Goal: Information Seeking & Learning: Find specific fact

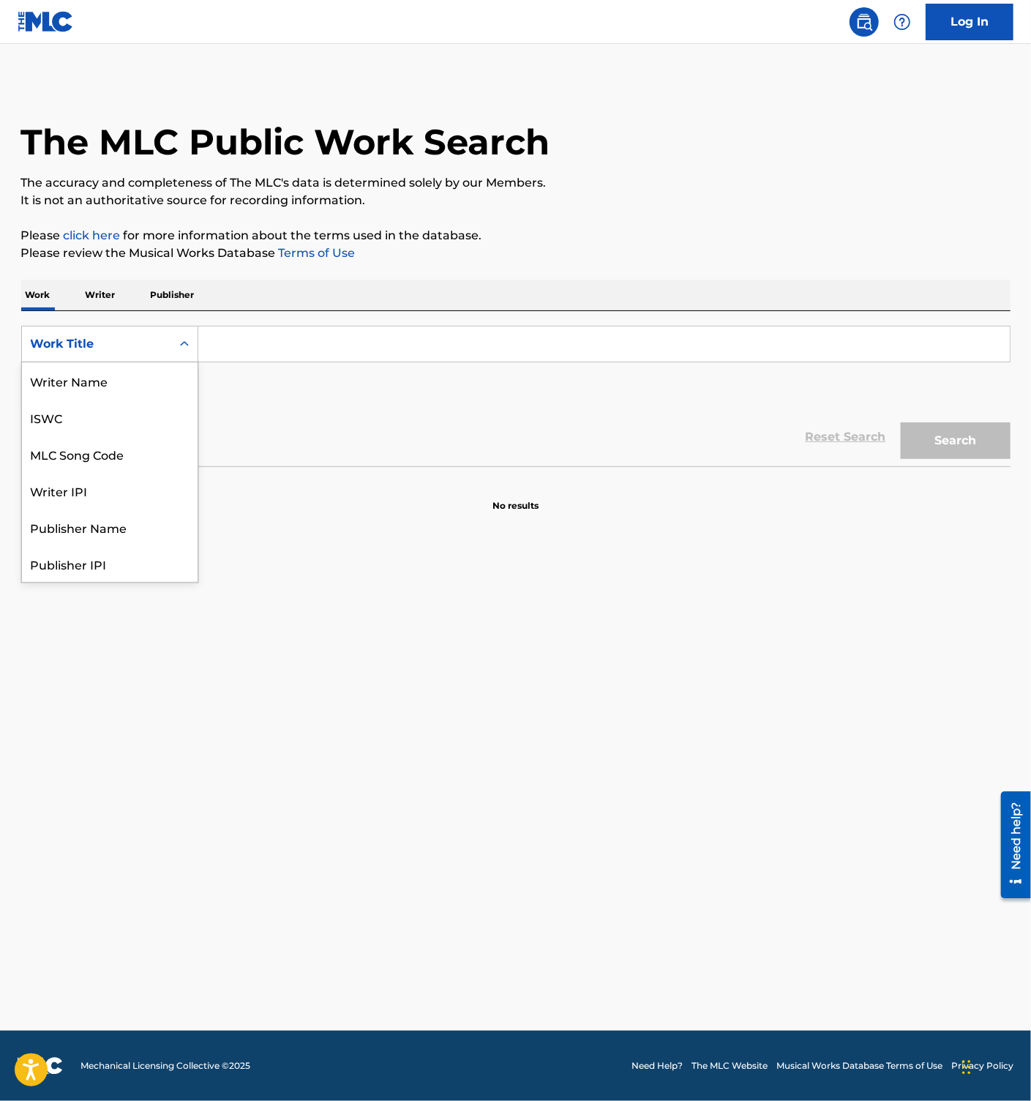
scroll to position [73, 0]
click at [354, 451] on div "Reset Search Search" at bounding box center [515, 437] width 989 height 59
click at [177, 398] on img "Search Form" at bounding box center [178, 390] width 18 height 18
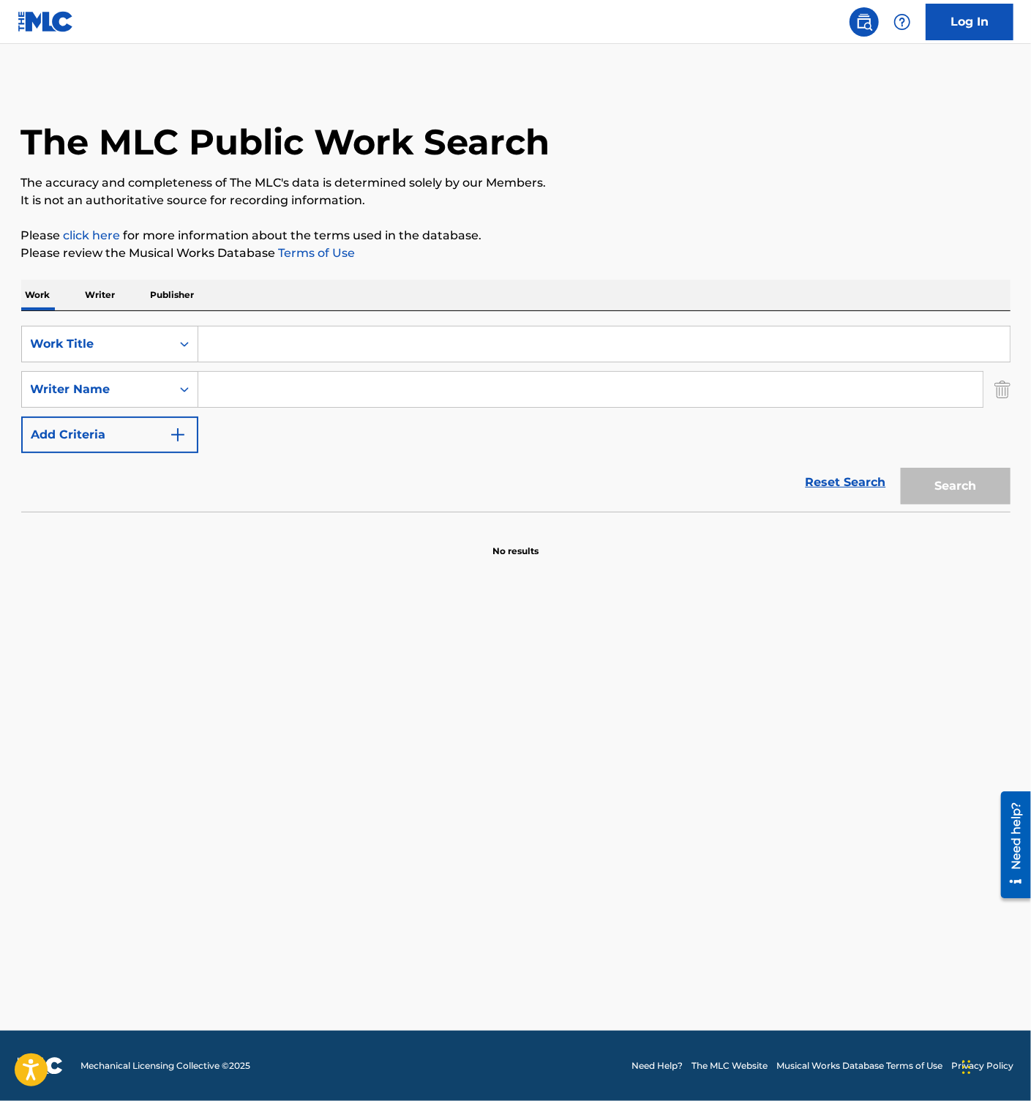
click at [291, 340] on input "Search Form" at bounding box center [604, 343] width 812 height 35
paste input "AKEGATANO GETTAWEI"
click at [957, 480] on button "Search" at bounding box center [956, 486] width 110 height 37
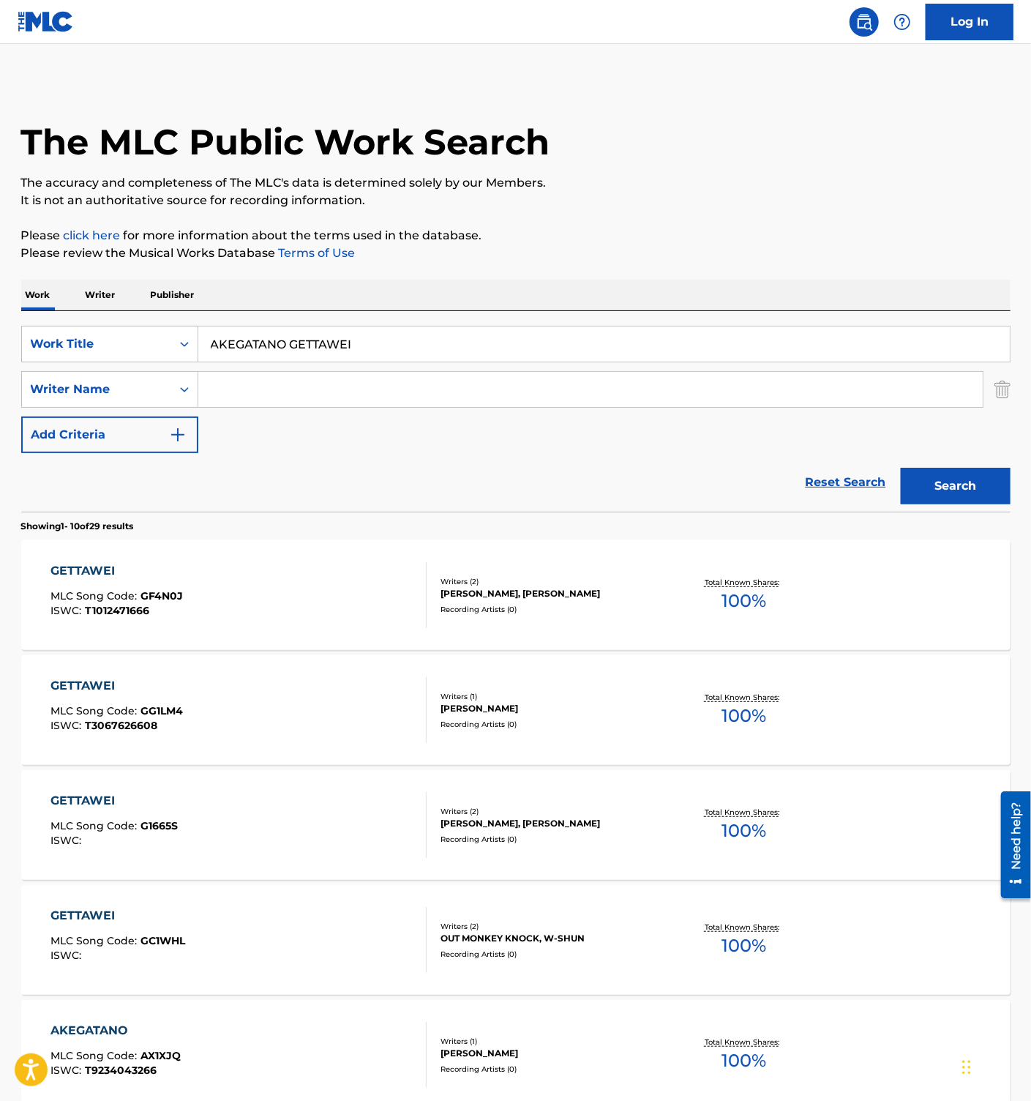
click at [470, 460] on div "Reset Search Search" at bounding box center [515, 482] width 989 height 59
click at [317, 358] on input "AKEGATANO GETTAWEI" at bounding box center [604, 343] width 812 height 35
paste input "ROLLING"
type input "ROLLING"
click at [280, 389] on input "Search Form" at bounding box center [590, 389] width 785 height 35
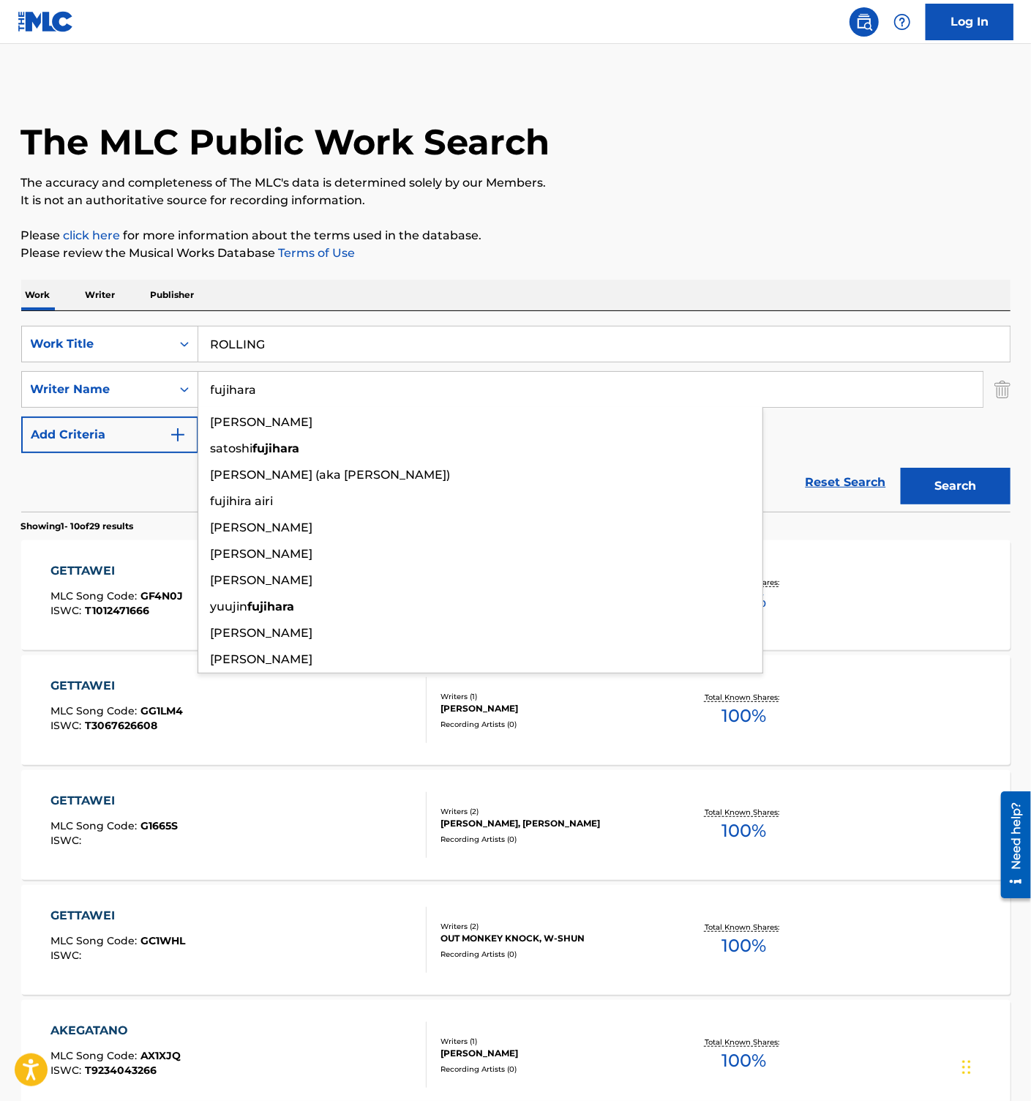
type input "fujihara"
click at [901, 468] on button "Search" at bounding box center [956, 486] width 110 height 37
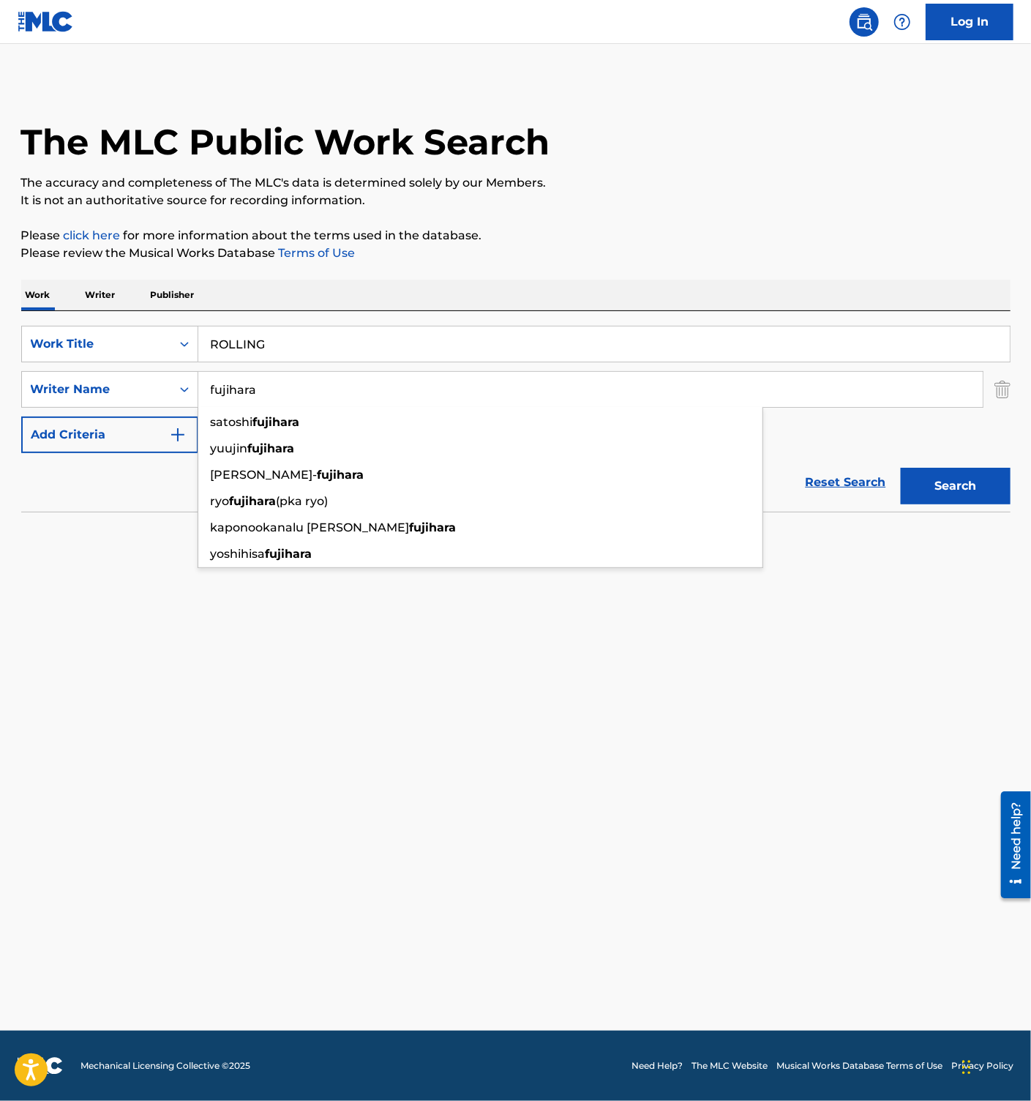
click at [926, 625] on main "The MLC Public Work Search The accuracy and completeness of The MLC's data is d…" at bounding box center [515, 537] width 1031 height 986
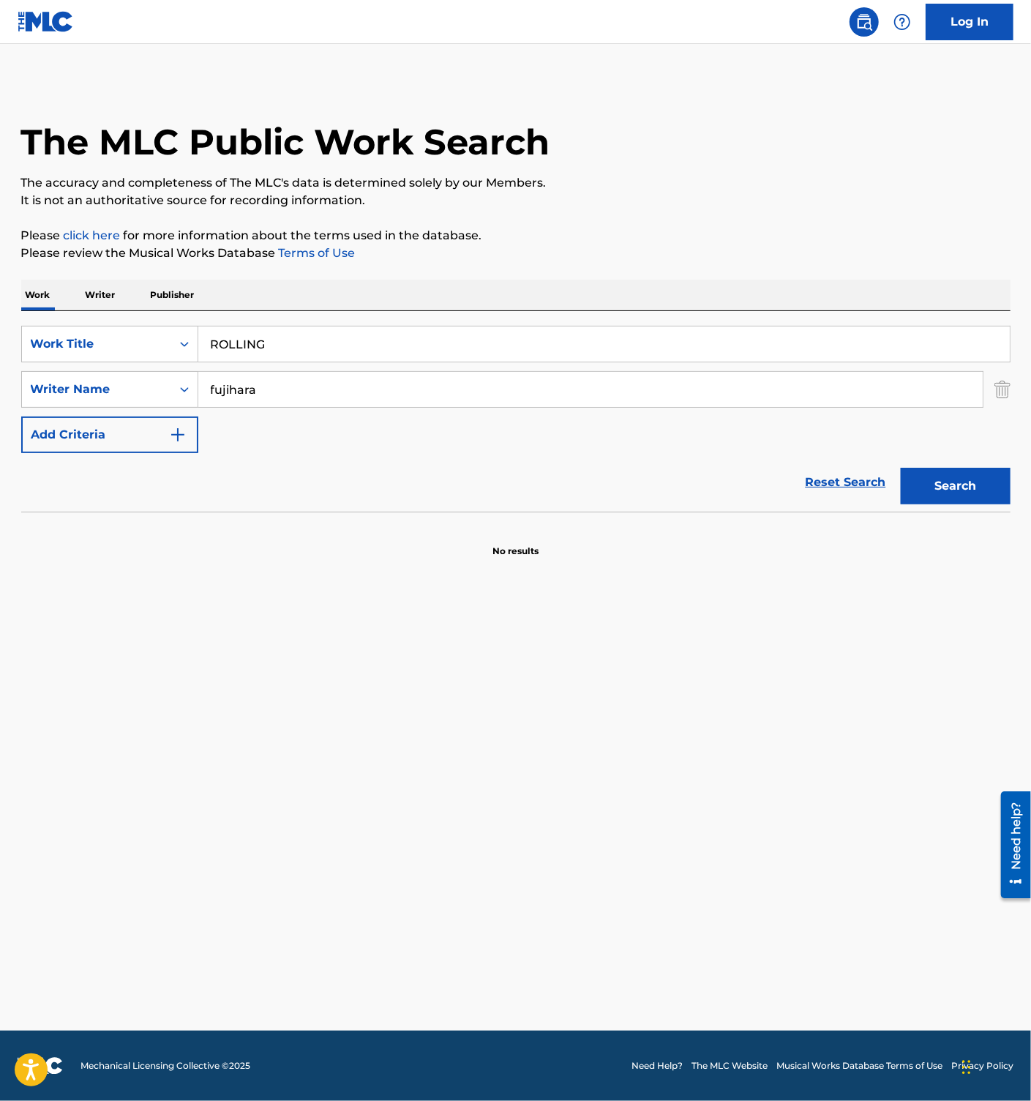
click at [282, 325] on div "SearchWithCriteriaedbd397a-6cd0-4fc3-81eb-b0d64edc1dba Work Title ROLLING Searc…" at bounding box center [515, 411] width 989 height 201
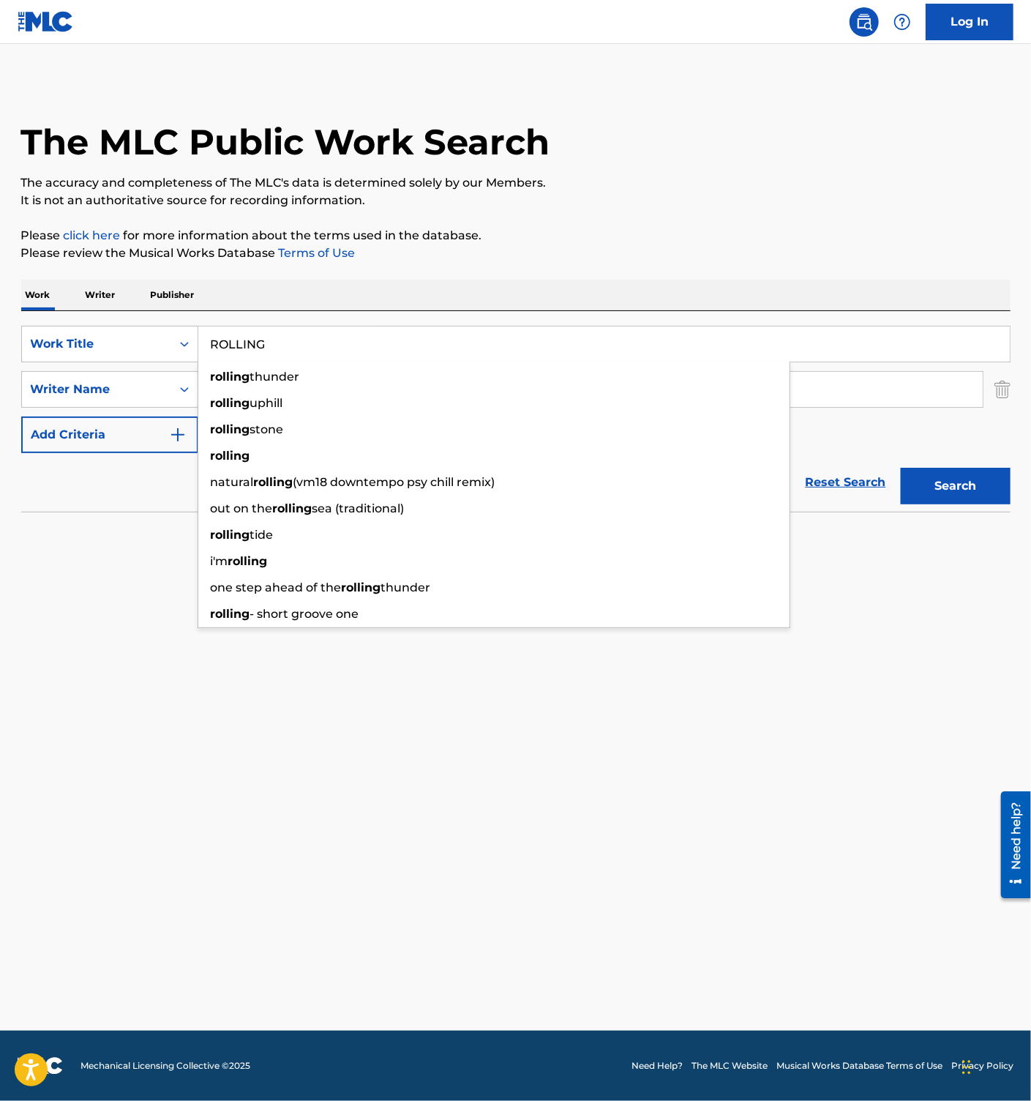
click at [284, 350] on input "ROLLING" at bounding box center [604, 343] width 812 height 35
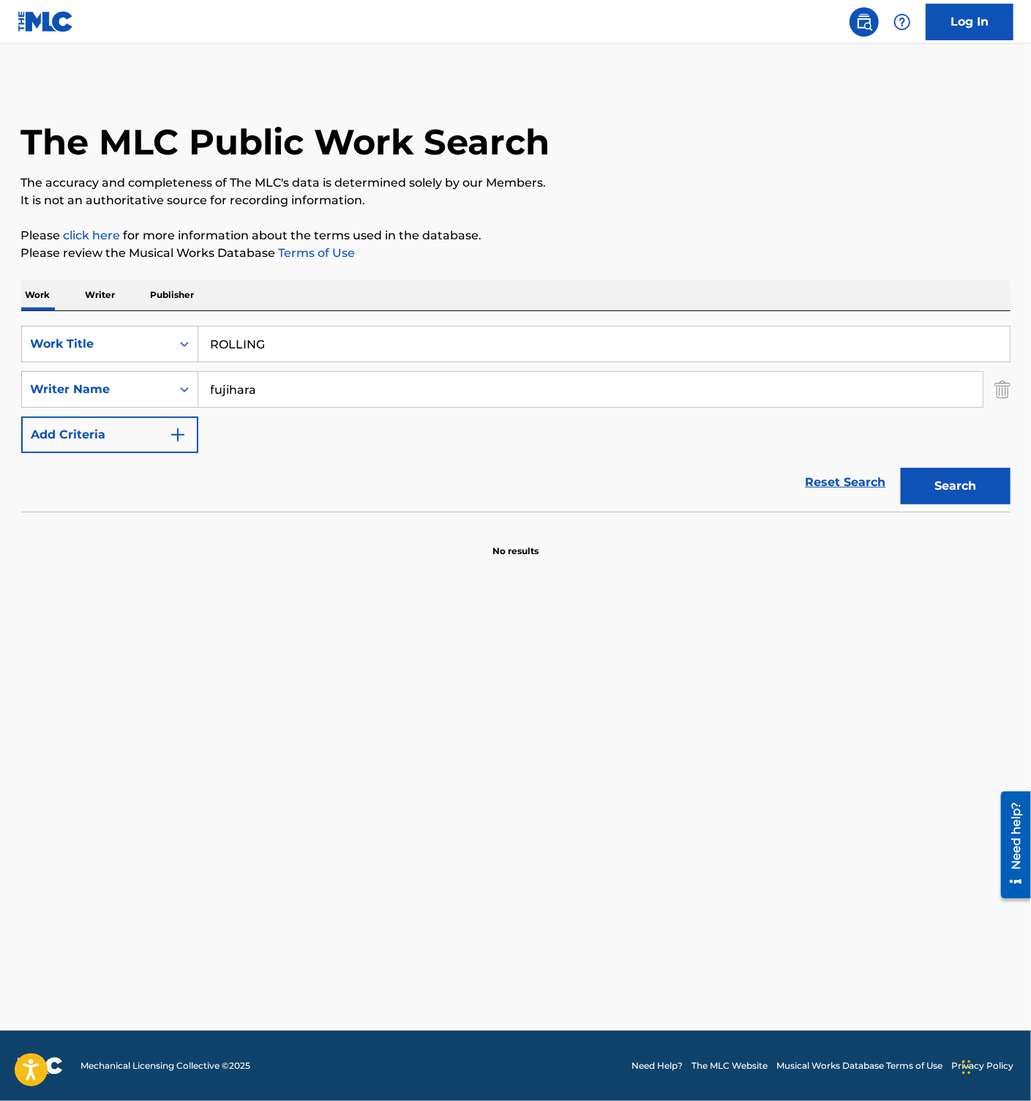
click at [290, 340] on input "ROLLING" at bounding box center [604, 343] width 812 height 35
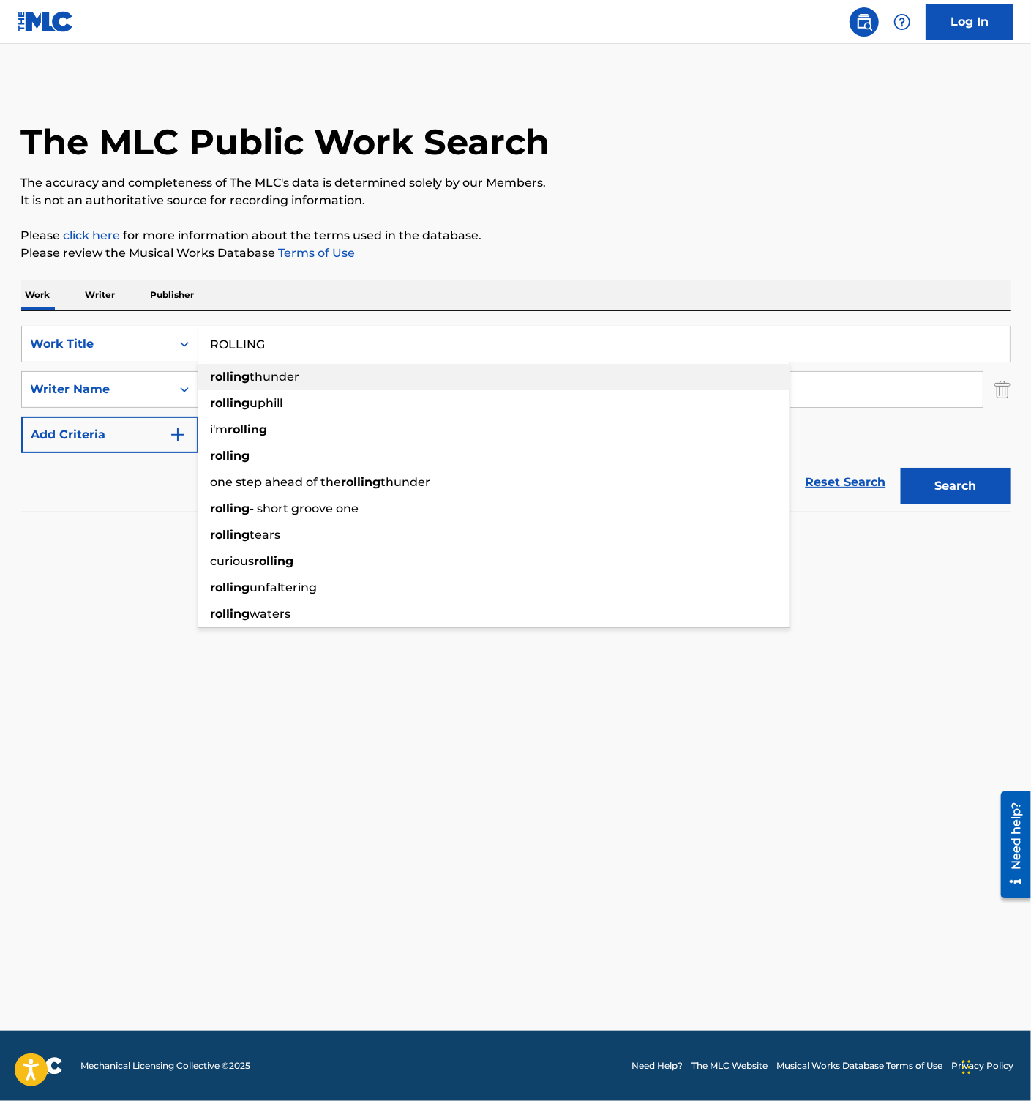
paste input "SAME BLUE"
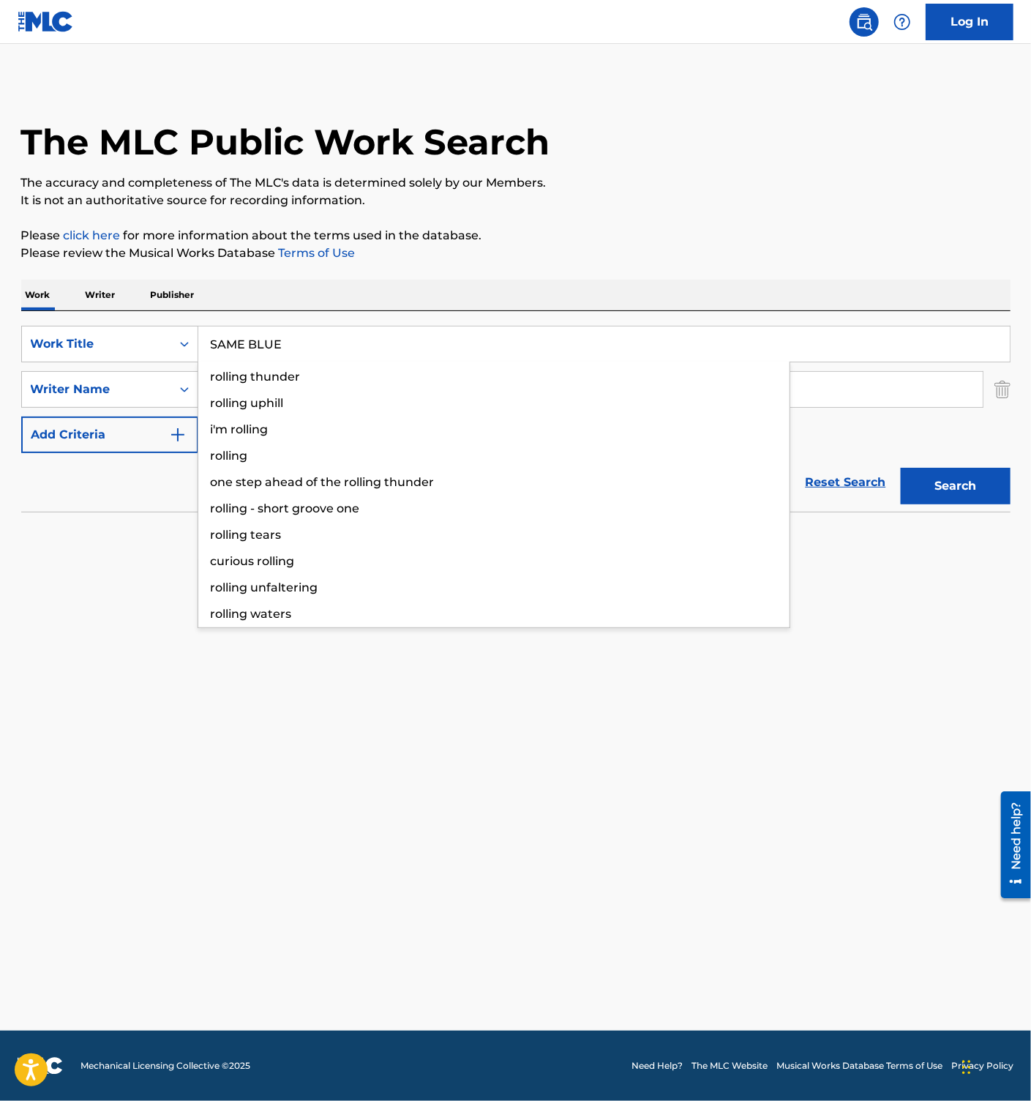
type input "SAME BLUE"
click at [311, 756] on main "The MLC Public Work Search The accuracy and completeness of The MLC's data is d…" at bounding box center [515, 537] width 1031 height 986
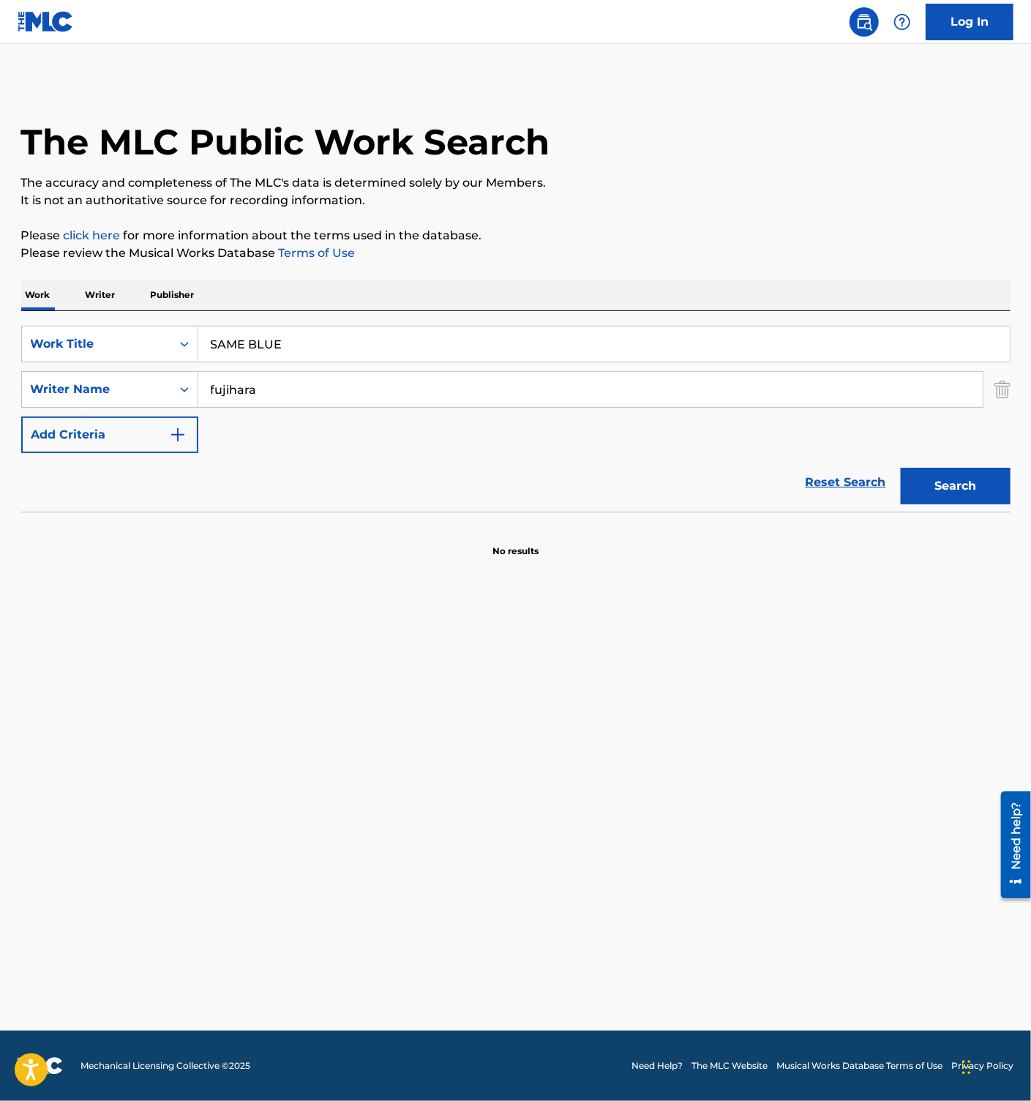
click at [962, 490] on button "Search" at bounding box center [956, 486] width 110 height 37
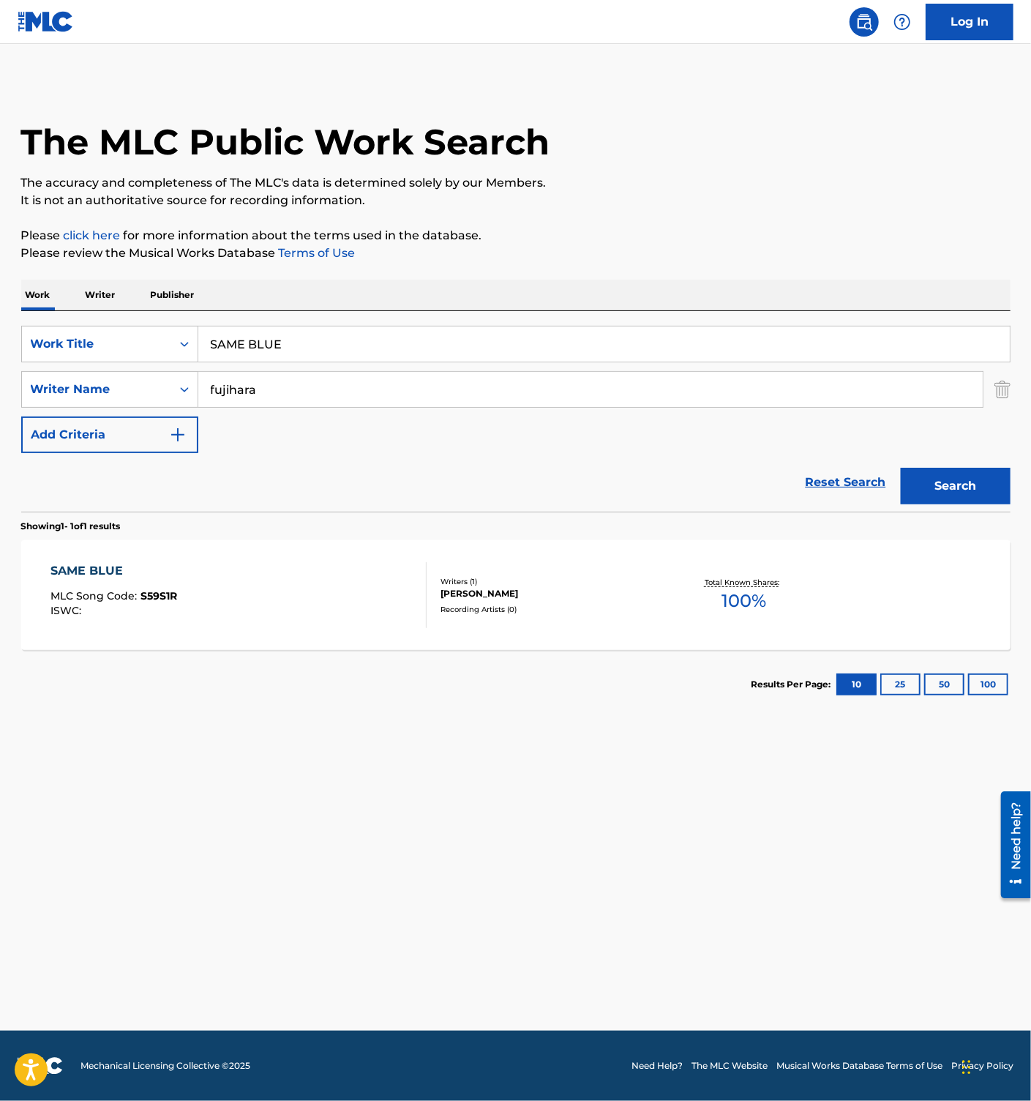
click at [331, 613] on div "SAME BLUE MLC Song Code : S59S1R ISWC :" at bounding box center [238, 595] width 376 height 66
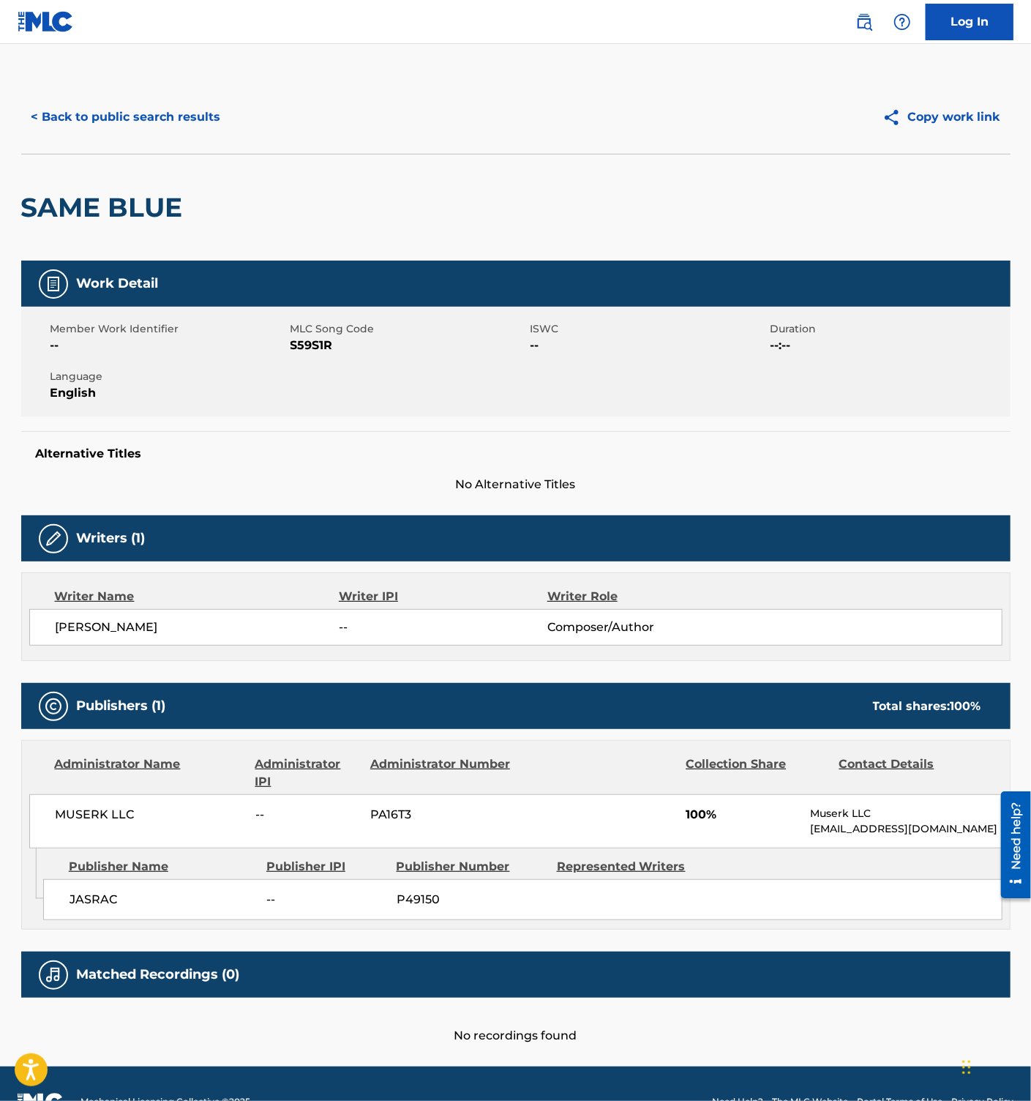
click at [305, 344] on span "S59S1R" at bounding box center [409, 346] width 236 height 18
copy span "S59S1R"
click at [143, 118] on button "< Back to public search results" at bounding box center [126, 117] width 210 height 37
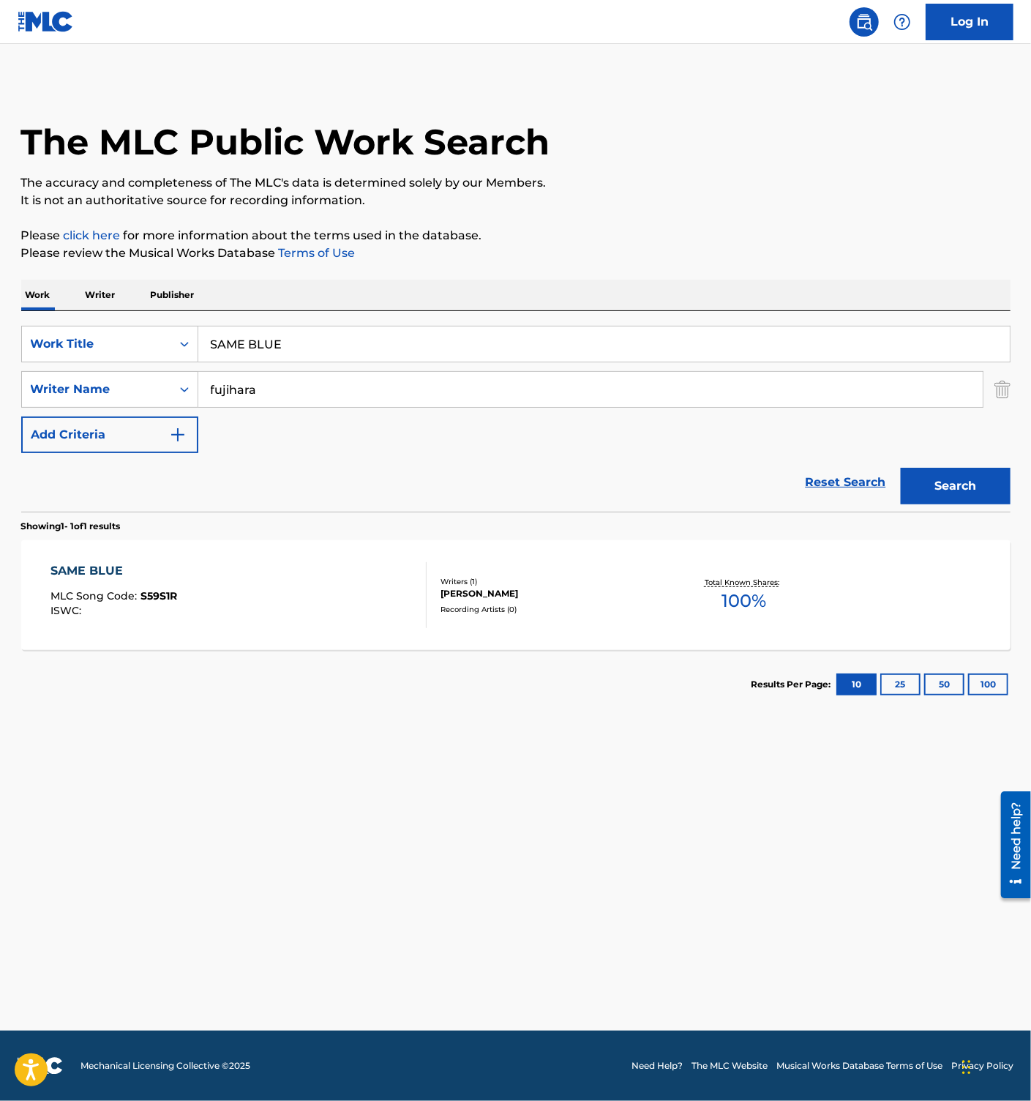
click at [263, 348] on input "SAME BLUE" at bounding box center [604, 343] width 812 height 35
paste input "URAMI TSURAMI KIWAMI"
type input "URAMI TSURAMI KIWAMI"
drag, startPoint x: 629, startPoint y: 828, endPoint x: 637, endPoint y: 811, distance: 19.0
click at [630, 825] on main "The MLC Public Work Search The accuracy and completeness of The MLC's data is d…" at bounding box center [515, 537] width 1031 height 986
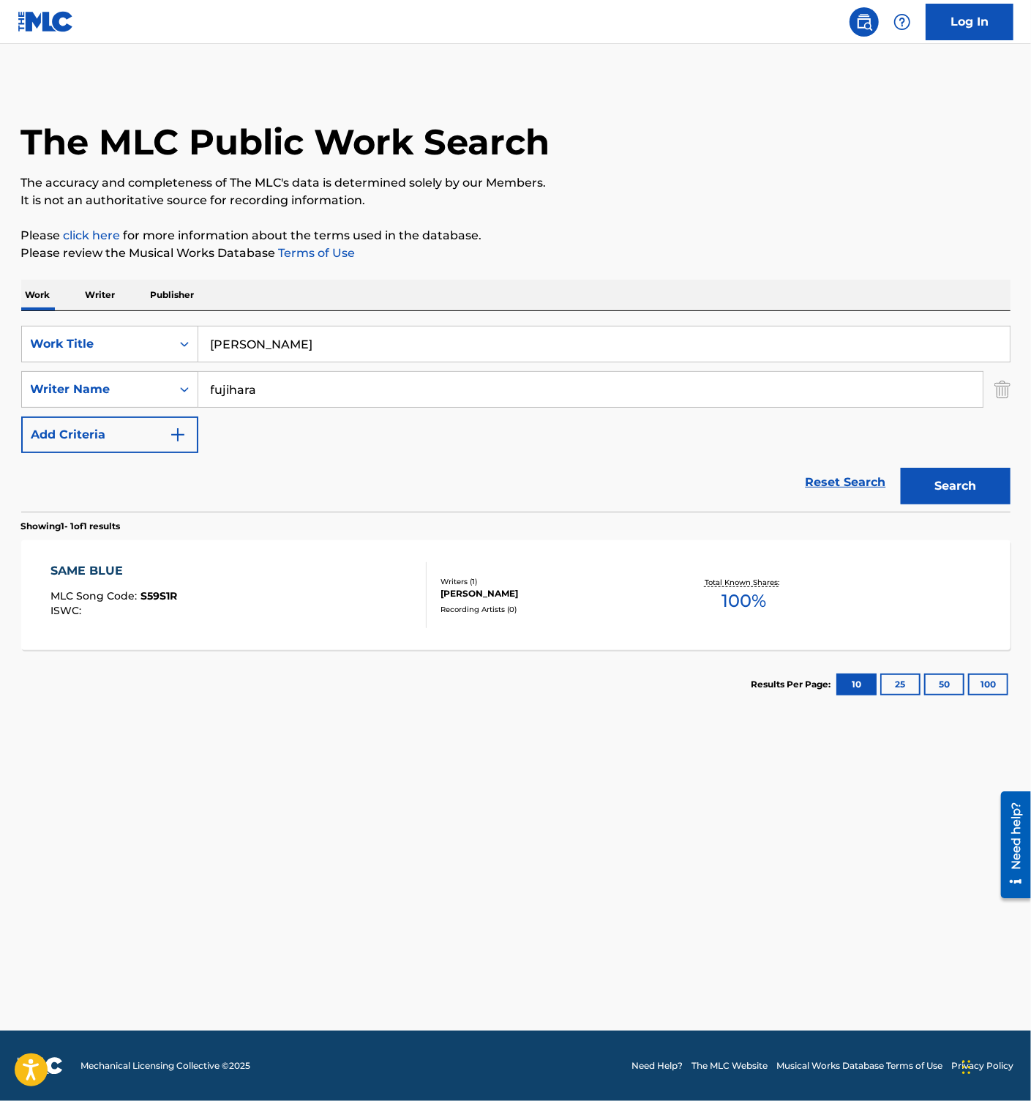
click at [926, 483] on button "Search" at bounding box center [956, 486] width 110 height 37
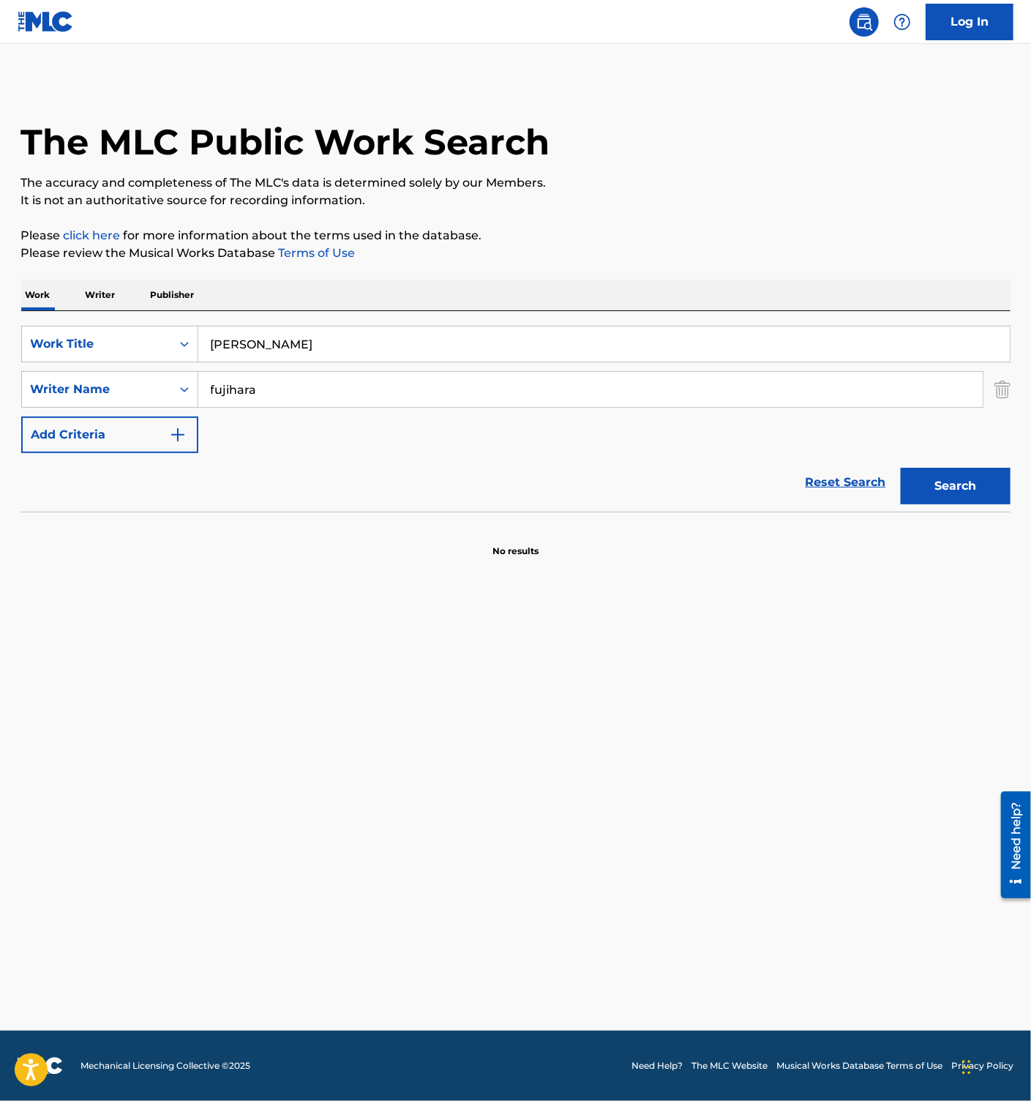
click at [970, 490] on button "Search" at bounding box center [956, 486] width 110 height 37
click at [244, 402] on input "fujihara" at bounding box center [590, 389] width 785 height 35
click at [932, 487] on button "Search" at bounding box center [956, 486] width 110 height 37
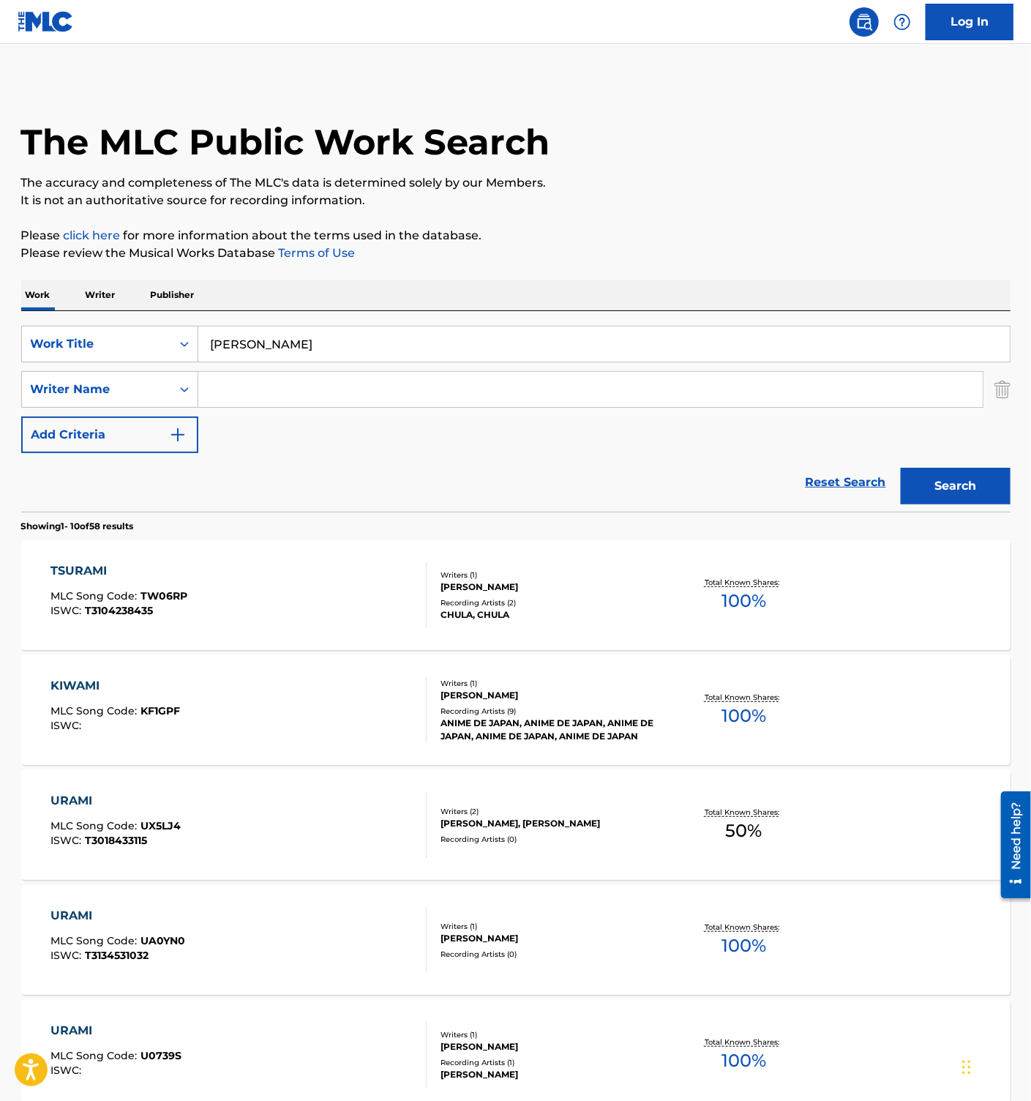
click at [303, 347] on input "URAMI TSURAMI KIWAMI" at bounding box center [604, 343] width 812 height 35
paste input "DAKUTEN"
click at [916, 487] on button "Search" at bounding box center [956, 486] width 110 height 37
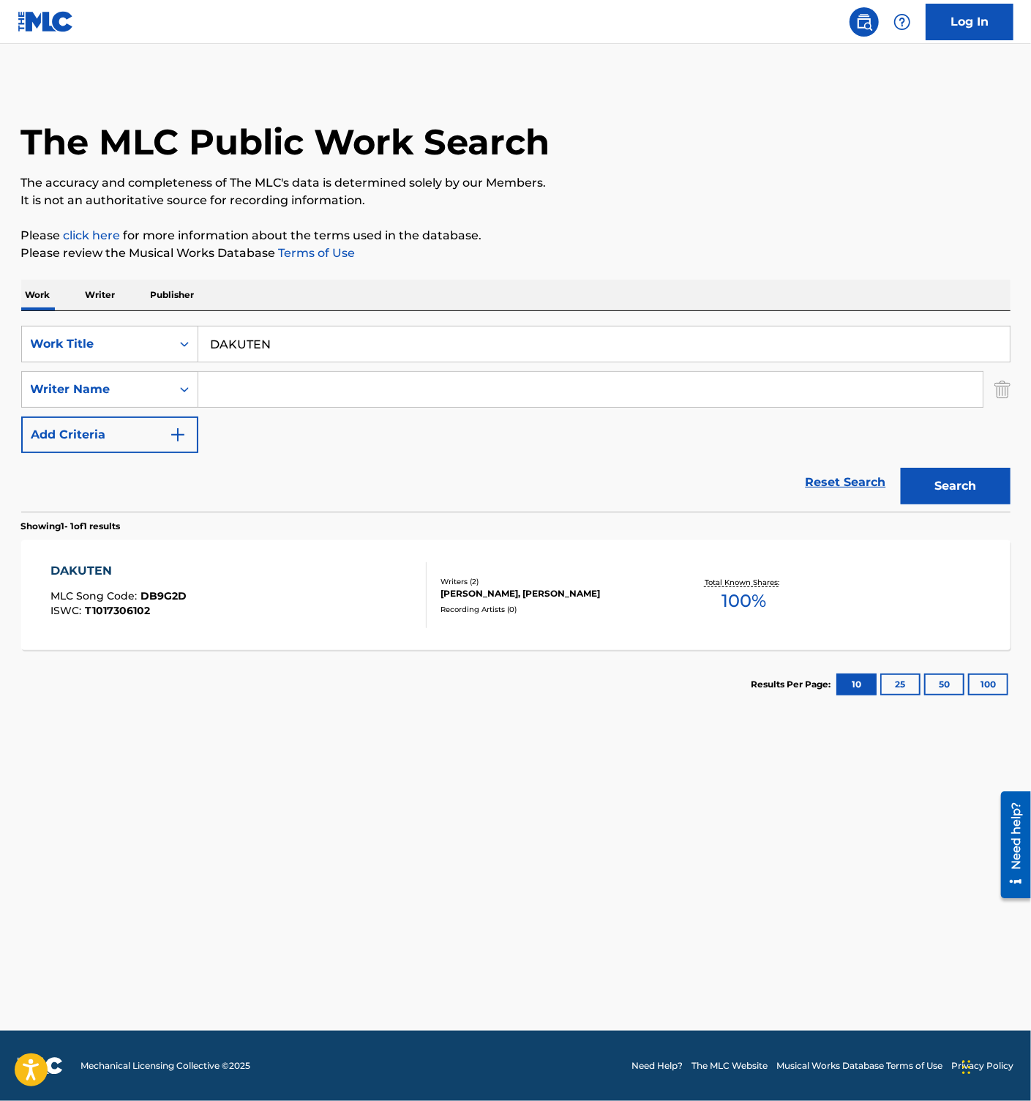
click at [303, 349] on input "DAKUTEN" at bounding box center [604, 343] width 812 height 35
paste input "I'M HOME(INTERLUDE)"
type input "I'M HOME(INTERLUDE)"
click at [946, 484] on button "Search" at bounding box center [956, 486] width 110 height 37
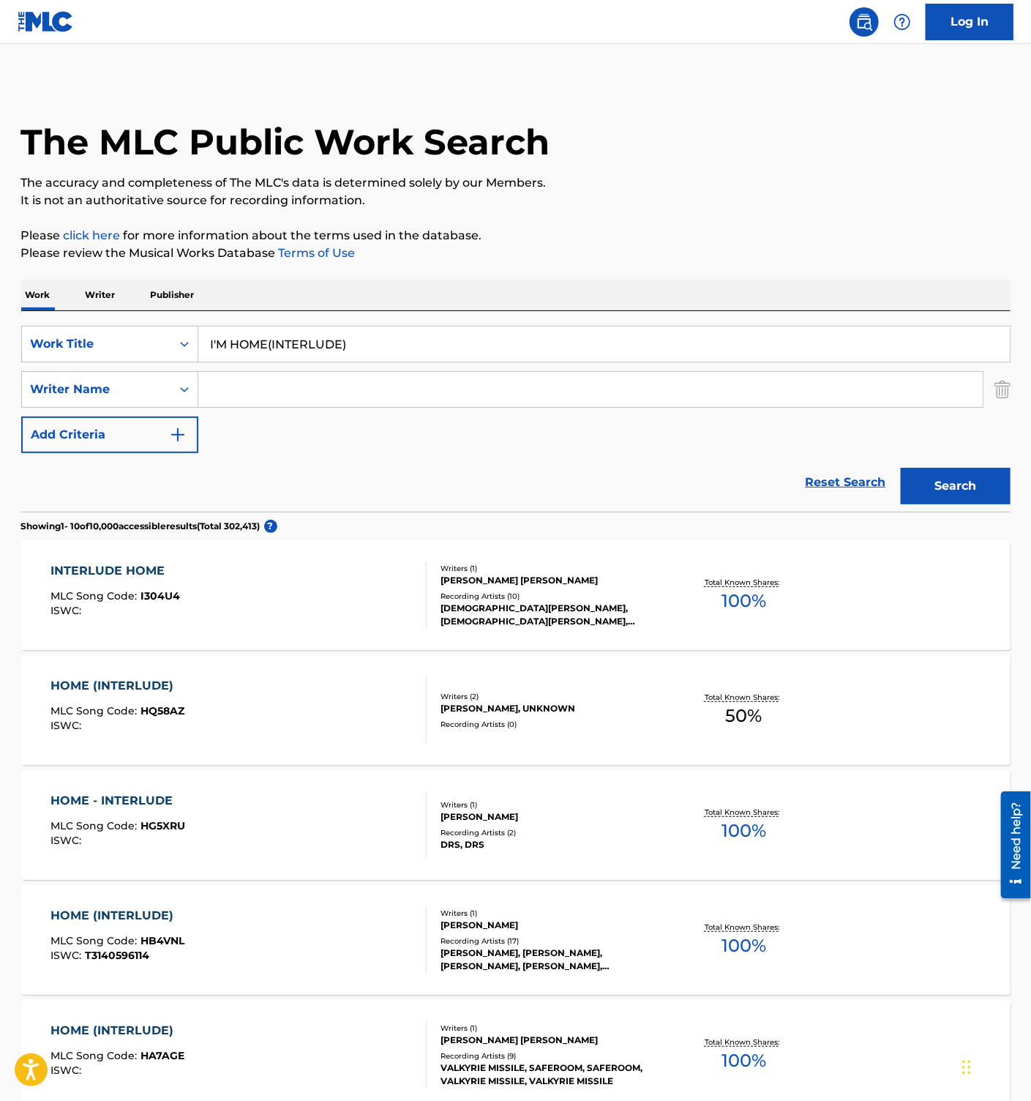
click at [277, 389] on input "Search Form" at bounding box center [590, 389] width 785 height 35
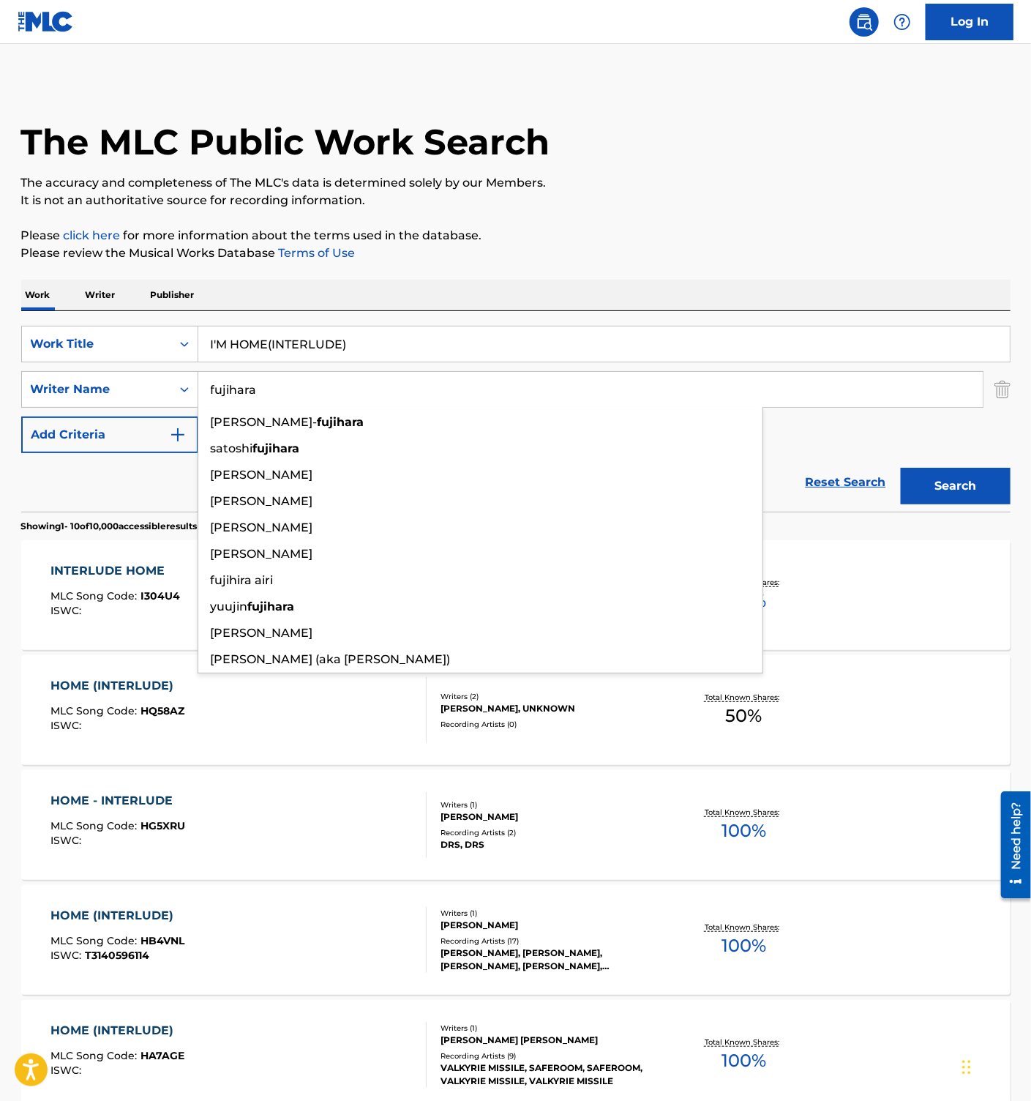
type input "fujihara"
click at [901, 468] on button "Search" at bounding box center [956, 486] width 110 height 37
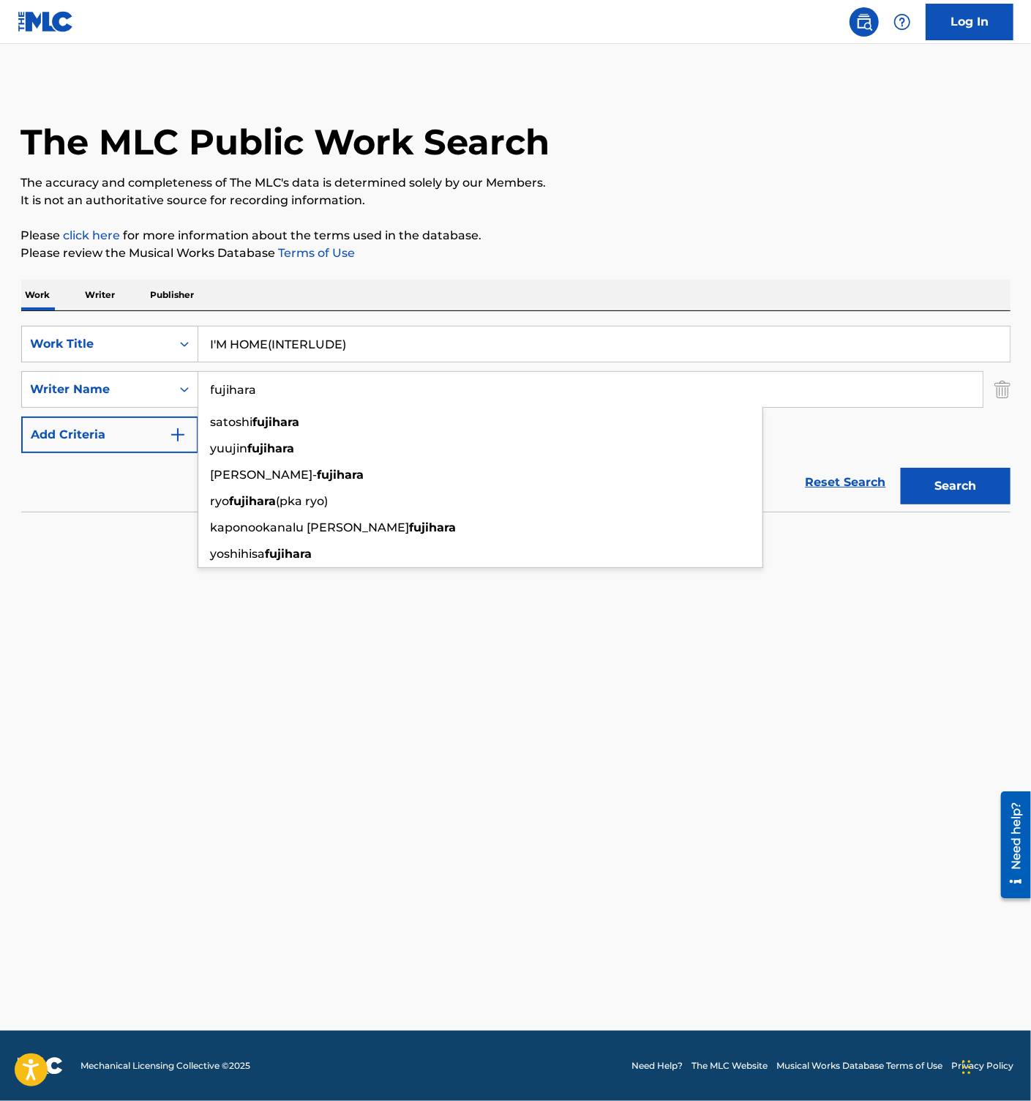
drag, startPoint x: 100, startPoint y: 493, endPoint x: 91, endPoint y: 498, distance: 10.2
click at [92, 496] on div "Reset Search Search" at bounding box center [515, 482] width 989 height 59
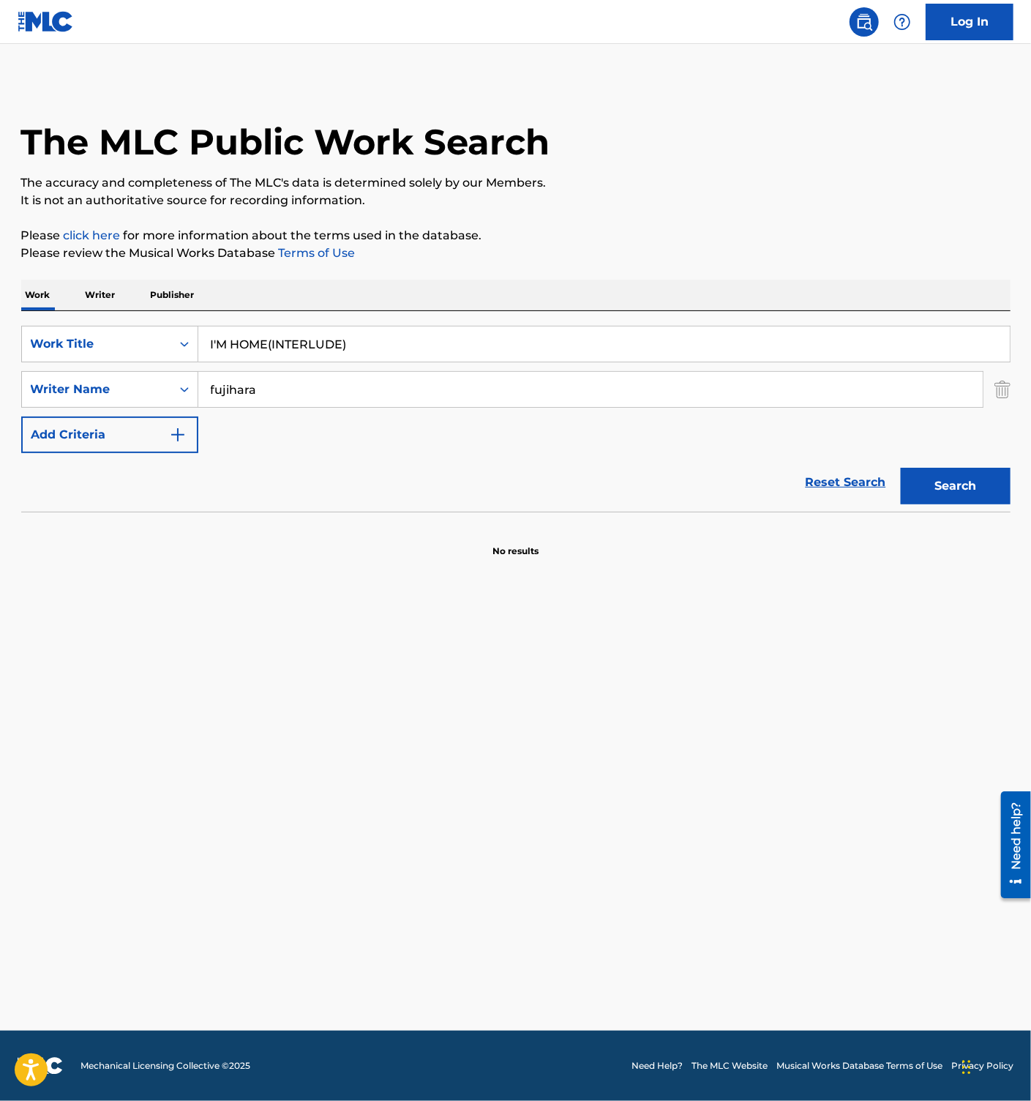
click at [256, 349] on input "I'M HOME(INTERLUDE)" at bounding box center [604, 343] width 812 height 35
paste input "KYATCHI BOORU"
type input "KYATCHI BOORU"
click at [937, 479] on button "Search" at bounding box center [956, 486] width 110 height 37
click at [258, 384] on input "fujihara" at bounding box center [590, 389] width 785 height 35
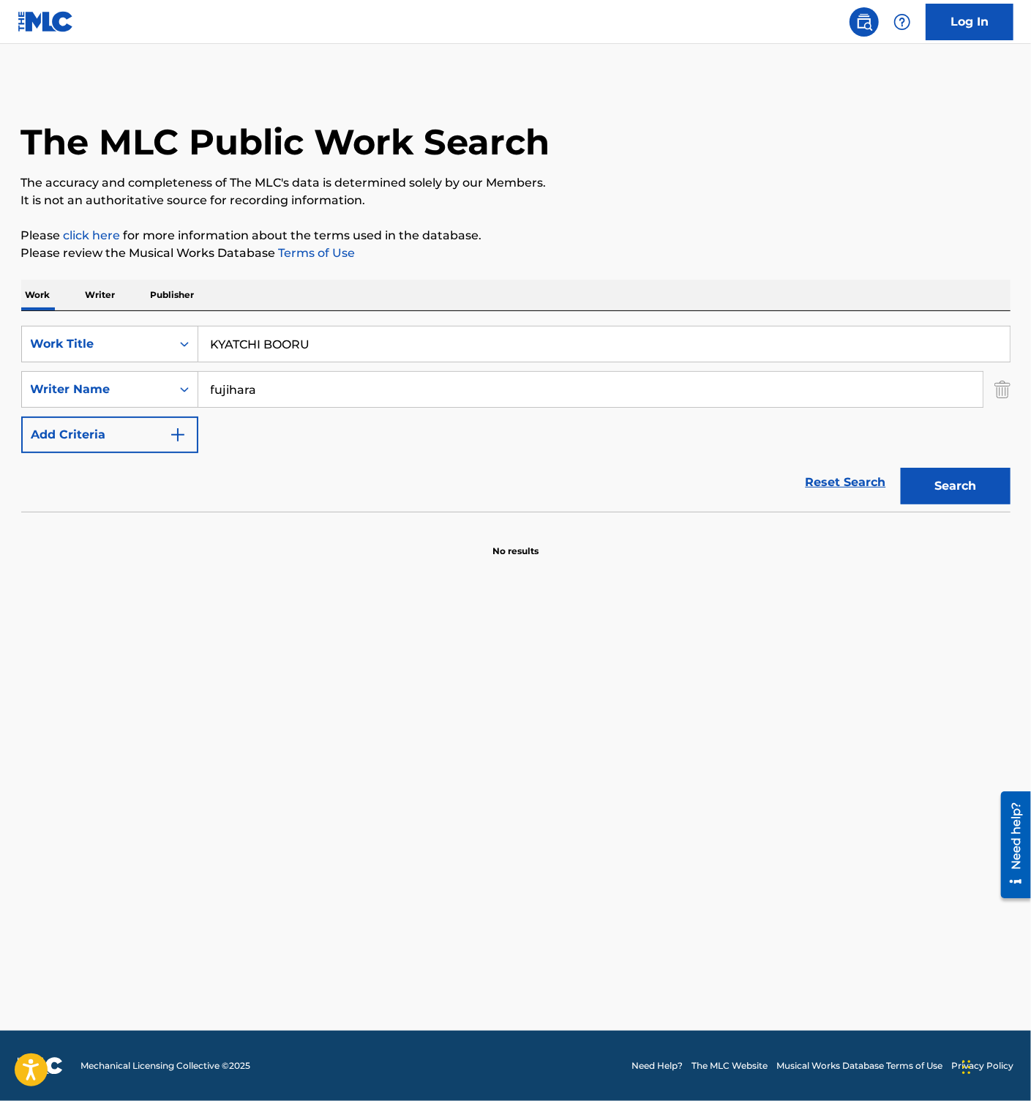
click at [258, 384] on input "fujihara" at bounding box center [590, 389] width 785 height 35
click at [923, 476] on button "Search" at bounding box center [956, 486] width 110 height 37
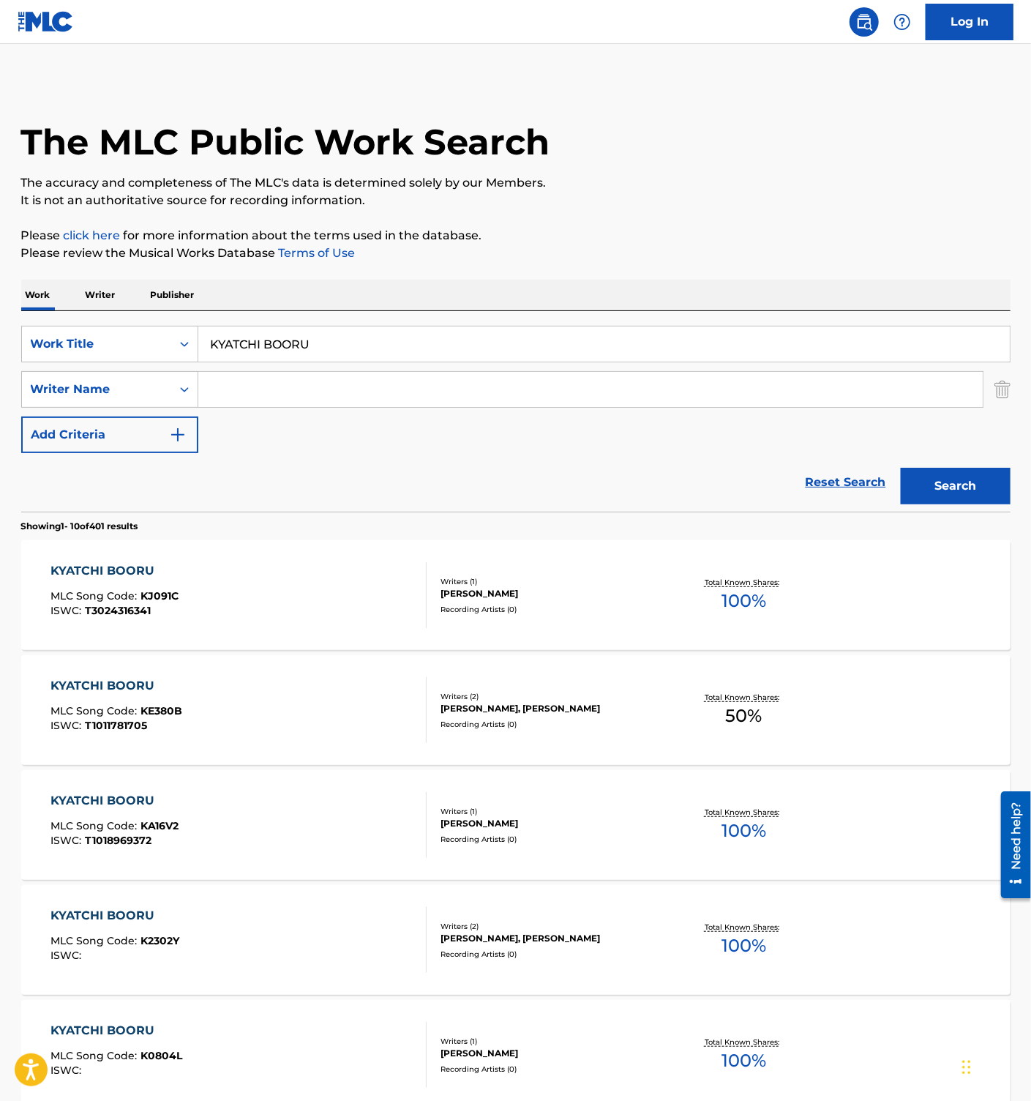
click at [281, 405] on input "Search Form" at bounding box center [590, 389] width 785 height 35
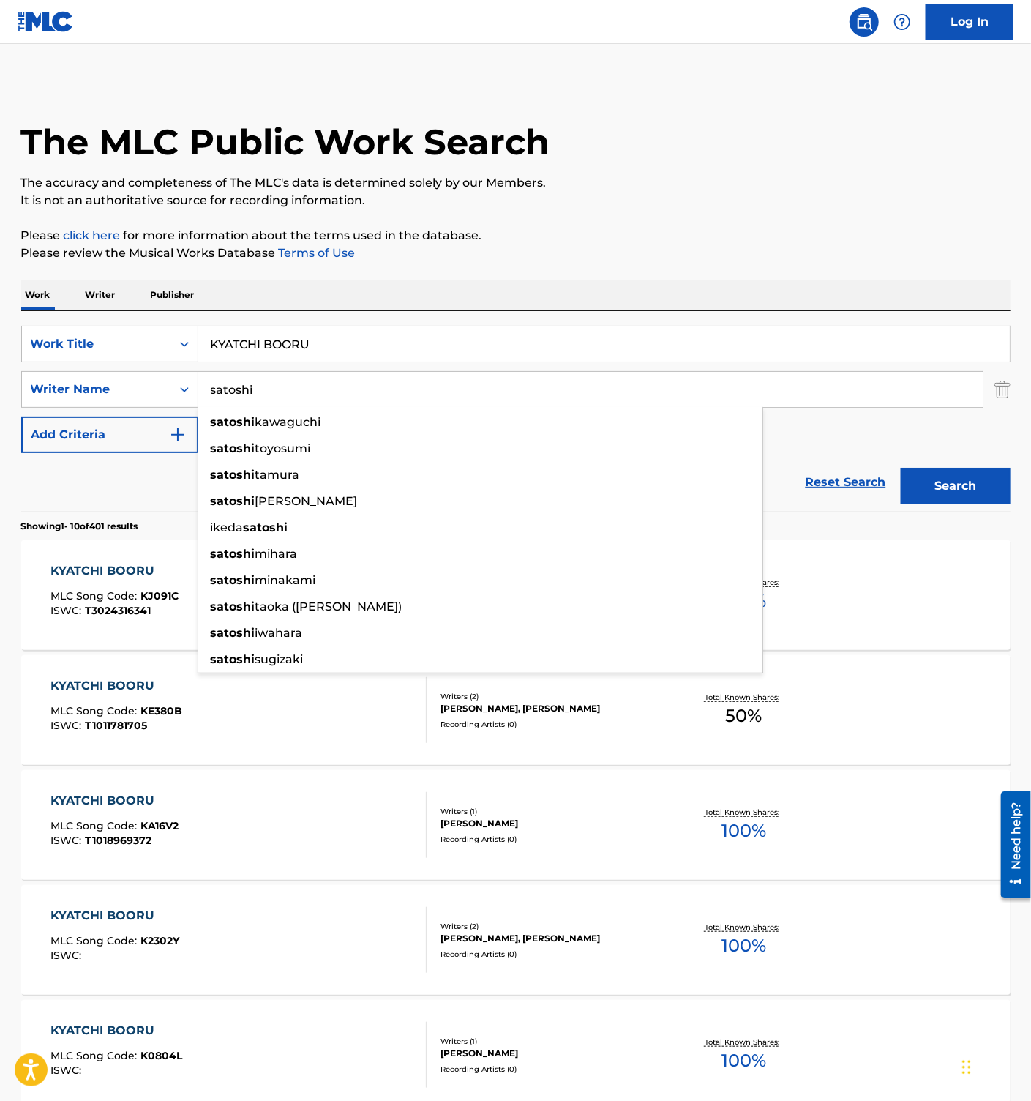
type input "satoshi"
click at [901, 468] on button "Search" at bounding box center [956, 486] width 110 height 37
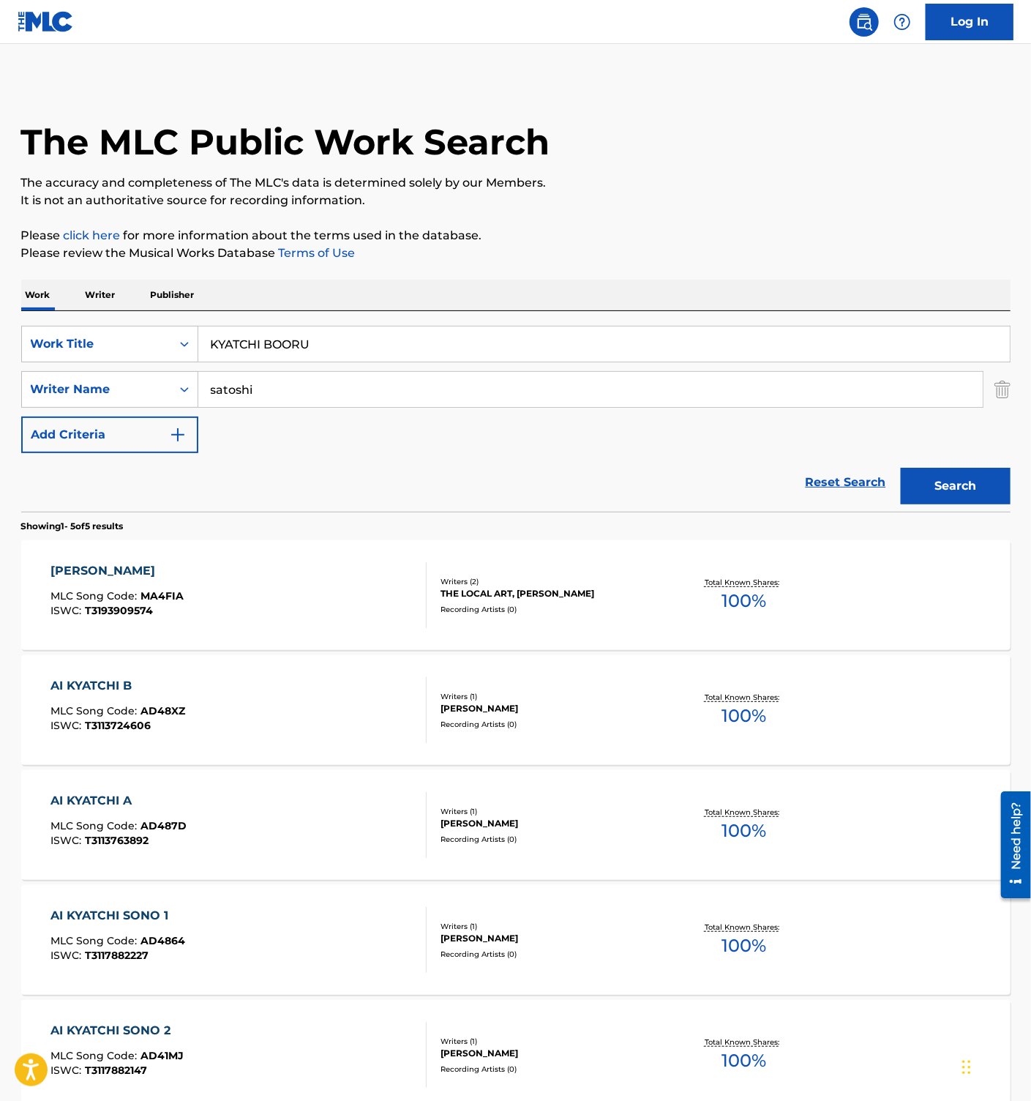
click at [280, 345] on input "KYATCHI BOORU" at bounding box center [604, 343] width 812 height 35
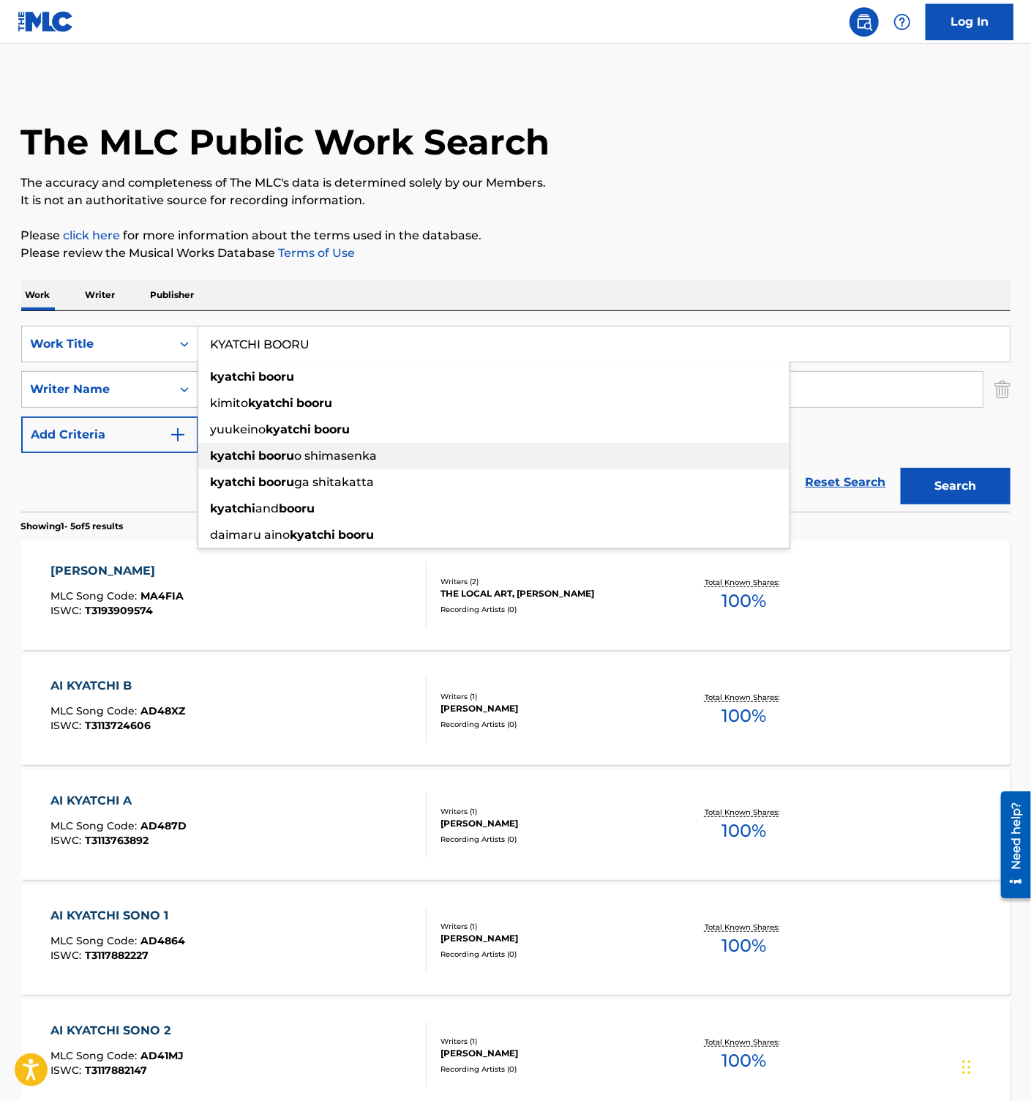
paste input "GET BACK TO JINSEI"
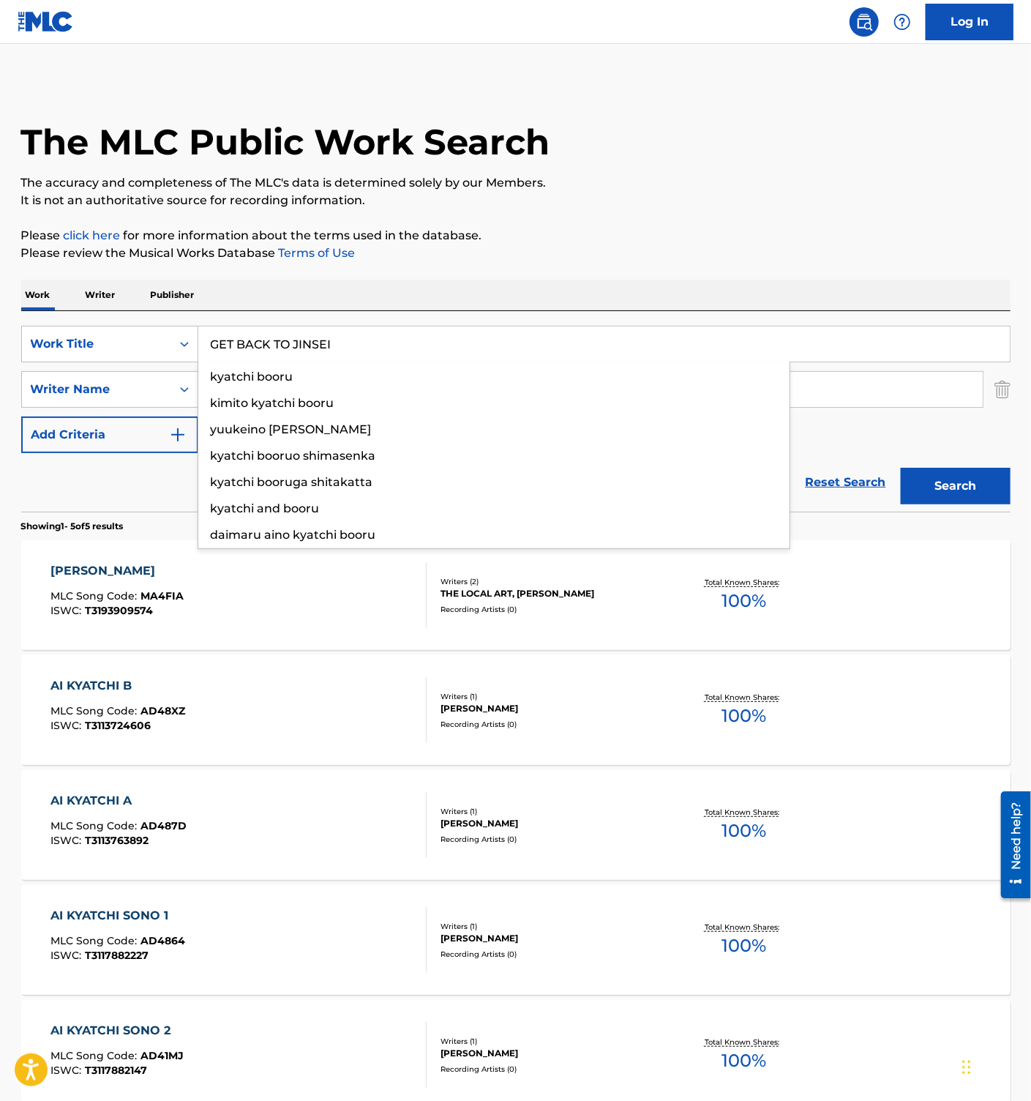
type input "GET BACK TO JINSEI"
click at [940, 492] on button "Search" at bounding box center [956, 486] width 110 height 37
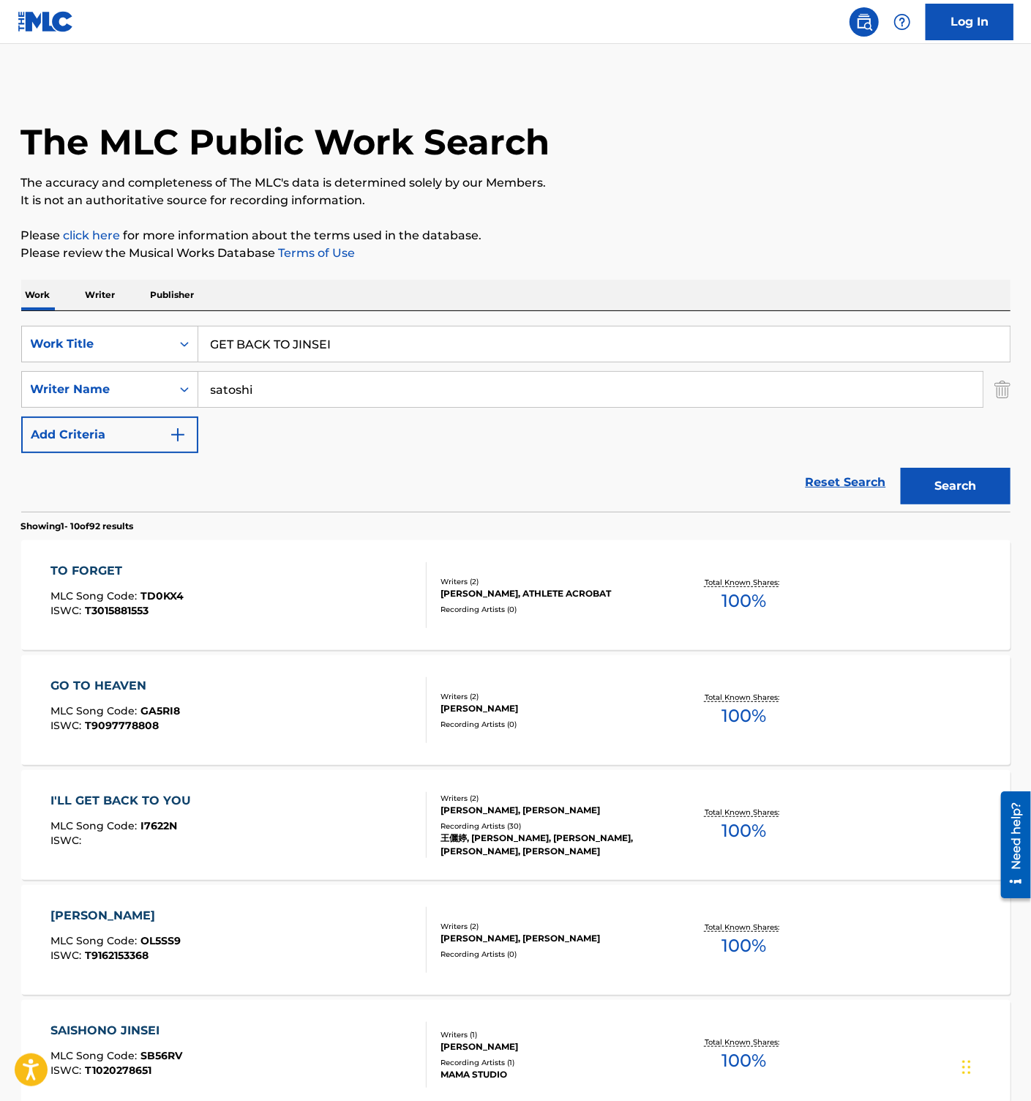
click at [449, 443] on div "SearchWithCriteriaedbd397a-6cd0-4fc3-81eb-b0d64edc1dba Work Title GET BACK TO J…" at bounding box center [515, 389] width 989 height 127
click at [465, 468] on div "Reset Search Search" at bounding box center [515, 482] width 989 height 59
click at [304, 346] on input "GET BACK TO JINSEI" at bounding box center [604, 343] width 812 height 35
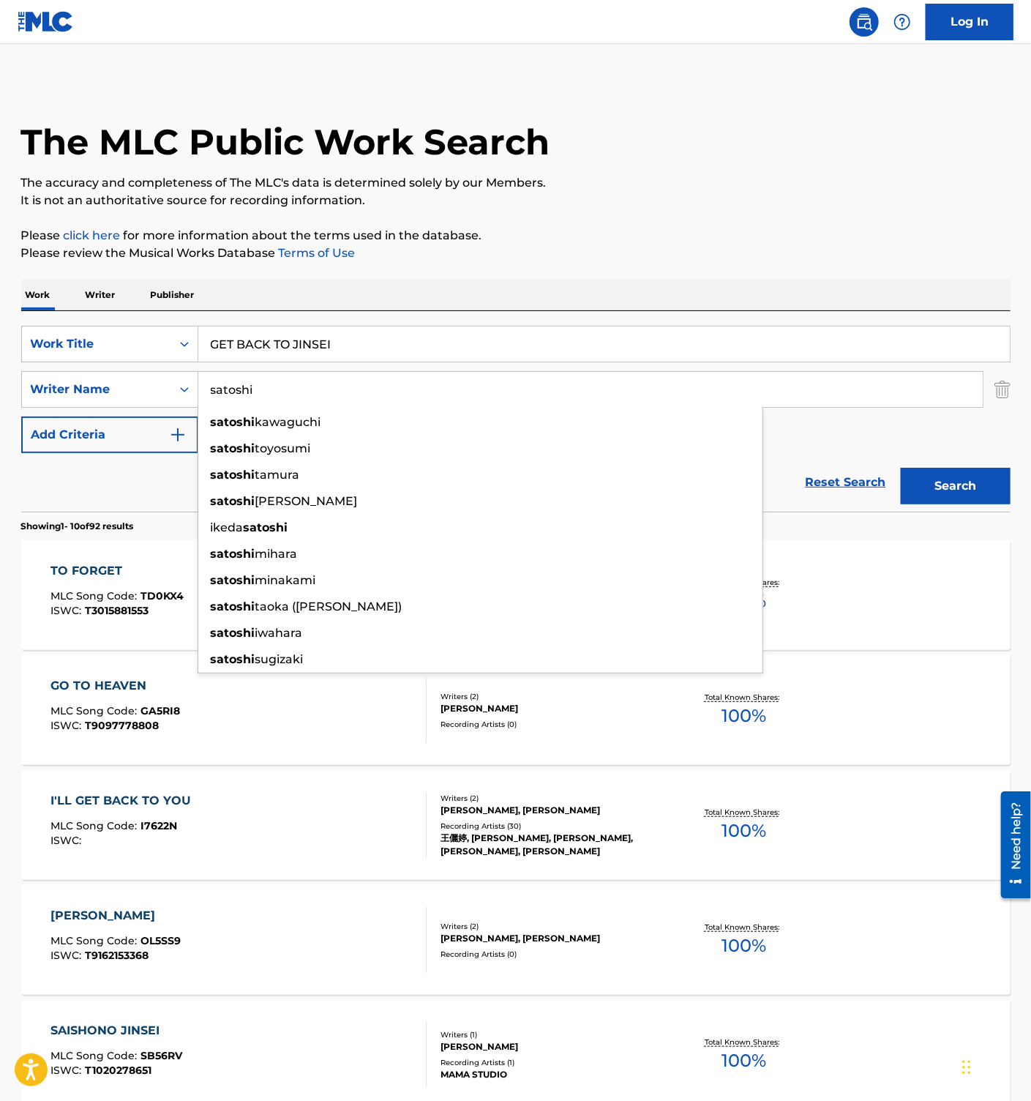
click at [263, 389] on input "satoshi" at bounding box center [590, 389] width 785 height 35
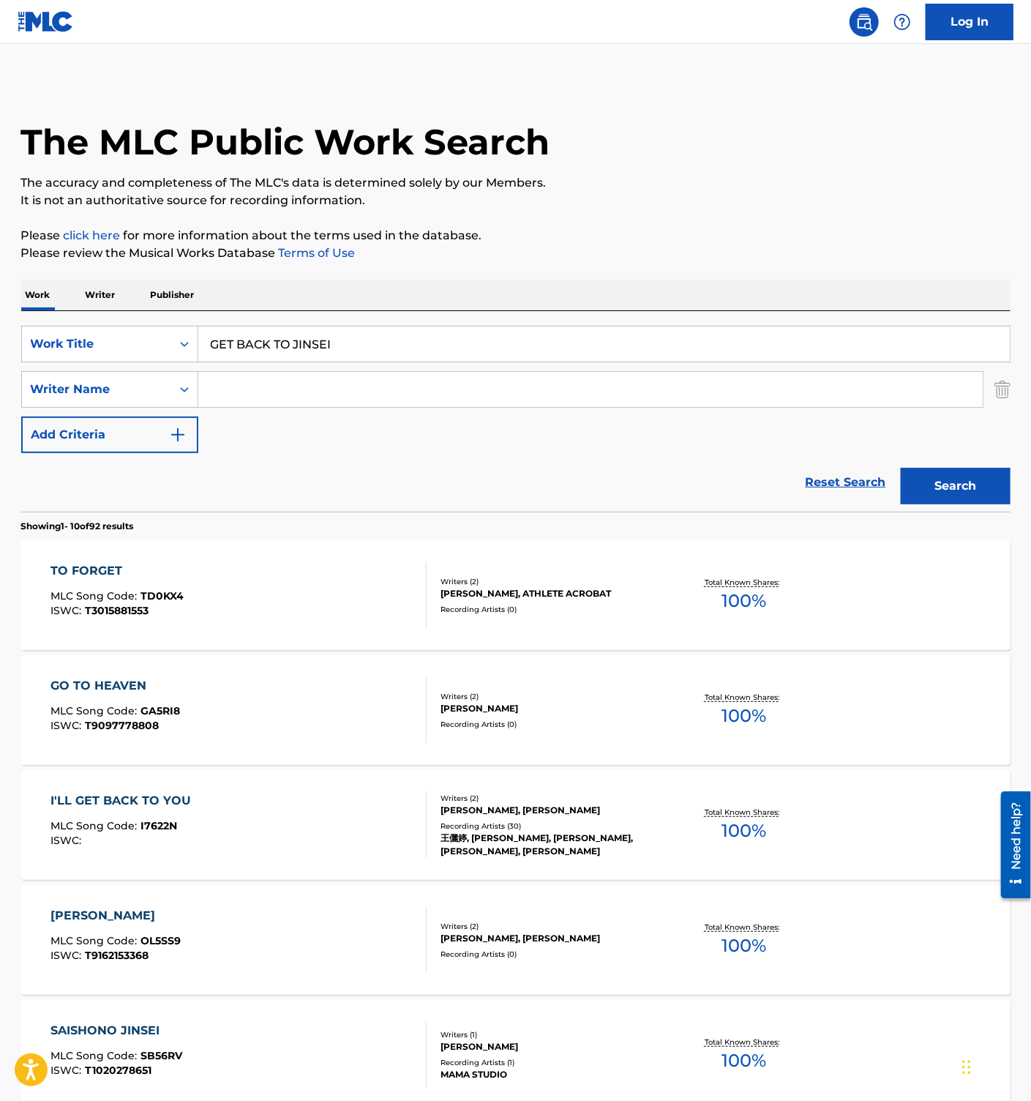
click at [969, 477] on button "Search" at bounding box center [956, 486] width 110 height 37
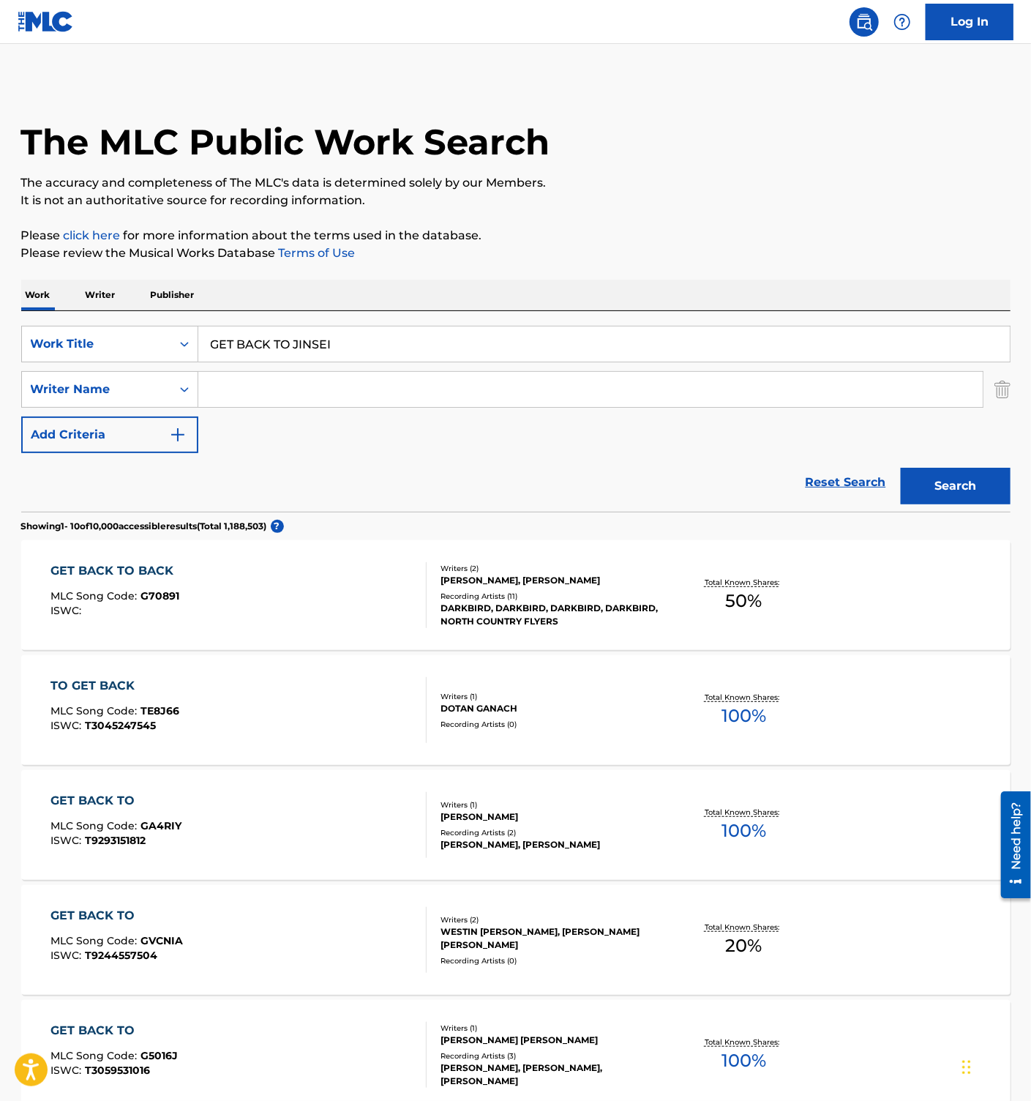
click at [490, 487] on div "Reset Search Search" at bounding box center [515, 482] width 989 height 59
click at [247, 343] on input "GET BACK TO JINSEI" at bounding box center [604, 343] width 812 height 35
click at [934, 484] on button "Search" at bounding box center [956, 486] width 110 height 37
click at [312, 347] on input "GET BACK TO JINSEI" at bounding box center [604, 343] width 812 height 35
paste input "FINDER"
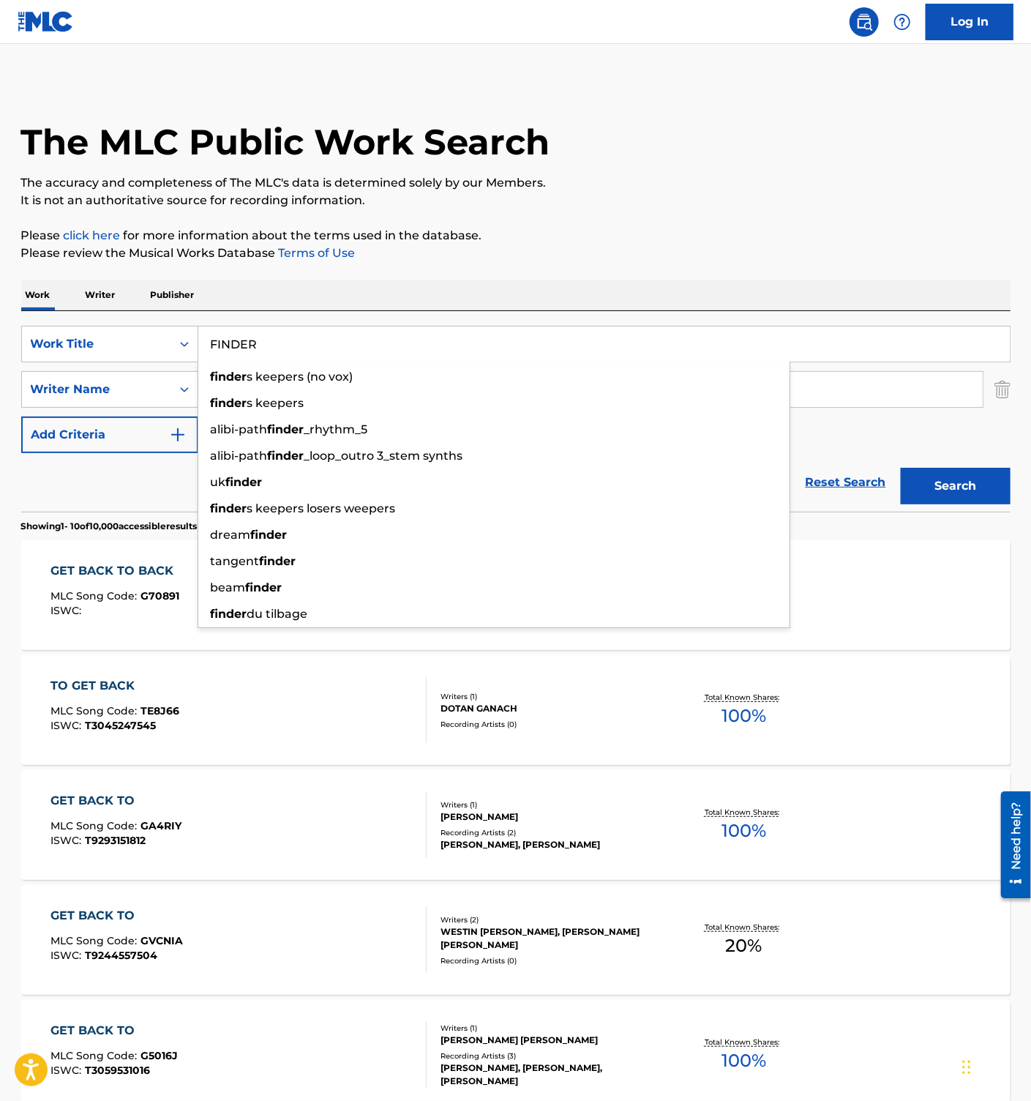
type input "FINDER"
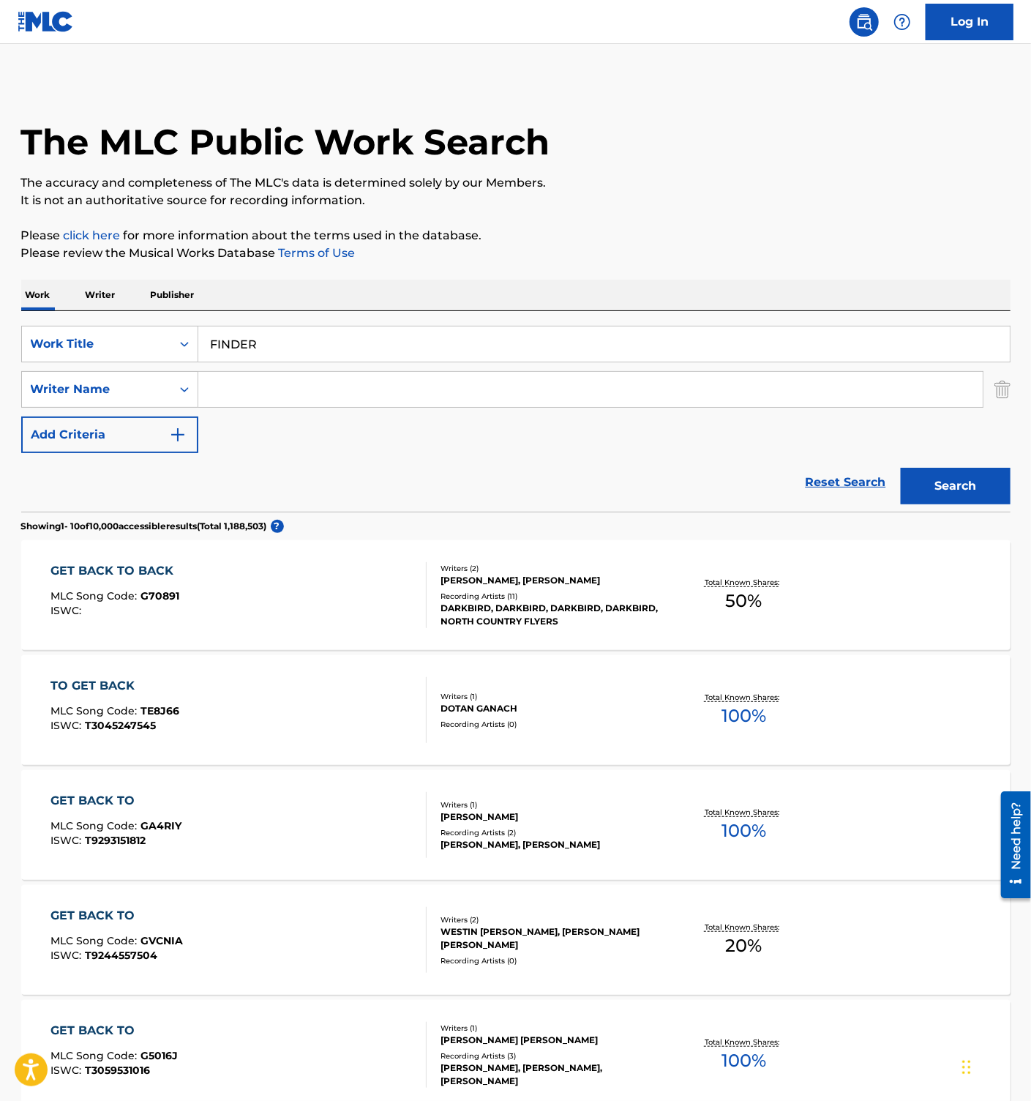
click at [850, 437] on div "SearchWithCriteriaedbd397a-6cd0-4fc3-81eb-b0d64edc1dba Work Title FINDER Search…" at bounding box center [515, 389] width 989 height 127
click at [408, 394] on input "Search Form" at bounding box center [590, 389] width 785 height 35
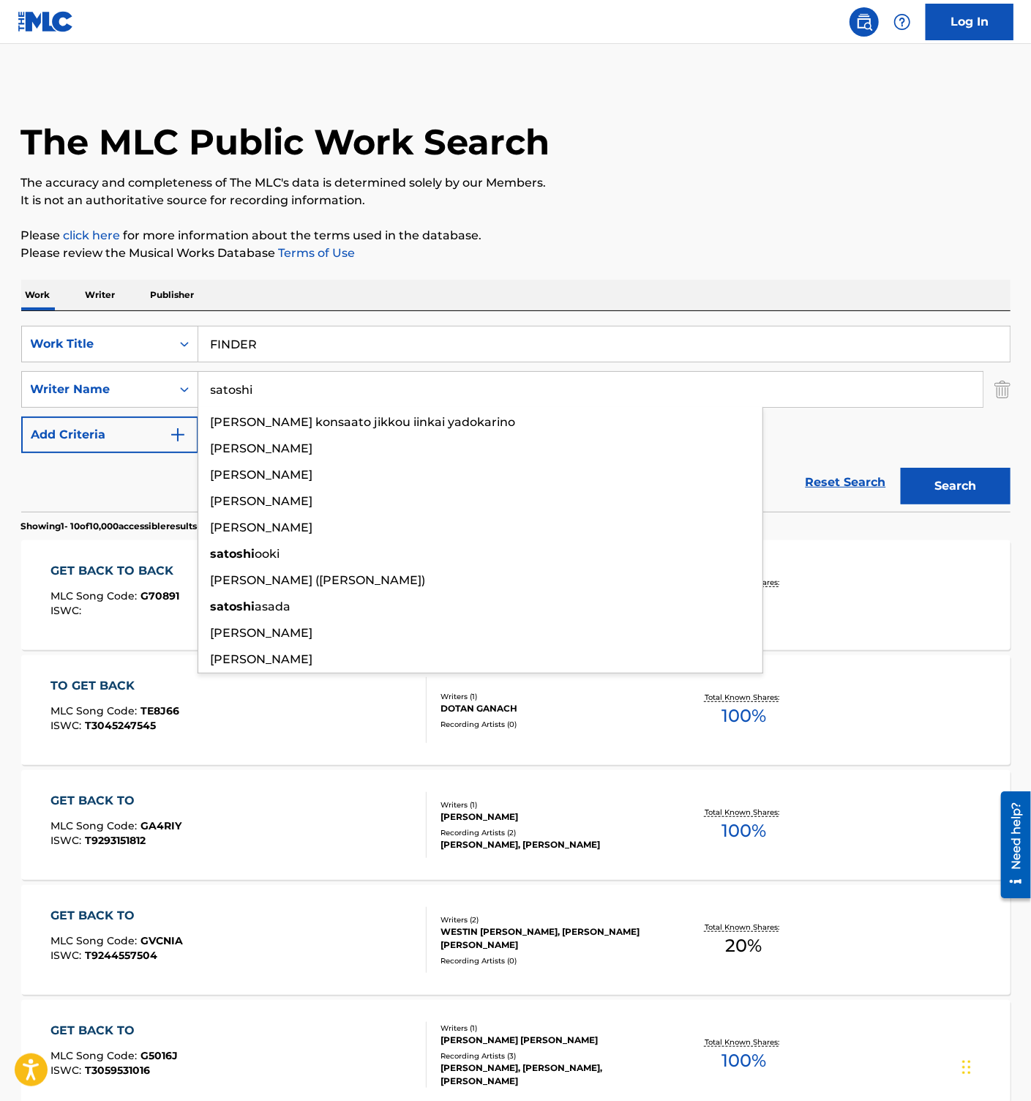
click at [901, 468] on button "Search" at bounding box center [956, 486] width 110 height 37
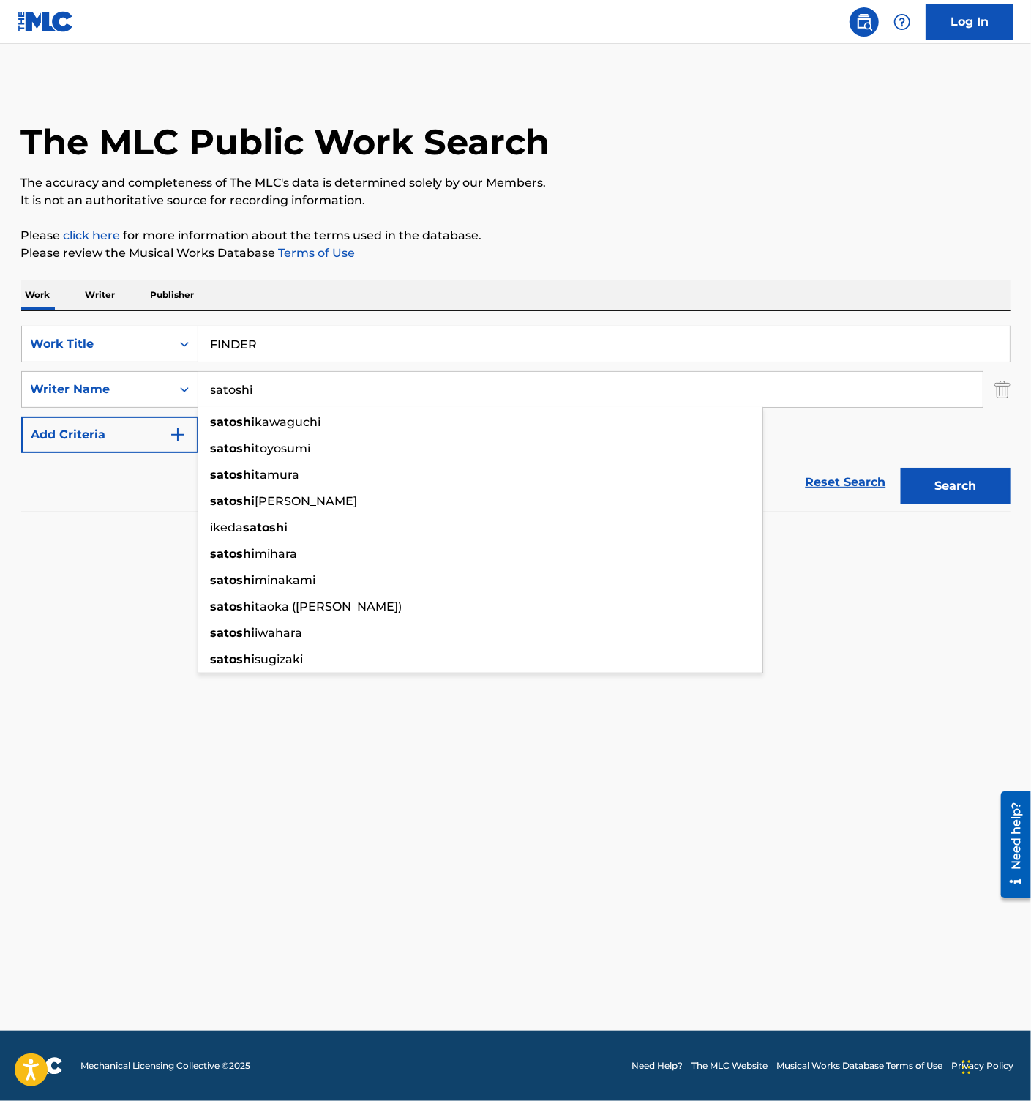
click at [607, 913] on main "The MLC Public Work Search The accuracy and completeness of The MLC's data is d…" at bounding box center [515, 537] width 1031 height 986
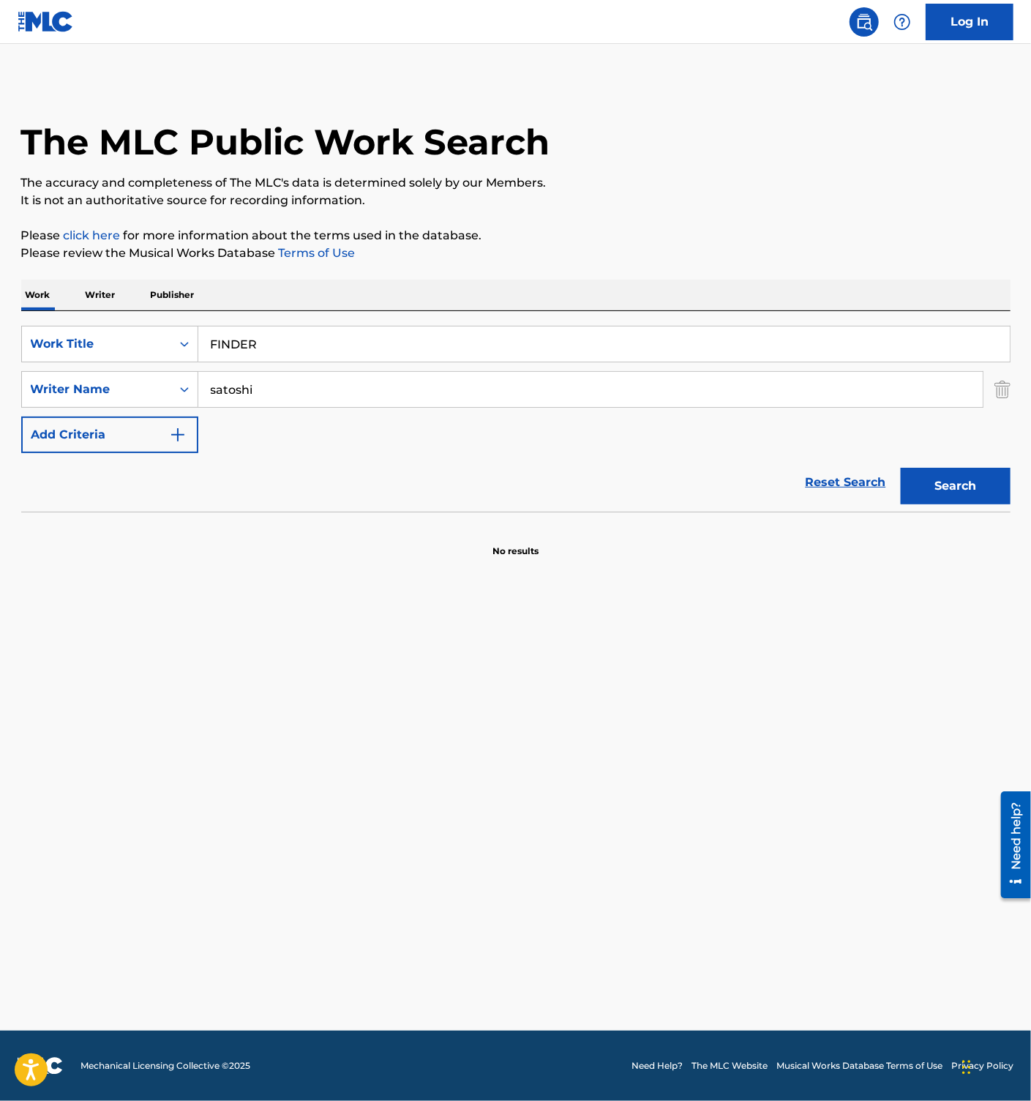
click at [929, 492] on button "Search" at bounding box center [956, 486] width 110 height 37
drag, startPoint x: 308, startPoint y: 389, endPoint x: -6, endPoint y: 390, distance: 314.0
click at [0, 390] on html "Accessibility Screen-Reader Guide, Feedback, and Issue Reporting | New window C…" at bounding box center [515, 550] width 1031 height 1101
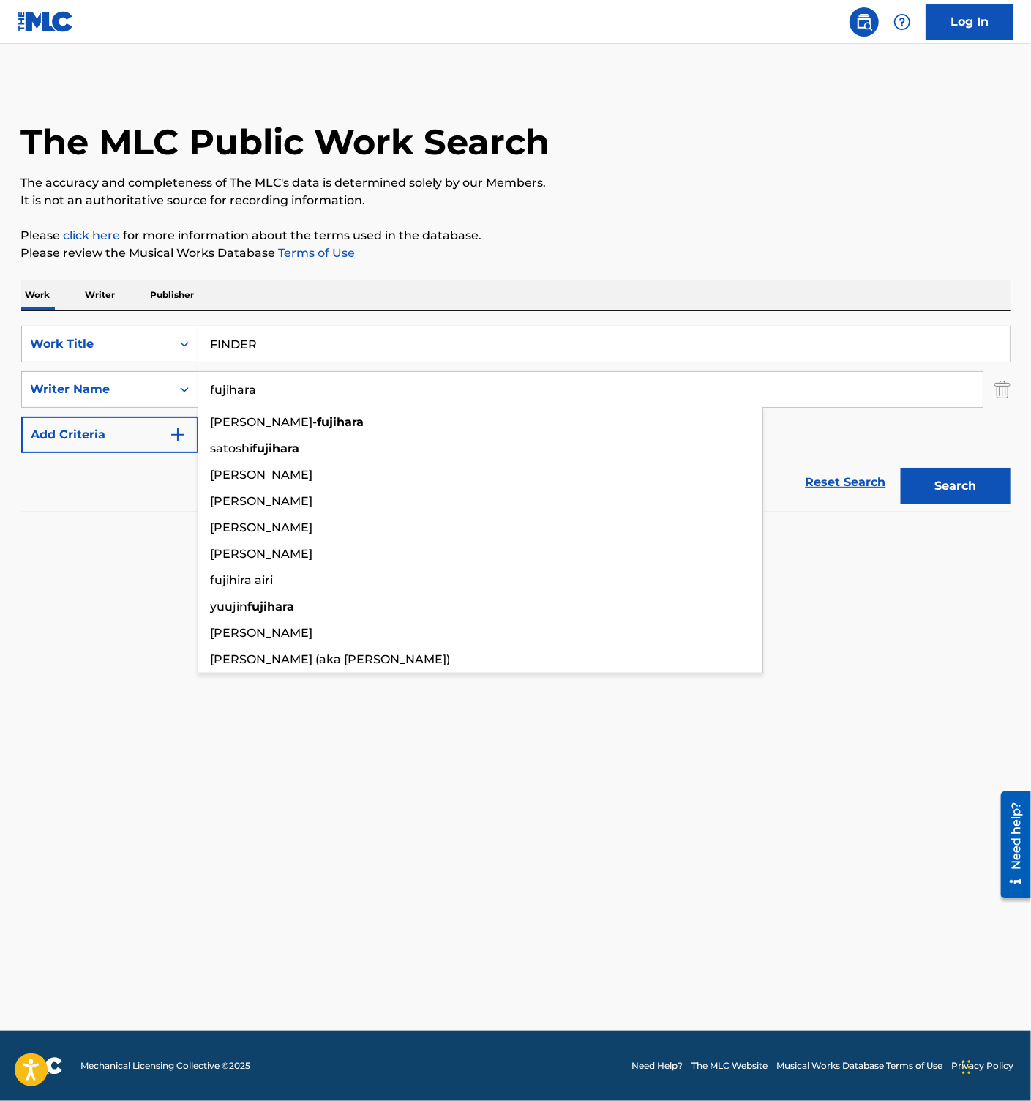
type input "fujihara"
click at [901, 468] on button "Search" at bounding box center [956, 486] width 110 height 37
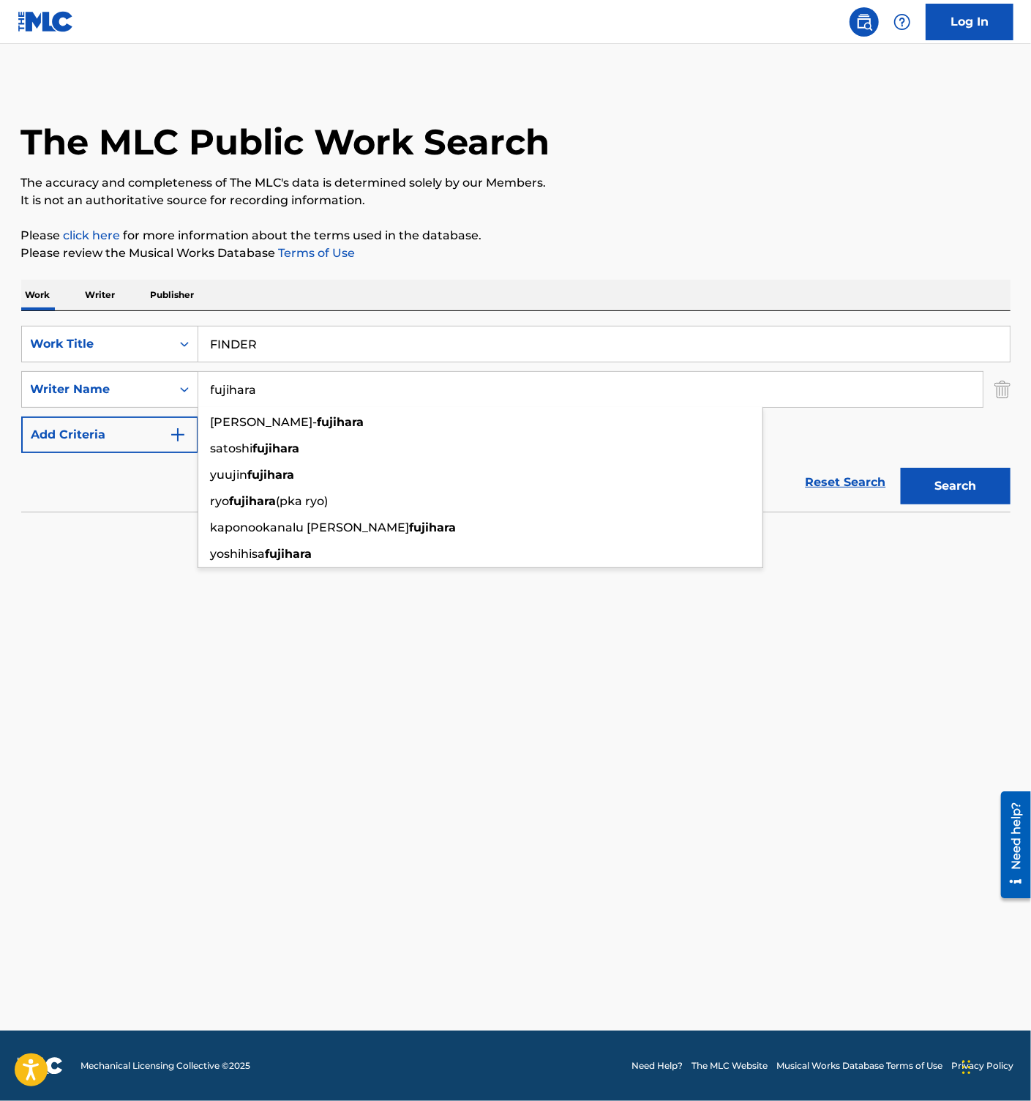
click at [855, 590] on main "The MLC Public Work Search The accuracy and completeness of The MLC's data is d…" at bounding box center [515, 537] width 1031 height 986
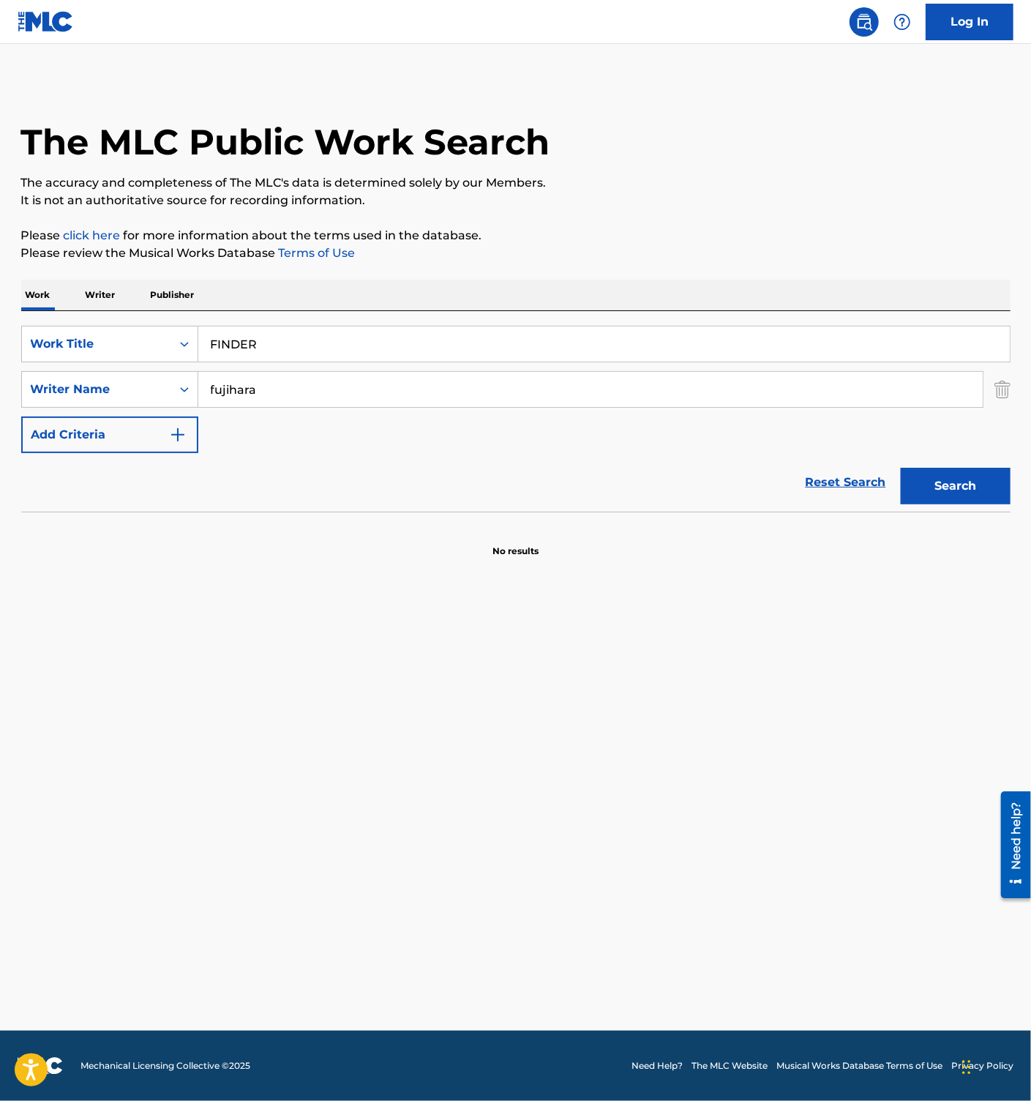
click at [941, 493] on button "Search" at bounding box center [956, 486] width 110 height 37
click at [281, 347] on input "FINDER" at bounding box center [604, 343] width 812 height 35
paste input "B-SIDE BLUES"
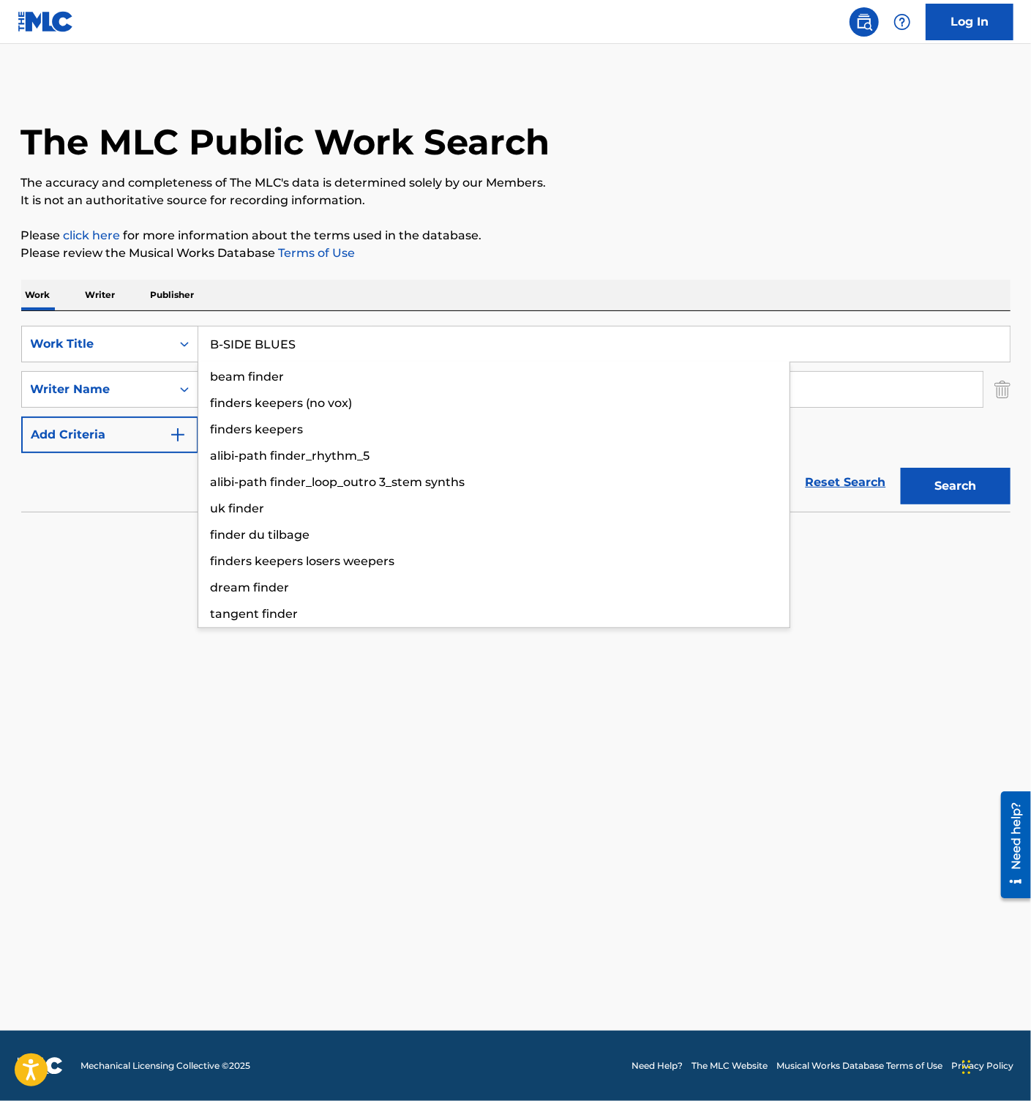
type input "B-SIDE BLUES"
click at [944, 475] on button "Search" at bounding box center [956, 486] width 110 height 37
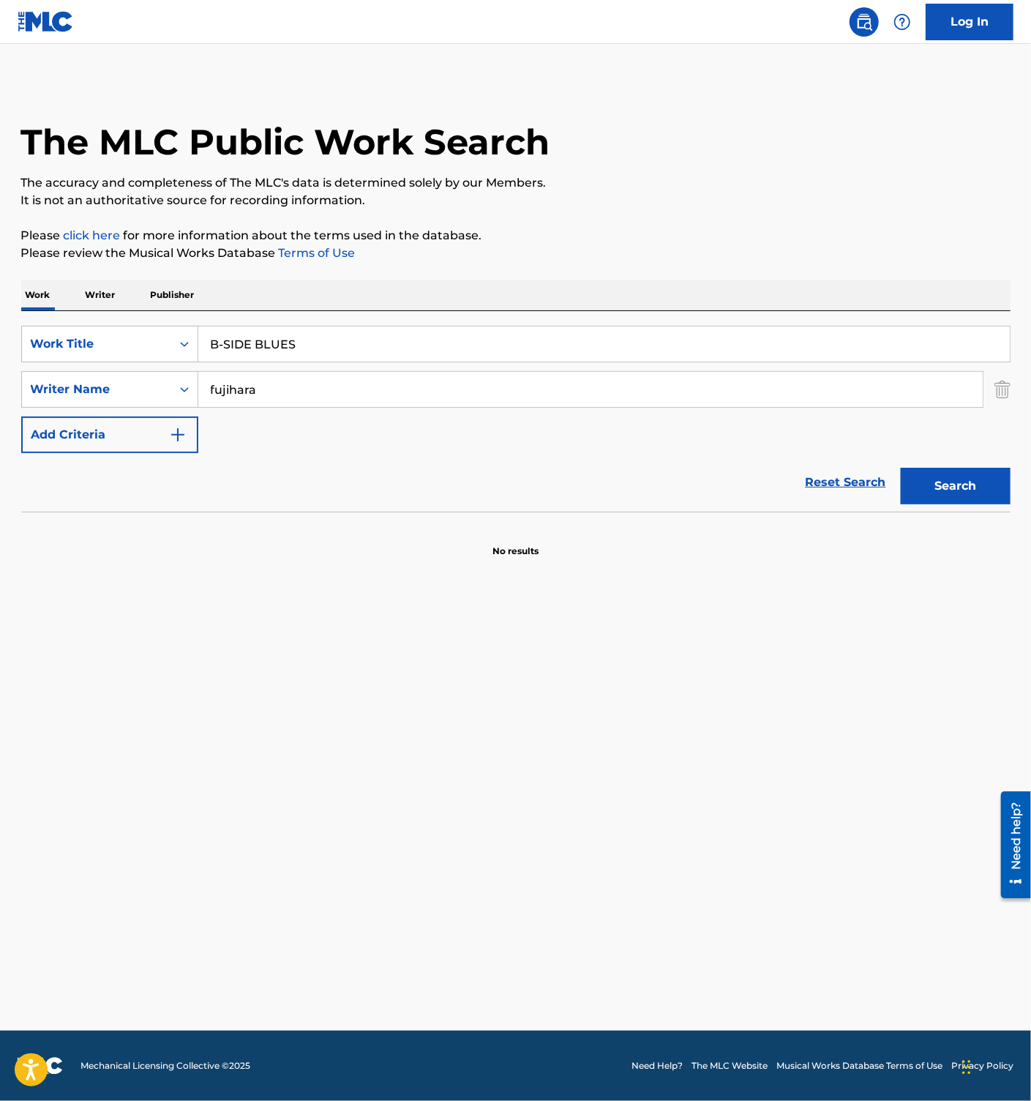
click at [267, 399] on input "fujihara" at bounding box center [590, 389] width 785 height 35
click at [990, 490] on button "Search" at bounding box center [956, 486] width 110 height 37
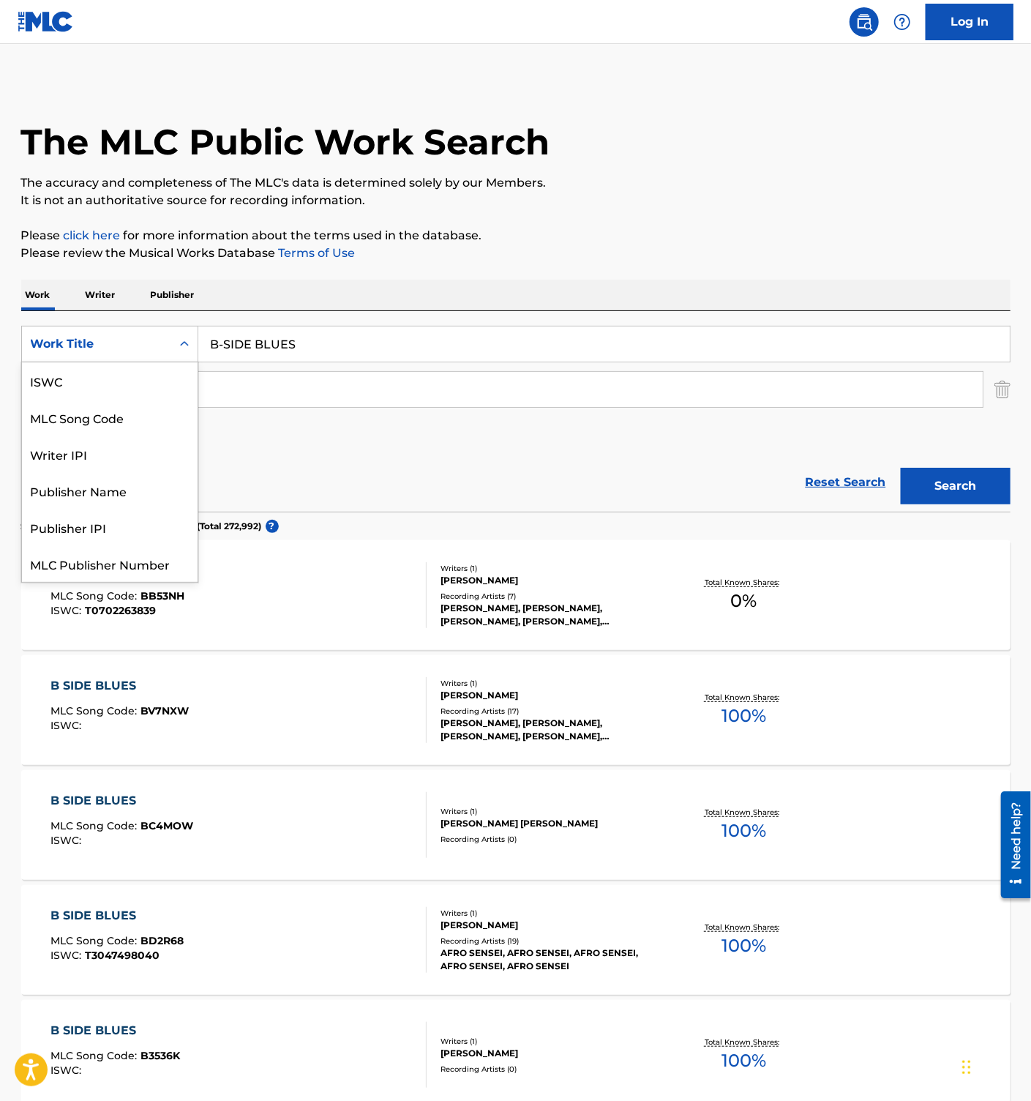
click at [146, 346] on div "Work Title" at bounding box center [97, 344] width 132 height 18
click at [89, 422] on div "MLC Song Code" at bounding box center [110, 417] width 176 height 37
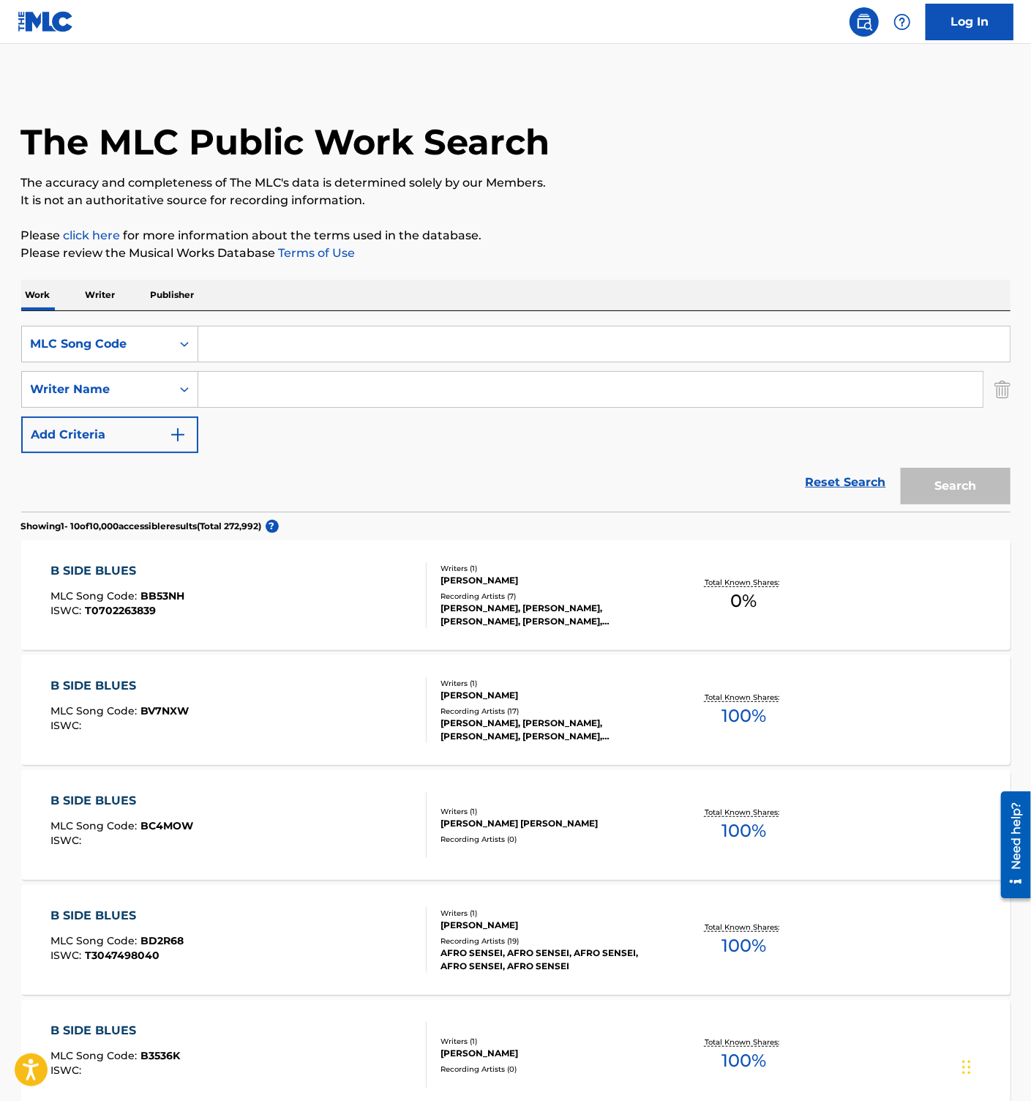
click at [273, 340] on input "Search Form" at bounding box center [604, 343] width 812 height 35
paste input "S59S1R"
type input "S59S1R"
click at [946, 486] on button "Search" at bounding box center [956, 486] width 110 height 37
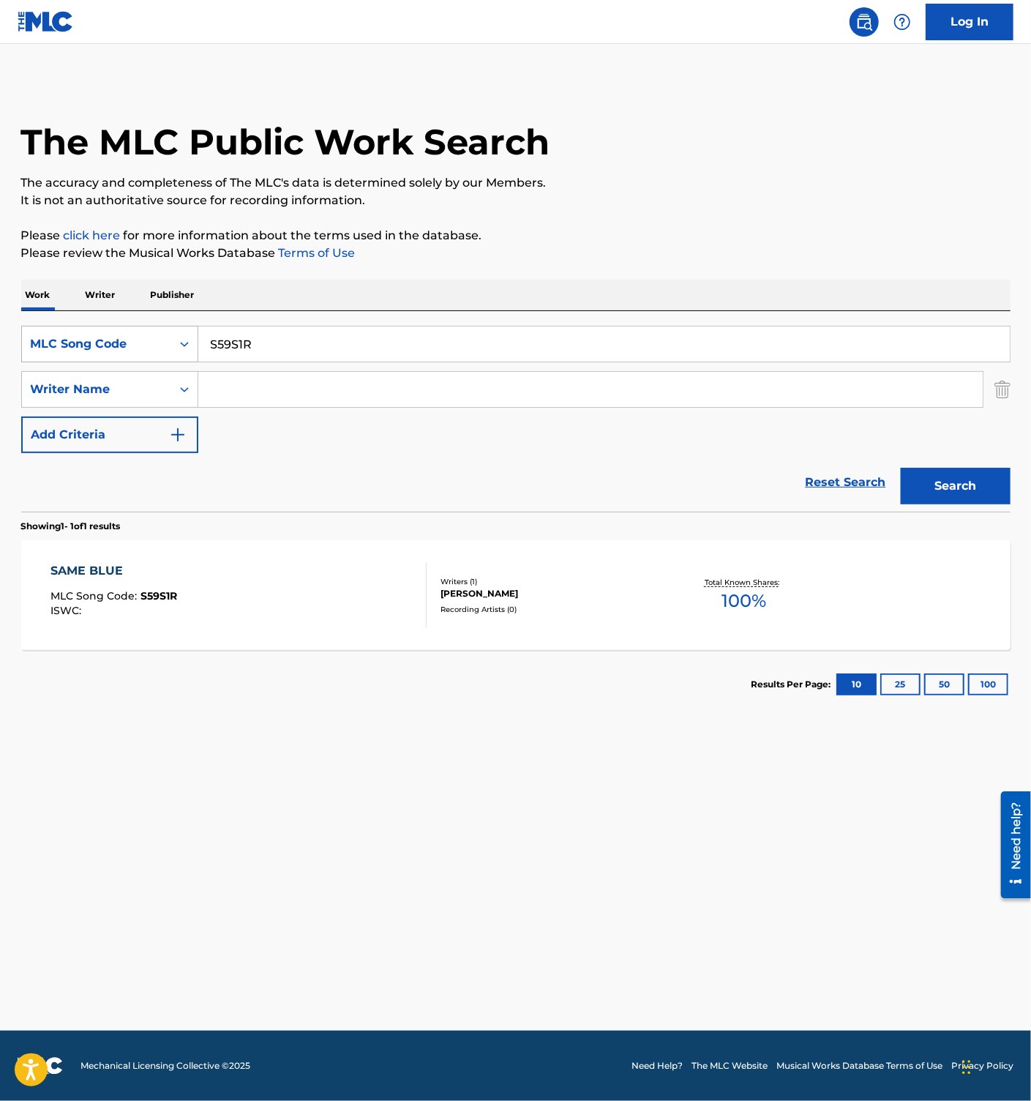
click at [194, 351] on div "Search Form" at bounding box center [184, 344] width 26 height 26
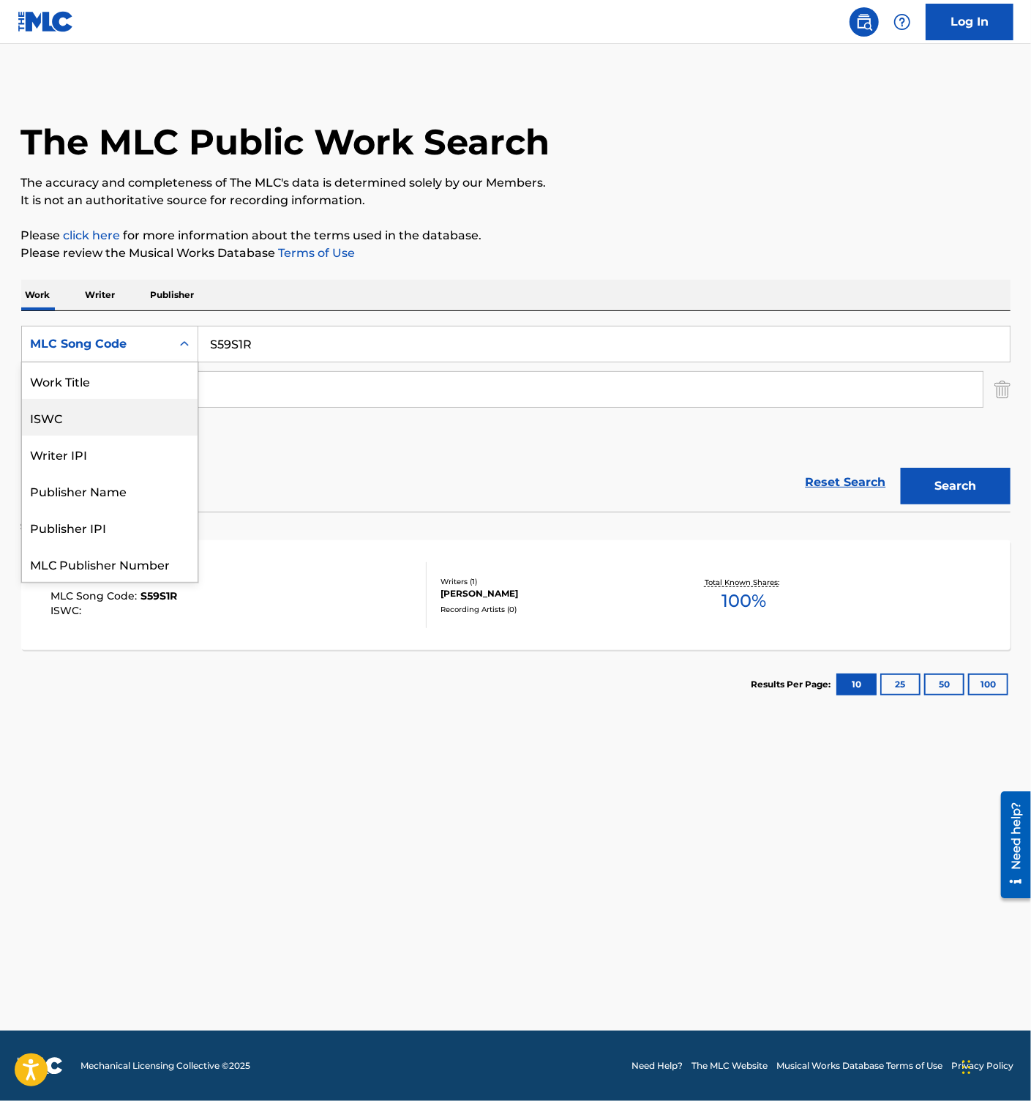
click at [77, 379] on div "Work Title" at bounding box center [110, 380] width 176 height 37
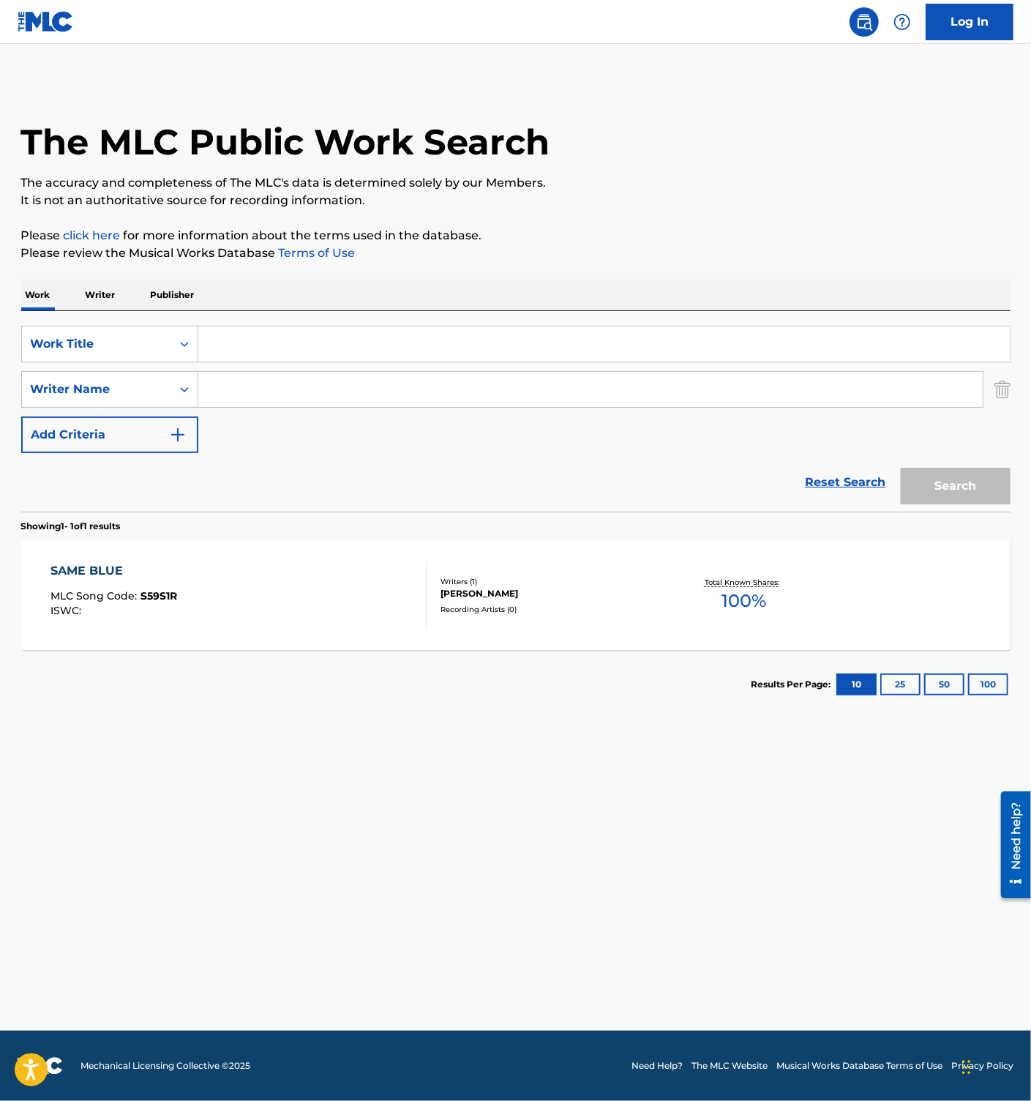
click at [236, 349] on input "Search Form" at bounding box center [604, 343] width 812 height 35
paste input "AKEGATANO GETTAWEI"
click at [952, 495] on button "Search" at bounding box center [956, 486] width 110 height 37
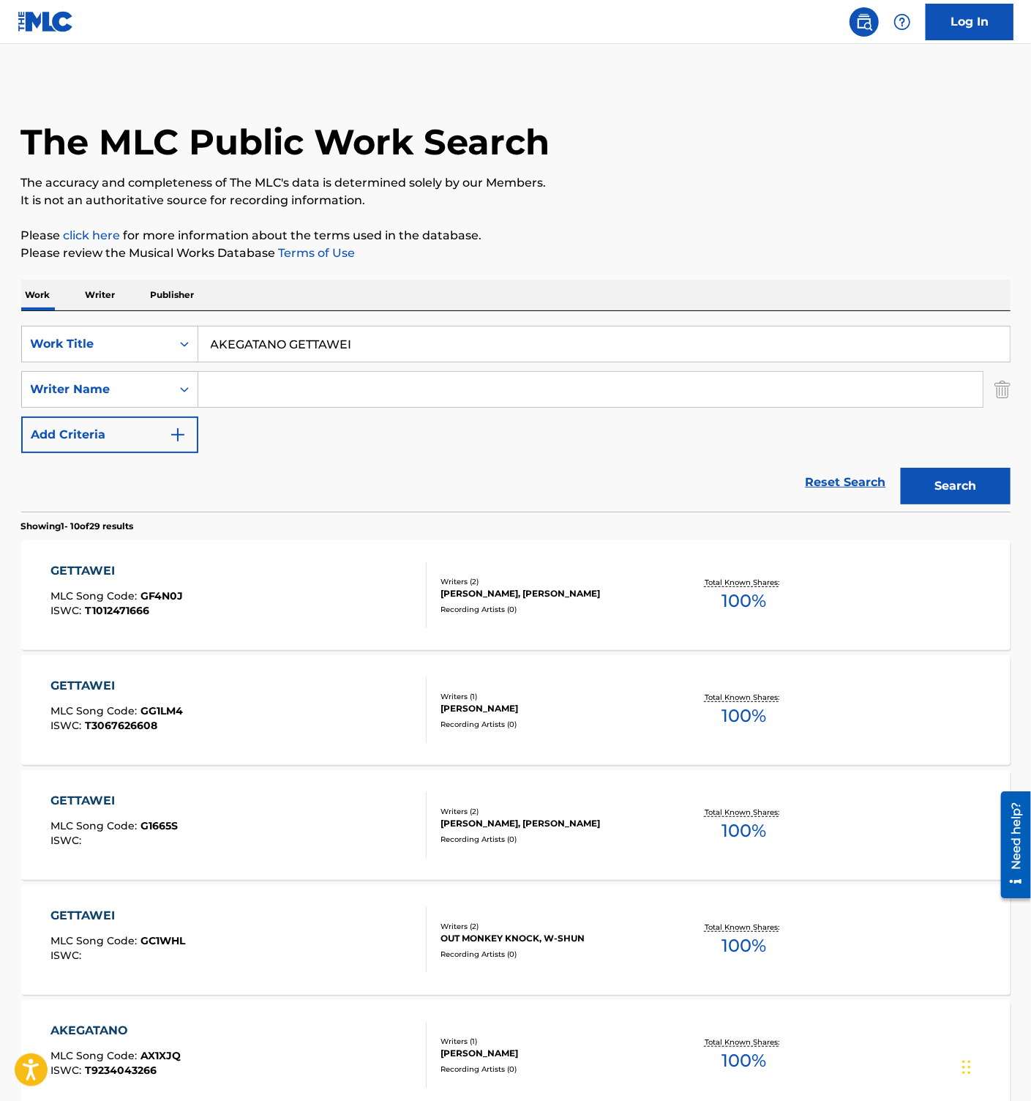
click at [448, 460] on div "Reset Search Search" at bounding box center [515, 482] width 989 height 59
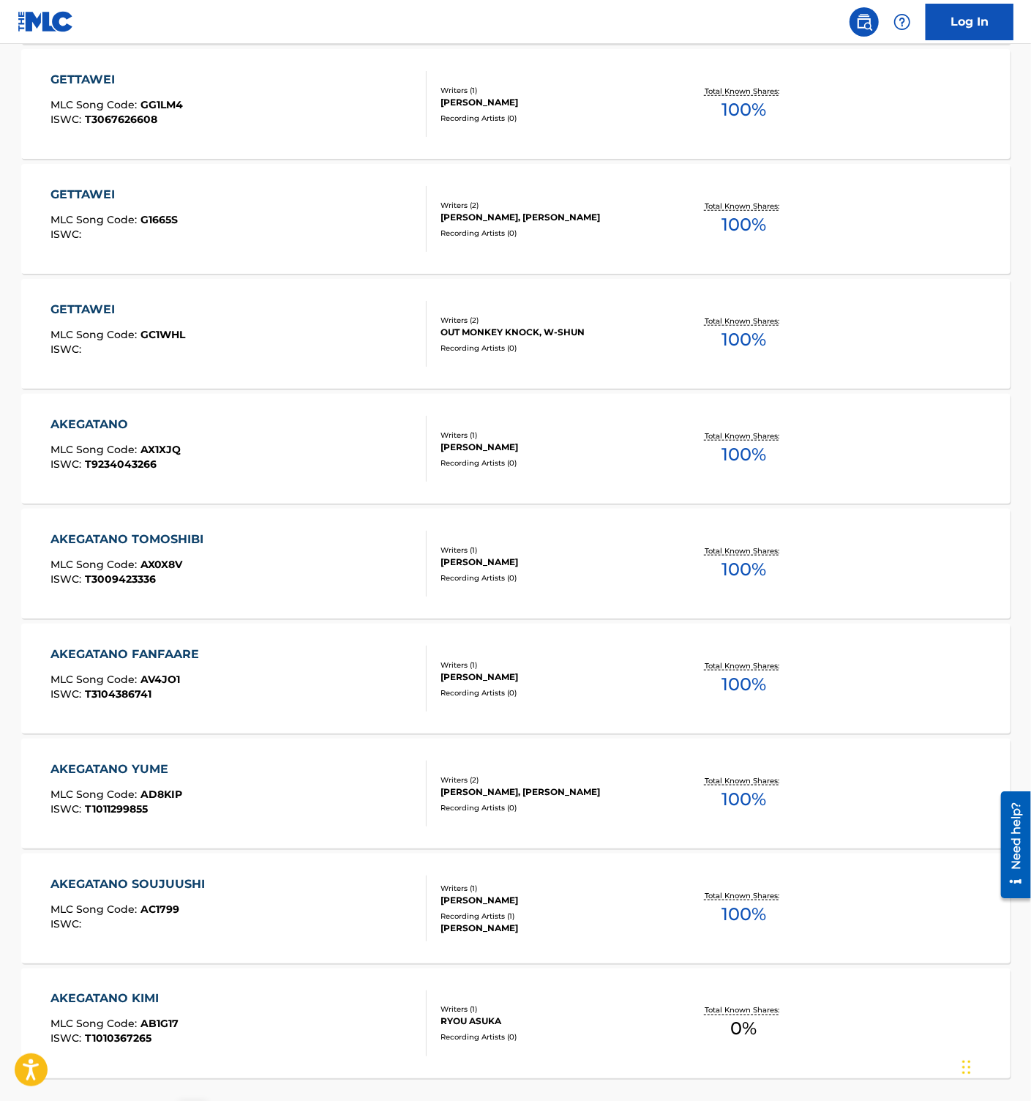
scroll to position [736, 0]
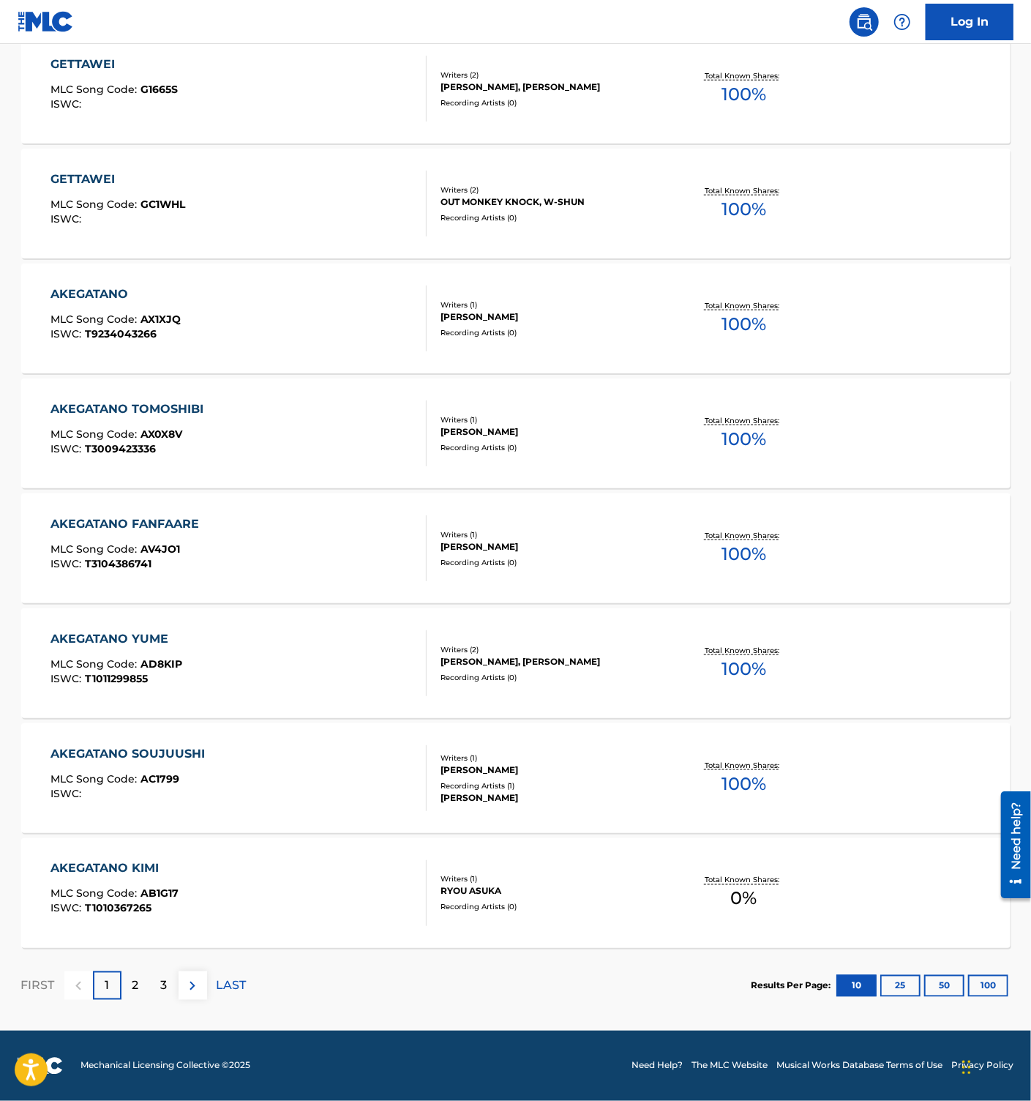
click at [978, 981] on button "100" at bounding box center [988, 986] width 40 height 22
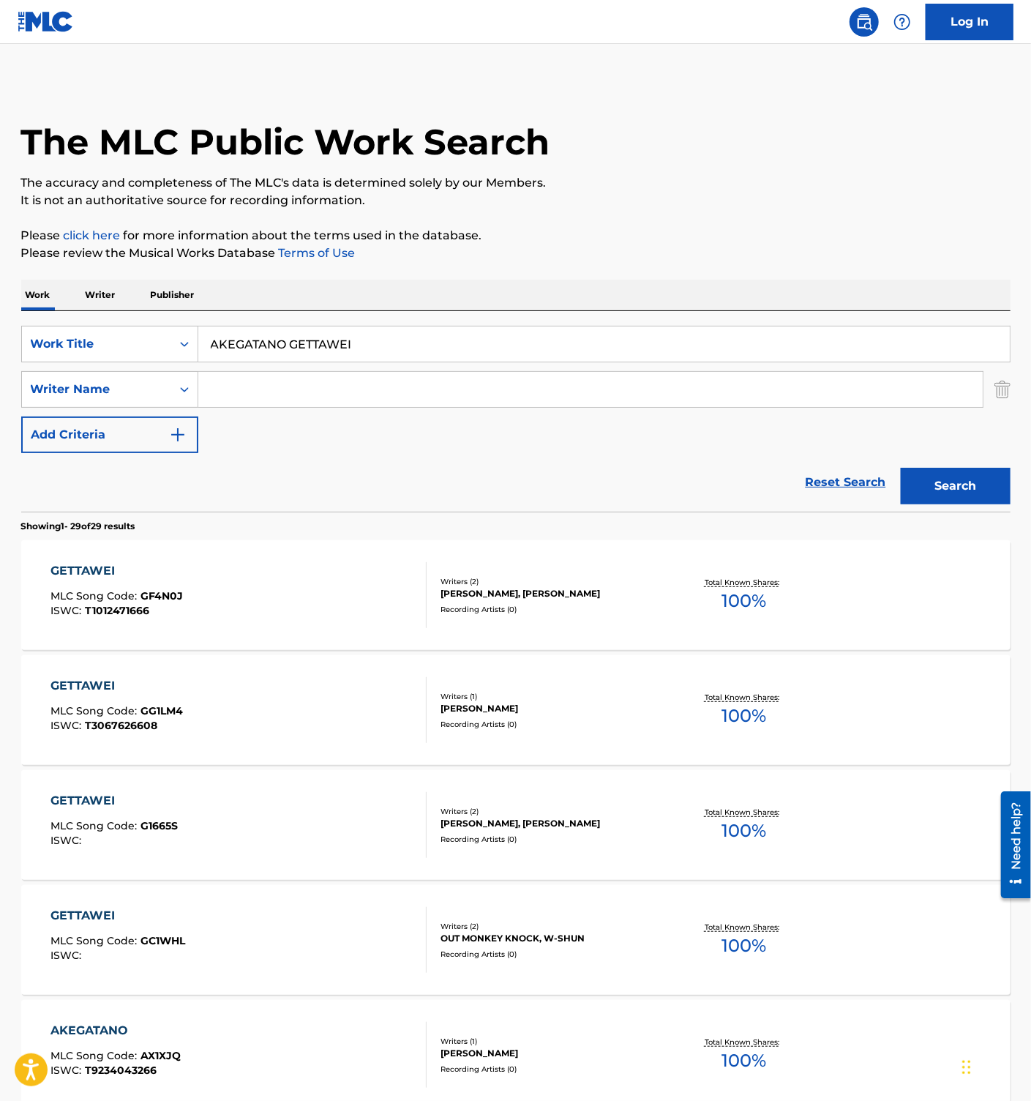
click at [305, 349] on input "AKEGATANO GETTAWEI" at bounding box center [604, 343] width 812 height 35
click at [552, 480] on div "Reset Search Search" at bounding box center [515, 482] width 989 height 59
click at [299, 353] on input "AKEGATANO GETTAWEI" at bounding box center [604, 343] width 812 height 35
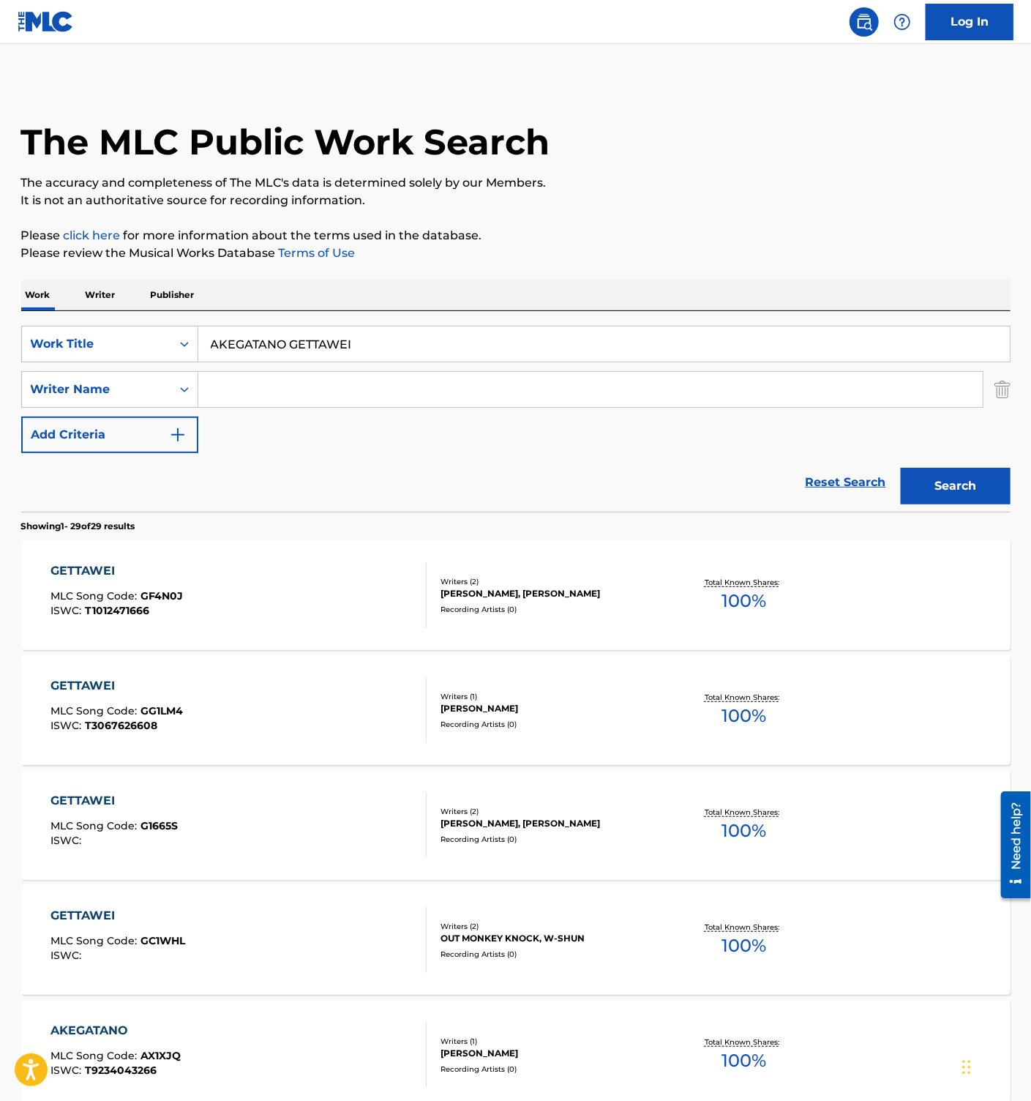
paste input "ROLLING"
type input "ROLLING"
click at [268, 393] on input "Search Form" at bounding box center [590, 389] width 785 height 35
click at [901, 468] on button "Search" at bounding box center [956, 486] width 110 height 37
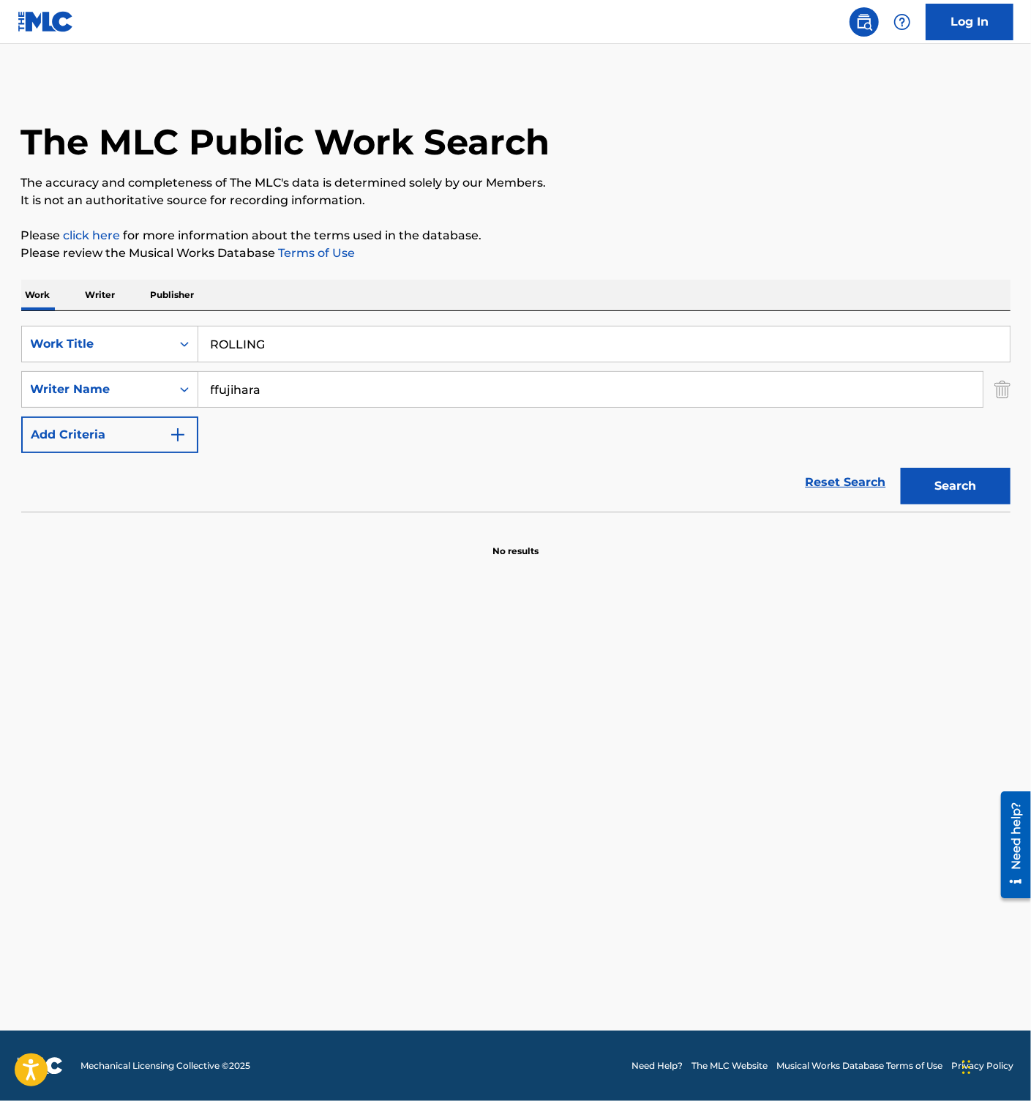
click at [956, 484] on button "Search" at bounding box center [956, 486] width 110 height 37
click at [215, 381] on input "ffujihara" at bounding box center [590, 389] width 785 height 35
click at [941, 477] on button "Search" at bounding box center [956, 486] width 110 height 37
drag, startPoint x: 288, startPoint y: 389, endPoint x: 12, endPoint y: 378, distance: 276.1
click at [22, 375] on div "SearchWithCriteriae9ad9068-e049-4959-91bc-25f7d9cbe3bc Writer Name fujihara" at bounding box center [515, 389] width 989 height 37
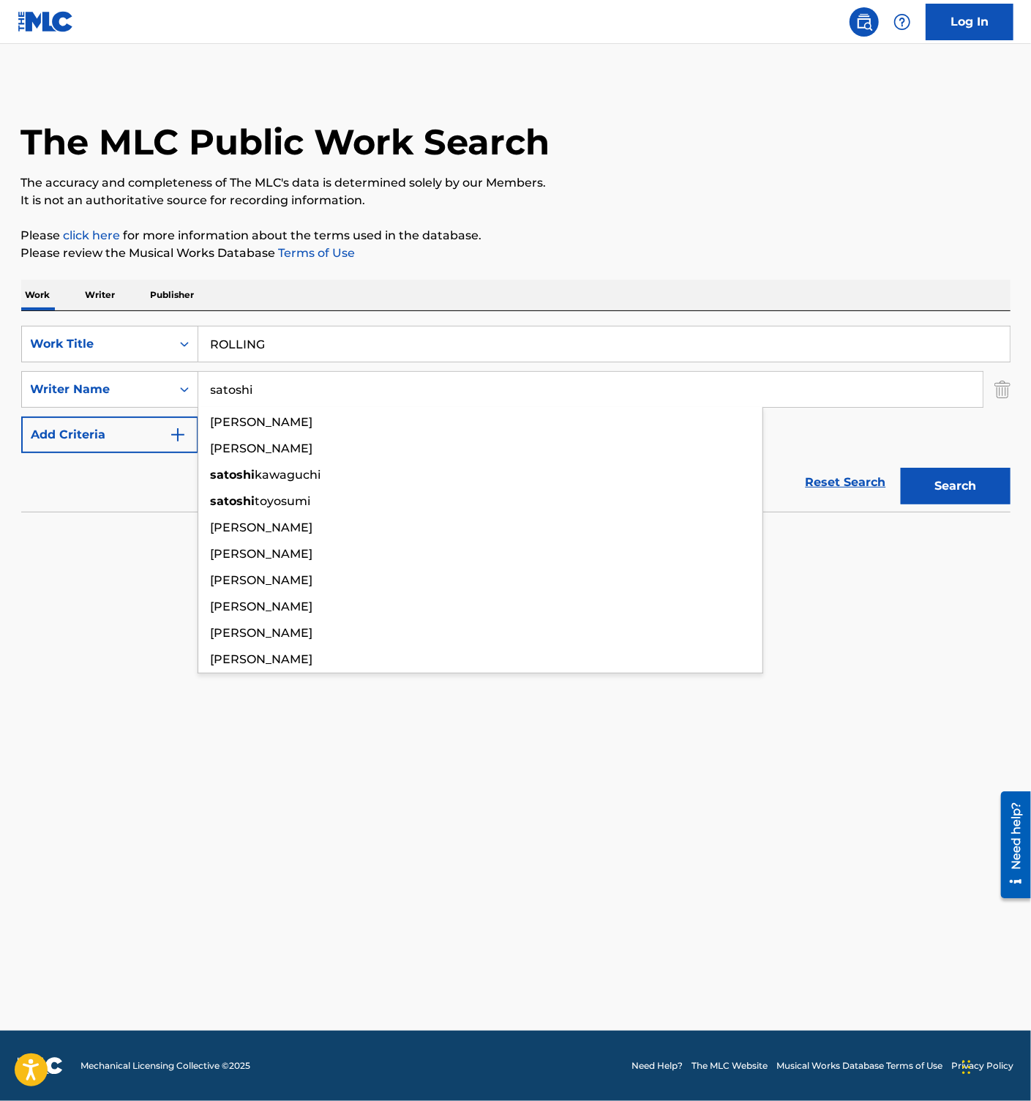
type input "satoshi"
click at [901, 468] on button "Search" at bounding box center [956, 486] width 110 height 37
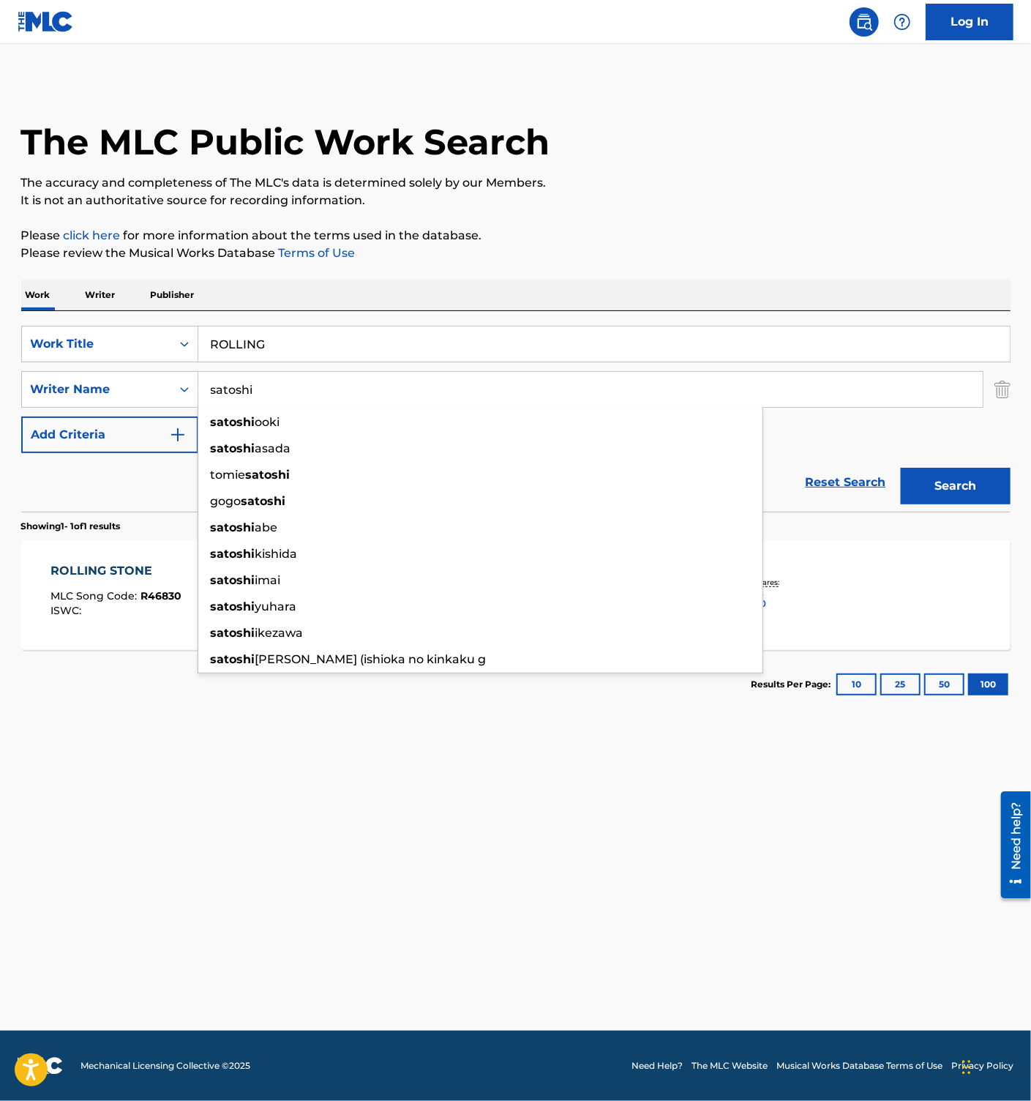
click at [376, 858] on main "The MLC Public Work Search The accuracy and completeness of The MLC's data is d…" at bounding box center [515, 537] width 1031 height 986
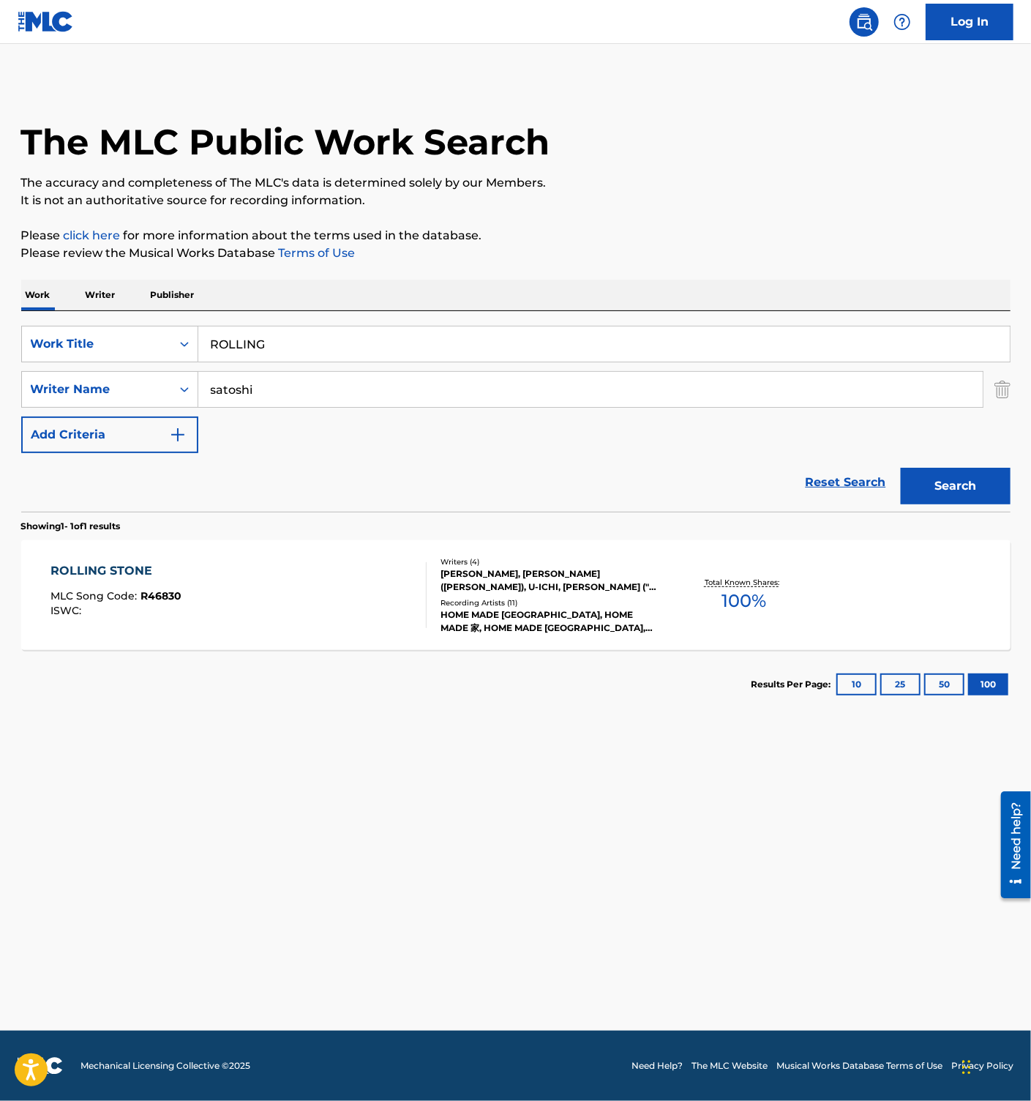
click at [950, 495] on button "Search" at bounding box center [956, 486] width 110 height 37
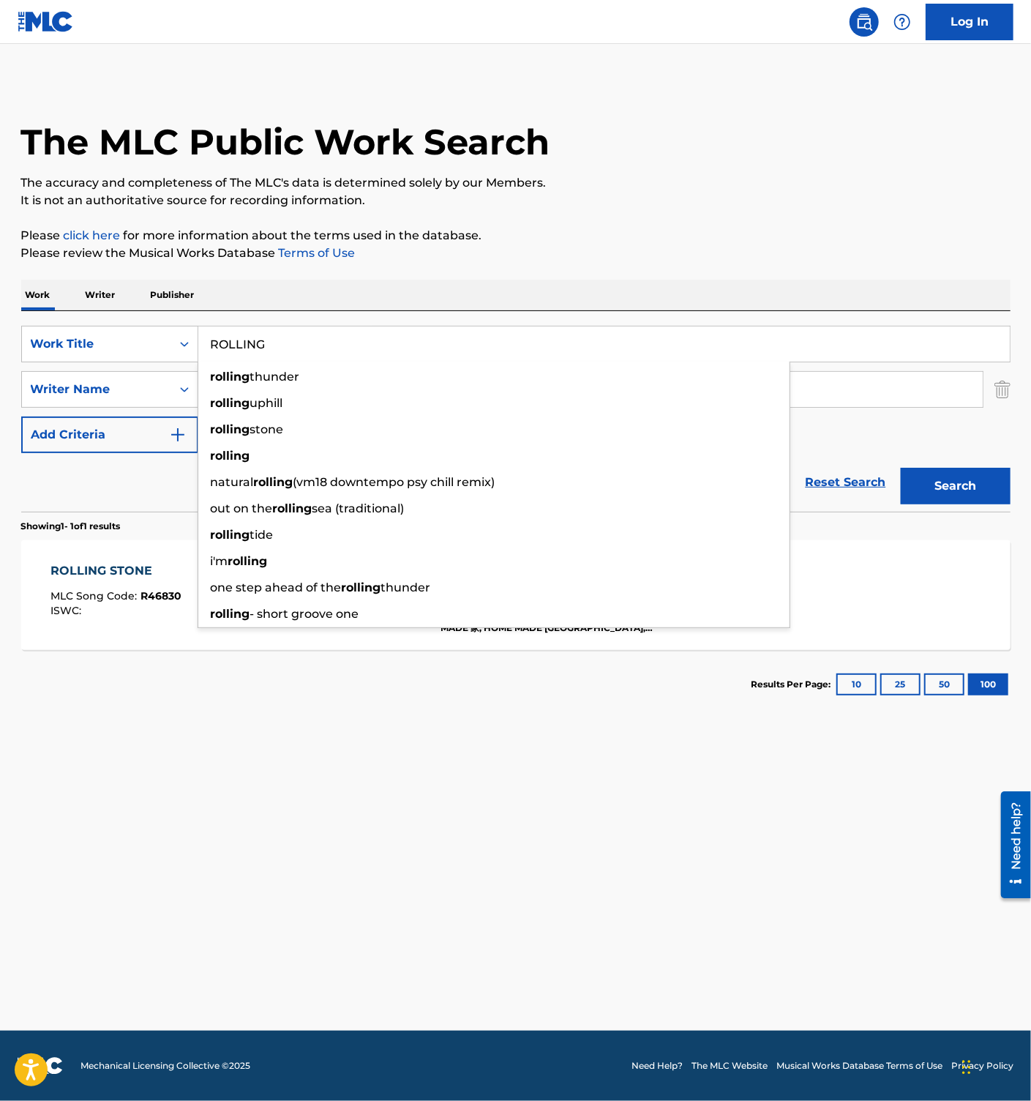
click at [282, 347] on input "ROLLING" at bounding box center [604, 343] width 812 height 35
click at [268, 343] on input "ROLLING" at bounding box center [604, 343] width 812 height 35
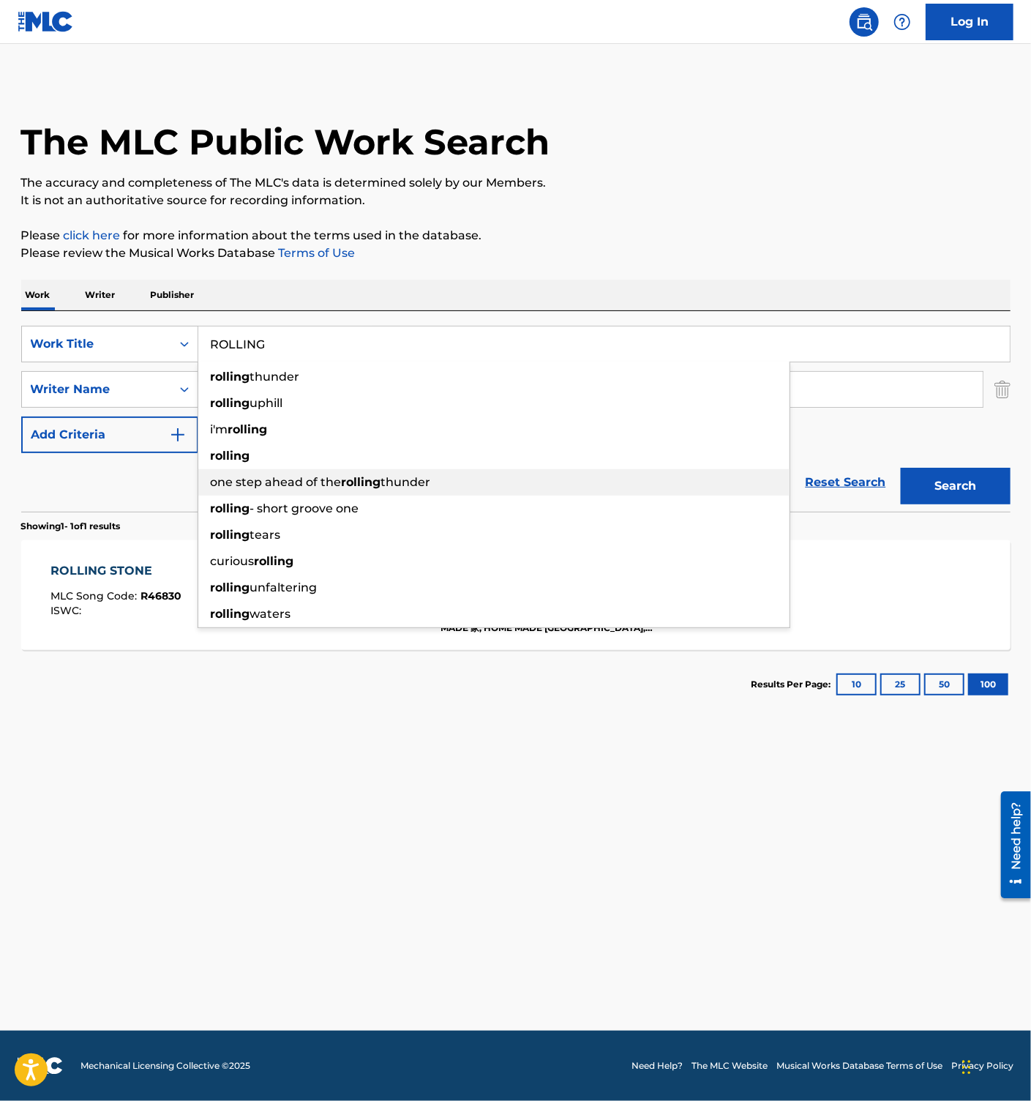
paste input "052519"
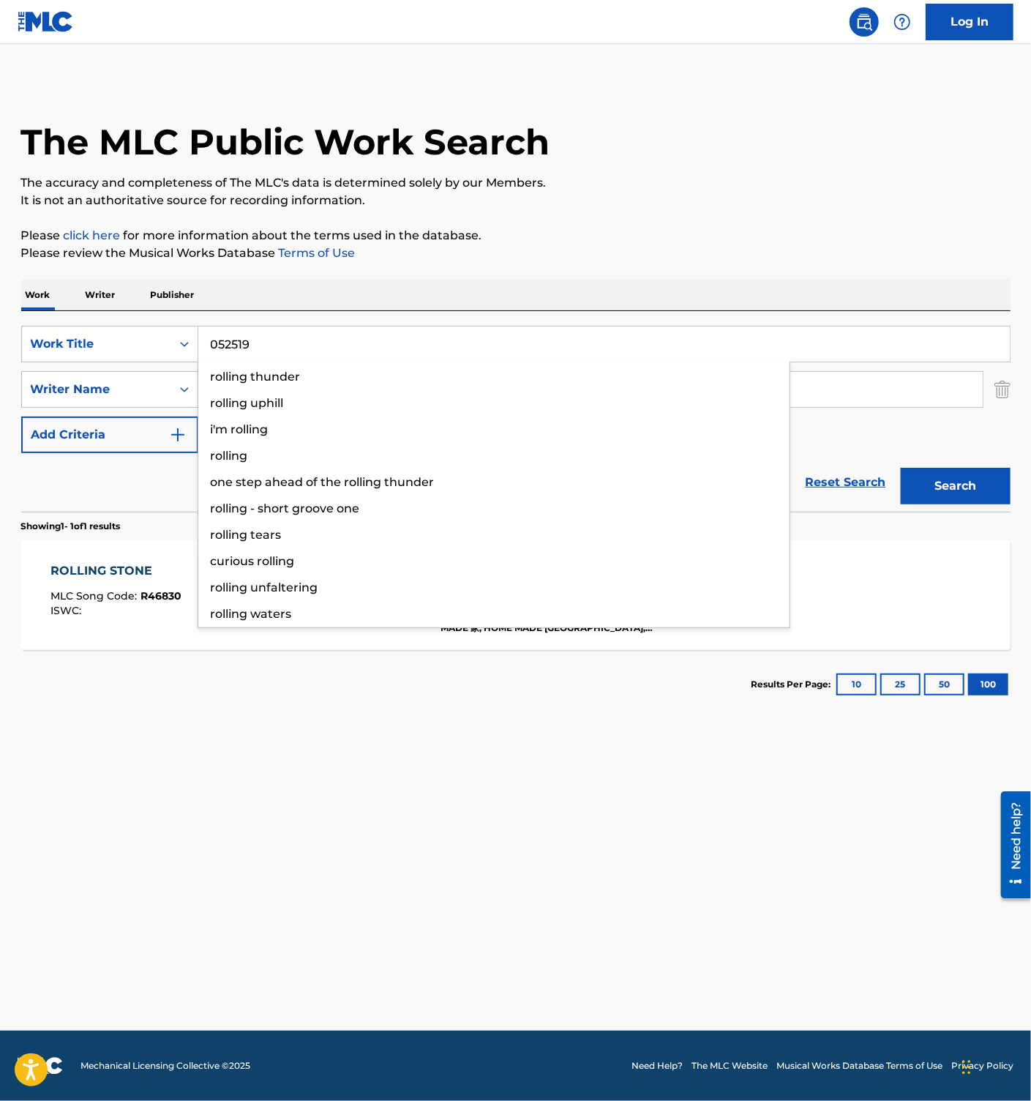
type input "052519"
click at [957, 487] on button "Search" at bounding box center [956, 486] width 110 height 37
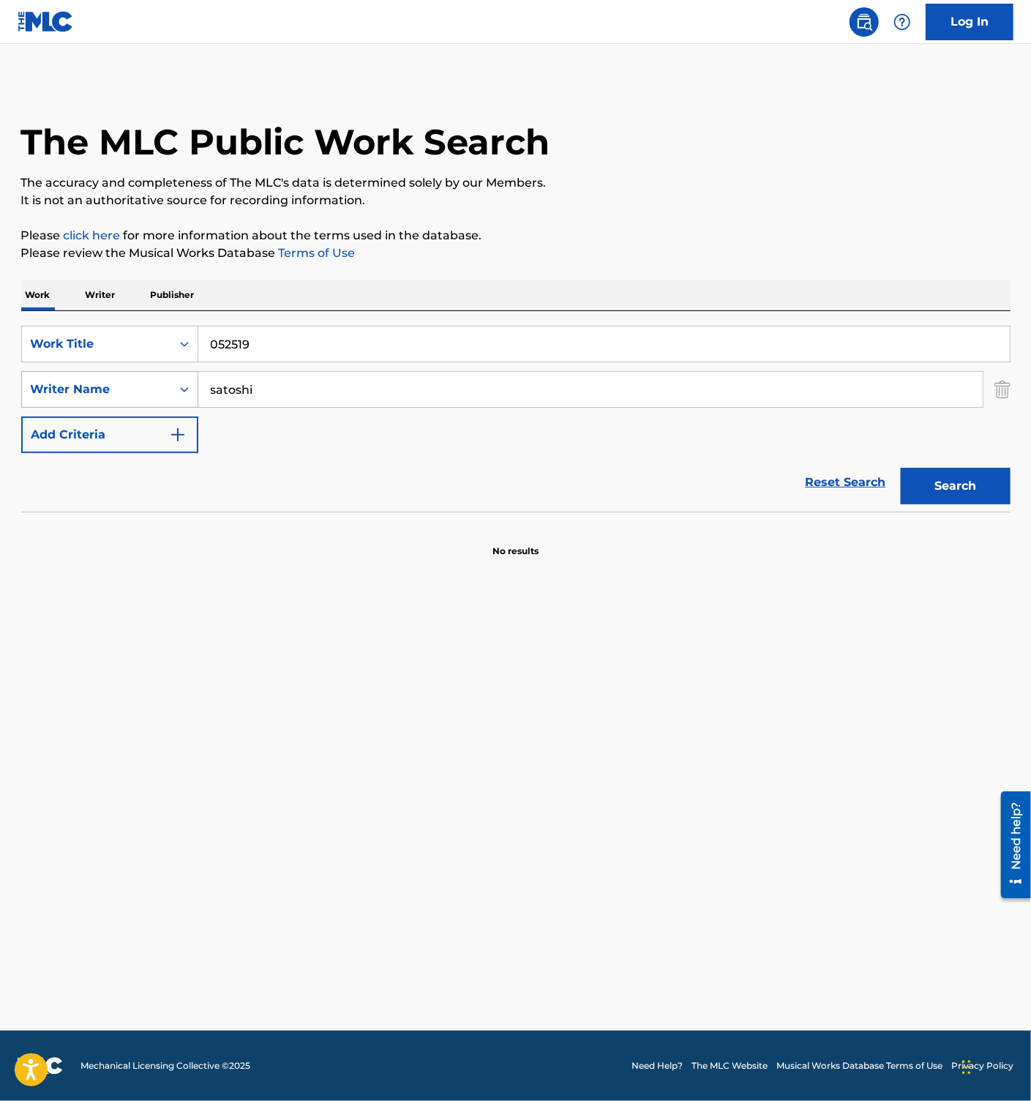
drag, startPoint x: 299, startPoint y: 400, endPoint x: 41, endPoint y: 404, distance: 258.4
click at [53, 404] on div "SearchWithCriteriae9ad9068-e049-4959-91bc-25f7d9cbe3bc Writer Name satoshi" at bounding box center [515, 389] width 989 height 37
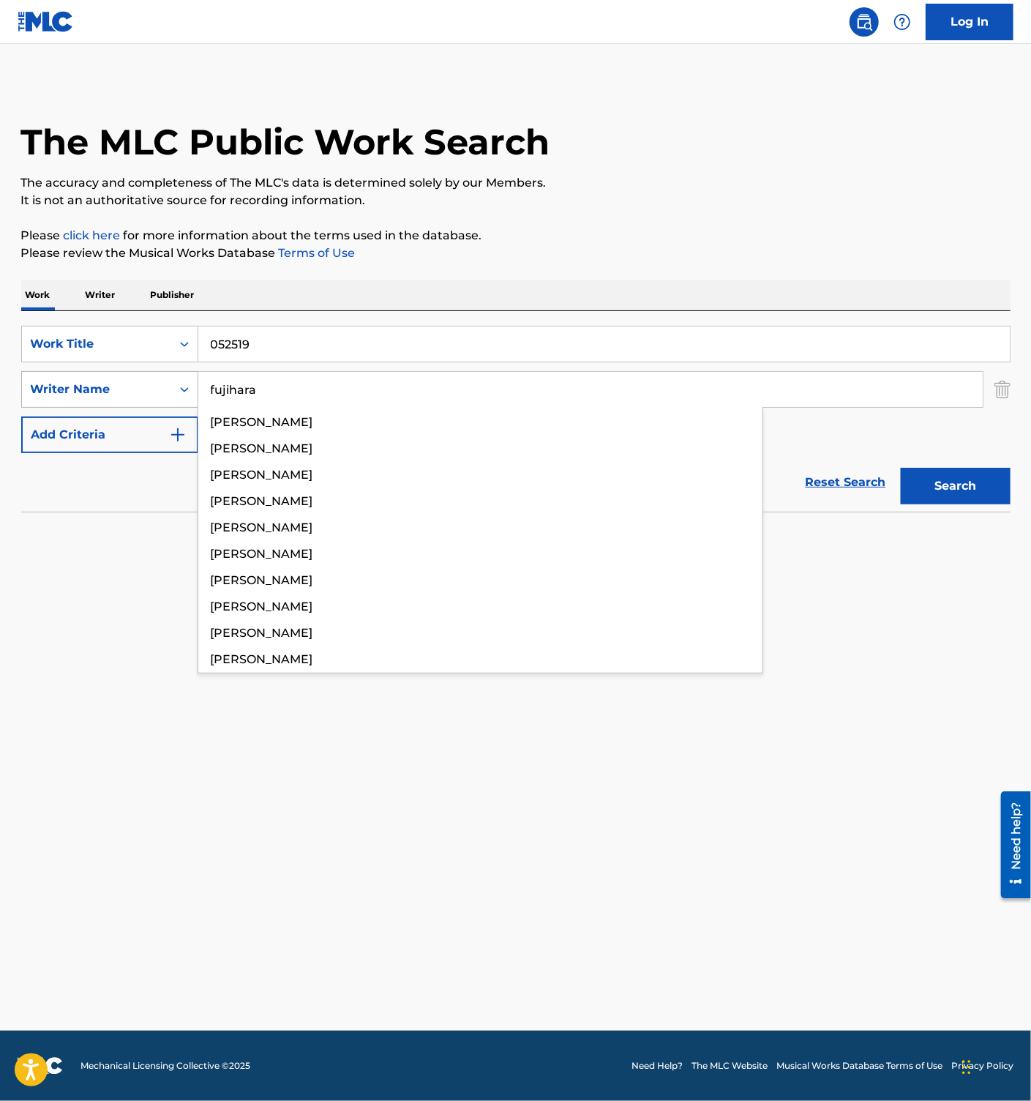
type input "fujihara"
click at [901, 468] on button "Search" at bounding box center [956, 486] width 110 height 37
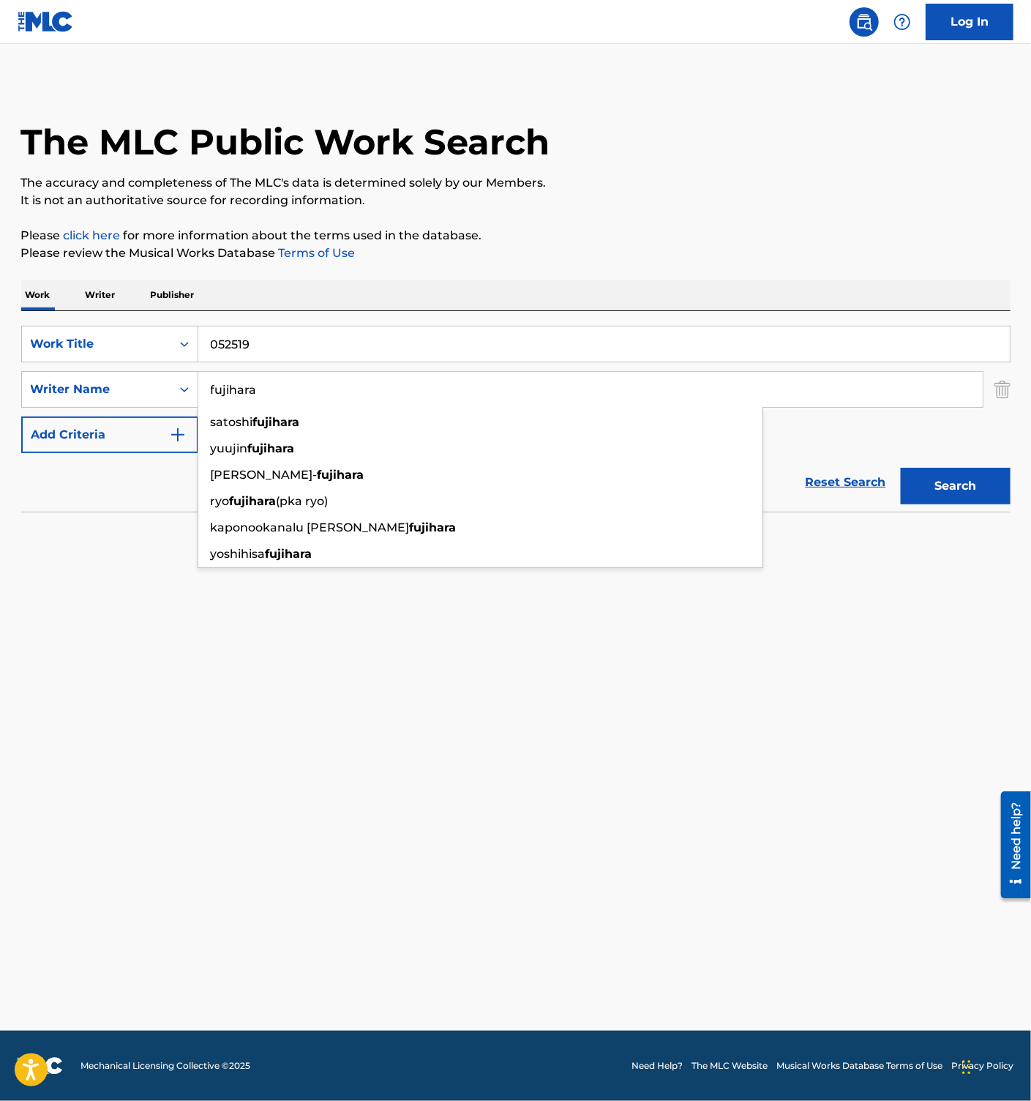
click at [901, 468] on button "Search" at bounding box center [956, 486] width 110 height 37
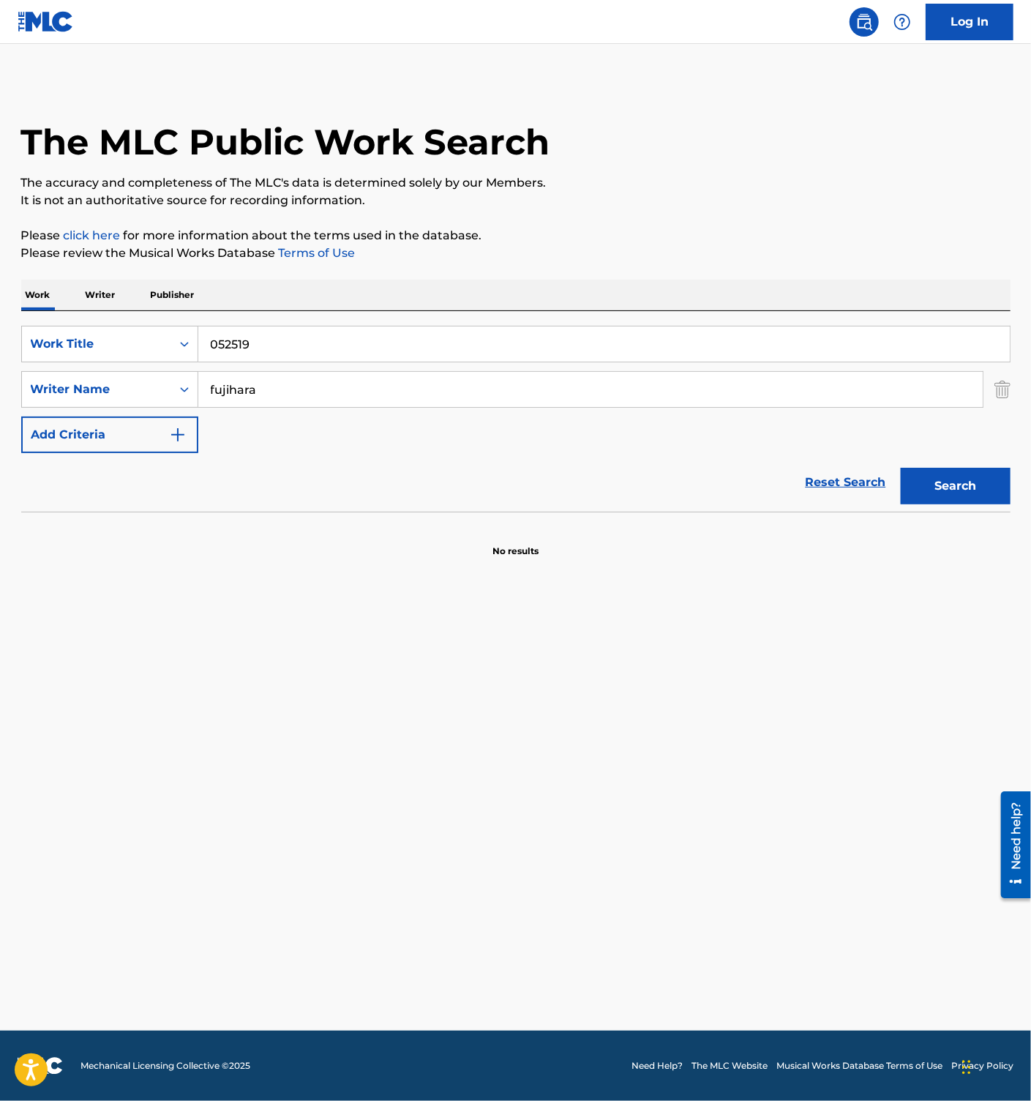
click at [293, 337] on input "052519" at bounding box center [604, 343] width 812 height 35
paste input "DAKUTEN"
click at [958, 480] on button "Search" at bounding box center [956, 486] width 110 height 37
click at [267, 340] on input "DAKUTEN" at bounding box center [604, 343] width 812 height 35
paste input "SHINOMEIRO"
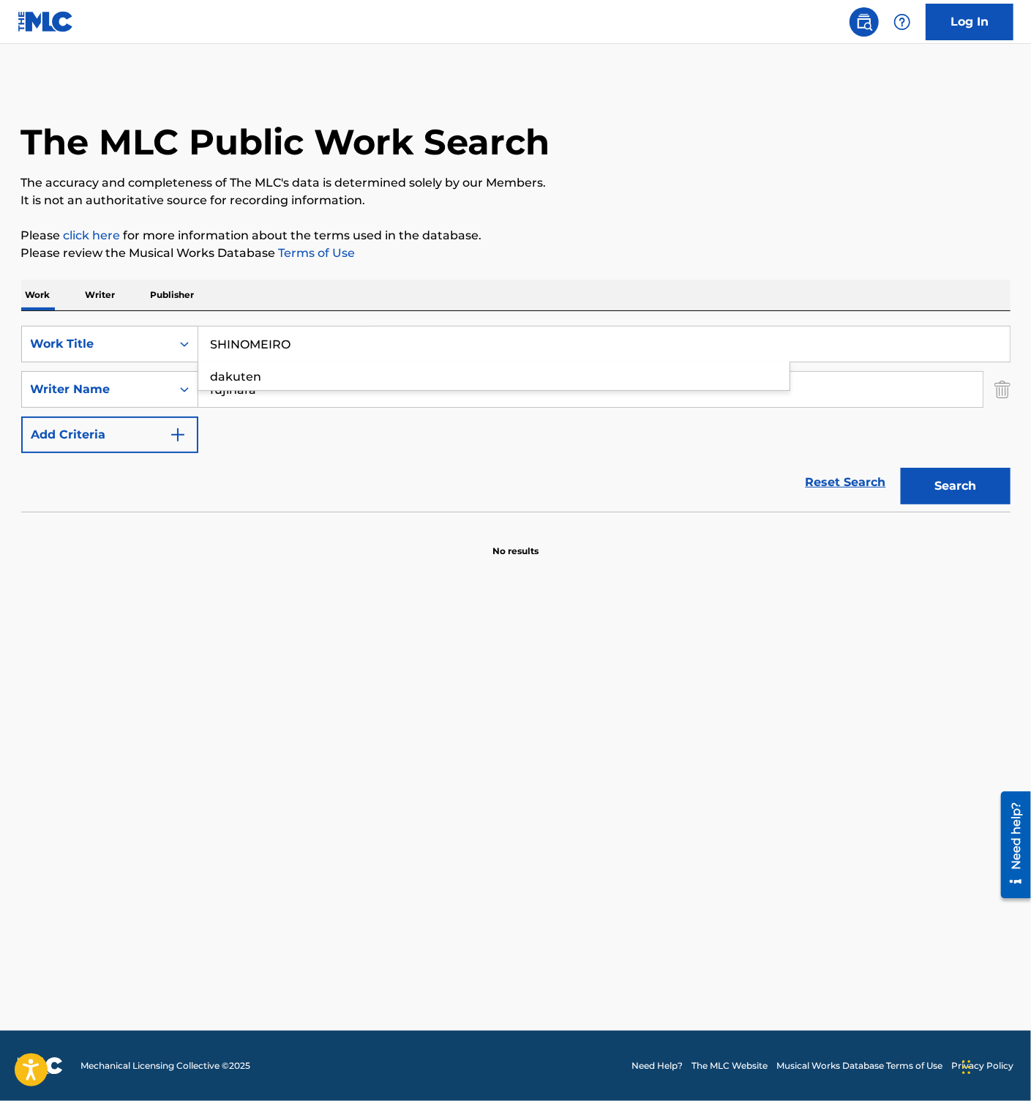
type input "SHINOMEIRO"
click at [270, 402] on input "fujihara" at bounding box center [590, 389] width 785 height 35
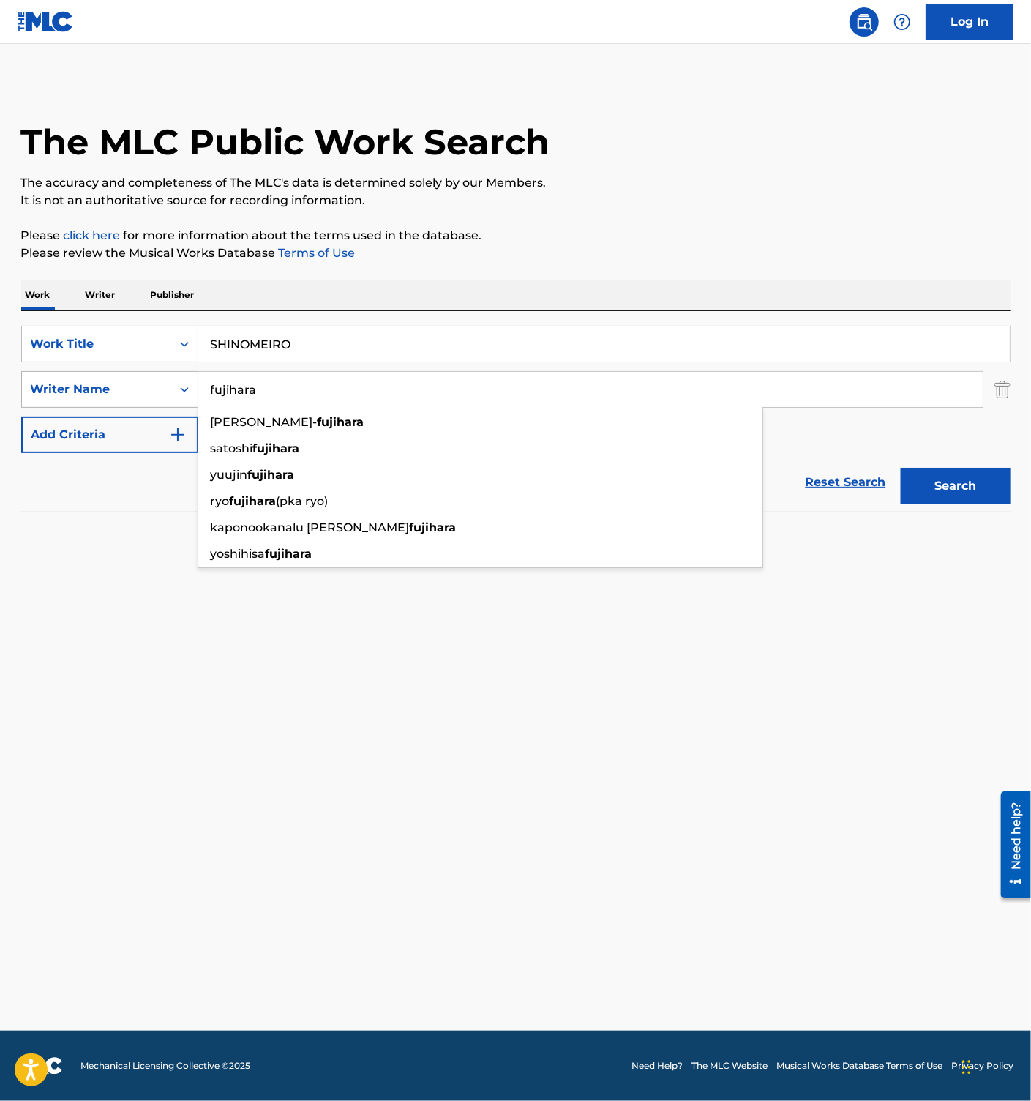
drag, startPoint x: 305, startPoint y: 394, endPoint x: 86, endPoint y: 391, distance: 218.8
click at [86, 390] on div "SearchWithCriteriae9ad9068-e049-4959-91bc-25f7d9cbe3bc Writer Name fujihara kap…" at bounding box center [515, 389] width 989 height 37
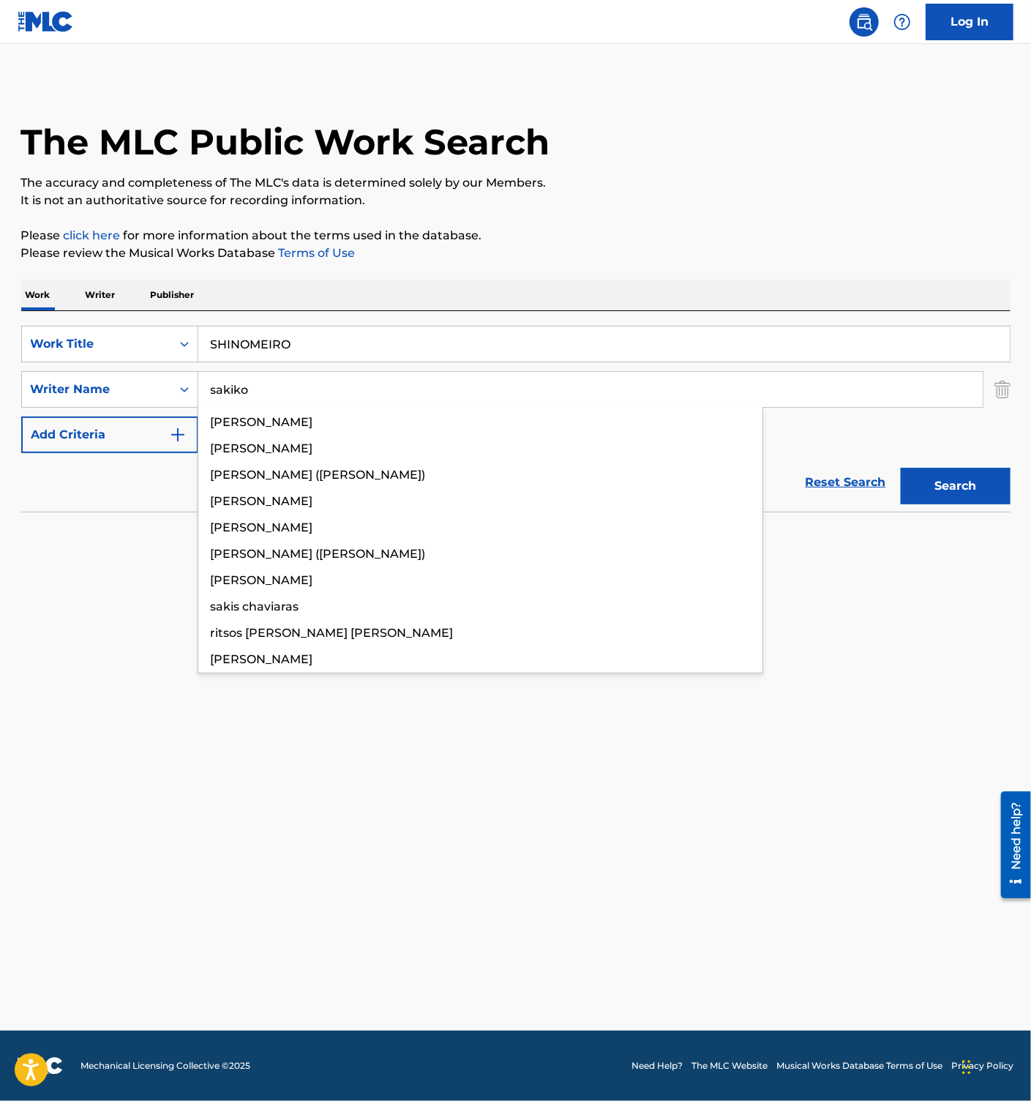
type input "sakiko"
click at [901, 468] on button "Search" at bounding box center [956, 486] width 110 height 37
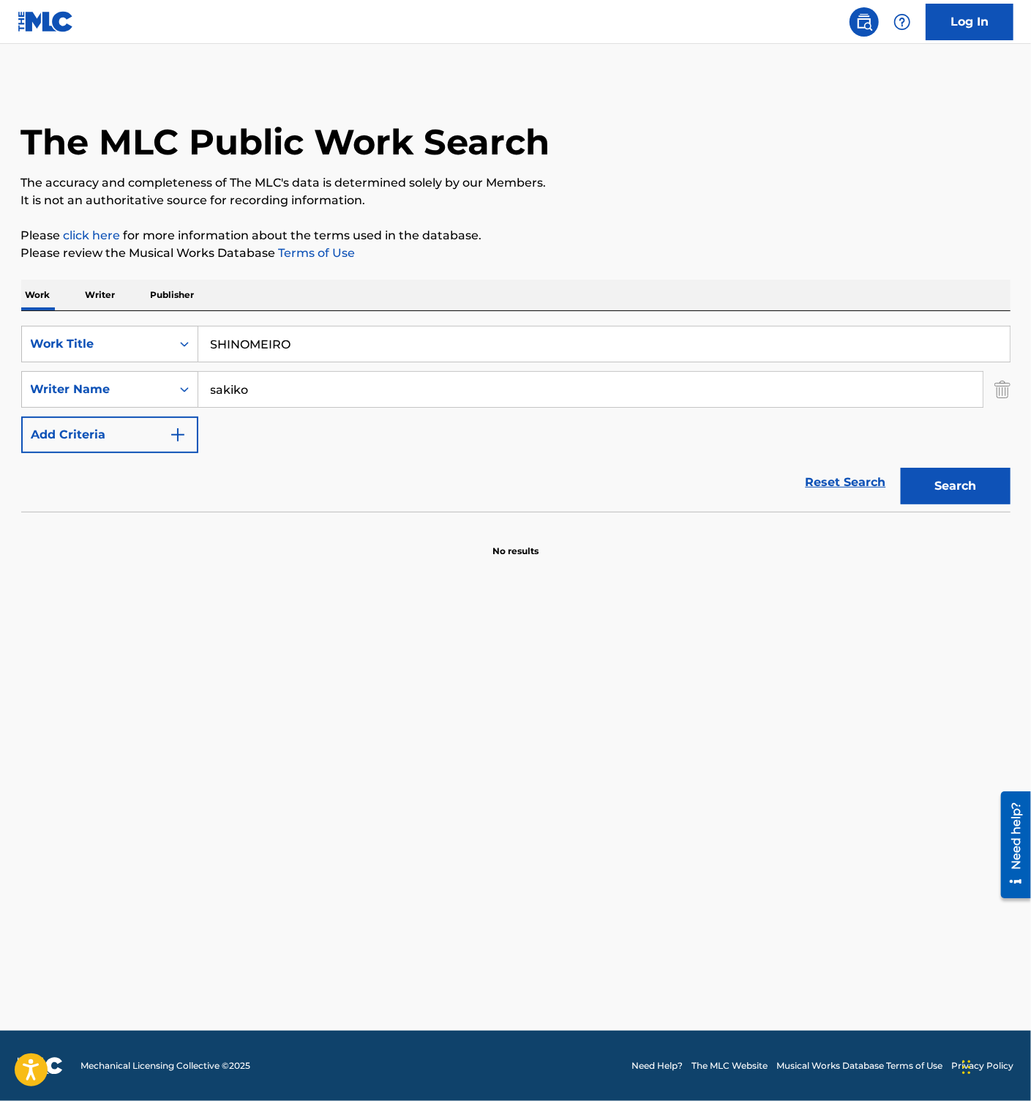
click at [270, 347] on input "SHINOMEIRO" at bounding box center [604, 343] width 812 height 35
paste input "EICHINOTOU"
click at [961, 483] on button "Search" at bounding box center [956, 486] width 110 height 37
click at [253, 346] on input "EICHINOTOU" at bounding box center [604, 343] width 812 height 35
paste input "NAVY BLUE"
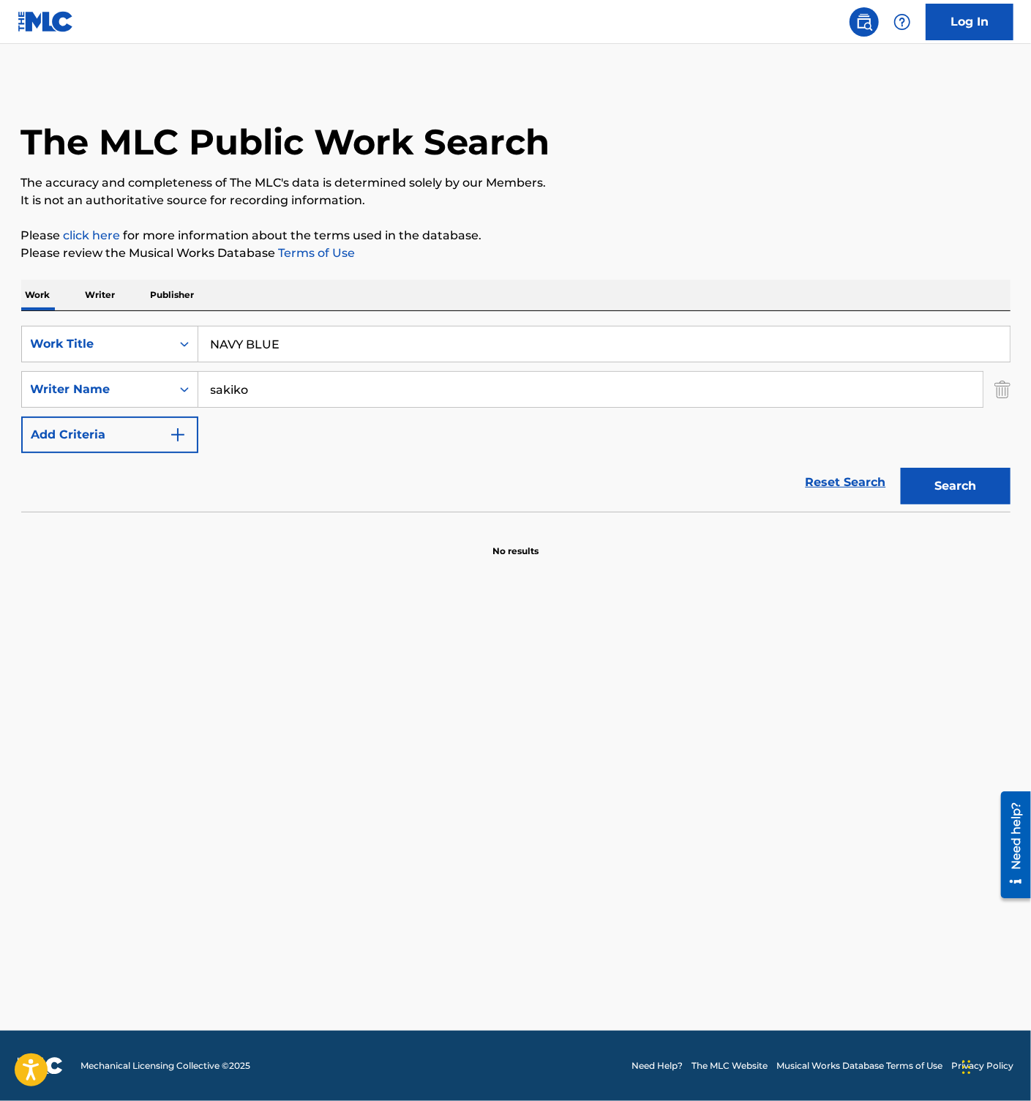
type input "NAVY BLUE"
click at [932, 478] on button "Search" at bounding box center [956, 486] width 110 height 37
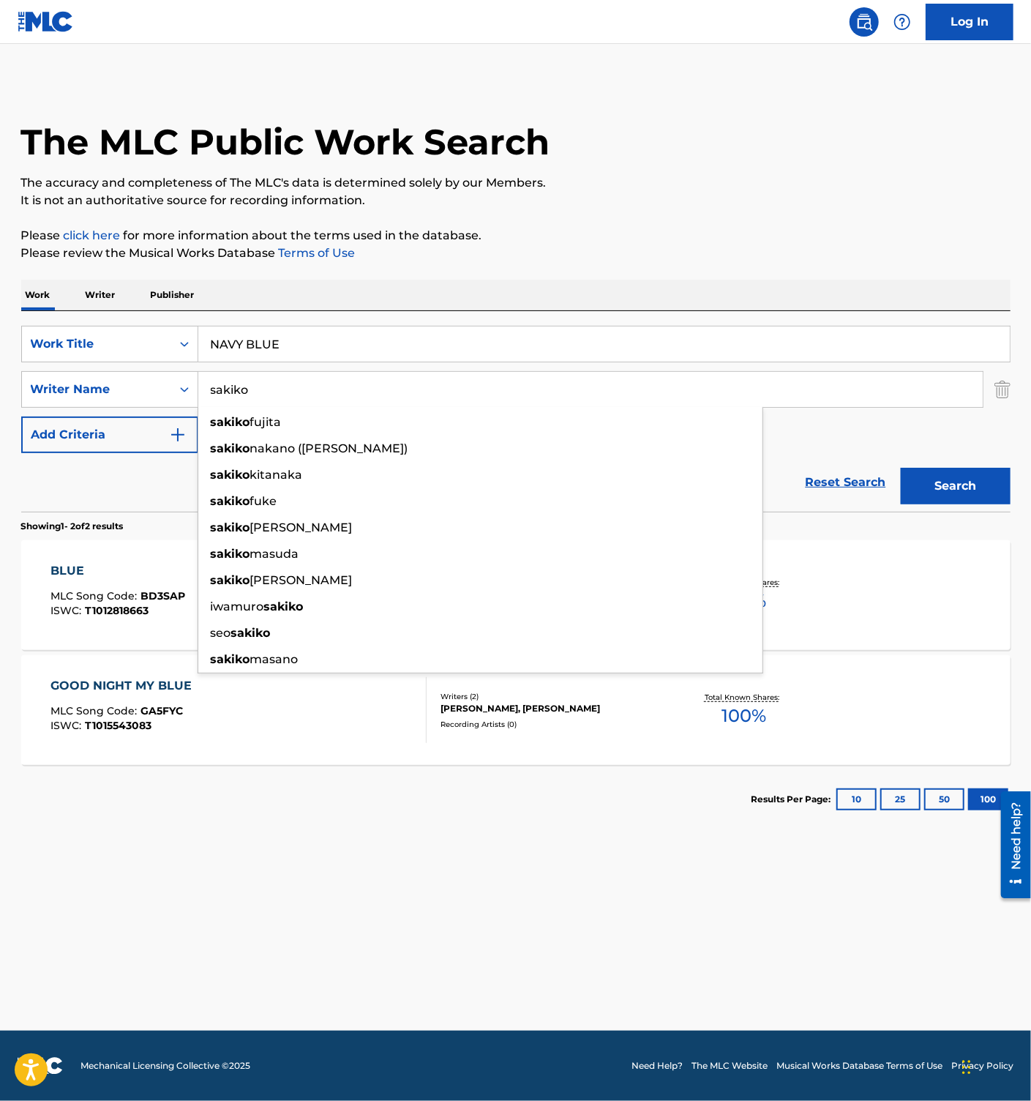
click at [255, 396] on input "sakiko" at bounding box center [590, 389] width 785 height 35
paste input "Sakuragi"
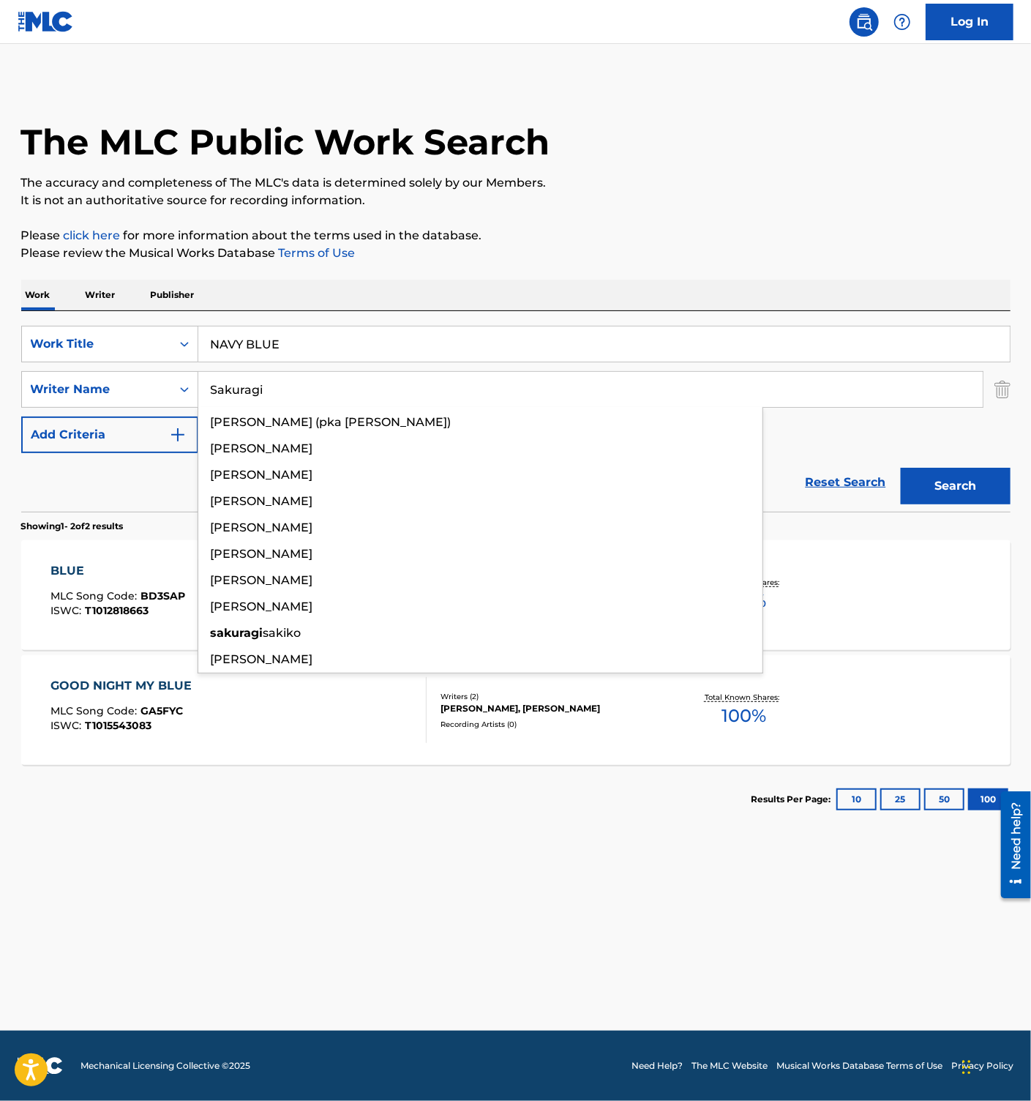
type input "Sakuragi"
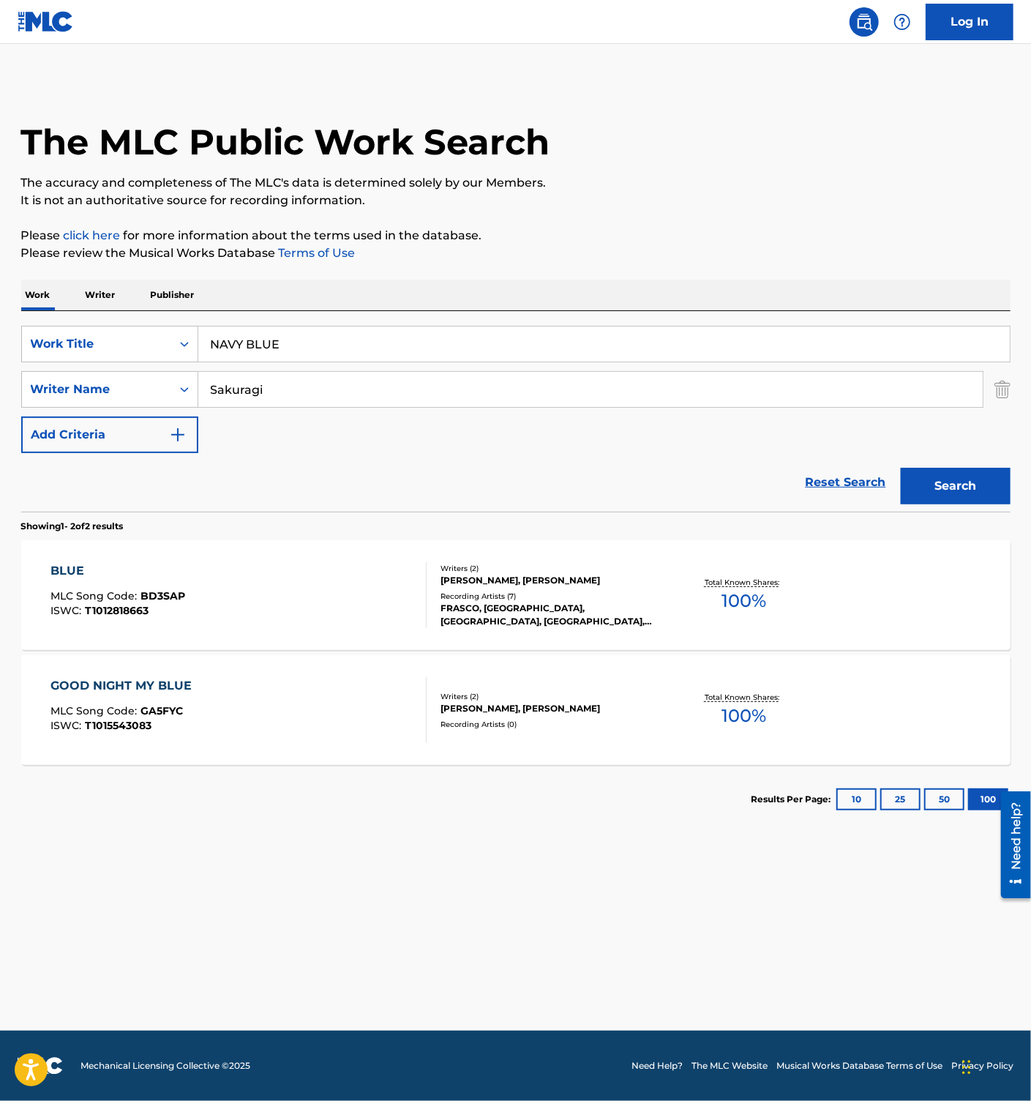
click at [943, 475] on button "Search" at bounding box center [956, 486] width 110 height 37
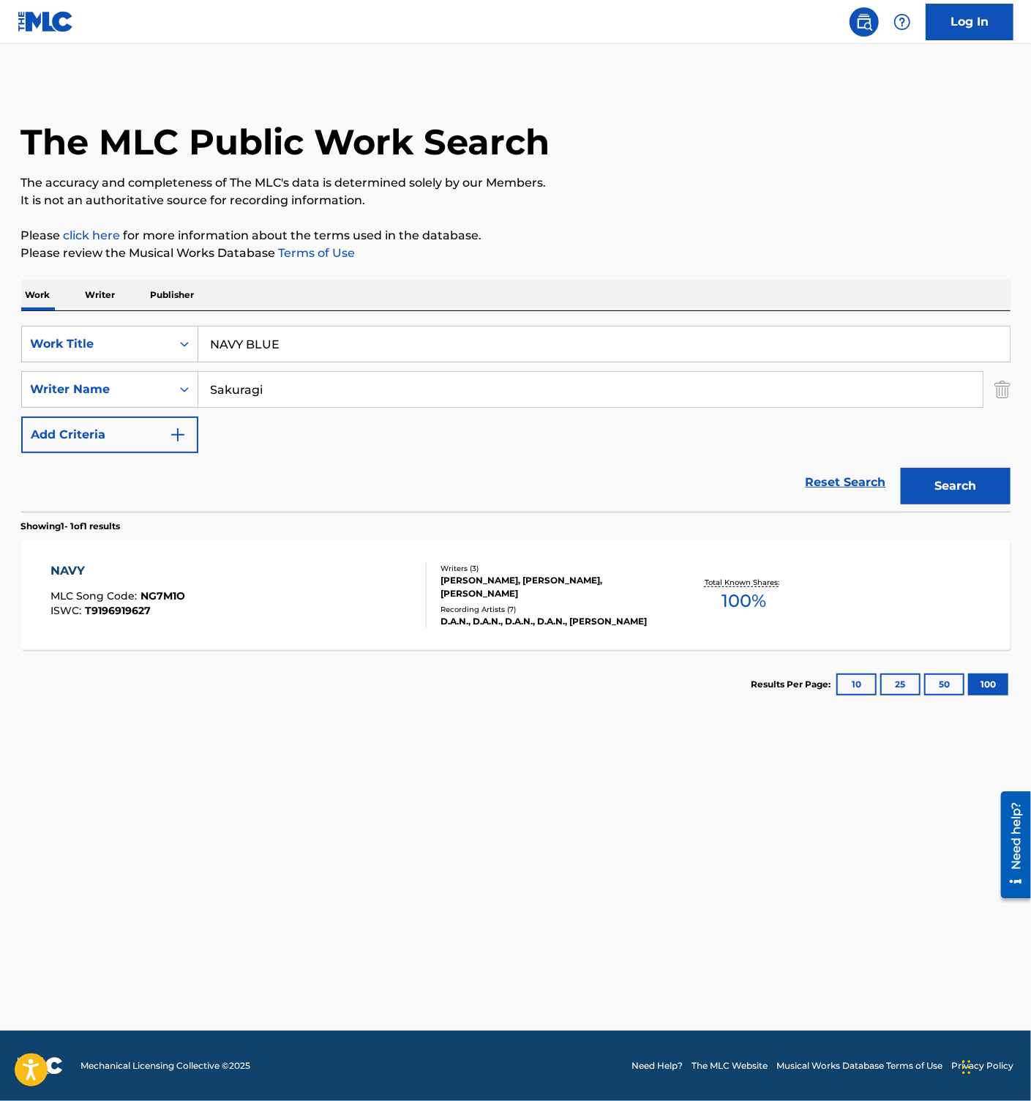
click at [274, 329] on input "NAVY BLUE" at bounding box center [604, 343] width 812 height 35
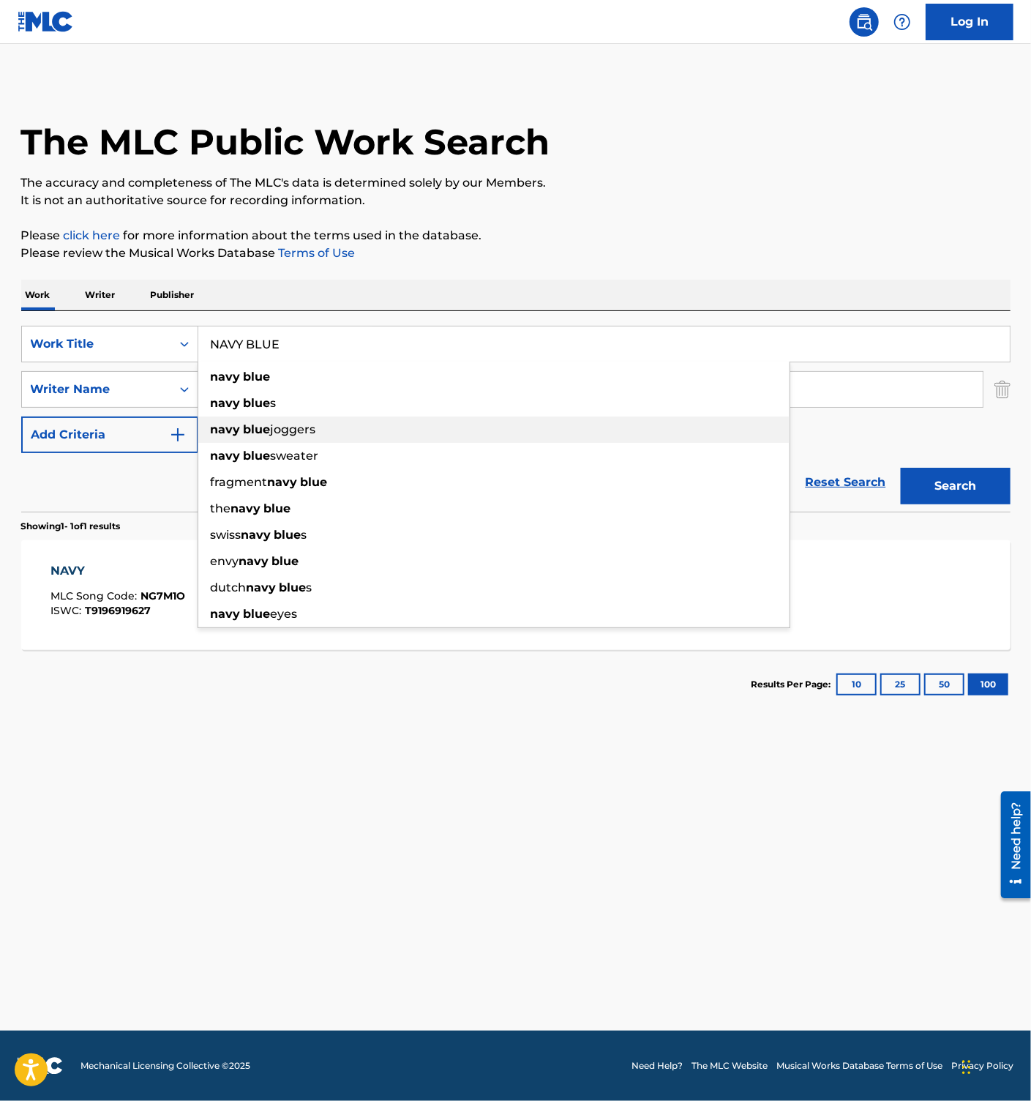
paste input "SEIBUTSUGAKUTEKI GENSOUKYOKU"
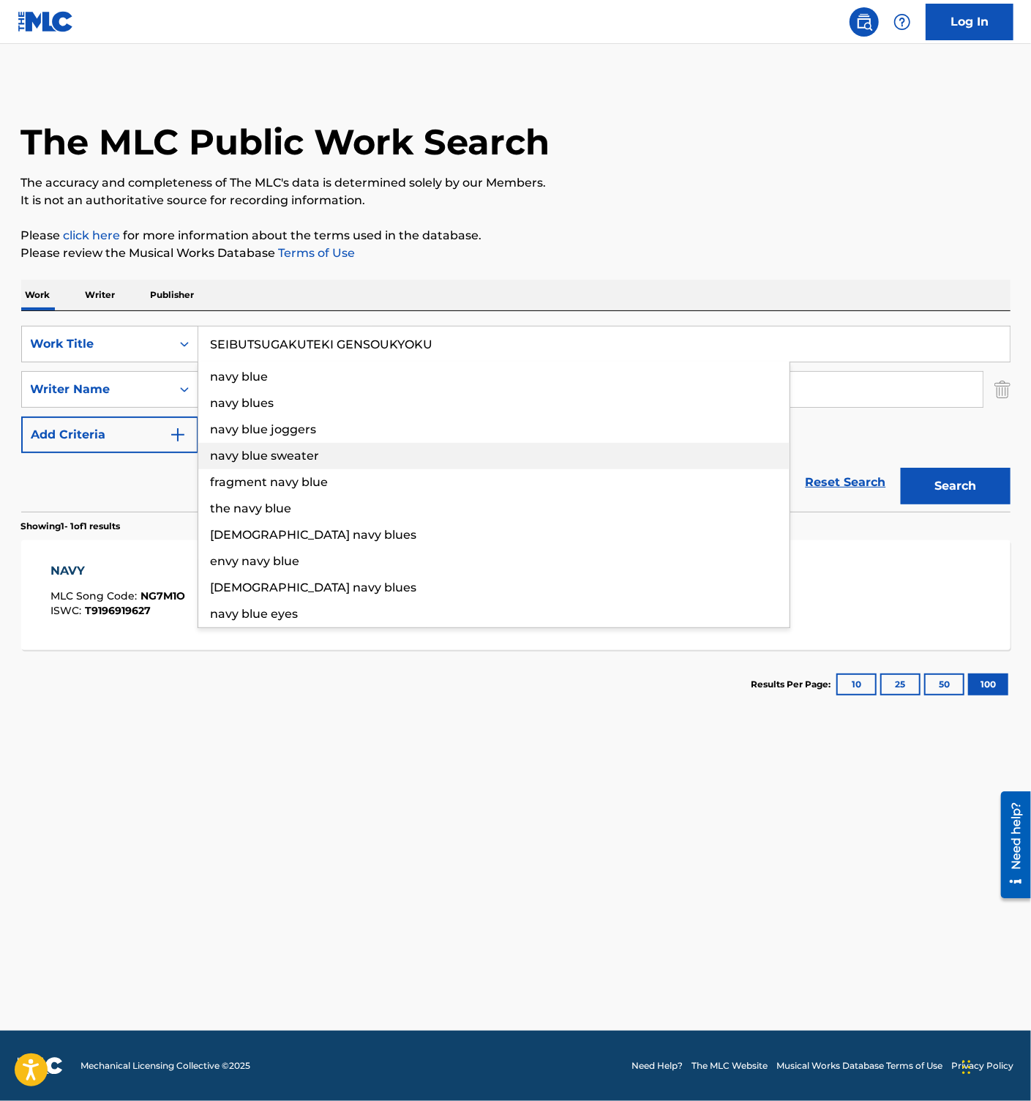
type input "SEIBUTSUGAKUTEKI GENSOUKYOKU"
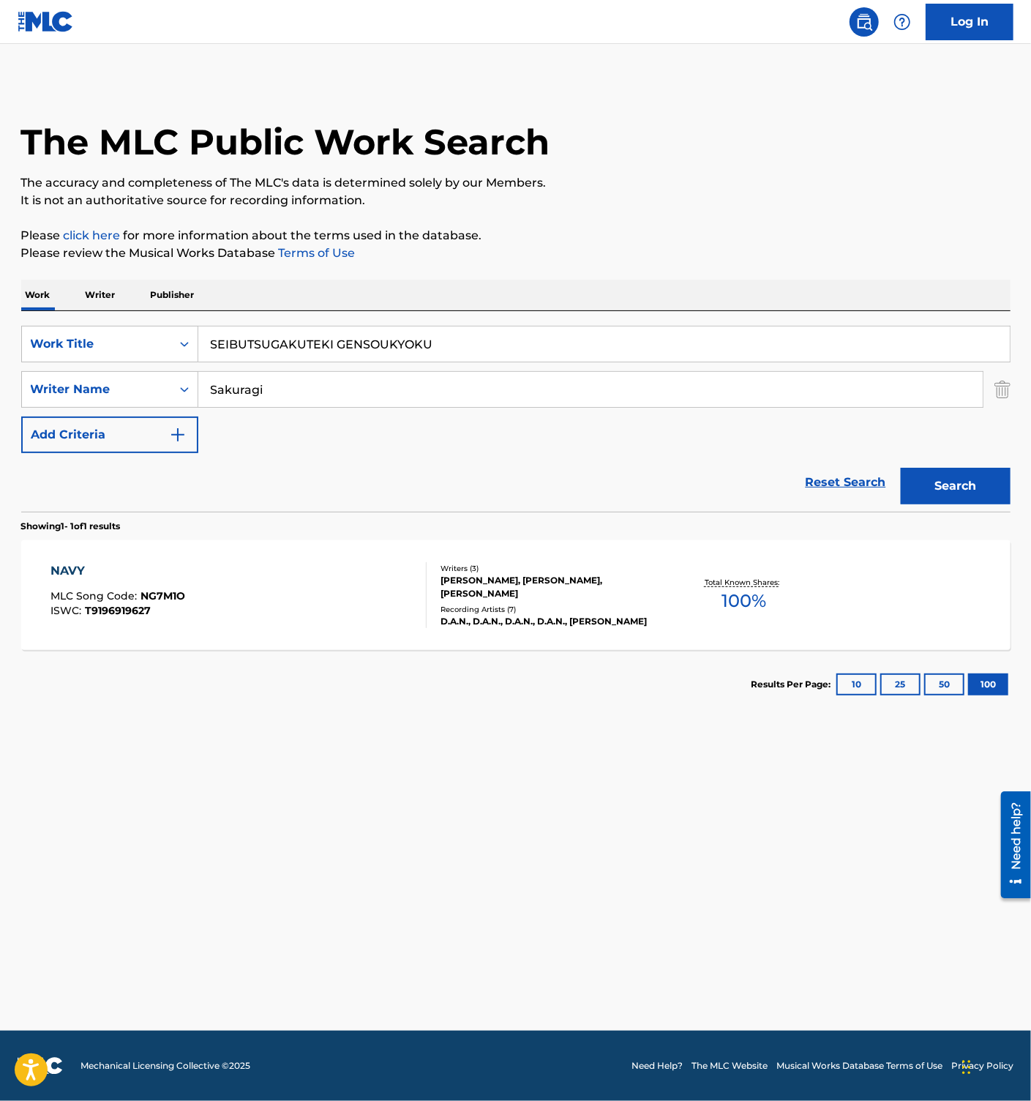
click at [129, 495] on div "Reset Search Search" at bounding box center [515, 482] width 989 height 59
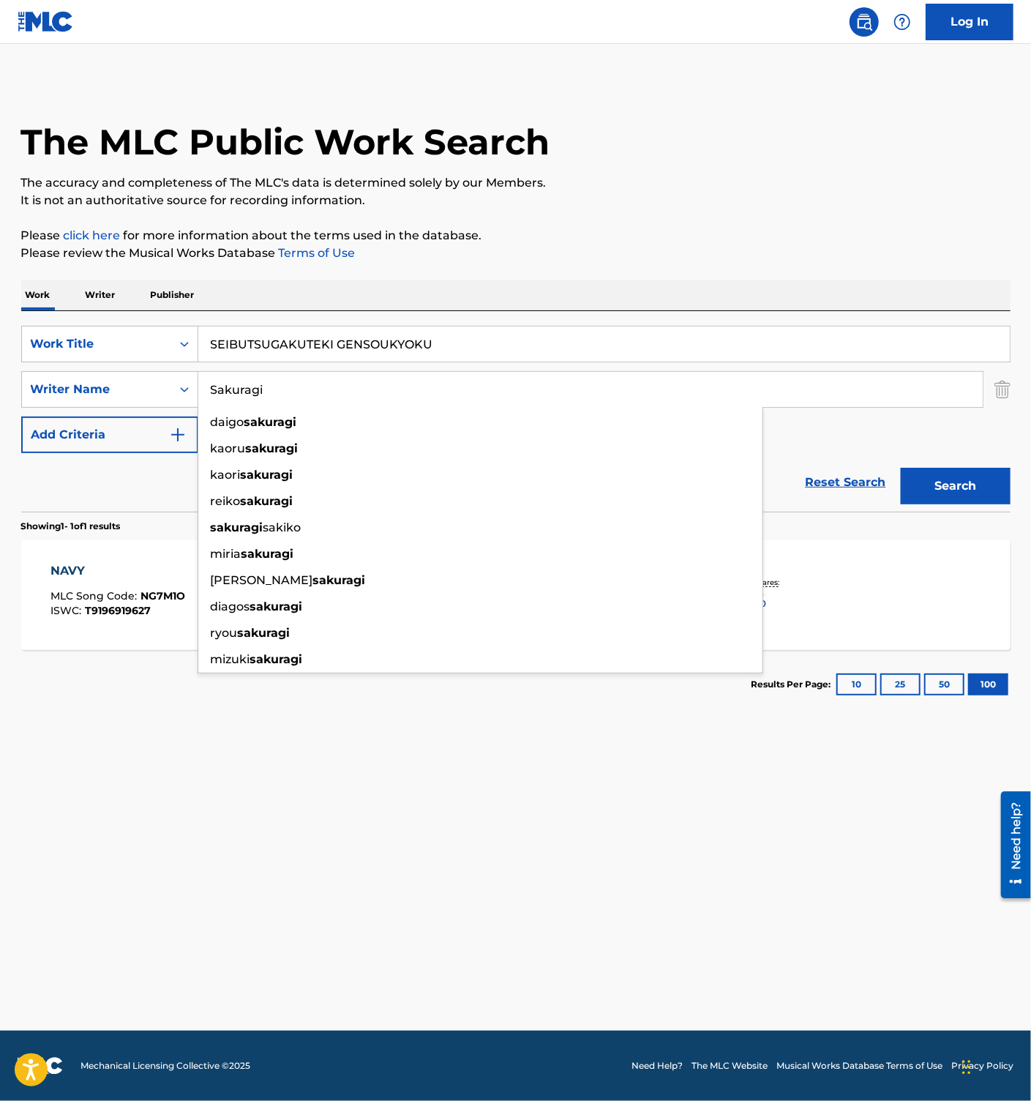
click at [247, 395] on input "Sakuragi" at bounding box center [590, 389] width 785 height 35
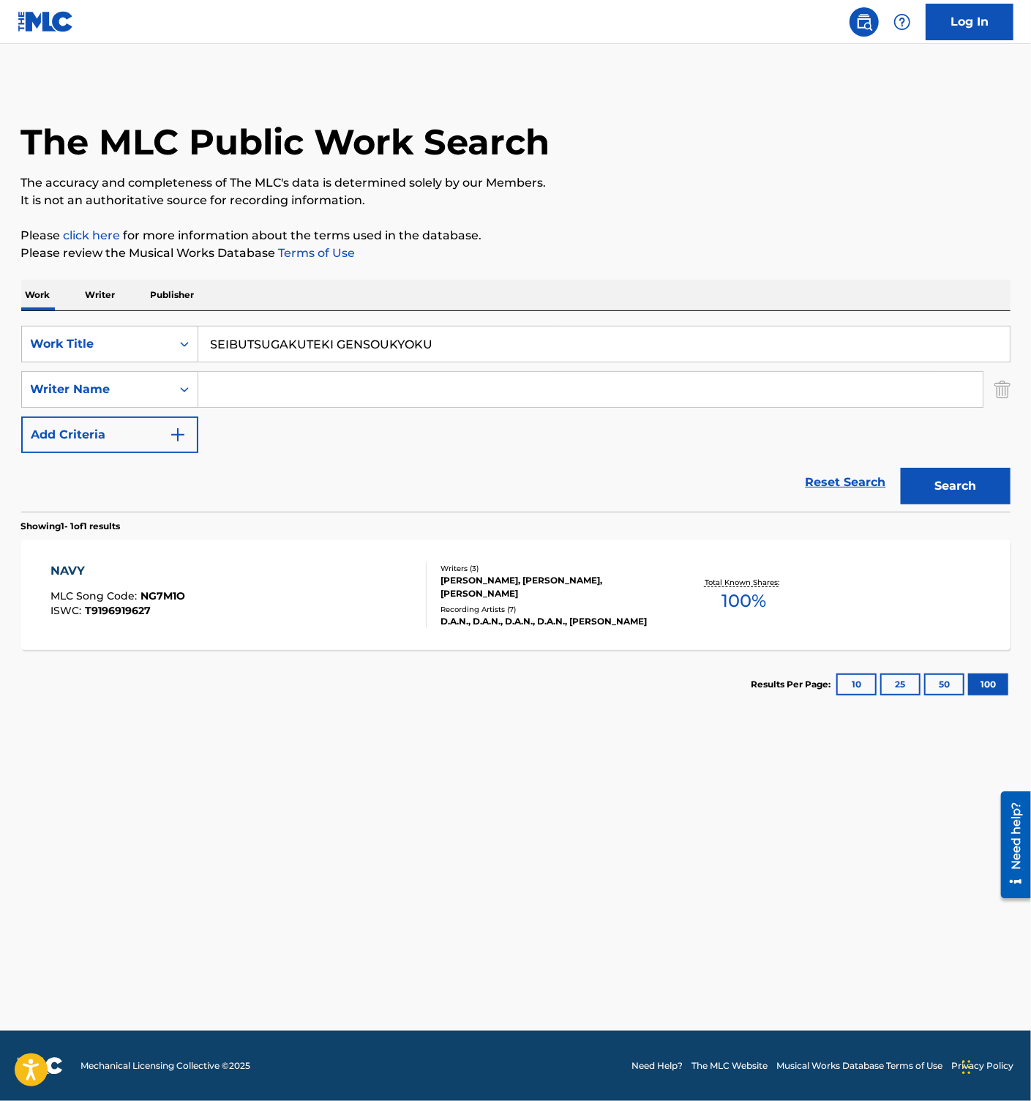
click at [949, 481] on button "Search" at bounding box center [956, 486] width 110 height 37
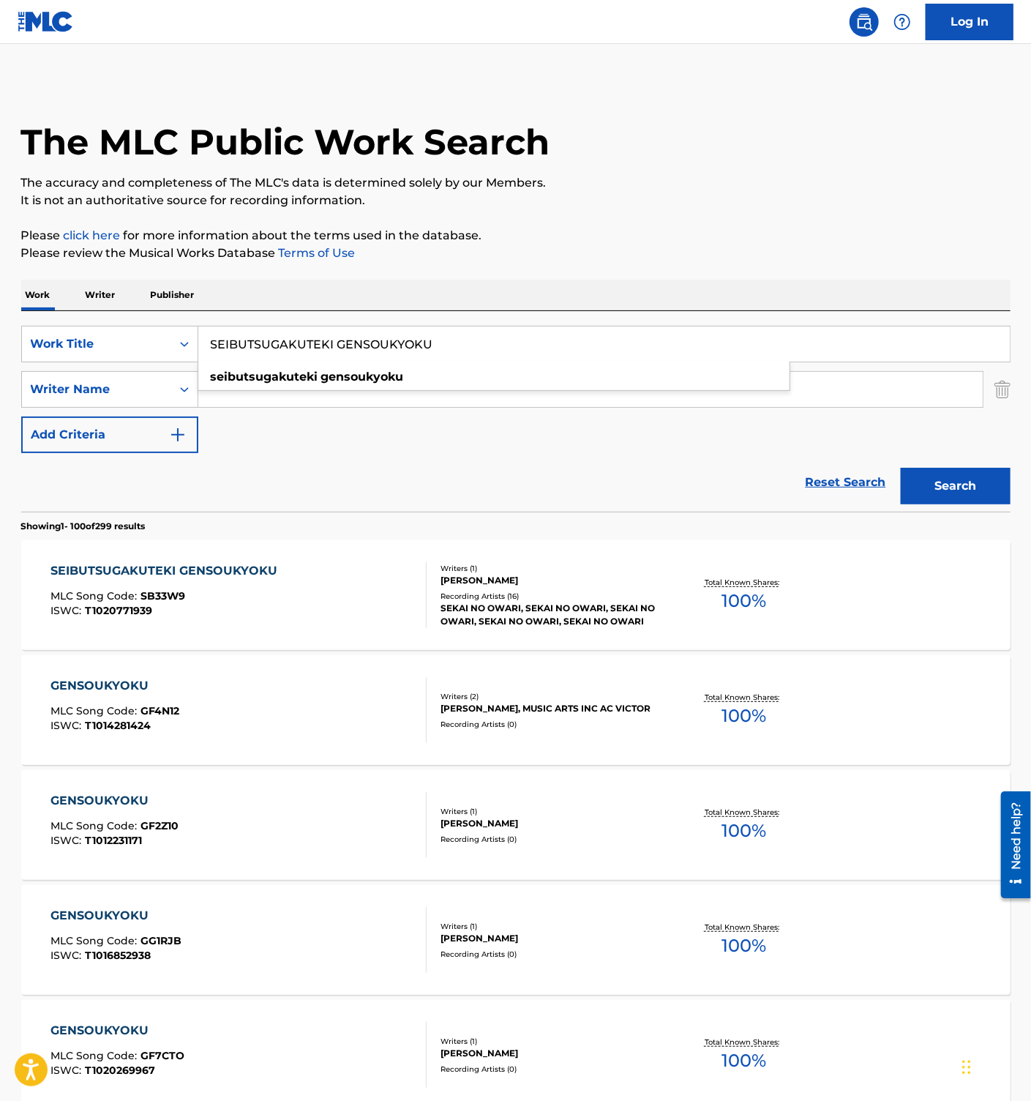
click at [321, 340] on input "SEIBUTSUGAKUTEKI GENSOUKYOKU" at bounding box center [604, 343] width 812 height 35
paste input "ETHEREAL ELEGY DREAMY PIANO REVERIES"
click at [953, 468] on button "Search" at bounding box center [956, 486] width 110 height 37
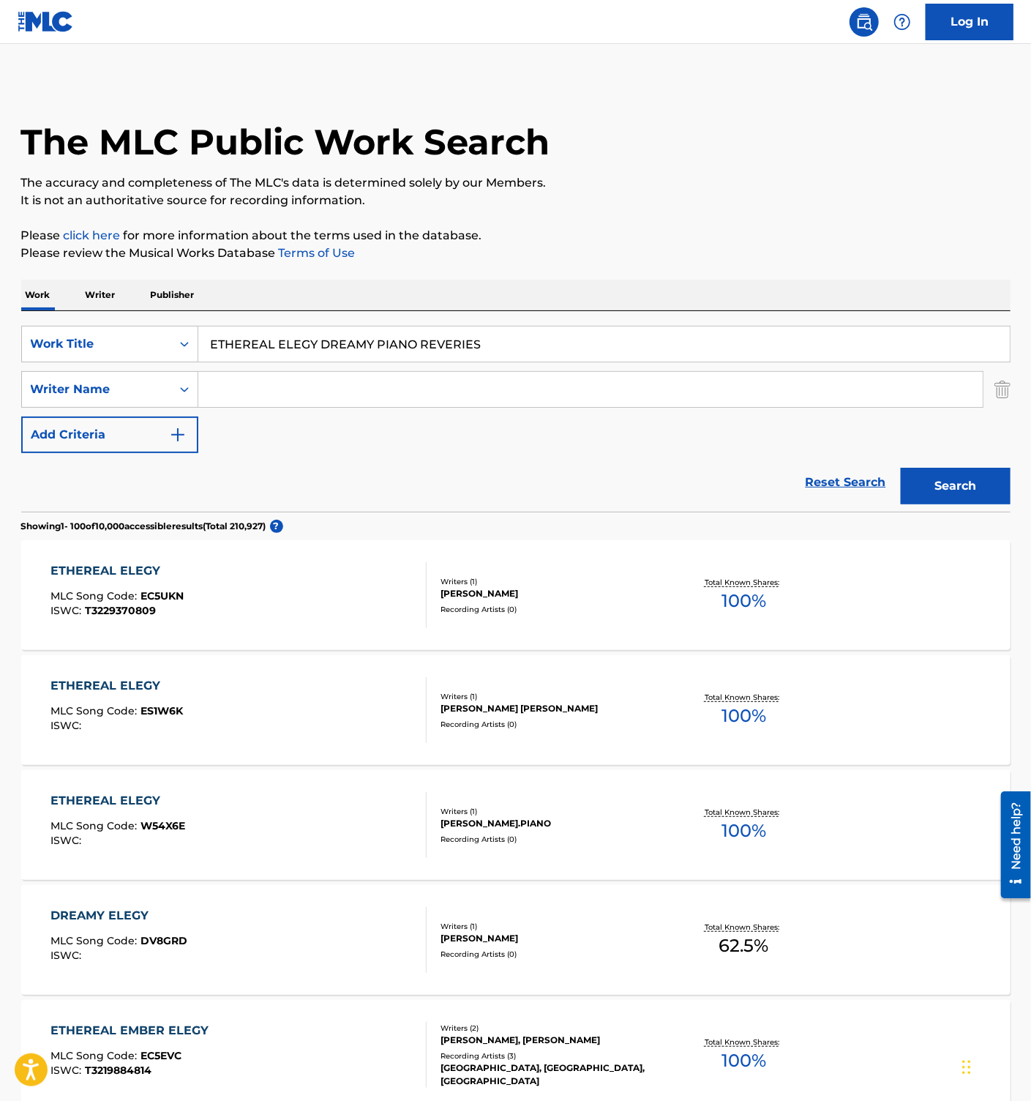
drag, startPoint x: 310, startPoint y: 337, endPoint x: 326, endPoint y: 338, distance: 16.1
click at [310, 337] on input "ETHEREAL ELEGY DREAMY PIANO REVERIES" at bounding box center [604, 343] width 812 height 35
paste input "STARRY NIGHT SONATA SLEEP MEDITATION MELOD"
type input "STARRY NIGHT SONATA SLEEP MEDITATION MELODIES"
click at [960, 475] on button "Search" at bounding box center [956, 486] width 110 height 37
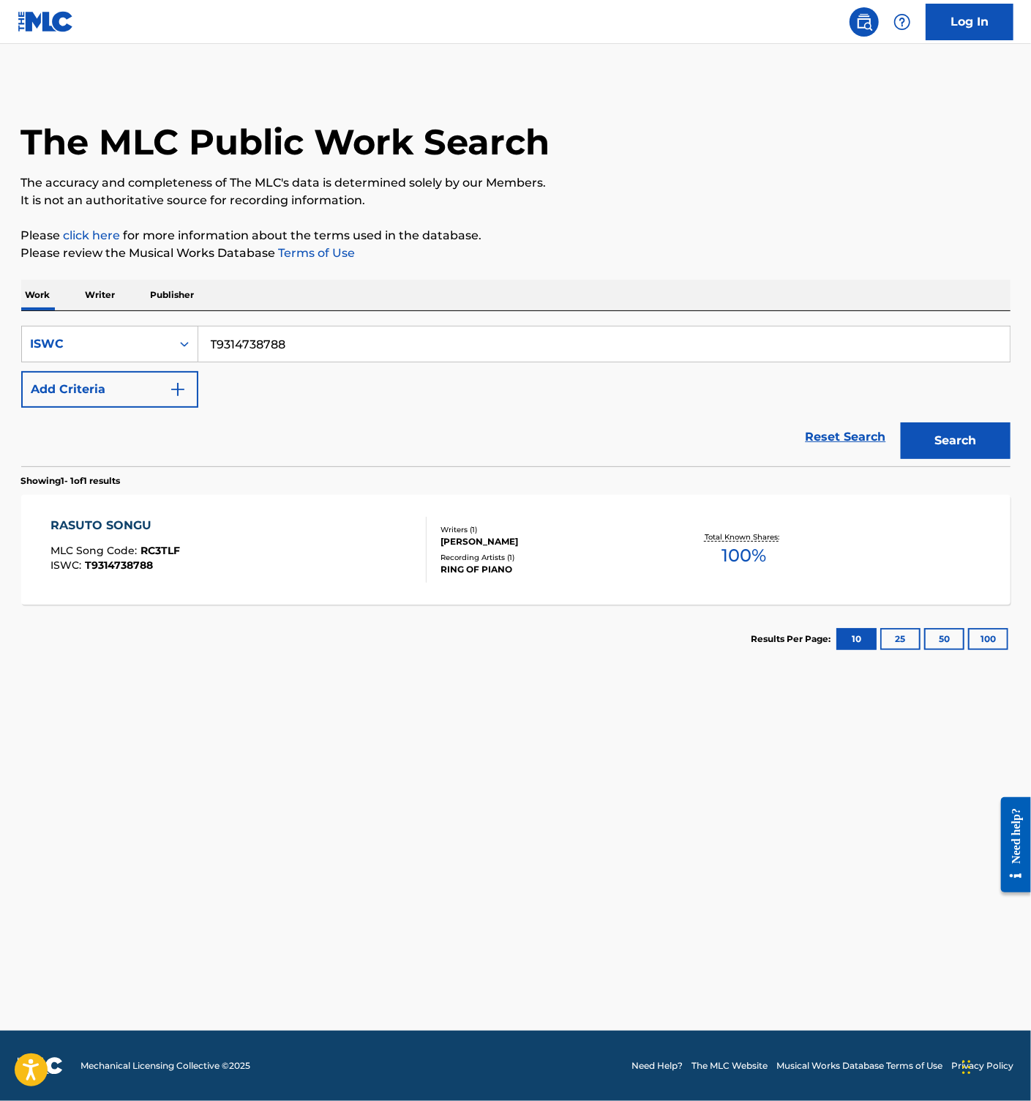
click at [285, 543] on div "RASUTO SONGU MLC Song Code : RC3TLF ISWC : T9314738788" at bounding box center [238, 550] width 376 height 66
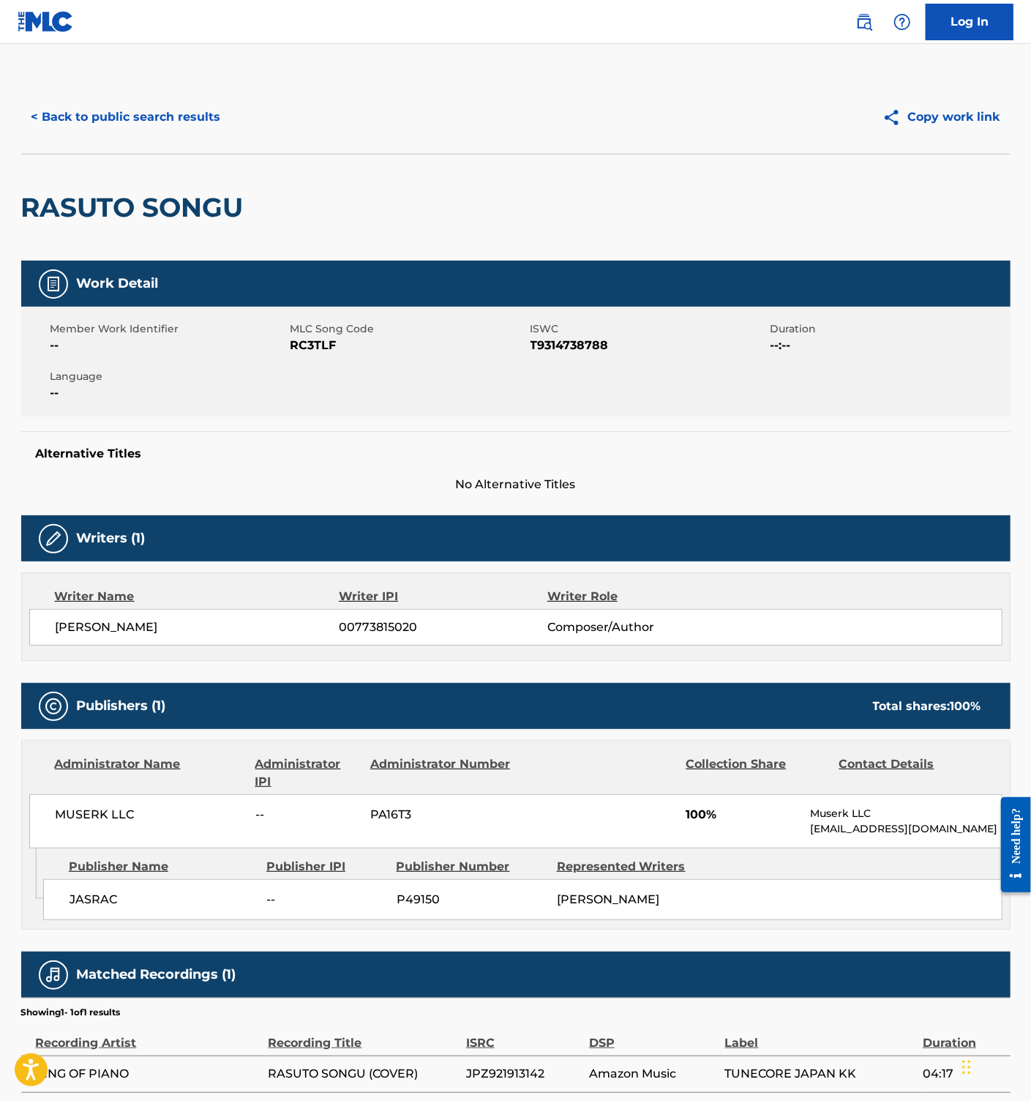
click at [325, 346] on span "RC3TLF" at bounding box center [409, 346] width 236 height 18
copy span "RC3TLF"
click at [150, 113] on button "< Back to public search results" at bounding box center [126, 117] width 210 height 37
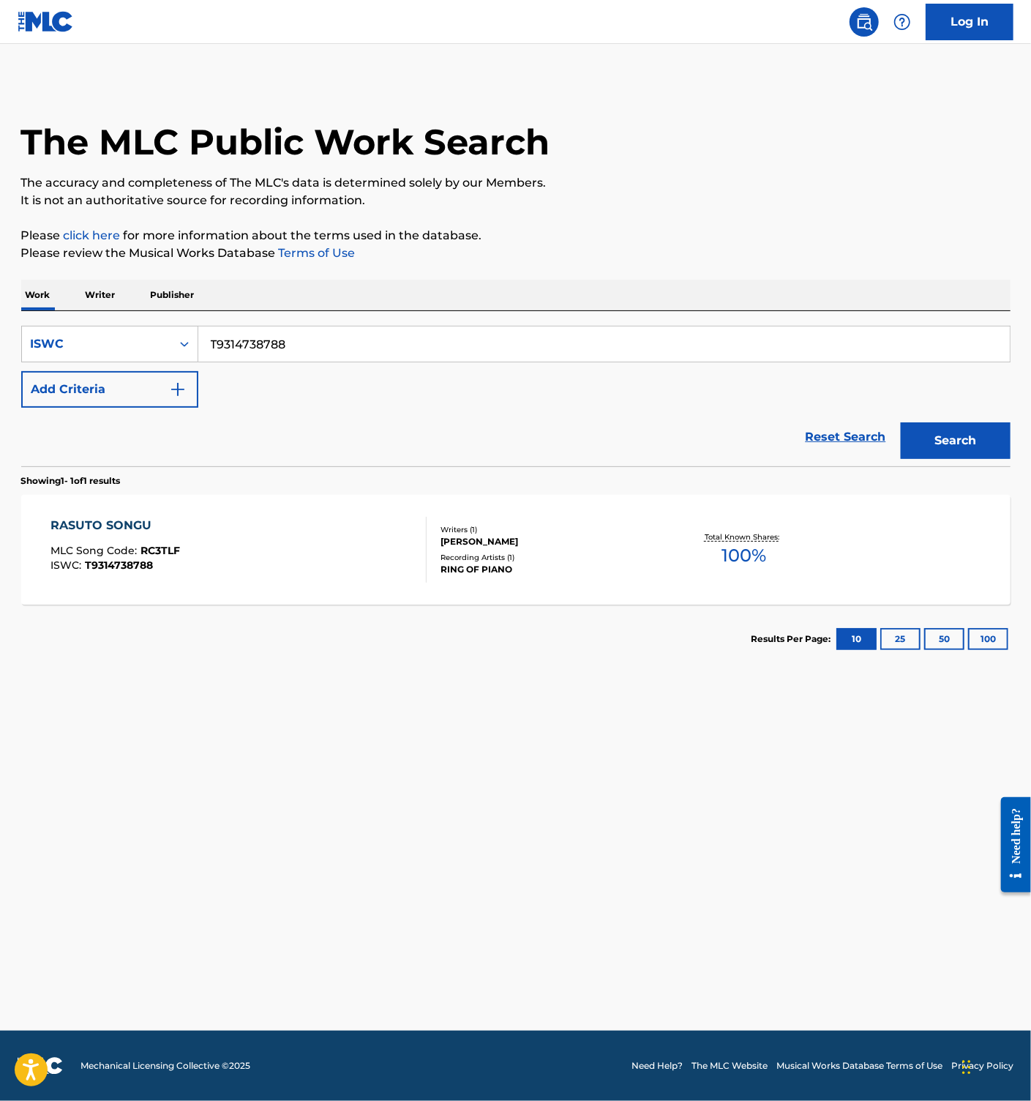
click at [276, 349] on input "T9314738788" at bounding box center [604, 343] width 812 height 35
paste input "802"
type input "T9314738802"
click at [947, 446] on button "Search" at bounding box center [956, 440] width 110 height 37
click at [343, 533] on div "SAIGONO KOI WAZURAI MLC Song Code : SB8QVU ISWC : T9314738802" at bounding box center [238, 550] width 376 height 66
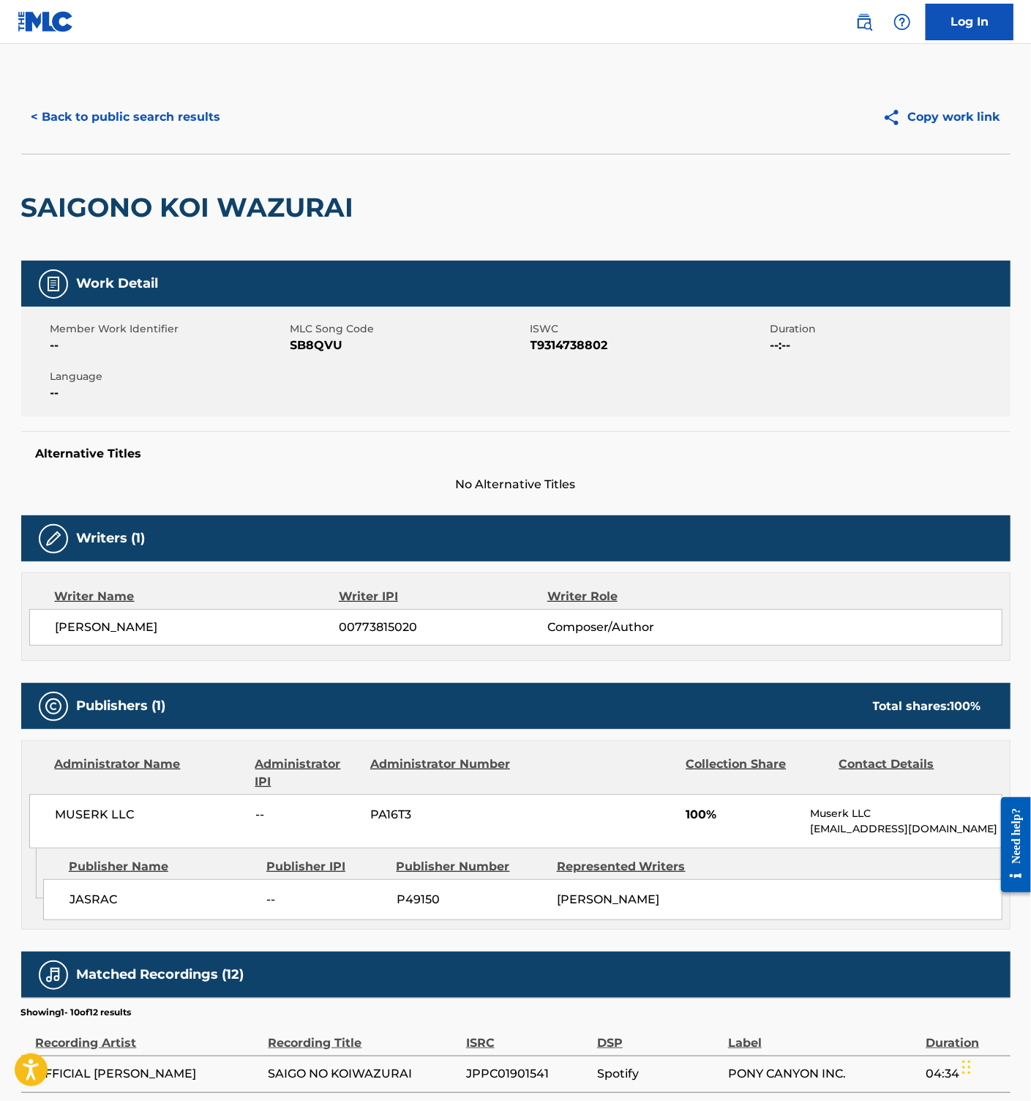
click at [296, 345] on span "SB8QVU" at bounding box center [409, 346] width 236 height 18
copy span "SB8QVU"
click at [139, 117] on button "< Back to public search results" at bounding box center [126, 117] width 210 height 37
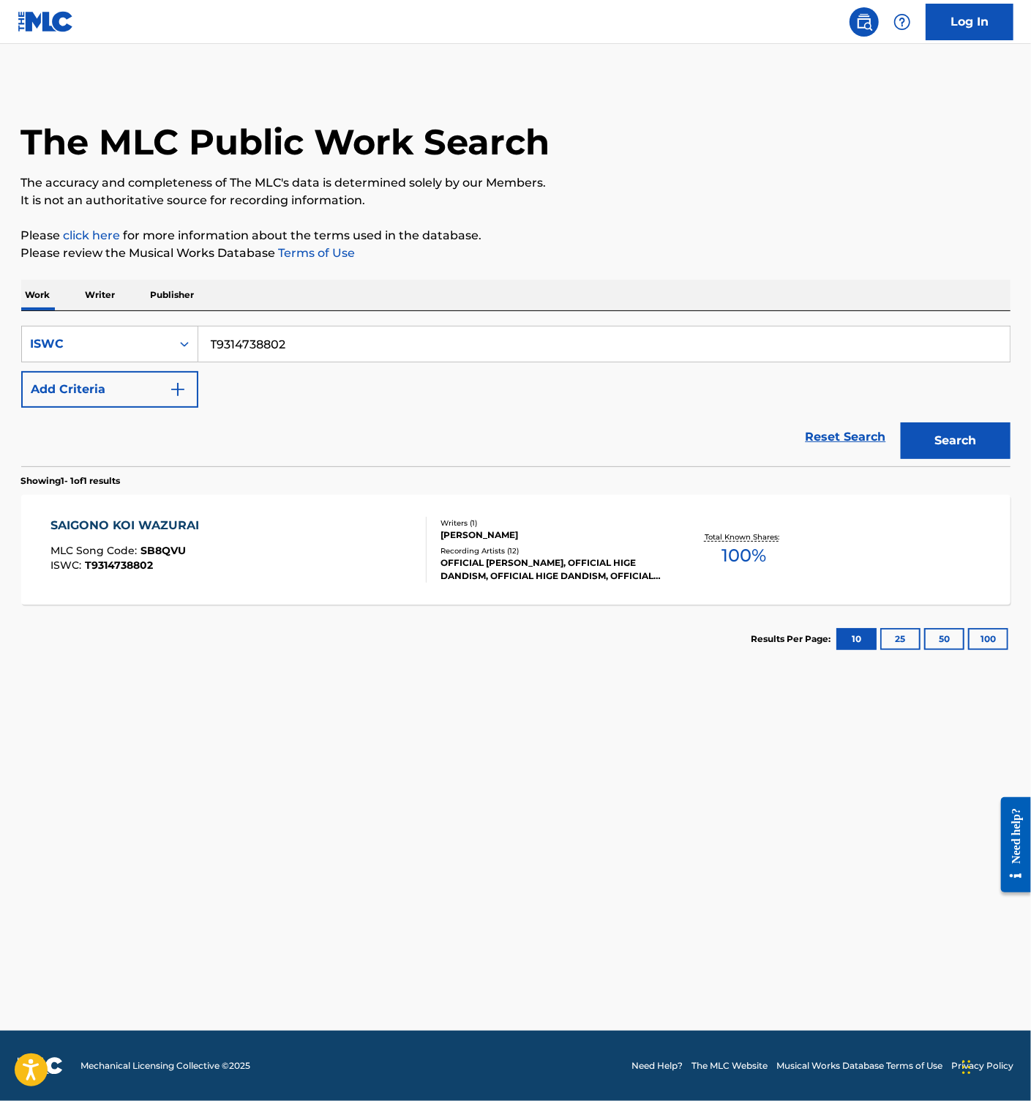
click at [261, 340] on input "T9314738802" at bounding box center [604, 343] width 812 height 35
paste input "-931.473.061-5"
click at [265, 343] on input "T-931.473.061-5" at bounding box center [604, 343] width 812 height 35
paste input "931473061"
type input "T9314730615"
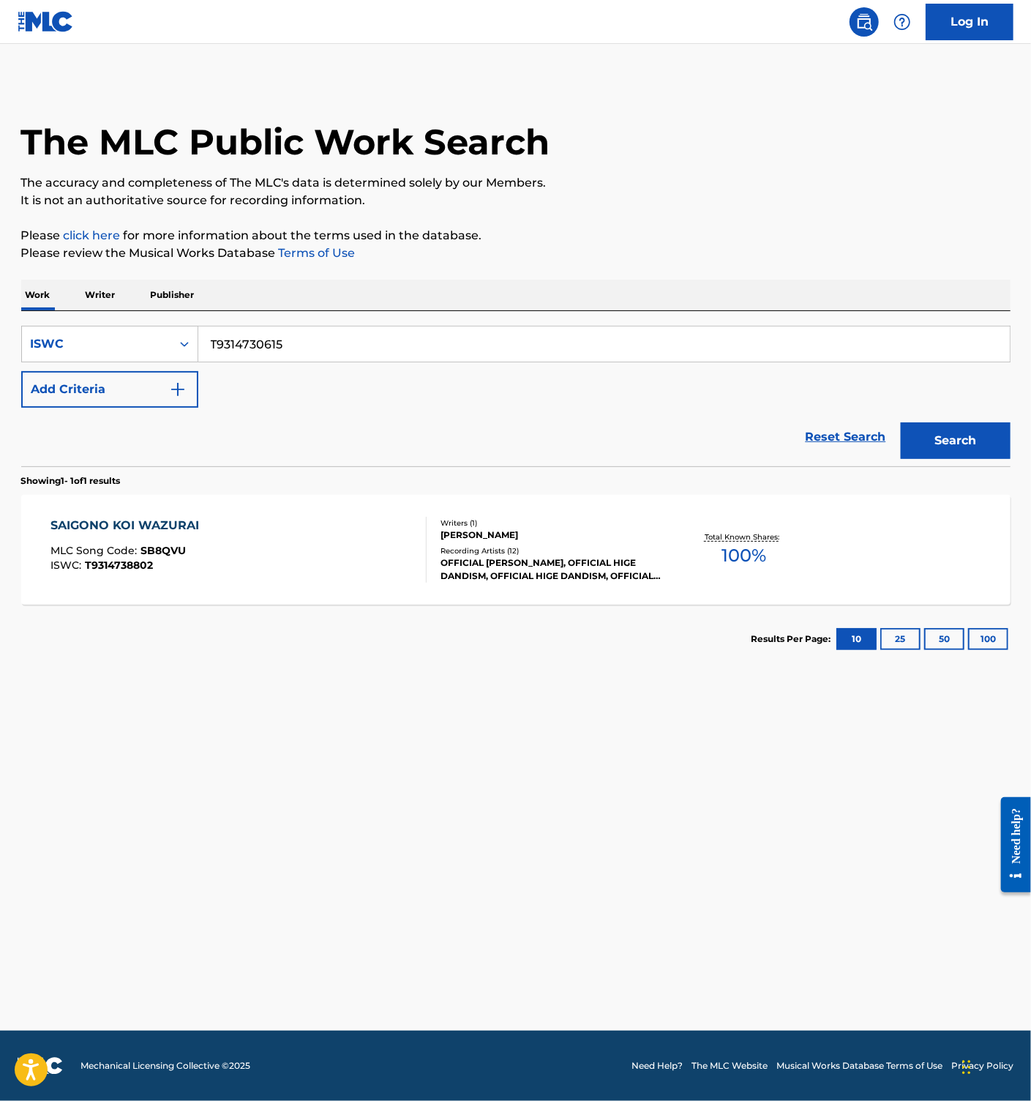
click at [986, 440] on button "Search" at bounding box center [956, 440] width 110 height 37
click at [319, 560] on div "IESUTADEI MLC Song Code : IF86LL ISWC : T9314730615" at bounding box center [238, 550] width 376 height 66
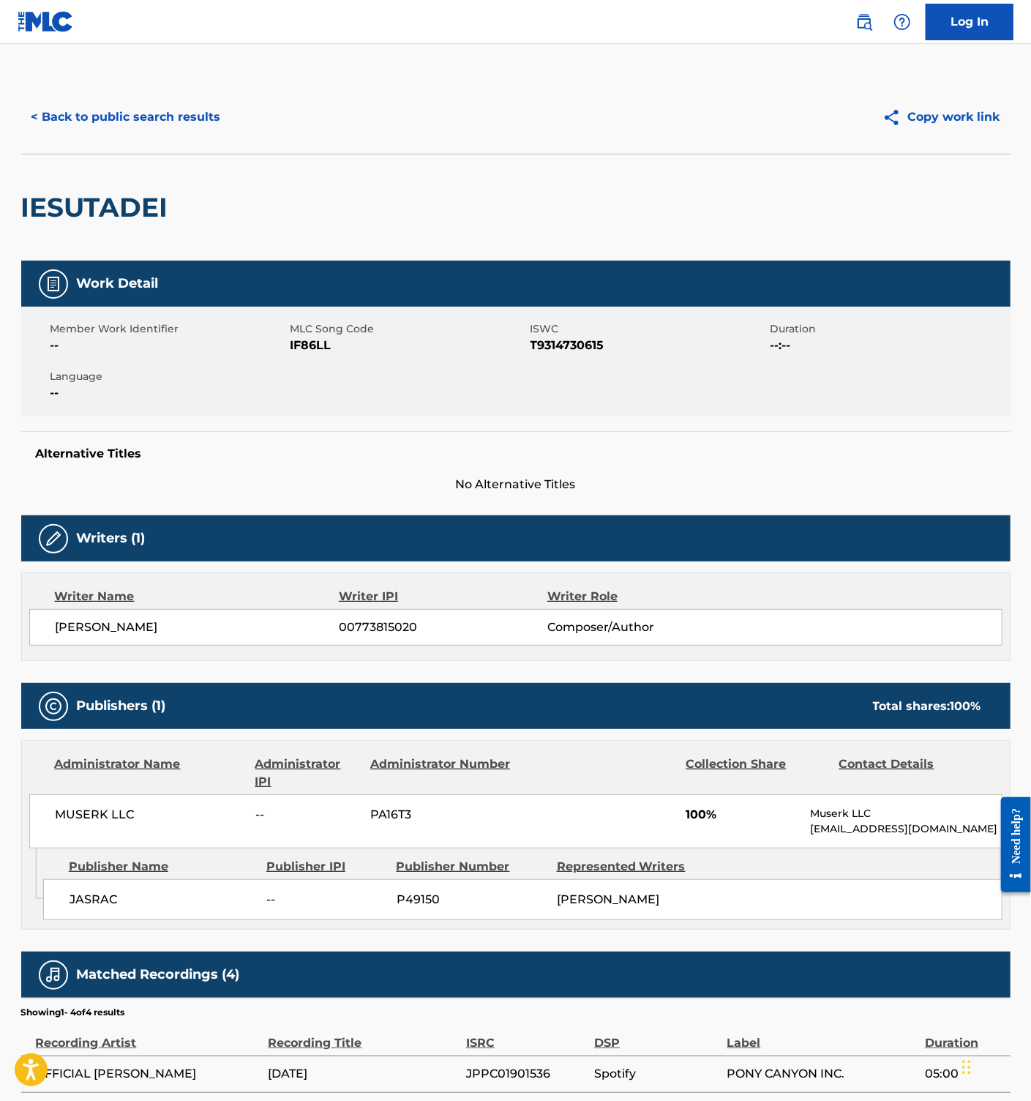
click at [299, 348] on span "IF86LL" at bounding box center [409, 346] width 236 height 18
copy span "IF86LL"
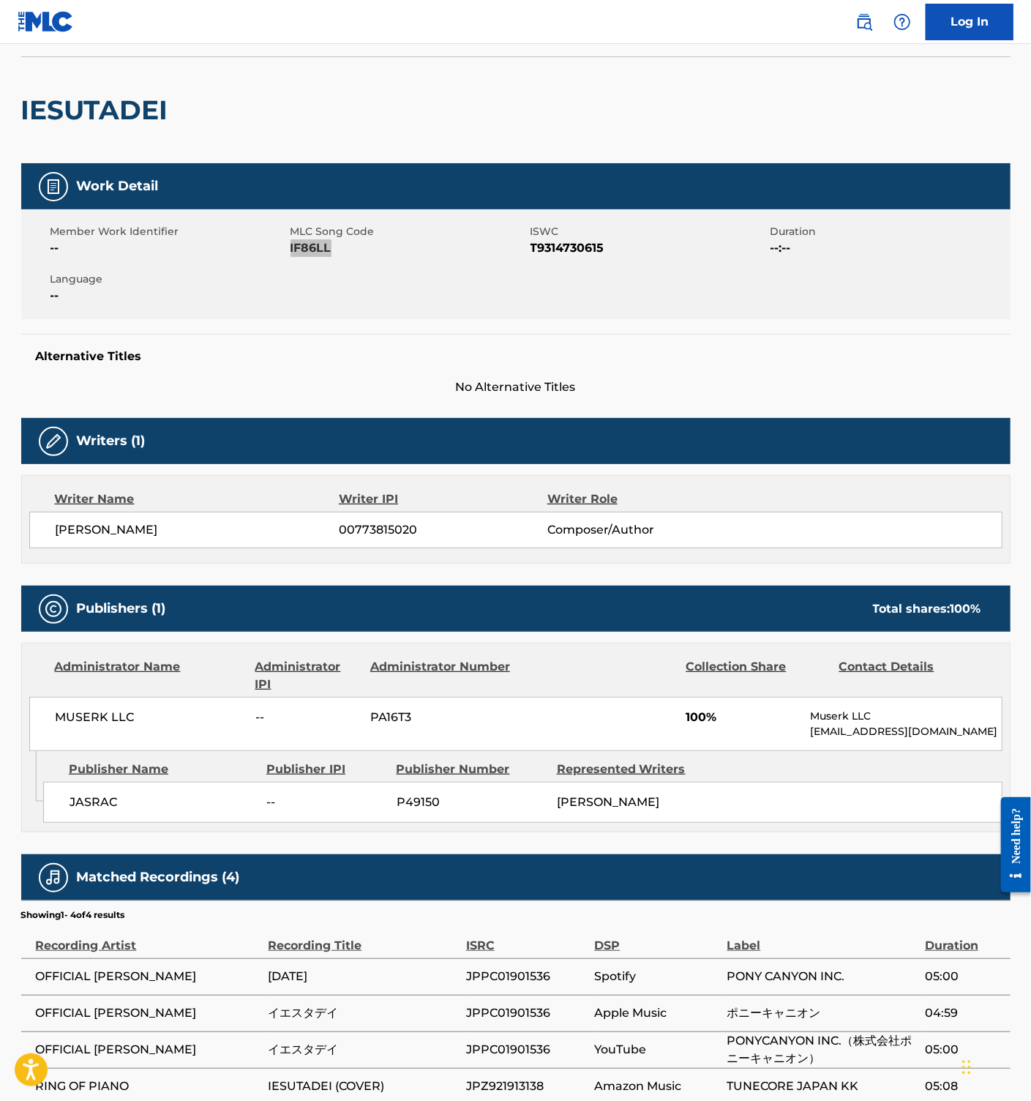
scroll to position [196, 0]
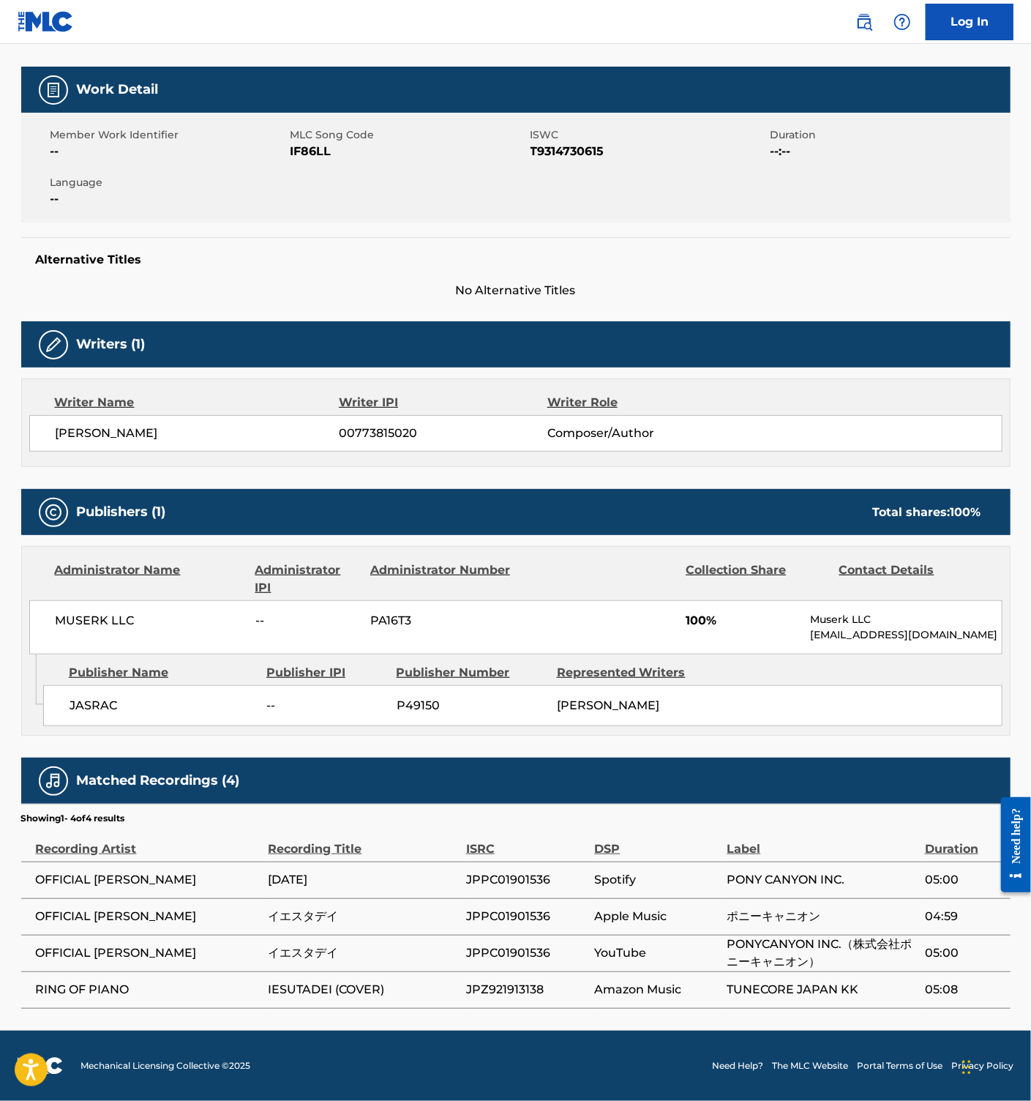
click at [515, 1000] on td "JPZ921913138" at bounding box center [530, 989] width 129 height 37
click at [512, 990] on span "JPZ921913138" at bounding box center [526, 990] width 121 height 18
copy span "JPZ921913138"
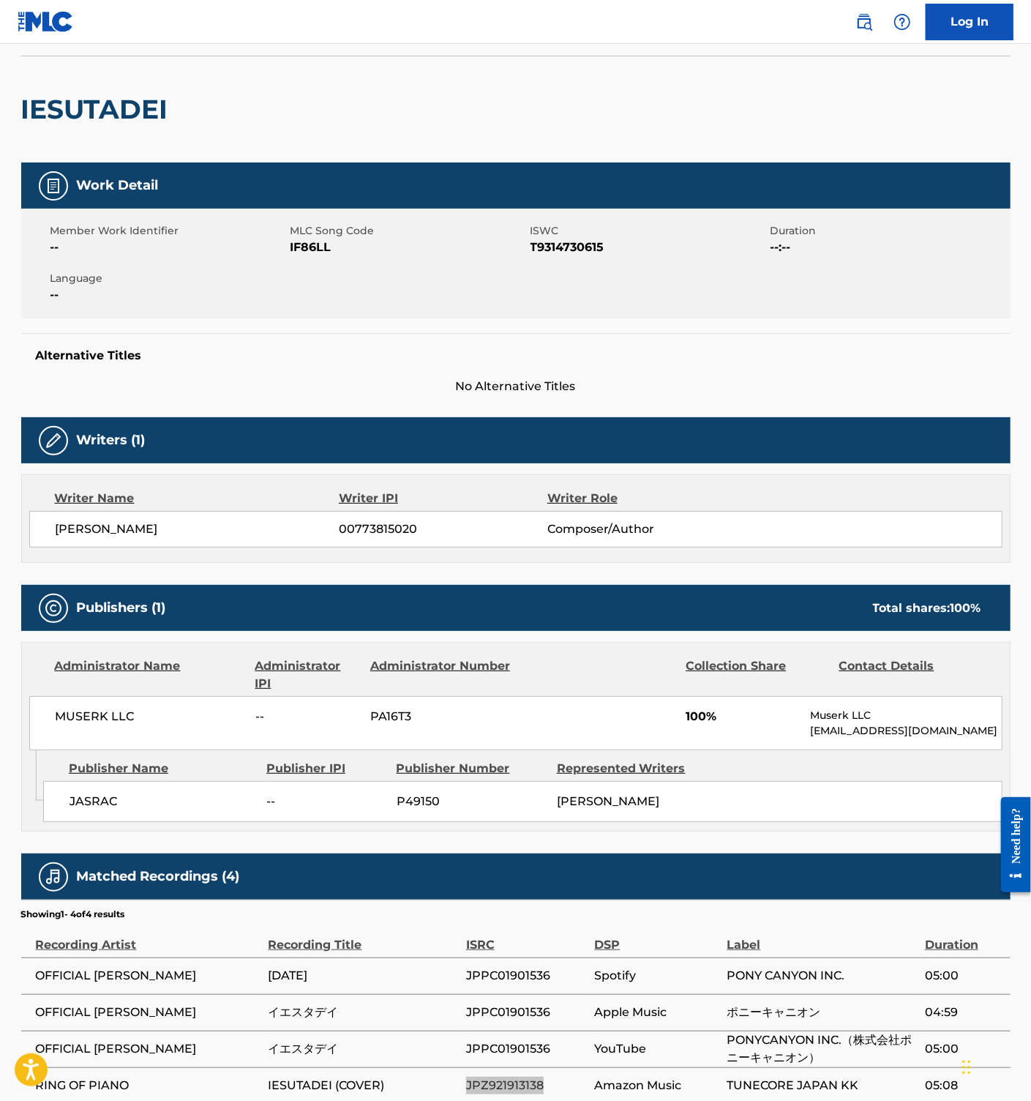
scroll to position [0, 0]
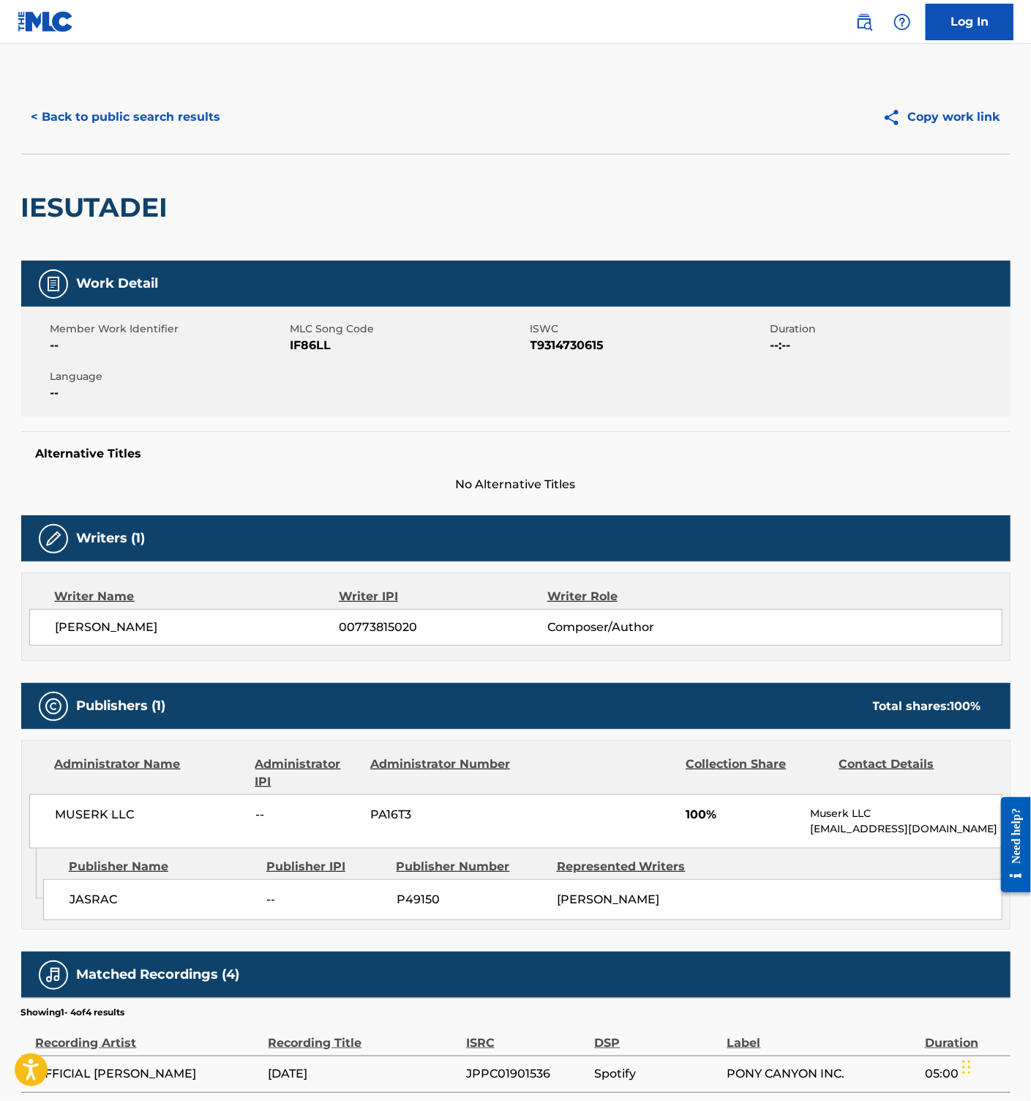
click at [130, 107] on button "< Back to public search results" at bounding box center [126, 117] width 210 height 37
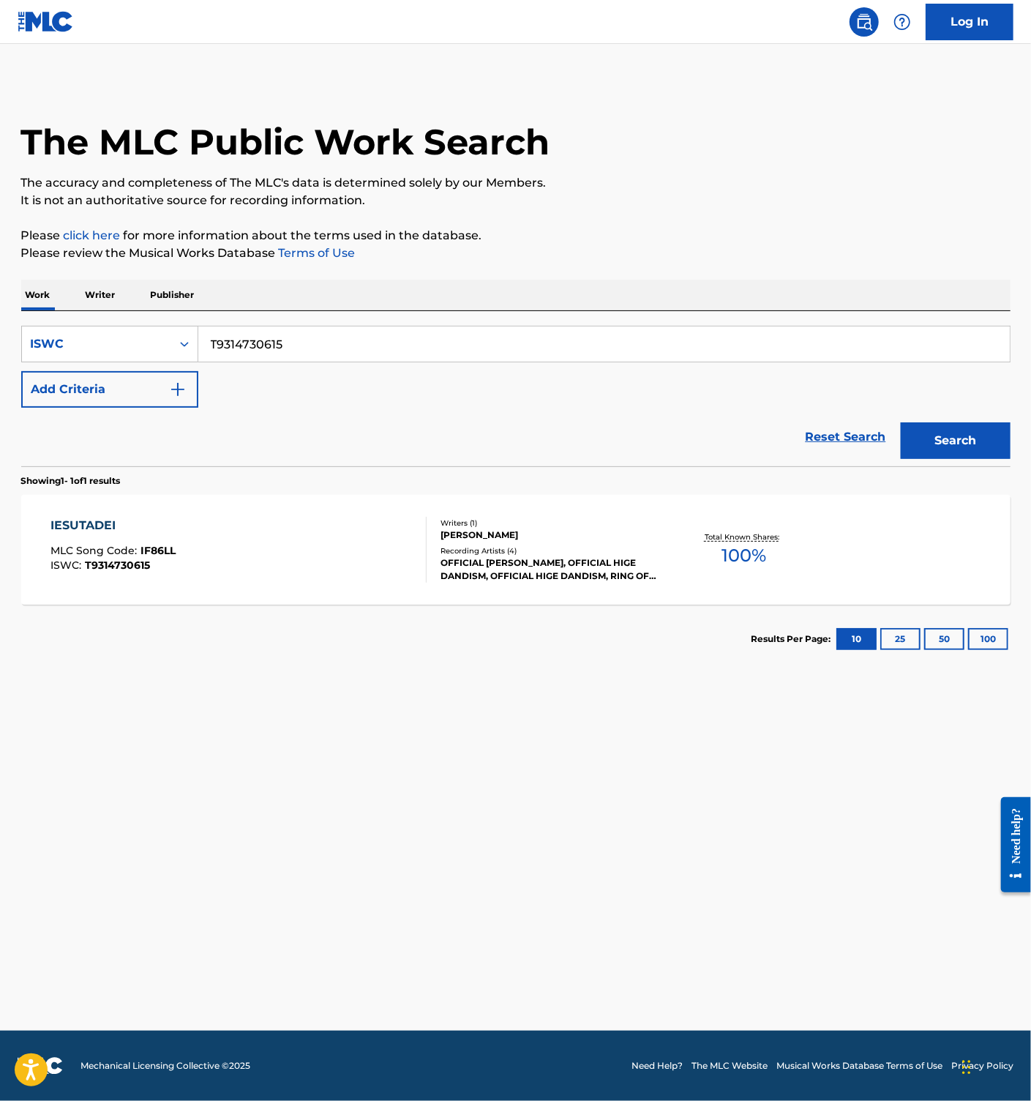
click at [270, 353] on input "T9314730615" at bounding box center [604, 343] width 812 height 35
paste input "297424374"
click at [963, 443] on button "Search" at bounding box center [956, 440] width 110 height 37
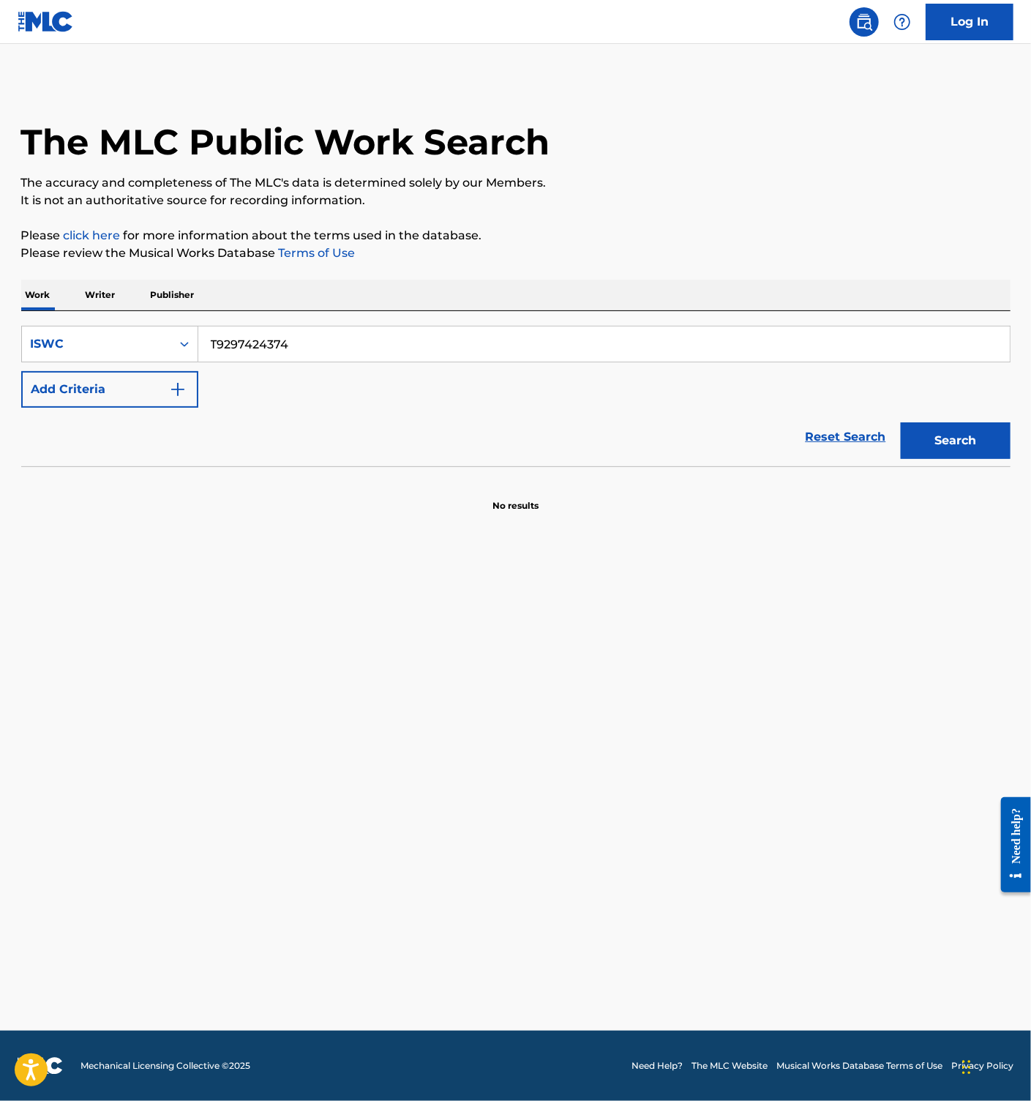
click at [269, 351] on input "T9297424374" at bounding box center [604, 343] width 812 height 35
paste input "0056803"
type input "T9290056803"
click at [981, 425] on button "Search" at bounding box center [956, 440] width 110 height 37
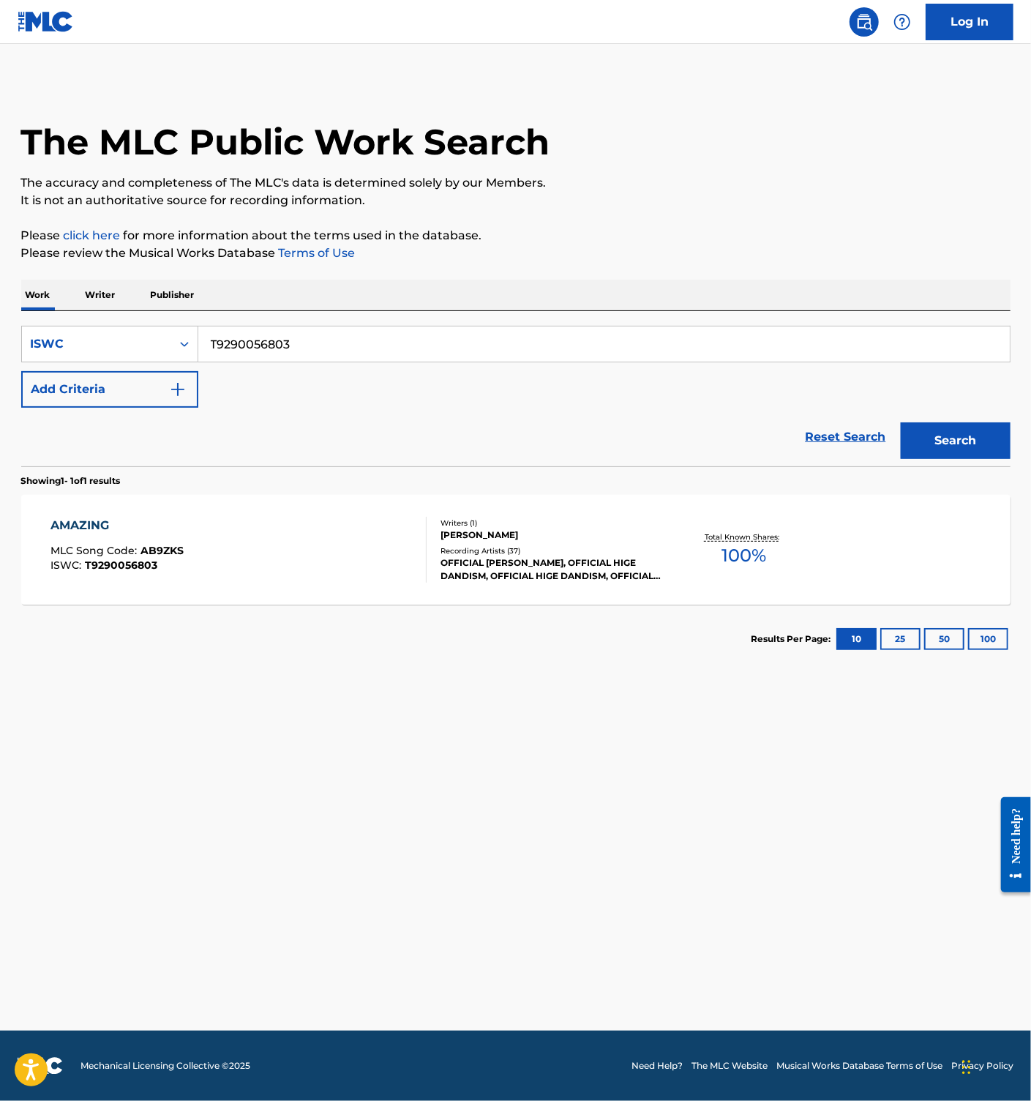
click at [308, 539] on div "AMAZING MLC Song Code : AB9ZKS ISWC : T9290056803" at bounding box center [238, 550] width 376 height 66
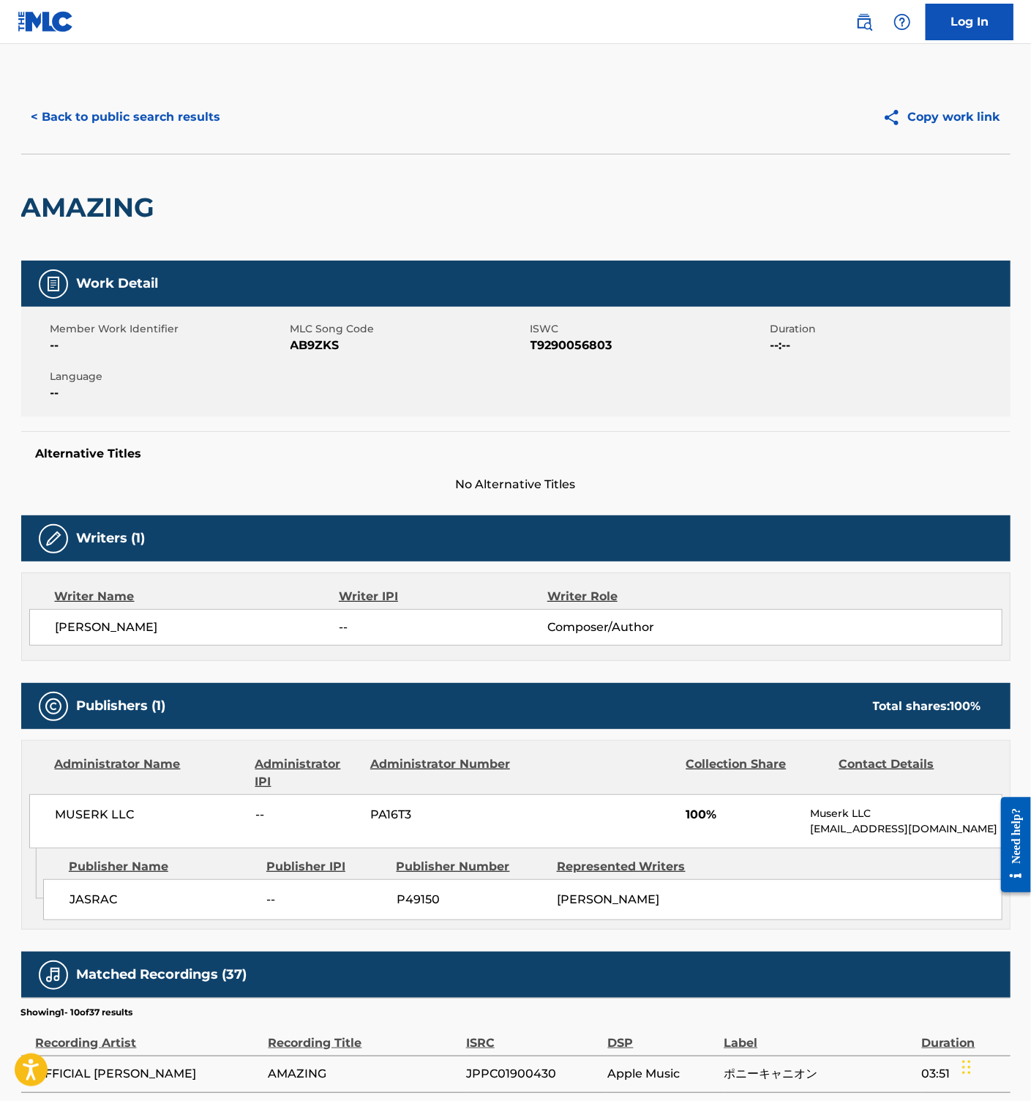
click at [314, 347] on span "AB9ZKS" at bounding box center [409, 346] width 236 height 18
copy span "AB9ZKS"
click at [192, 116] on button "< Back to public search results" at bounding box center [126, 117] width 210 height 37
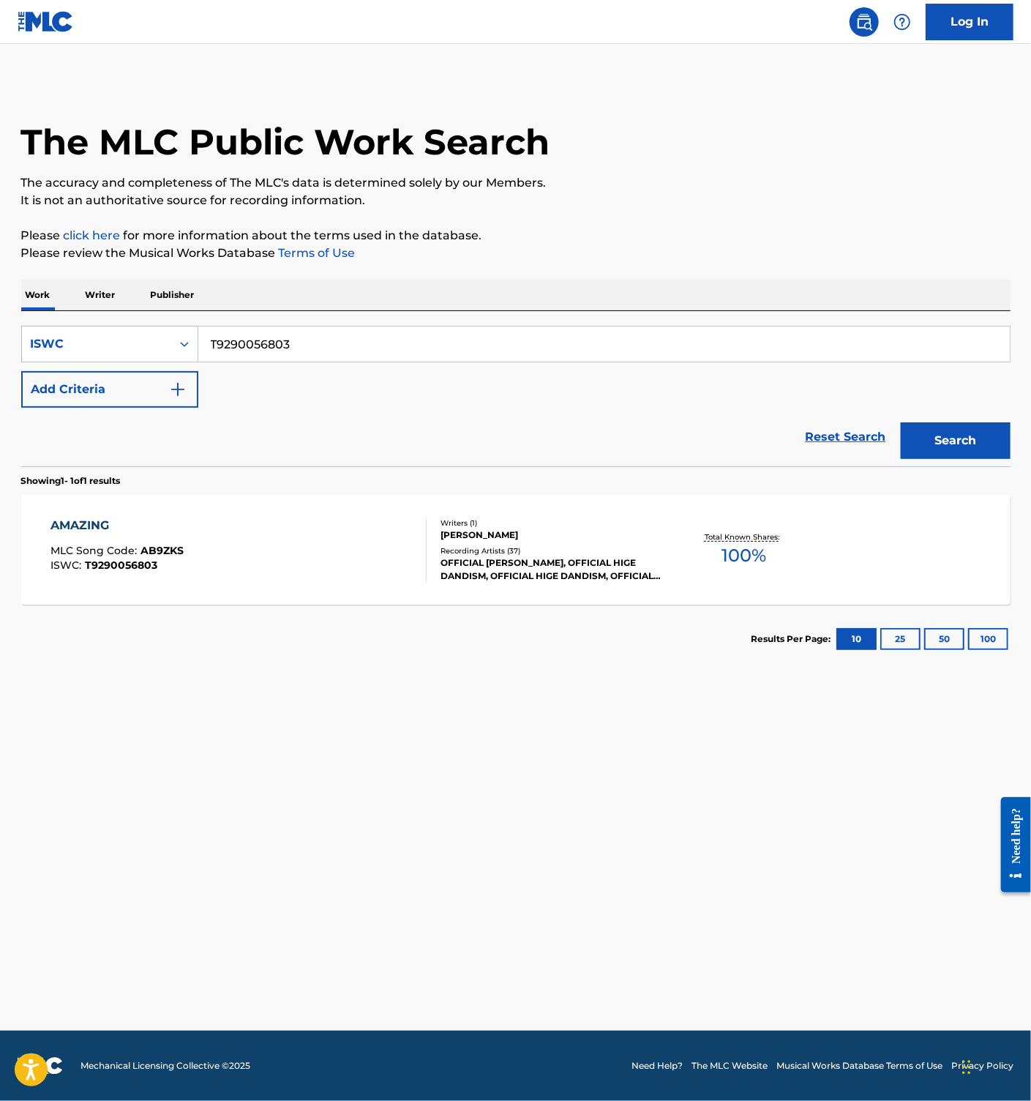
click at [297, 345] on input "T9290056803" at bounding box center [604, 343] width 812 height 35
paste input "RAILER"
click at [291, 351] on input "TRAILER" at bounding box center [604, 343] width 812 height 35
paste input "9223467581"
type input "T9223467581"
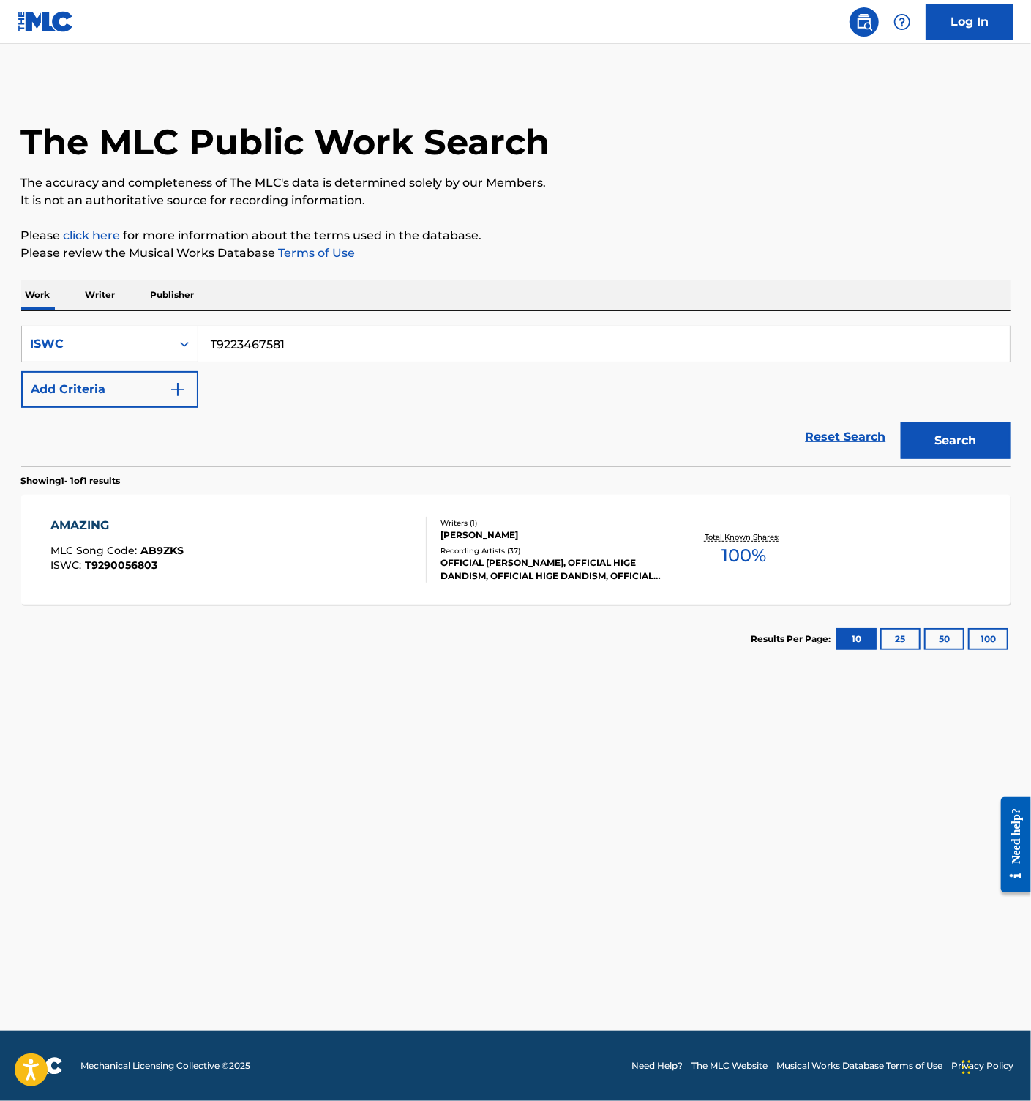
click at [993, 437] on button "Search" at bounding box center [956, 440] width 110 height 37
click at [310, 518] on div "TRAILER MLC Song Code : TF0ZYV ISWC : T9223467581" at bounding box center [238, 550] width 376 height 66
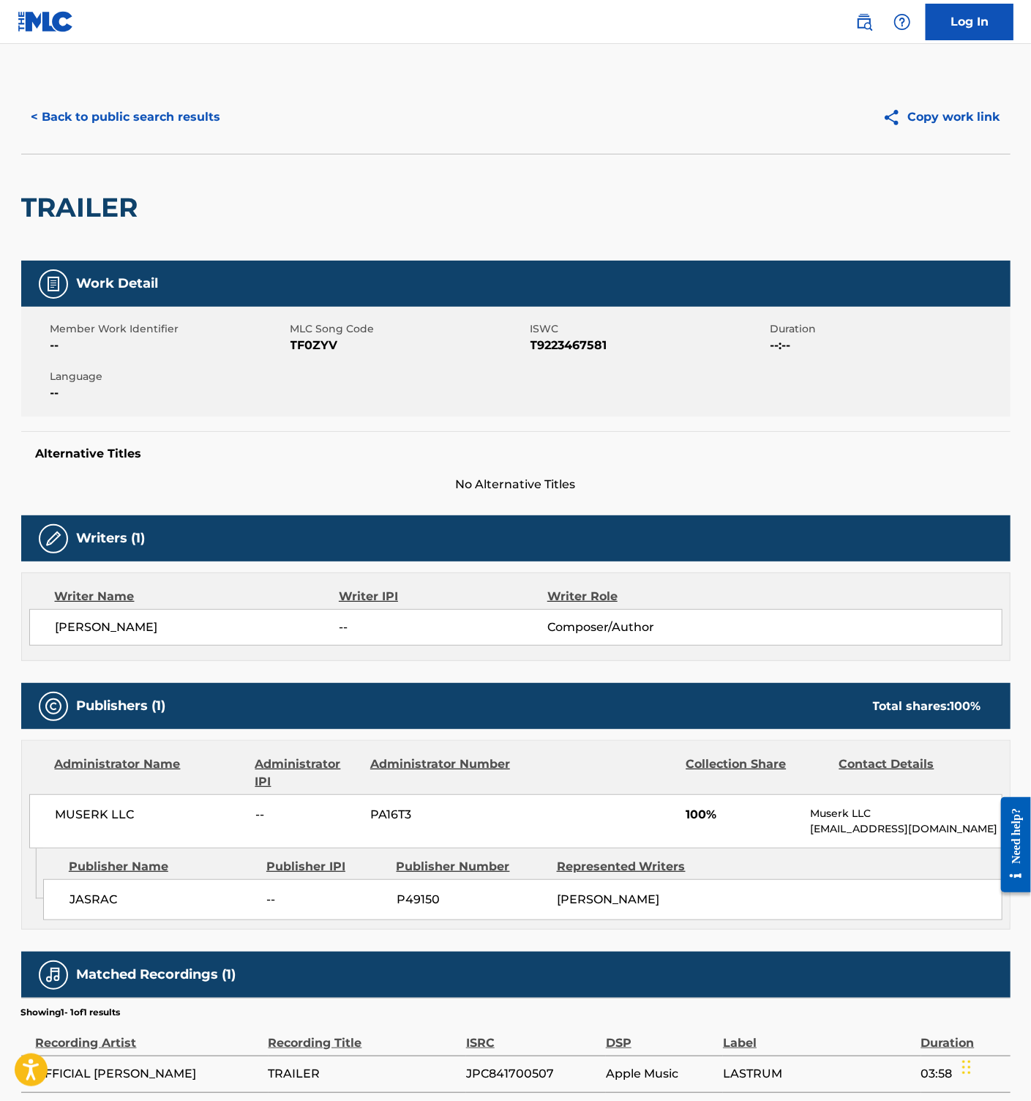
click at [300, 351] on span "TF0ZYV" at bounding box center [409, 346] width 236 height 18
copy span "TF0ZYV"
click at [142, 133] on button "< Back to public search results" at bounding box center [126, 117] width 210 height 37
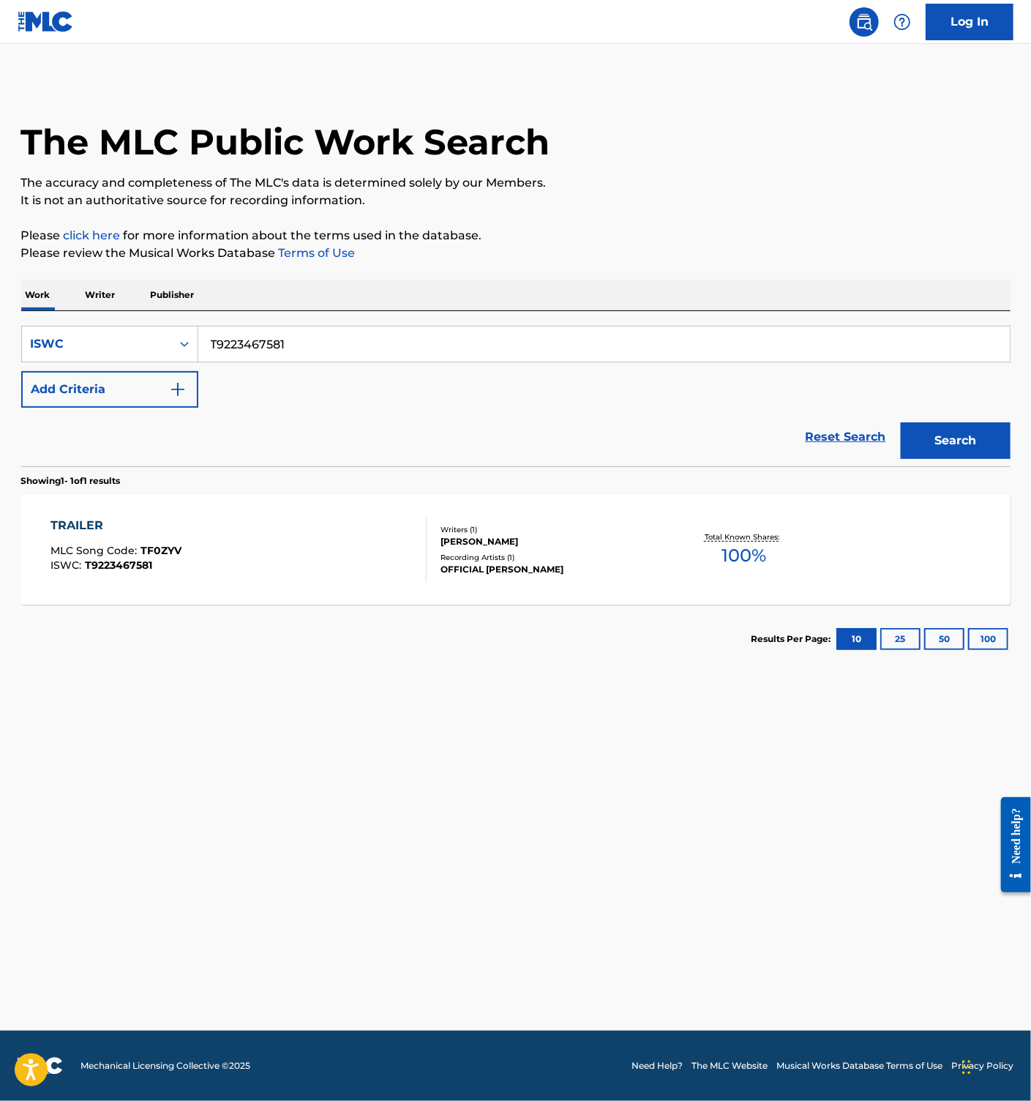
click at [308, 352] on input "T9223467581" at bounding box center [604, 343] width 812 height 35
paste input "ROLLING"
click at [318, 344] on input "ROLLING" at bounding box center [604, 343] width 812 height 35
paste input "T9223467569"
click at [955, 426] on button "Search" at bounding box center [956, 440] width 110 height 37
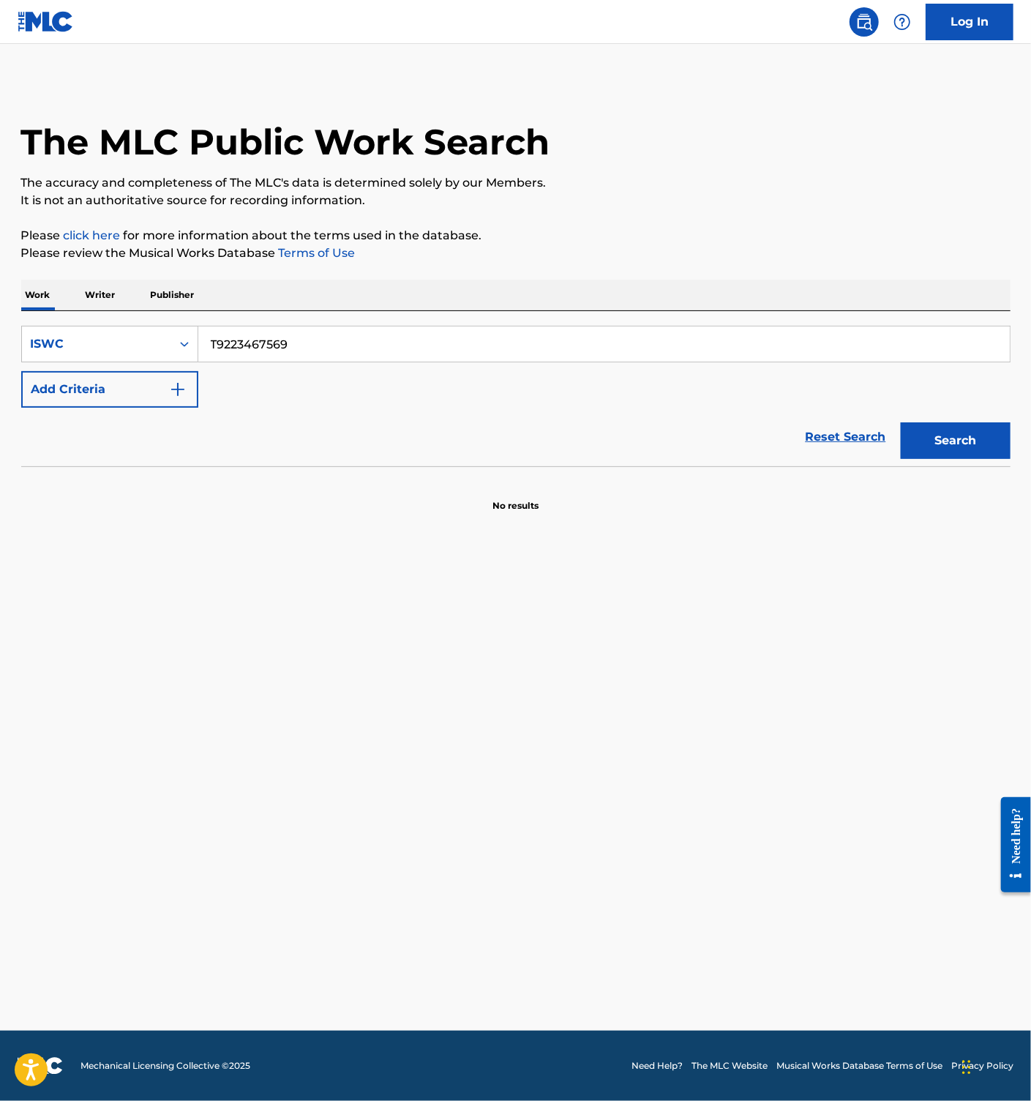
click at [314, 338] on input "T9223467569" at bounding box center [604, 343] width 812 height 35
click at [296, 348] on input "T9223467569" at bounding box center [604, 343] width 812 height 35
click at [953, 438] on button "Search" at bounding box center [956, 440] width 110 height 37
click at [284, 343] on input "T9223467569" at bounding box center [604, 343] width 812 height 35
paste input "07387095"
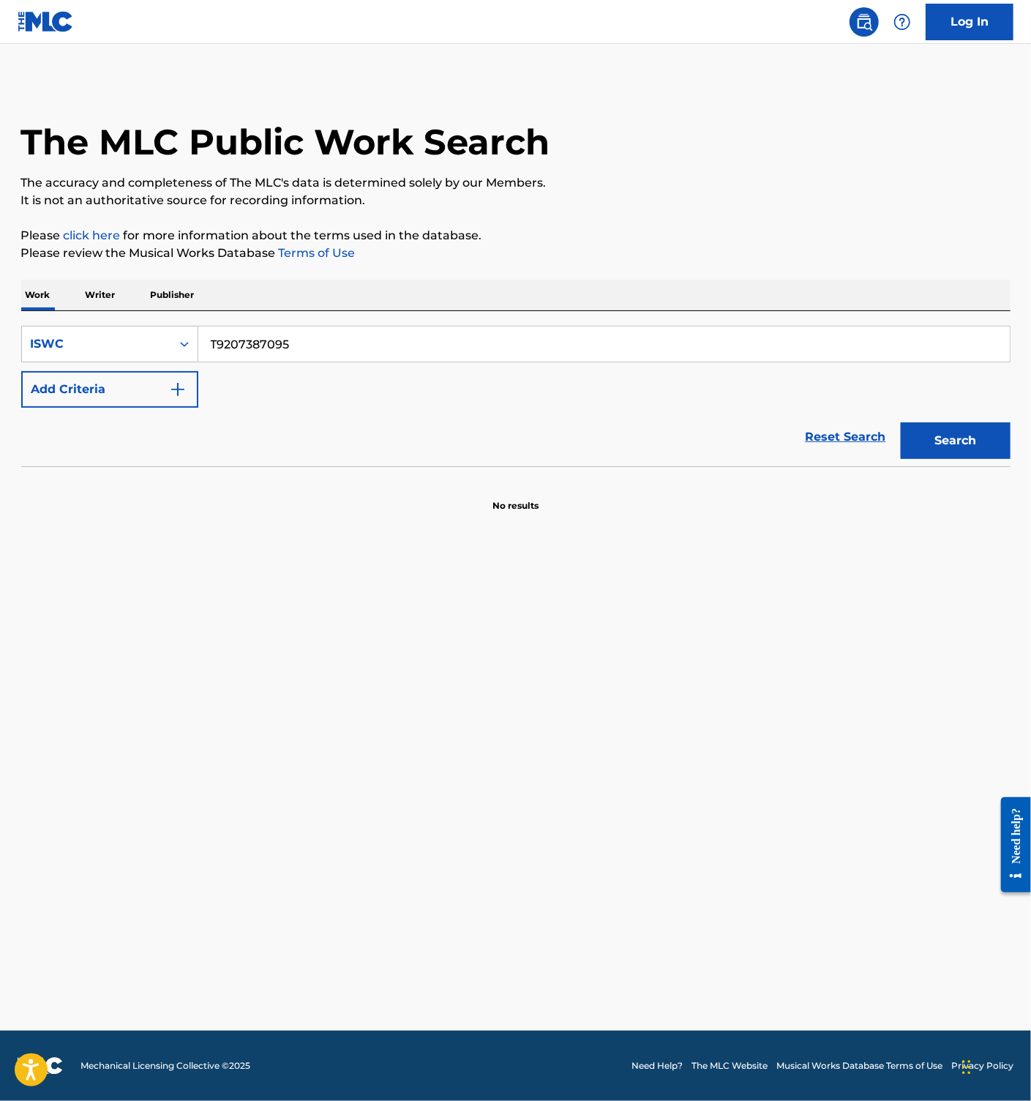
type input "T9207387095"
click at [940, 438] on button "Search" at bounding box center [956, 440] width 110 height 37
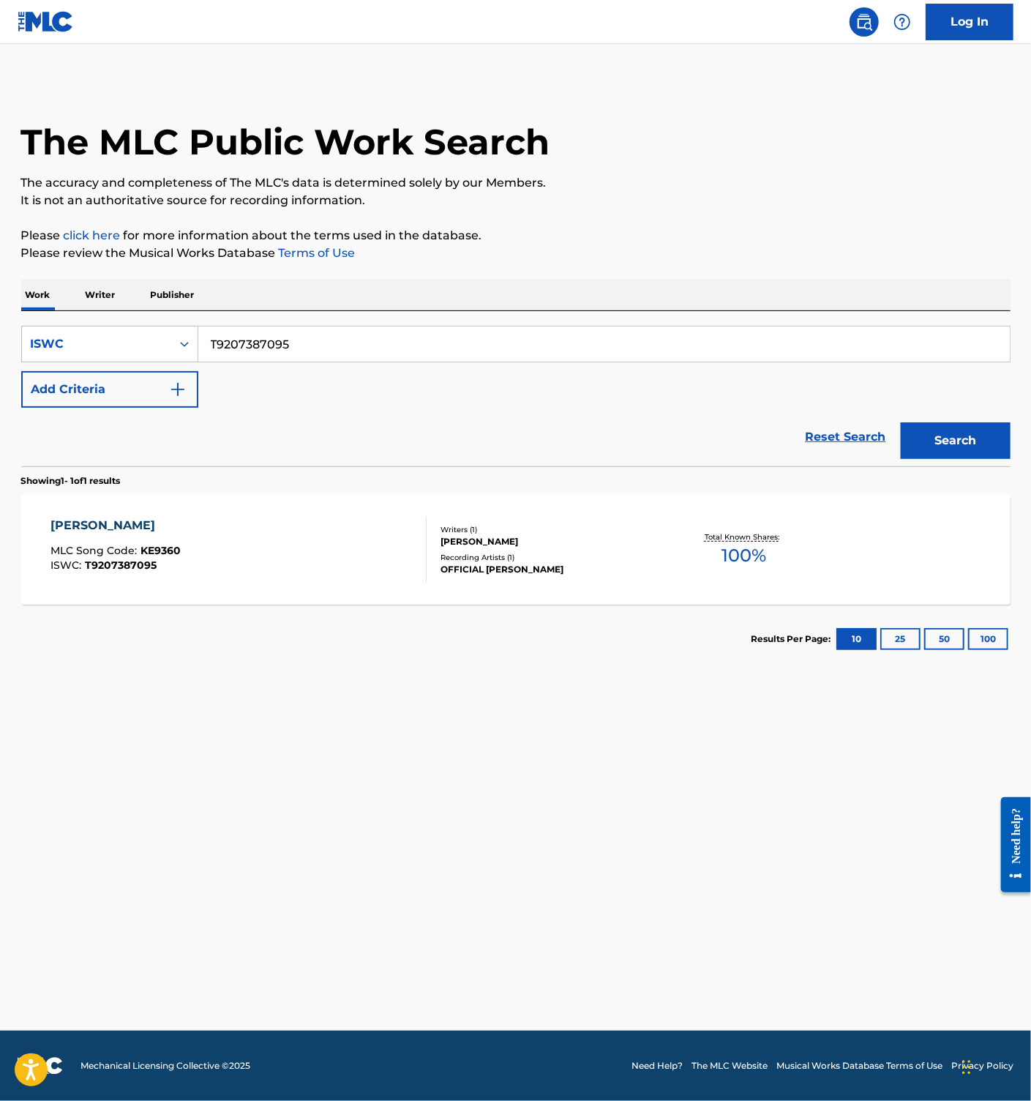
click at [256, 536] on div "KIIROI KURUMA MLC Song Code : KE9360 ISWC : T9207387095" at bounding box center [238, 550] width 376 height 66
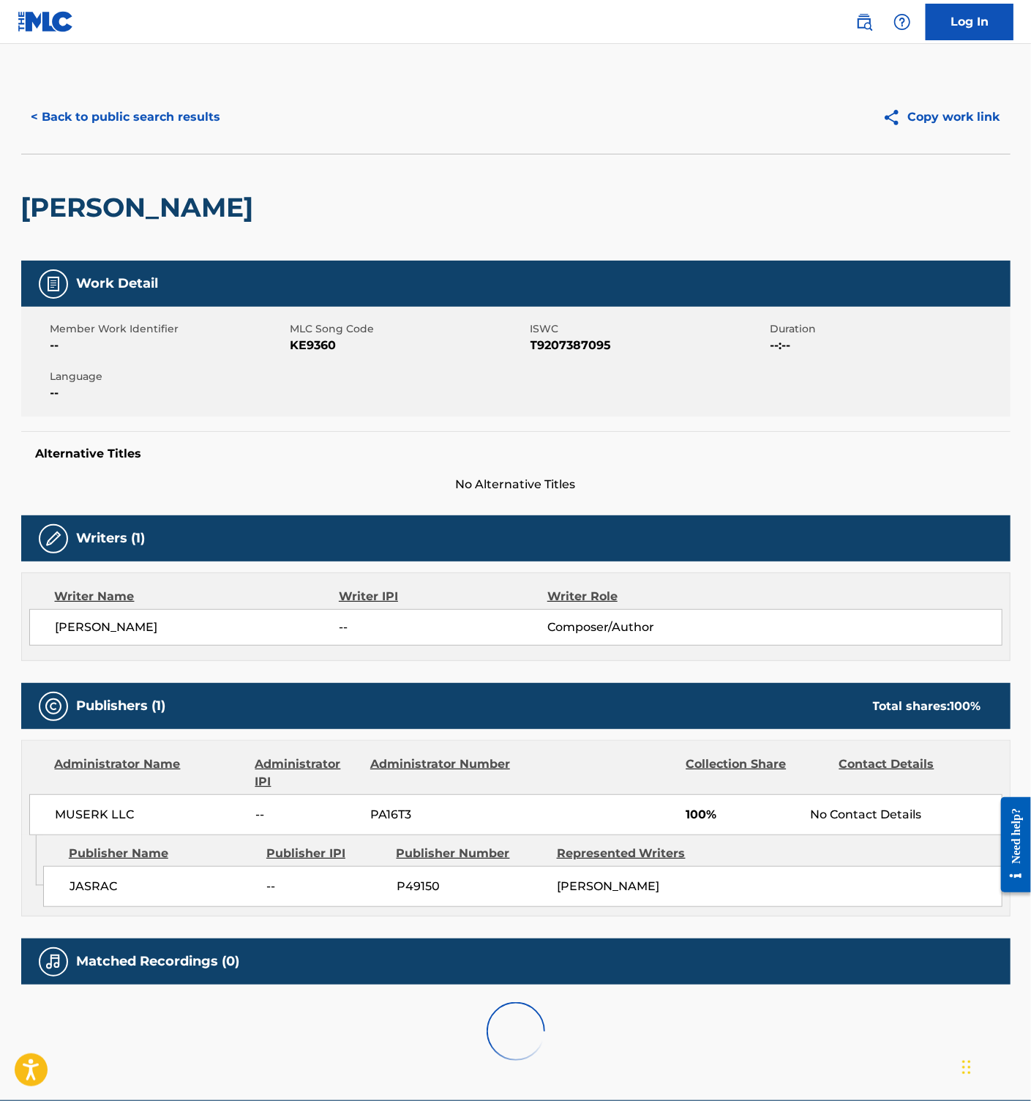
click at [302, 337] on span "KE9360" at bounding box center [409, 346] width 236 height 18
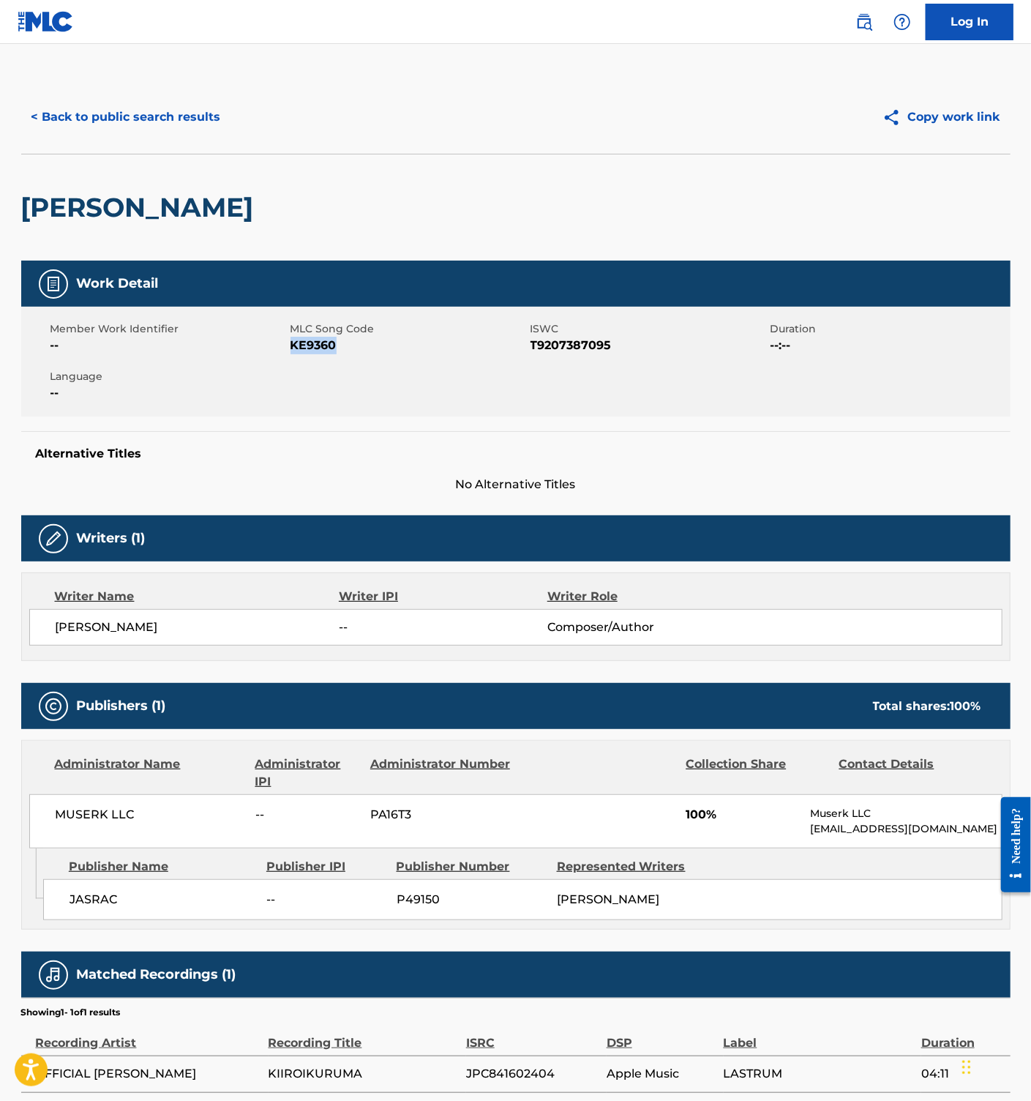
click at [300, 337] on span "KE9360" at bounding box center [409, 346] width 236 height 18
copy span "KE9360"
click at [182, 113] on button "< Back to public search results" at bounding box center [126, 117] width 210 height 37
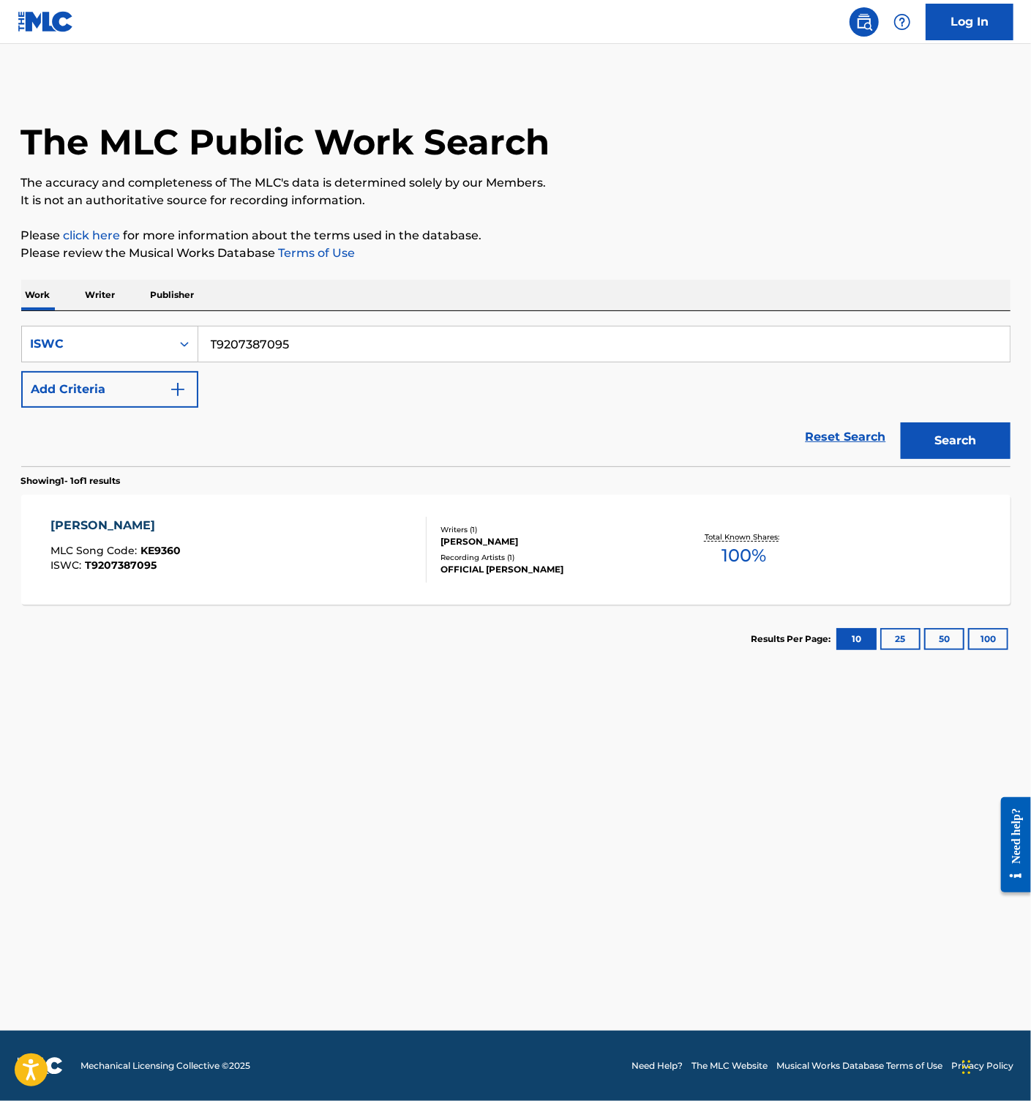
click at [252, 361] on input "T9207387095" at bounding box center [604, 343] width 812 height 35
paste input "97424374"
click at [946, 437] on button "Search" at bounding box center [956, 440] width 110 height 37
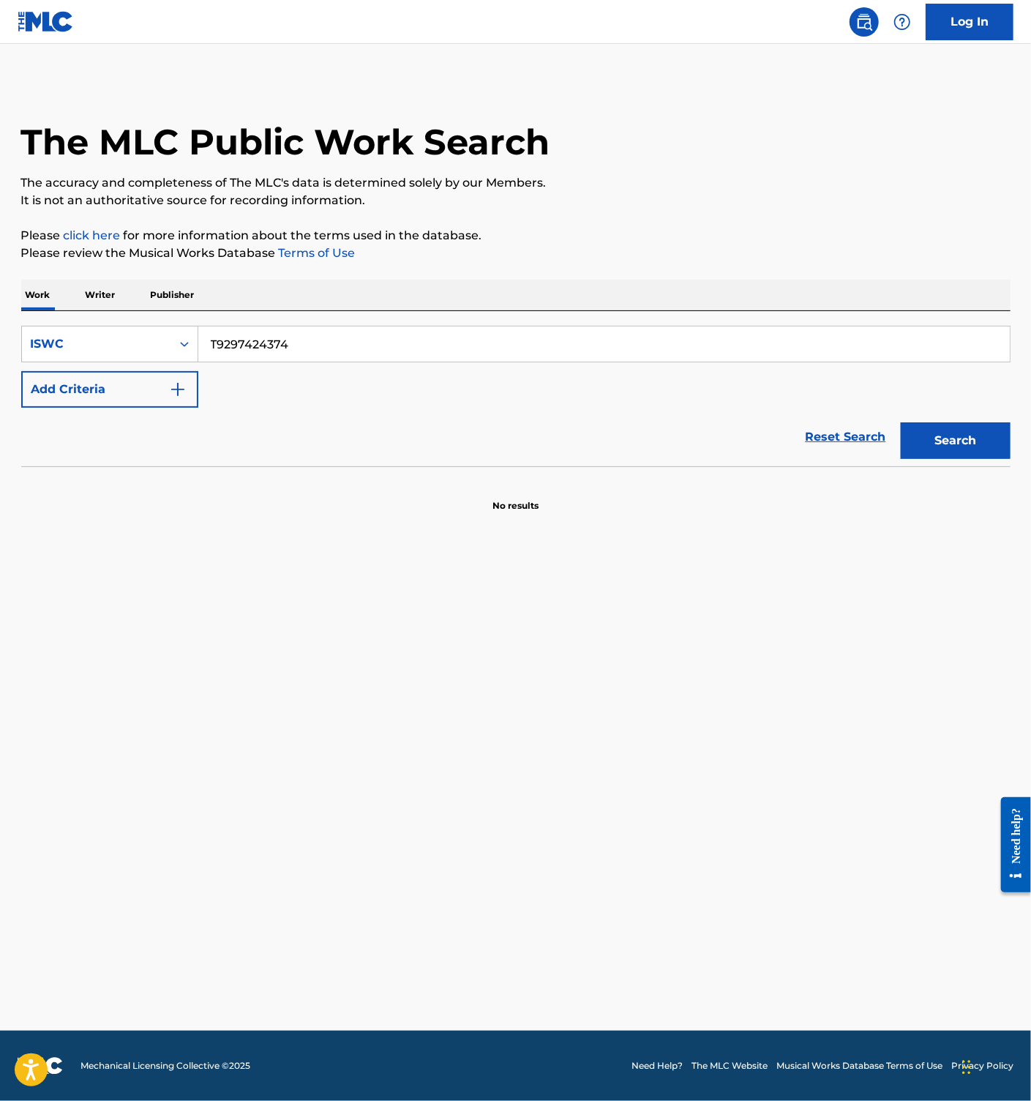
click at [287, 356] on input "T9297424374" at bounding box center [604, 343] width 812 height 35
paste input "0738708"
type input "T9207387084"
click at [929, 439] on button "Search" at bounding box center [956, 440] width 110 height 37
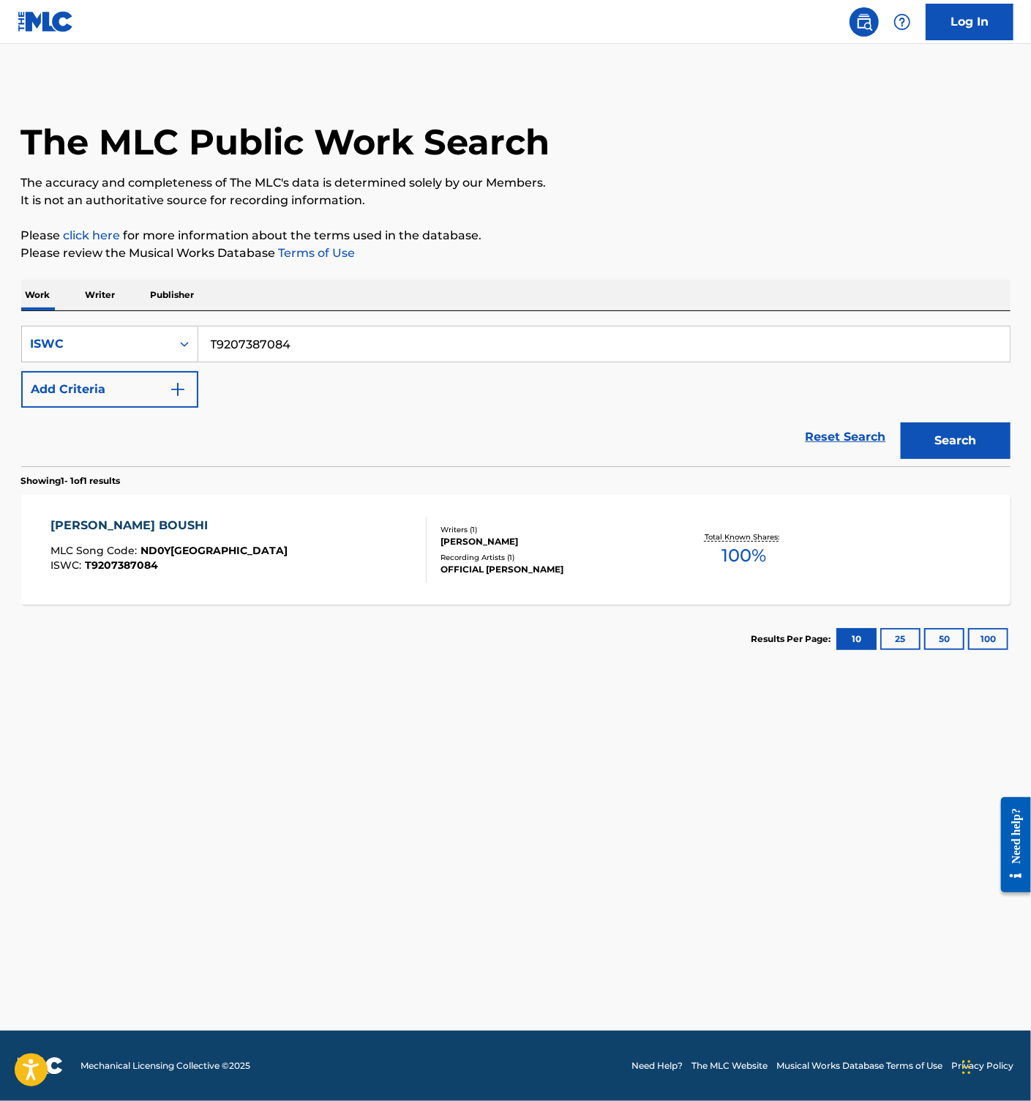
click at [318, 543] on div "[PERSON_NAME] BOUSHI MLC Song Code : ND0YTN ISWC : T9207387084" at bounding box center [238, 550] width 376 height 66
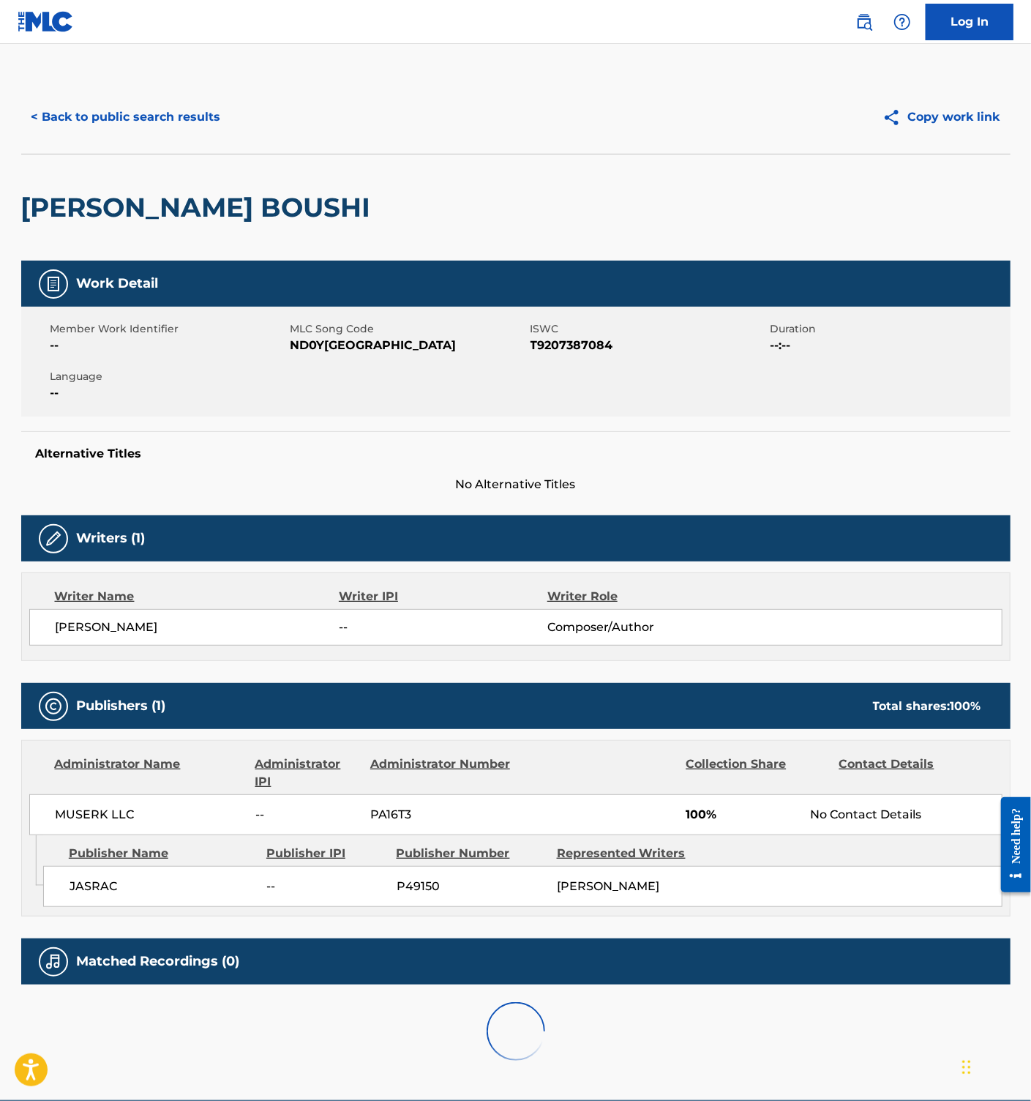
click at [312, 353] on span "ND0Y[GEOGRAPHIC_DATA]" at bounding box center [409, 346] width 236 height 18
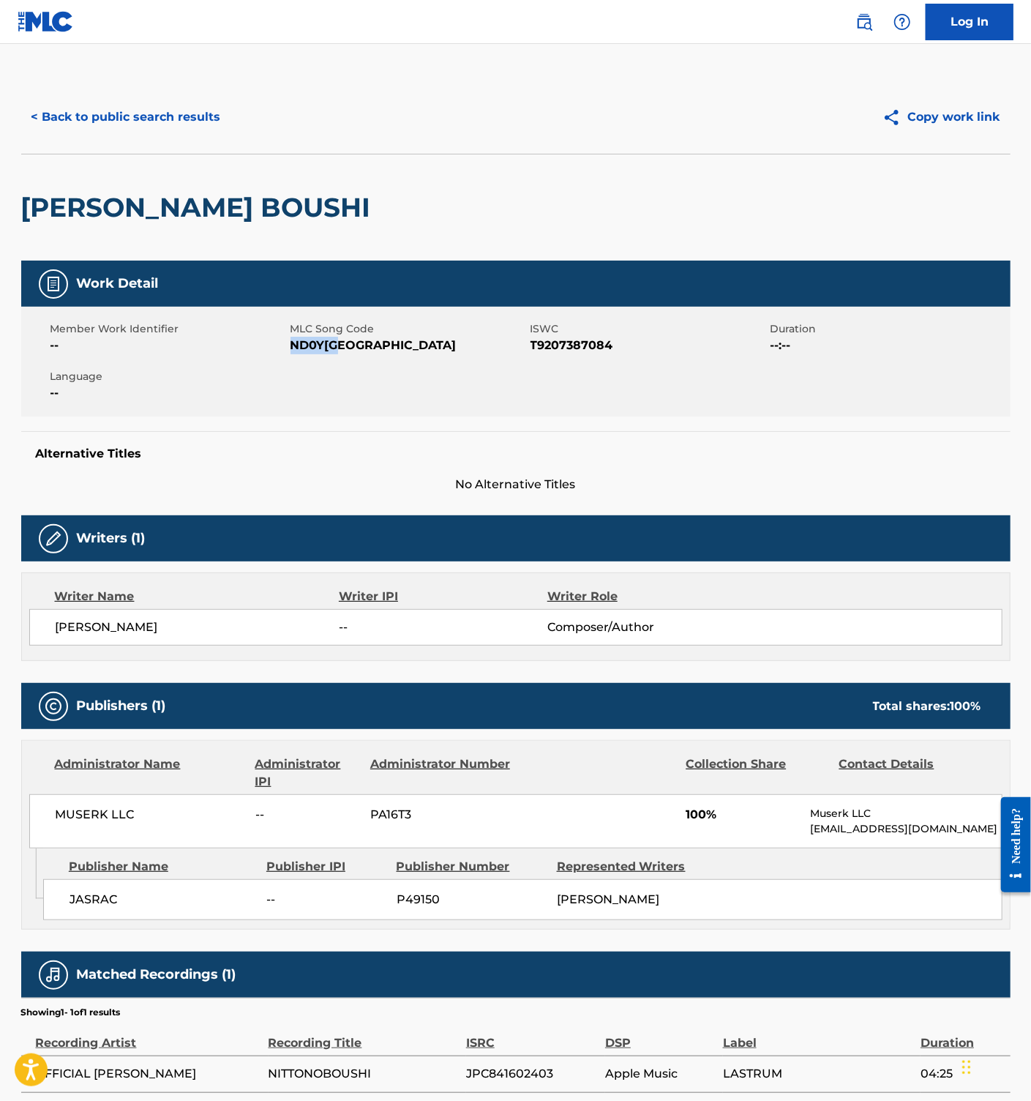
click at [312, 353] on span "ND0Y[GEOGRAPHIC_DATA]" at bounding box center [409, 346] width 236 height 18
copy span "ND0Y[GEOGRAPHIC_DATA]"
click at [156, 107] on button "< Back to public search results" at bounding box center [126, 117] width 210 height 37
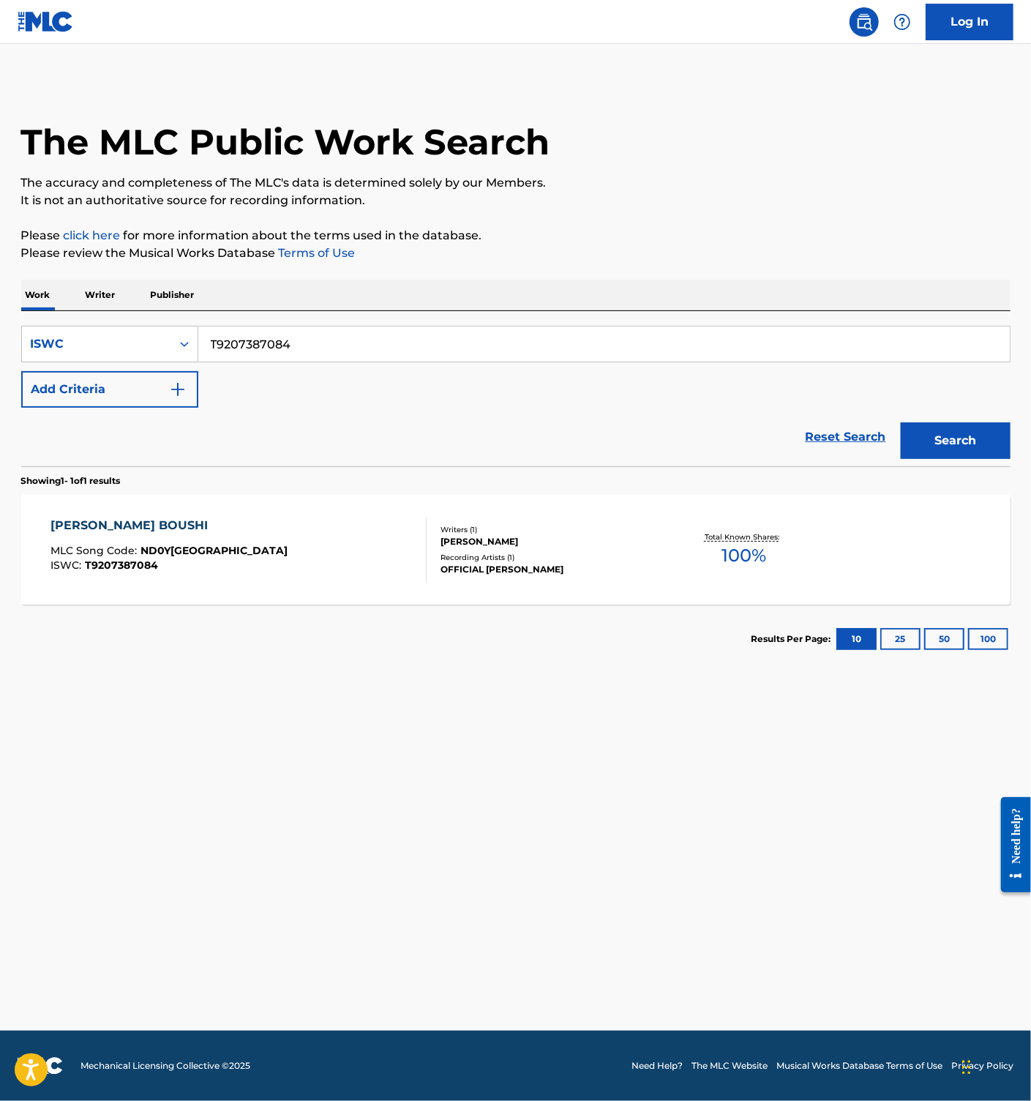
click at [264, 343] on input "T9207387084" at bounding box center [604, 343] width 812 height 35
paste input "73"
type input "T9207387073"
click at [970, 448] on button "Search" at bounding box center [956, 440] width 110 height 37
click at [360, 519] on div "MIKANSEINA MAMADE MLC Song Code : MB8XZK ISWC : T9207387073" at bounding box center [238, 550] width 376 height 66
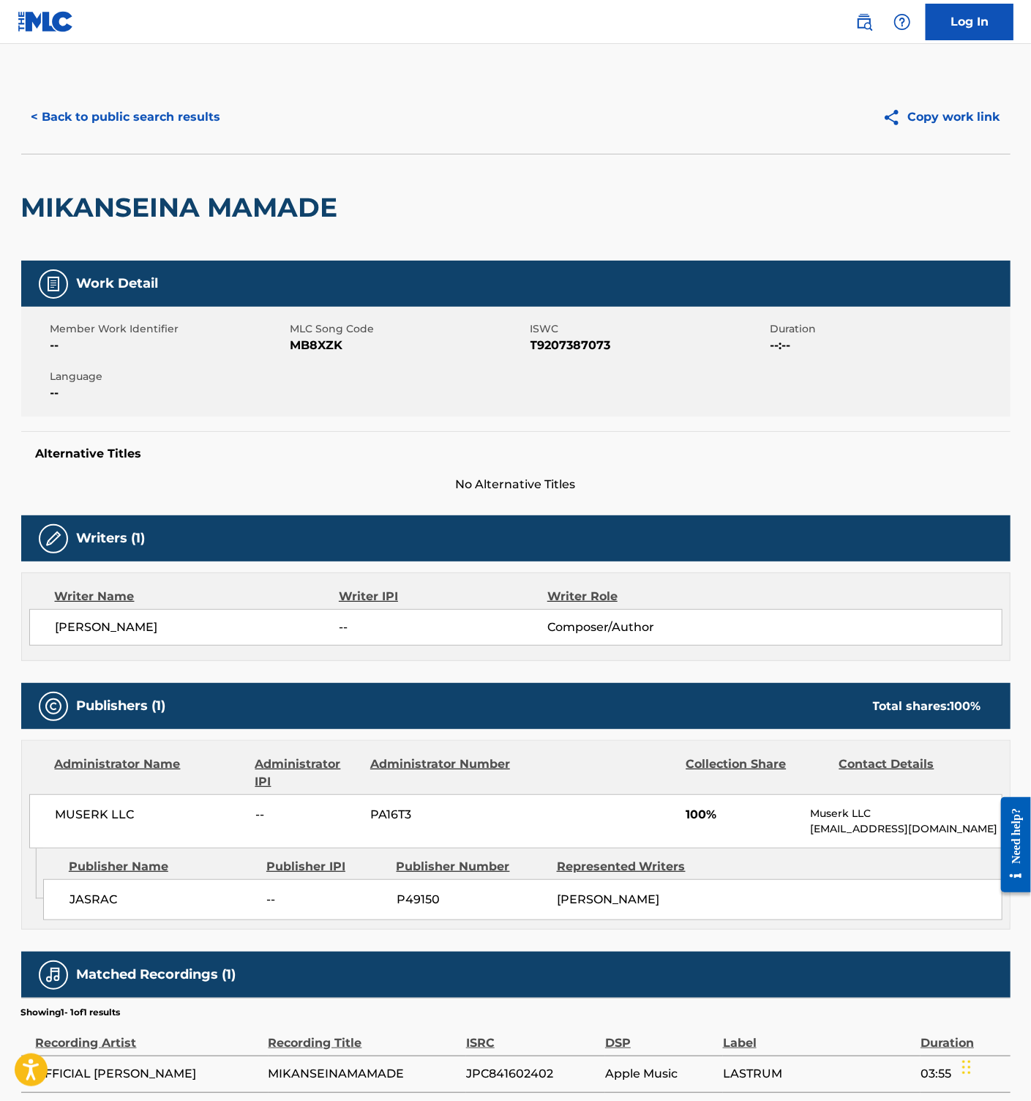
click at [322, 341] on span "MB8XZK" at bounding box center [409, 346] width 236 height 18
copy span "MB8XZK"
click at [194, 124] on button "< Back to public search results" at bounding box center [126, 117] width 210 height 37
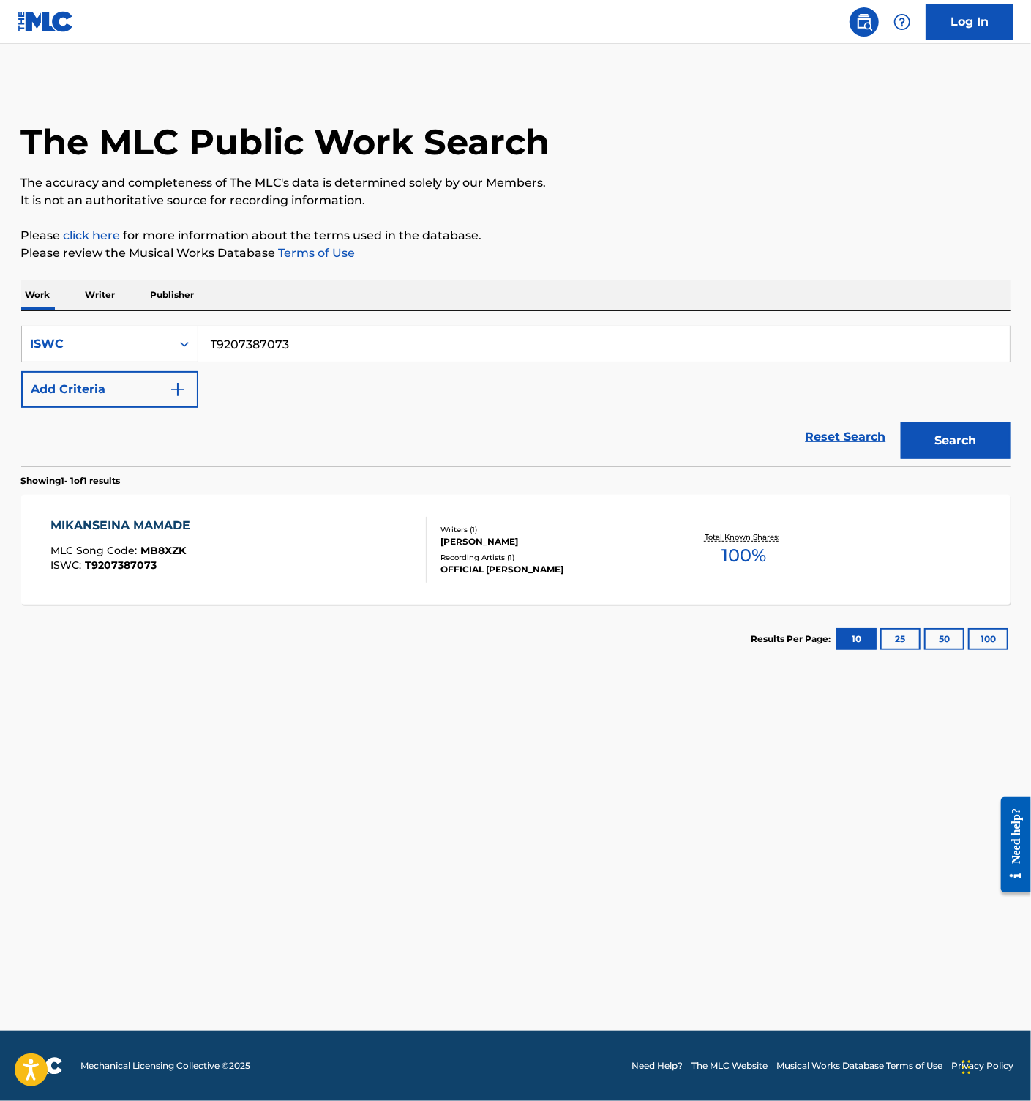
click at [258, 342] on input "T9207387073" at bounding box center [604, 343] width 812 height 35
paste input "196805897"
type input "T9196805897"
click at [941, 427] on button "Search" at bounding box center [956, 440] width 110 height 37
click at [247, 543] on div "[PERSON_NAME] MLC Song Code : KF0B68 ISWC : T9196805897" at bounding box center [238, 550] width 376 height 66
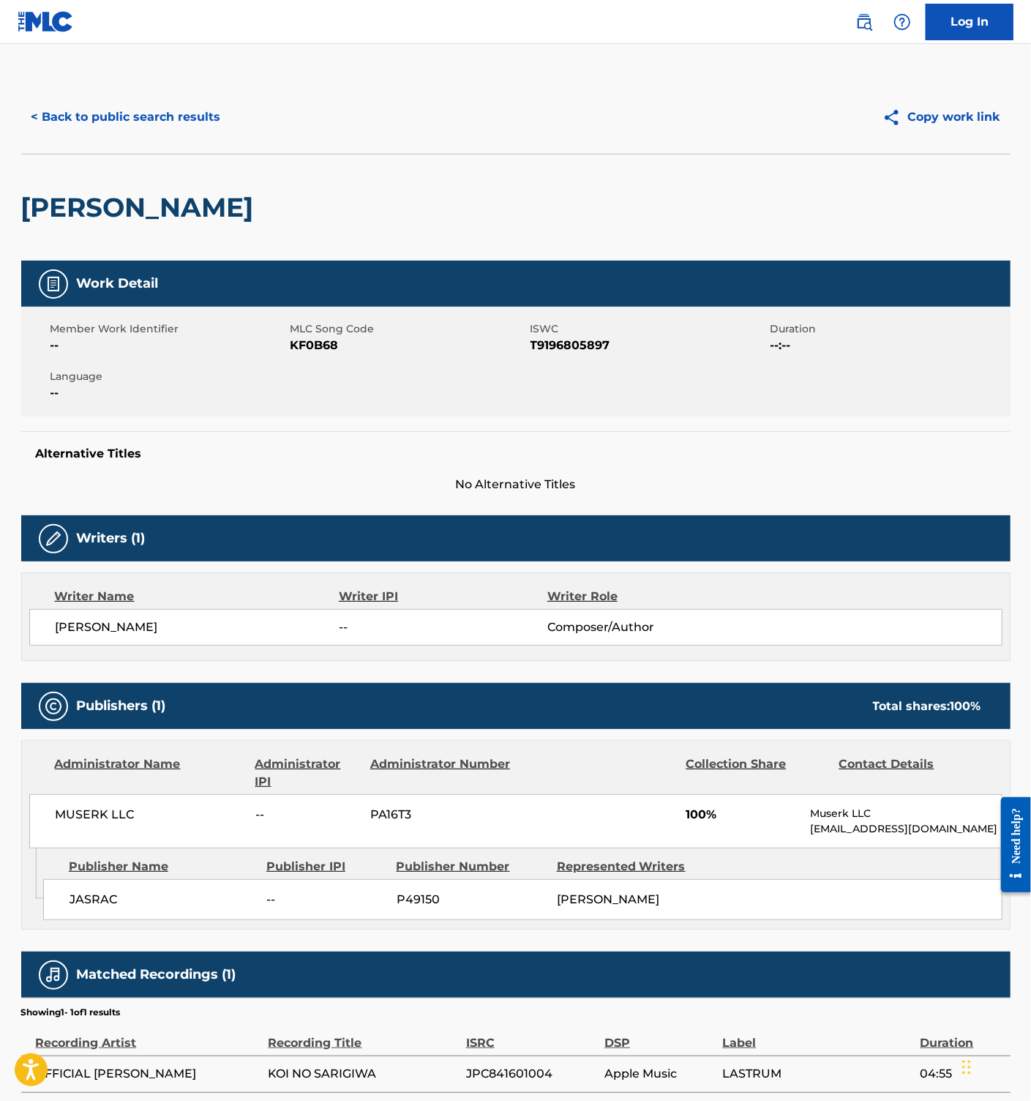
click at [300, 340] on span "KF0B68" at bounding box center [409, 346] width 236 height 18
copy span "KF0B68"
click at [153, 100] on button "< Back to public search results" at bounding box center [126, 117] width 210 height 37
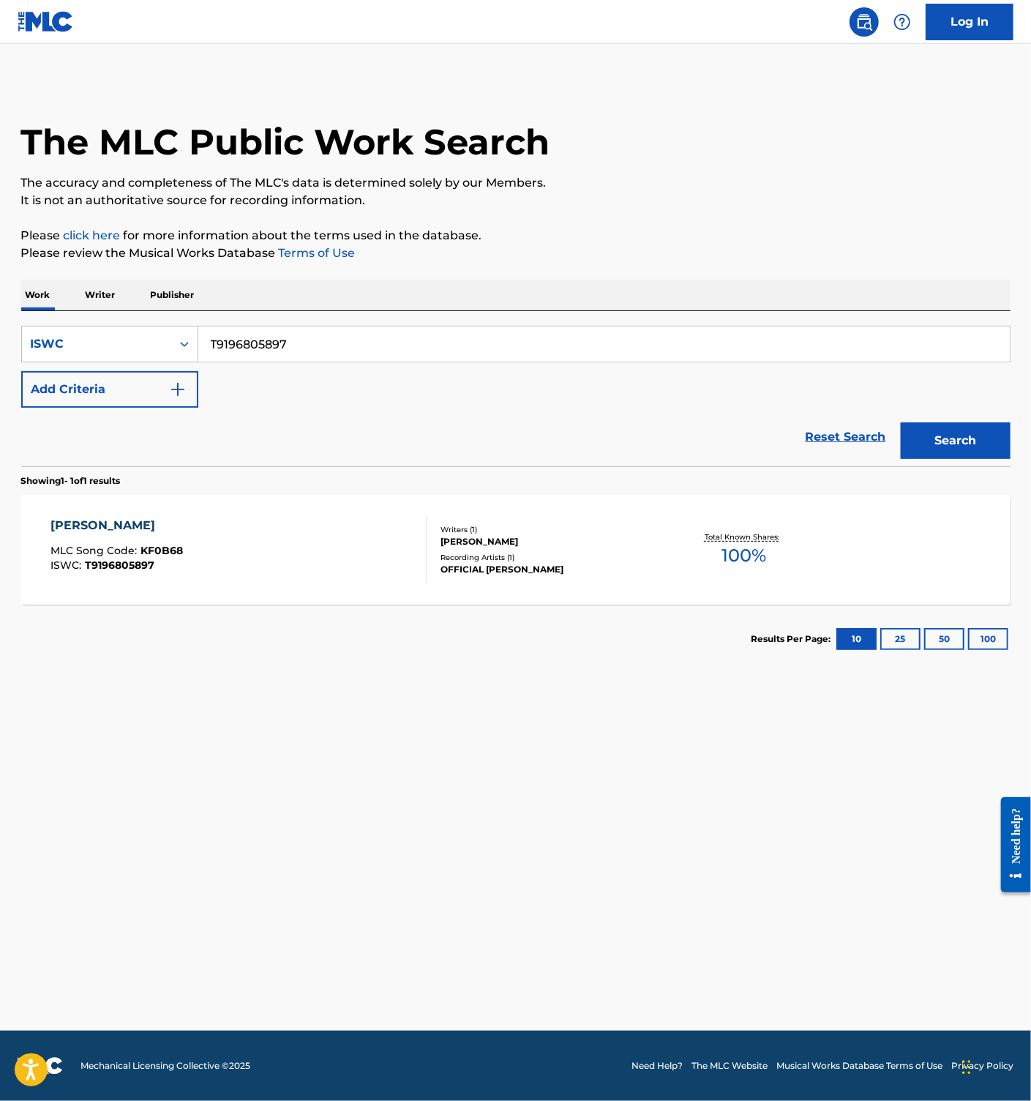
click at [255, 341] on input "T9196805897" at bounding box center [604, 343] width 812 height 35
click at [246, 348] on input "T9196805897" at bounding box center [604, 343] width 812 height 35
paste input "75"
type input "T9196805875"
click at [944, 446] on button "Search" at bounding box center [956, 440] width 110 height 37
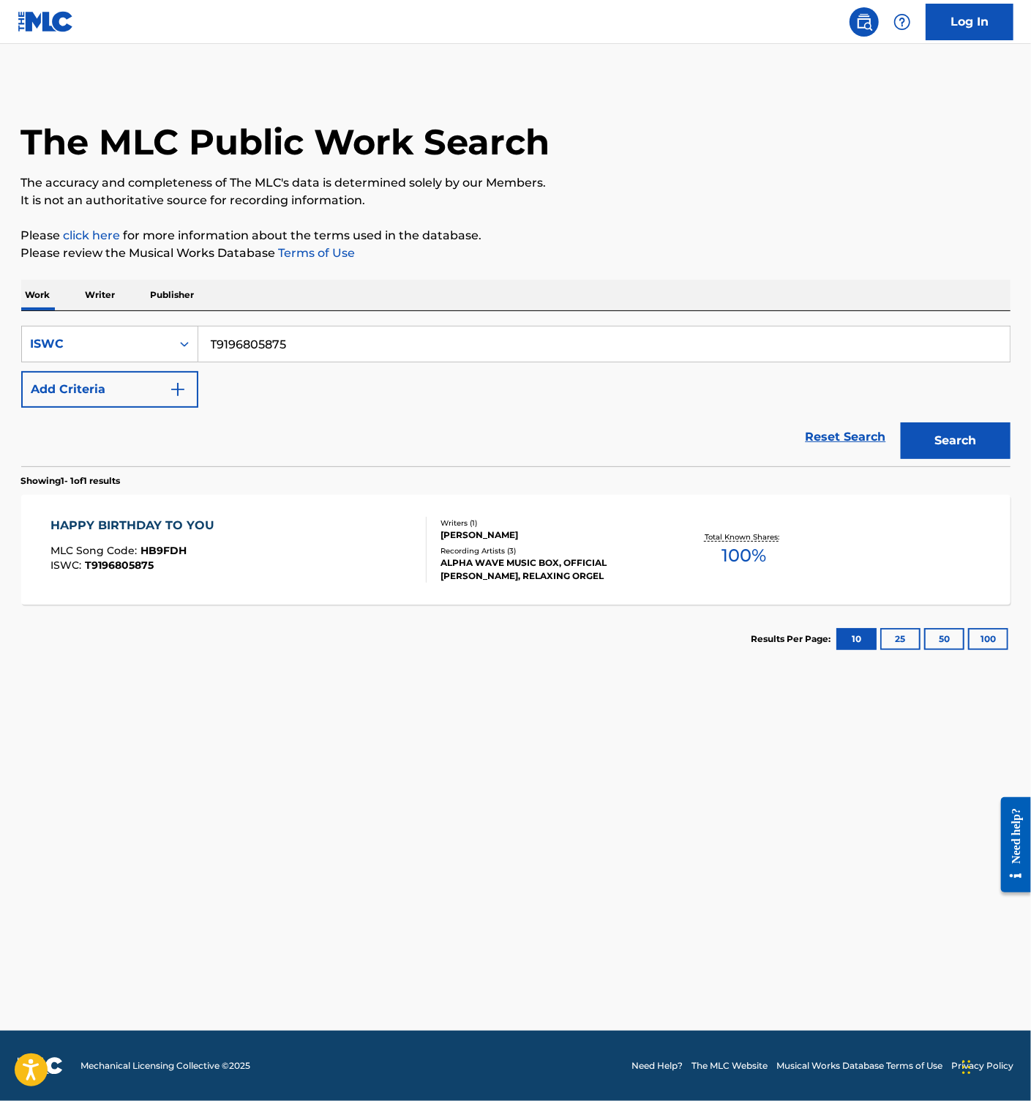
click at [263, 572] on div "HAPPY BIRTHDAY TO YOU MLC Song Code : HB9FDH ISWC : T9196805875" at bounding box center [238, 550] width 376 height 66
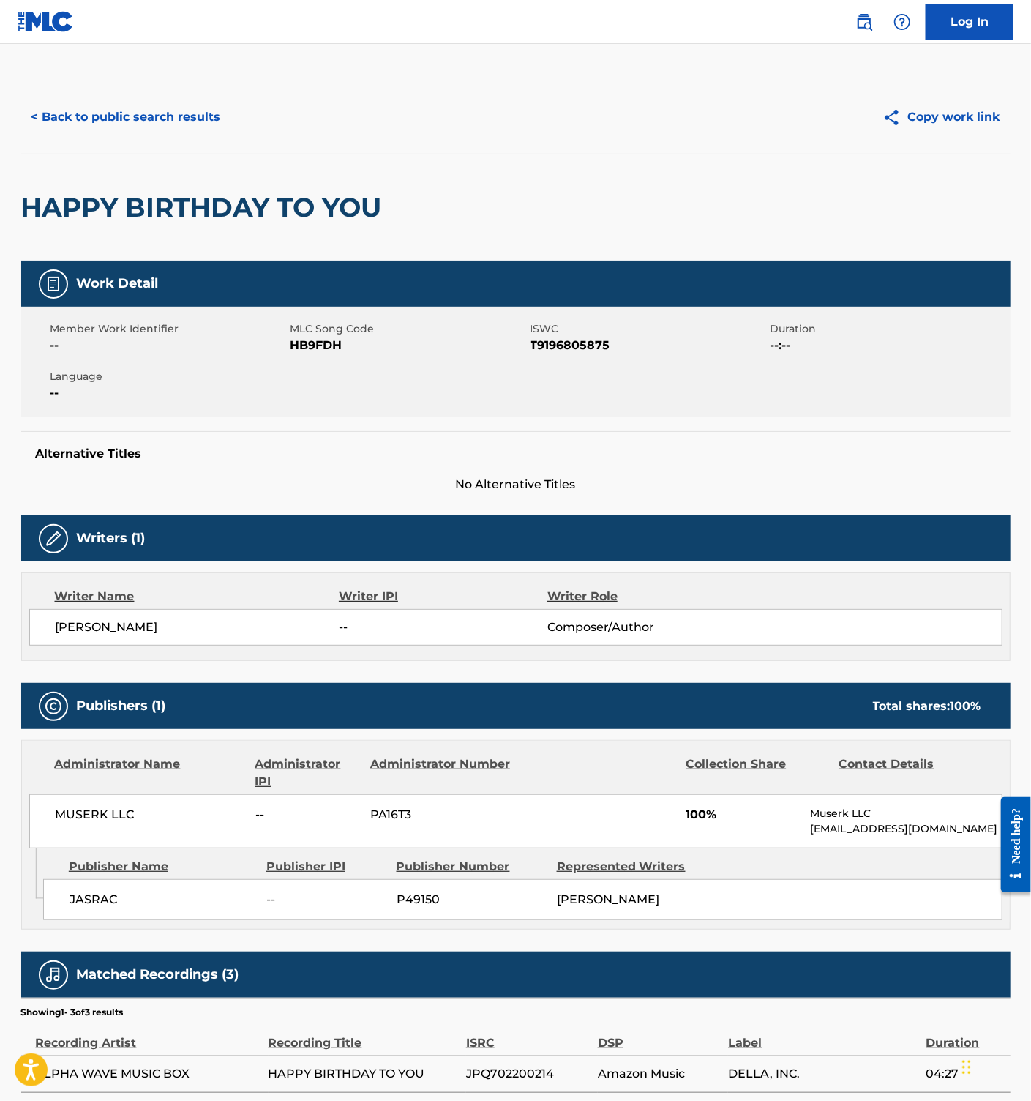
click at [307, 350] on span "HB9FDH" at bounding box center [409, 346] width 236 height 18
click at [144, 118] on button "< Back to public search results" at bounding box center [126, 117] width 210 height 37
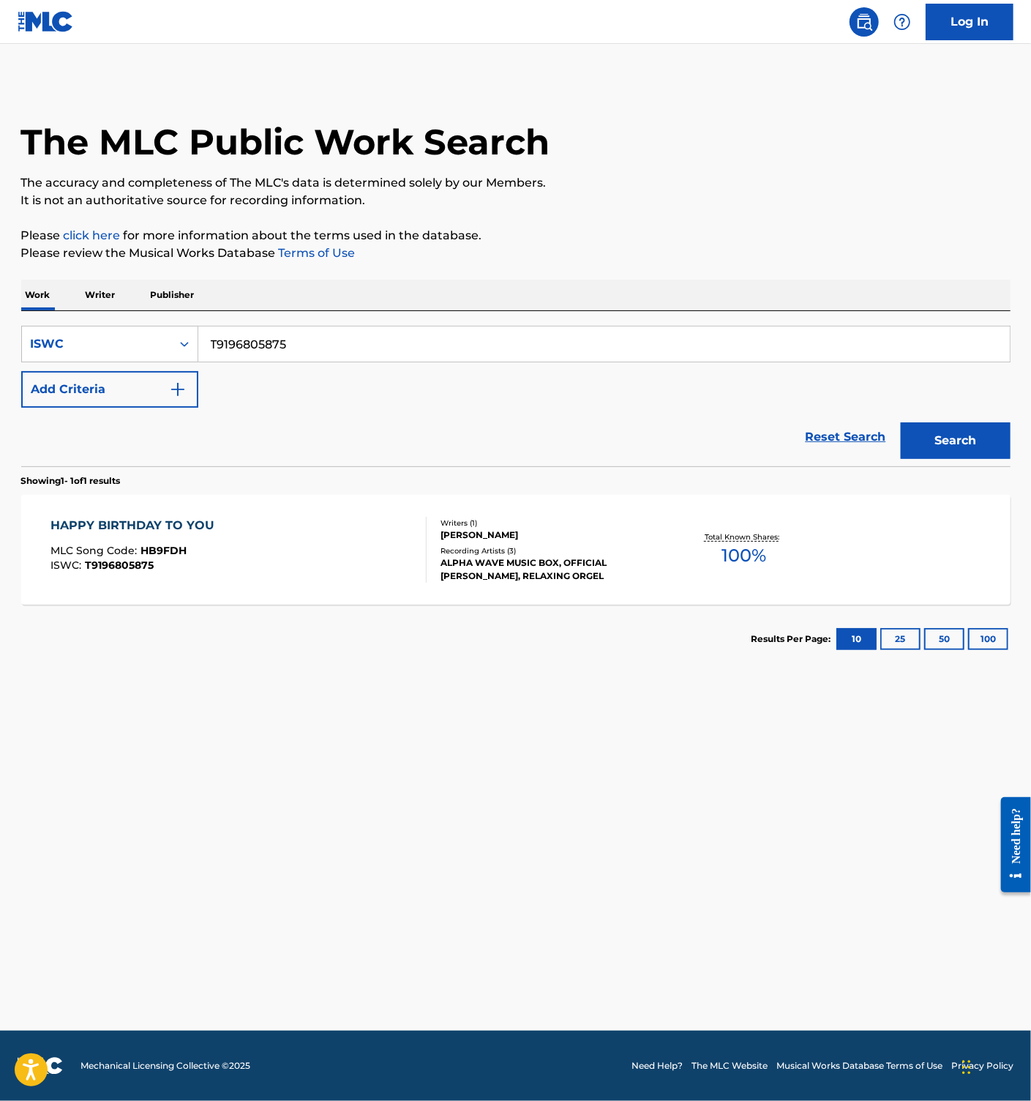
click at [268, 349] on input "T9196805875" at bounding box center [604, 343] width 812 height 35
click at [323, 345] on input "T9196805875" at bounding box center [604, 343] width 812 height 35
paste input "78679"
type input "T9196786795"
click at [985, 436] on button "Search" at bounding box center [956, 440] width 110 height 37
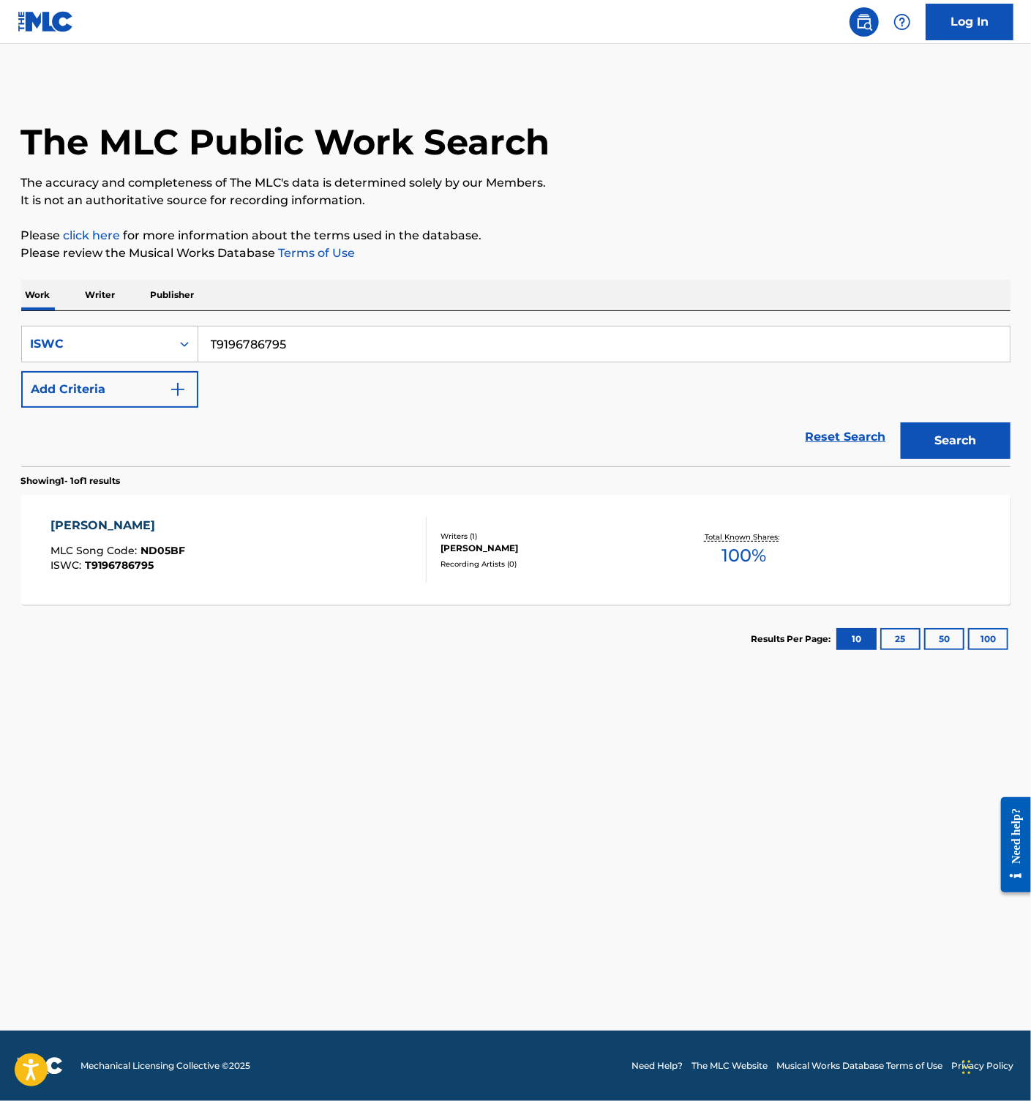
click at [290, 592] on div "[PERSON_NAME] MLC Song Code : ND05BF ISWC : T9196786795 Writers ( 1 ) [PERSON_N…" at bounding box center [515, 550] width 989 height 110
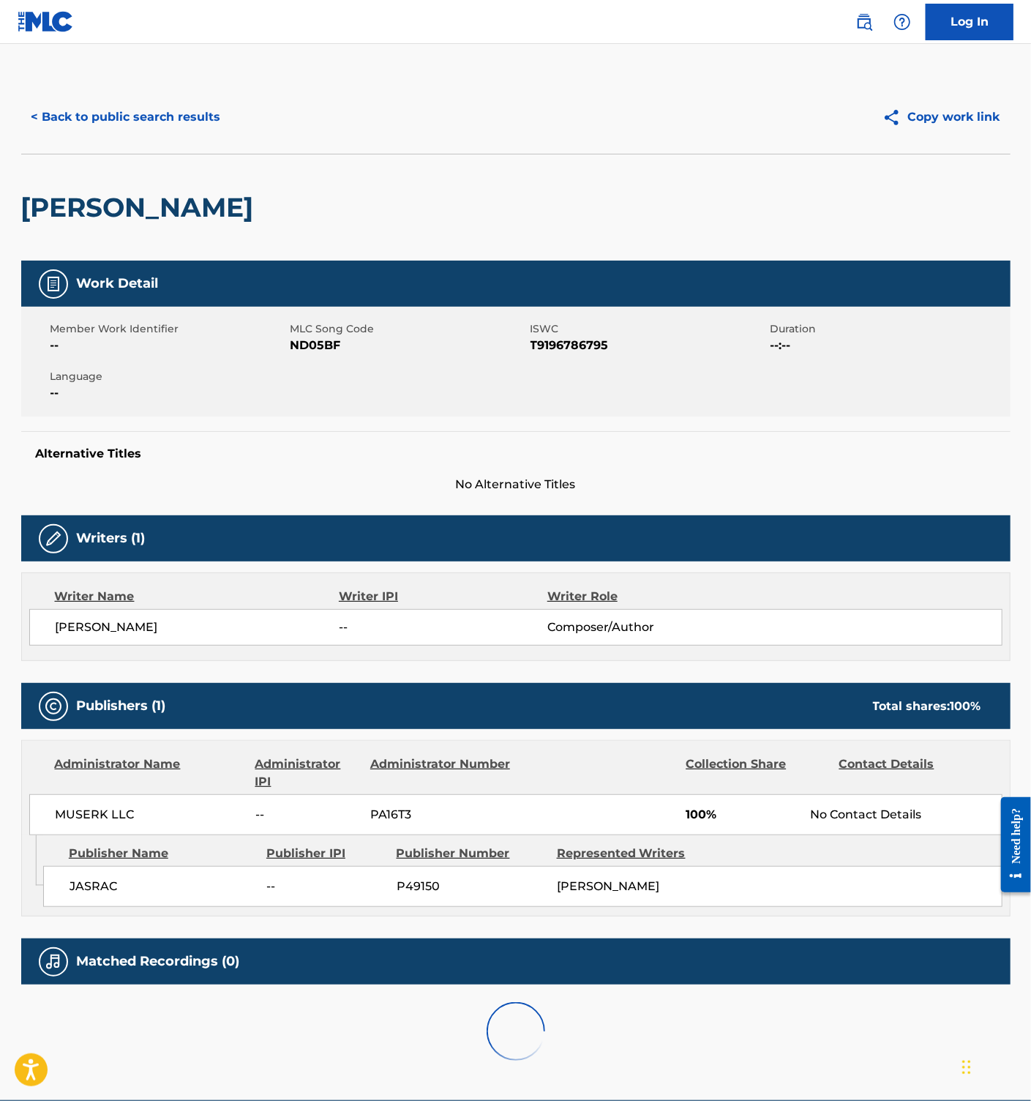
click at [322, 354] on span "ND05BF" at bounding box center [409, 346] width 236 height 18
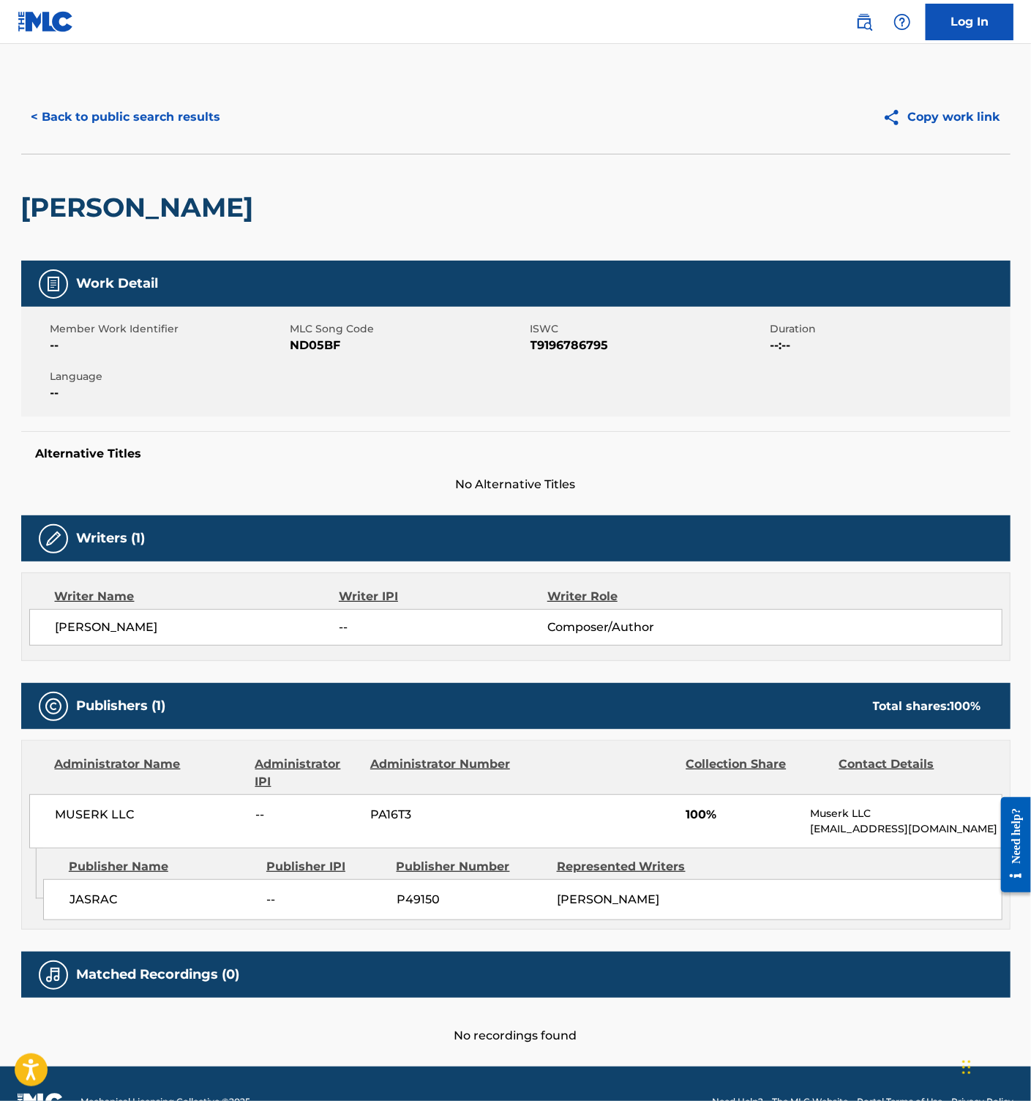
click at [317, 348] on span "ND05BF" at bounding box center [409, 346] width 236 height 18
click at [119, 118] on button "< Back to public search results" at bounding box center [126, 117] width 210 height 37
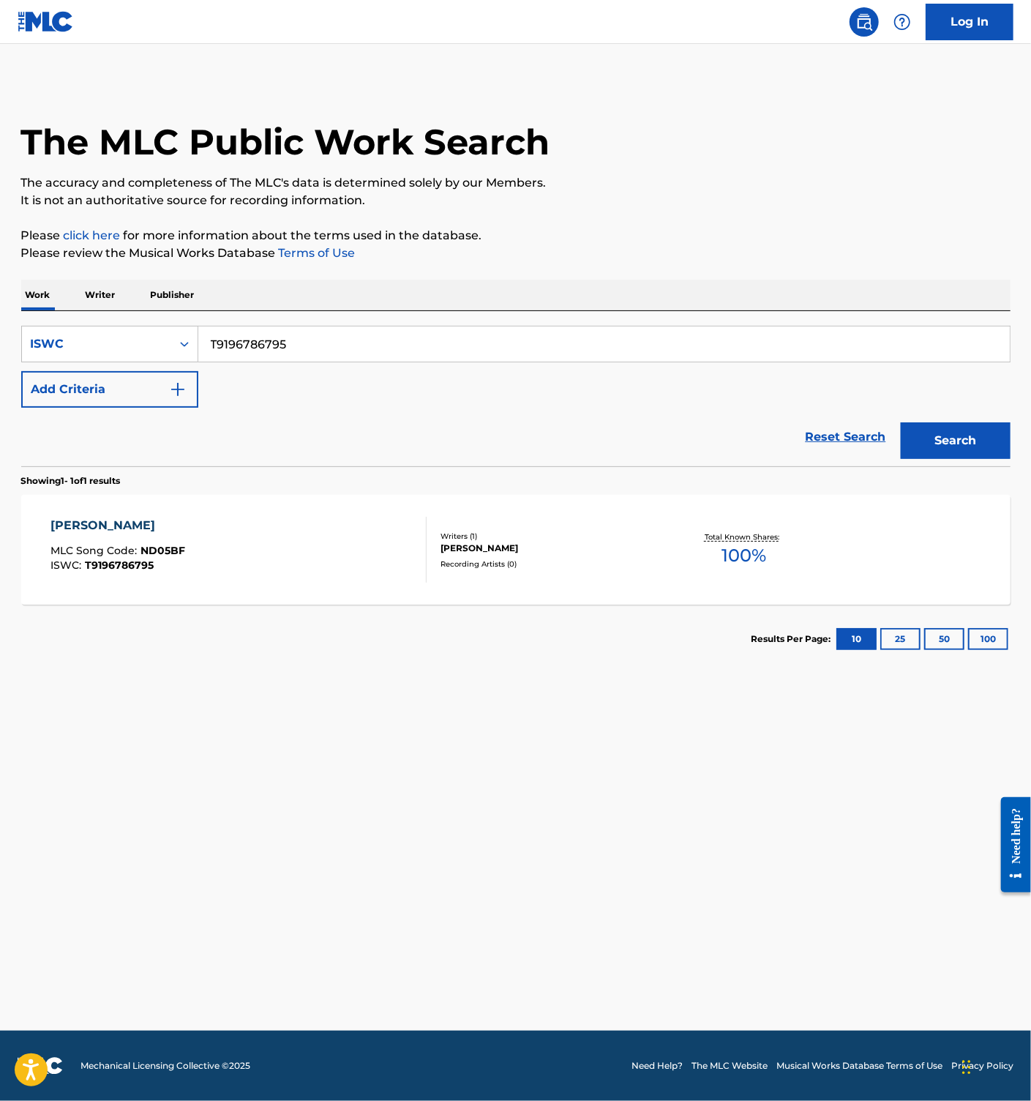
click at [352, 603] on div "[PERSON_NAME] MLC Song Code : ND05BF ISWC : T9196786795 Writers ( 1 ) [PERSON_N…" at bounding box center [515, 550] width 989 height 110
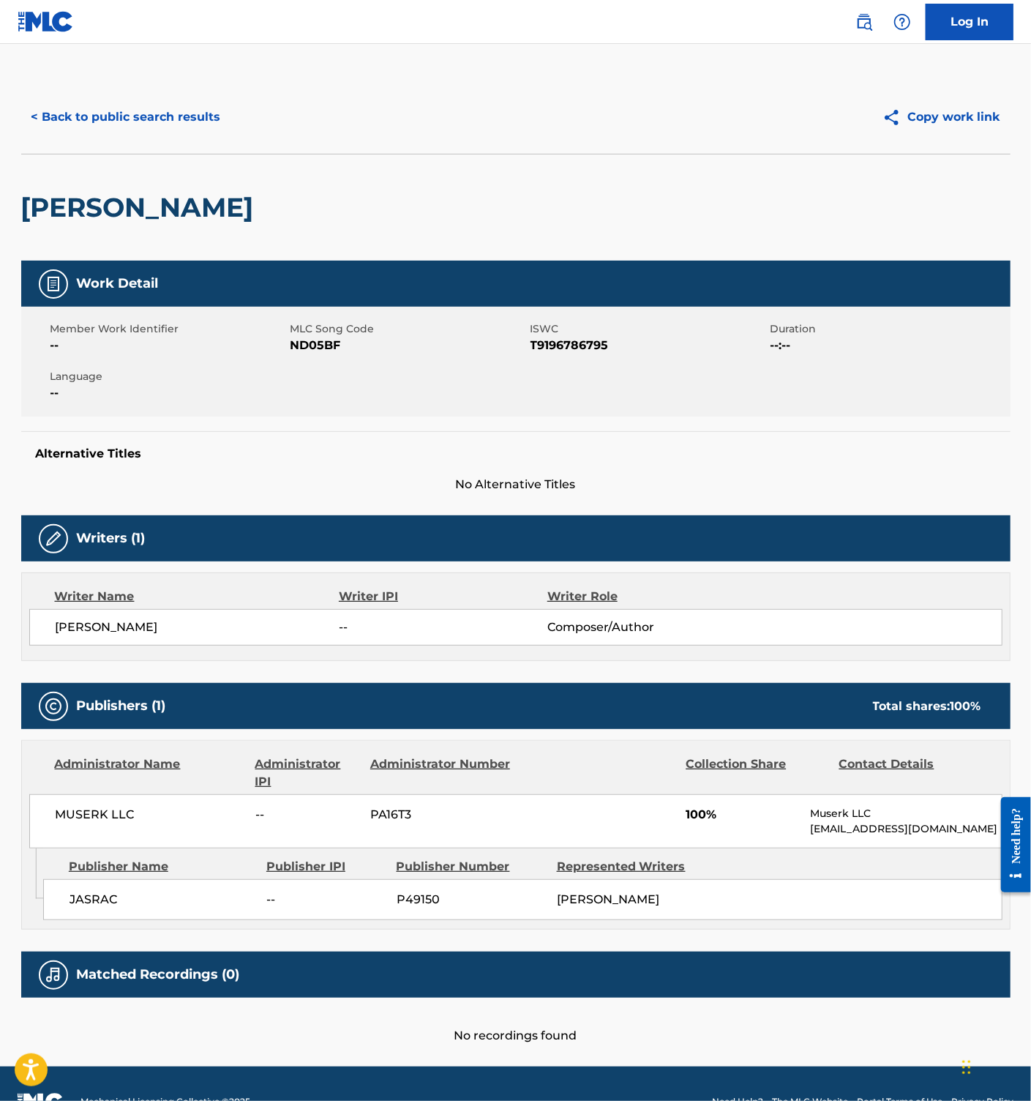
click at [159, 127] on button "< Back to public search results" at bounding box center [126, 117] width 210 height 37
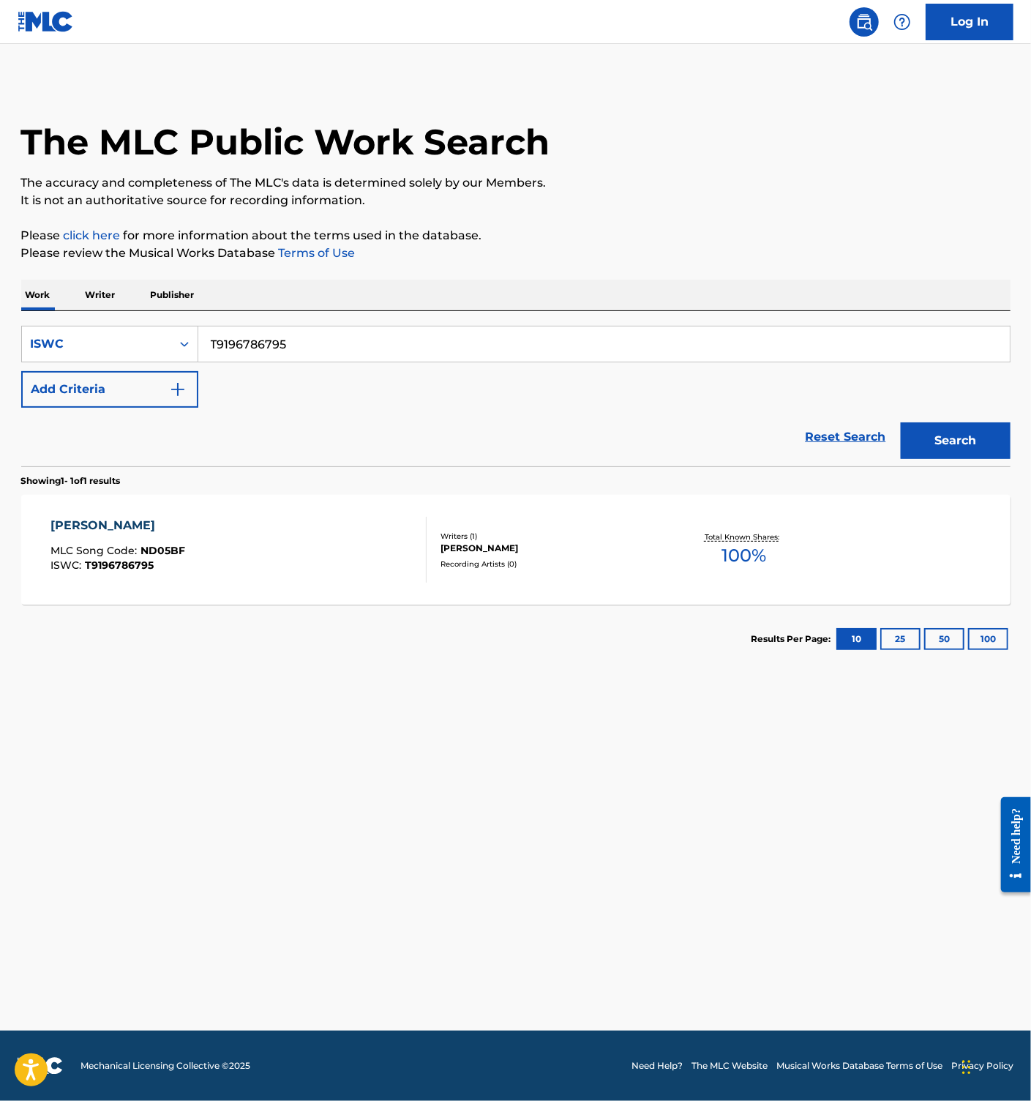
click at [285, 326] on input "T9196786795" at bounding box center [604, 343] width 812 height 35
paste input "73685706"
type input "T9173685706"
click at [969, 437] on button "Search" at bounding box center [956, 440] width 110 height 37
click at [316, 561] on div "DAARIN MLC Song Code : DA7O3C ISWC : T9173685706" at bounding box center [238, 550] width 376 height 66
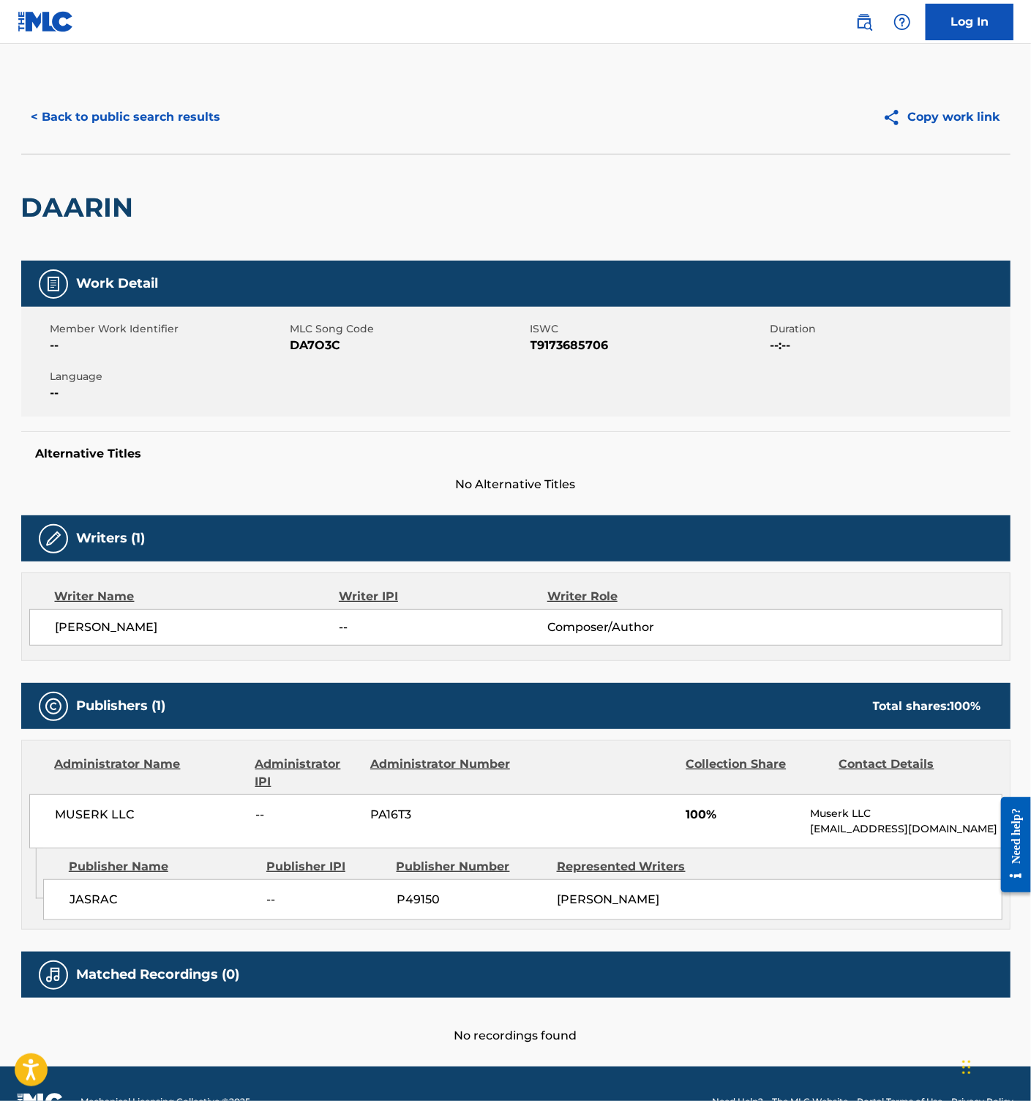
click at [299, 346] on span "DA7O3C" at bounding box center [409, 346] width 236 height 18
click at [170, 109] on button "< Back to public search results" at bounding box center [126, 117] width 210 height 37
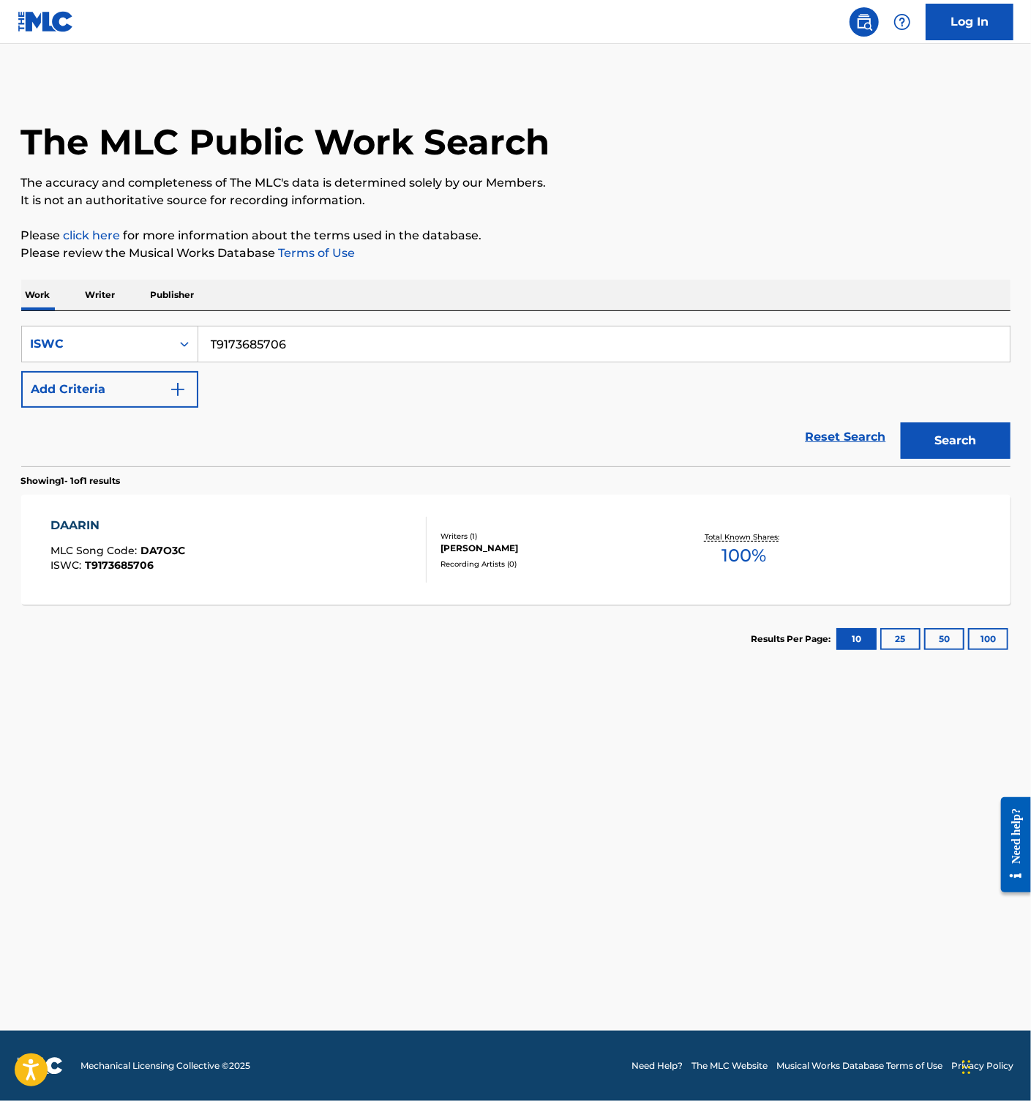
click at [269, 345] on input "T9173685706" at bounding box center [604, 343] width 812 height 35
click at [294, 349] on input "T9173685706" at bounding box center [604, 343] width 812 height 35
paste input "693"
type input "T9173685693"
click at [997, 445] on button "Search" at bounding box center [956, 440] width 110 height 37
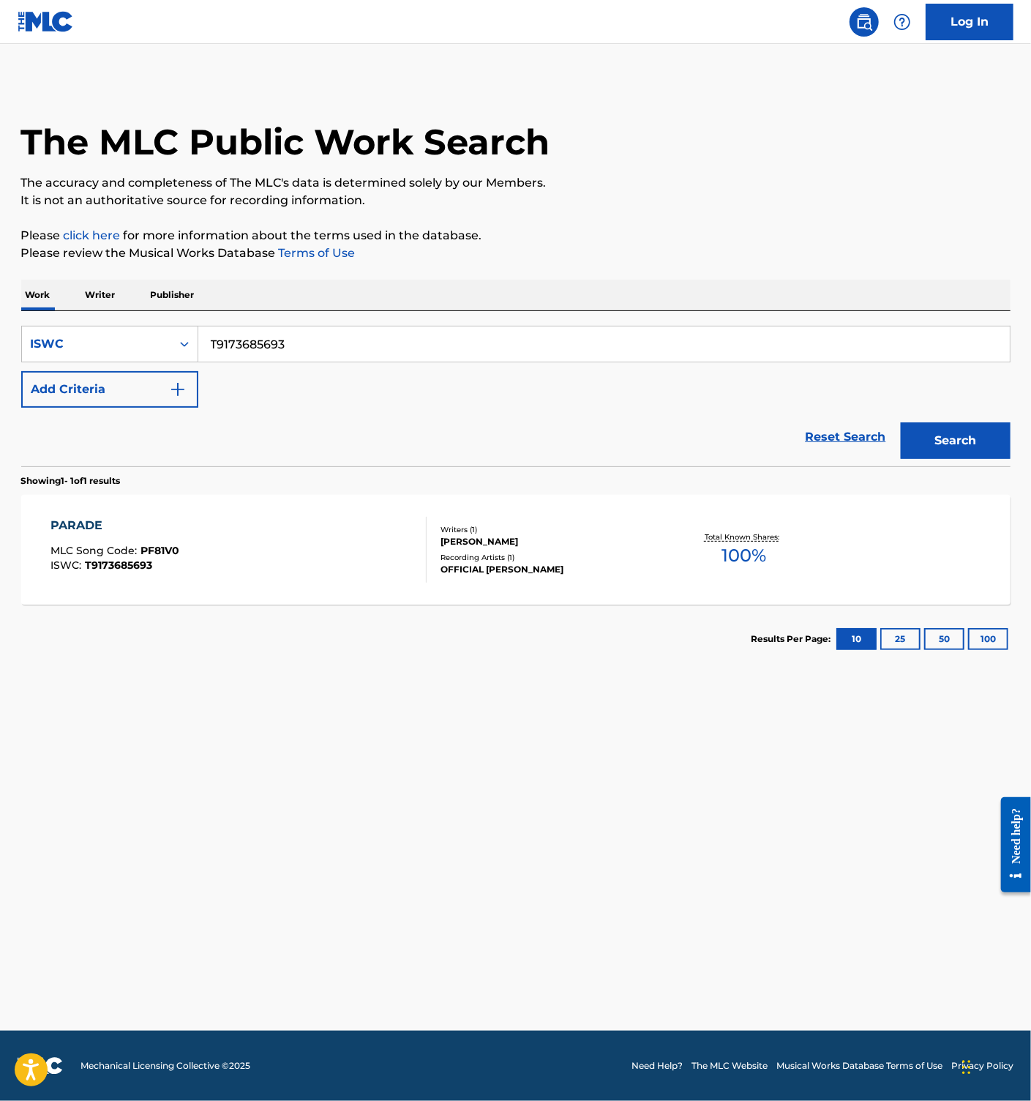
click at [326, 552] on div "PARADE MLC Song Code : PF81V0 ISWC : T9173685693" at bounding box center [238, 550] width 376 height 66
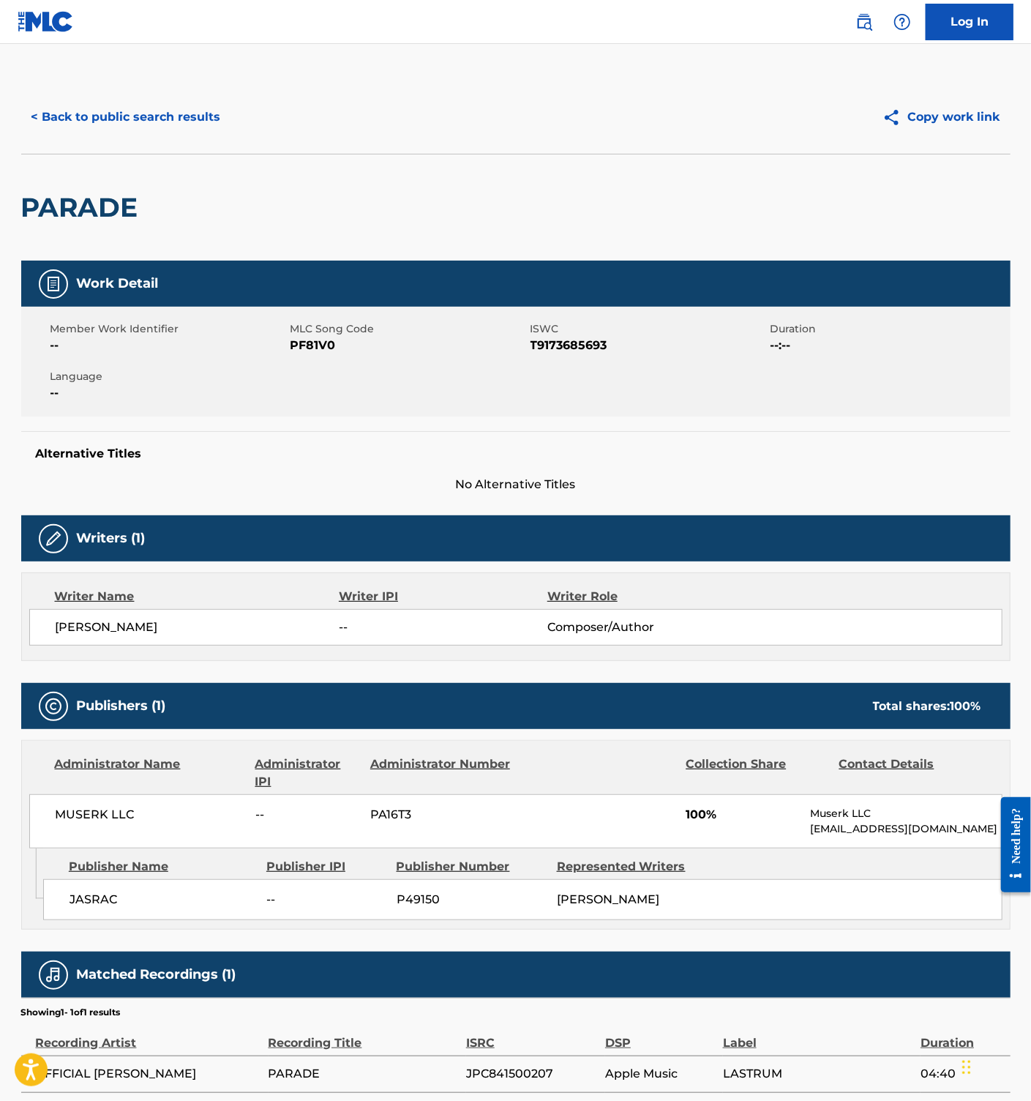
click at [302, 352] on span "PF81V0" at bounding box center [409, 346] width 236 height 18
click at [130, 124] on button "< Back to public search results" at bounding box center [126, 117] width 210 height 37
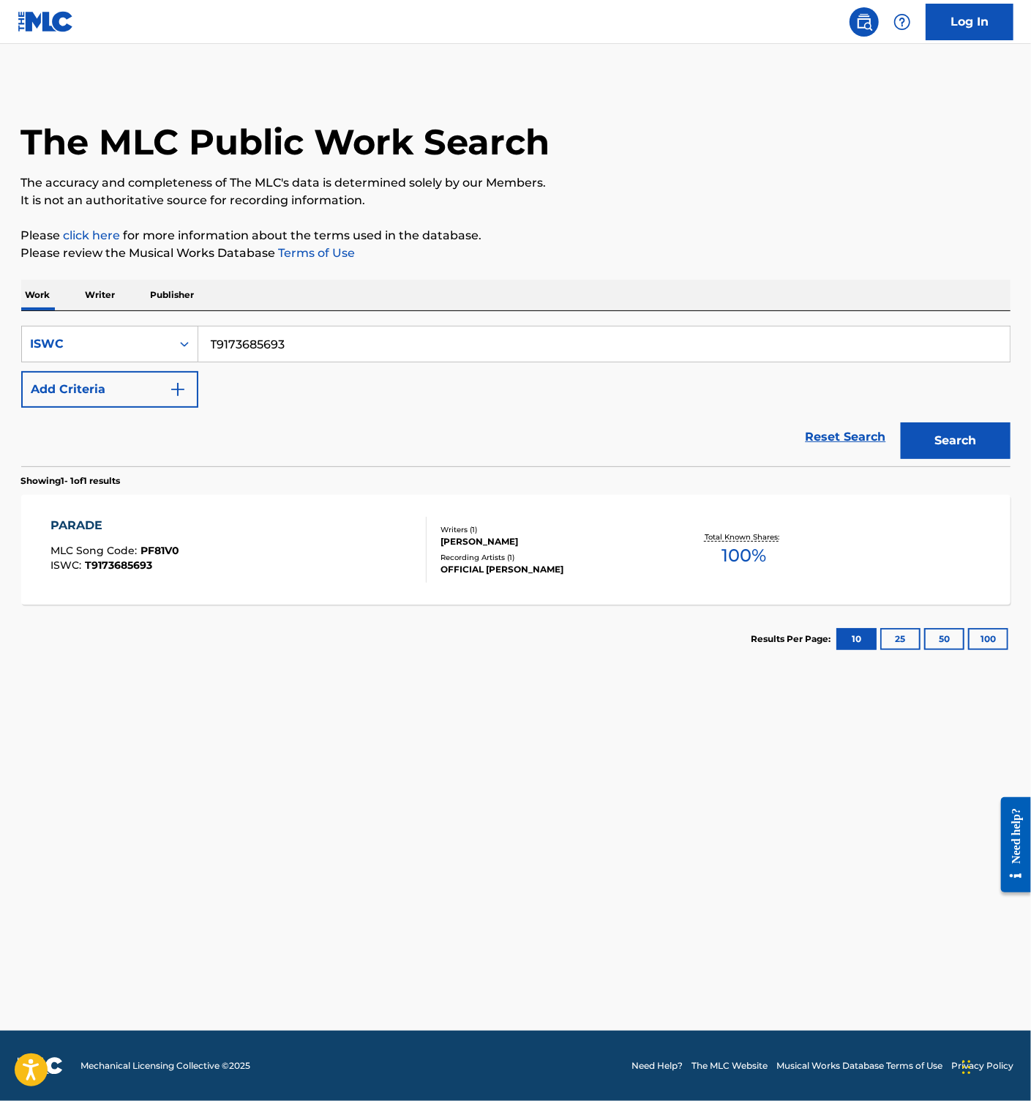
click at [268, 346] on input "T9173685693" at bounding box center [604, 343] width 812 height 35
paste input "60"
type input "T9173685660"
click at [976, 435] on button "Search" at bounding box center [956, 440] width 110 height 37
click at [246, 565] on div "ISWC : T9173685660" at bounding box center [147, 565] width 195 height 11
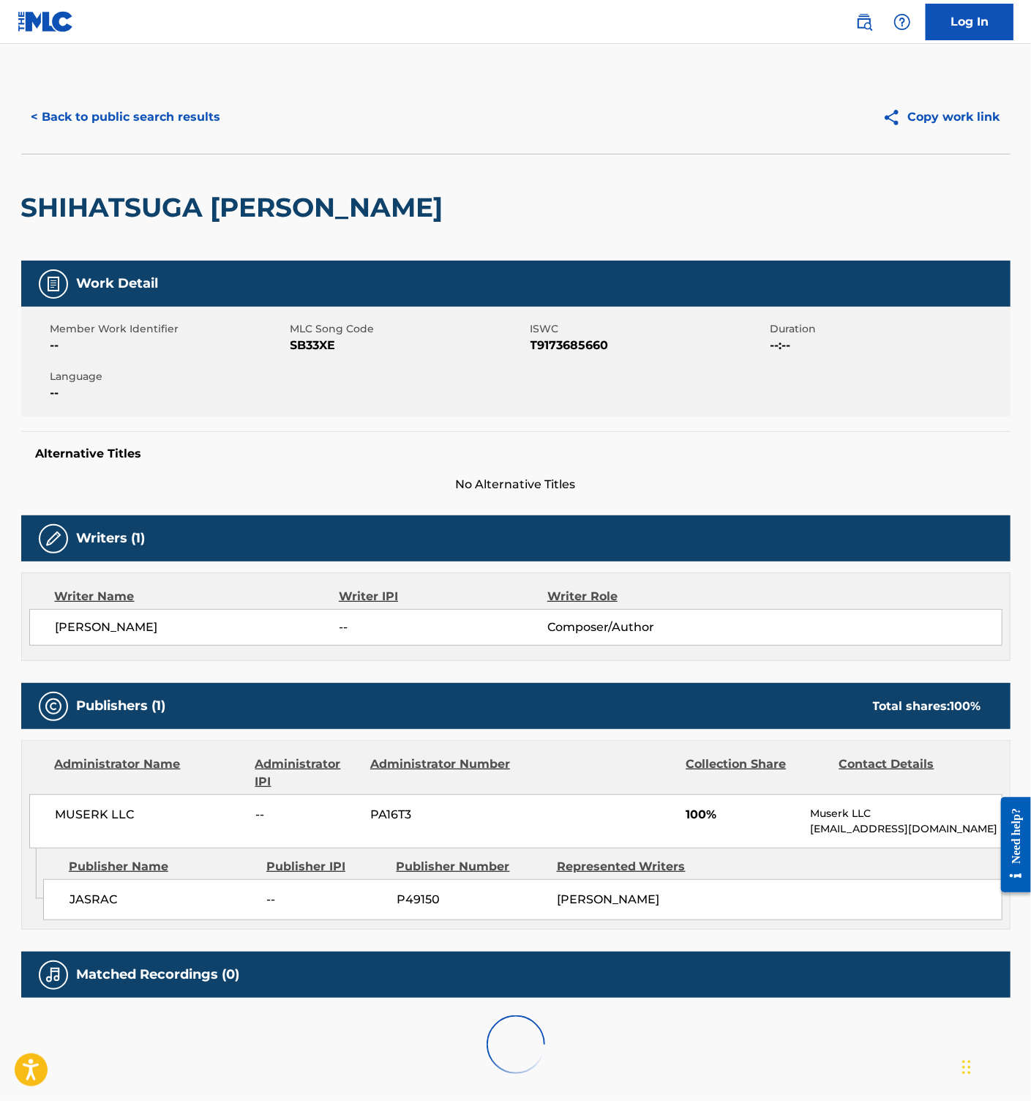
click at [299, 345] on span "SB33XE" at bounding box center [409, 346] width 236 height 18
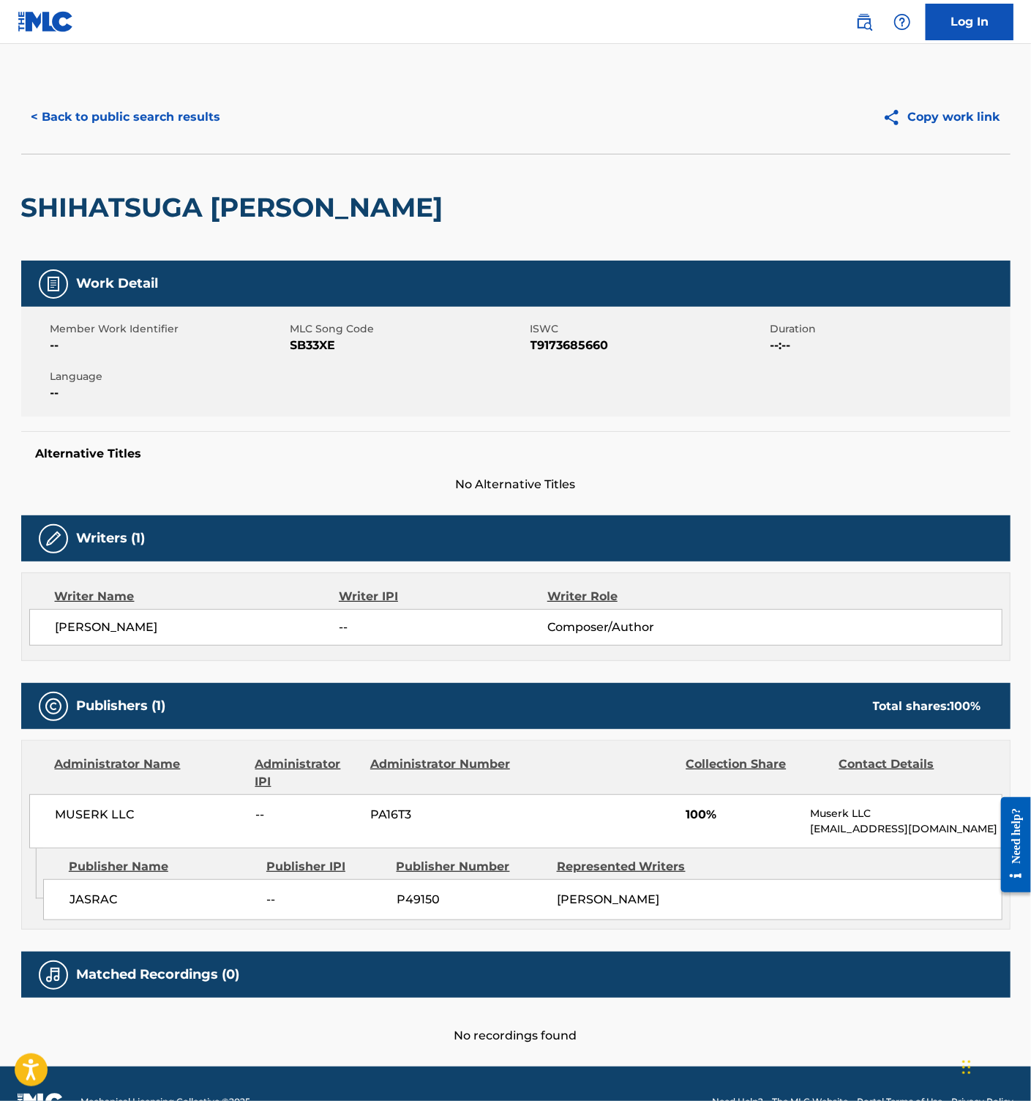
drag, startPoint x: 129, startPoint y: 82, endPoint x: 130, endPoint y: 100, distance: 18.4
click at [129, 82] on div "< Back to public search results Copy work link" at bounding box center [515, 117] width 989 height 73
click at [94, 115] on button "< Back to public search results" at bounding box center [126, 117] width 210 height 37
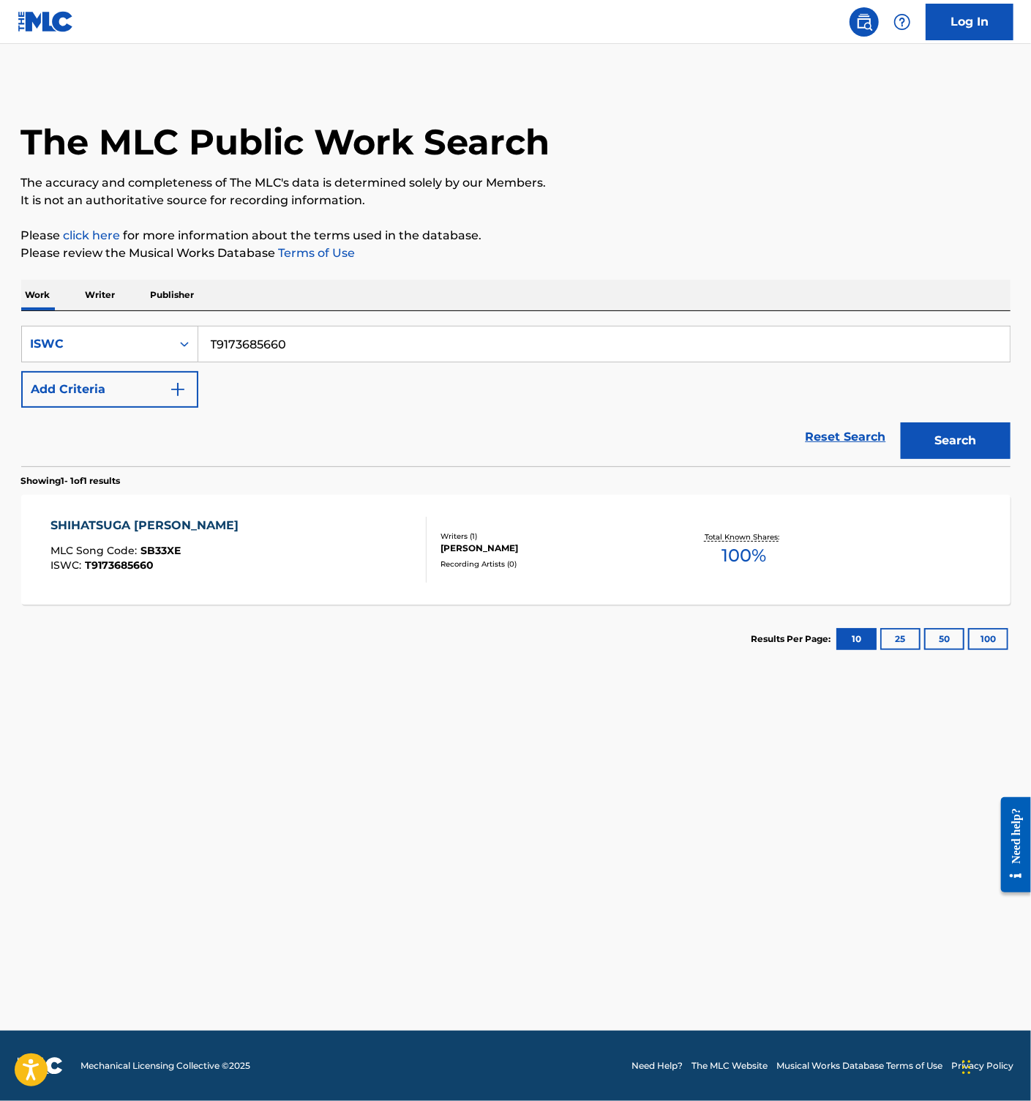
click at [275, 343] on input "T9173685660" at bounding box center [604, 343] width 812 height 35
paste input "59"
type input "T9173685659"
click at [943, 430] on button "Search" at bounding box center [956, 440] width 110 height 37
click at [287, 580] on div "[PERSON_NAME] ASAGA KURU MLC Song Code : YD5TWI ISWC : T9173685659" at bounding box center [238, 550] width 376 height 66
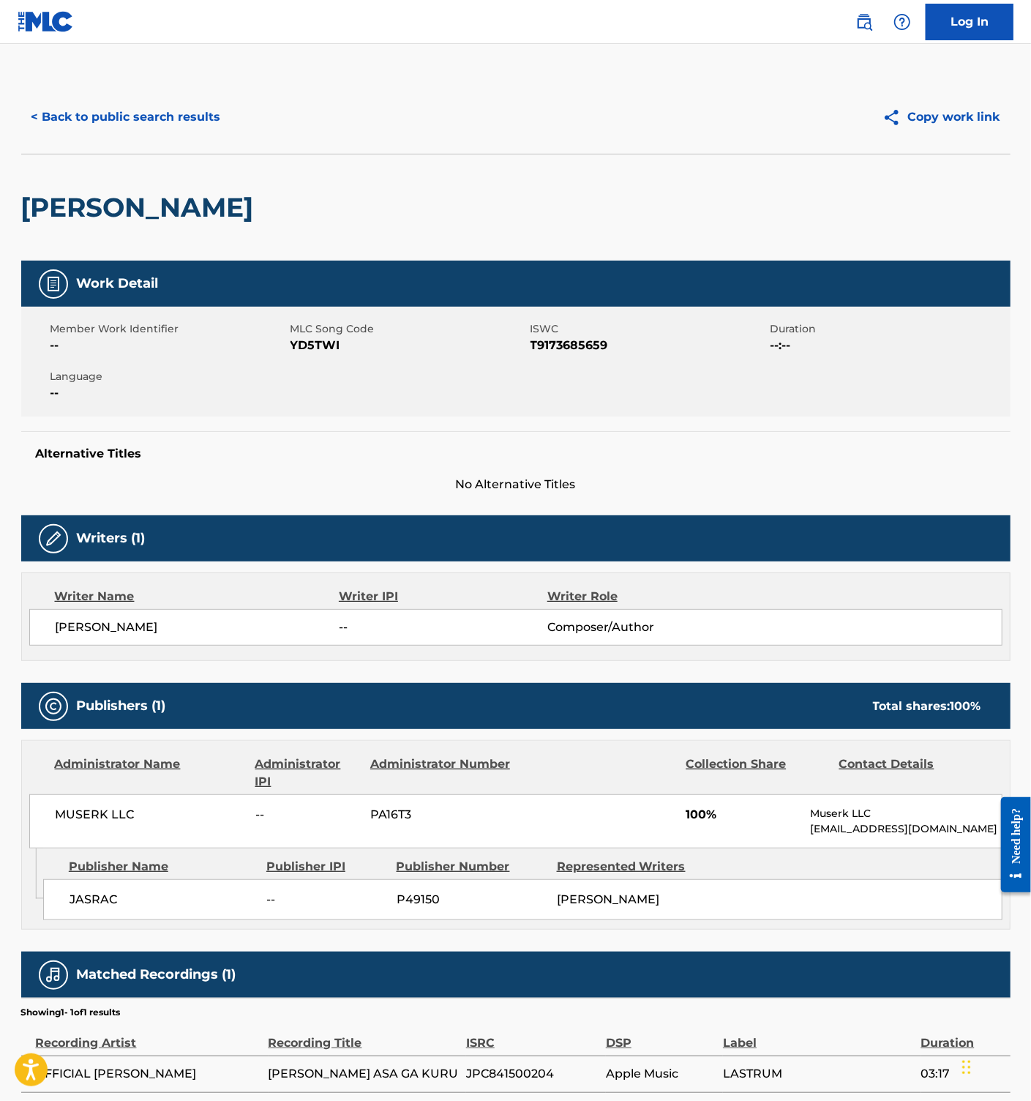
click at [318, 344] on span "YD5TWI" at bounding box center [409, 346] width 236 height 18
click at [152, 107] on button "< Back to public search results" at bounding box center [126, 117] width 210 height 37
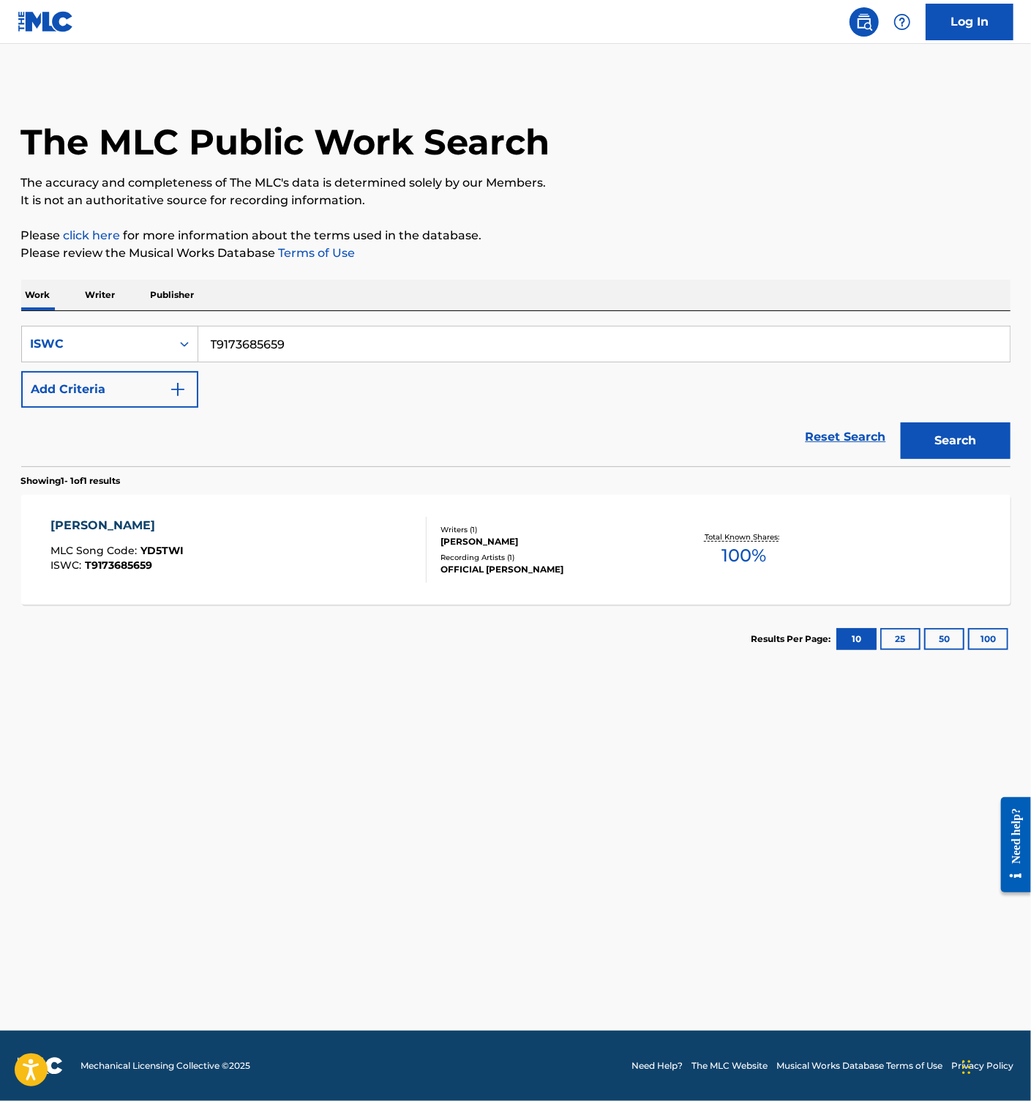
click at [266, 332] on input "T9173685659" at bounding box center [604, 343] width 812 height 35
paste input "15"
type input "T9173685615"
click at [981, 440] on button "Search" at bounding box center [956, 440] width 110 height 37
click at [312, 518] on div "SWEET TWEET MLC Song Code : SA0Z11 ISWC : T9173685615" at bounding box center [238, 550] width 376 height 66
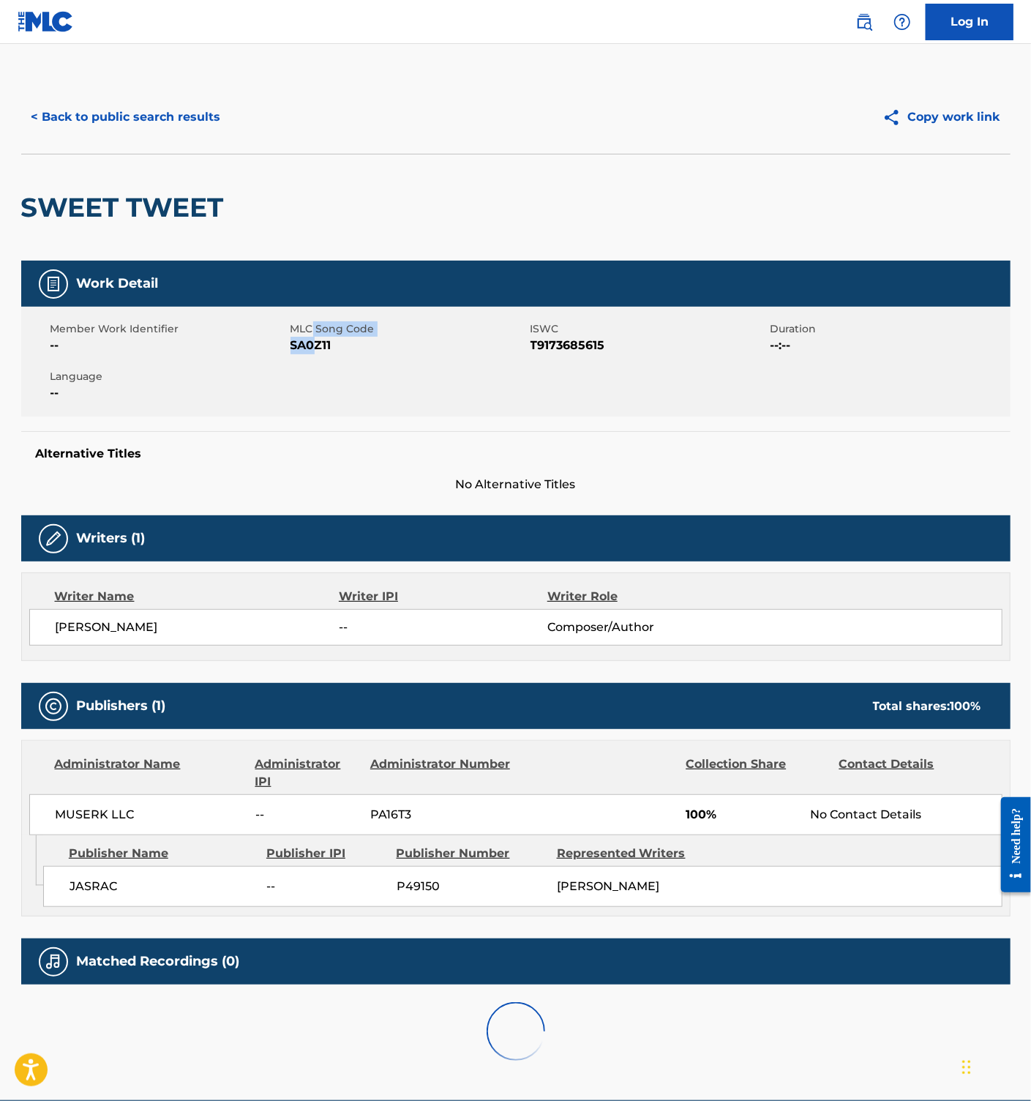
click at [313, 335] on div "MLC Song Code SA0Z11" at bounding box center [411, 337] width 240 height 33
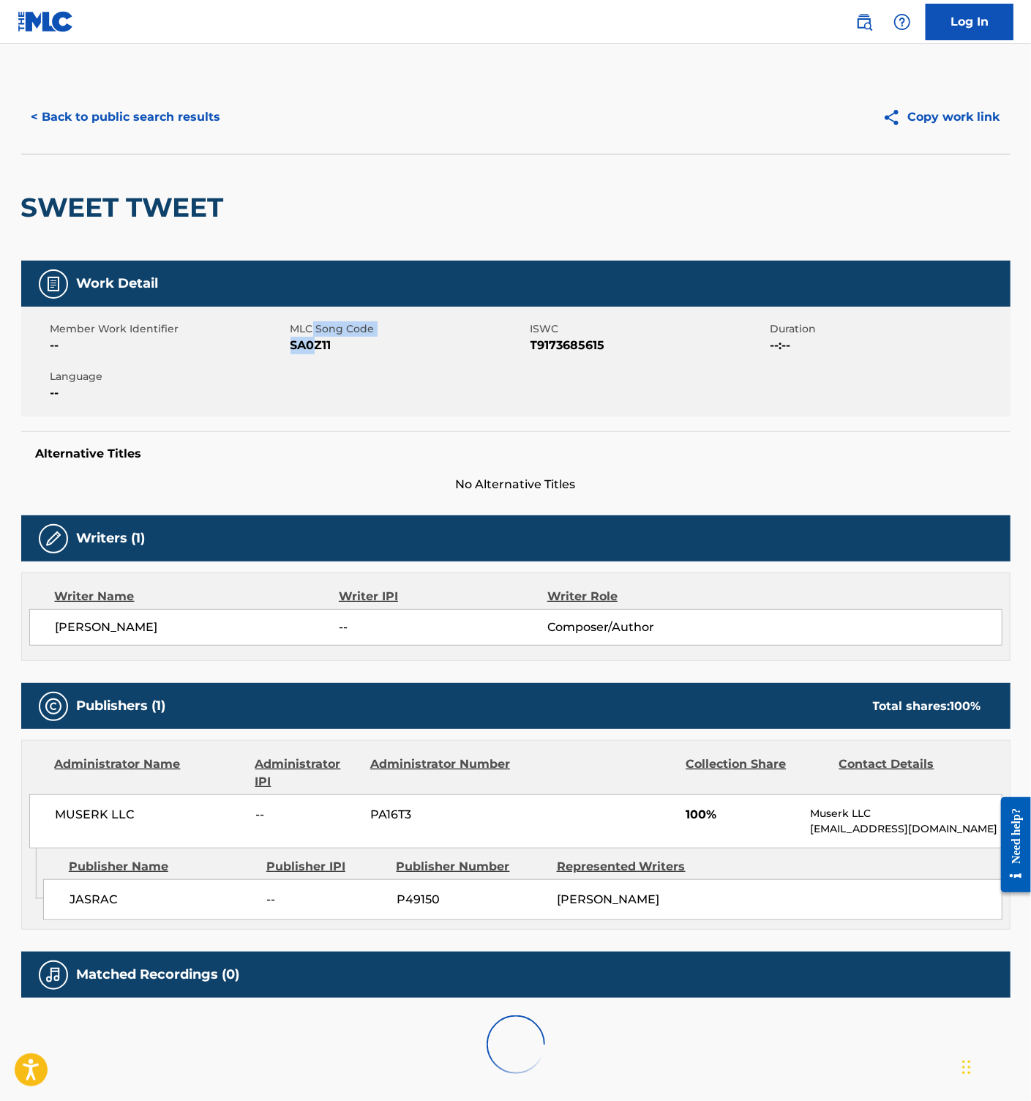
click at [313, 335] on span "MLC Song Code" at bounding box center [409, 328] width 236 height 15
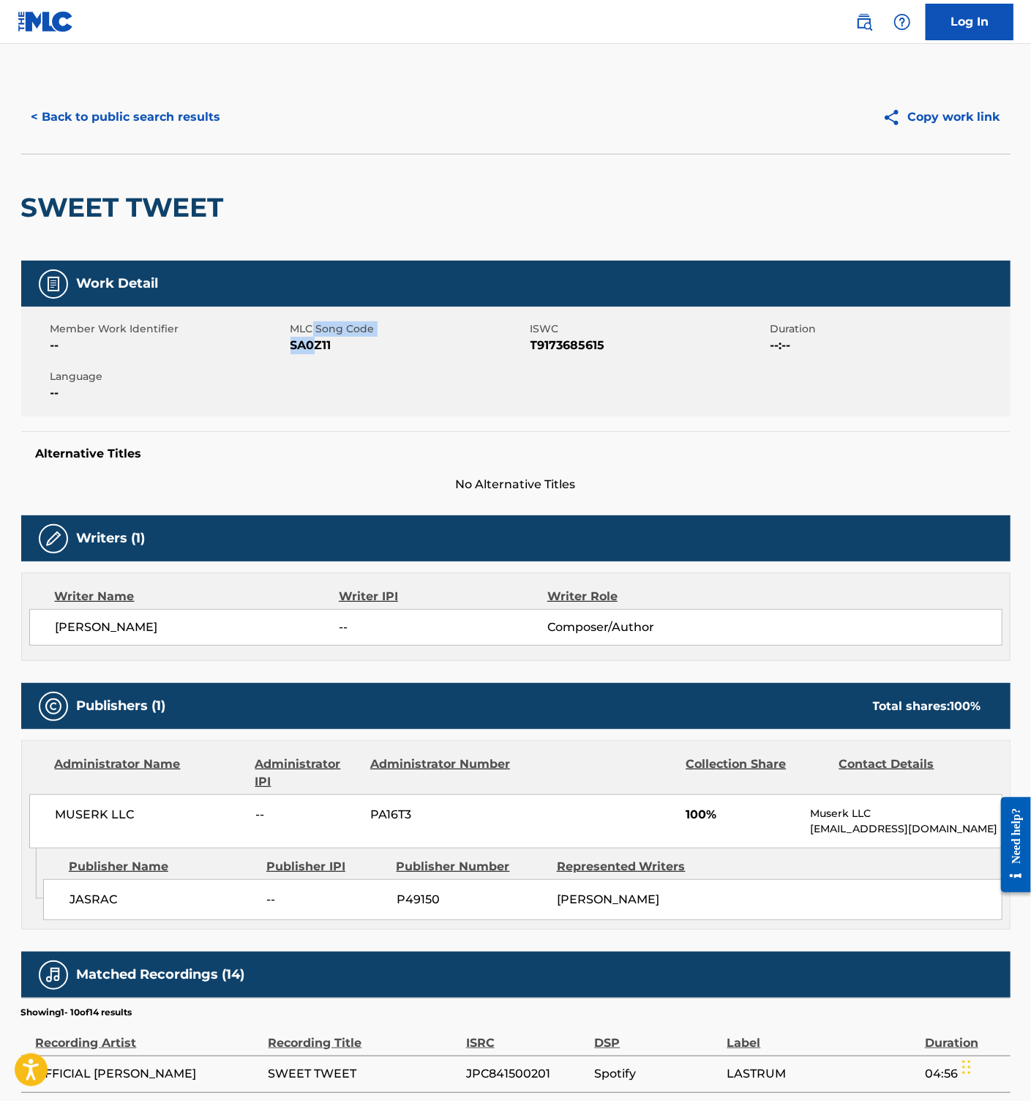
click at [309, 344] on span "SA0Z11" at bounding box center [409, 346] width 236 height 18
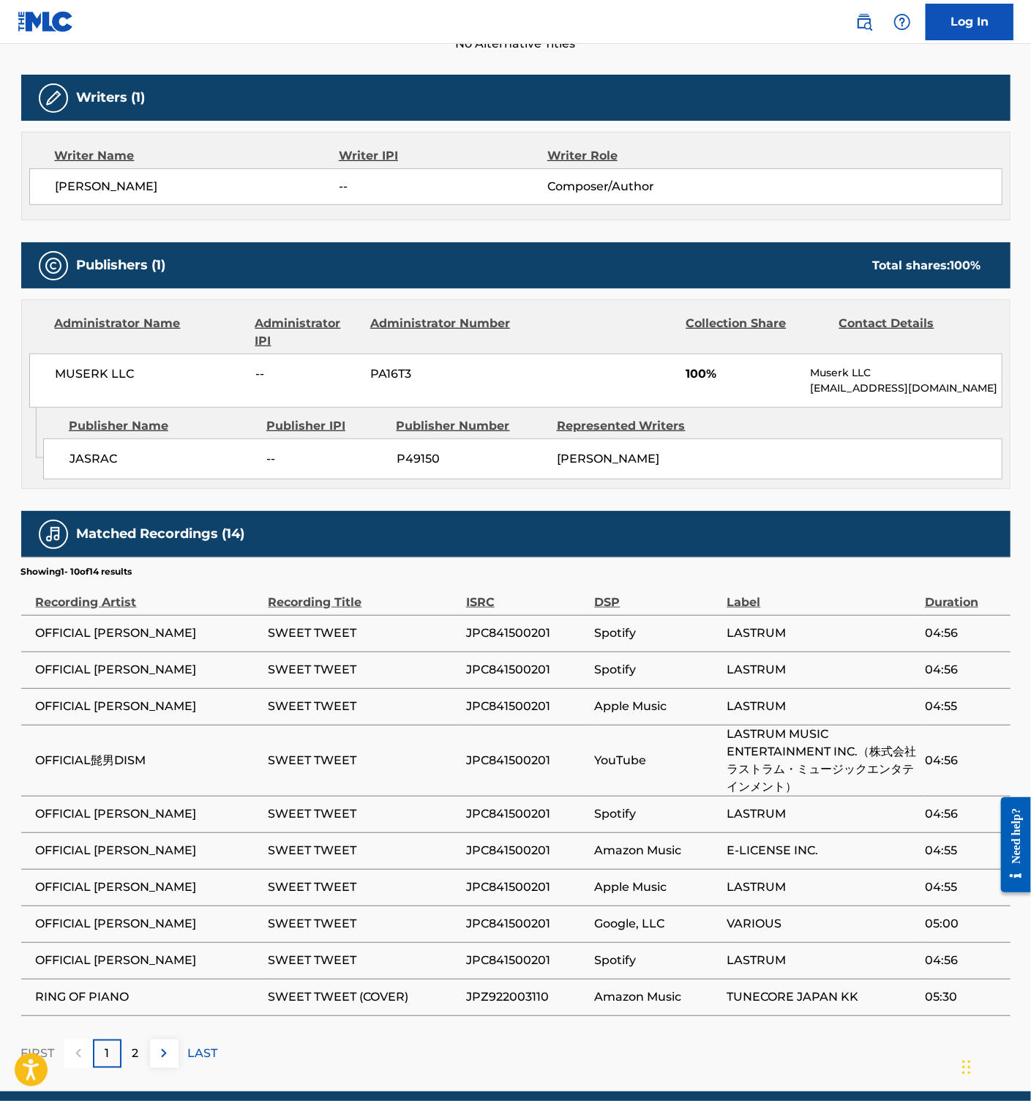
scroll to position [503, 0]
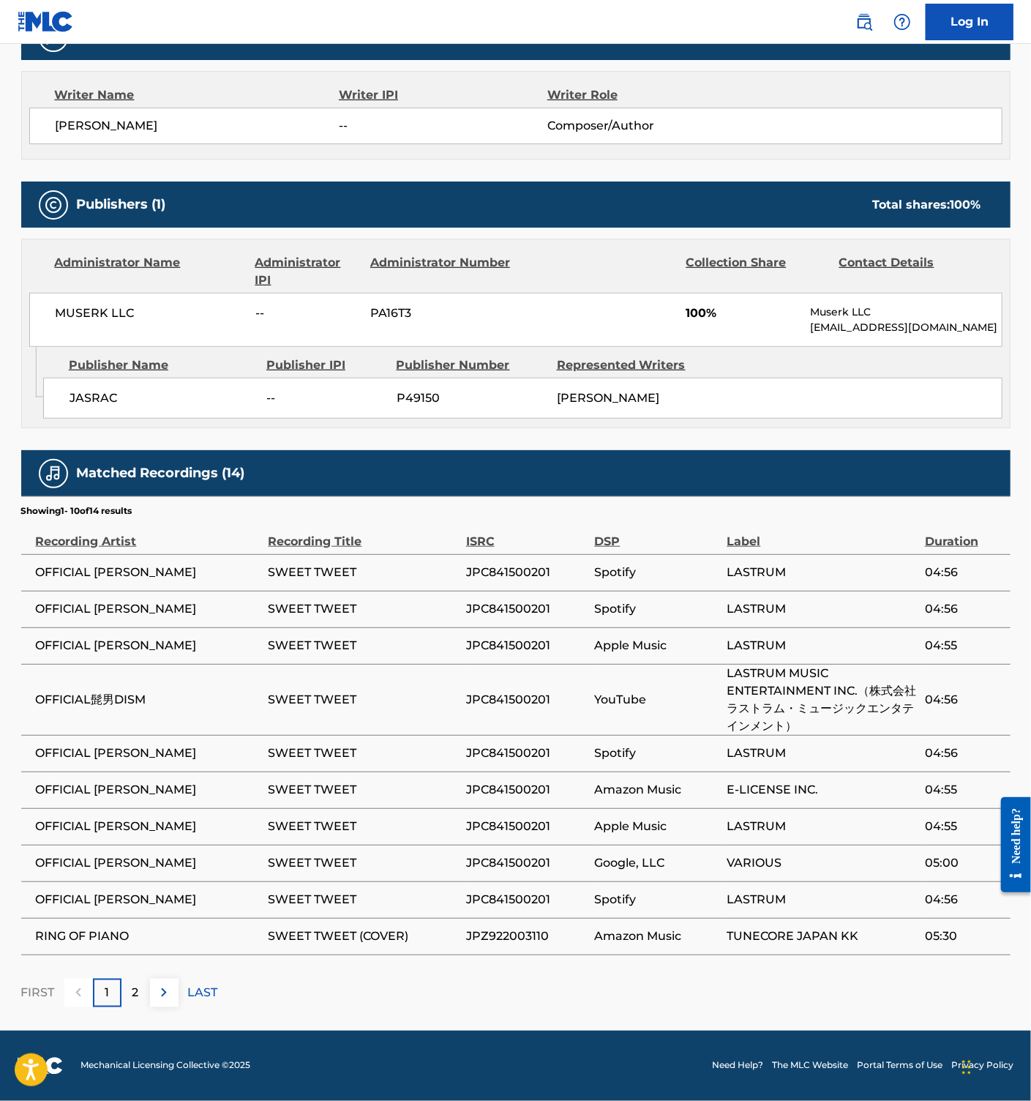
click at [512, 937] on span "JPZ922003110" at bounding box center [526, 936] width 121 height 18
click at [524, 937] on span "JPZ922003110" at bounding box center [526, 936] width 121 height 18
click at [342, 934] on span "SWEET TWEET (COVER)" at bounding box center [364, 936] width 190 height 18
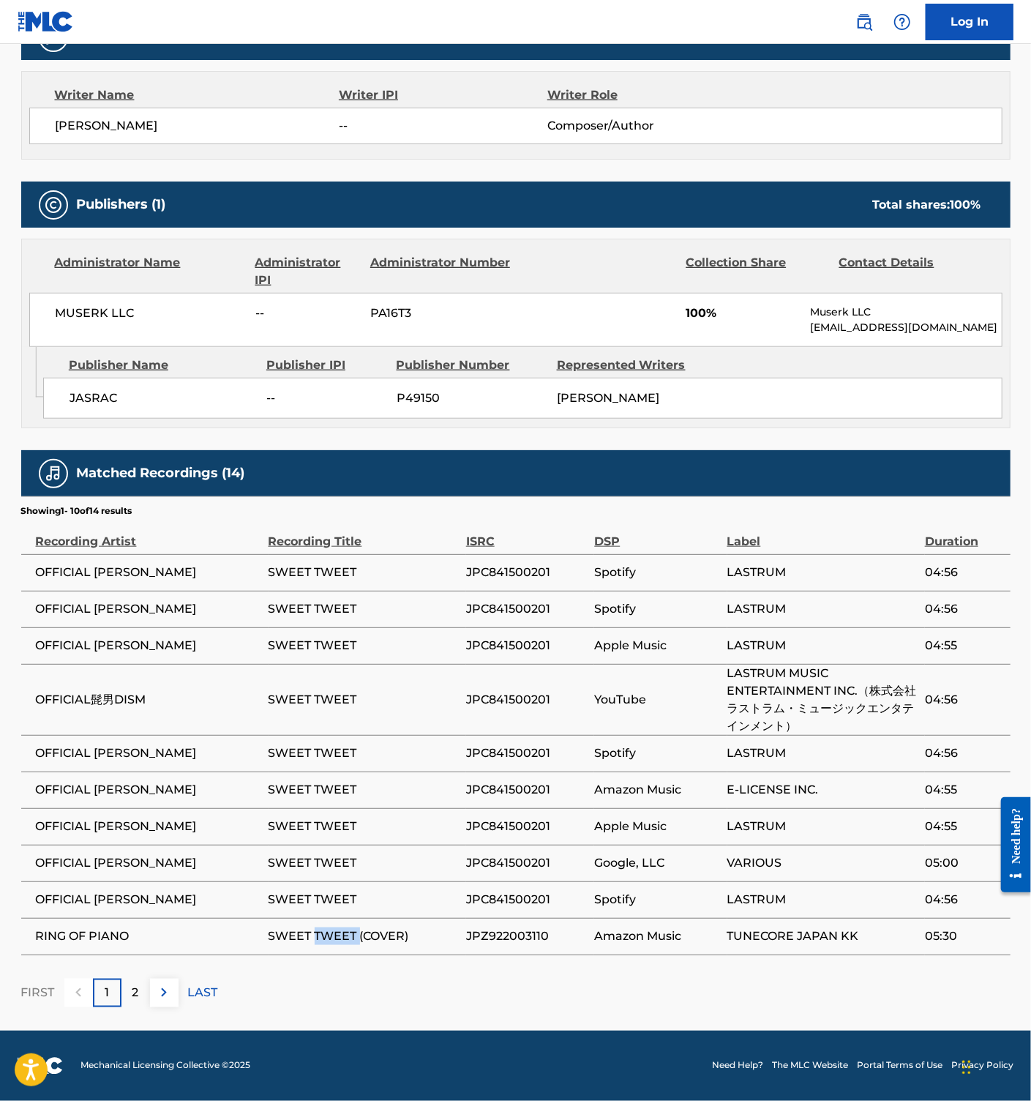
click at [342, 934] on span "SWEET TWEET (COVER)" at bounding box center [364, 936] width 190 height 18
click at [343, 937] on span "SWEET TWEET (COVER)" at bounding box center [364, 936] width 190 height 18
click at [329, 935] on span "SWEET TWEET (COVER)" at bounding box center [364, 936] width 190 height 18
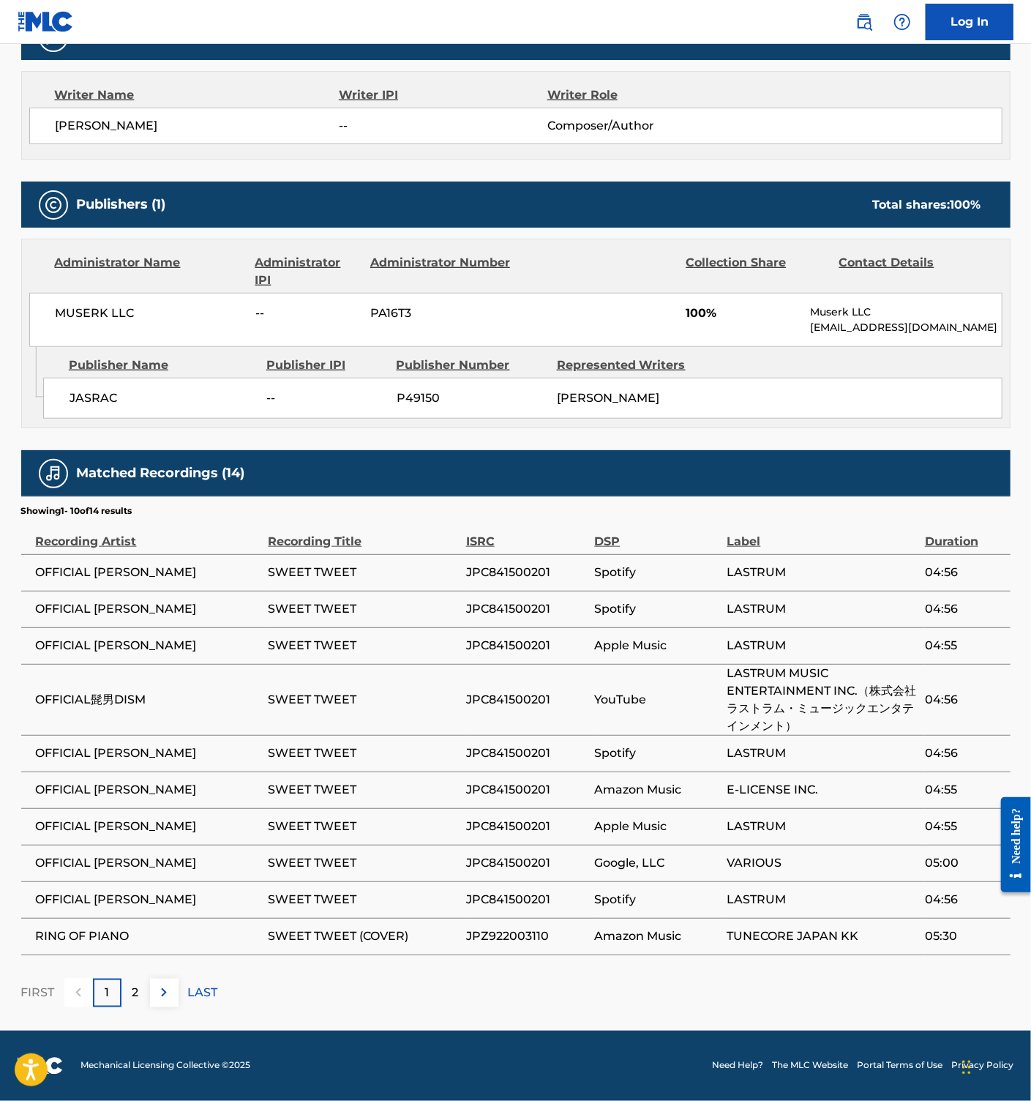
click at [97, 937] on span "RING OF PIANO" at bounding box center [148, 936] width 225 height 18
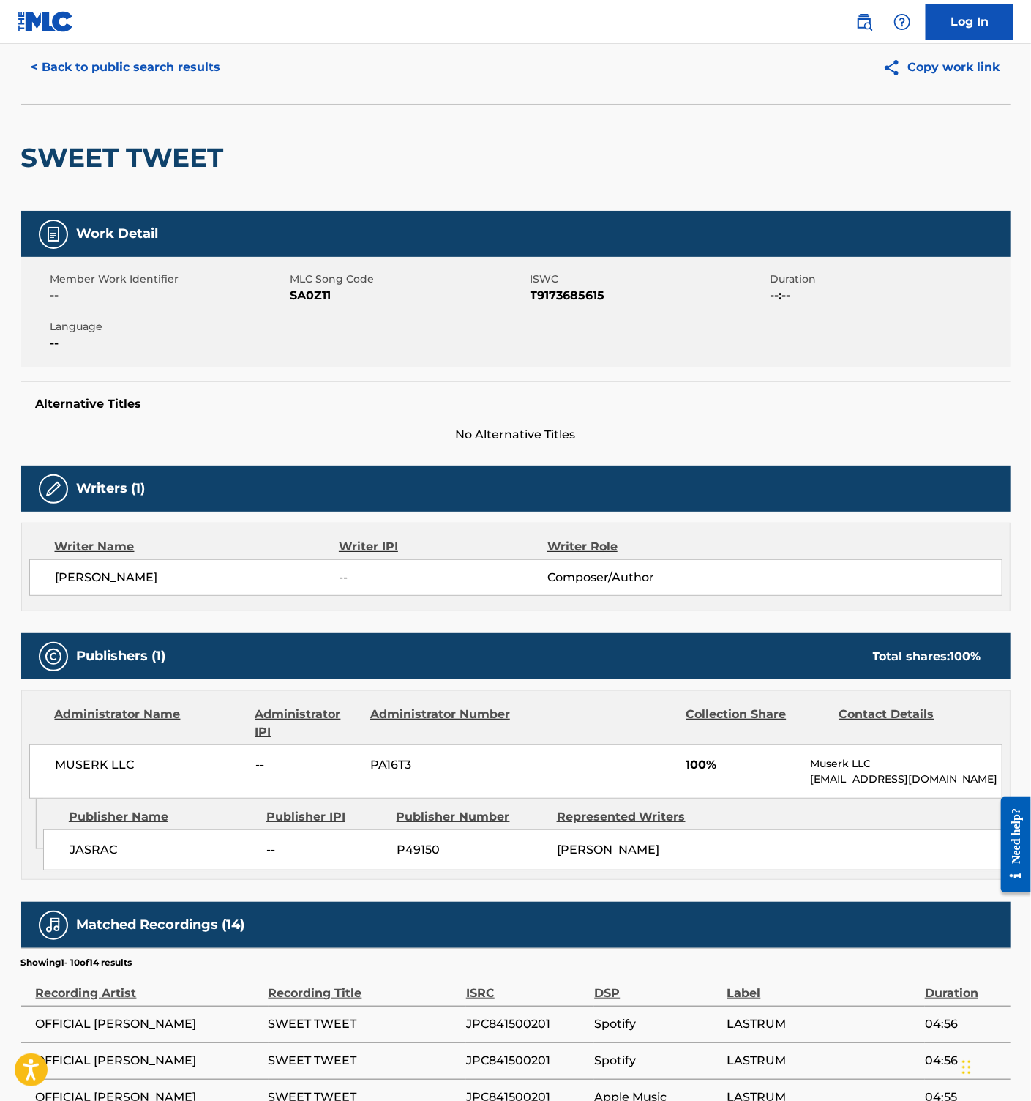
scroll to position [0, 0]
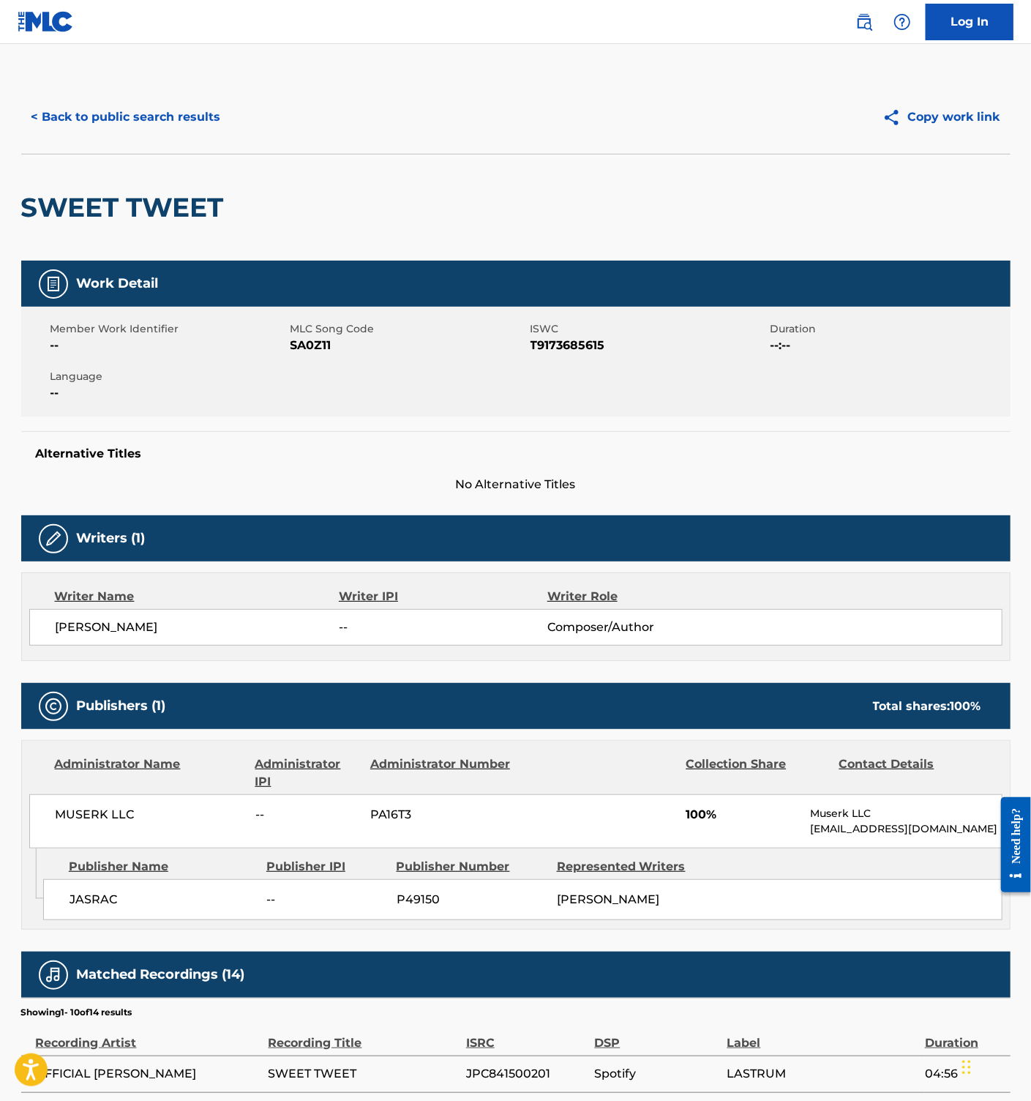
click at [171, 120] on button "< Back to public search results" at bounding box center [126, 117] width 210 height 37
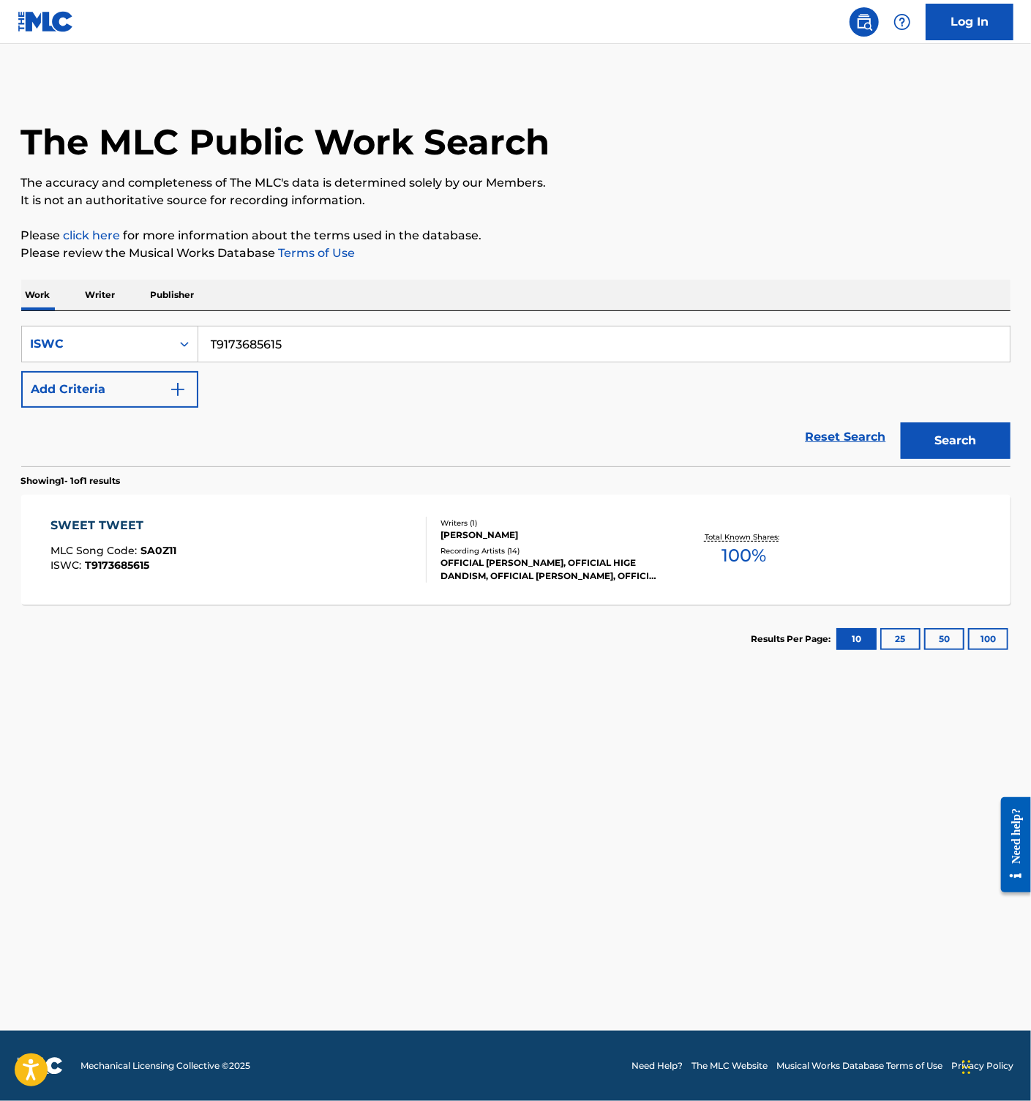
click at [308, 344] on input "T9173685615" at bounding box center [604, 343] width 812 height 35
paste input "275550293"
type input "T9275550293"
click at [943, 445] on button "Search" at bounding box center [956, 440] width 110 height 37
click at [299, 547] on div "STAND BY YOU MLC Song Code : SI242S ISWC : T9275550293" at bounding box center [238, 550] width 376 height 66
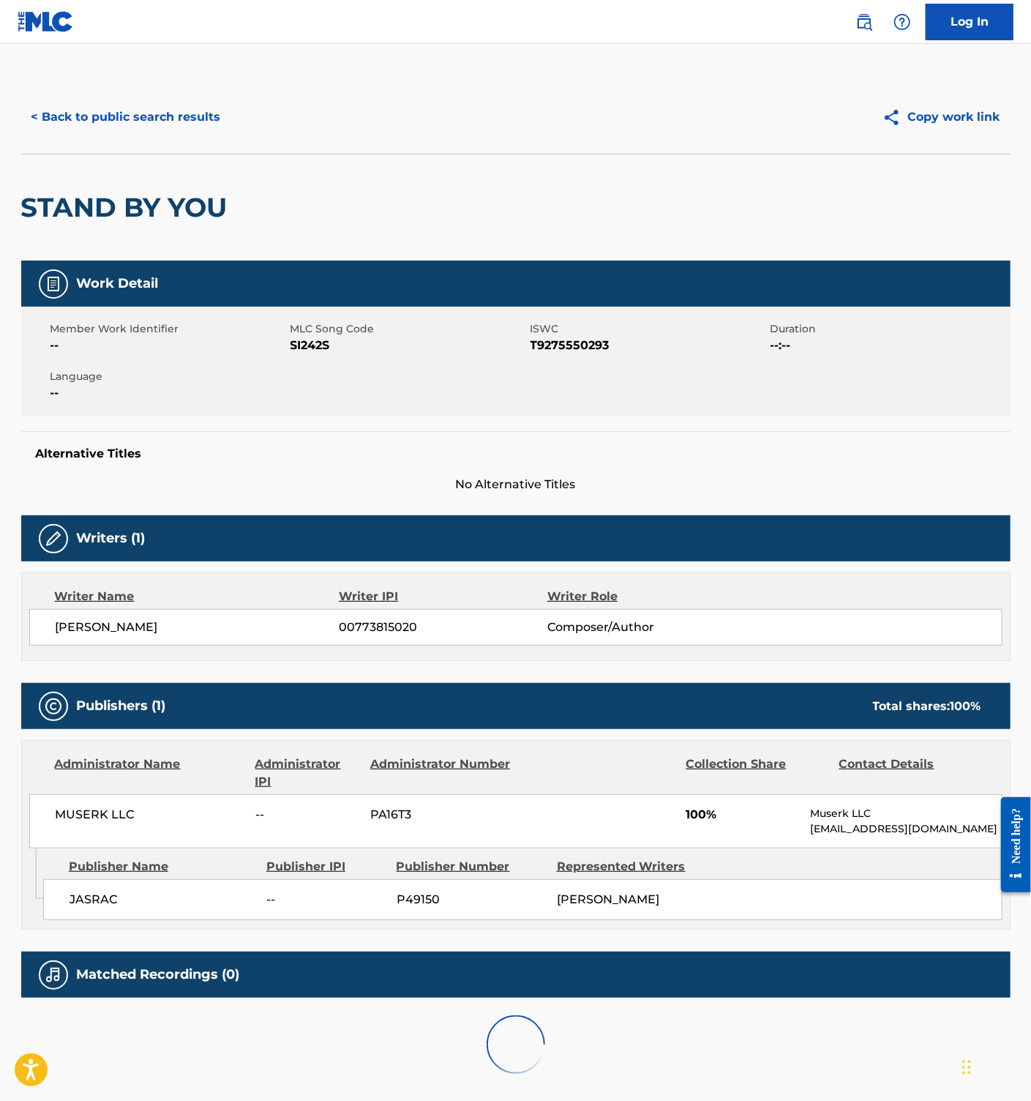
click at [308, 340] on span "SI242S" at bounding box center [409, 346] width 236 height 18
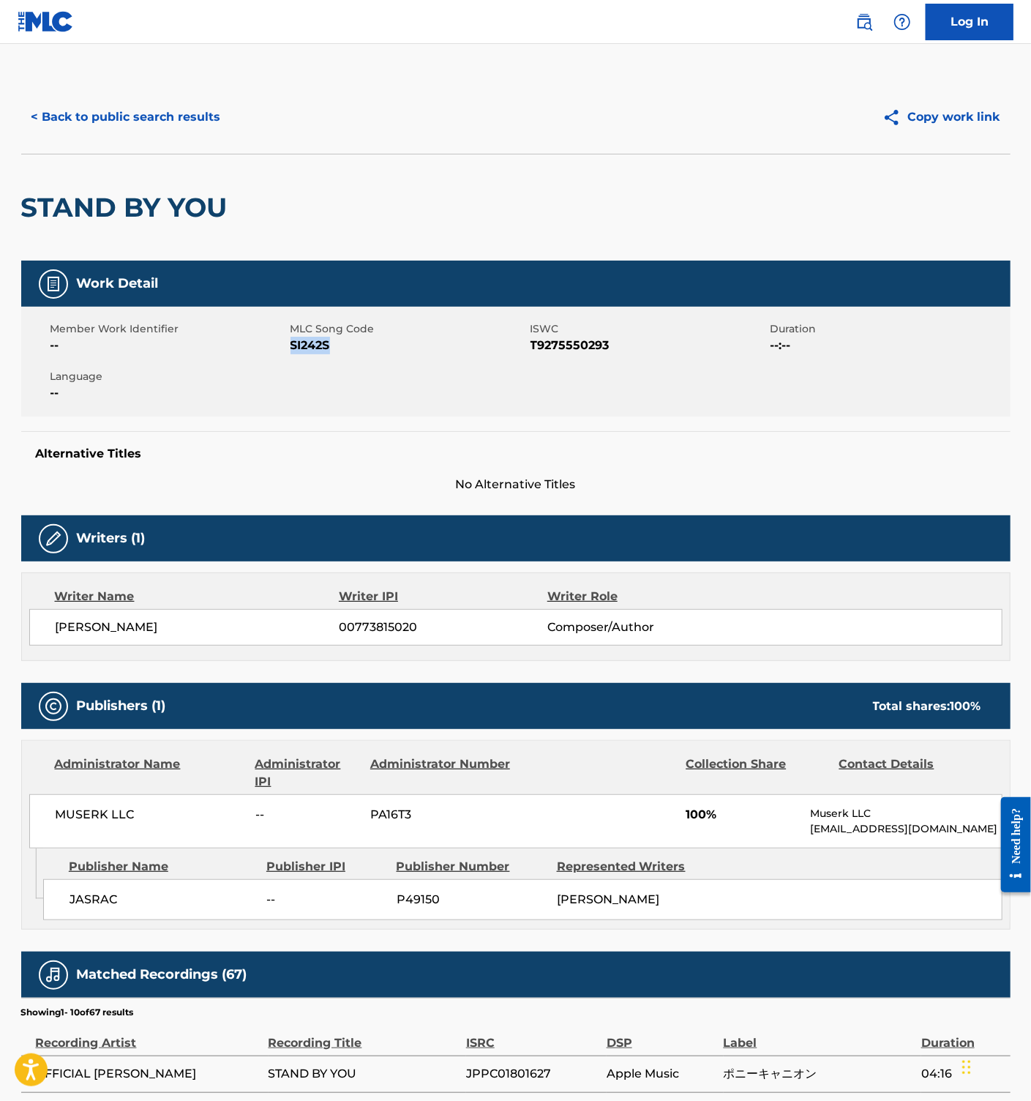
click at [308, 340] on span "SI242S" at bounding box center [409, 346] width 236 height 18
click at [174, 111] on button "< Back to public search results" at bounding box center [126, 117] width 210 height 37
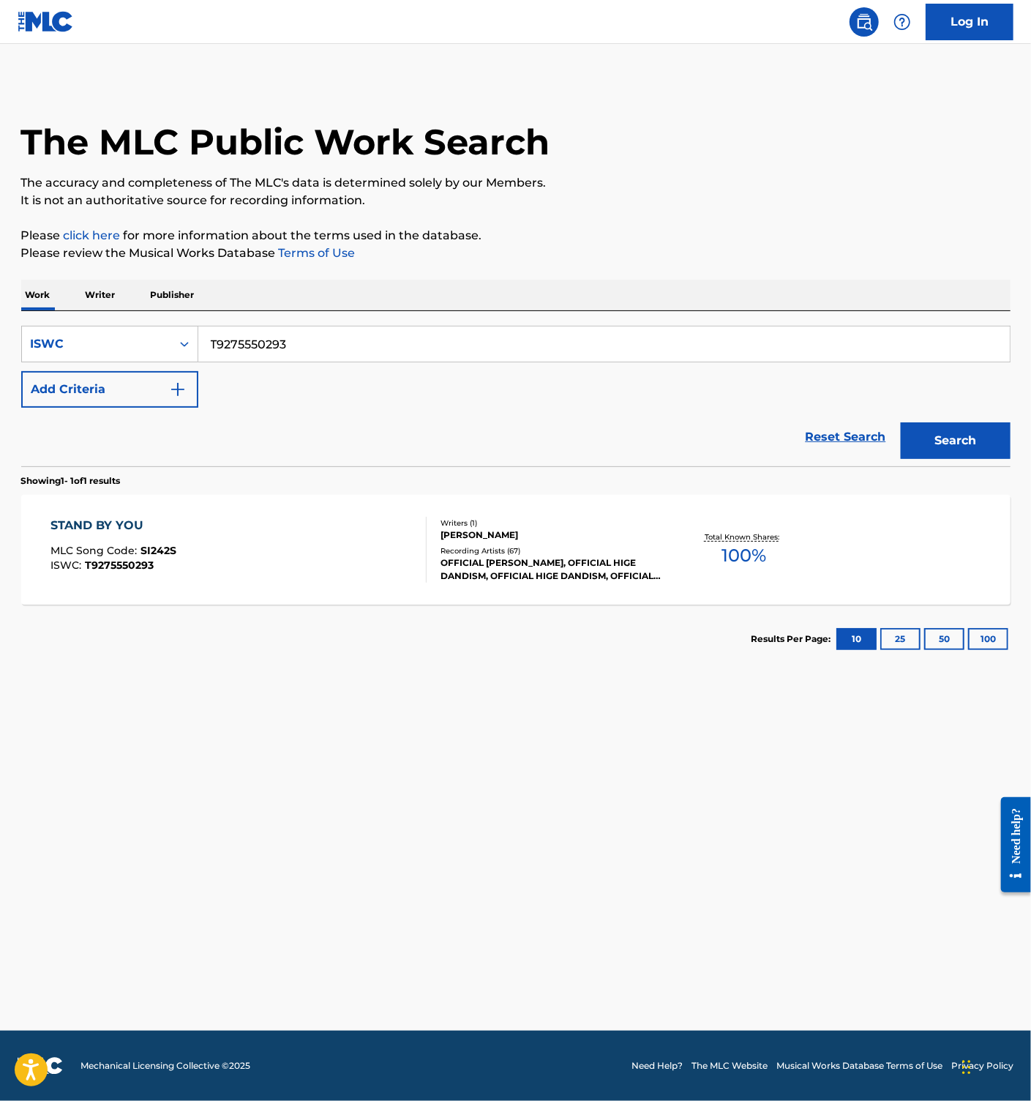
click at [419, 779] on main "The MLC Public Work Search The accuracy and completeness of The MLC's data is d…" at bounding box center [515, 537] width 1031 height 986
drag, startPoint x: 637, startPoint y: 765, endPoint x: 621, endPoint y: 771, distance: 16.4
click at [636, 767] on main "The MLC Public Work Search The accuracy and completeness of The MLC's data is d…" at bounding box center [515, 537] width 1031 height 986
click at [441, 905] on main "The MLC Public Work Search The accuracy and completeness of The MLC's data is d…" at bounding box center [515, 537] width 1031 height 986
click at [285, 342] on input "T9275550293" at bounding box center [604, 343] width 812 height 35
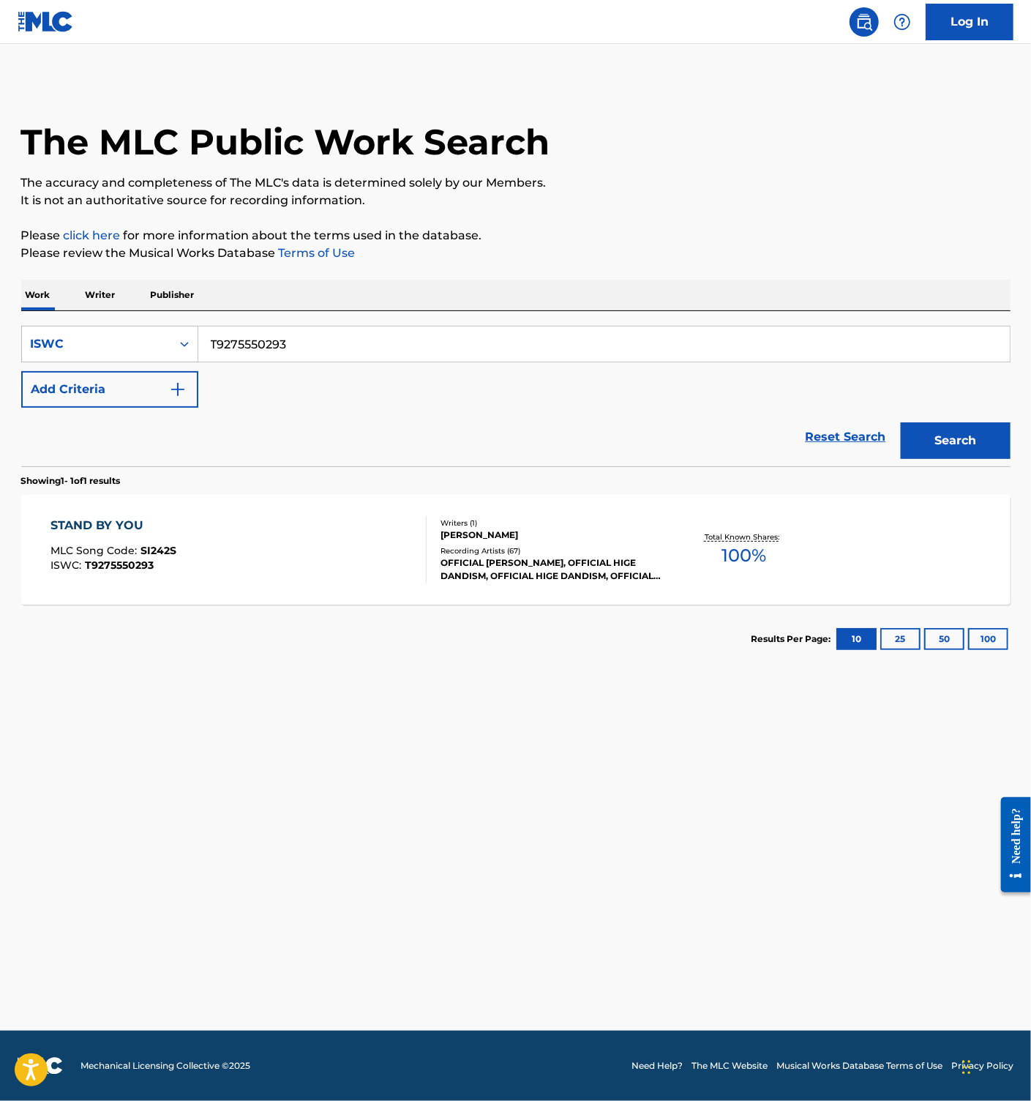
paste input "57708160"
type input "T9257708160"
click at [928, 435] on button "Search" at bounding box center [956, 440] width 110 height 37
click at [335, 553] on div "HATSUMEIKA MLC Song Code : HB89TK ISWC : T9257708160" at bounding box center [238, 550] width 376 height 66
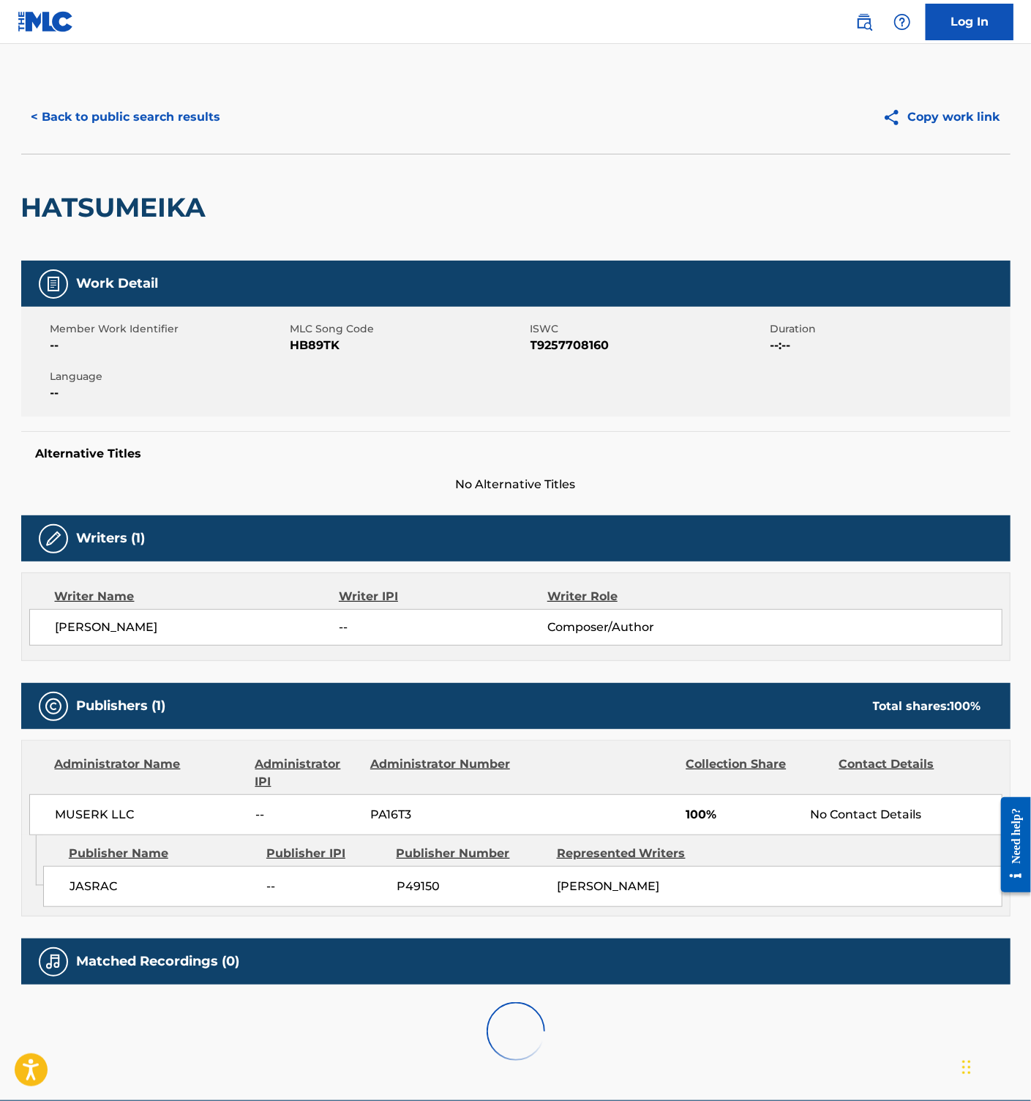
click at [312, 342] on span "HB89TK" at bounding box center [409, 346] width 236 height 18
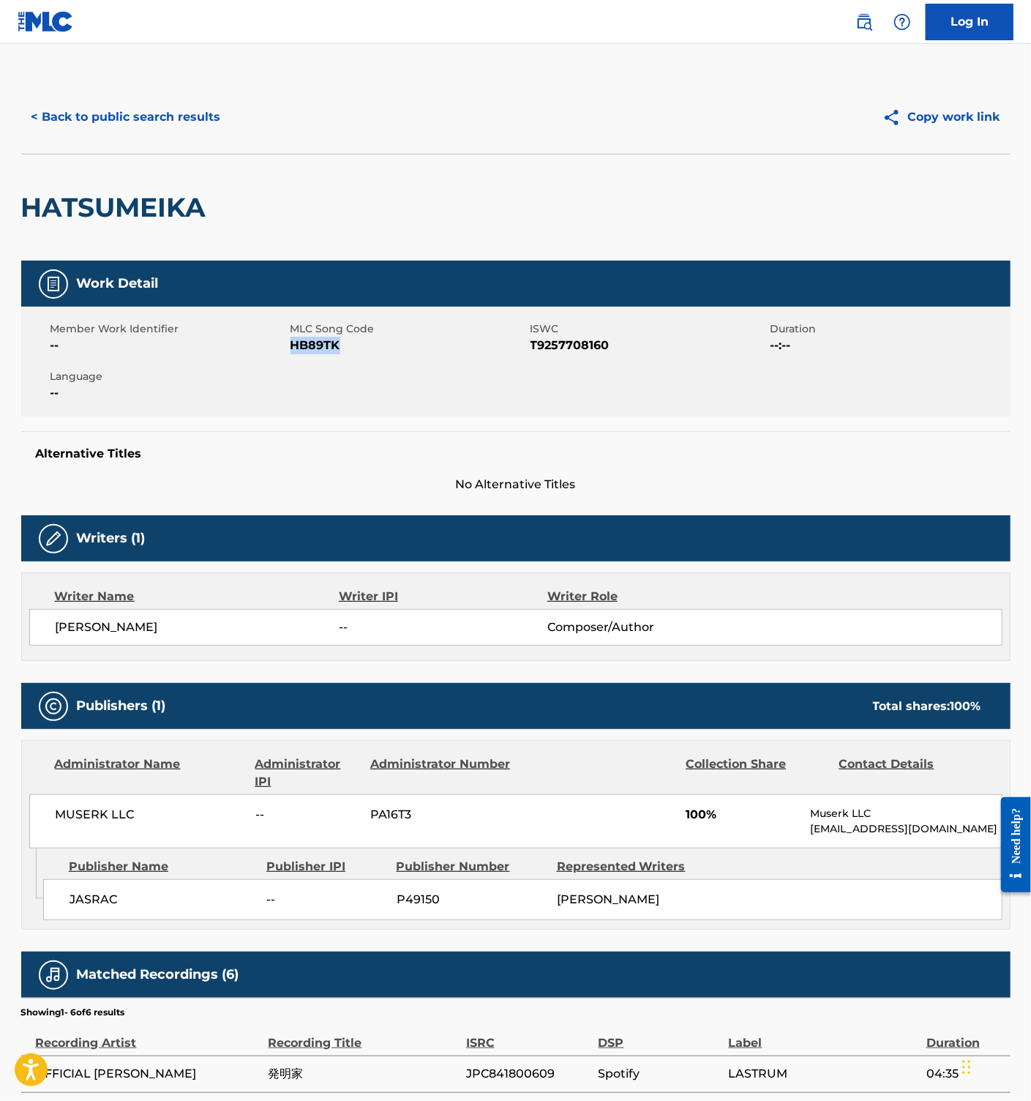
click at [154, 118] on button "< Back to public search results" at bounding box center [126, 117] width 210 height 37
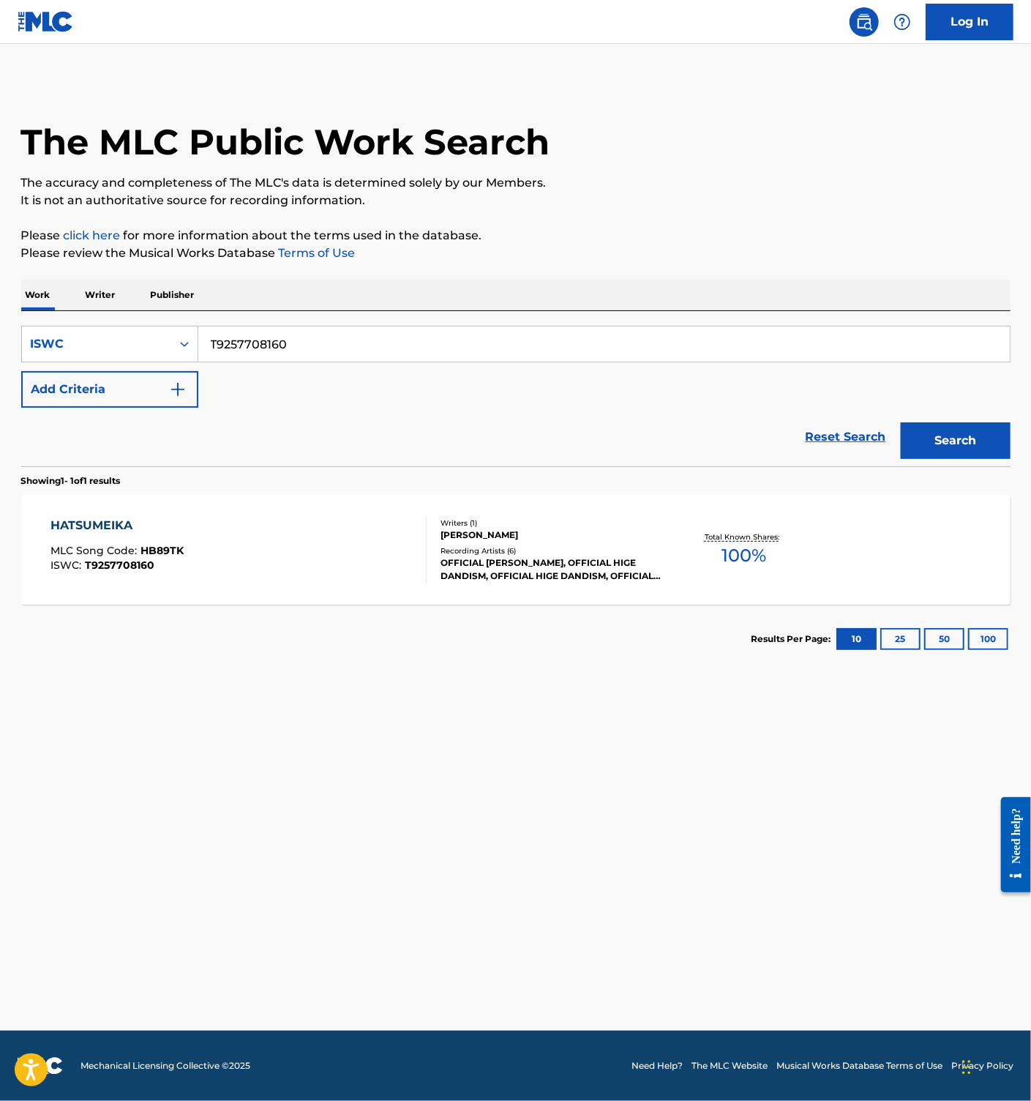
click at [296, 580] on div "HATSUMEIKA MLC Song Code : HB89TK ISWC : T9257708160" at bounding box center [238, 550] width 376 height 66
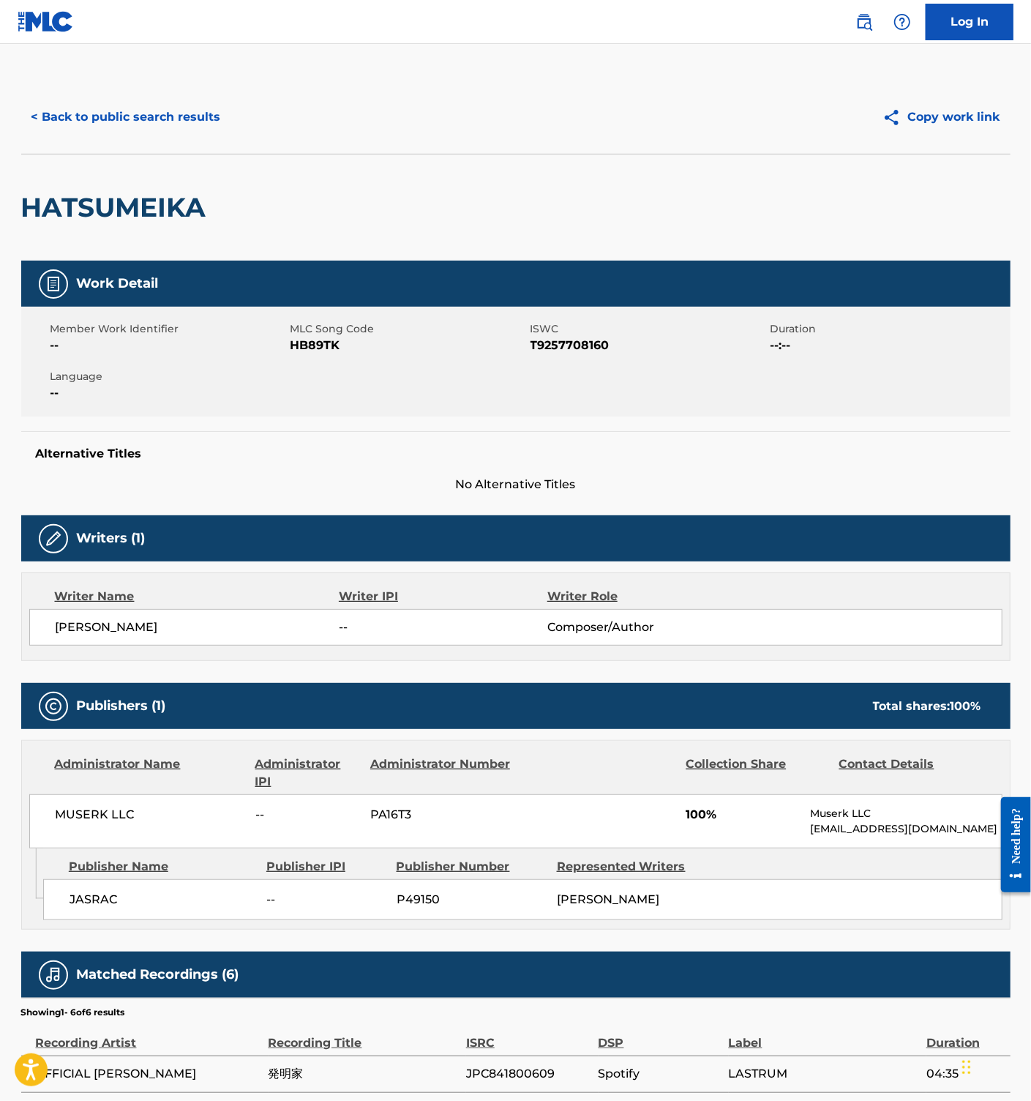
click at [124, 121] on button "< Back to public search results" at bounding box center [126, 117] width 210 height 37
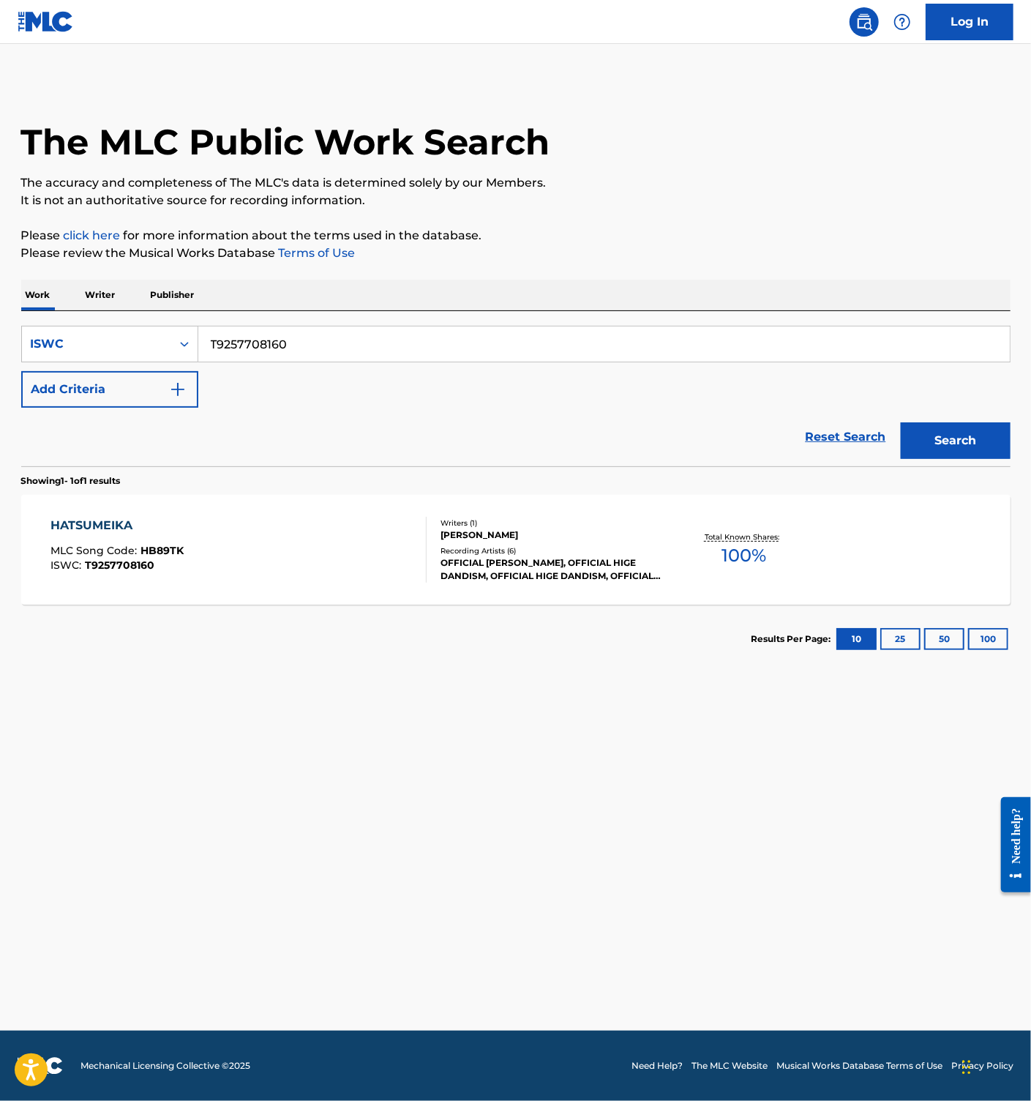
click at [252, 343] on input "T9257708160" at bounding box center [604, 343] width 812 height 35
click at [261, 352] on input "T9257708160" at bounding box center [604, 343] width 812 height 35
paste input "10"
type input "T9257710160"
drag, startPoint x: 978, startPoint y: 445, endPoint x: 426, endPoint y: 640, distance: 585.1
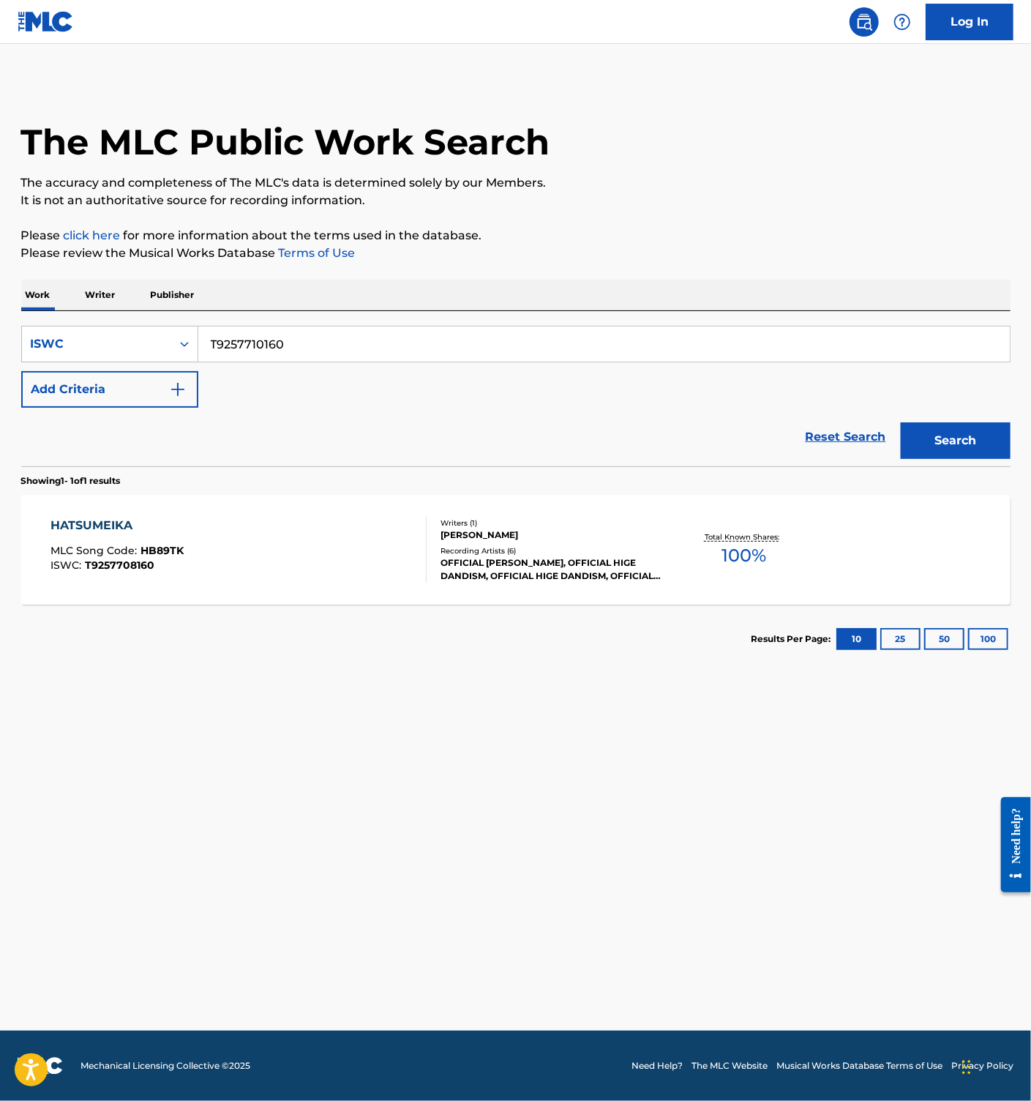
click at [495, 643] on div "SearchWithCriteria457419ad-f88a-4a62-8394-7038f1f13ae1 ISWC T9257710160 Add Cri…" at bounding box center [515, 492] width 989 height 362
click at [346, 591] on div "HATSUMEIKA MLC Song Code : HB89TK ISWC : T9257708160 Writers ( 1 ) [PERSON_NAME…" at bounding box center [515, 550] width 989 height 110
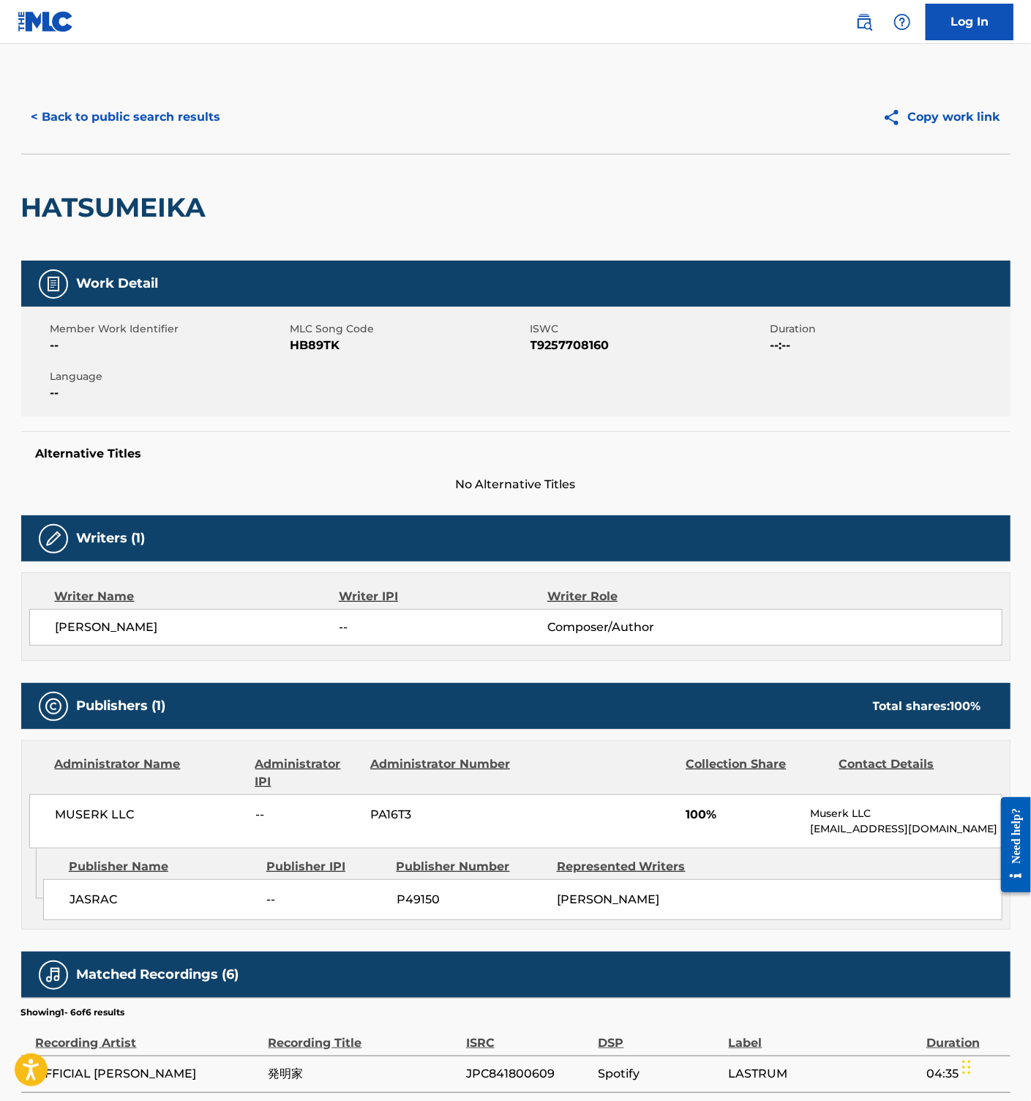
click at [146, 126] on button "< Back to public search results" at bounding box center [126, 117] width 210 height 37
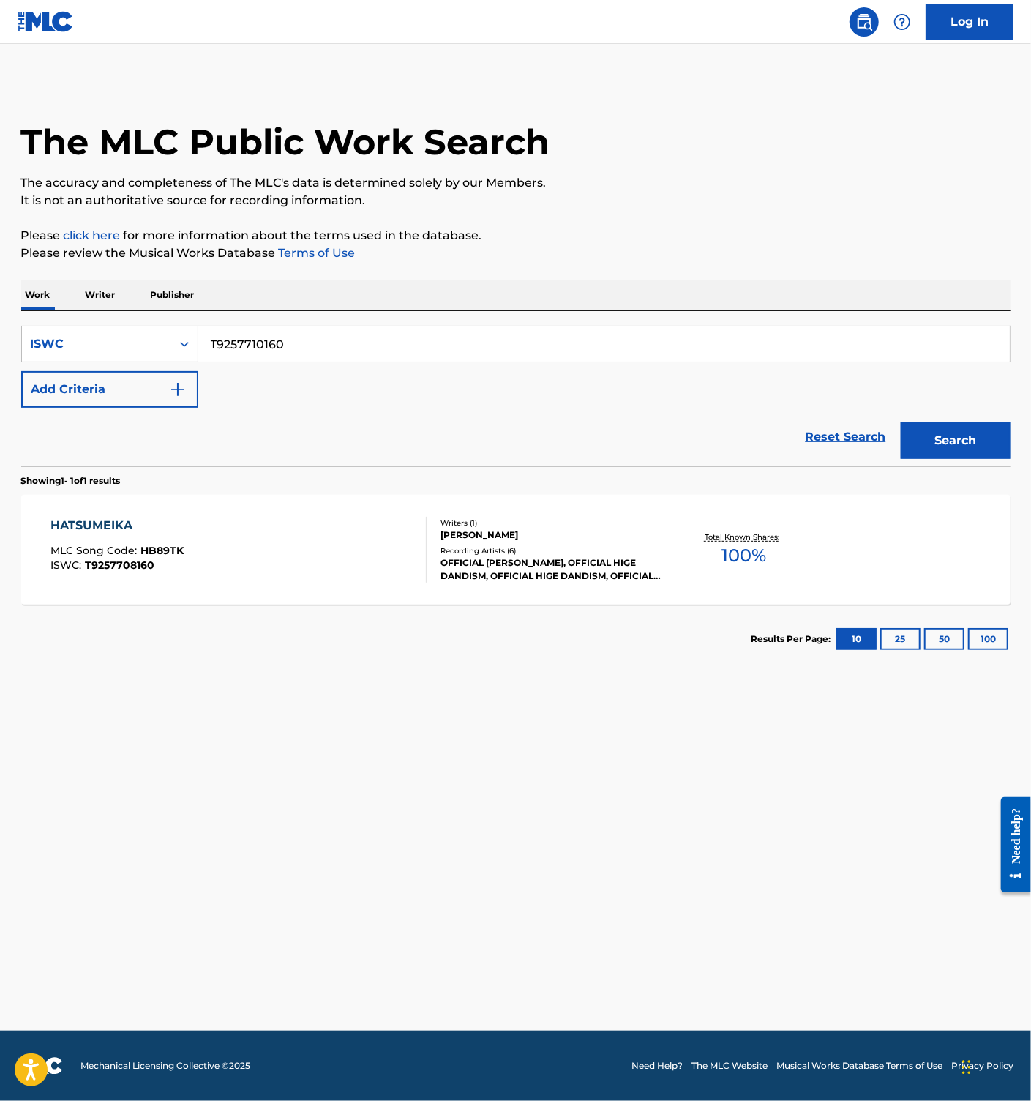
click at [255, 332] on input "T9257710160" at bounding box center [604, 343] width 812 height 35
click at [940, 437] on button "Search" at bounding box center [956, 440] width 110 height 37
click at [313, 569] on div "SECOND LINE MLC Song Code : SA1MLQ ISWC : T9257710160" at bounding box center [238, 550] width 376 height 66
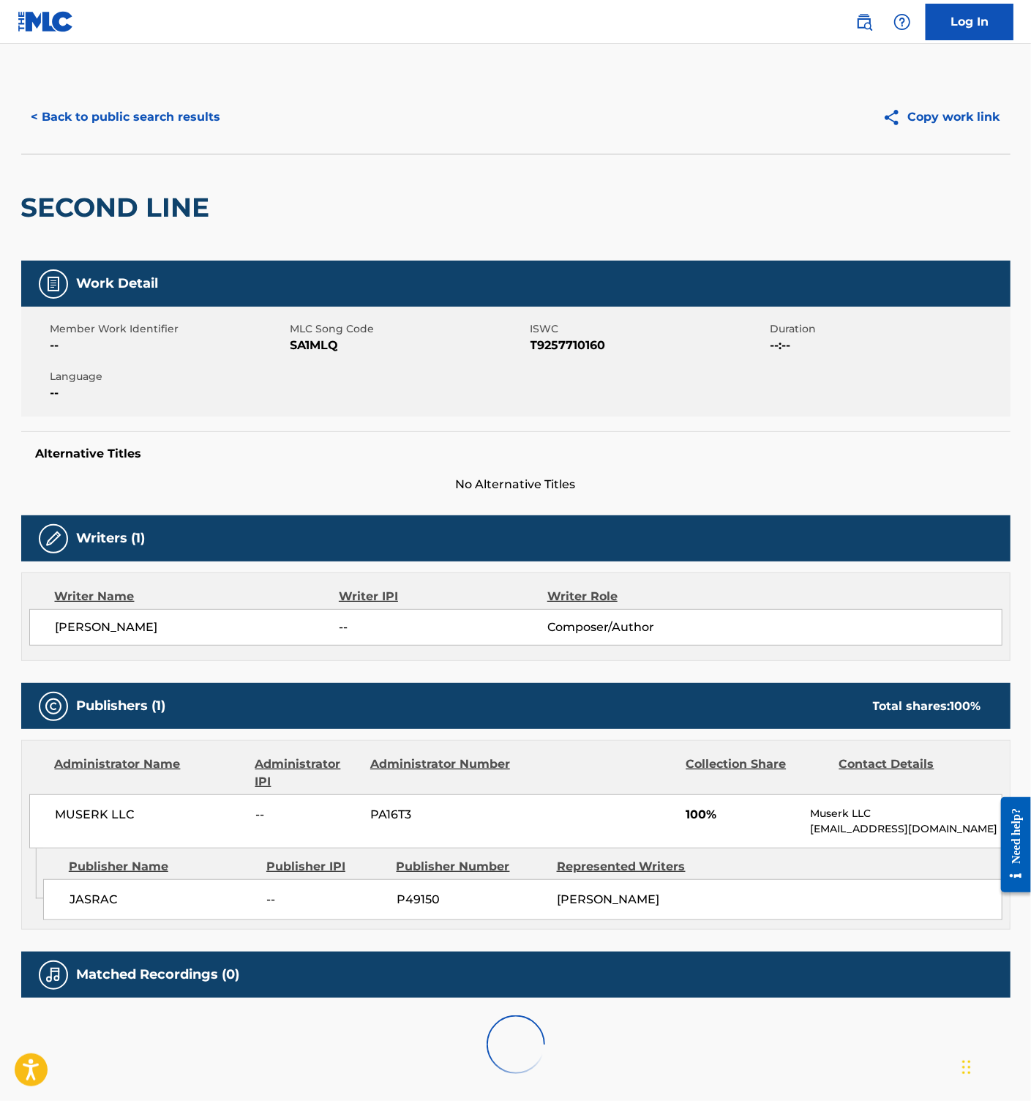
click at [316, 345] on span "SA1MLQ" at bounding box center [409, 346] width 236 height 18
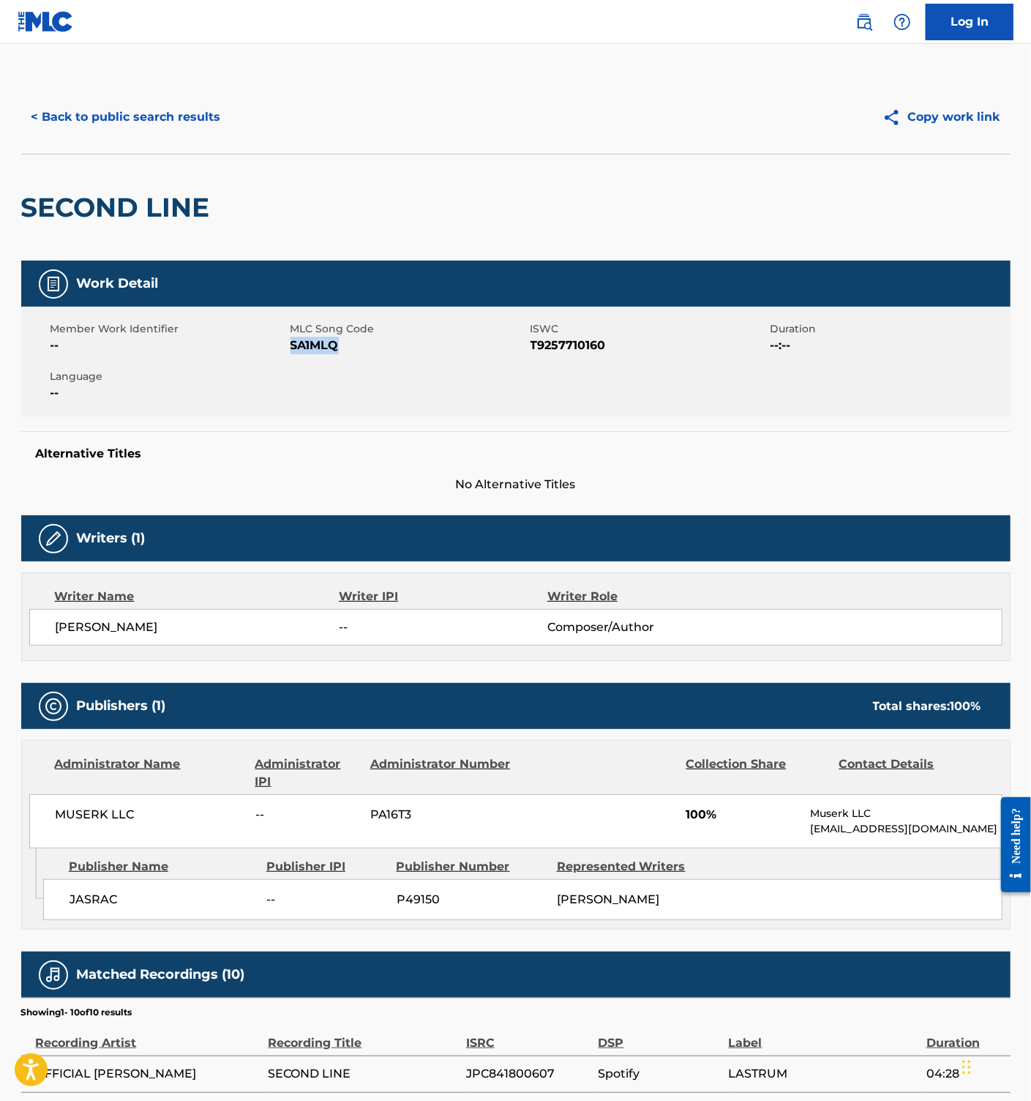
click at [316, 345] on span "SA1MLQ" at bounding box center [409, 346] width 236 height 18
click at [168, 135] on div "< Back to public search results Copy work link" at bounding box center [515, 117] width 989 height 73
click at [129, 109] on button "< Back to public search results" at bounding box center [126, 117] width 210 height 37
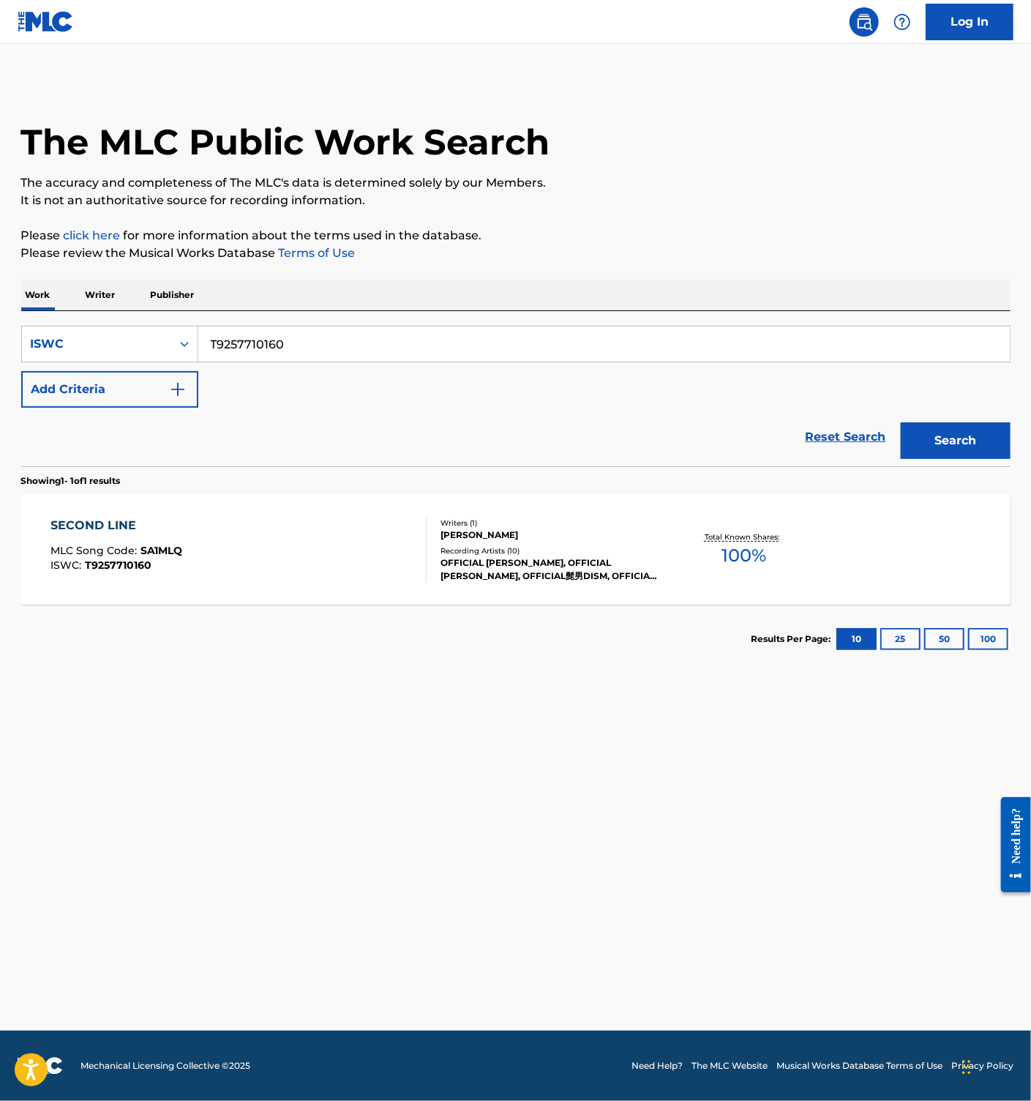
click at [281, 332] on input "T9257710160" at bounding box center [604, 343] width 812 height 35
click at [284, 346] on input "T9257710160" at bounding box center [604, 343] width 812 height 35
paste input "6328"
type input "T9257716328"
click at [955, 434] on button "Search" at bounding box center [956, 440] width 110 height 37
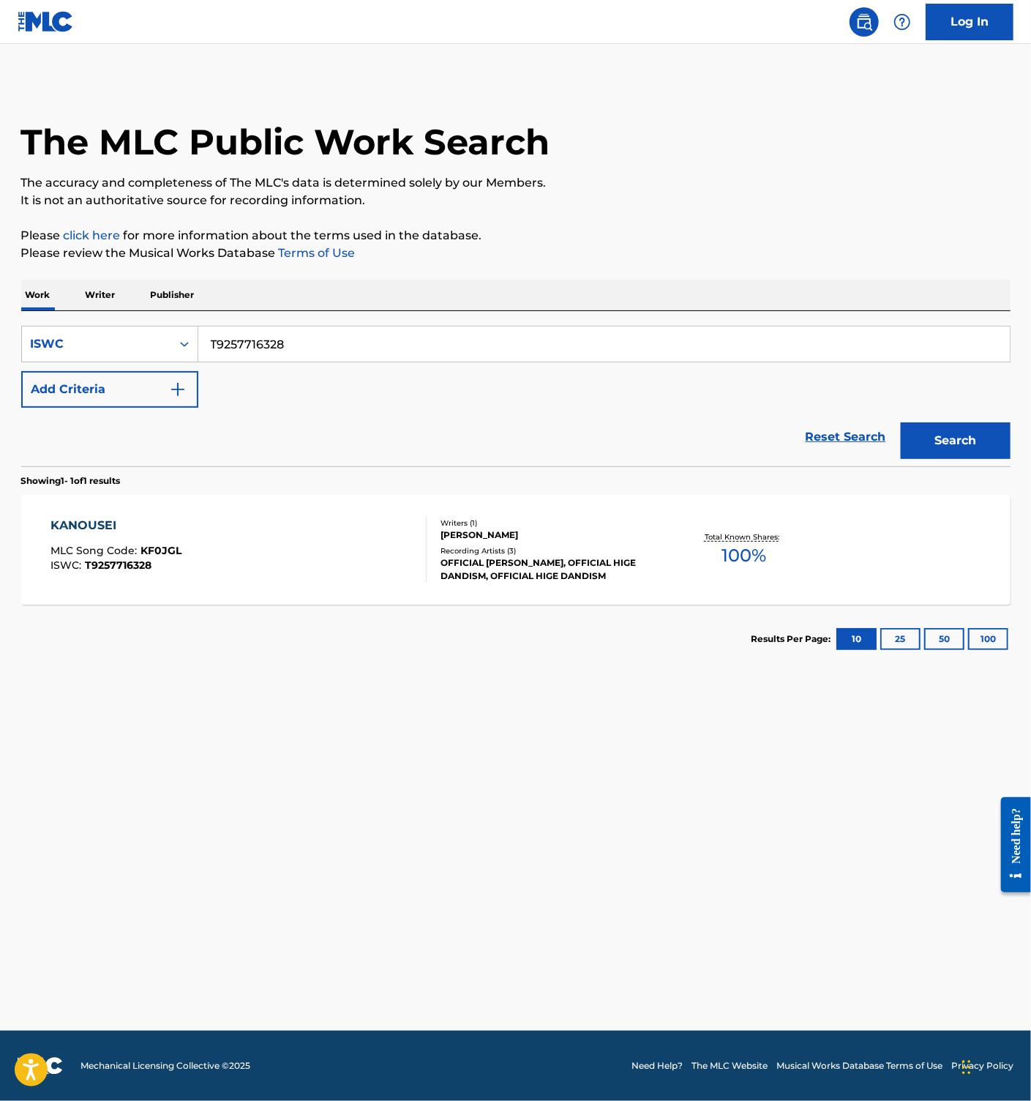
click at [362, 555] on div "KANOUSEI MLC Song Code : KF0JGL ISWC : T9257716328" at bounding box center [238, 550] width 376 height 66
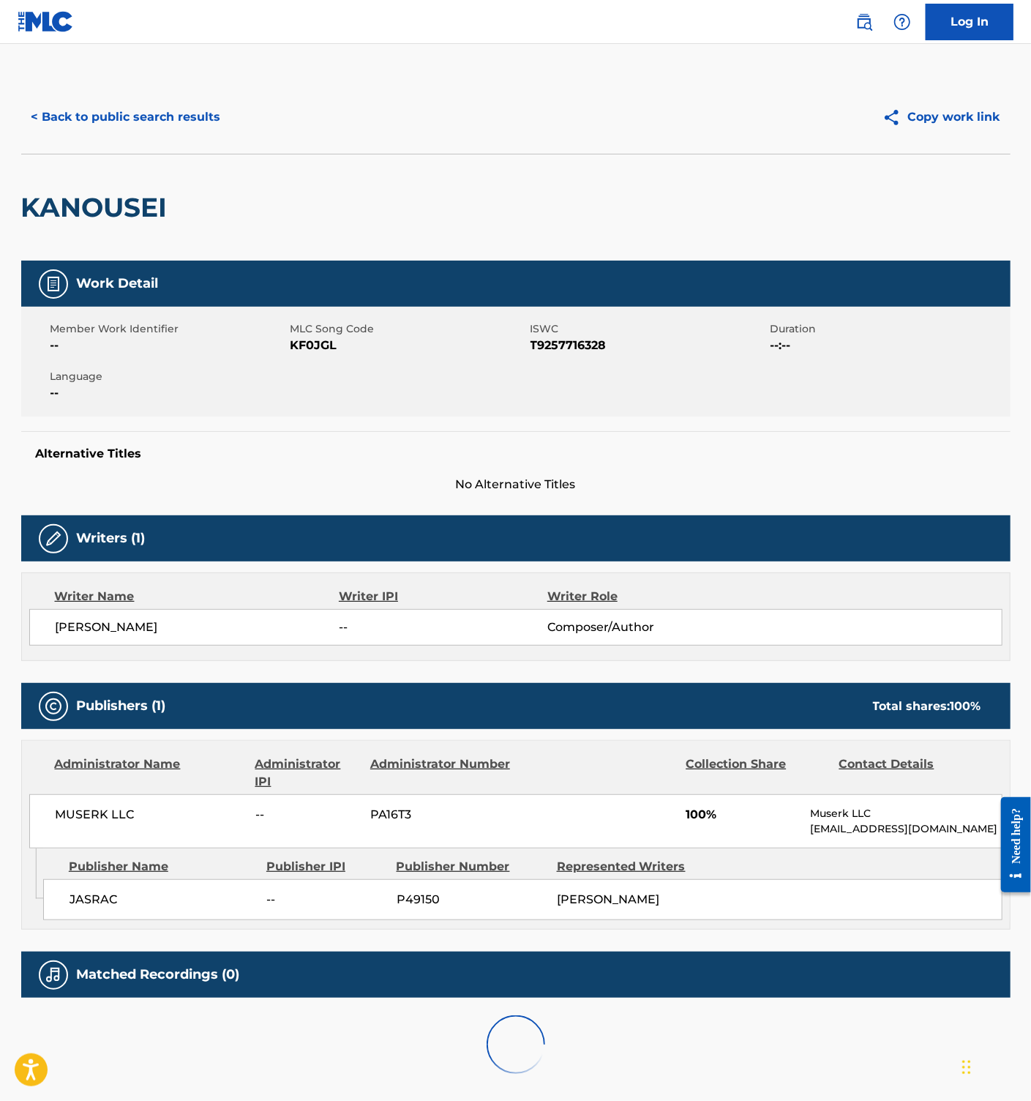
click at [316, 343] on span "KF0JGL" at bounding box center [409, 346] width 236 height 18
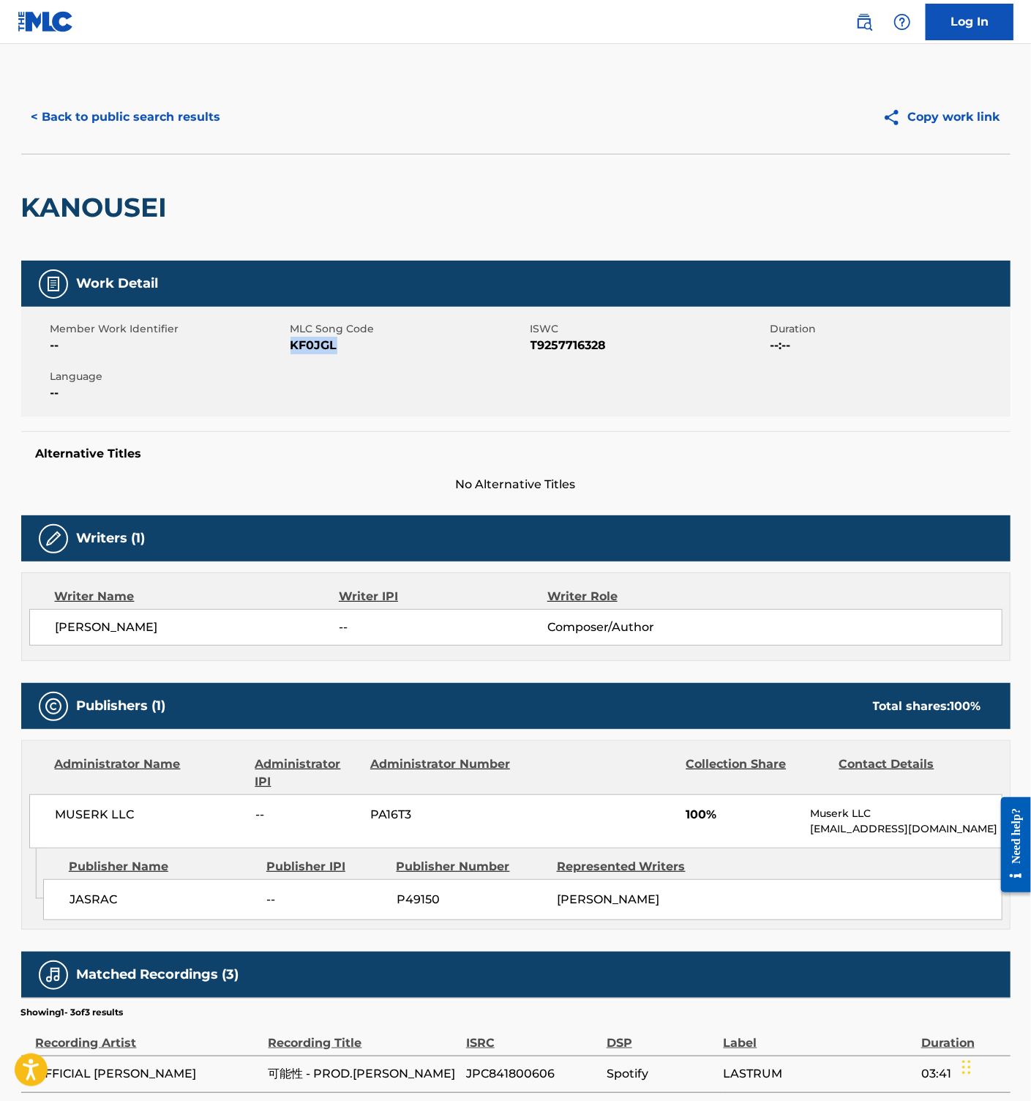
click at [170, 123] on button "< Back to public search results" at bounding box center [126, 117] width 210 height 37
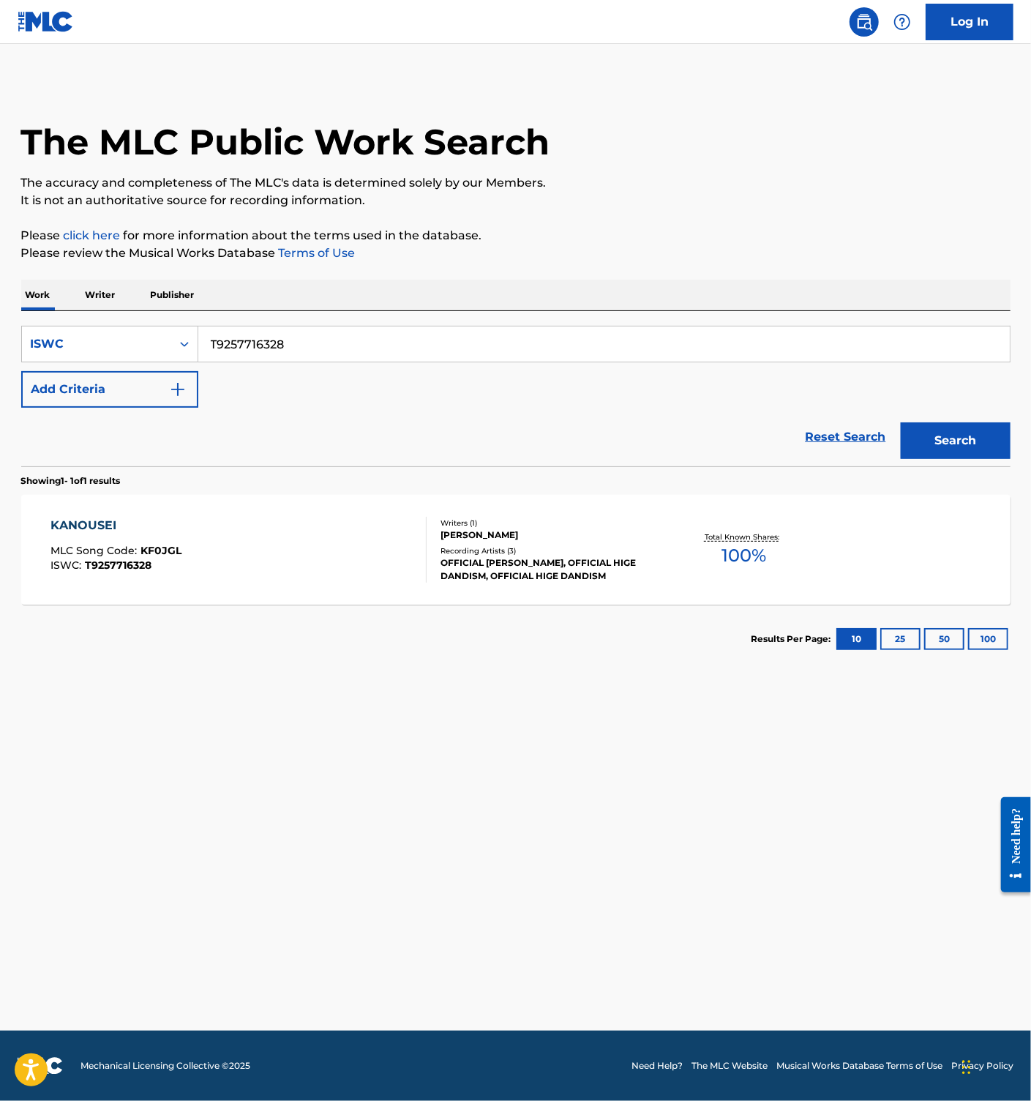
drag, startPoint x: 291, startPoint y: 348, endPoint x: 293, endPoint y: 282, distance: 65.9
click at [294, 347] on input "T9257716328" at bounding box center [604, 343] width 812 height 35
click at [290, 332] on input "T9257716328" at bounding box center [604, 343] width 812 height 35
paste input "014"
type input "T9257710148"
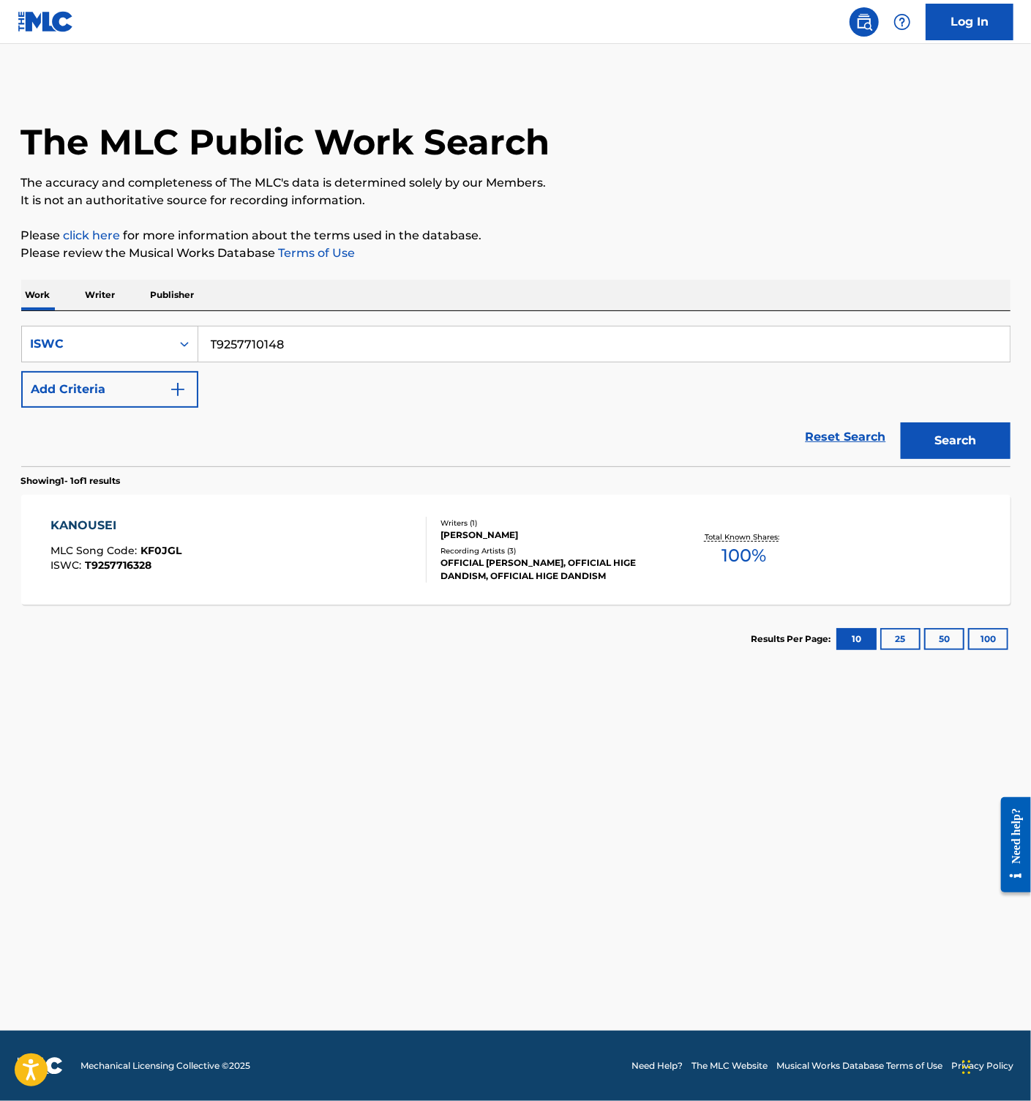
click at [976, 441] on button "Search" at bounding box center [956, 440] width 110 height 37
click at [325, 577] on div "ESCAPADE MLC Song Code : EA3EK0 ISWC : T9257710148" at bounding box center [238, 550] width 376 height 66
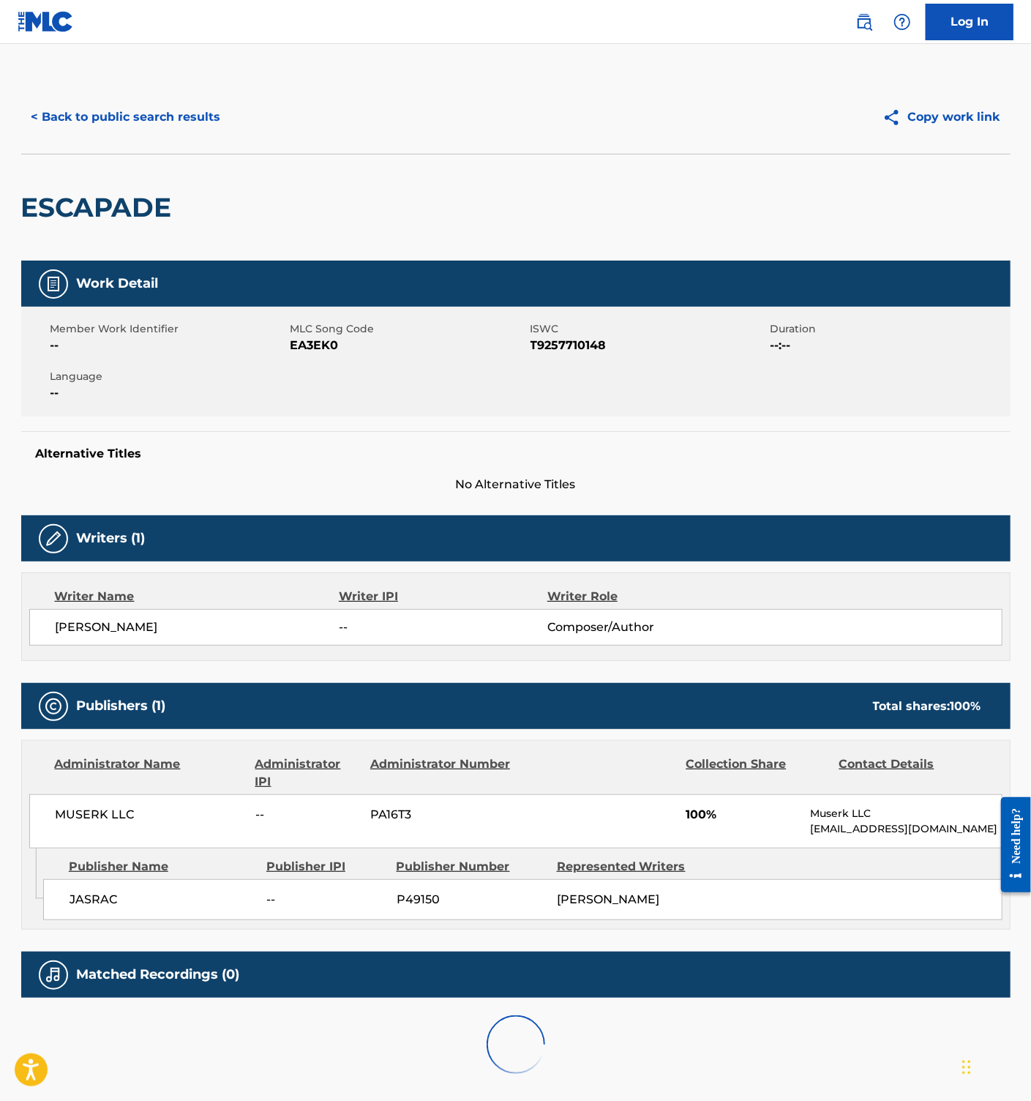
click at [312, 349] on span "EA3EK0" at bounding box center [409, 346] width 236 height 18
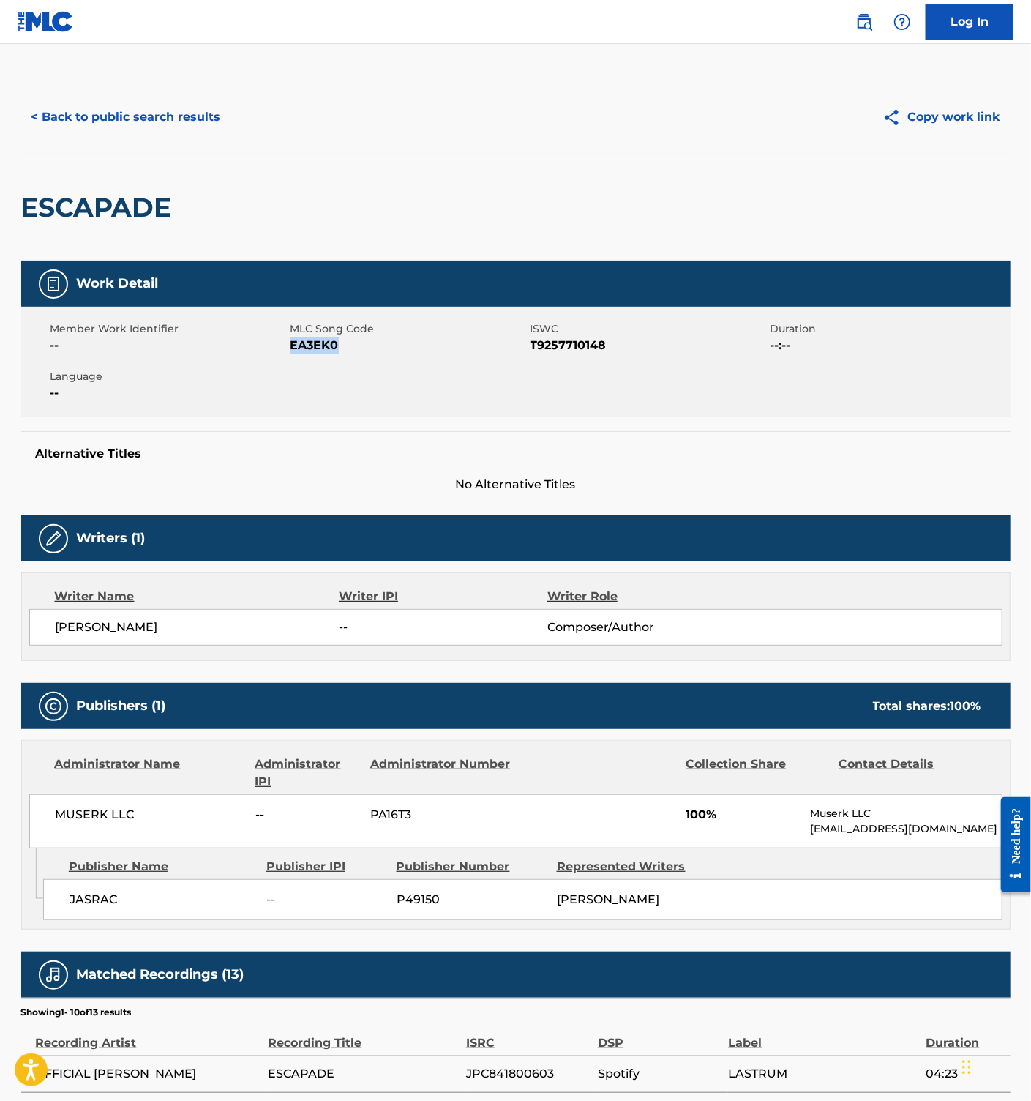
click at [182, 121] on button "< Back to public search results" at bounding box center [126, 117] width 210 height 37
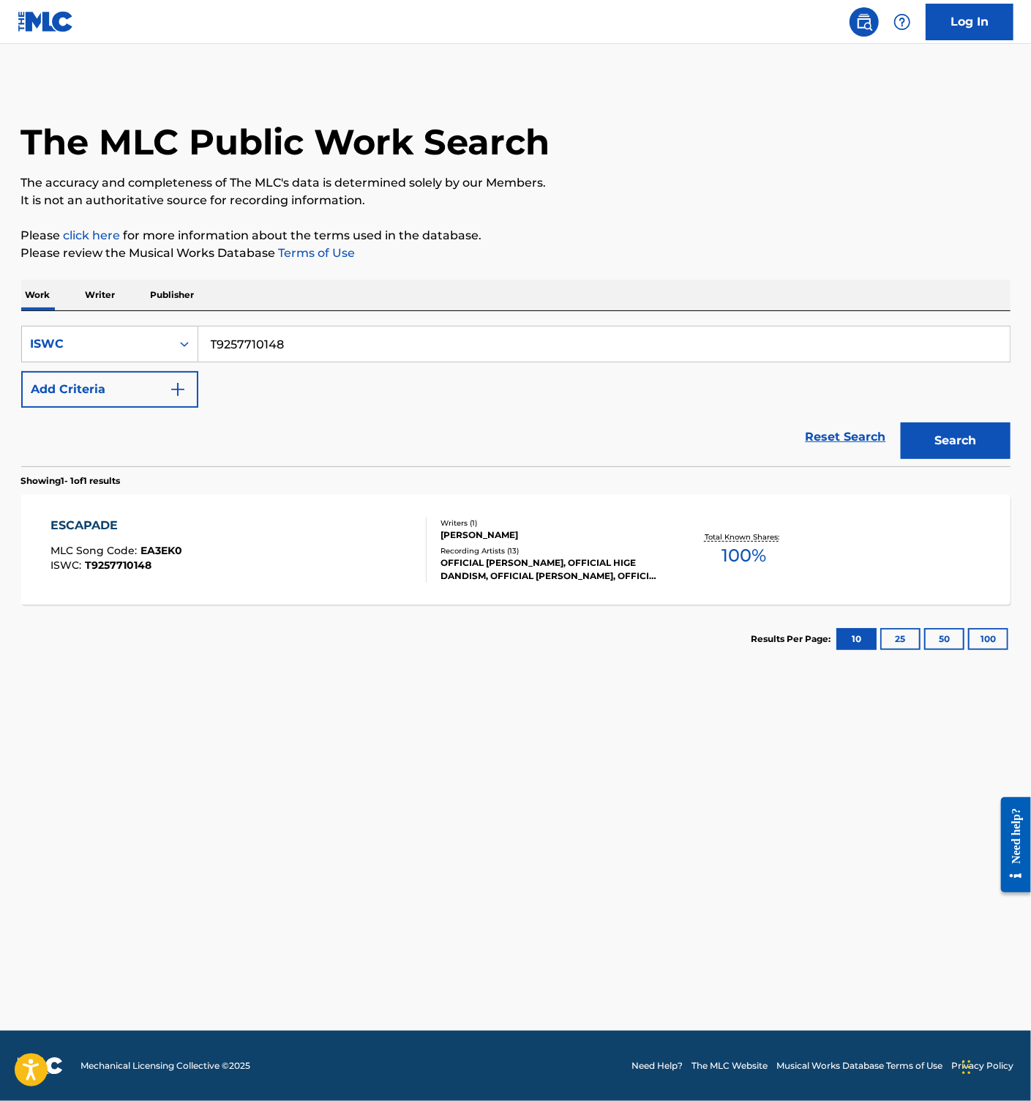
click at [274, 345] on input "T9257710148" at bounding box center [604, 343] width 812 height 35
paste input "115 MAN KIRONO FIRUMU"
click at [263, 343] on input "115 MAN KIRONO FIRUMU" at bounding box center [604, 343] width 812 height 35
paste input "T9257708171"
type input "T9257708171"
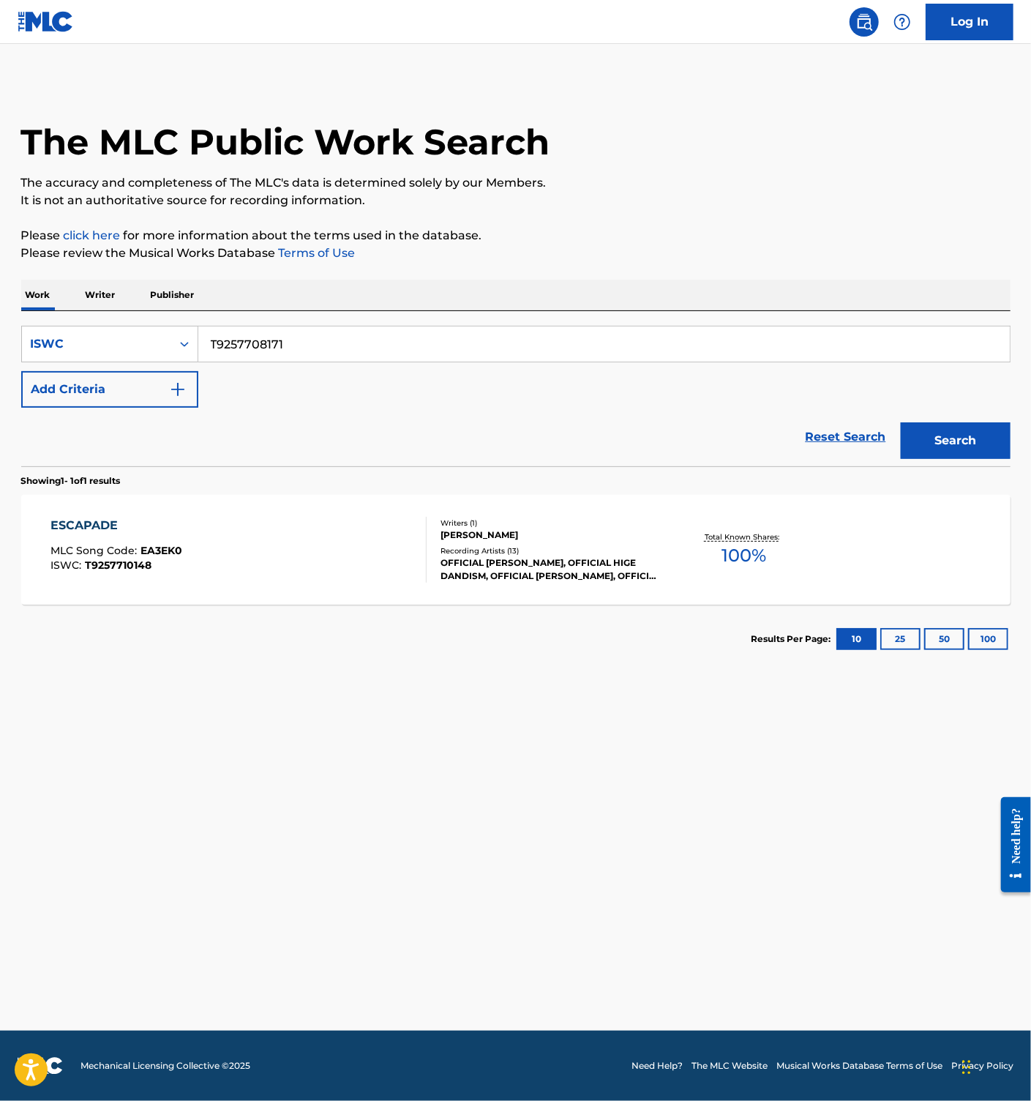
click at [964, 436] on button "Search" at bounding box center [956, 440] width 110 height 37
click at [323, 528] on div "115 MAN KIRONO FIRUMU MLC Song Code : 1B6NSJ ISWC : T9257708171" at bounding box center [238, 550] width 376 height 66
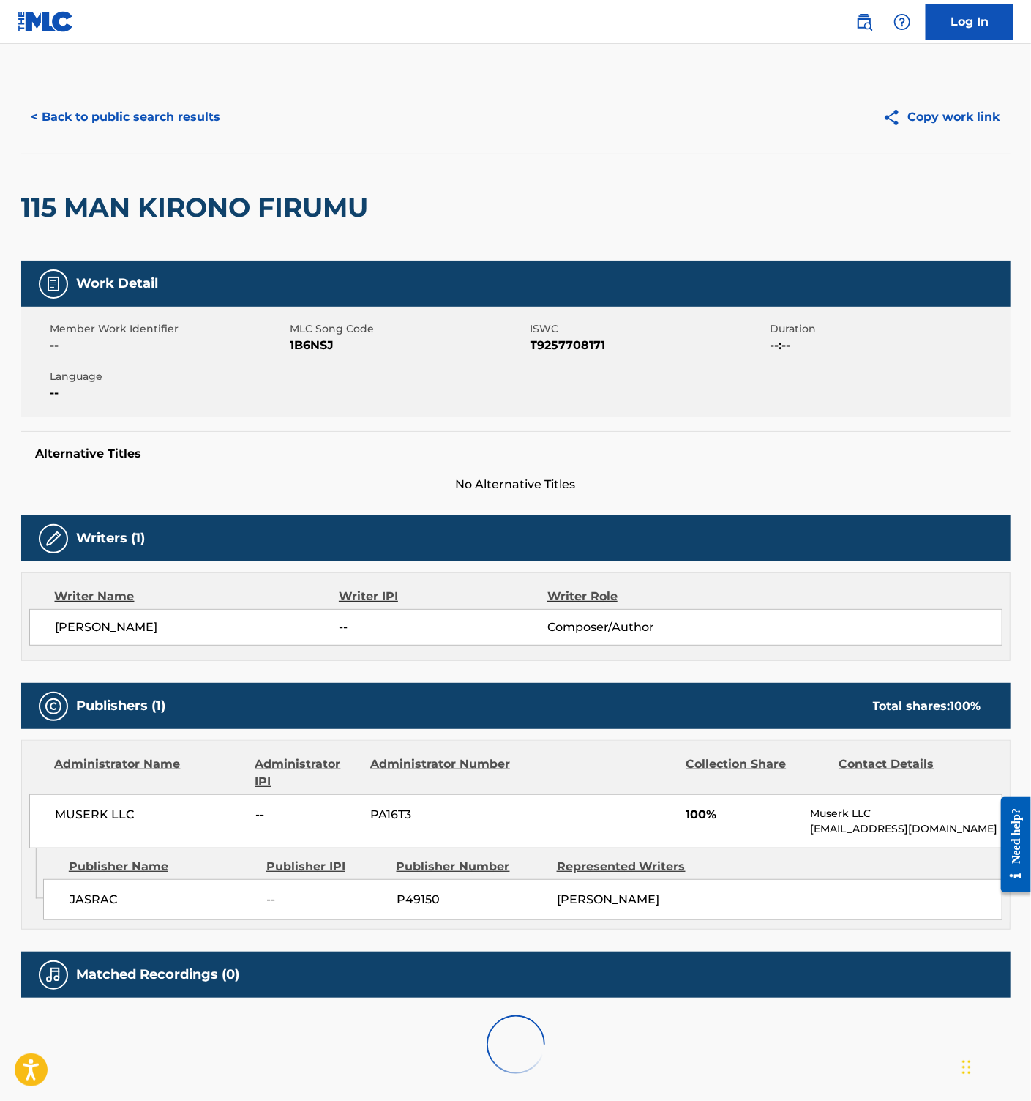
click at [302, 340] on span "1B6NSJ" at bounding box center [409, 346] width 236 height 18
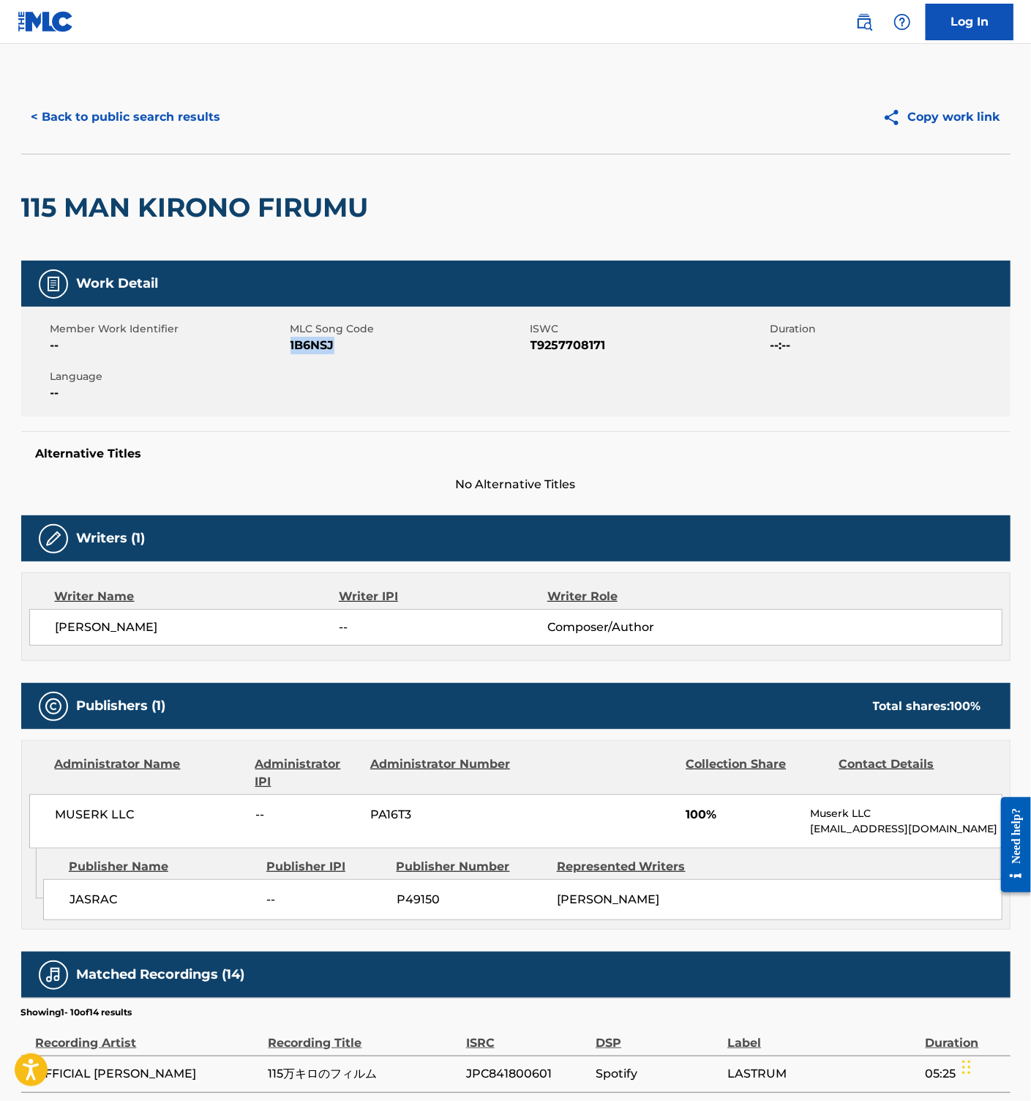
click at [302, 340] on span "1B6NSJ" at bounding box center [409, 346] width 236 height 18
click at [135, 120] on button "< Back to public search results" at bounding box center [126, 117] width 210 height 37
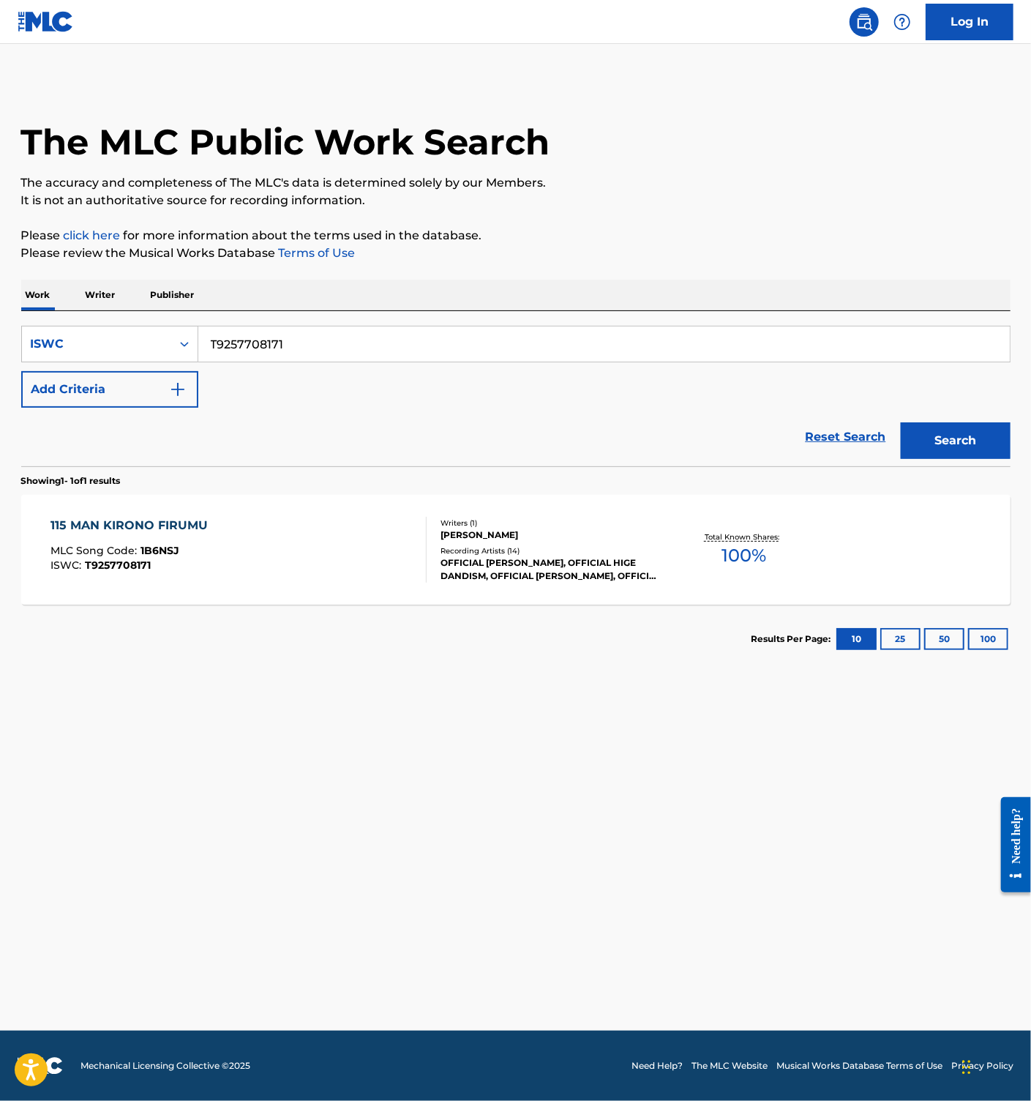
click at [285, 344] on input "T9257708171" at bounding box center [604, 343] width 812 height 35
paste input "-923.752.135-6"
click at [946, 431] on button "Search" at bounding box center [956, 440] width 110 height 37
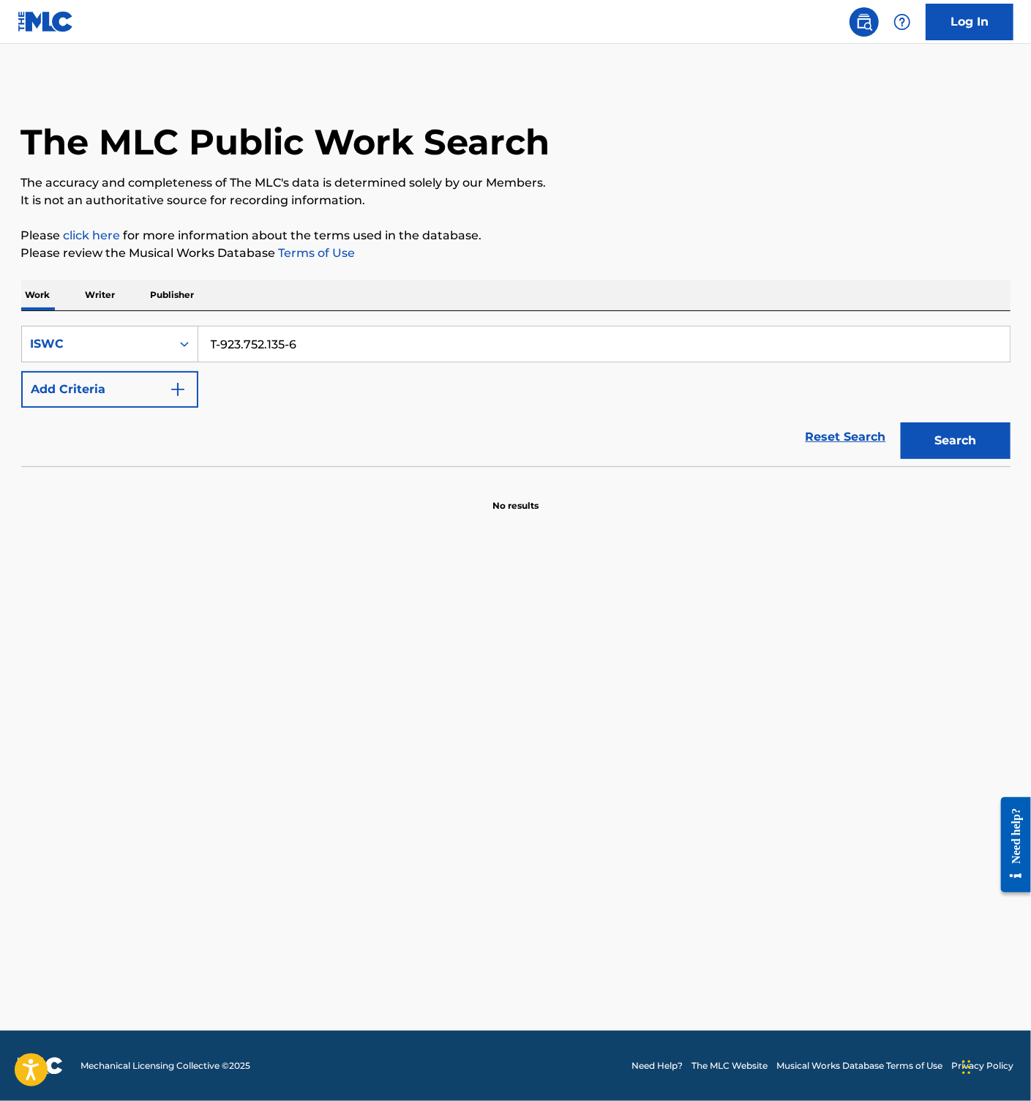
click at [307, 348] on input "T-923.752.135-6" at bounding box center [604, 343] width 812 height 35
paste input "923752135"
type input "T9237521356"
click at [918, 438] on button "Search" at bounding box center [956, 440] width 110 height 37
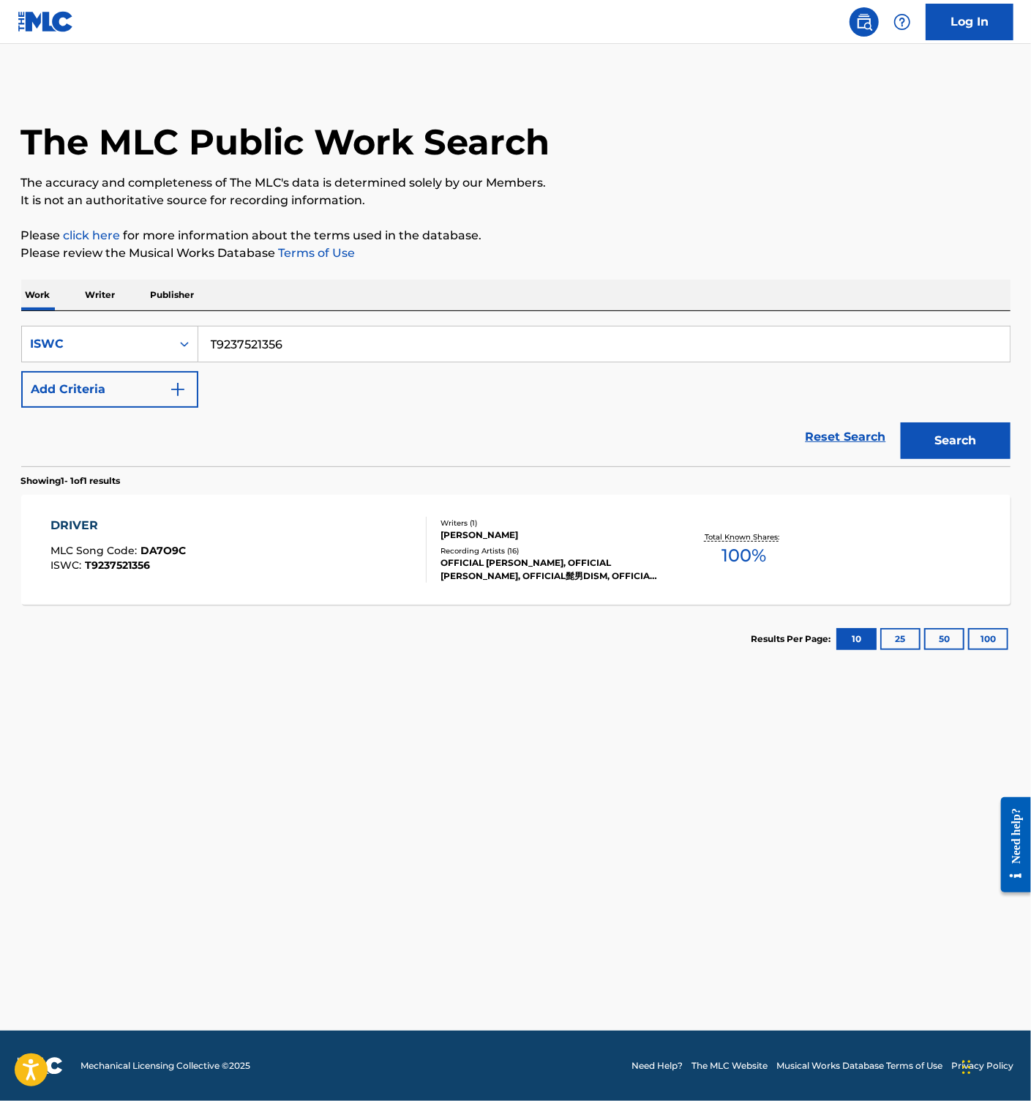
click at [329, 553] on div "DRIVER MLC Song Code : DA7O9C ISWC : T9237521356" at bounding box center [238, 550] width 376 height 66
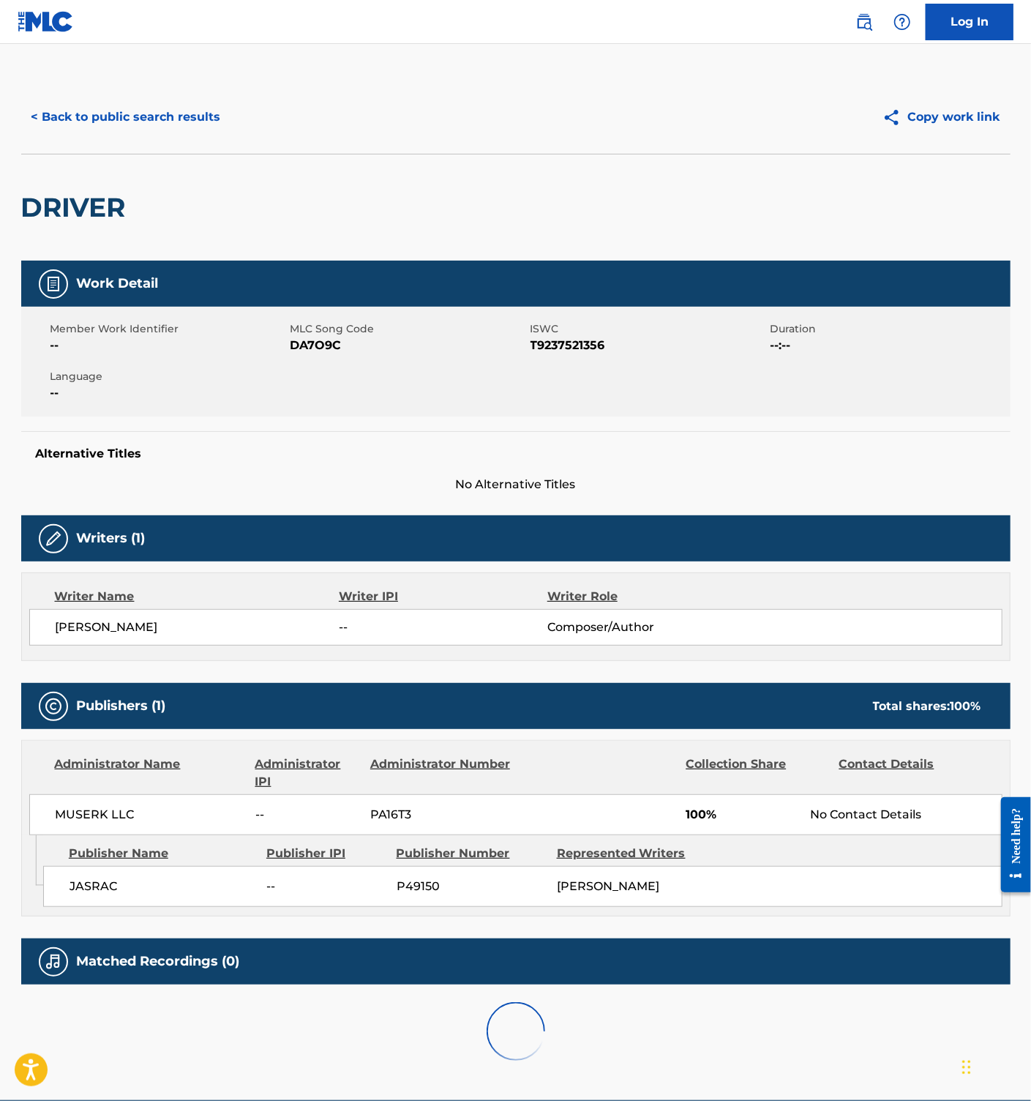
click at [323, 342] on span "DA7O9C" at bounding box center [409, 346] width 236 height 18
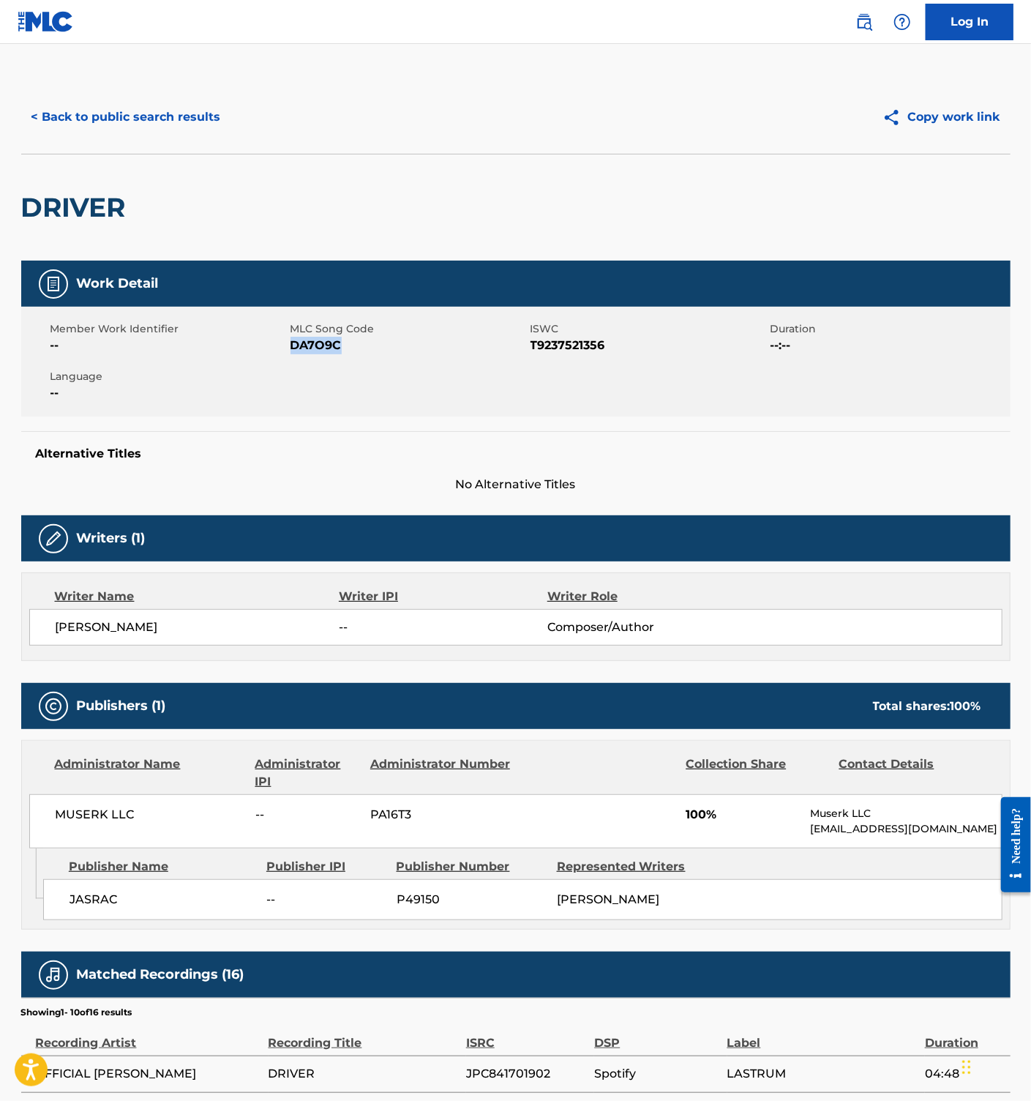
click at [323, 342] on span "DA7O9C" at bounding box center [409, 346] width 236 height 18
click at [130, 108] on button "< Back to public search results" at bounding box center [126, 117] width 210 height 37
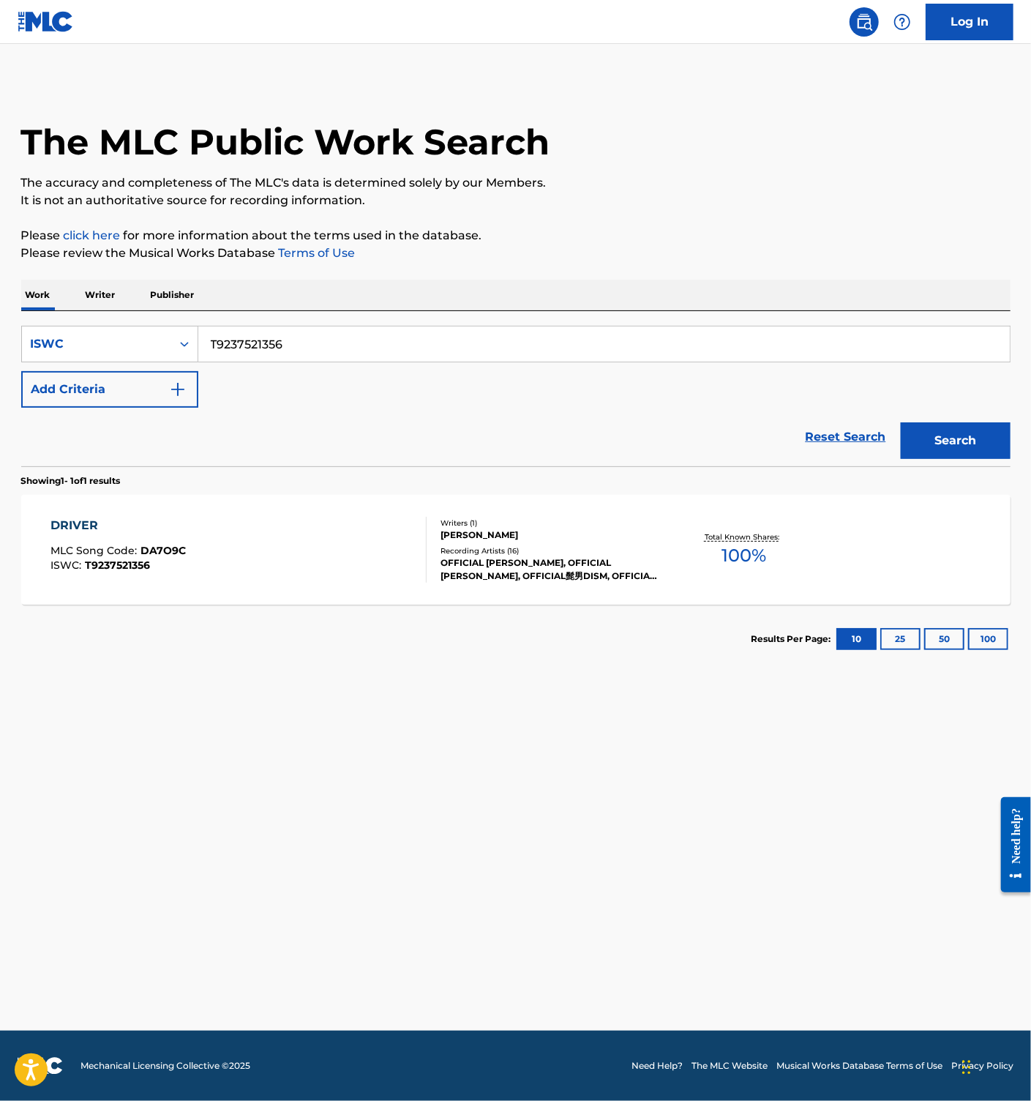
click at [274, 349] on input "T9237521356" at bounding box center [604, 343] width 812 height 35
paste input "314656718"
click at [949, 434] on button "Search" at bounding box center [956, 440] width 110 height 37
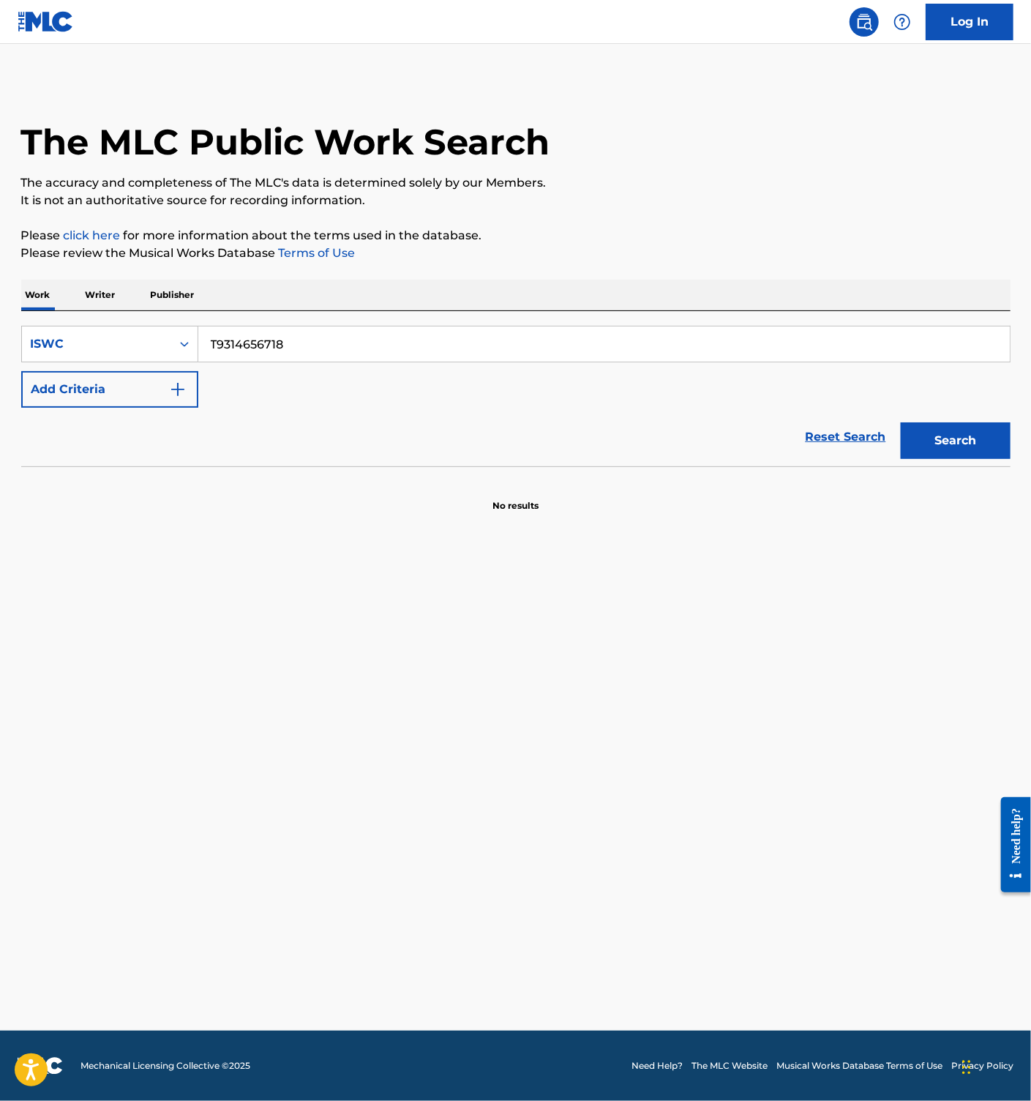
click at [311, 553] on main "The MLC Public Work Search The accuracy and completeness of The MLC's data is d…" at bounding box center [515, 537] width 1031 height 986
click at [297, 358] on input "T9314656718" at bounding box center [604, 343] width 812 height 35
paste input "3300358645"
click at [952, 435] on button "Search" at bounding box center [956, 440] width 110 height 37
click at [290, 347] on input "T3300358645" at bounding box center [604, 343] width 812 height 35
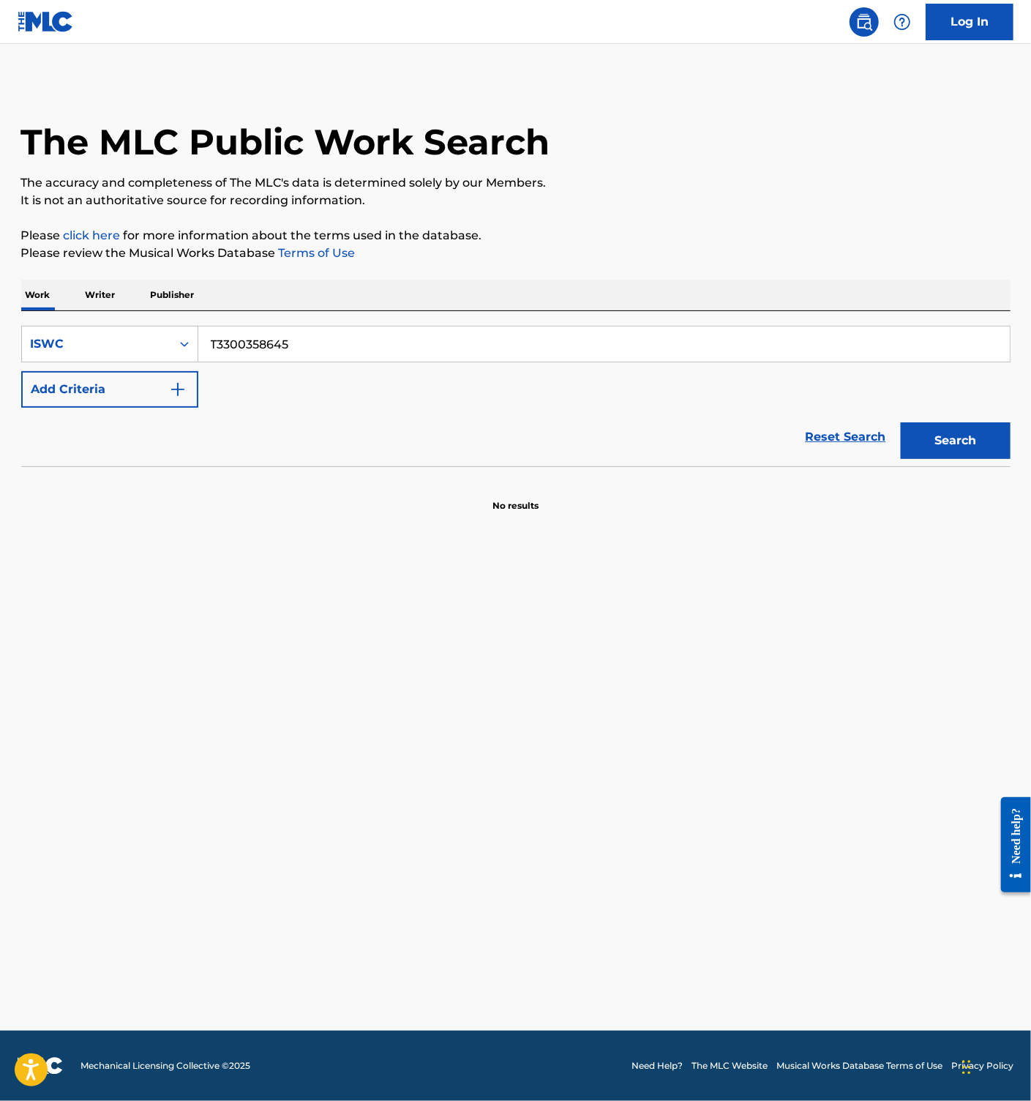
paste input "283016359"
click at [937, 441] on button "Search" at bounding box center [956, 440] width 110 height 37
click at [284, 343] on input "T3283016359" at bounding box center [604, 343] width 812 height 35
paste input "43"
click at [967, 439] on button "Search" at bounding box center [956, 440] width 110 height 37
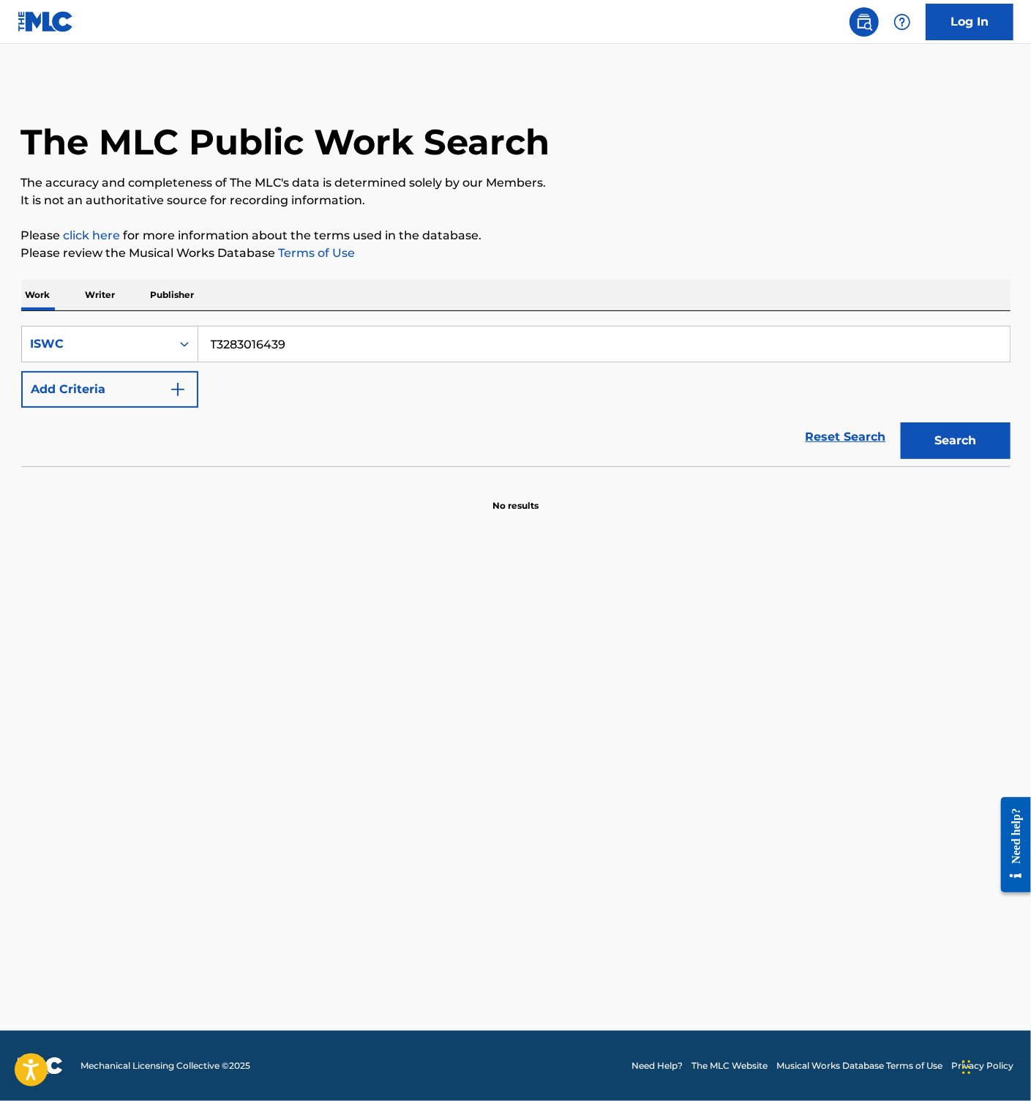
click at [354, 342] on input "T3283016439" at bounding box center [604, 343] width 812 height 35
paste input "73"
click at [966, 441] on button "Search" at bounding box center [956, 440] width 110 height 37
click at [272, 347] on input "T3283016473" at bounding box center [604, 343] width 812 height 35
paste input "586"
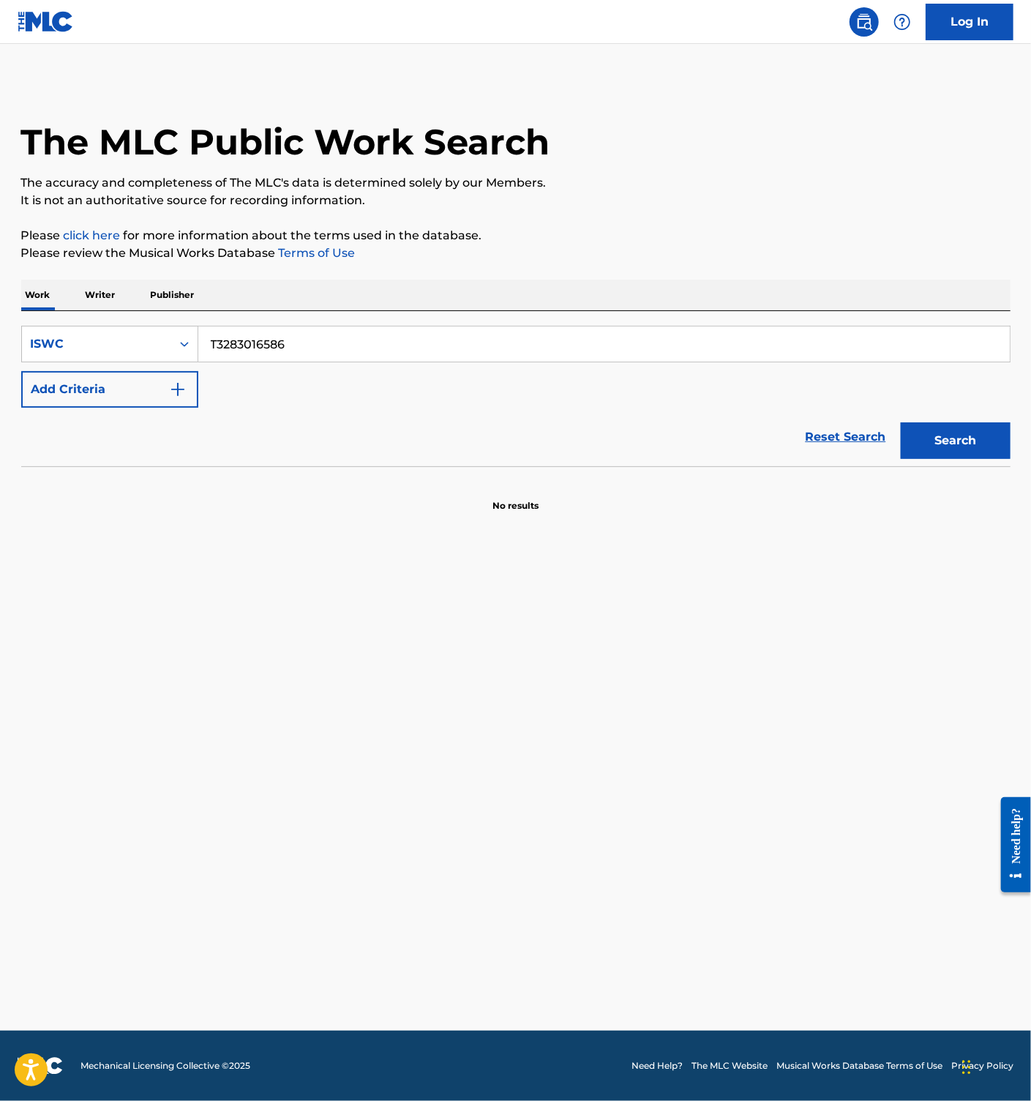
click at [946, 426] on button "Search" at bounding box center [956, 440] width 110 height 37
click at [258, 340] on input "T3283016586" at bounding box center [604, 343] width 812 height 35
paste input "699"
click at [951, 437] on button "Search" at bounding box center [956, 440] width 110 height 37
drag, startPoint x: 300, startPoint y: 349, endPoint x: 323, endPoint y: 357, distance: 24.1
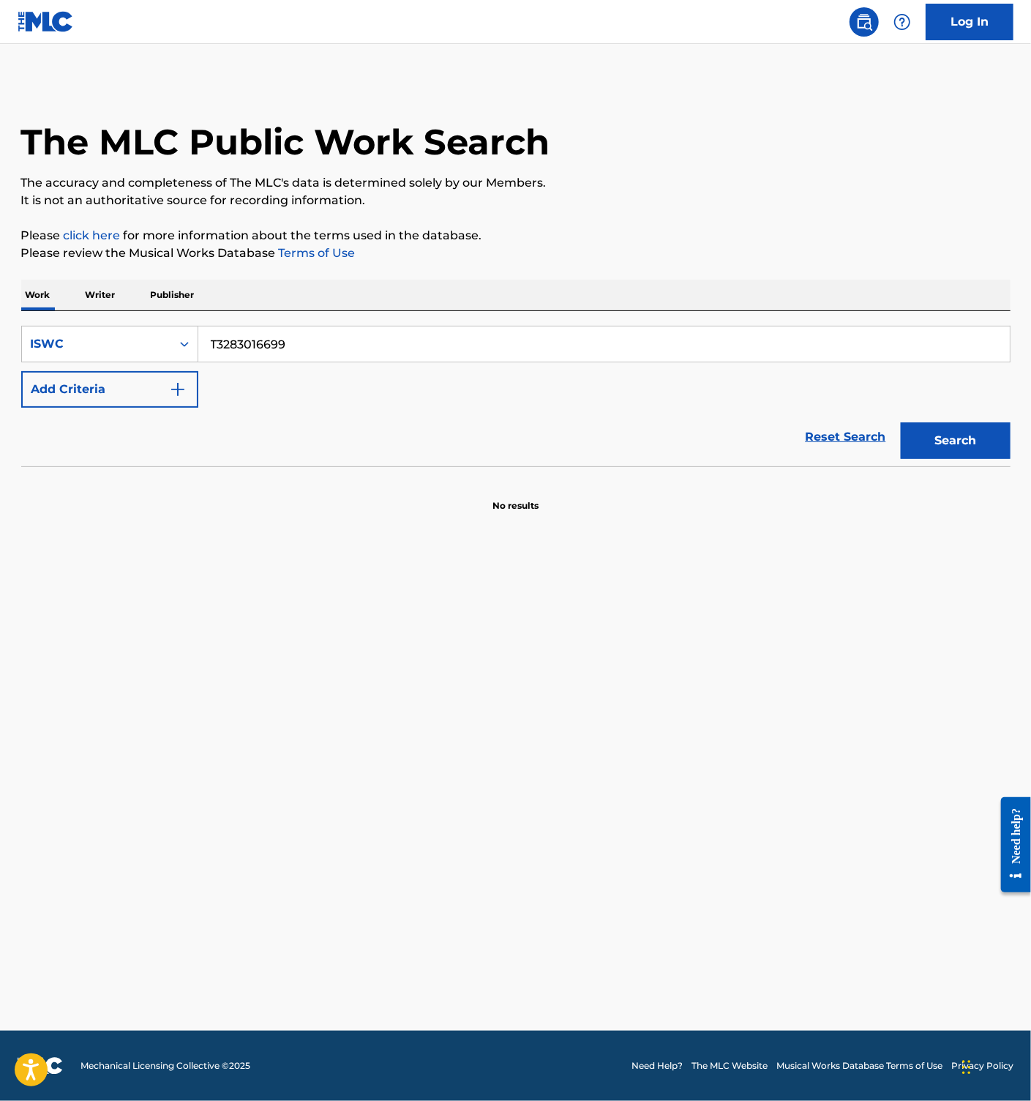
click at [300, 348] on input "T3283016699" at bounding box center [604, 343] width 812 height 35
paste input "713"
click at [940, 438] on button "Search" at bounding box center [956, 440] width 110 height 37
click at [291, 345] on input "T3283016713" at bounding box center [604, 343] width 812 height 35
paste input "64972621"
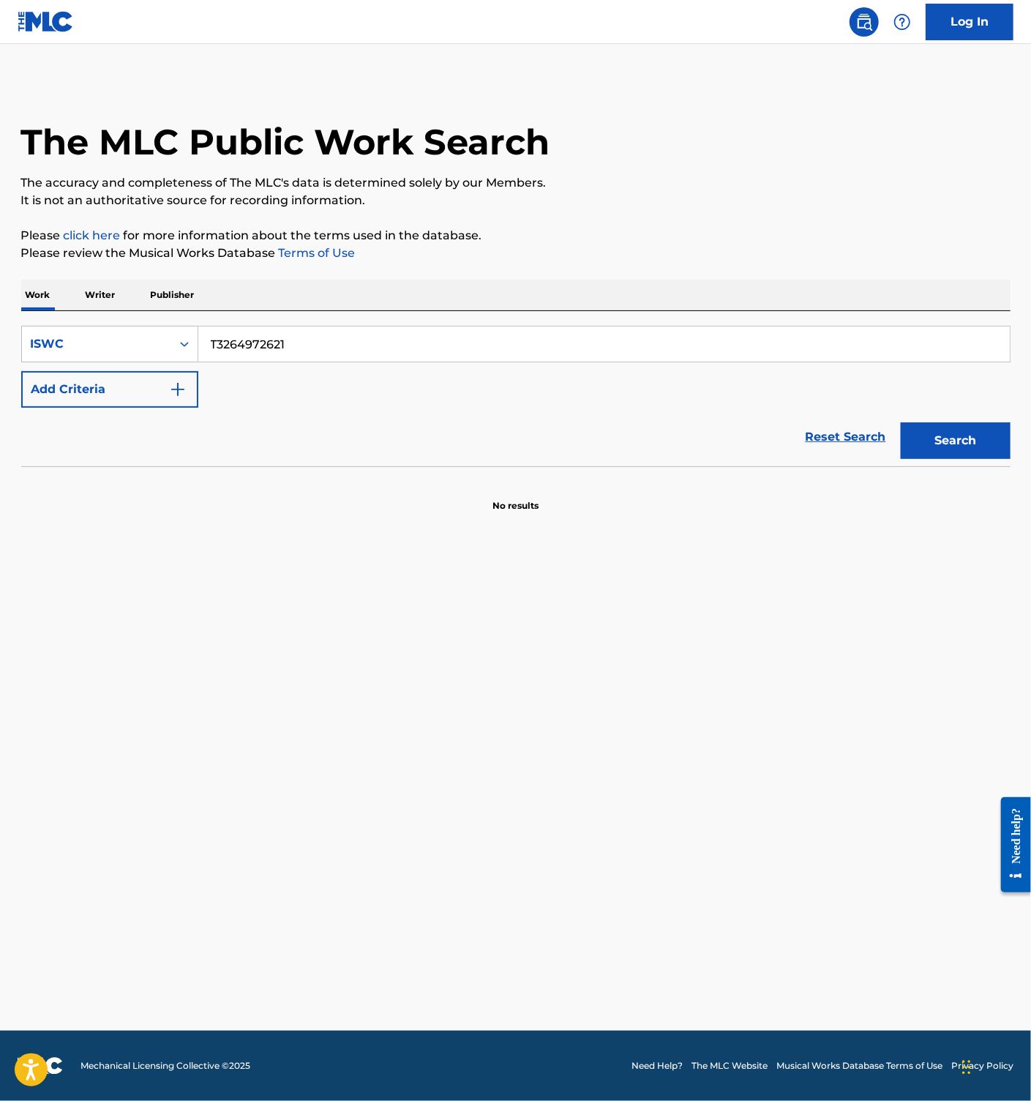
click at [966, 420] on div "Search" at bounding box center [952, 437] width 117 height 59
click at [970, 419] on div "Search" at bounding box center [952, 437] width 117 height 59
click at [967, 424] on button "Search" at bounding box center [956, 440] width 110 height 37
click at [252, 347] on input "T3264972621" at bounding box center [604, 343] width 812 height 35
paste input "9314656718"
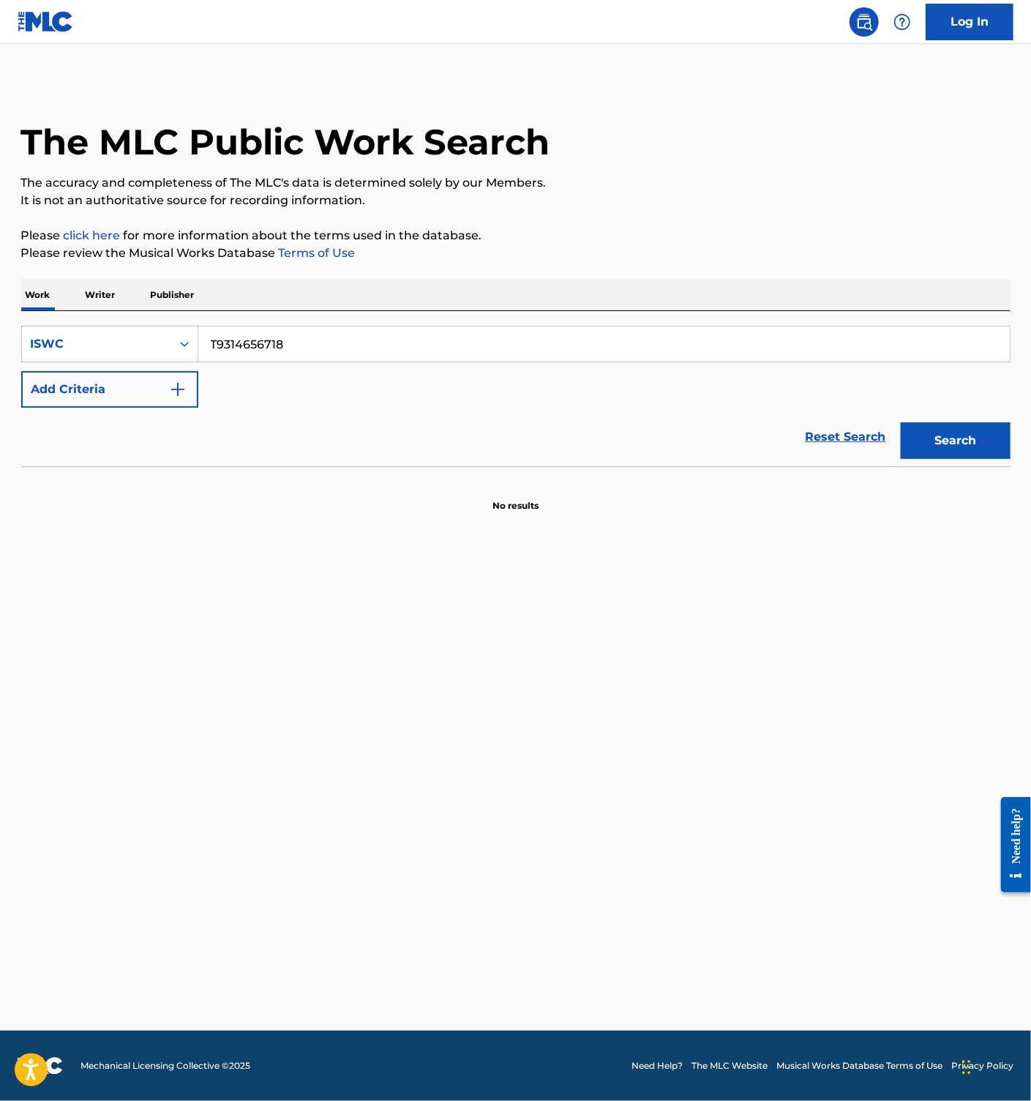
click at [959, 432] on button "Search" at bounding box center [956, 440] width 110 height 37
click at [280, 340] on input "T9314656718" at bounding box center [604, 343] width 812 height 35
click at [323, 337] on input "T9314656718" at bounding box center [604, 343] width 812 height 35
paste input "1020771939"
type input "T1020771939"
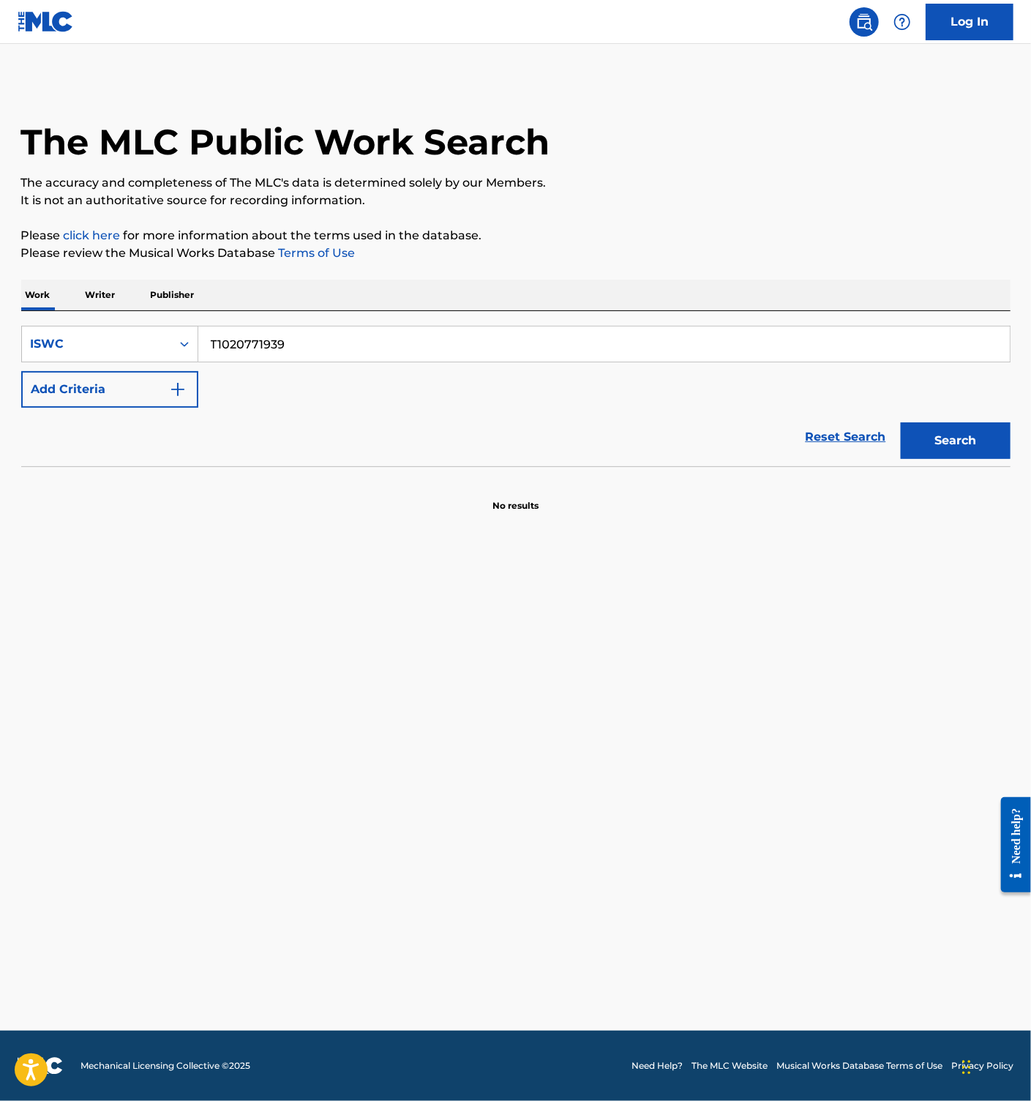
click at [938, 443] on button "Search" at bounding box center [956, 440] width 110 height 37
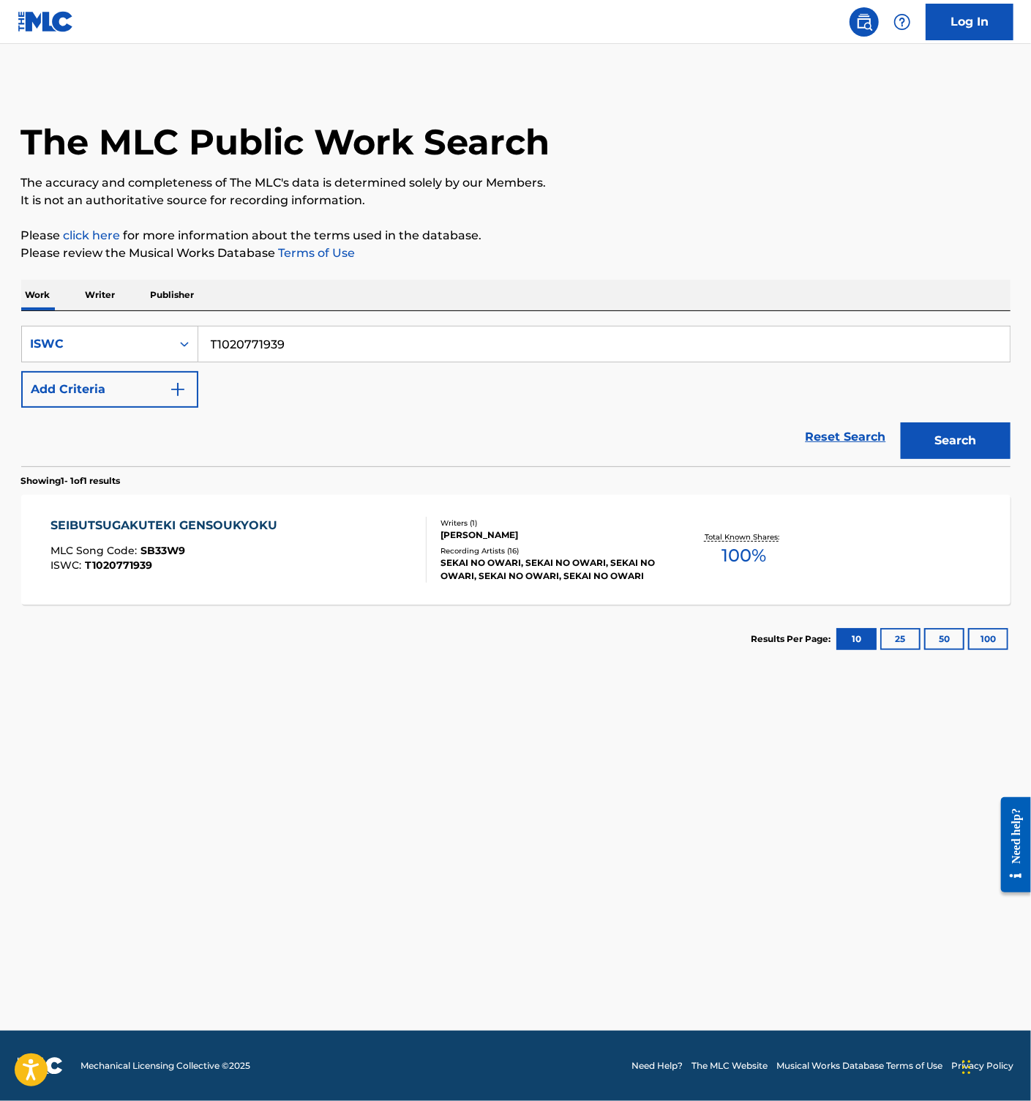
click at [299, 590] on div "SEIBUTSUGAKUTEKI GENSOUKYOKU MLC Song Code : SB33W9 ISWC : T1020771939 Writers …" at bounding box center [515, 550] width 989 height 110
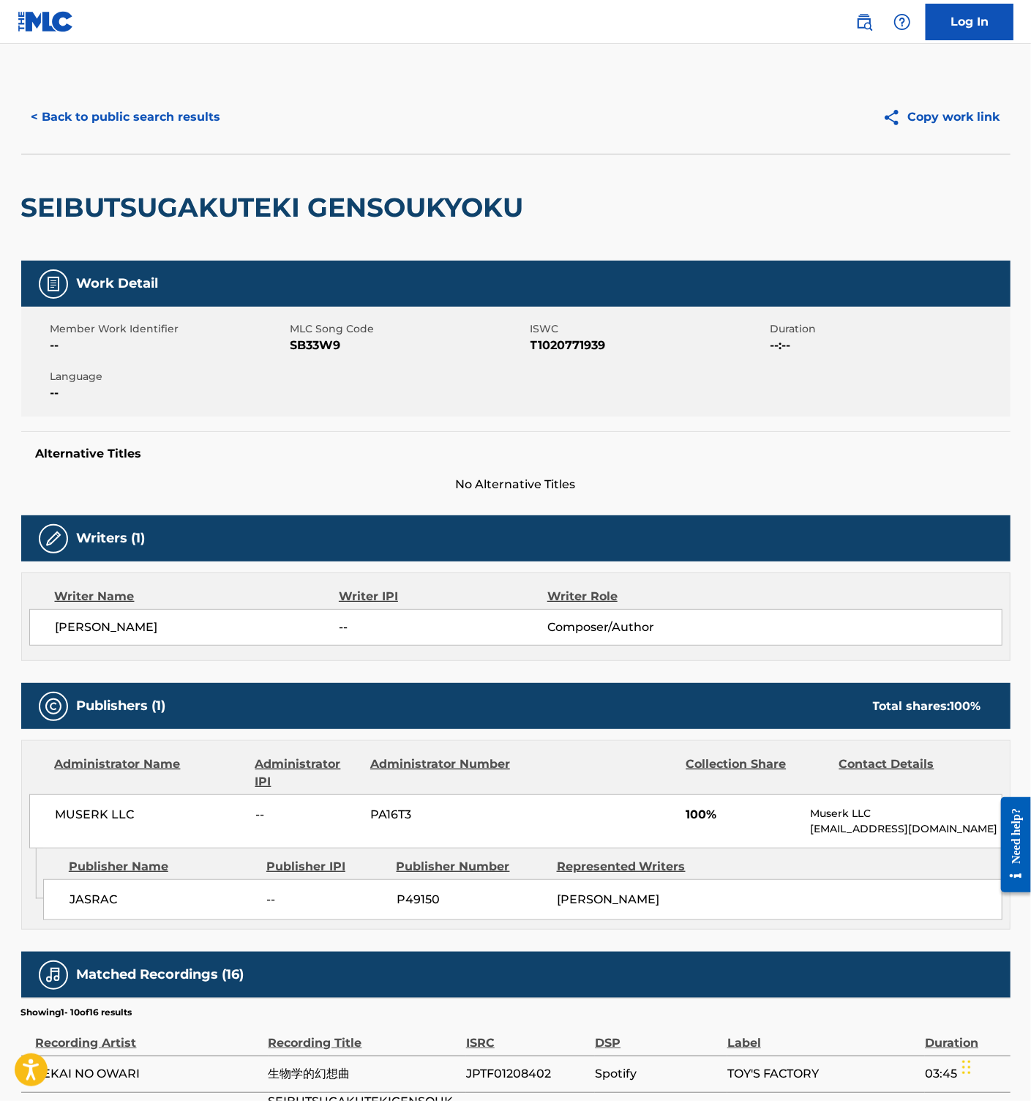
click at [302, 355] on div "Member Work Identifier -- MLC Song Code SB33W9 ISWC T1020771939 Duration --:-- …" at bounding box center [515, 362] width 989 height 110
click at [71, 97] on div "< Back to public search results Copy work link" at bounding box center [515, 117] width 989 height 73
click at [83, 100] on button "< Back to public search results" at bounding box center [126, 117] width 210 height 37
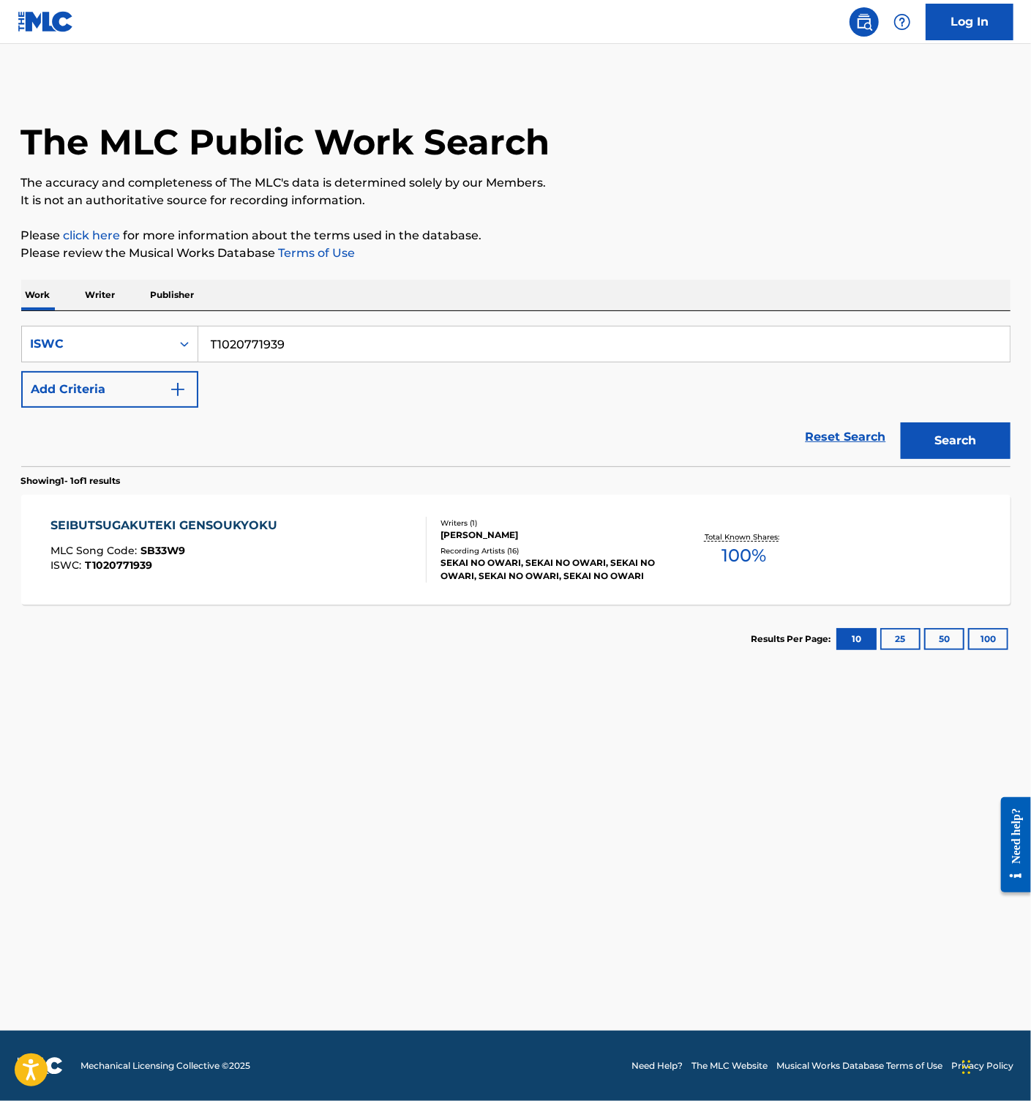
click at [407, 739] on main "The MLC Public Work Search The accuracy and completeness of The MLC's data is d…" at bounding box center [515, 537] width 1031 height 986
click at [369, 574] on div "SEIBUTSUGAKUTEKI GENSOUKYOKU MLC Song Code : SB33W9 ISWC : T1020771939" at bounding box center [238, 550] width 376 height 66
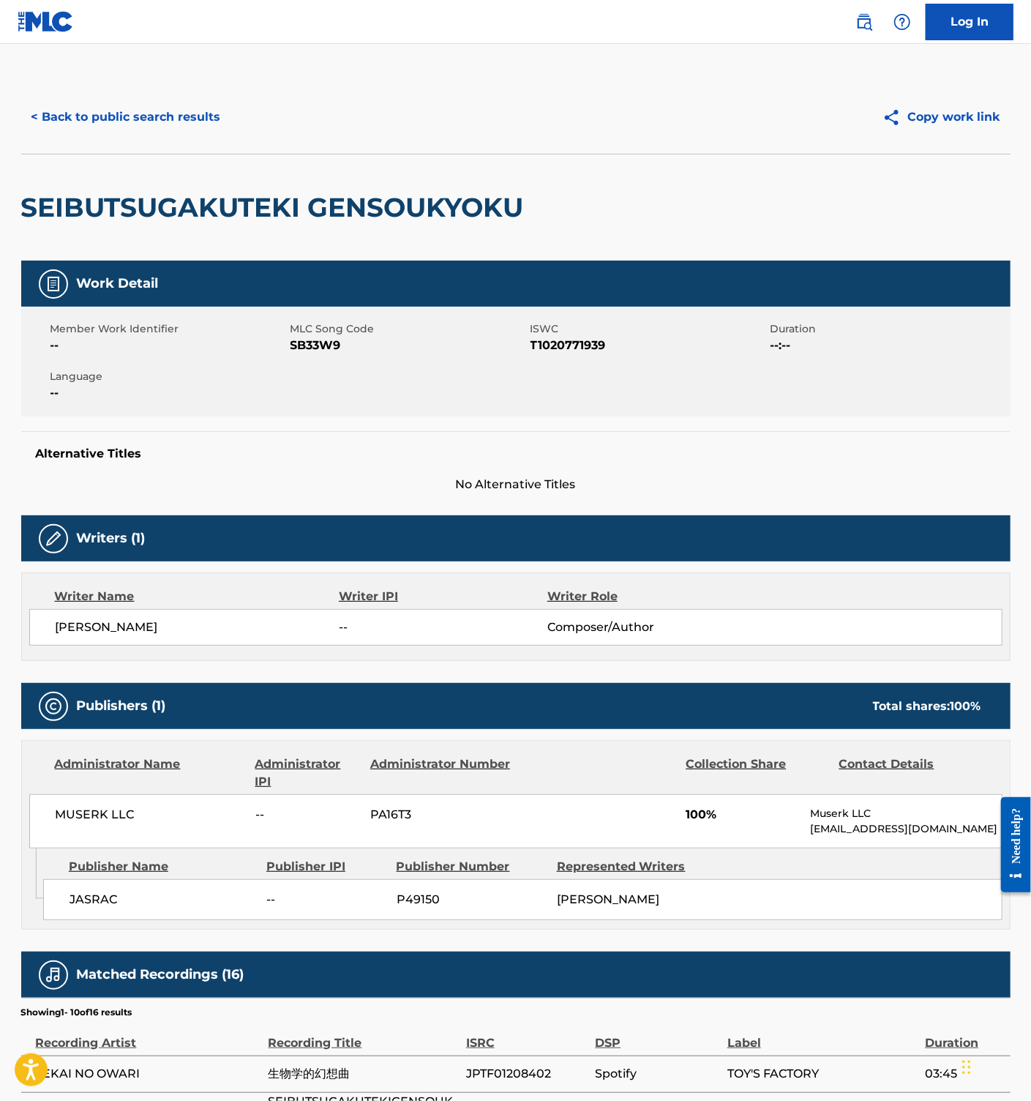
click at [141, 117] on button "< Back to public search results" at bounding box center [126, 117] width 210 height 37
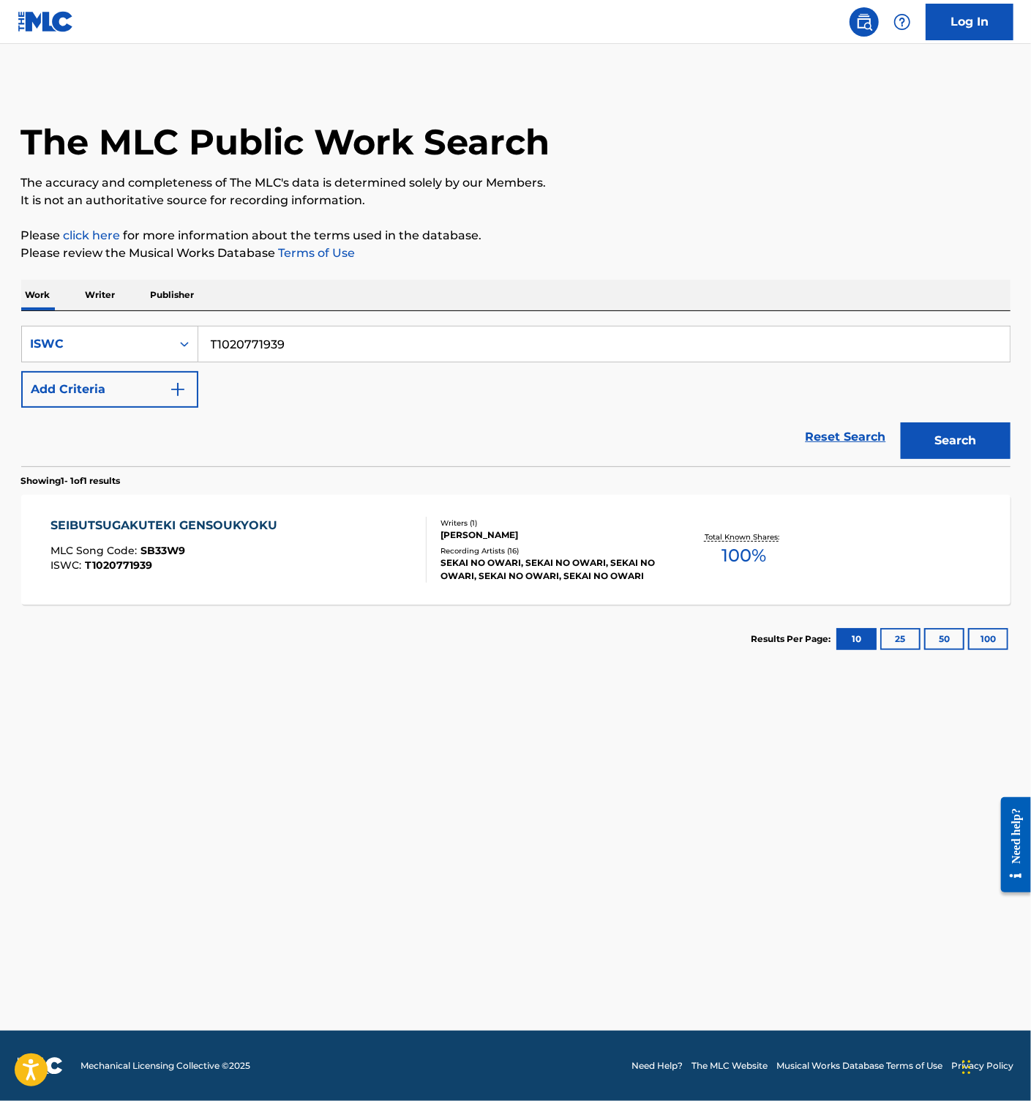
click at [313, 351] on input "T1020771939" at bounding box center [604, 343] width 812 height 35
paste input "3264861696"
click at [976, 439] on button "Search" at bounding box center [956, 440] width 110 height 37
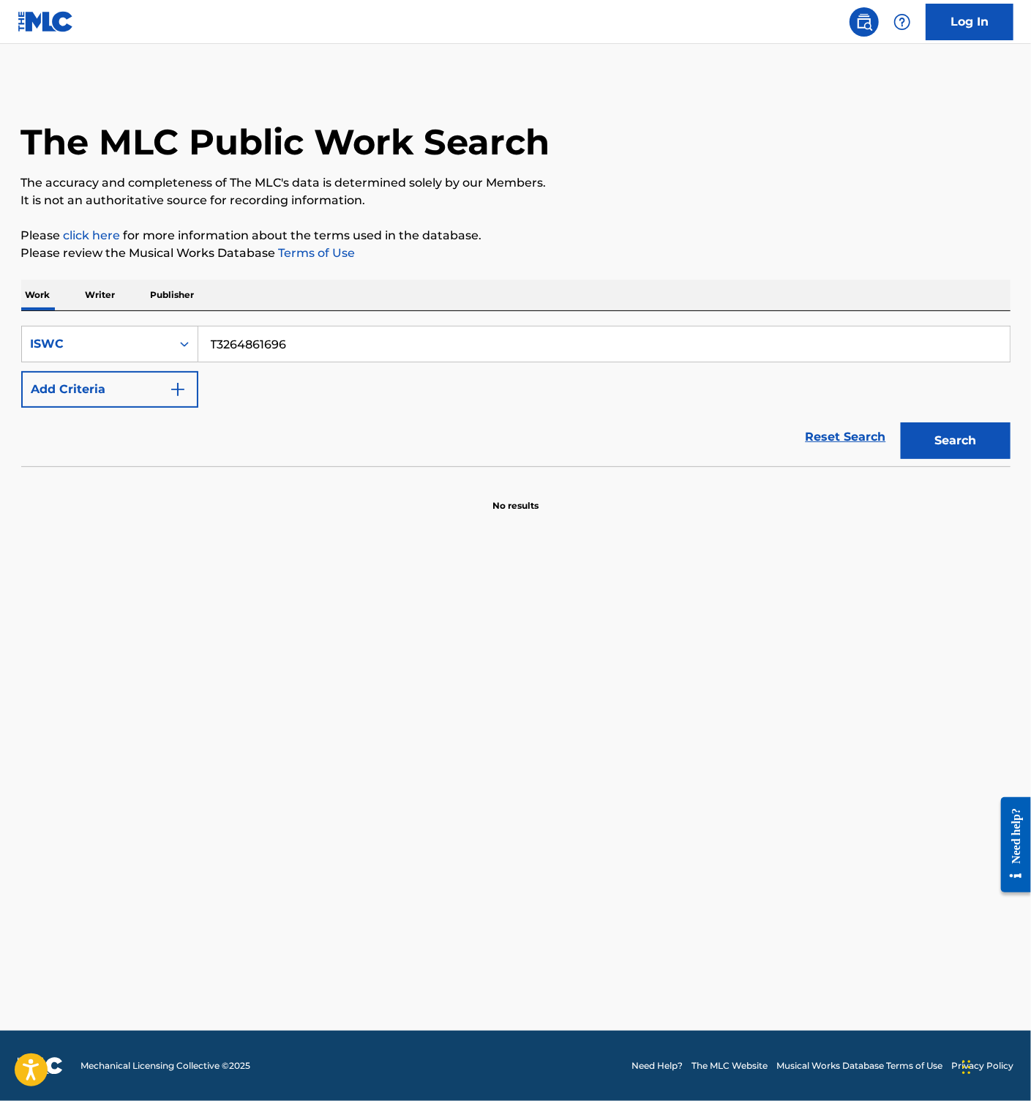
click at [281, 340] on input "T3264861696" at bounding box center [604, 343] width 812 height 35
paste input "371"
click at [929, 425] on button "Search" at bounding box center [956, 440] width 110 height 37
click at [279, 347] on input "T3264863716" at bounding box center [604, 343] width 812 height 35
paste input "-326.486.165-2"
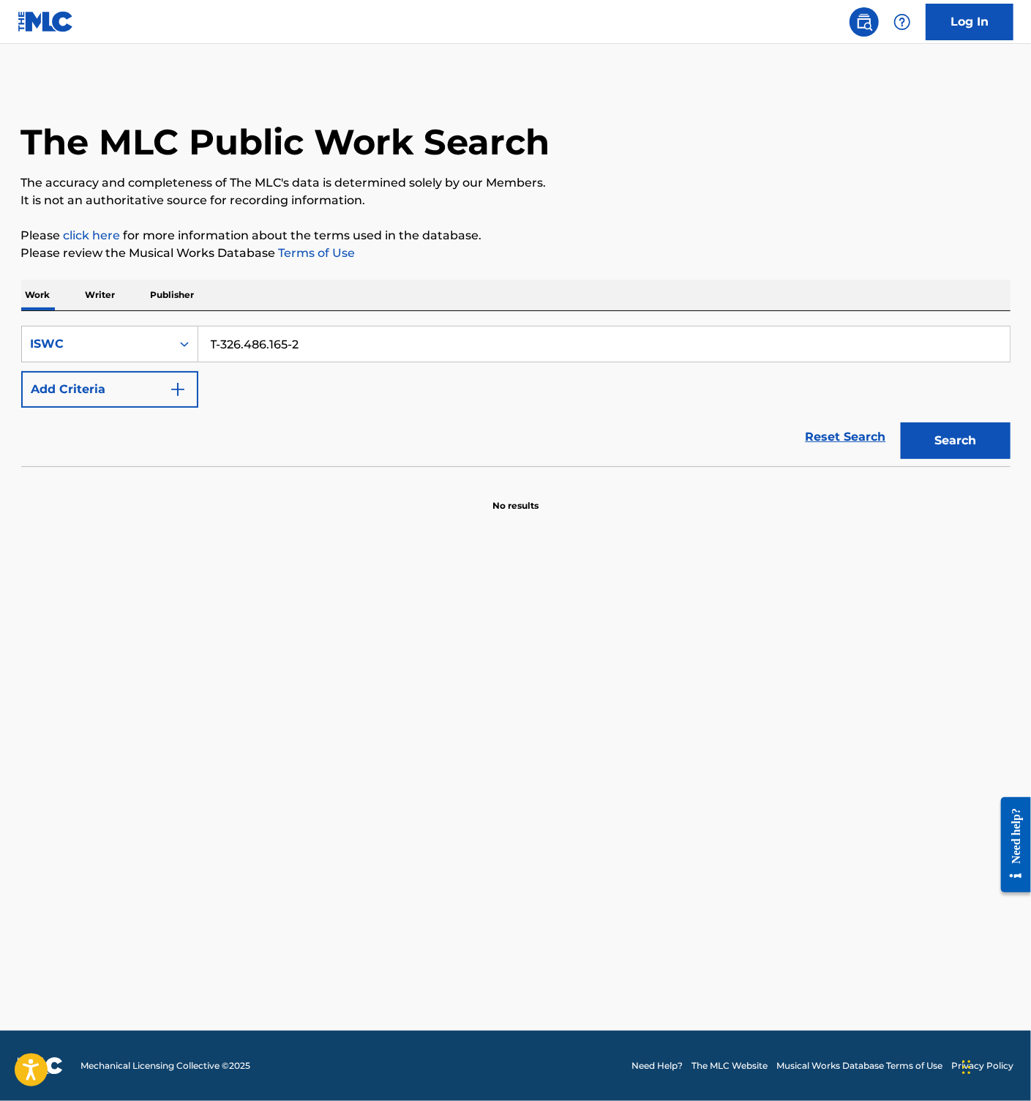
click at [958, 434] on button "Search" at bounding box center [956, 440] width 110 height 37
click at [274, 347] on input "T-326.486.165-2" at bounding box center [604, 343] width 812 height 35
paste input "326486165"
click at [972, 438] on button "Search" at bounding box center [956, 440] width 110 height 37
click at [299, 345] on input "T3264861652" at bounding box center [604, 343] width 812 height 35
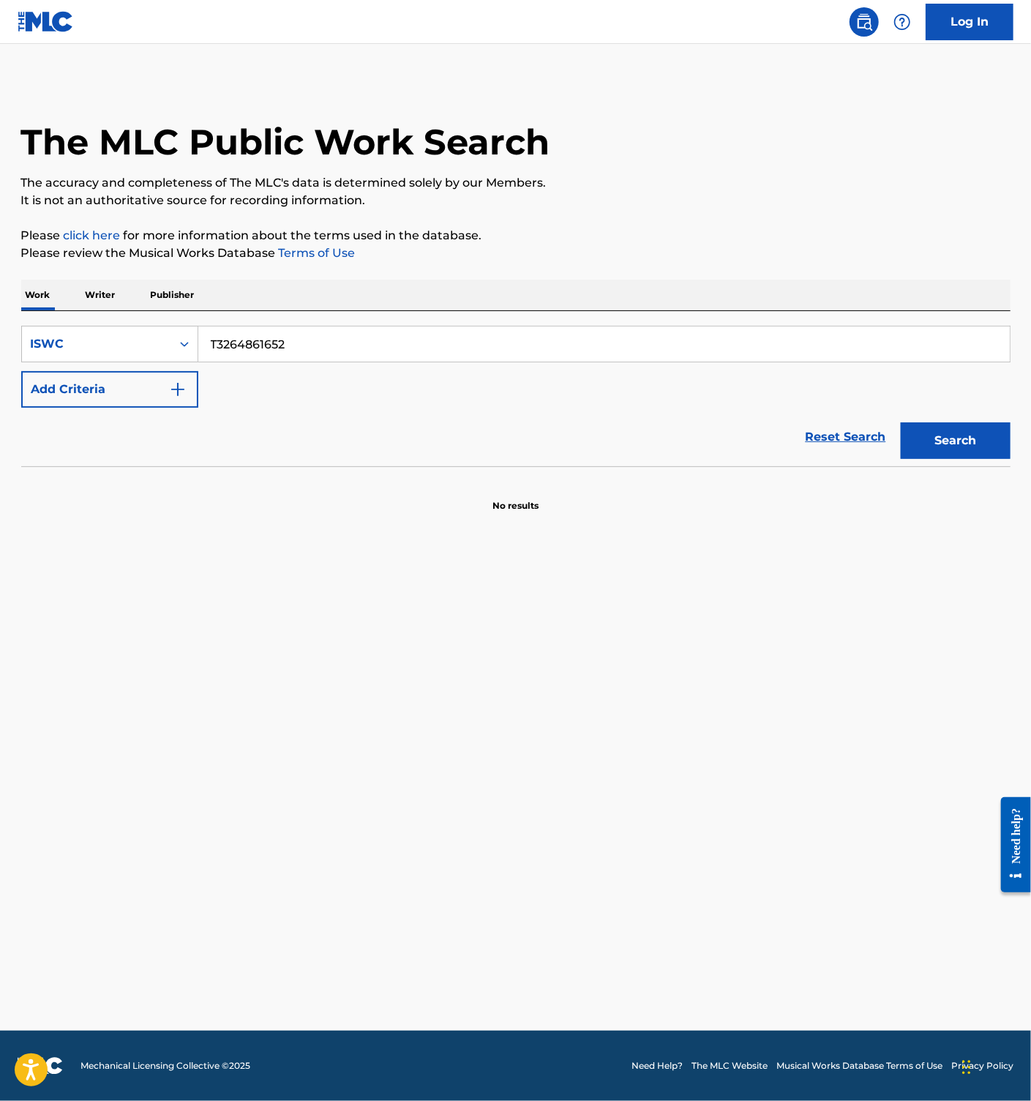
paste input "3647"
click at [982, 448] on button "Search" at bounding box center [956, 440] width 110 height 37
click at [315, 328] on input "T3264863647" at bounding box center [604, 343] width 812 height 35
paste input "[DATE]"
click at [978, 431] on button "Search" at bounding box center [956, 440] width 110 height 37
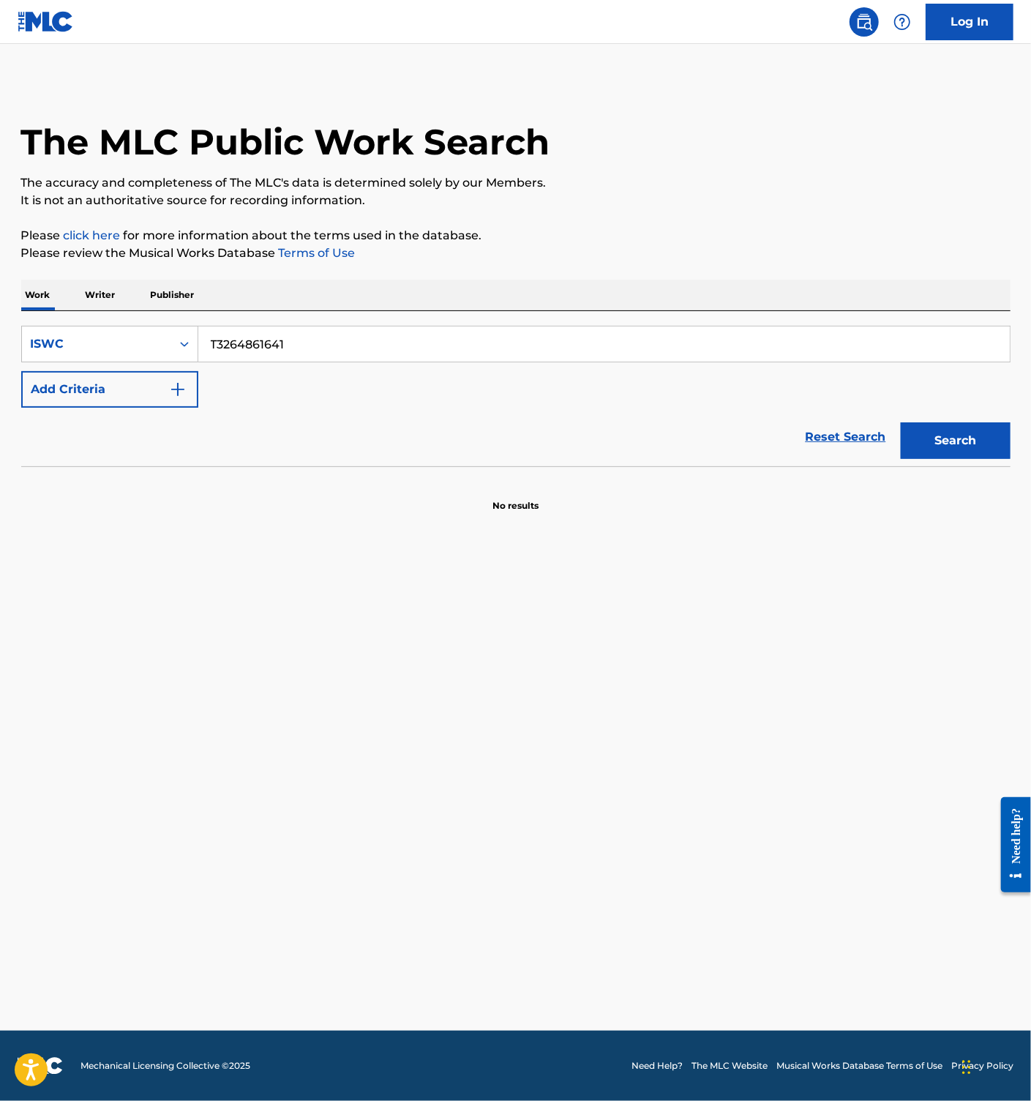
drag, startPoint x: 275, startPoint y: 331, endPoint x: 287, endPoint y: 334, distance: 12.3
click at [275, 331] on input "T3264861641" at bounding box center [604, 343] width 812 height 35
paste input "-326.486.160-7"
click at [956, 435] on button "Search" at bounding box center [956, 440] width 110 height 37
click at [229, 341] on input "T-326.486.160-7" at bounding box center [604, 343] width 812 height 35
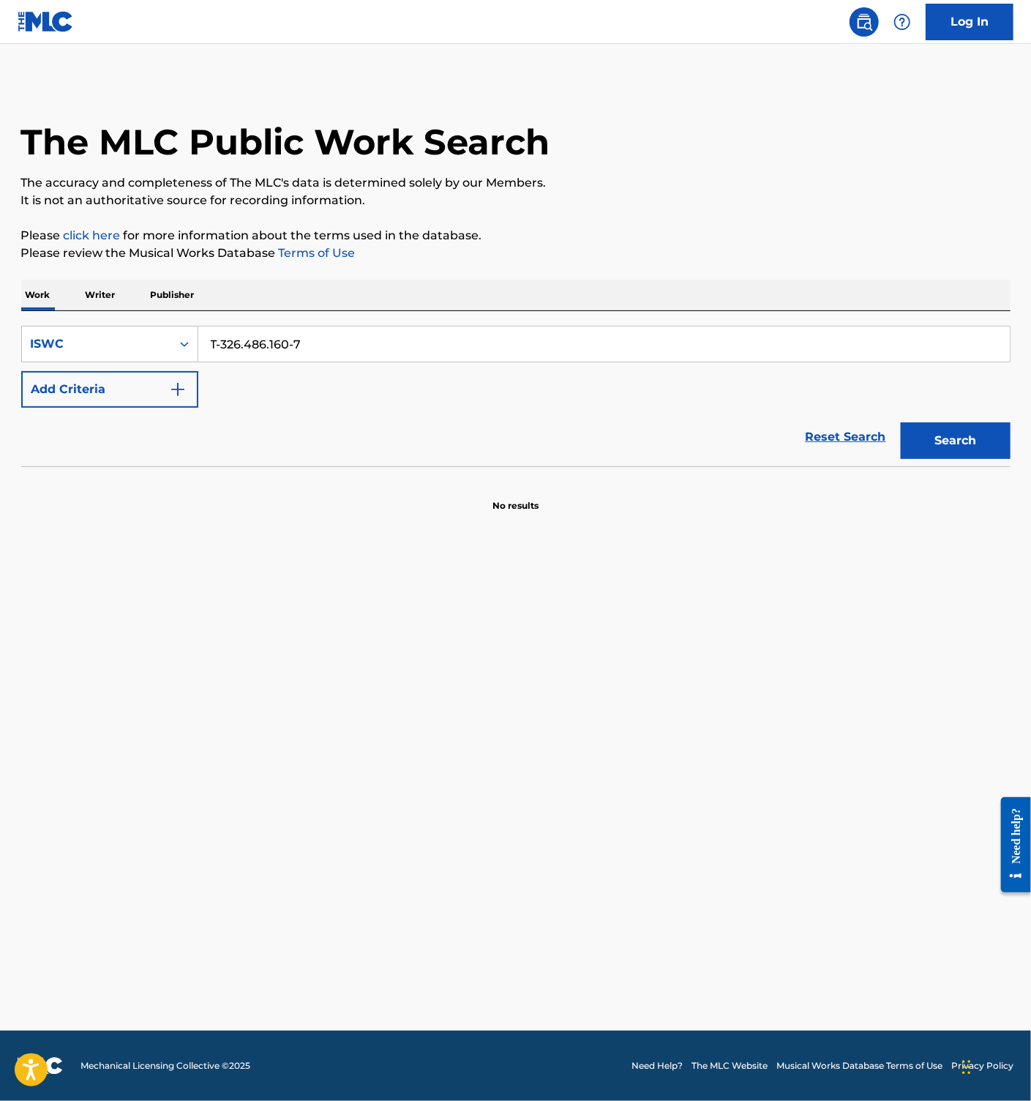
paste input "326486160"
click at [940, 437] on button "Search" at bounding box center [956, 440] width 110 height 37
click at [285, 347] on input "T3264861607" at bounding box center [604, 343] width 812 height 35
paste input "538"
click at [969, 449] on button "Search" at bounding box center [956, 440] width 110 height 37
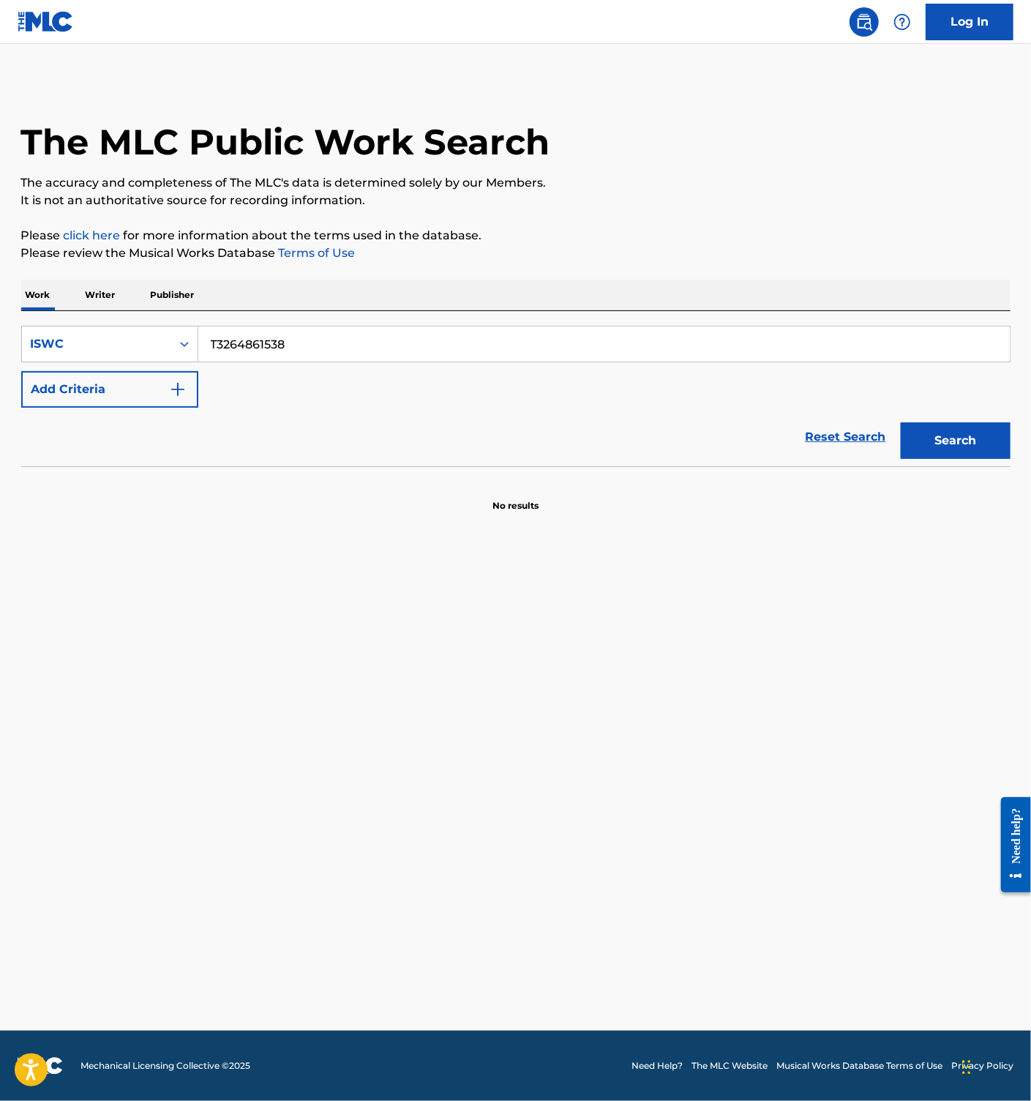
click at [276, 342] on input "T3264861538" at bounding box center [604, 343] width 812 height 35
click at [234, 334] on input "T3264861538" at bounding box center [604, 343] width 812 height 35
paste input "05"
click at [964, 438] on button "Search" at bounding box center [956, 440] width 110 height 37
click at [271, 345] on input "T3264861505" at bounding box center [604, 343] width 812 height 35
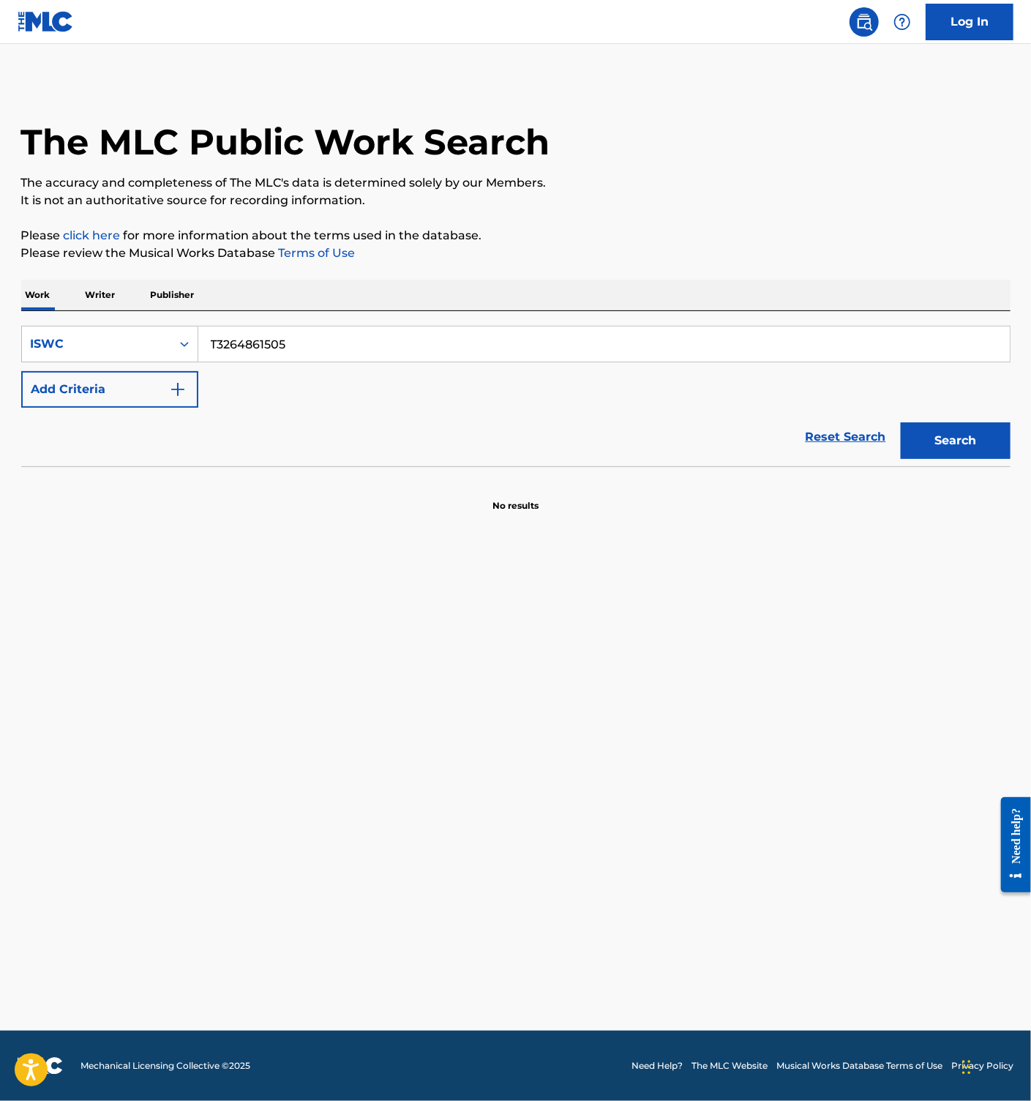
paste input "-326.486.145-8"
click at [297, 340] on input "T-326.486.145-8" at bounding box center [604, 343] width 812 height 35
paste input "326486145"
click at [978, 437] on button "Search" at bounding box center [956, 440] width 110 height 37
click at [293, 342] on input "T3264861458" at bounding box center [604, 343] width 812 height 35
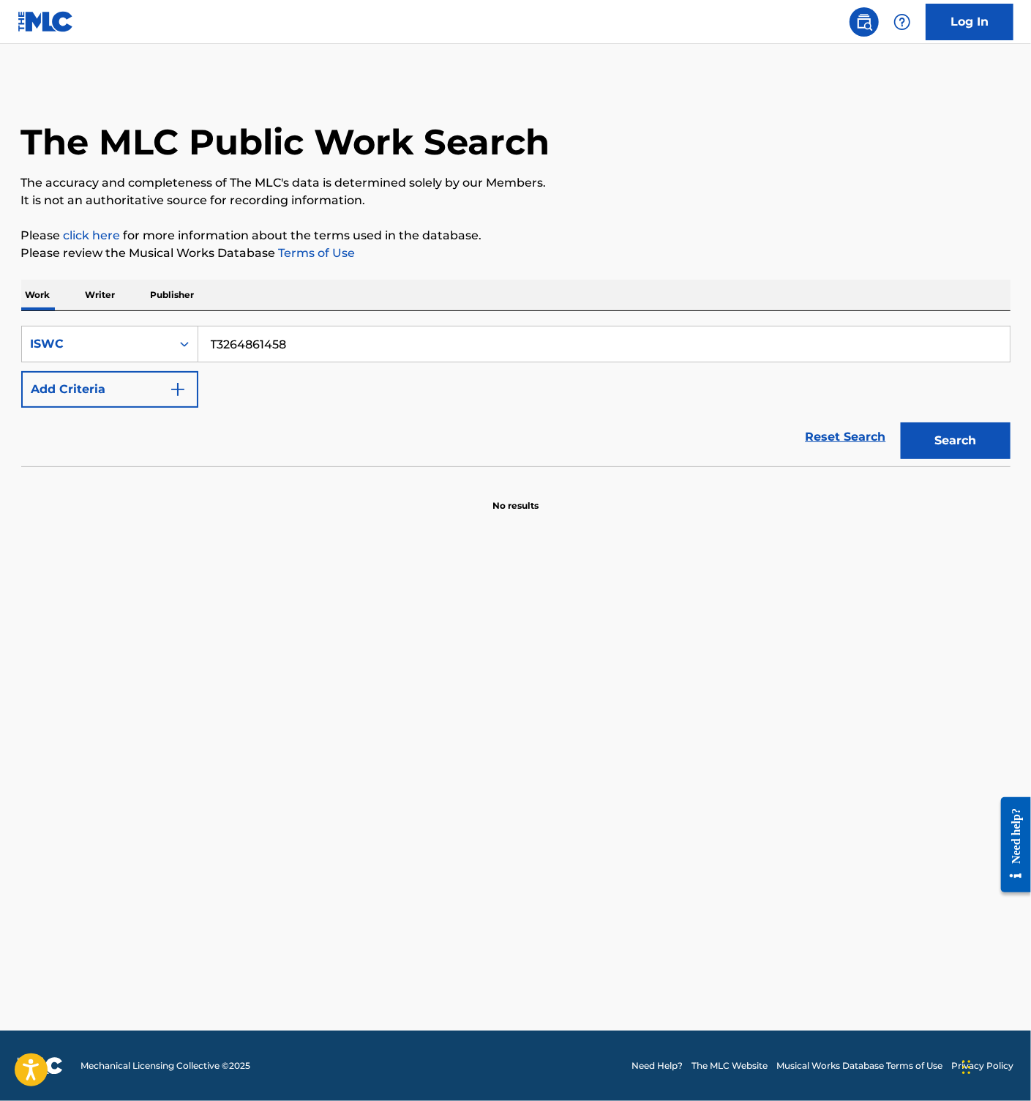
paste input "357"
click at [941, 425] on button "Search" at bounding box center [956, 440] width 110 height 37
click at [273, 342] on input "T3264863578" at bounding box center [604, 343] width 812 height 35
paste input "73959590"
click at [985, 449] on button "Search" at bounding box center [956, 440] width 110 height 37
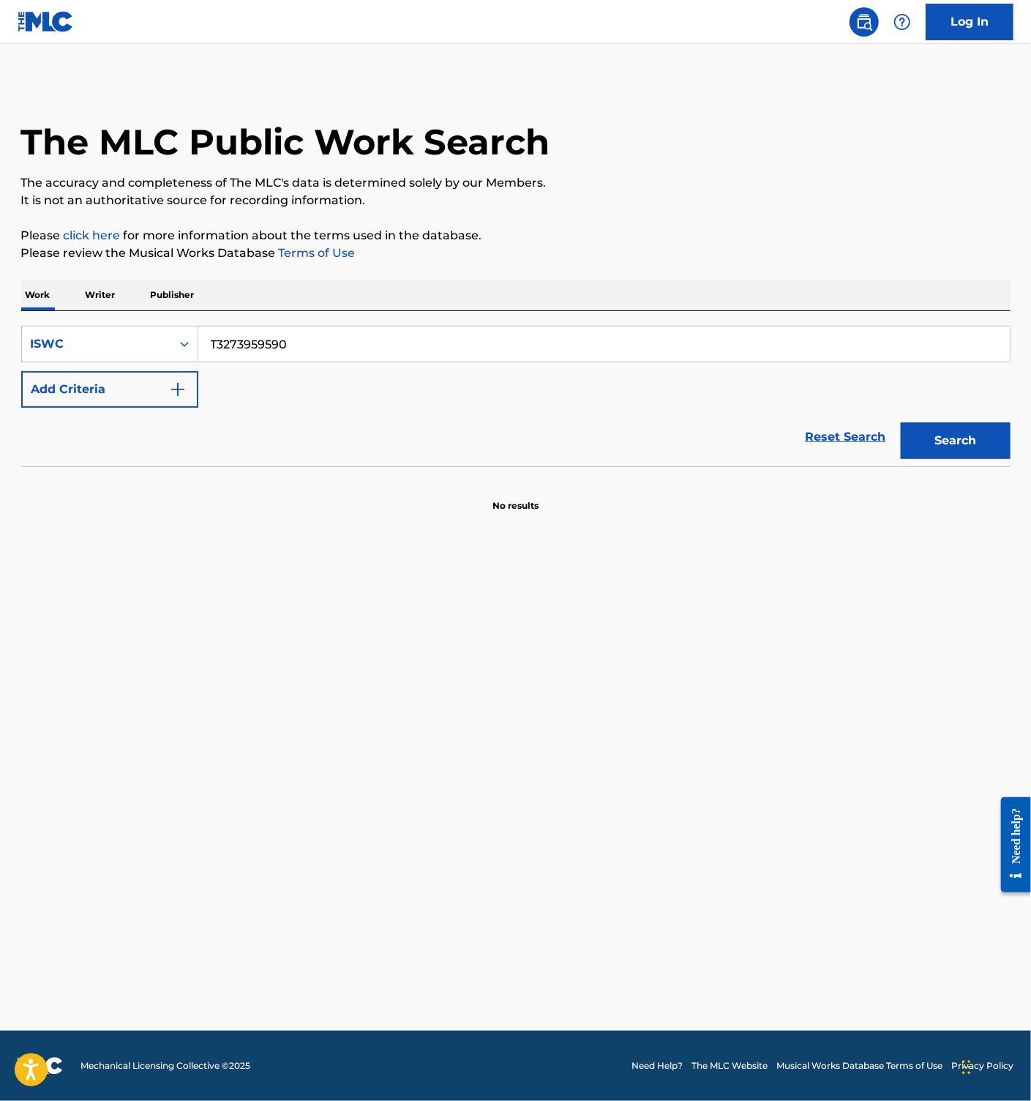
click at [277, 358] on input "T3273959590" at bounding box center [604, 343] width 812 height 35
paste input "-327.395.911-4"
click at [957, 428] on button "Search" at bounding box center [956, 440] width 110 height 37
click at [277, 345] on input "T-327.395.911-4" at bounding box center [604, 343] width 812 height 35
paste input "327395911"
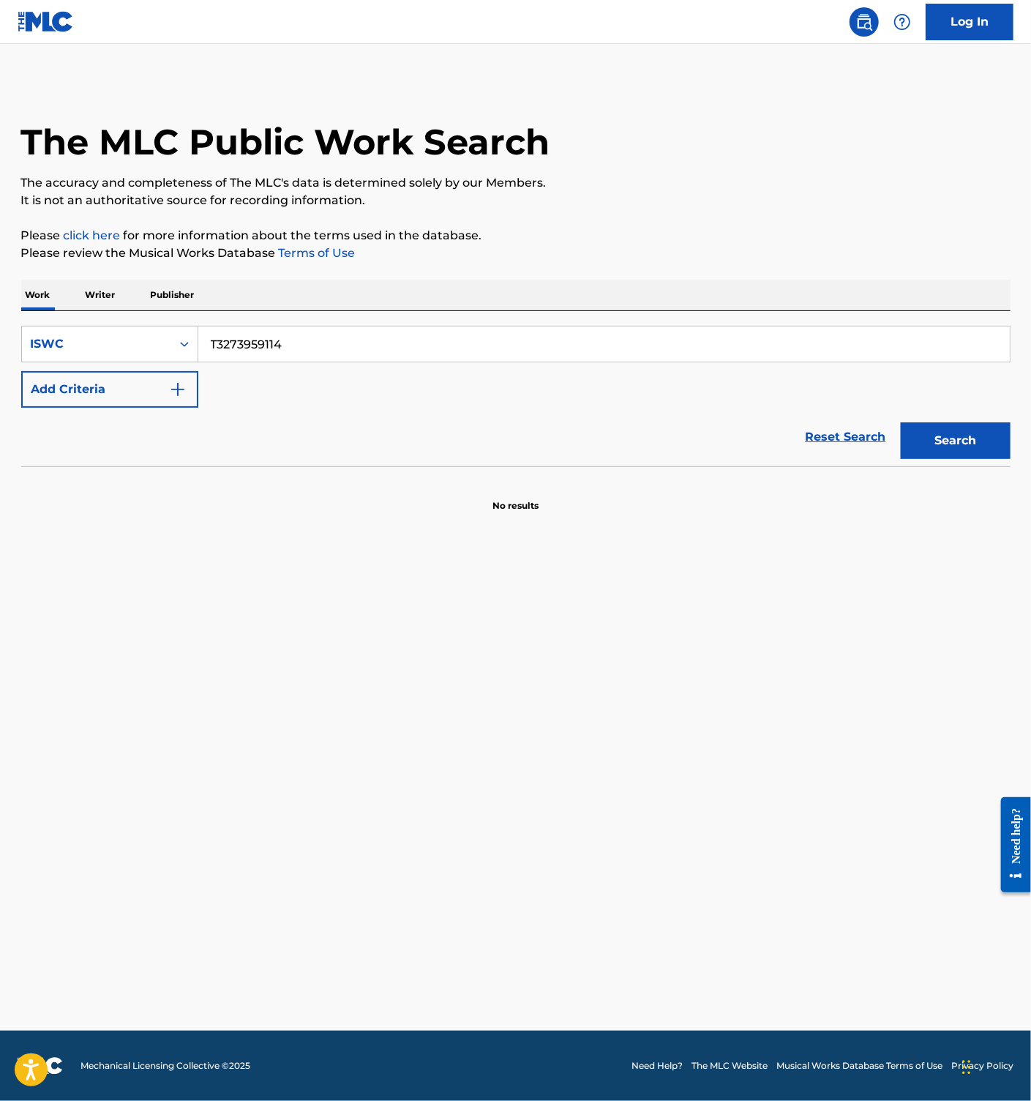
click at [941, 434] on button "Search" at bounding box center [956, 440] width 110 height 37
click at [274, 366] on div "SearchWithCriteria457419ad-f88a-4a62-8394-7038f1f13ae1 ISWC T3273959114 Add Cri…" at bounding box center [515, 367] width 989 height 82
click at [299, 352] on input "T3273959114" at bounding box center [604, 343] width 812 height 35
paste input "-327.395.904-5"
click at [281, 347] on input "T-327.395.904-5" at bounding box center [604, 343] width 812 height 35
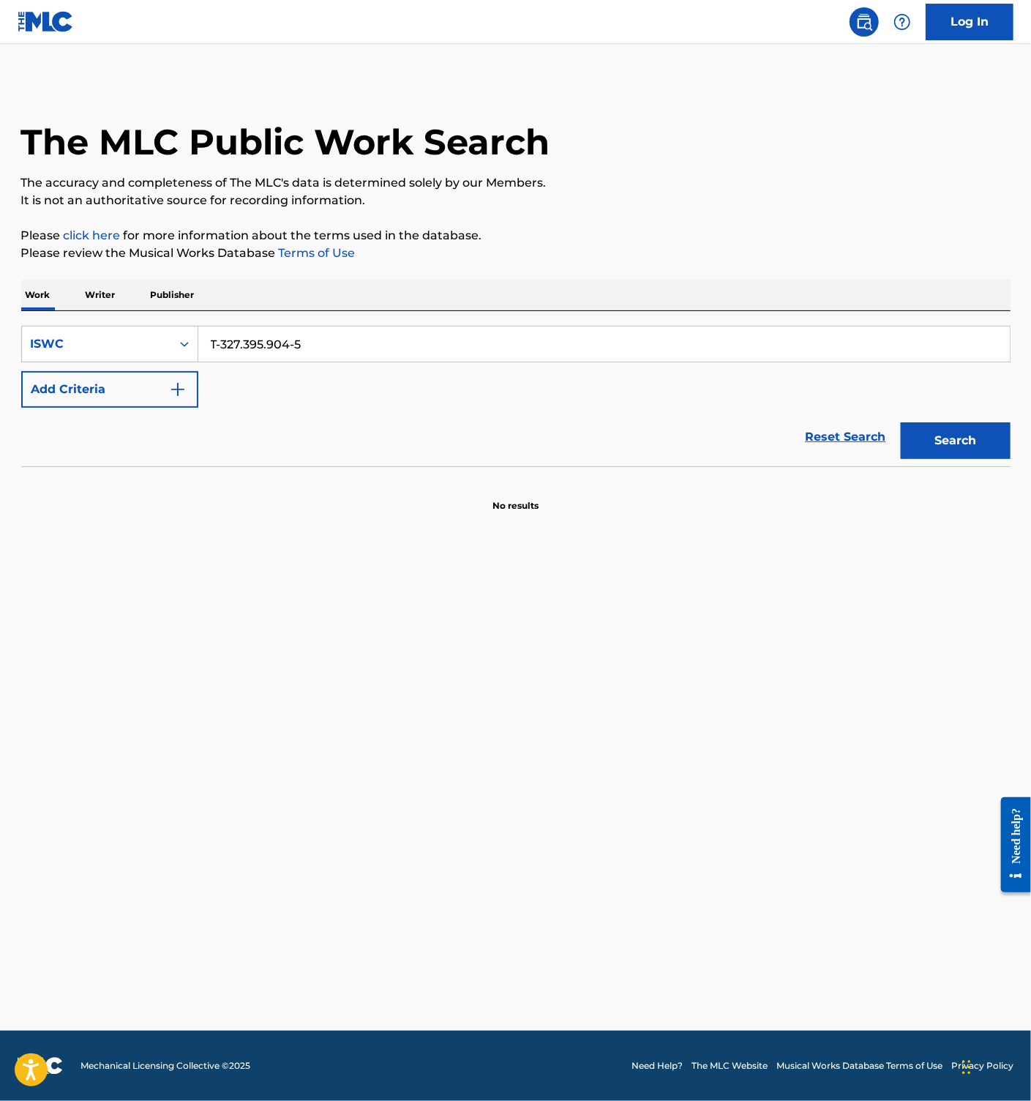
paste input "327395904"
click at [961, 449] on button "Search" at bounding box center [956, 440] width 110 height 37
click at [282, 328] on input "T3273959045" at bounding box center [604, 343] width 812 height 35
paste input "374"
click at [973, 425] on button "Search" at bounding box center [956, 440] width 110 height 37
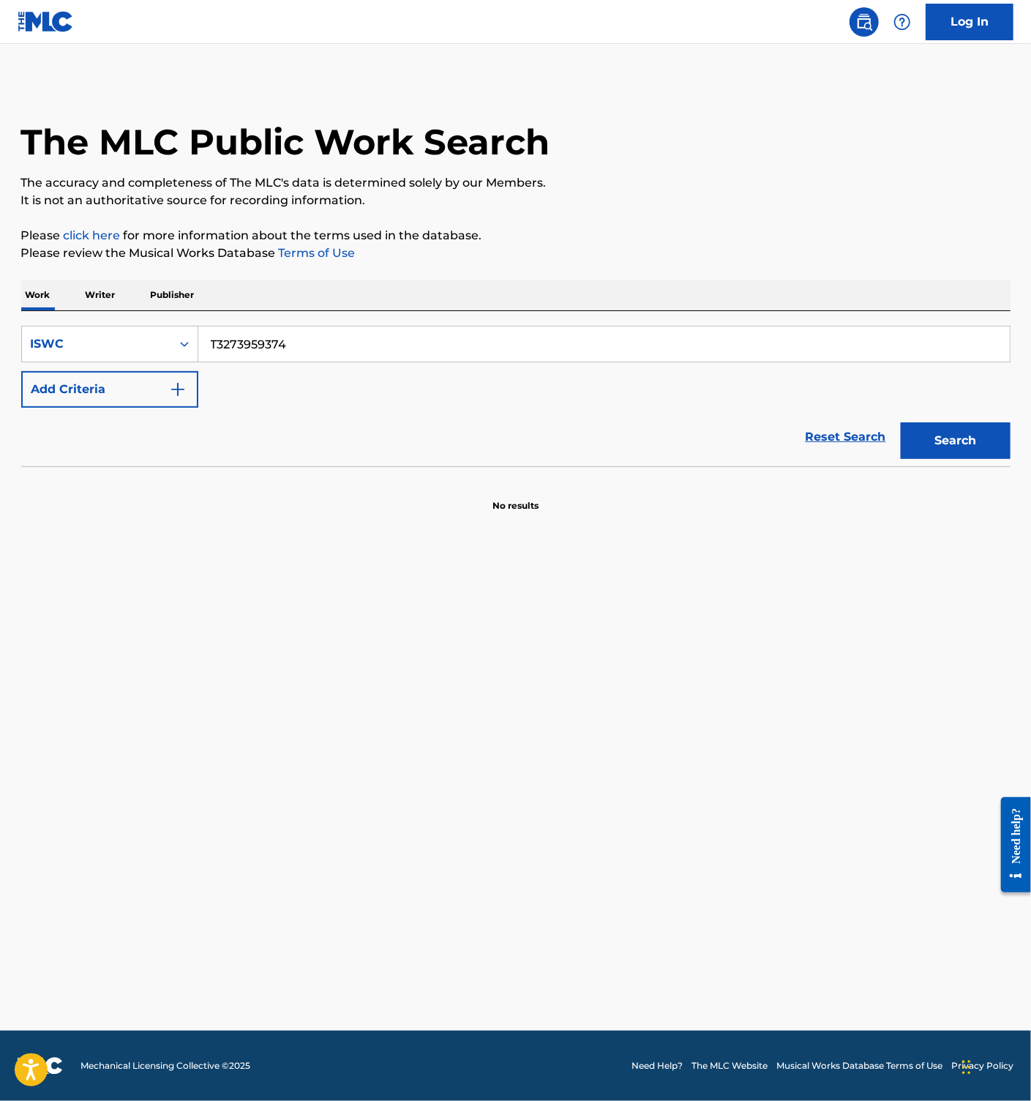
click at [279, 340] on input "T3273959374" at bounding box center [604, 343] width 812 height 35
paste input "60111"
click at [943, 443] on button "Search" at bounding box center [956, 440] width 110 height 37
drag, startPoint x: 250, startPoint y: 337, endPoint x: 247, endPoint y: 343, distance: 7.5
click at [250, 338] on input "T3273960111" at bounding box center [604, 343] width 812 height 35
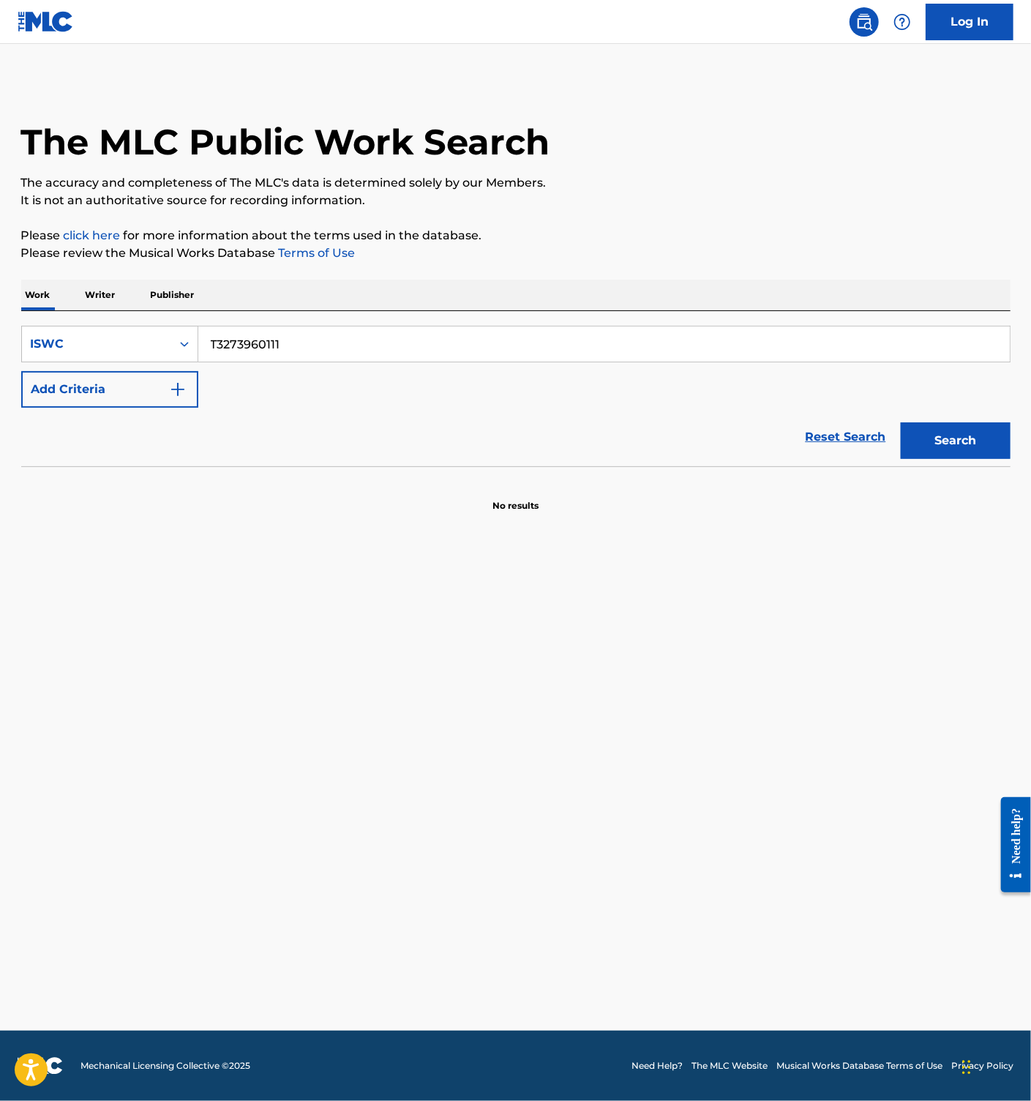
paste input "59283"
click at [922, 446] on button "Search" at bounding box center [956, 440] width 110 height 37
click at [268, 348] on input "T3273959283" at bounding box center [604, 343] width 812 height 35
click at [303, 341] on input "T3273959283" at bounding box center [604, 343] width 812 height 35
paste input "8020"
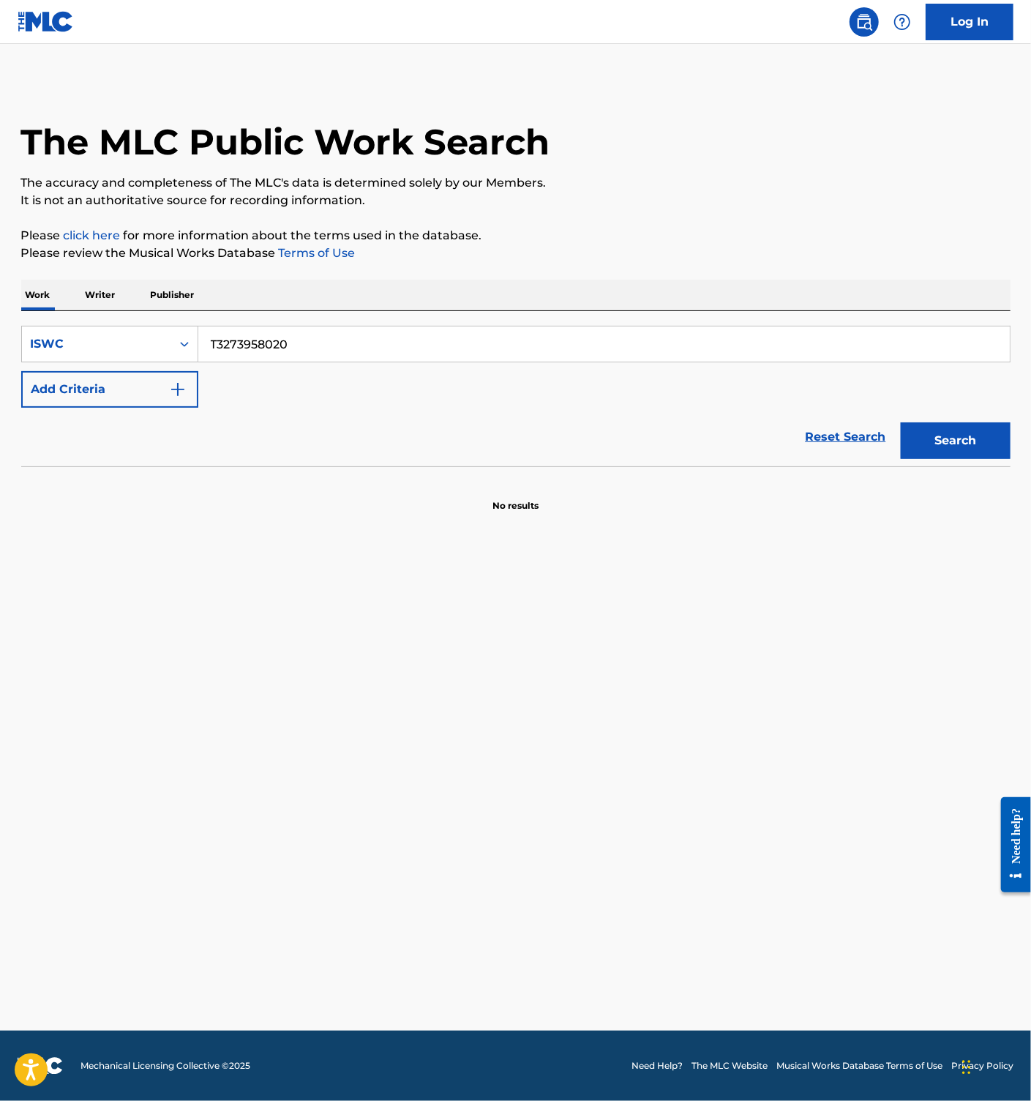
click at [954, 452] on button "Search" at bounding box center [956, 440] width 110 height 37
click at [282, 348] on input "T3273958020" at bounding box center [604, 343] width 812 height 35
paste input "64807587"
click at [944, 449] on button "Search" at bounding box center [956, 440] width 110 height 37
click at [264, 370] on div "SearchWithCriteria457419ad-f88a-4a62-8394-7038f1f13ae1 ISWC T3264807587 Add Cri…" at bounding box center [515, 367] width 989 height 82
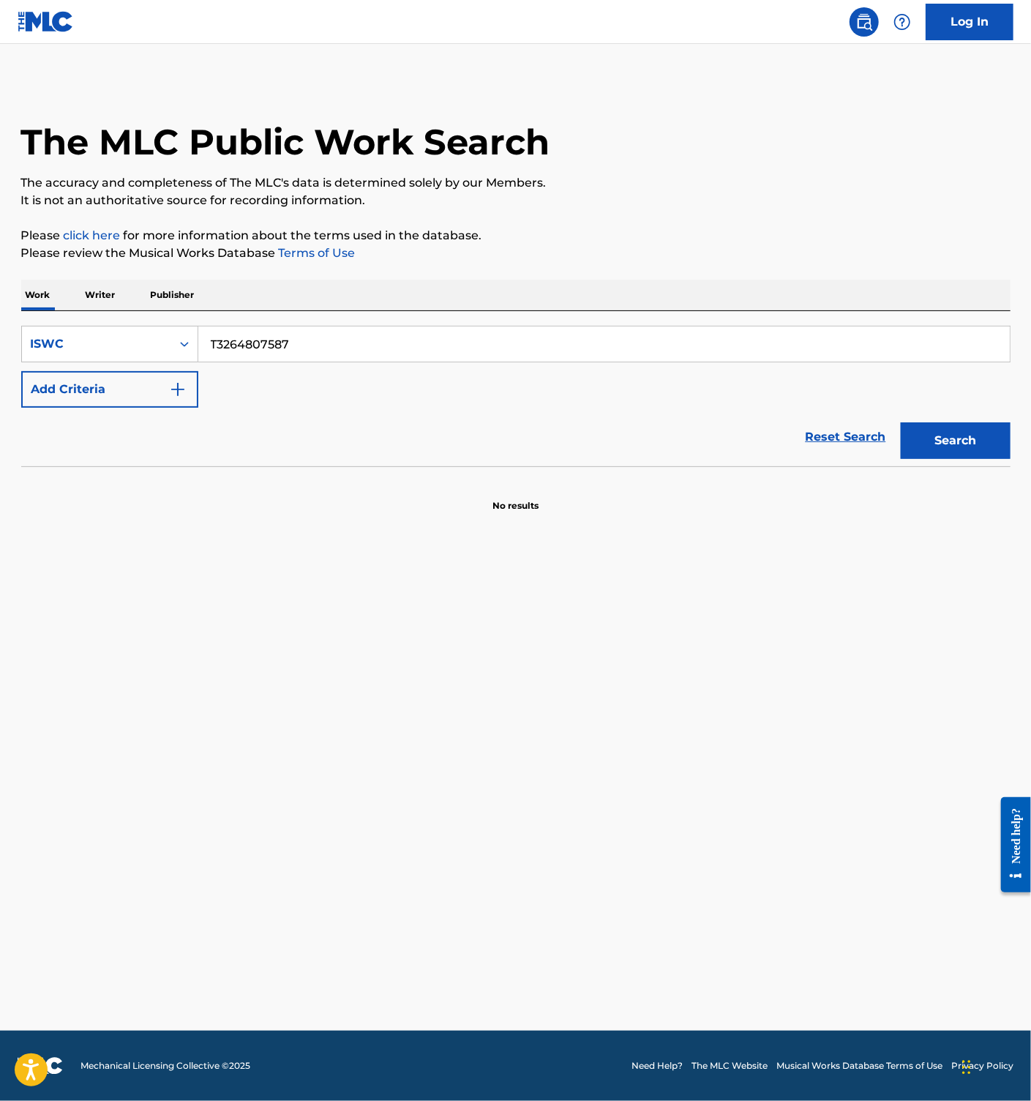
click at [267, 347] on input "T3264807587" at bounding box center [604, 343] width 812 height 35
paste input "73959954"
click at [947, 426] on button "Search" at bounding box center [956, 440] width 110 height 37
click at [261, 332] on input "T3273959954" at bounding box center [604, 343] width 812 height 35
paste input "64807532"
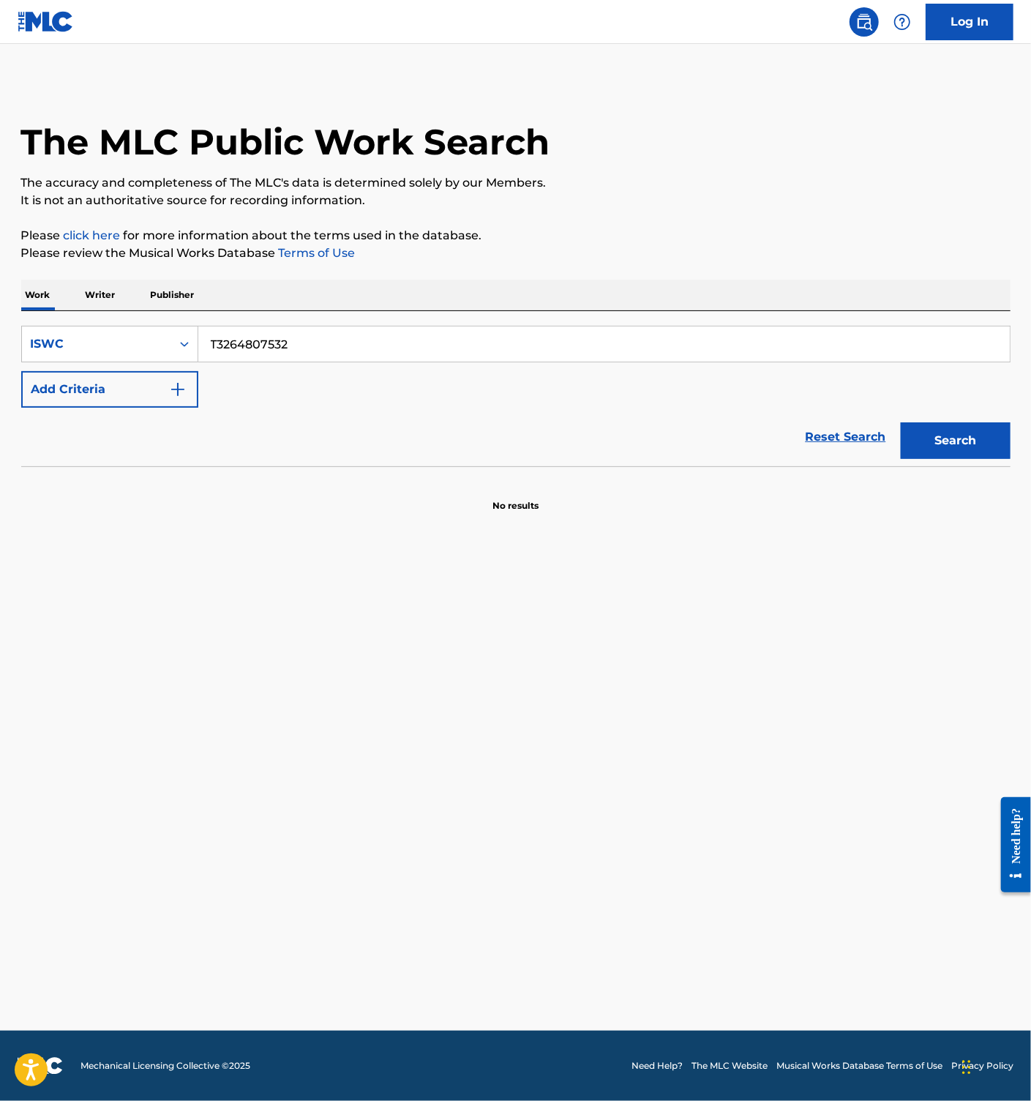
click at [992, 431] on button "Search" at bounding box center [956, 440] width 110 height 37
click at [322, 322] on div "SearchWithCriteria457419ad-f88a-4a62-8394-7038f1f13ae1 ISWC T3264807532 Add Cri…" at bounding box center [515, 388] width 989 height 155
click at [320, 347] on input "T3264807532" at bounding box center [604, 343] width 812 height 35
paste input "22513"
click at [946, 437] on button "Search" at bounding box center [956, 440] width 110 height 37
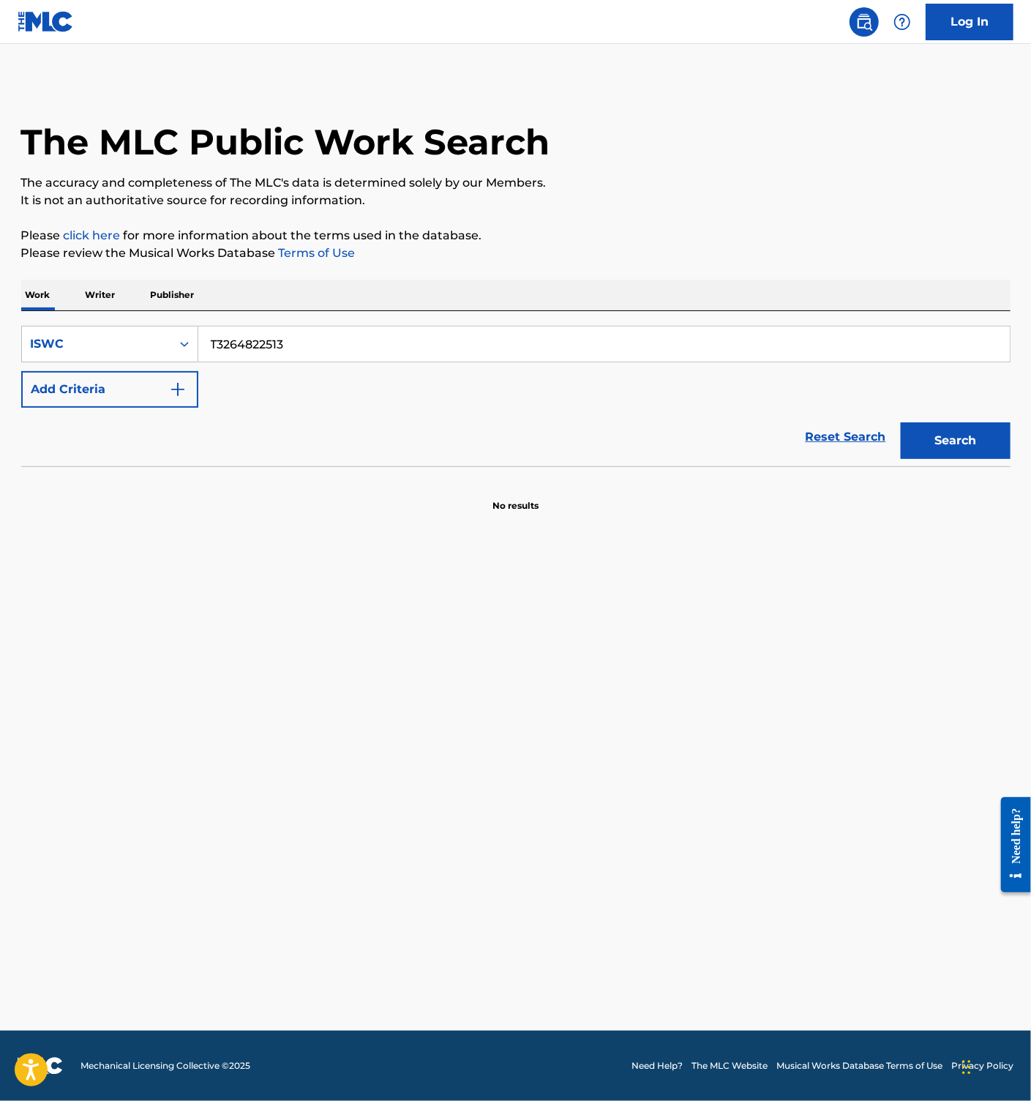
click at [282, 360] on input "T3264822513" at bounding box center [604, 343] width 812 height 35
click at [281, 337] on input "T3264822513" at bounding box center [604, 343] width 812 height 35
paste input "07496"
click at [972, 448] on button "Search" at bounding box center [956, 440] width 110 height 37
click at [273, 349] on input "T3264807496" at bounding box center [604, 343] width 812 height 35
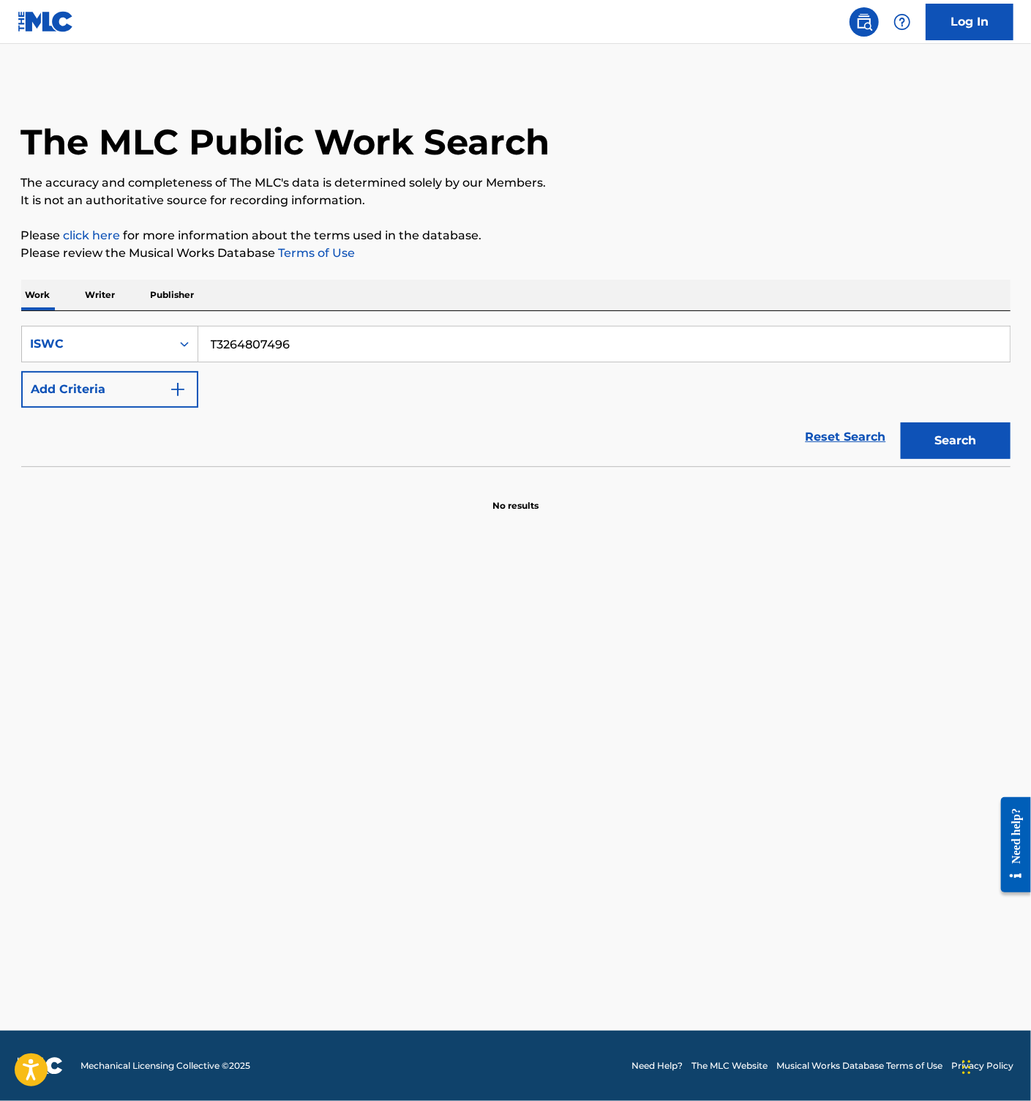
paste input "41"
click at [958, 425] on button "Search" at bounding box center [956, 440] width 110 height 37
click at [244, 348] on input "T3264807441" at bounding box center [604, 343] width 812 height 35
paste input "07"
click at [961, 446] on button "Search" at bounding box center [956, 440] width 110 height 37
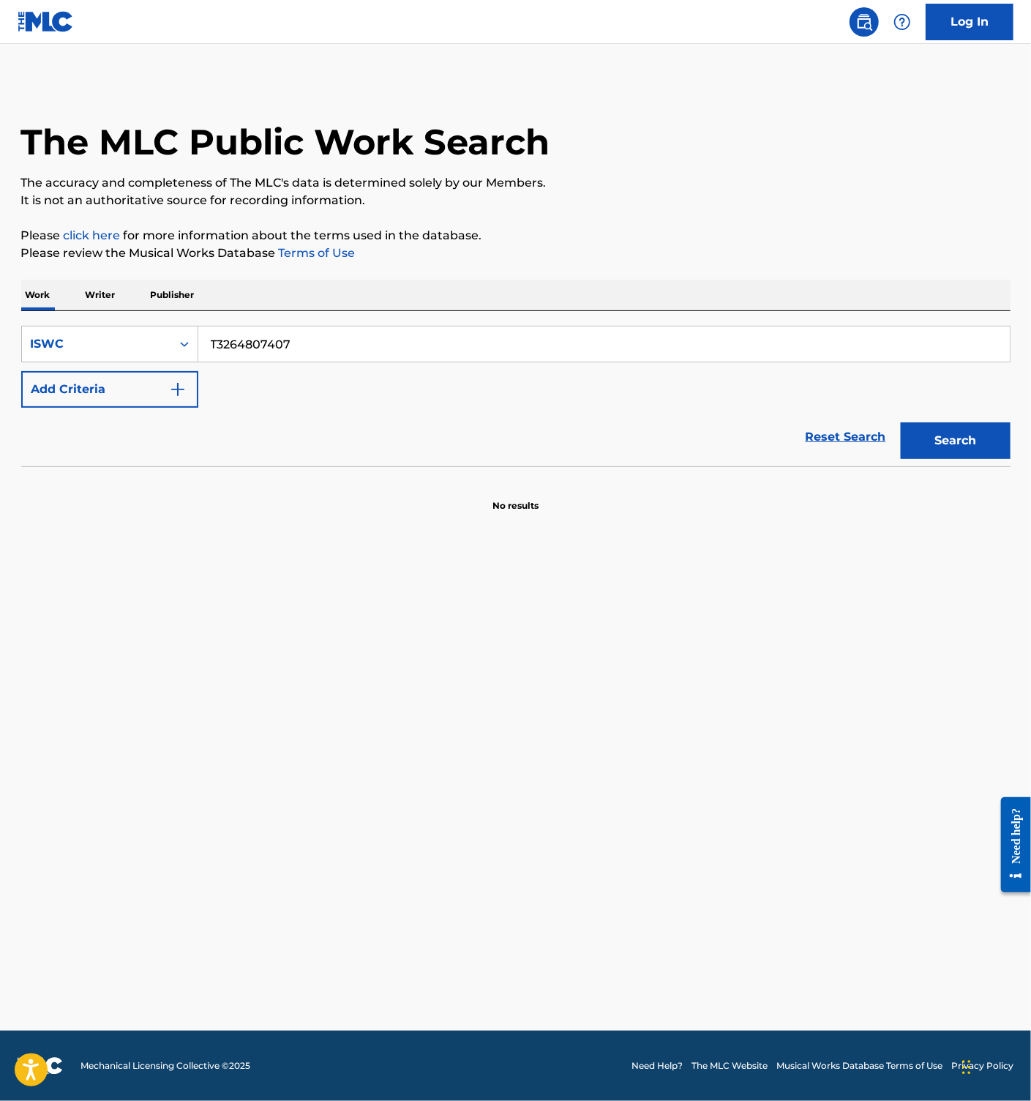
click at [258, 337] on input "T3264807407" at bounding box center [604, 343] width 812 height 35
paste input "763755"
click at [916, 423] on button "Search" at bounding box center [956, 440] width 110 height 37
click at [268, 351] on input "T3264763755" at bounding box center [604, 343] width 812 height 35
paste input "807394"
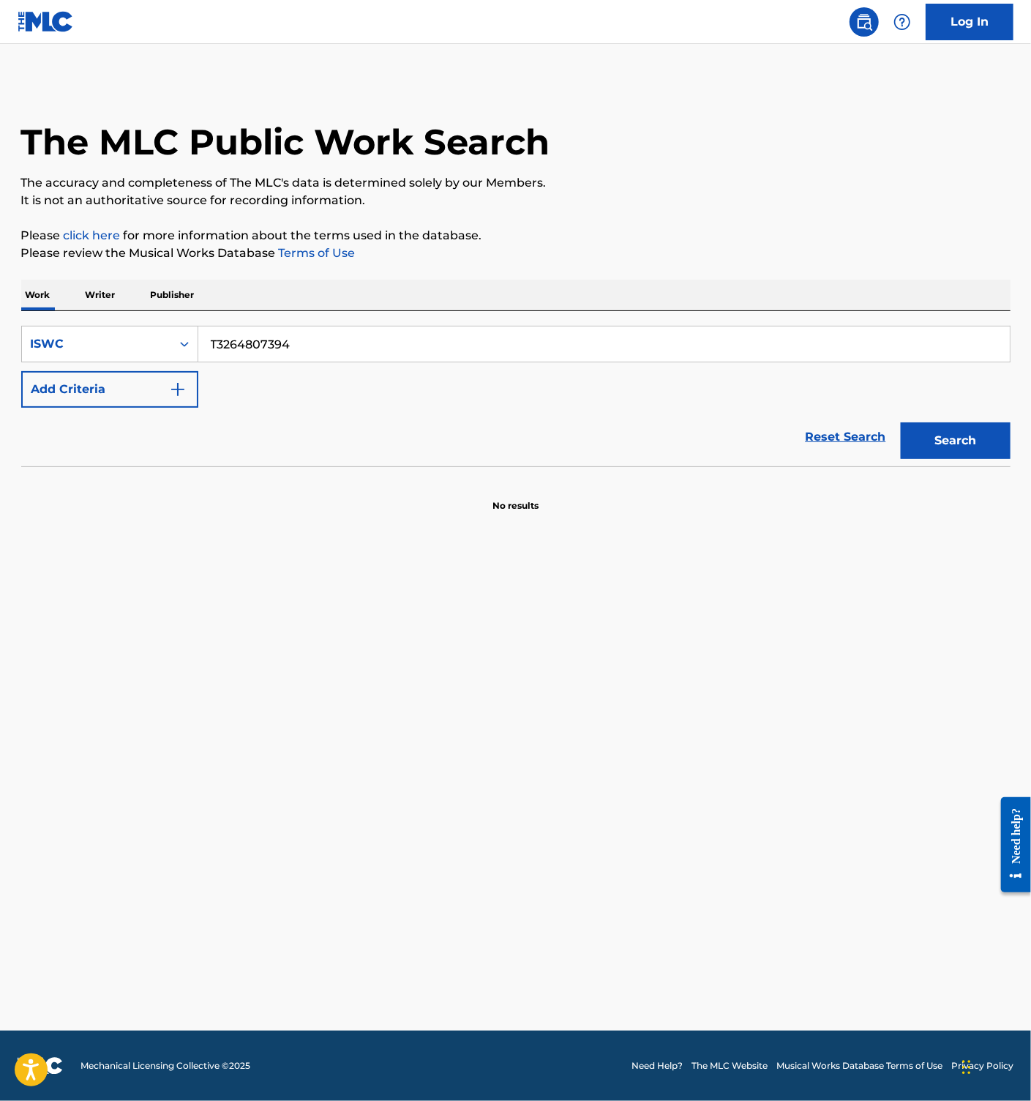
click at [964, 443] on button "Search" at bounding box center [956, 440] width 110 height 37
click at [282, 332] on input "T3264807394" at bounding box center [604, 343] width 812 height 35
paste input "38"
click at [973, 430] on button "Search" at bounding box center [956, 440] width 110 height 37
click at [261, 348] on input "T3264807338" at bounding box center [604, 343] width 812 height 35
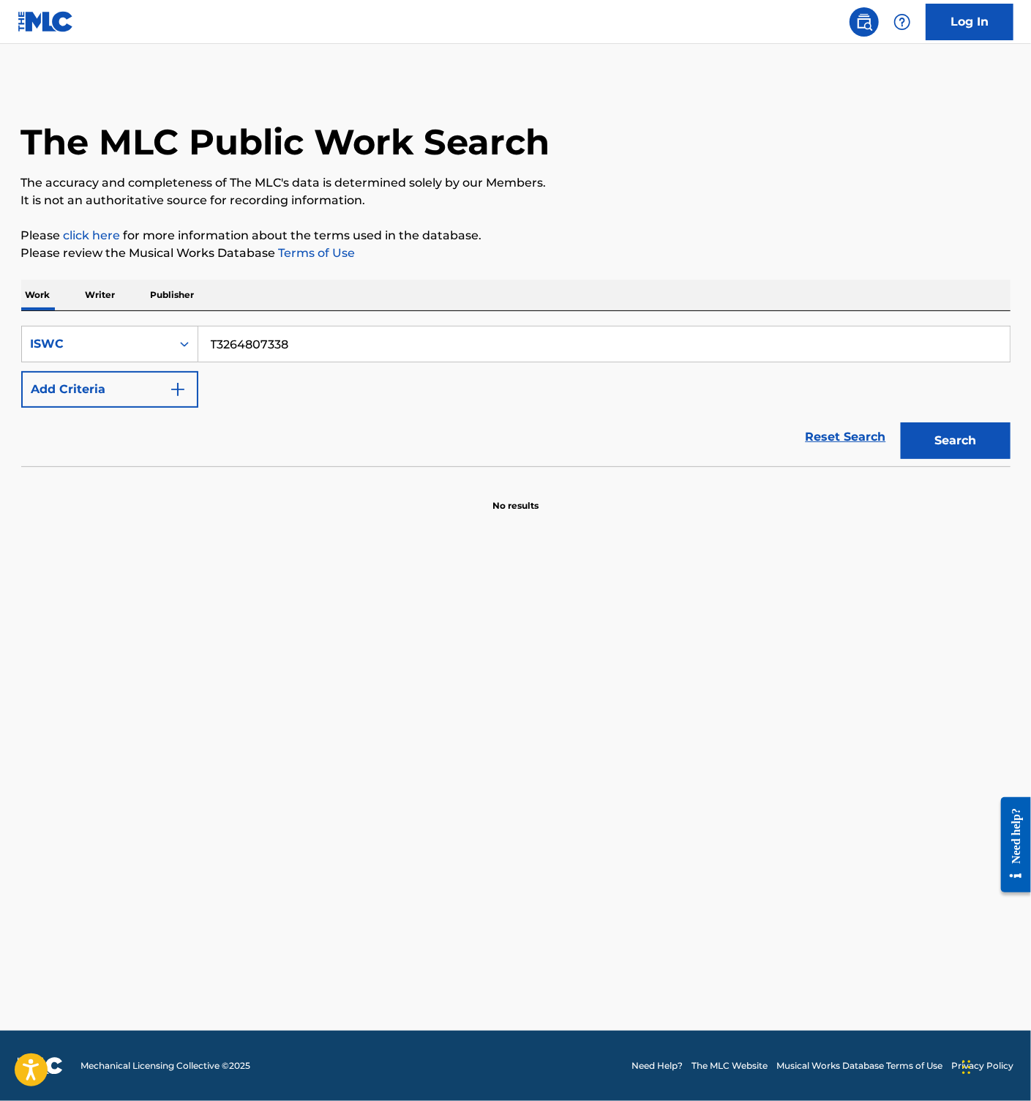
paste input "-326.480.731-6"
click at [947, 433] on button "Search" at bounding box center [956, 440] width 110 height 37
click at [297, 338] on input "T-326.480.731-6" at bounding box center [604, 343] width 812 height 35
paste input "3264822477"
click at [959, 441] on button "Search" at bounding box center [956, 440] width 110 height 37
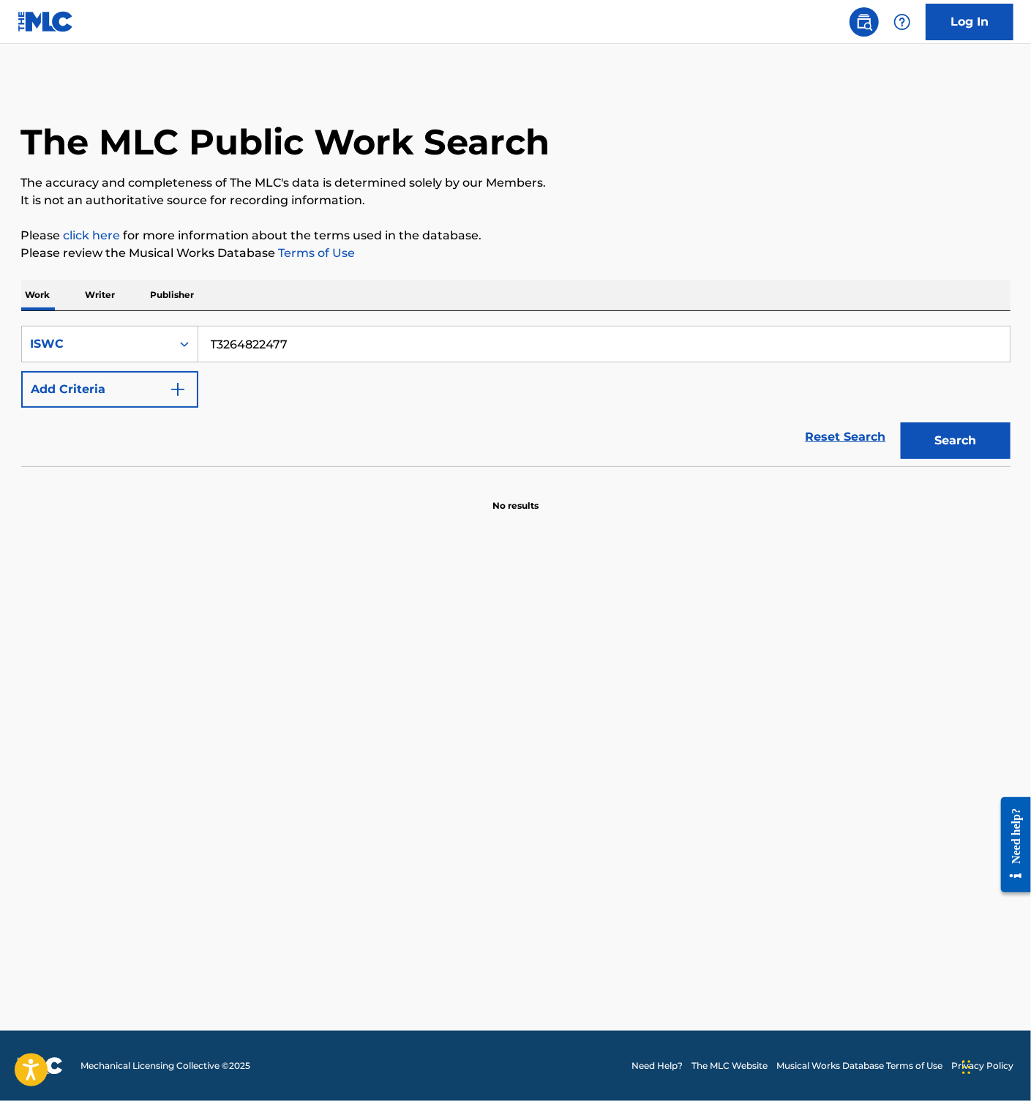
click at [288, 350] on input "T3264822477" at bounding box center [604, 343] width 812 height 35
paste input "07258"
click at [958, 443] on button "Search" at bounding box center [956, 440] width 110 height 37
drag, startPoint x: 263, startPoint y: 346, endPoint x: 256, endPoint y: 348, distance: 7.6
click at [261, 346] on input "T3264807258" at bounding box center [604, 343] width 812 height 35
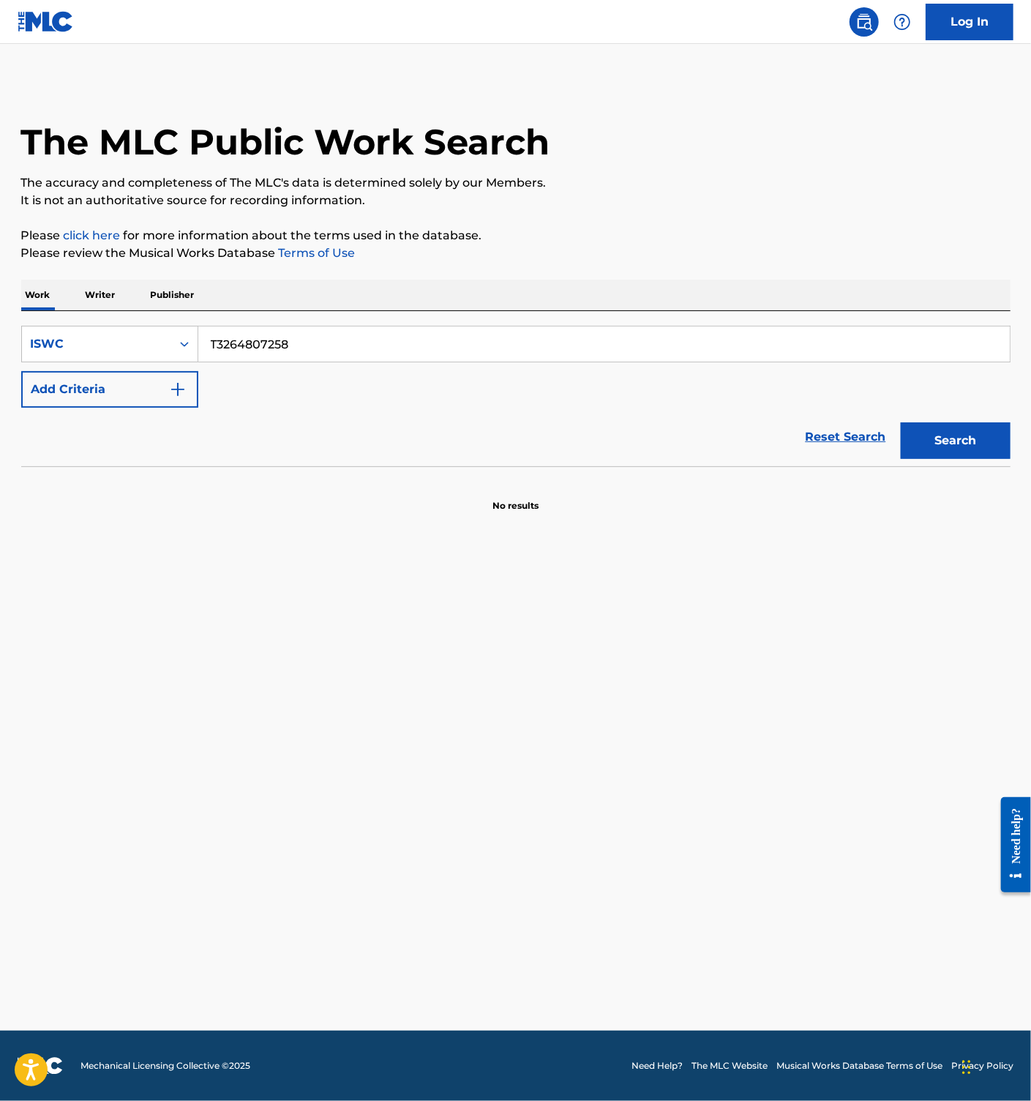
paste input "190"
click at [964, 432] on button "Search" at bounding box center [956, 440] width 110 height 37
click at [276, 345] on input "T3264807190" at bounding box center [604, 343] width 812 height 35
paste input "763697"
click at [949, 436] on button "Search" at bounding box center [956, 440] width 110 height 37
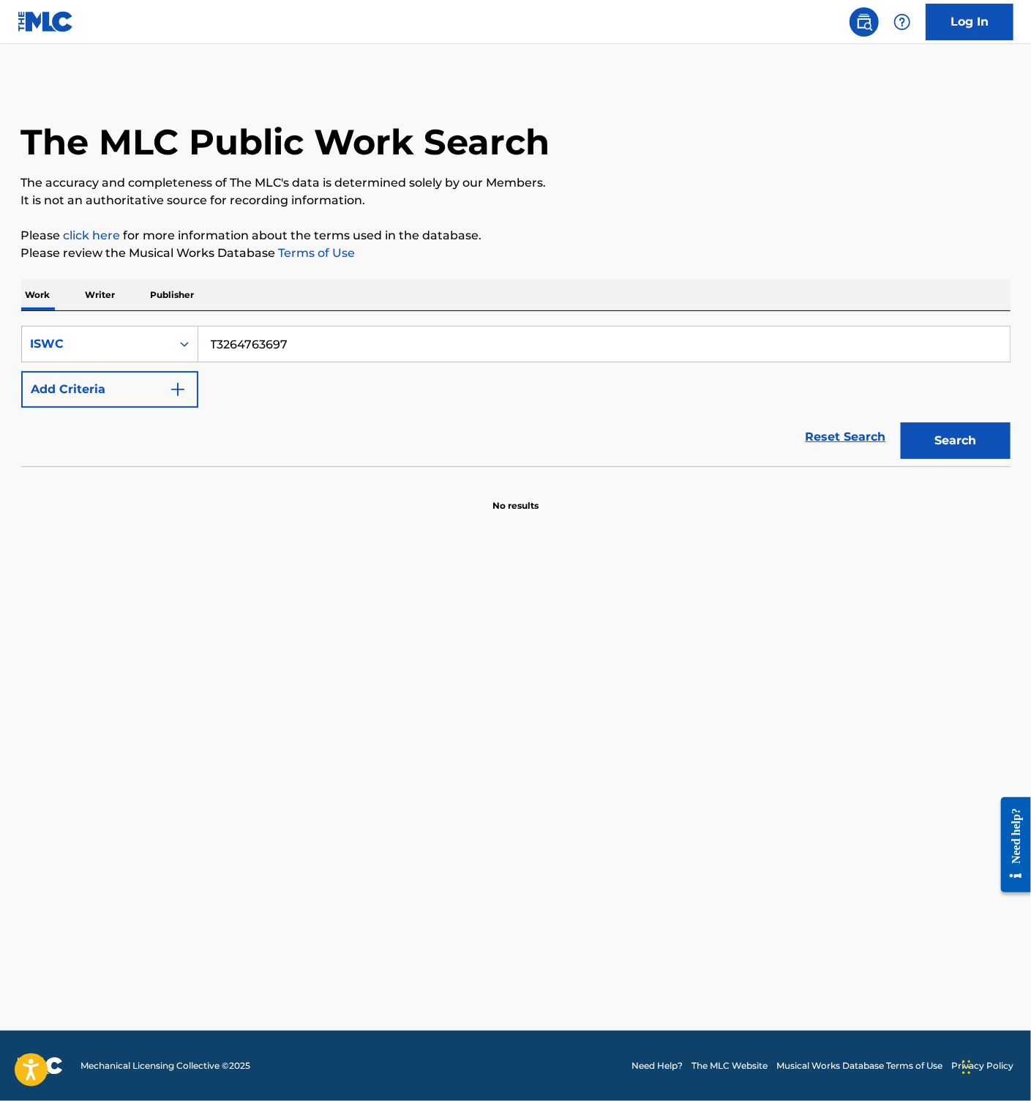
click at [270, 337] on input "T3264763697" at bounding box center [604, 343] width 812 height 35
click at [287, 354] on input "T3264763697" at bounding box center [604, 343] width 812 height 35
paste input "808284"
click at [960, 452] on button "Search" at bounding box center [956, 440] width 110 height 37
click at [293, 332] on input "T3264808284" at bounding box center [604, 343] width 812 height 35
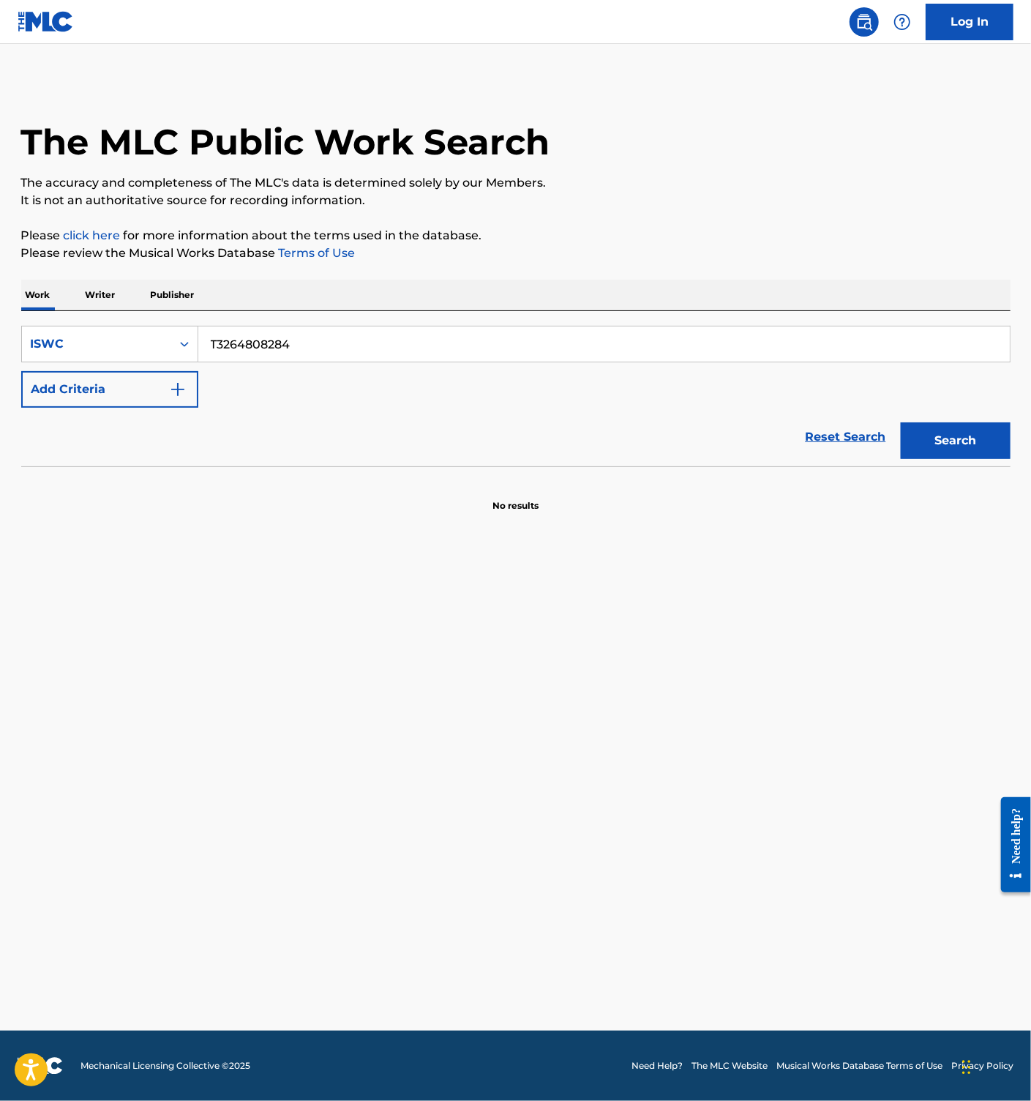
paste input "73958086"
click at [960, 448] on button "Search" at bounding box center [956, 440] width 110 height 37
click at [255, 343] on input "T3273958086" at bounding box center [604, 343] width 812 height 35
paste input "9750"
click at [967, 445] on button "Search" at bounding box center [956, 440] width 110 height 37
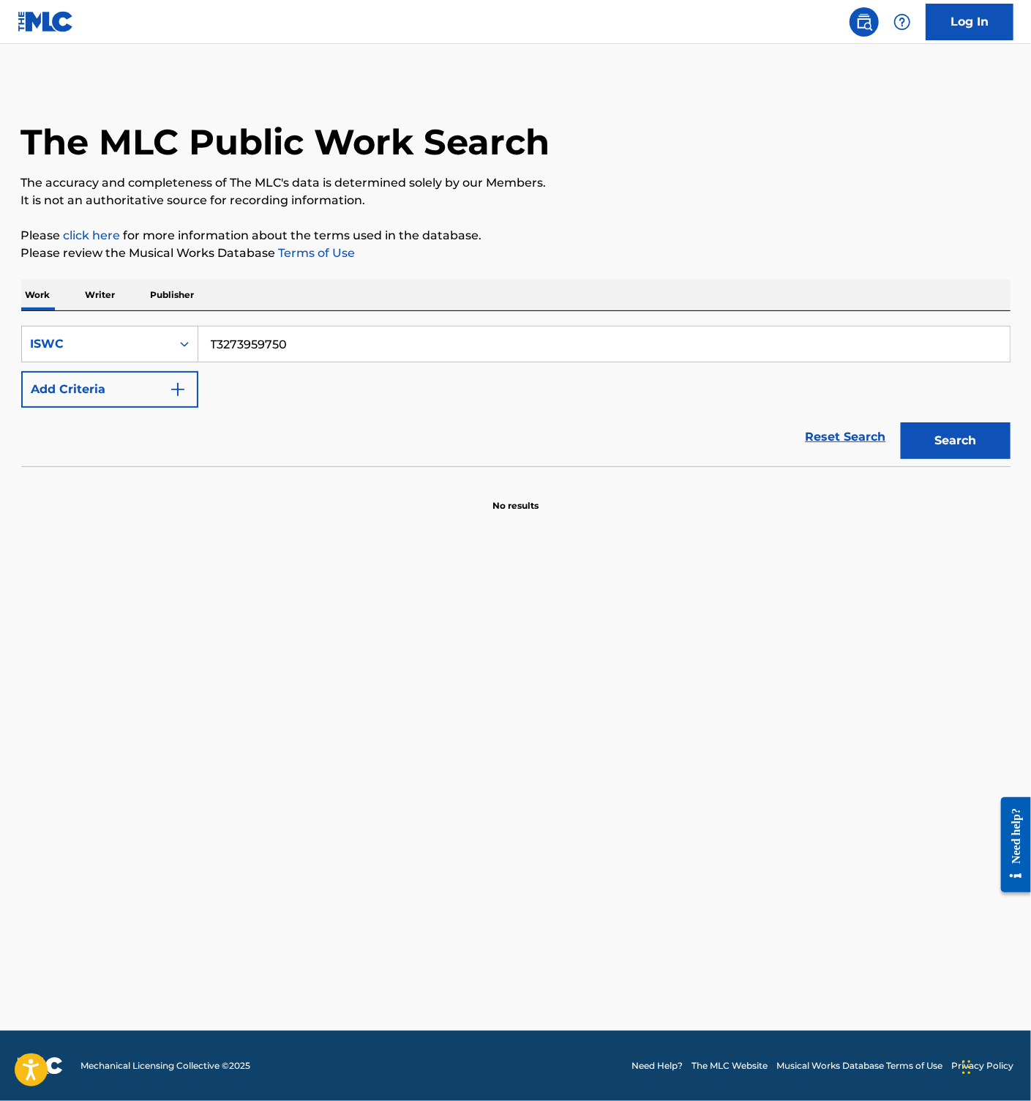
drag, startPoint x: 303, startPoint y: 343, endPoint x: 390, endPoint y: 389, distance: 98.5
click at [302, 343] on input "T3273959750" at bounding box center [604, 343] width 812 height 35
paste input "965"
click at [946, 437] on button "Search" at bounding box center [956, 440] width 110 height 37
click at [293, 332] on input "T3273959965" at bounding box center [604, 343] width 812 height 35
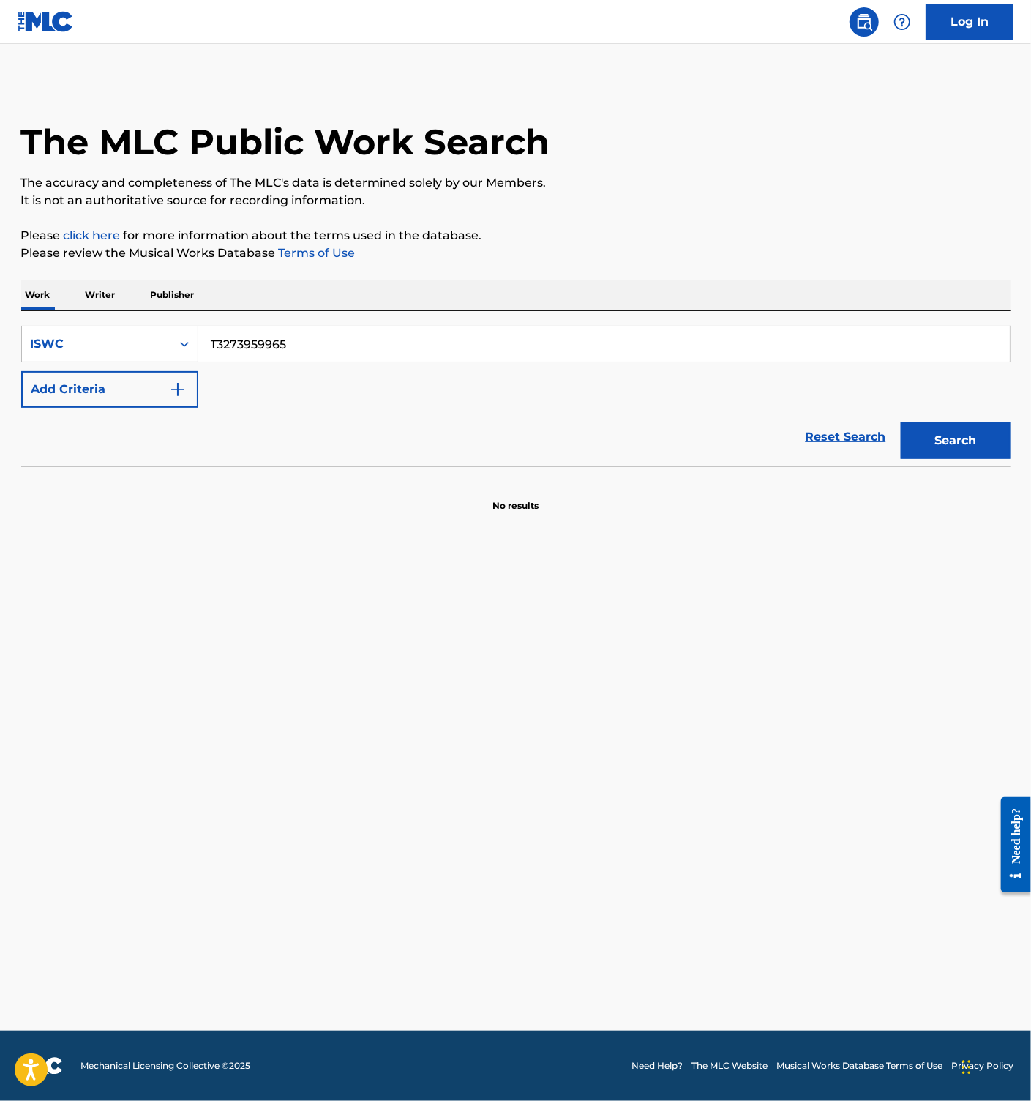
paste input "7958"
click at [965, 449] on button "Search" at bounding box center [956, 440] width 110 height 37
click at [303, 322] on div "SearchWithCriteria457419ad-f88a-4a62-8394-7038f1f13ae1 ISWC T3273957958 Add Cri…" at bounding box center [515, 388] width 989 height 155
click at [305, 337] on input "T3273957958" at bounding box center [604, 343] width 812 height 35
paste input "64808206"
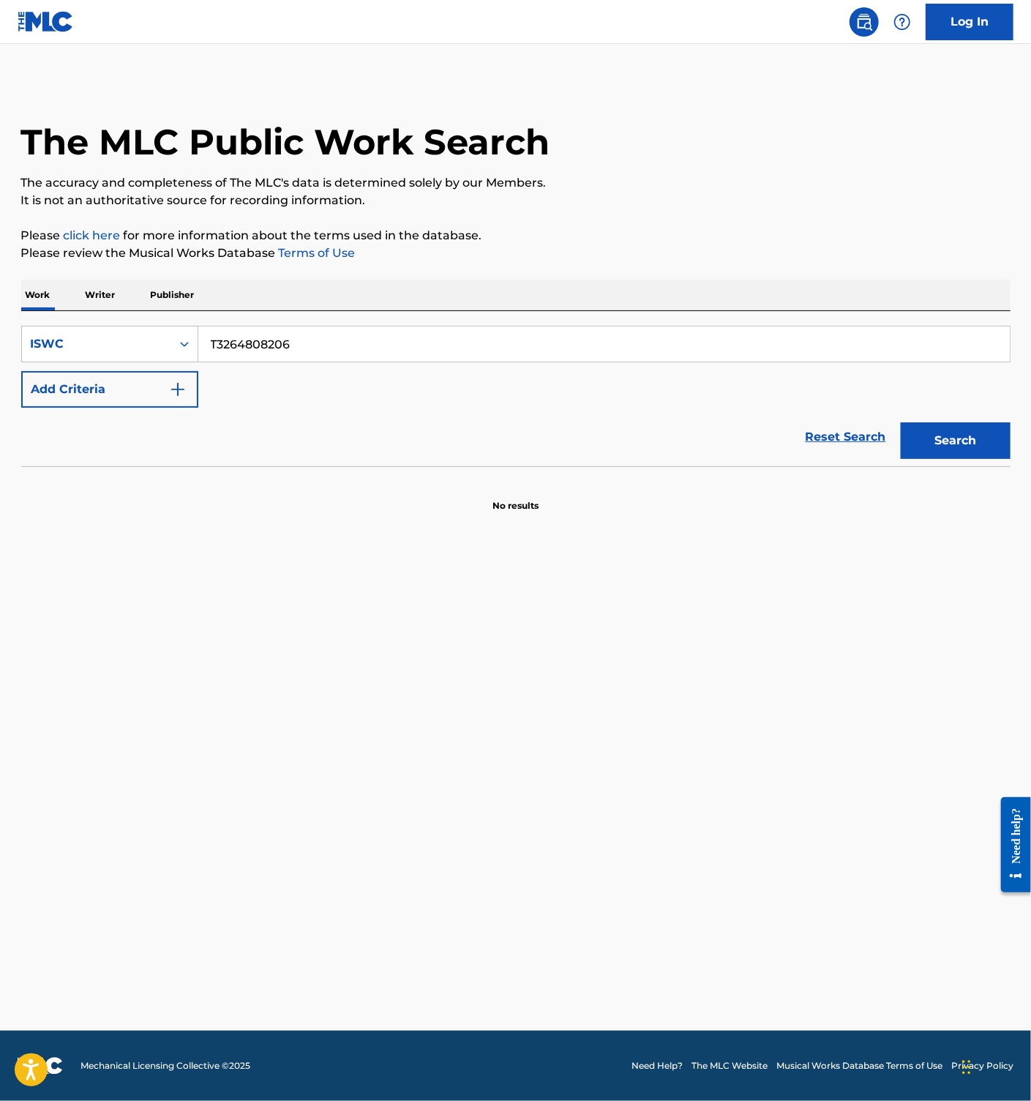
click at [943, 427] on button "Search" at bounding box center [956, 440] width 110 height 37
click at [243, 351] on input "T3264808206" at bounding box center [604, 343] width 812 height 35
paste input "-327.395.991-0"
click at [987, 438] on button "Search" at bounding box center [956, 440] width 110 height 37
click at [293, 321] on div "SearchWithCriteria457419ad-f88a-4a62-8394-7038f1f13ae1 ISWC T-327.395.991-0 Add…" at bounding box center [515, 388] width 989 height 155
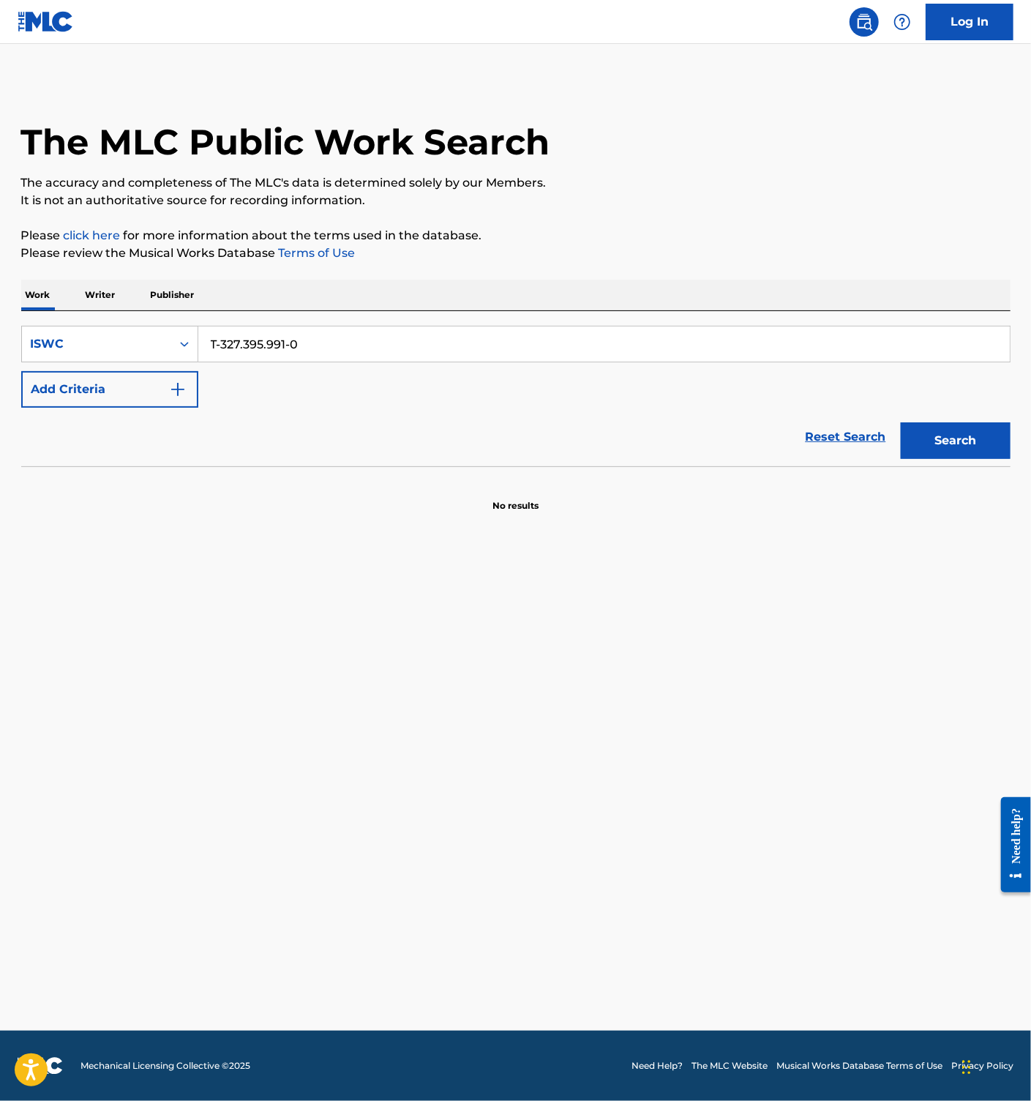
click at [302, 355] on input "T-327.395.991-0" at bounding box center [604, 343] width 812 height 35
paste input "327395925"
click at [956, 435] on button "Search" at bounding box center [956, 440] width 110 height 37
click at [243, 328] on input "T3273959250" at bounding box center [604, 343] width 812 height 35
paste input "329"
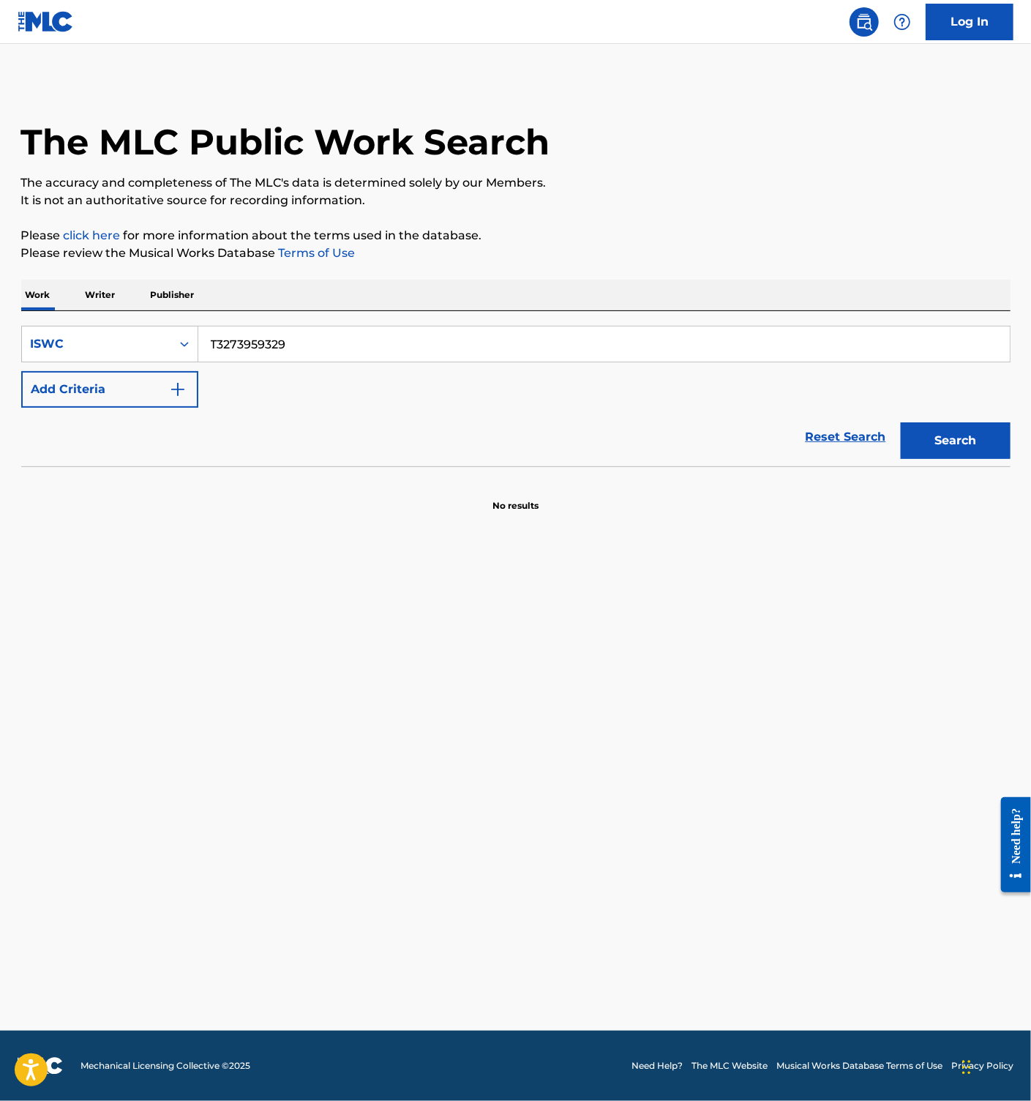
click at [958, 428] on button "Search" at bounding box center [956, 440] width 110 height 37
click at [280, 337] on input "T3273959329" at bounding box center [604, 343] width 812 height 35
paste input "64808171"
click at [978, 430] on button "Search" at bounding box center [956, 440] width 110 height 37
click at [285, 329] on input "T3264808171" at bounding box center [604, 343] width 812 height 35
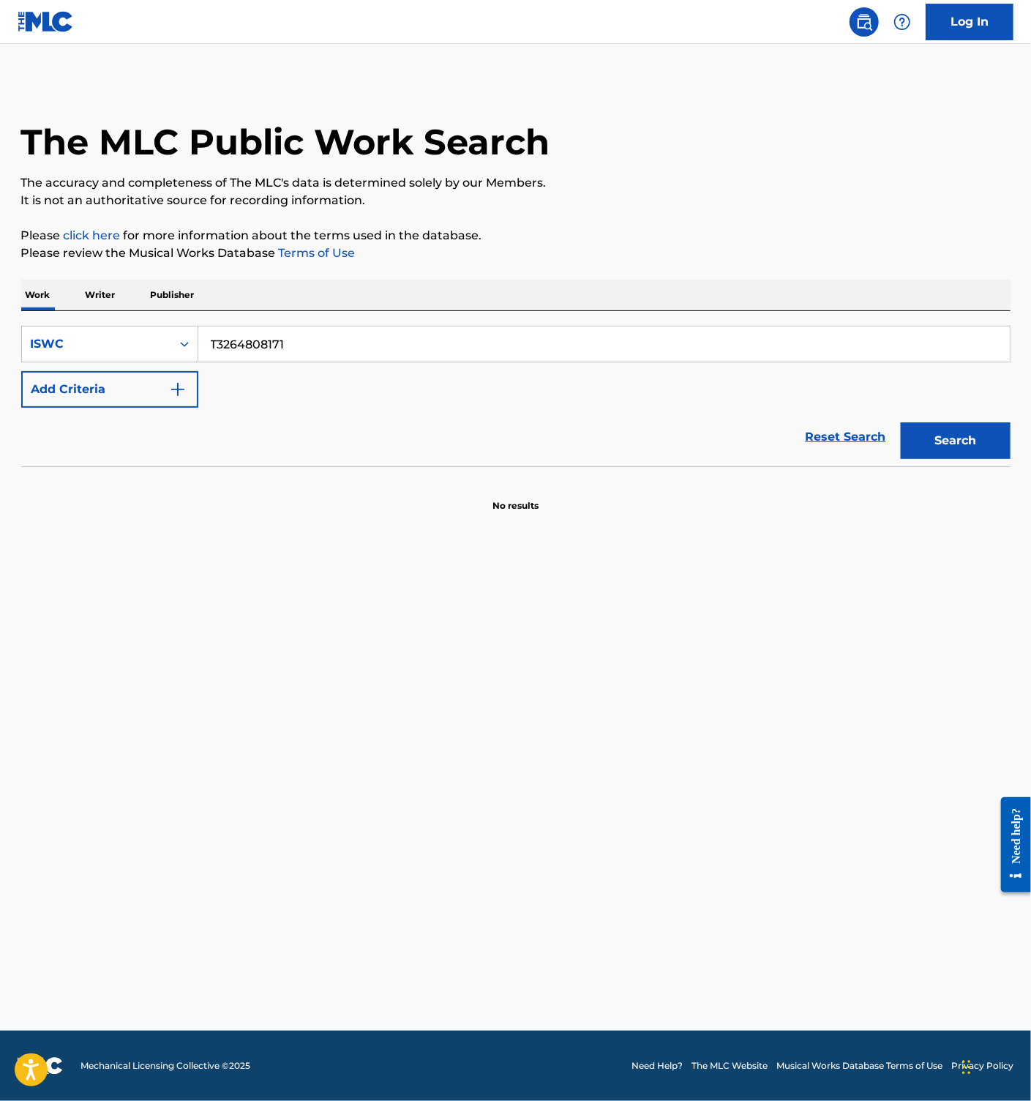
paste input "04"
click at [963, 430] on button "Search" at bounding box center [956, 440] width 110 height 37
click at [252, 350] on input "T3264808104" at bounding box center [604, 343] width 812 height 35
paste input "-326.476.357-3"
click at [940, 436] on button "Search" at bounding box center [956, 440] width 110 height 37
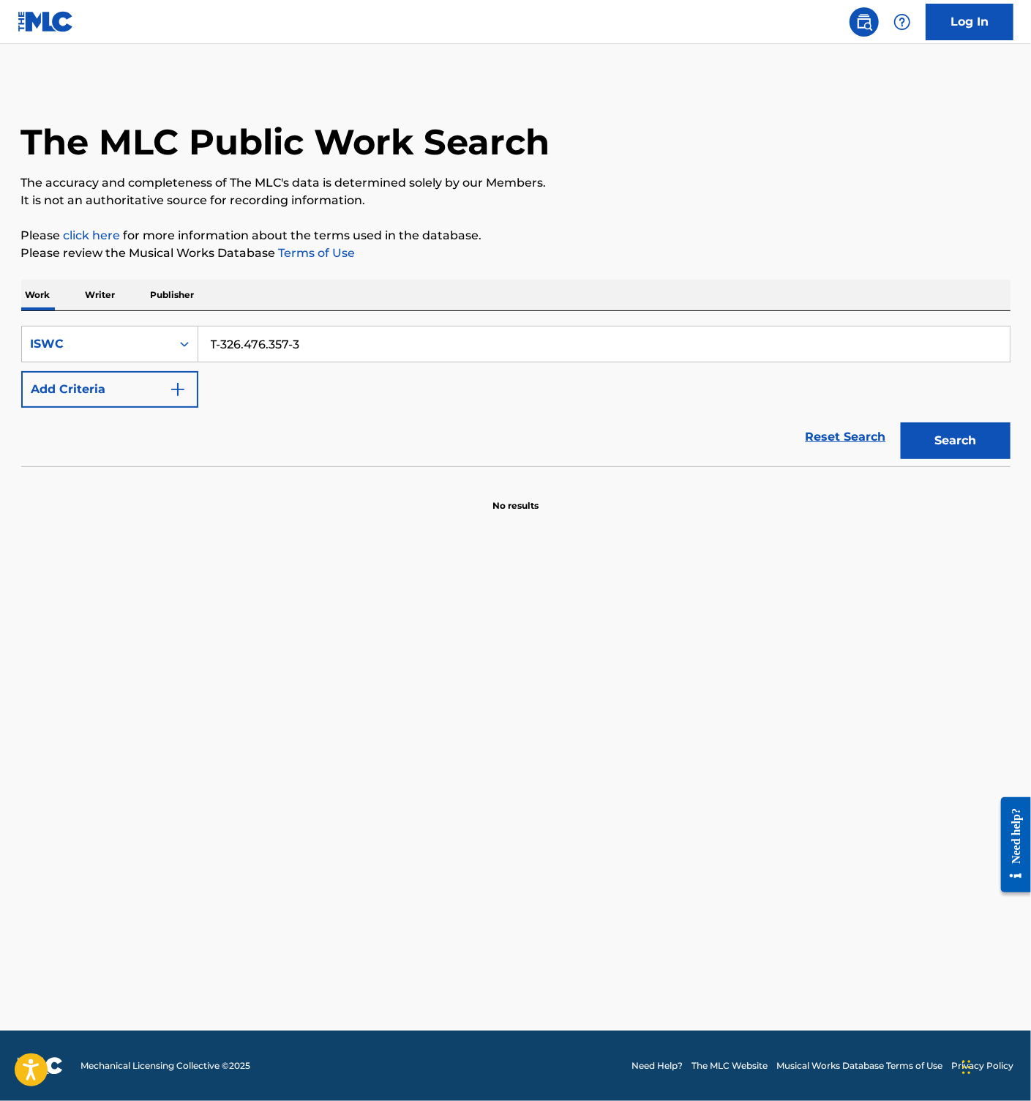
click at [280, 329] on input "T-326.476.357-3" at bounding box center [604, 343] width 812 height 35
paste input "326476357"
click at [926, 432] on button "Search" at bounding box center [956, 440] width 110 height 37
click at [323, 340] on input "T3264763573" at bounding box center [604, 343] width 812 height 35
paste input "-326.482.239-7"
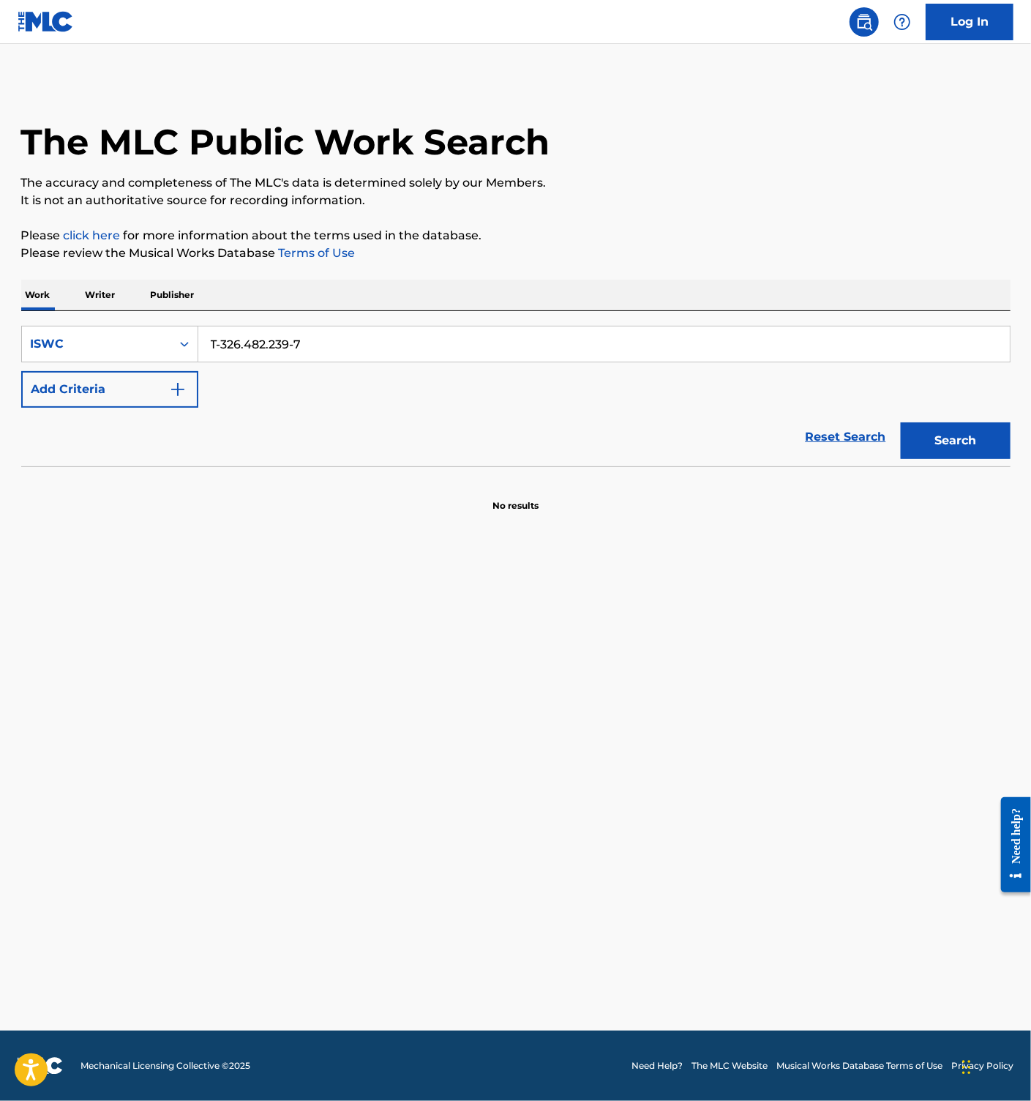
click at [325, 337] on input "T-326.482.239-7" at bounding box center [604, 343] width 812 height 35
paste input "326482239"
click at [948, 433] on button "Search" at bounding box center [956, 440] width 110 height 37
click at [274, 340] on input "T3264822397" at bounding box center [604, 343] width 812 height 35
paste input "73959794"
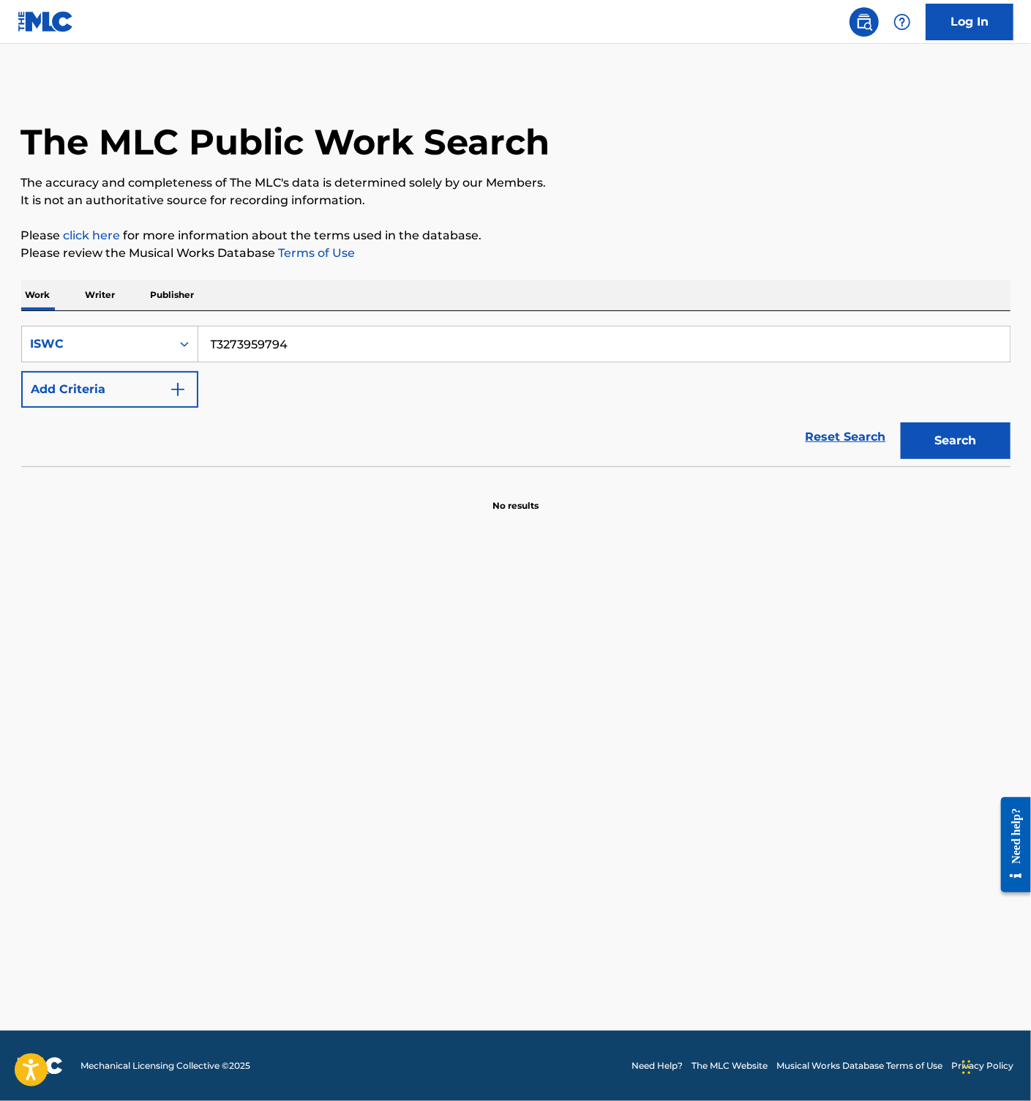
click at [944, 436] on button "Search" at bounding box center [956, 440] width 110 height 37
click at [269, 348] on input "T3273959794" at bounding box center [604, 343] width 812 height 35
paste input "64763506"
click at [940, 445] on button "Search" at bounding box center [956, 440] width 110 height 37
click at [291, 350] on input "T3264763506" at bounding box center [604, 343] width 812 height 35
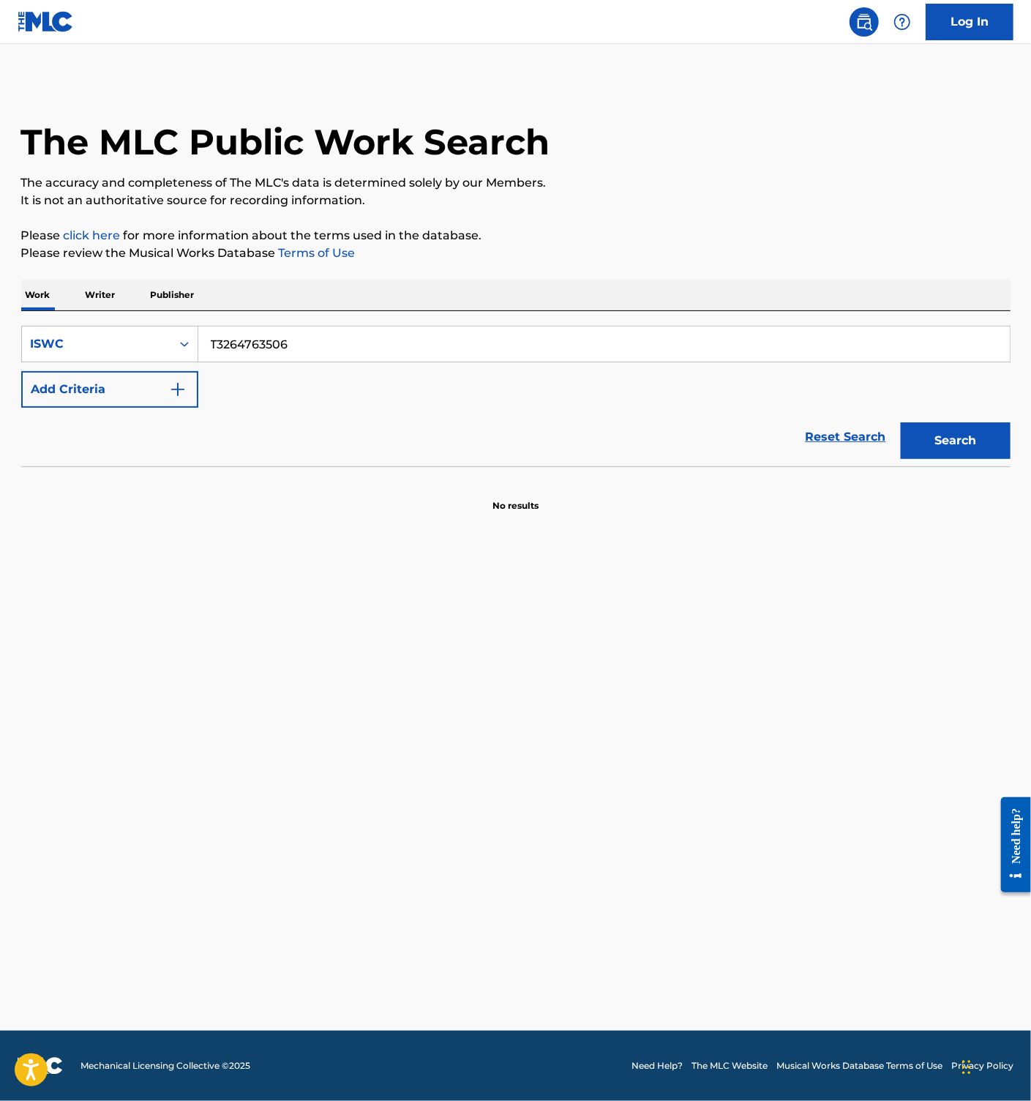
paste input "822319"
click at [978, 439] on button "Search" at bounding box center [956, 440] width 110 height 37
click at [253, 334] on input "T3264822319" at bounding box center [604, 343] width 812 height 35
paste input "137"
click at [986, 427] on button "Search" at bounding box center [956, 440] width 110 height 37
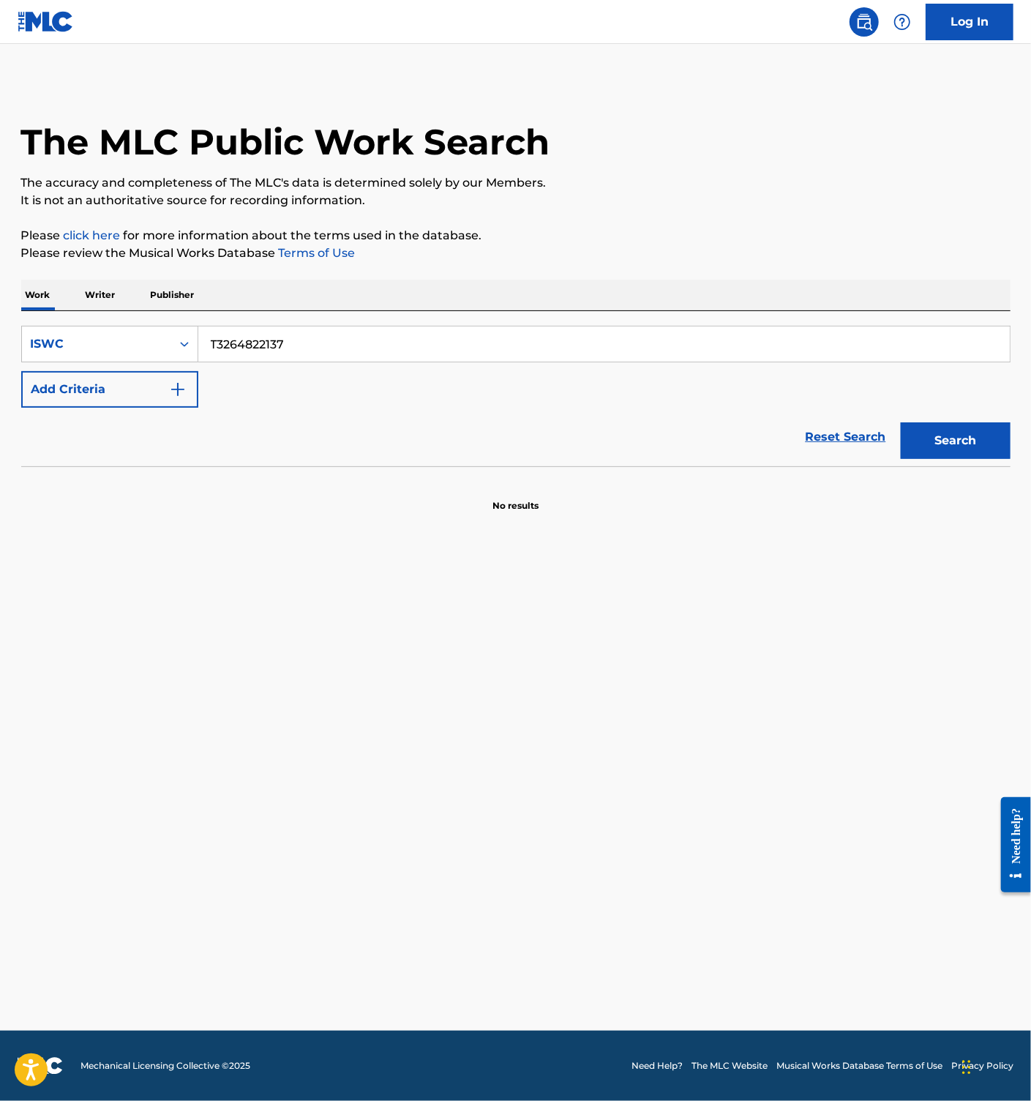
click at [252, 341] on input "T3264822137" at bounding box center [604, 343] width 812 height 35
paste input "763471"
click at [975, 428] on button "Search" at bounding box center [956, 440] width 110 height 37
click at [271, 321] on div "SearchWithCriteria457419ad-f88a-4a62-8394-7038f1f13ae1 ISWC T3264763471 Add Cri…" at bounding box center [515, 388] width 989 height 155
click at [275, 334] on input "T3264763471" at bounding box center [604, 343] width 812 height 35
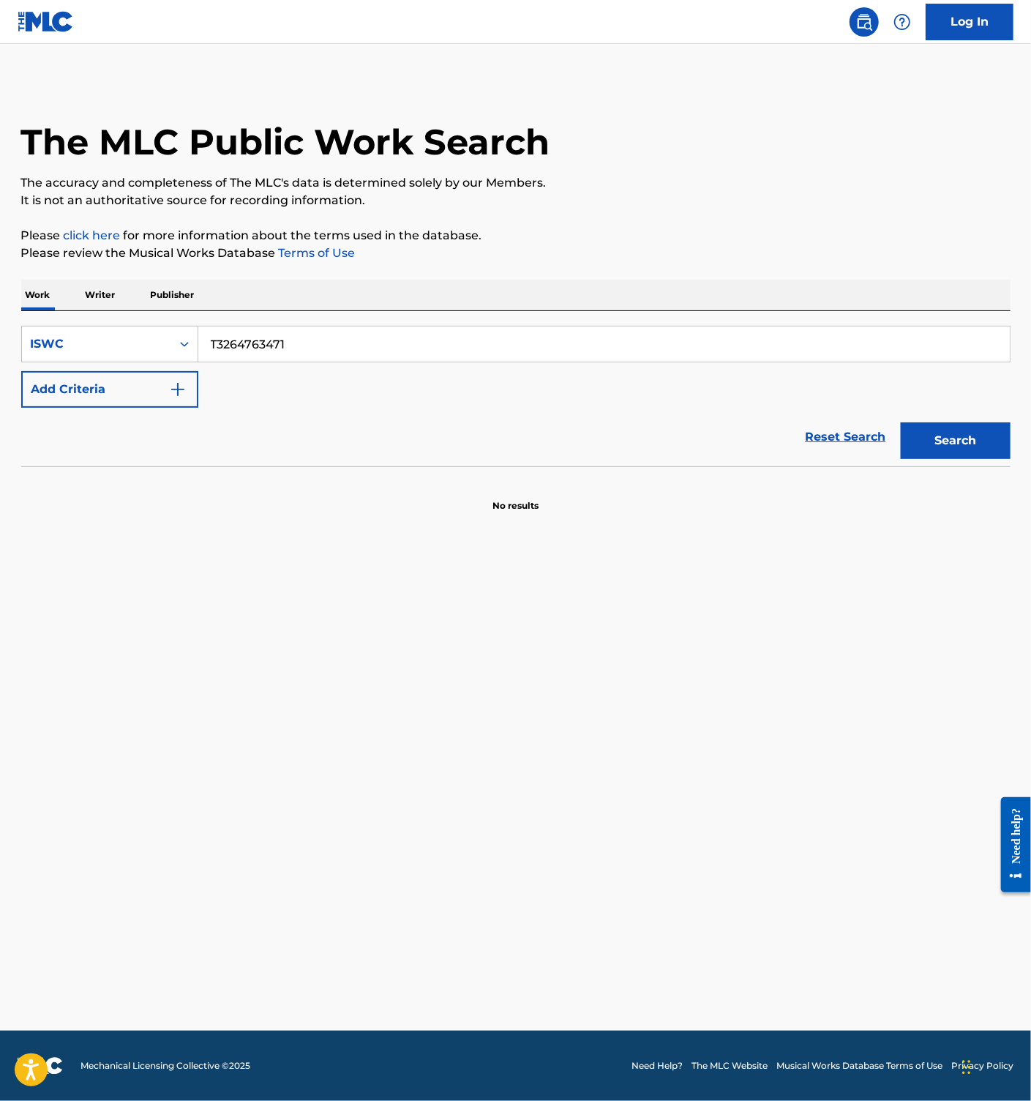
paste input "822057"
click at [925, 429] on button "Search" at bounding box center [956, 440] width 110 height 37
drag, startPoint x: 256, startPoint y: 345, endPoint x: 342, endPoint y: 370, distance: 89.7
click at [255, 345] on input "T3264822057" at bounding box center [604, 343] width 812 height 35
paste input "76343"
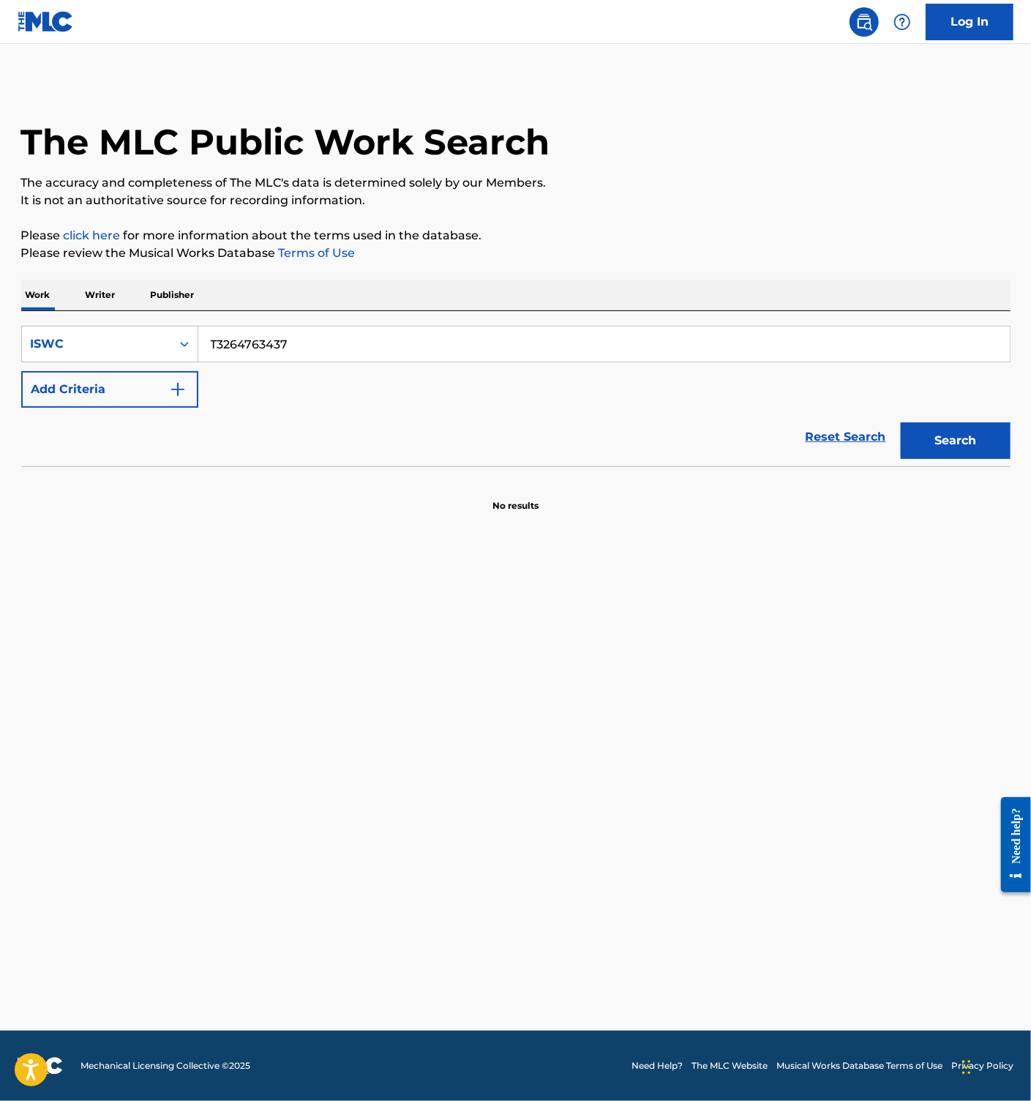
click at [940, 437] on button "Search" at bounding box center [956, 440] width 110 height 37
click at [255, 361] on input "T3264763437" at bounding box center [604, 343] width 812 height 35
drag, startPoint x: 258, startPoint y: 352, endPoint x: 405, endPoint y: 391, distance: 152.1
click at [259, 352] on input "T3264763437" at bounding box center [604, 343] width 812 height 35
paste
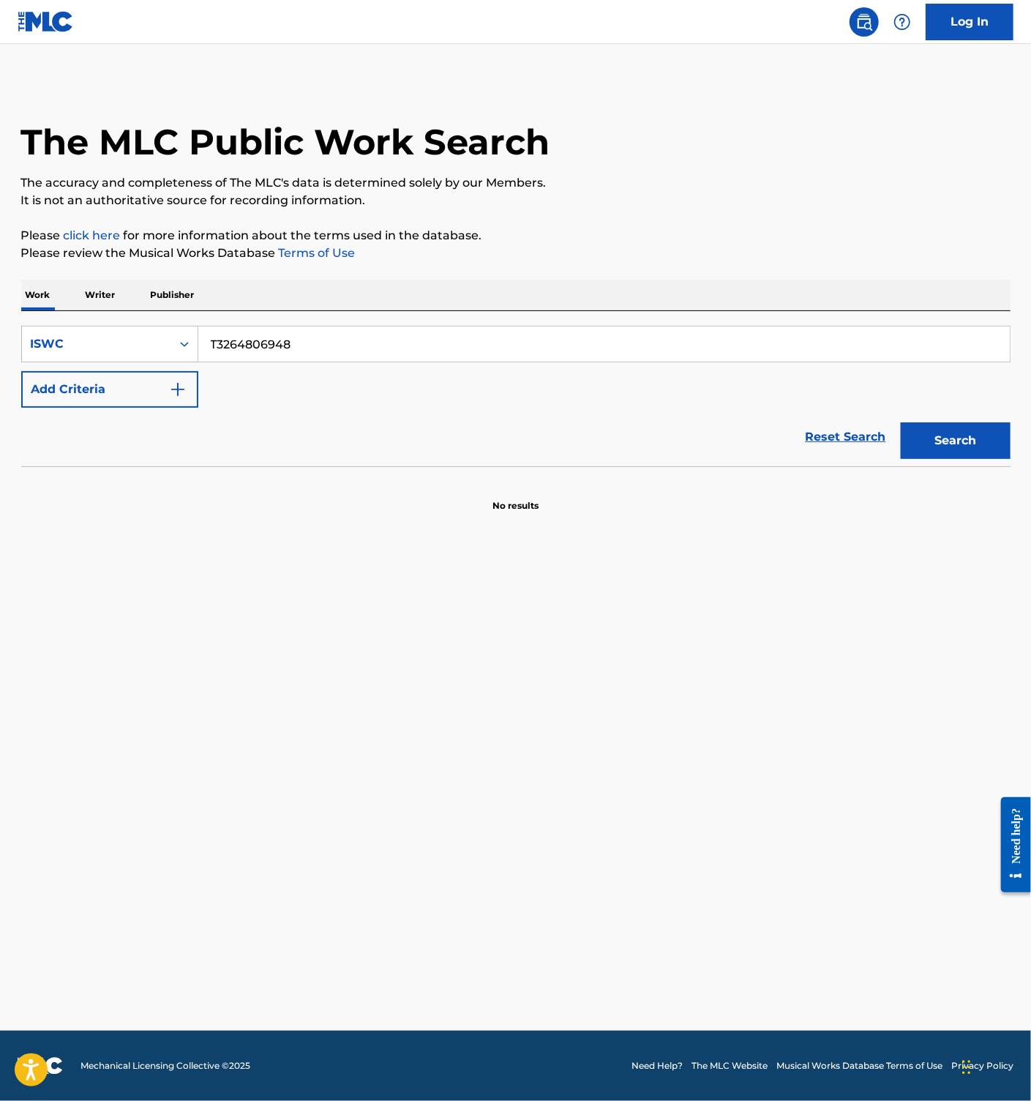
click at [954, 436] on button "Search" at bounding box center [956, 440] width 110 height 37
click at [274, 352] on input "T3264806948" at bounding box center [604, 343] width 812 height 35
click at [958, 437] on button "Search" at bounding box center [956, 440] width 110 height 37
click at [244, 346] on input "T3264821985" at bounding box center [604, 343] width 812 height 35
click at [964, 438] on button "Search" at bounding box center [956, 440] width 110 height 37
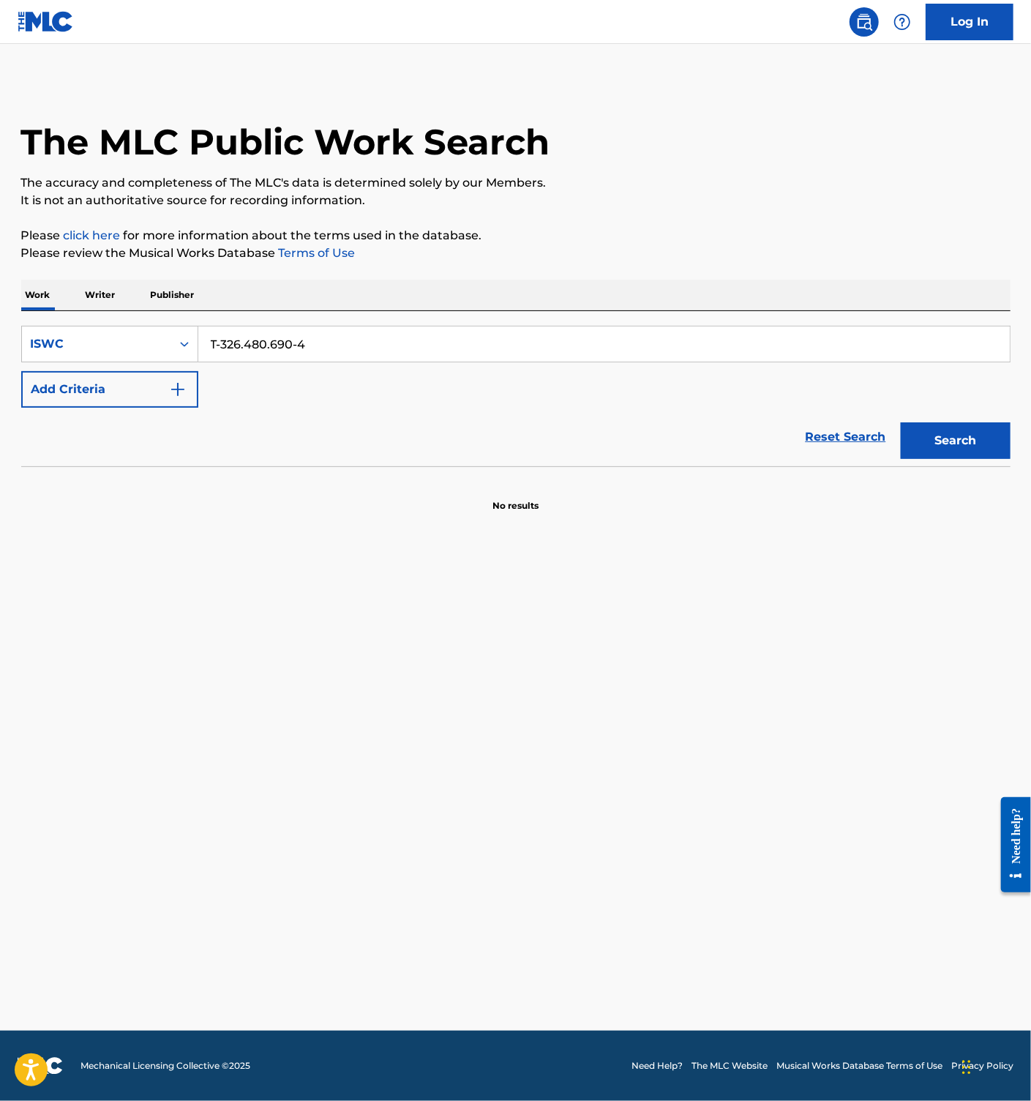
drag, startPoint x: 228, startPoint y: 353, endPoint x: 246, endPoint y: 359, distance: 18.5
click at [227, 353] on input "T-326.480.690-4" at bounding box center [604, 343] width 812 height 35
click at [1001, 464] on div "Search" at bounding box center [952, 437] width 117 height 59
click at [972, 442] on button "Search" at bounding box center [956, 440] width 110 height 37
click at [261, 341] on input "T3264806904" at bounding box center [604, 343] width 812 height 35
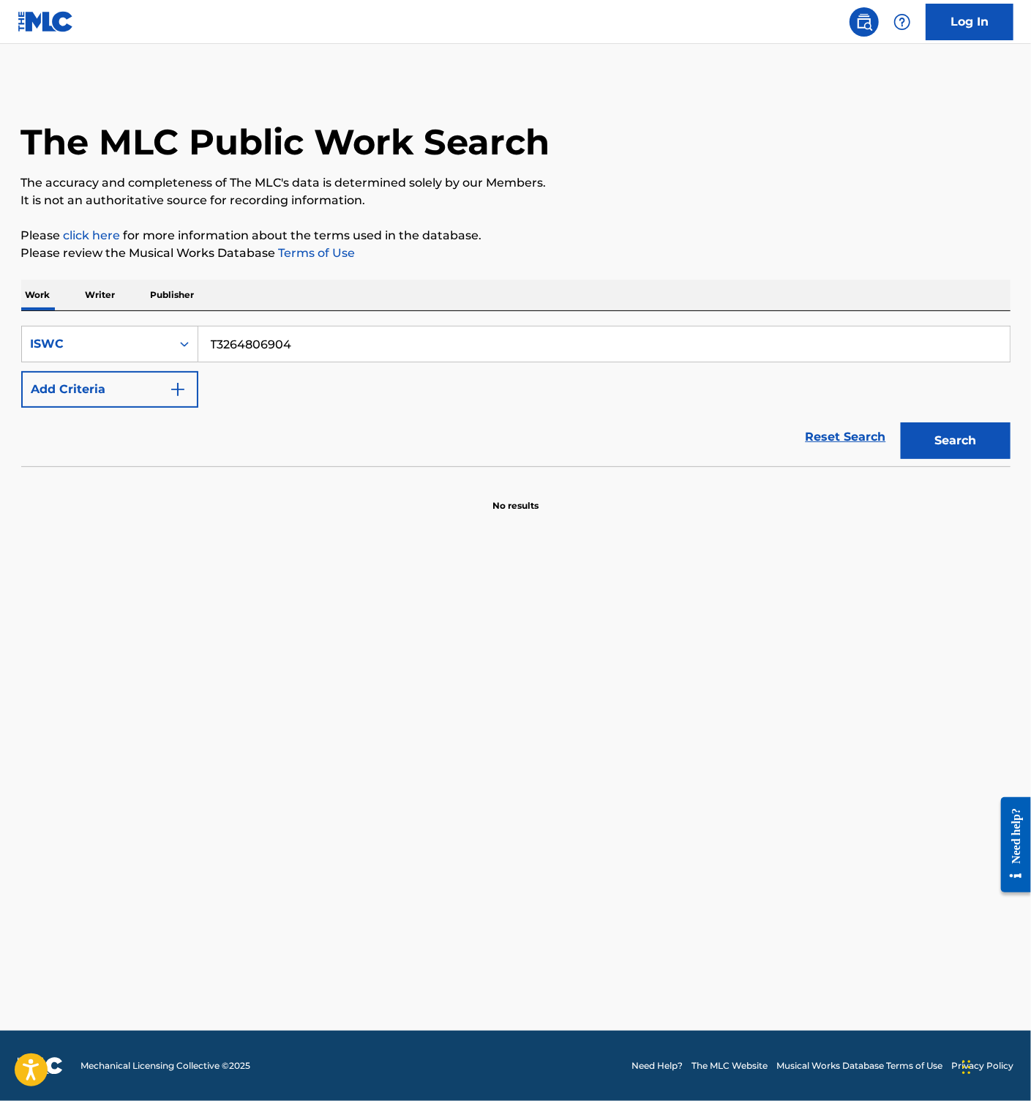
click at [261, 342] on input "T3264806904" at bounding box center [604, 343] width 812 height 35
click at [935, 449] on button "Search" at bounding box center [956, 440] width 110 height 37
click at [277, 349] on input "T3264763357" at bounding box center [604, 343] width 812 height 35
click at [978, 423] on button "Search" at bounding box center [956, 440] width 110 height 37
click at [318, 349] on input "T3264821929" at bounding box center [604, 343] width 812 height 35
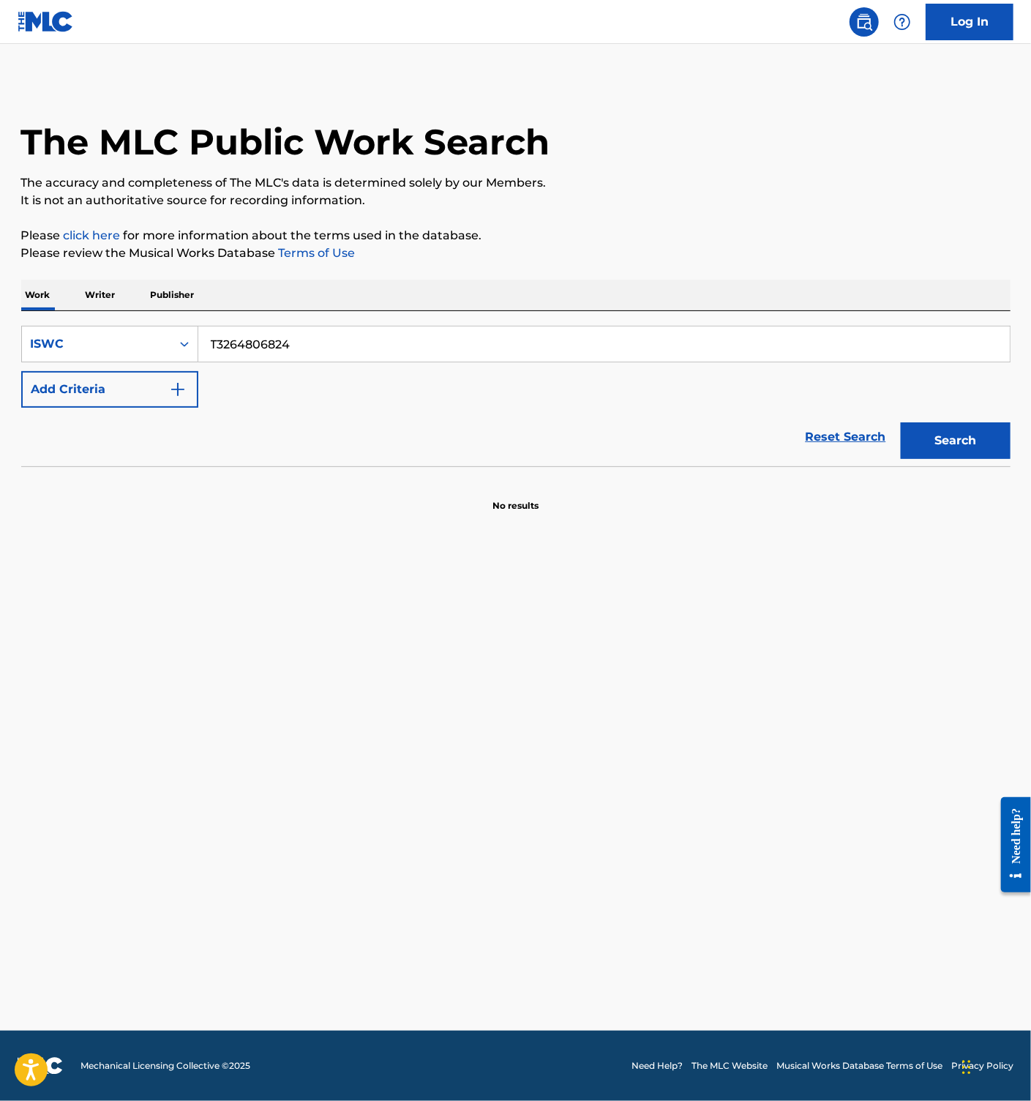
click at [998, 434] on button "Search" at bounding box center [956, 440] width 110 height 37
click at [272, 346] on input "T3264806824" at bounding box center [604, 343] width 812 height 35
click at [937, 437] on button "Search" at bounding box center [956, 440] width 110 height 37
click at [261, 341] on input "T3264763299" at bounding box center [604, 343] width 812 height 35
click at [979, 434] on button "Search" at bounding box center [956, 440] width 110 height 37
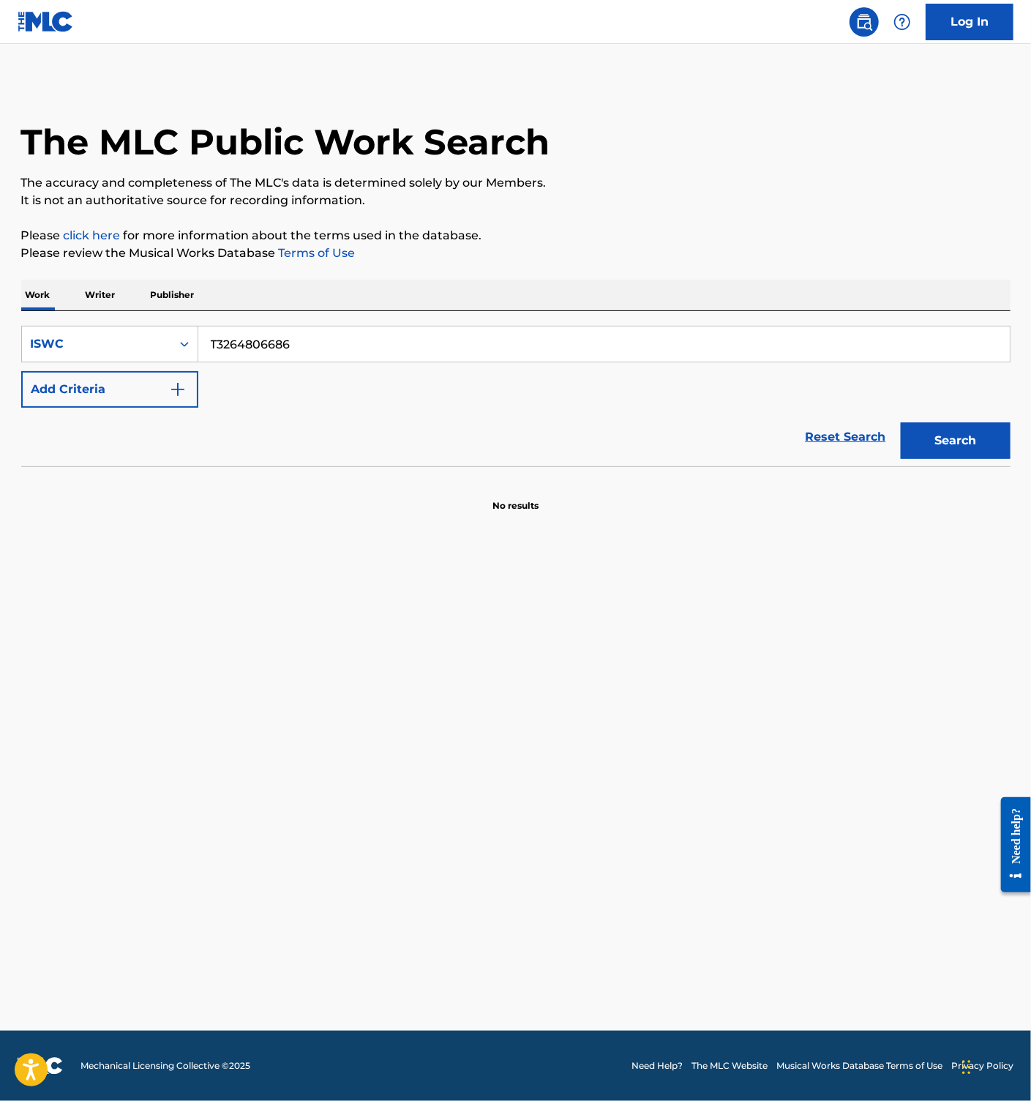
click at [278, 338] on input "T3264806686" at bounding box center [604, 343] width 812 height 35
click at [966, 438] on button "Search" at bounding box center [956, 440] width 110 height 37
click at [255, 355] on input "T3264807714" at bounding box center [604, 343] width 812 height 35
click at [957, 443] on button "Search" at bounding box center [956, 440] width 110 height 37
click at [246, 343] on input "T3264763664" at bounding box center [604, 343] width 812 height 35
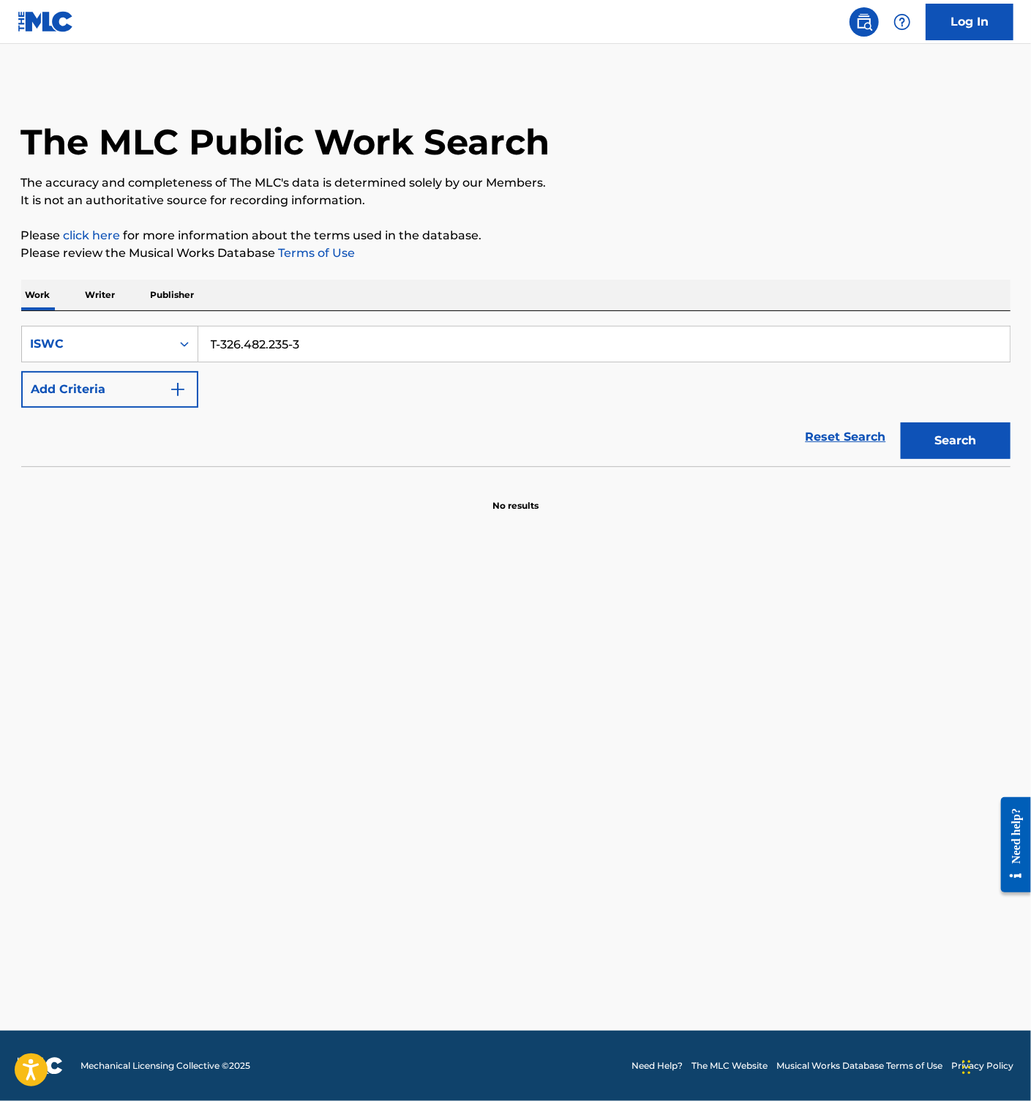
click at [949, 430] on button "Search" at bounding box center [956, 440] width 110 height 37
click at [252, 349] on input "T-326.482.235-3" at bounding box center [604, 343] width 812 height 35
click at [982, 439] on button "Search" at bounding box center [956, 440] width 110 height 37
drag, startPoint x: 261, startPoint y: 350, endPoint x: 280, endPoint y: 358, distance: 20.7
click at [261, 349] on input "T-326.476.359-5" at bounding box center [604, 343] width 812 height 35
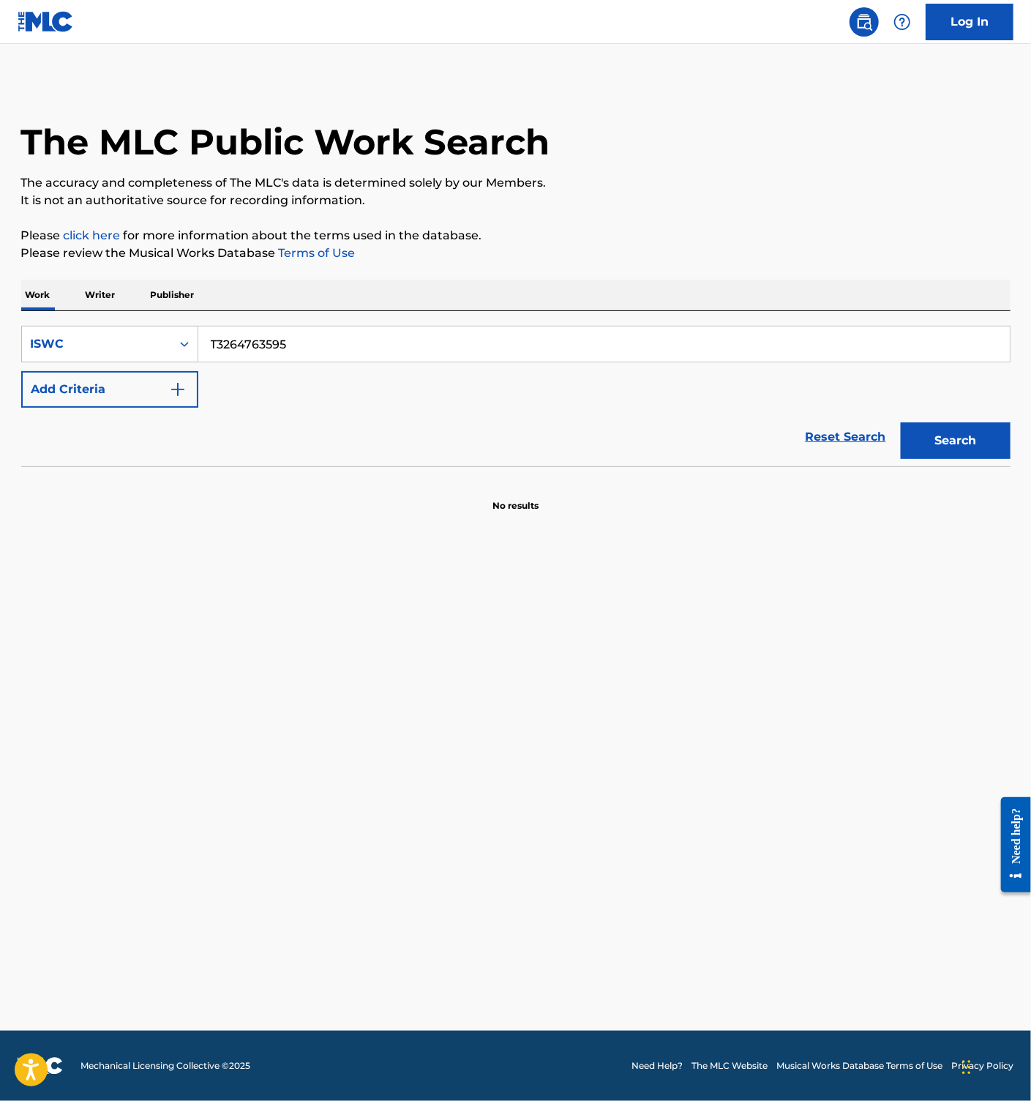
click at [946, 442] on button "Search" at bounding box center [956, 440] width 110 height 37
click at [273, 355] on input "T3264763595" at bounding box center [604, 343] width 812 height 35
click at [946, 435] on button "Search" at bounding box center [956, 440] width 110 height 37
drag, startPoint x: 288, startPoint y: 332, endPoint x: 299, endPoint y: 332, distance: 11.0
click at [288, 332] on input "T3264807703" at bounding box center [604, 343] width 812 height 35
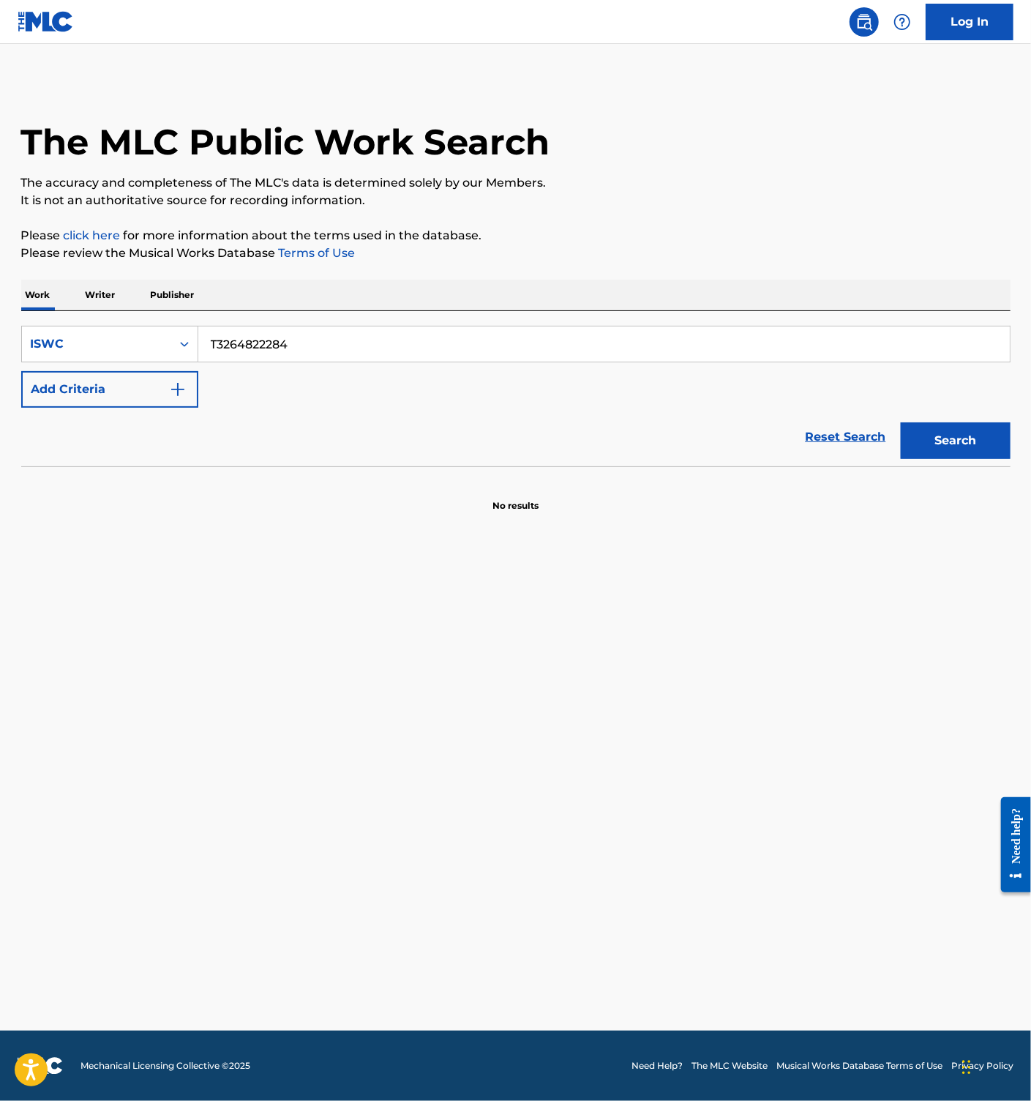
click at [963, 435] on button "Search" at bounding box center [956, 440] width 110 height 37
click at [293, 345] on input "T3264822284" at bounding box center [604, 343] width 812 height 35
click at [990, 438] on button "Search" at bounding box center [956, 440] width 110 height 37
click at [326, 360] on input "T3264763540" at bounding box center [604, 343] width 812 height 35
click at [935, 446] on button "Search" at bounding box center [956, 440] width 110 height 37
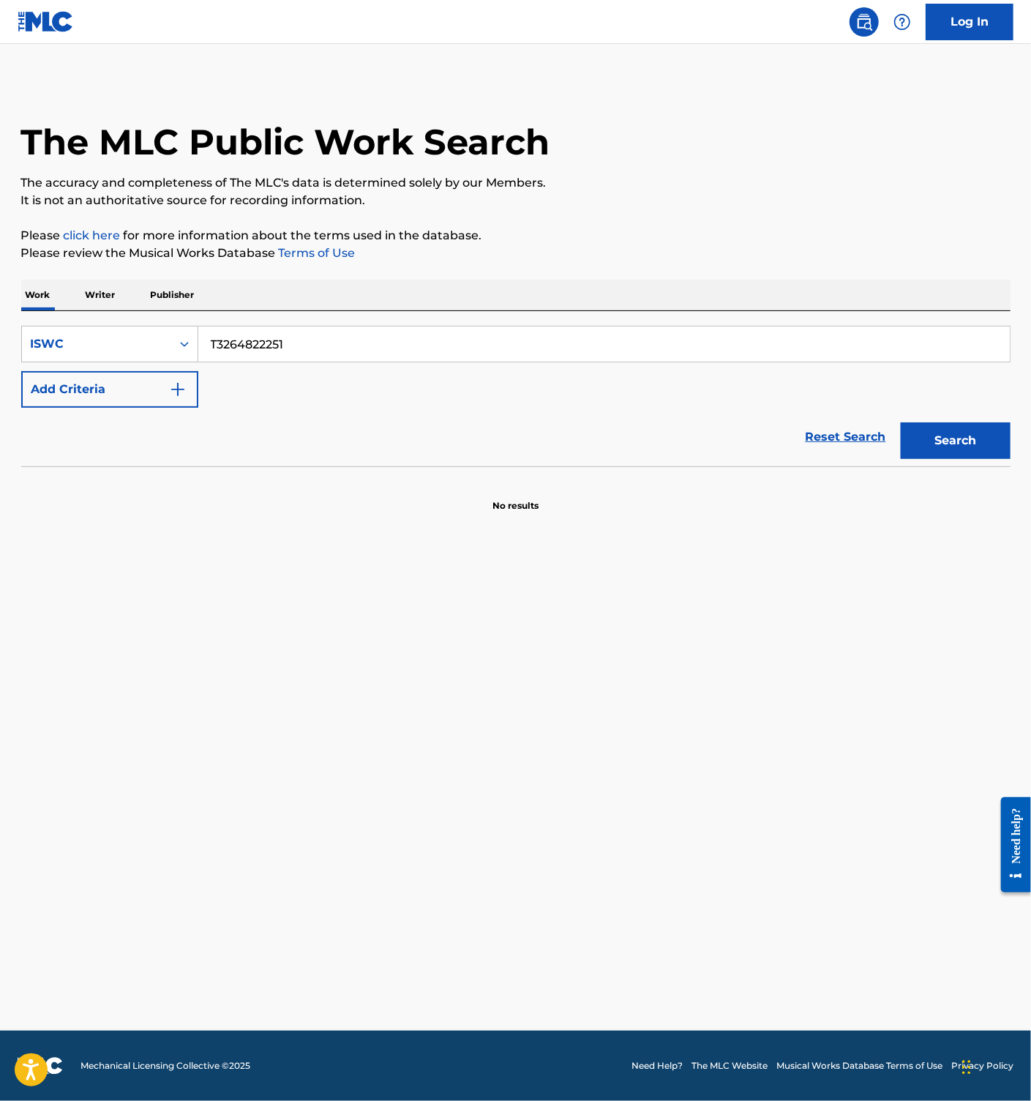
click at [222, 341] on input "T3264822251" at bounding box center [604, 343] width 812 height 35
click at [976, 435] on button "Search" at bounding box center [956, 440] width 110 height 37
click at [276, 347] on input "T3264807667" at bounding box center [604, 343] width 812 height 35
click at [966, 448] on button "Search" at bounding box center [956, 440] width 110 height 37
click at [271, 332] on input "T3264807634" at bounding box center [604, 343] width 812 height 35
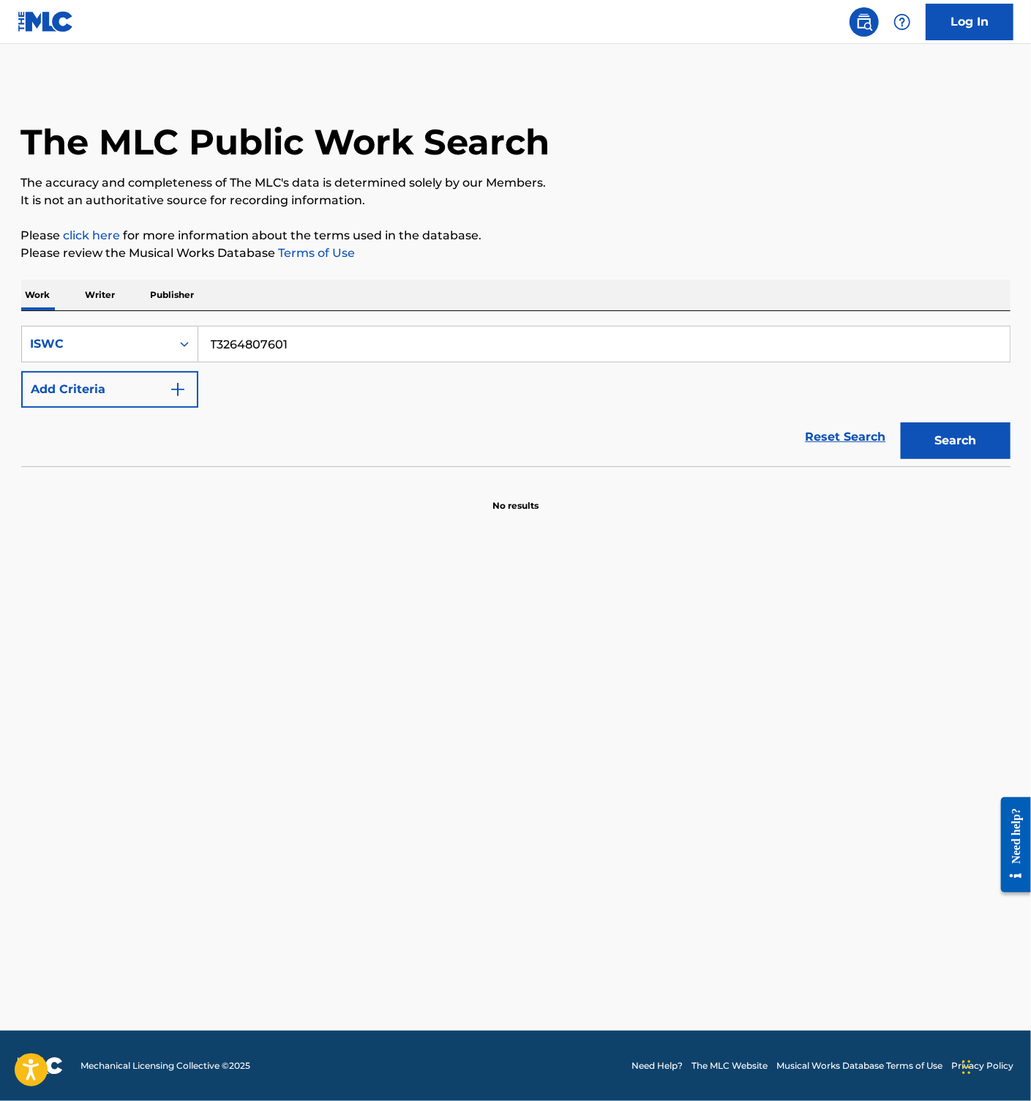
click at [972, 436] on button "Search" at bounding box center [956, 440] width 110 height 37
click at [287, 350] on input "T3264807601" at bounding box center [604, 343] width 812 height 35
click at [955, 435] on button "Search" at bounding box center [956, 440] width 110 height 37
click at [288, 332] on input "T3264763493" at bounding box center [604, 343] width 812 height 35
click at [967, 436] on button "Search" at bounding box center [956, 440] width 110 height 37
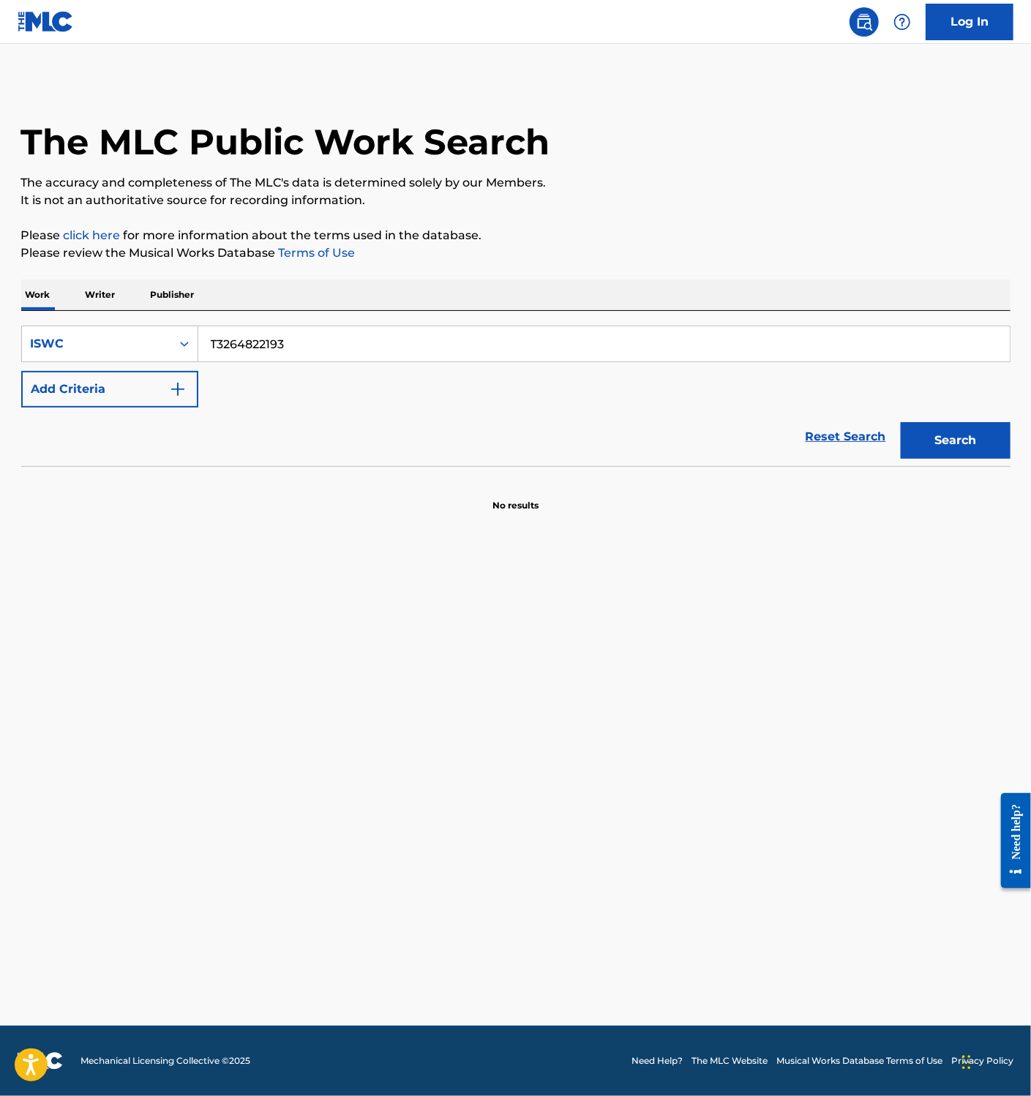
click at [279, 361] on div "T3264822193" at bounding box center [604, 344] width 812 height 37
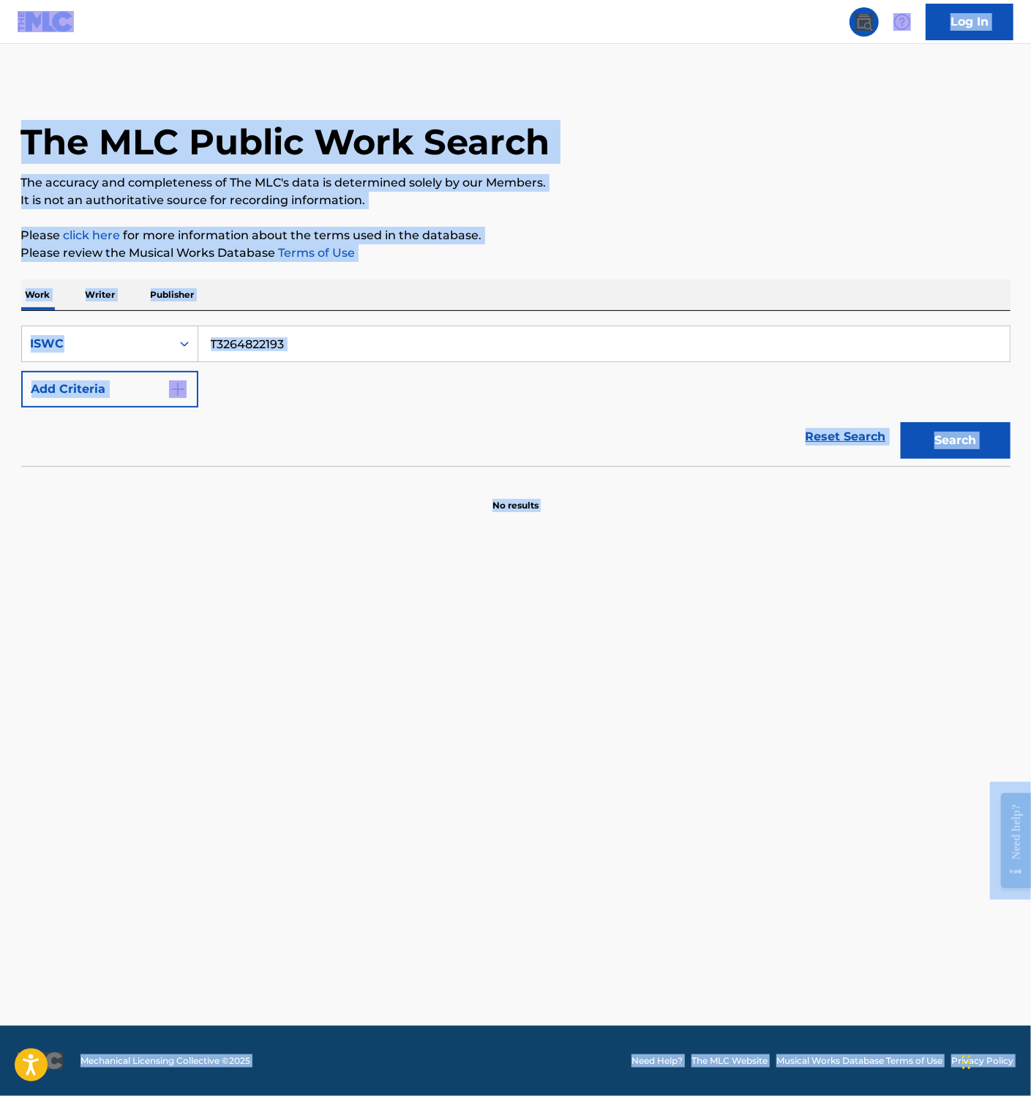
click at [311, 338] on input "T3264822193" at bounding box center [604, 343] width 812 height 35
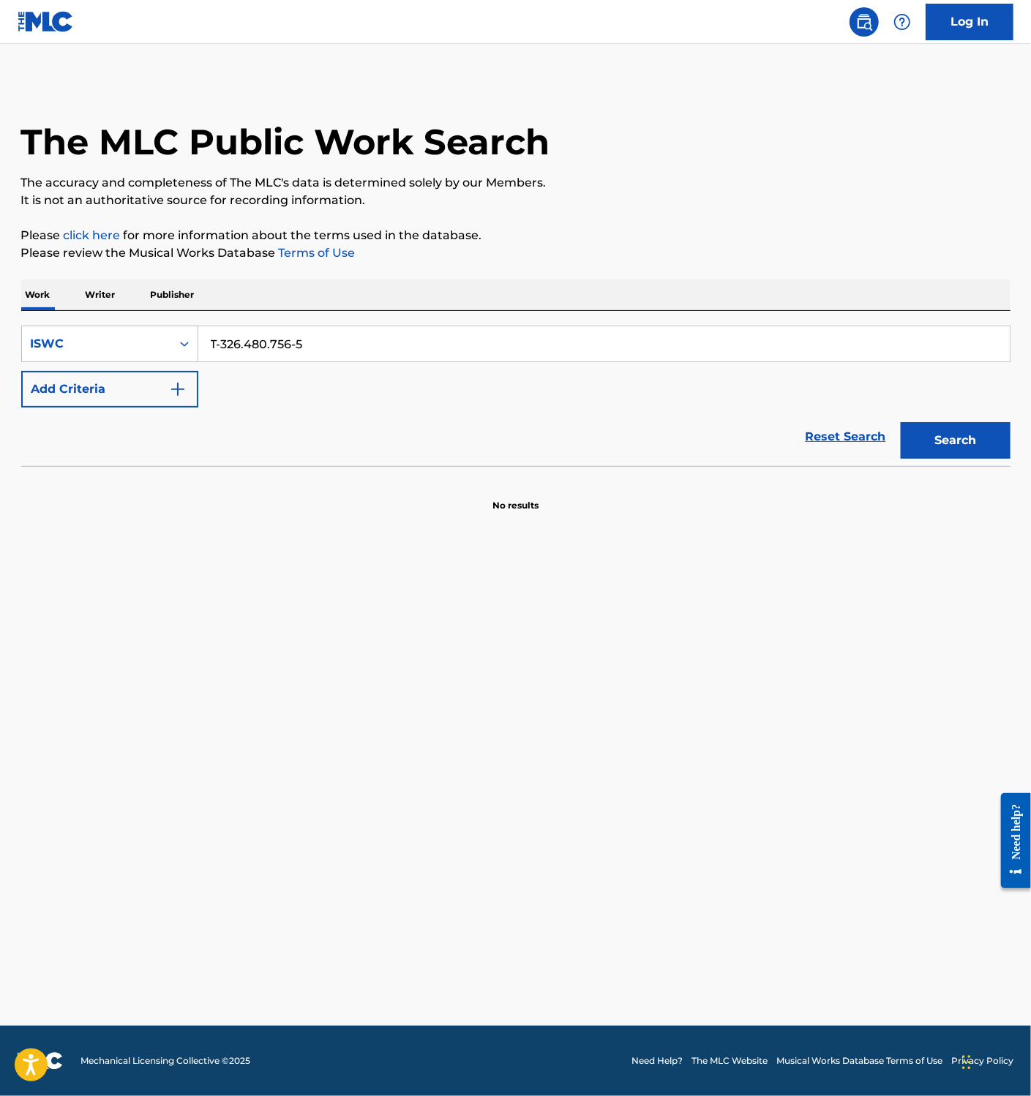
click at [956, 429] on button "Search" at bounding box center [956, 440] width 110 height 37
click at [288, 343] on input "T-326.480.756-5" at bounding box center [604, 343] width 812 height 35
click at [928, 433] on button "Search" at bounding box center [956, 440] width 110 height 37
click at [237, 342] on input "T3264763460" at bounding box center [604, 343] width 812 height 35
click at [964, 445] on button "Search" at bounding box center [956, 440] width 110 height 37
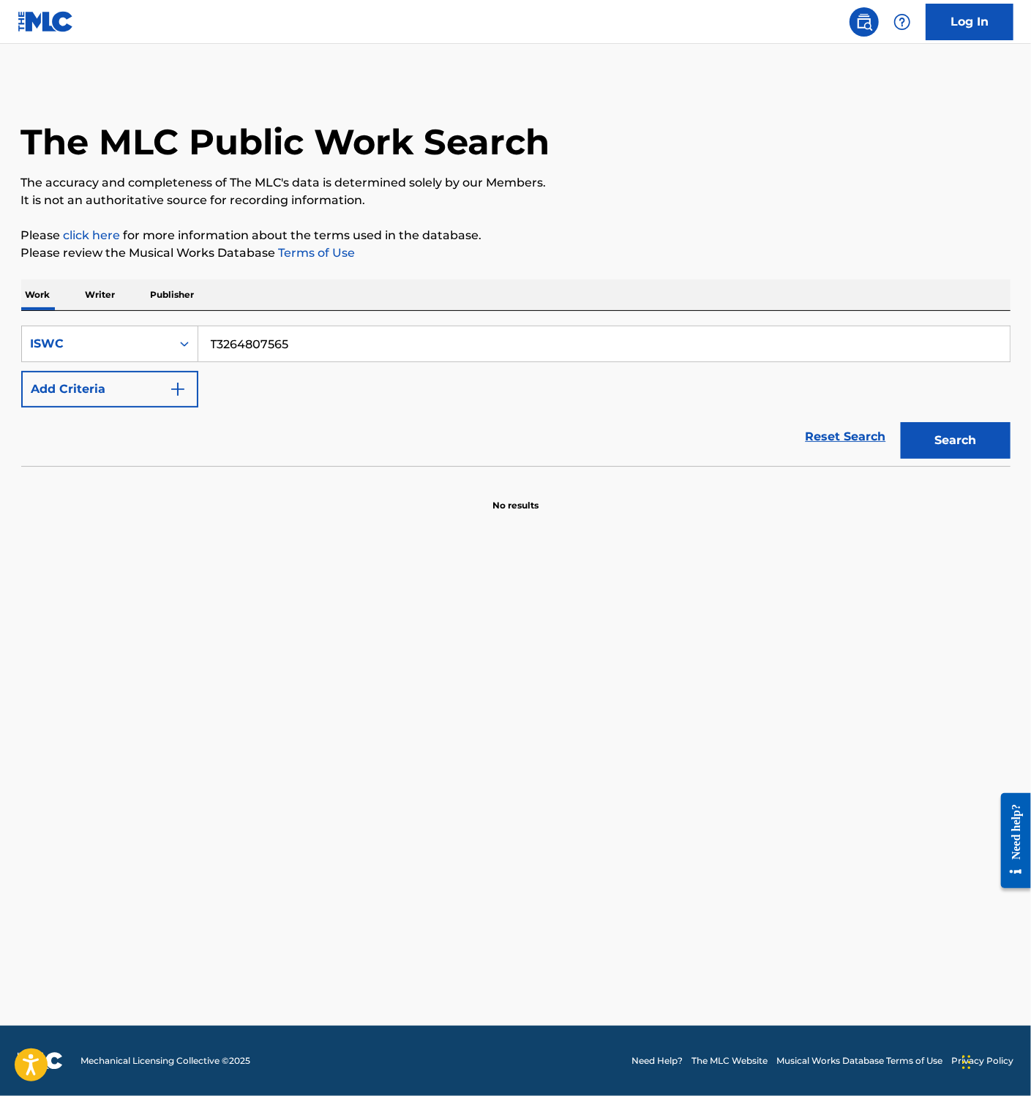
click at [249, 335] on input "T3264807565" at bounding box center [604, 343] width 812 height 35
click at [914, 429] on button "Search" at bounding box center [956, 440] width 110 height 37
click at [256, 337] on input "T3264822091" at bounding box center [604, 343] width 812 height 35
click at [935, 443] on button "Search" at bounding box center [956, 440] width 110 height 37
click at [264, 346] on input "T3264807509" at bounding box center [604, 343] width 812 height 35
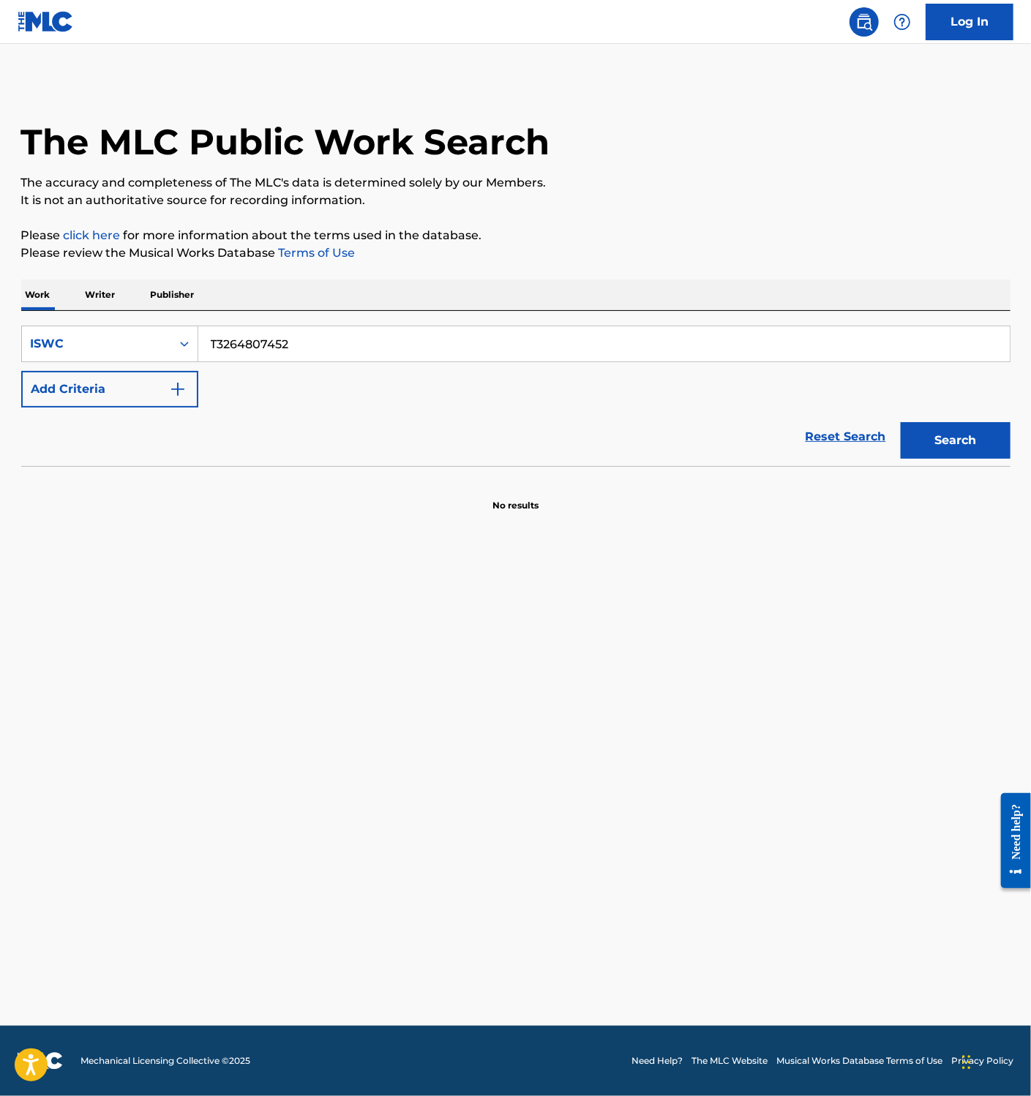
click at [970, 446] on button "Search" at bounding box center [956, 440] width 110 height 37
drag, startPoint x: 287, startPoint y: 352, endPoint x: 305, endPoint y: 352, distance: 18.3
click at [285, 352] on input "T3264807452" at bounding box center [604, 343] width 812 height 35
click at [970, 442] on button "Search" at bounding box center [956, 440] width 110 height 37
click at [258, 354] on input "T3264763415" at bounding box center [604, 343] width 812 height 35
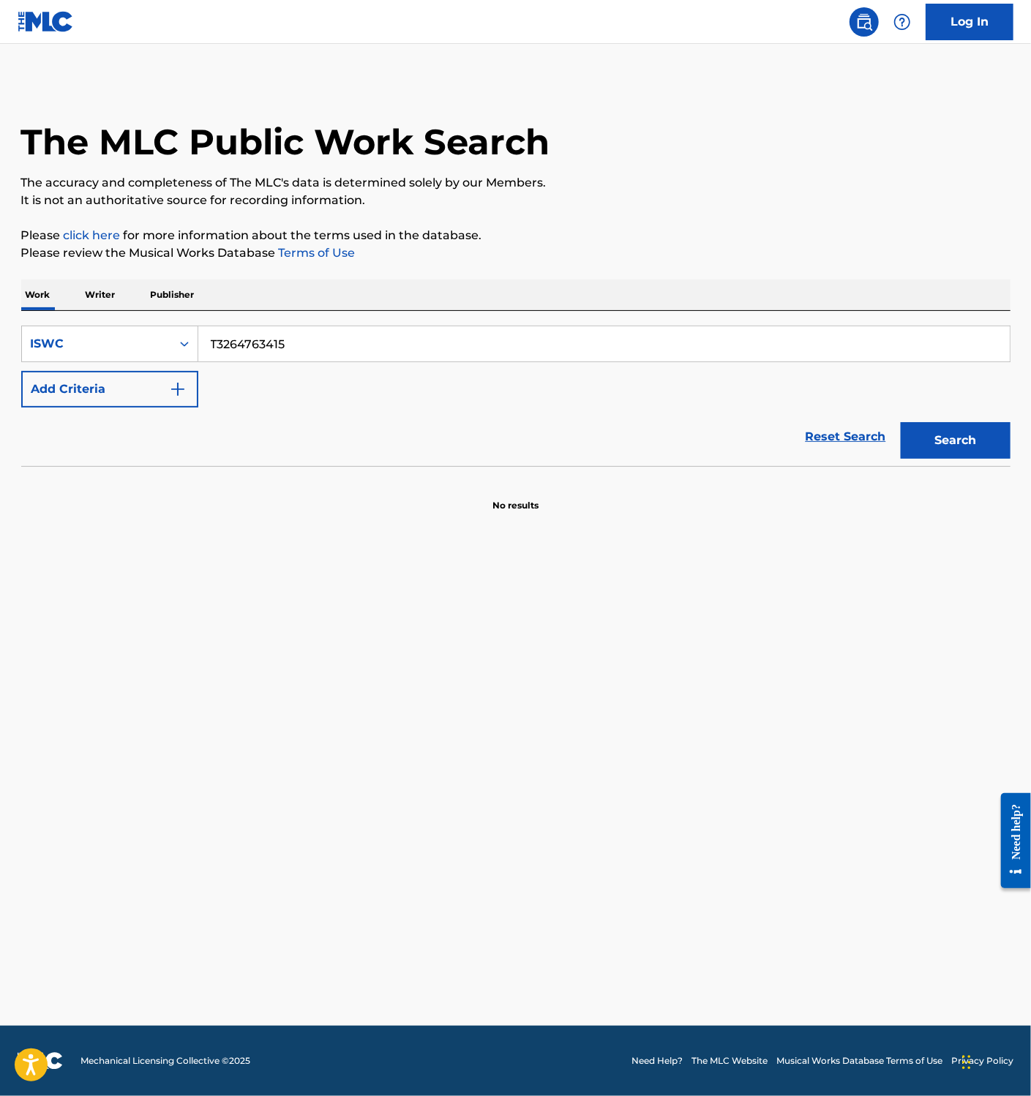
click at [287, 353] on input "T3264763415" at bounding box center [604, 343] width 812 height 35
click at [946, 440] on button "Search" at bounding box center [956, 440] width 110 height 37
click at [300, 340] on input "T3264822068" at bounding box center [604, 343] width 812 height 35
click at [935, 446] on button "Search" at bounding box center [956, 440] width 110 height 37
click at [281, 341] on input "T3264763346" at bounding box center [604, 343] width 812 height 35
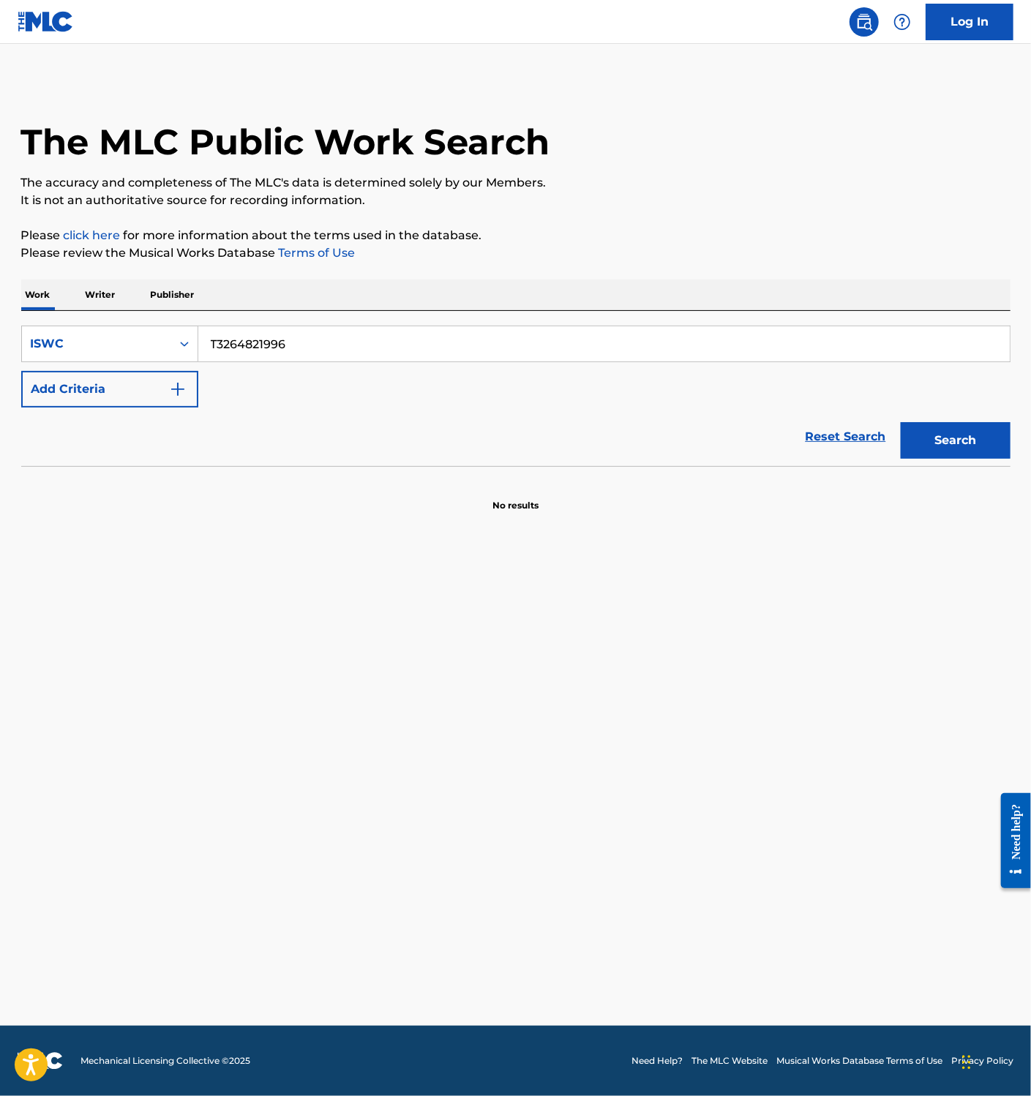
click at [944, 442] on button "Search" at bounding box center [956, 440] width 110 height 37
click at [316, 351] on input "T3264821996" at bounding box center [604, 343] width 812 height 35
click at [994, 443] on button "Search" at bounding box center [956, 440] width 110 height 37
click at [299, 358] on input "T3264763288" at bounding box center [604, 343] width 812 height 35
click at [961, 436] on button "Search" at bounding box center [956, 440] width 110 height 37
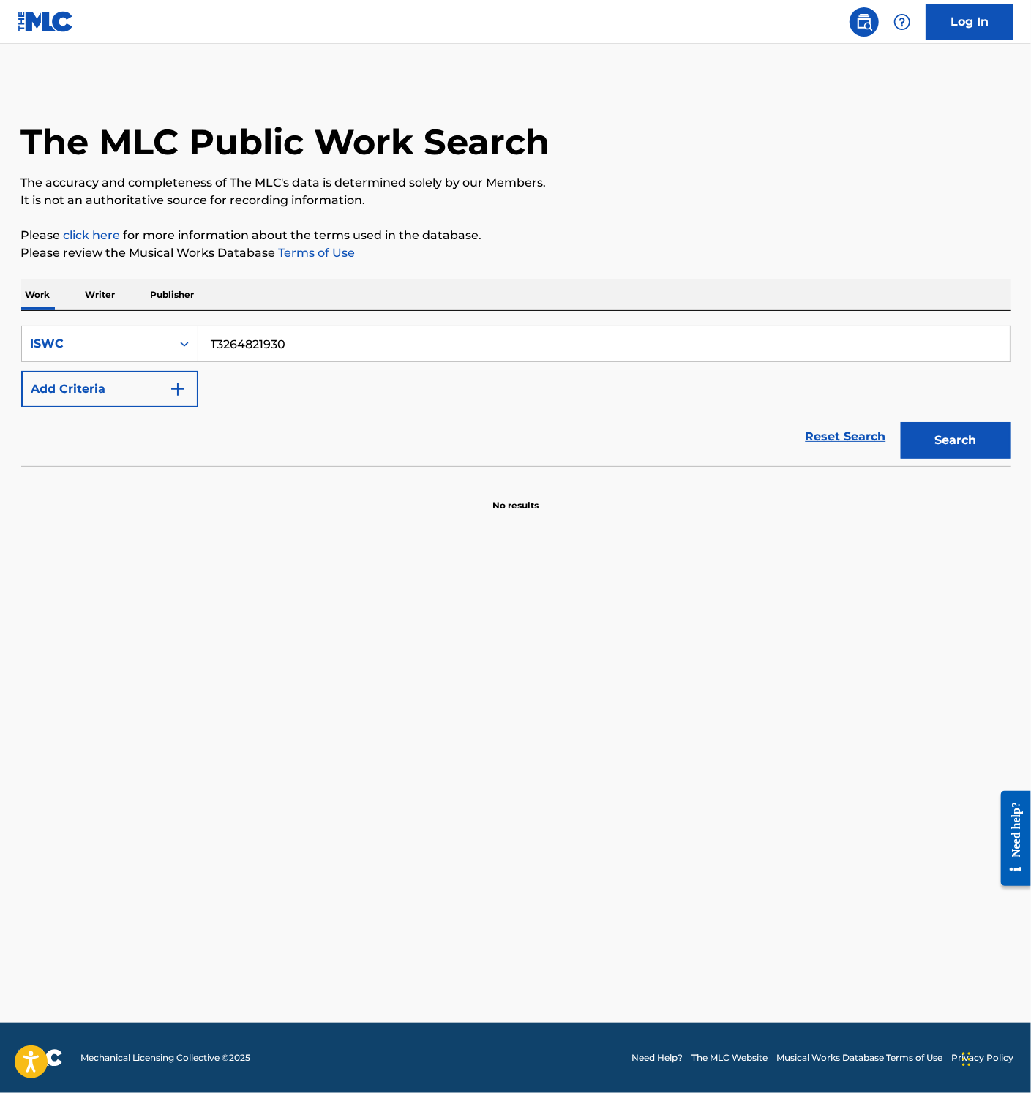
click at [329, 341] on input "T3264821930" at bounding box center [604, 343] width 812 height 35
click at [976, 441] on button "Search" at bounding box center [956, 440] width 110 height 37
click at [422, 648] on main "The MLC Public Work Search The accuracy and completeness of The MLC's data is d…" at bounding box center [515, 533] width 1031 height 979
click at [319, 432] on div "Reset Search Search" at bounding box center [515, 437] width 989 height 59
click at [316, 345] on input "T3264763164" at bounding box center [604, 343] width 812 height 35
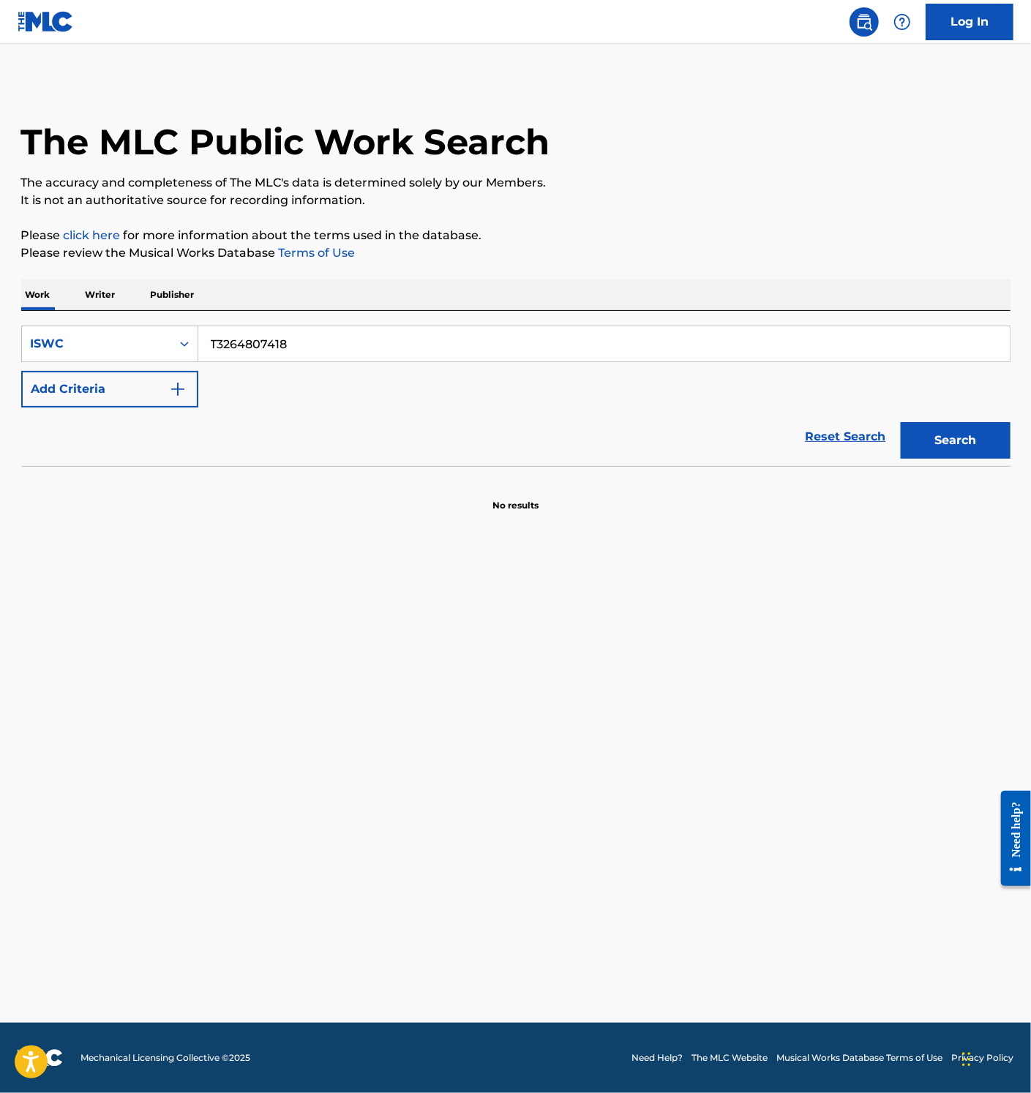
click at [973, 435] on button "Search" at bounding box center [956, 440] width 110 height 37
click at [253, 332] on input "T3264807418" at bounding box center [604, 343] width 812 height 35
click at [252, 332] on input "T3264807418" at bounding box center [604, 343] width 812 height 35
click at [965, 438] on button "Search" at bounding box center [956, 440] width 110 height 37
drag, startPoint x: 290, startPoint y: 342, endPoint x: 320, endPoint y: 367, distance: 38.5
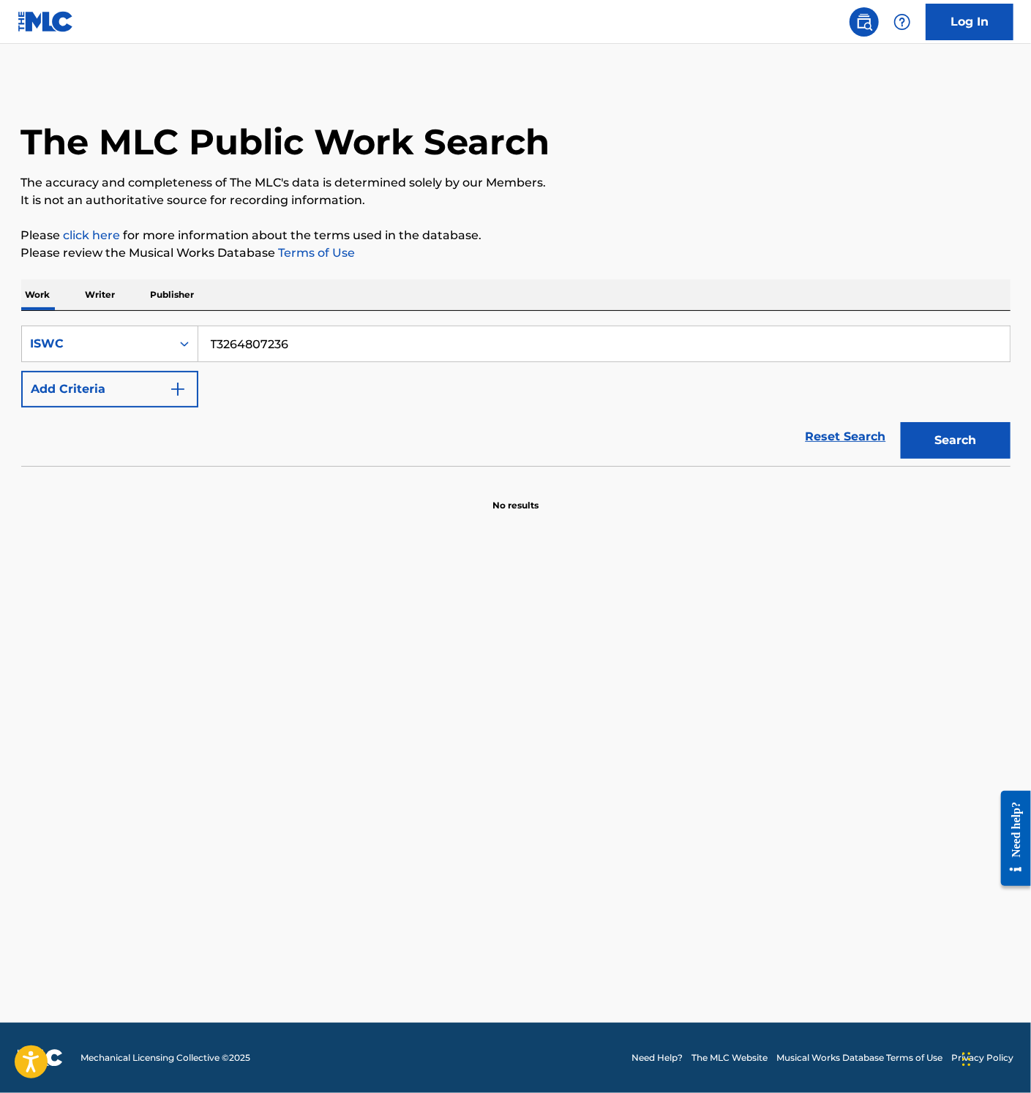
click at [288, 342] on input "T3264807236" at bounding box center [604, 343] width 812 height 35
click at [271, 351] on input "T-326.480.717-8" at bounding box center [604, 343] width 812 height 35
click at [948, 442] on button "Search" at bounding box center [956, 440] width 110 height 37
click at [266, 344] on input "T3264807178" at bounding box center [604, 343] width 812 height 35
click at [941, 440] on button "Search" at bounding box center [956, 440] width 110 height 37
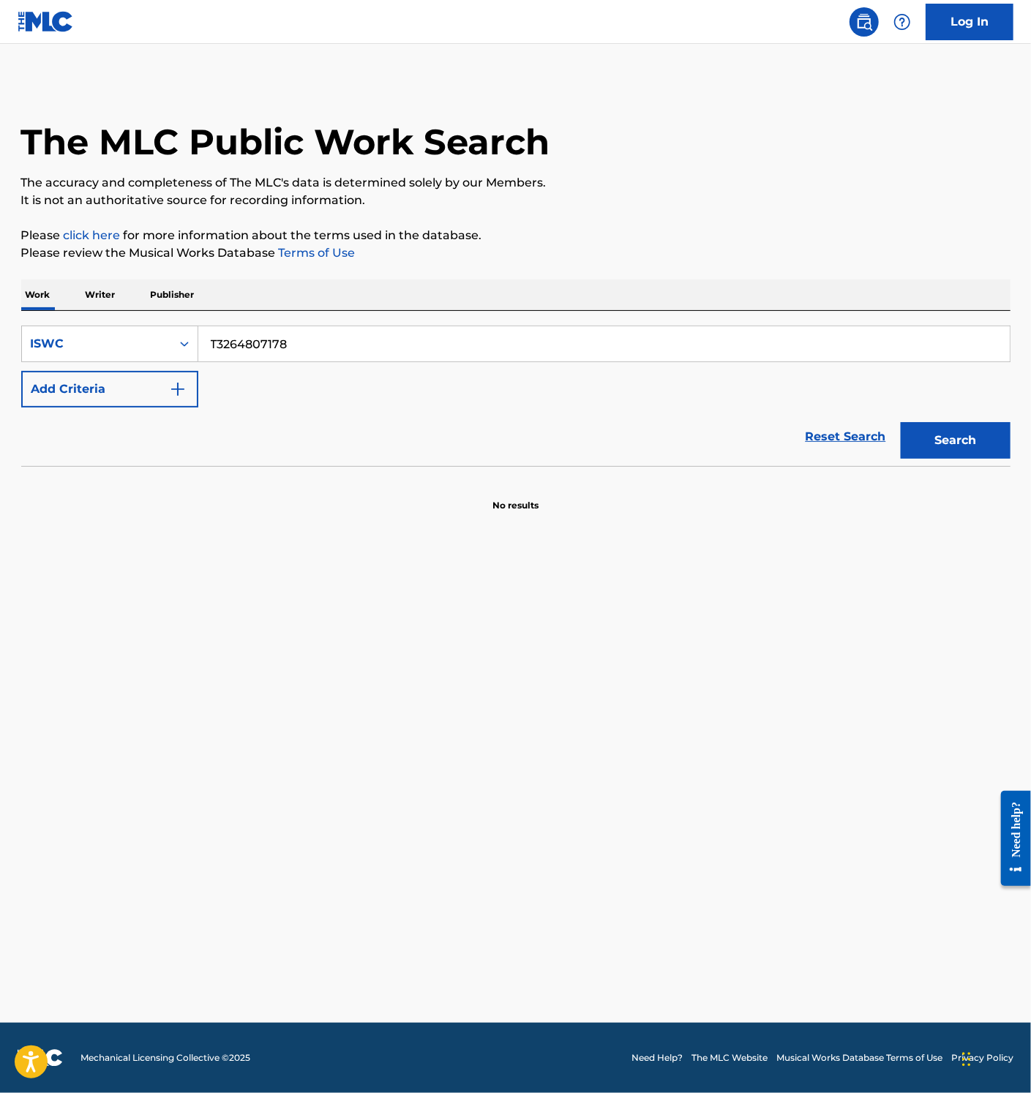
click at [293, 349] on input "T3264807178" at bounding box center [604, 343] width 812 height 35
click at [955, 449] on button "Search" at bounding box center [956, 440] width 110 height 37
click at [279, 343] on input "T3264807178" at bounding box center [604, 343] width 812 height 35
click at [266, 346] on input "T-326.480.754-3" at bounding box center [604, 343] width 812 height 35
click at [919, 438] on button "Search" at bounding box center [956, 440] width 110 height 37
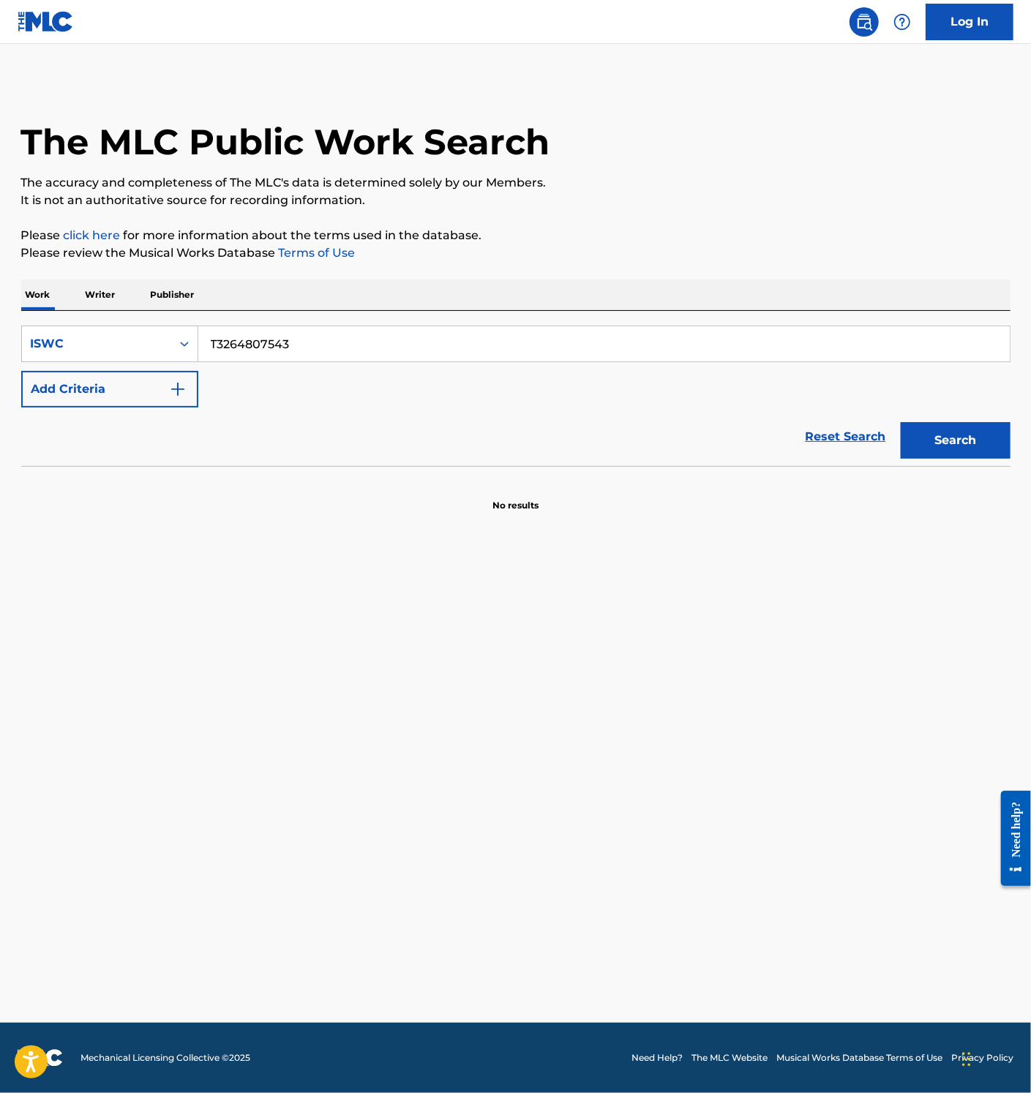
click at [278, 346] on input "T3264807543" at bounding box center [604, 343] width 812 height 35
click at [308, 337] on input "T3264807543" at bounding box center [604, 343] width 812 height 35
click at [910, 431] on button "Search" at bounding box center [956, 440] width 110 height 37
click at [296, 340] on input "T3264807485" at bounding box center [604, 343] width 812 height 35
click at [957, 435] on button "Search" at bounding box center [956, 440] width 110 height 37
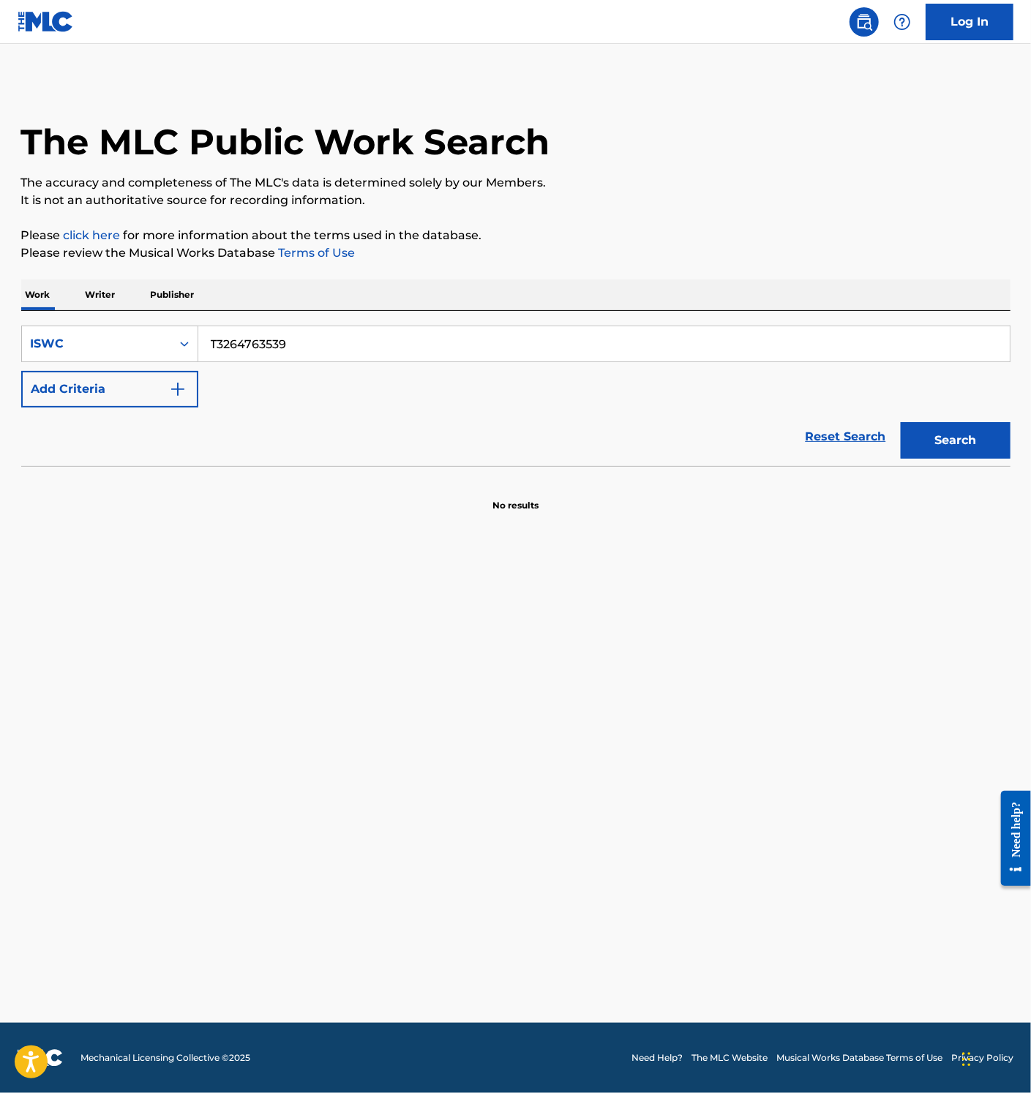
click at [323, 348] on input "T3264763539" at bounding box center [604, 343] width 812 height 35
click at [285, 344] on input "T-326.480.738-3" at bounding box center [604, 343] width 812 height 35
click at [932, 426] on button "Search" at bounding box center [956, 440] width 110 height 37
click at [331, 342] on input "T3264807383" at bounding box center [604, 343] width 812 height 35
click at [970, 429] on button "Search" at bounding box center [956, 440] width 110 height 37
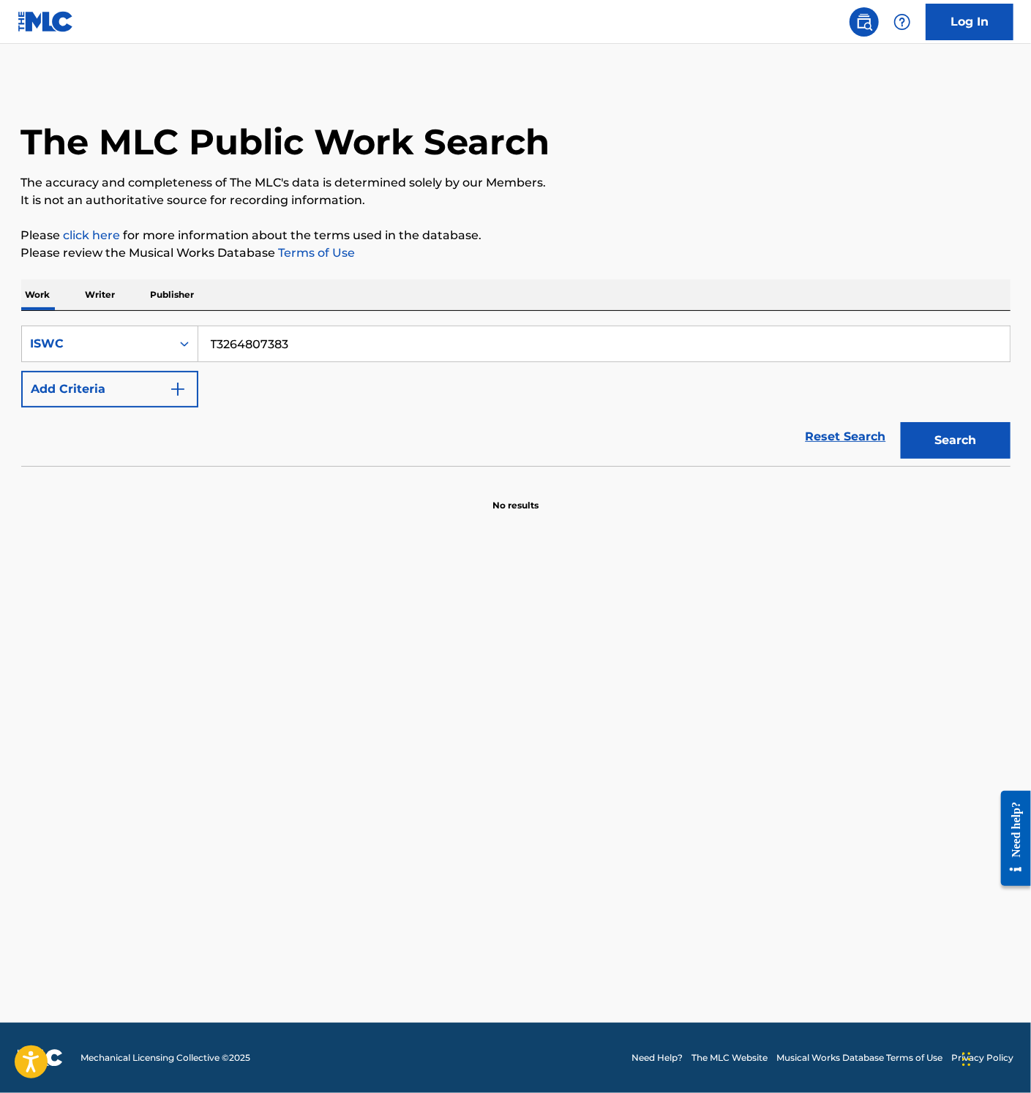
click at [304, 340] on input "T3264807383" at bounding box center [604, 343] width 812 height 35
click at [943, 431] on button "Search" at bounding box center [956, 440] width 110 height 37
click at [288, 342] on input "T3264822035" at bounding box center [604, 343] width 812 height 35
click at [970, 439] on button "Search" at bounding box center [956, 440] width 110 height 37
click at [272, 328] on input "T3264763448" at bounding box center [604, 343] width 812 height 35
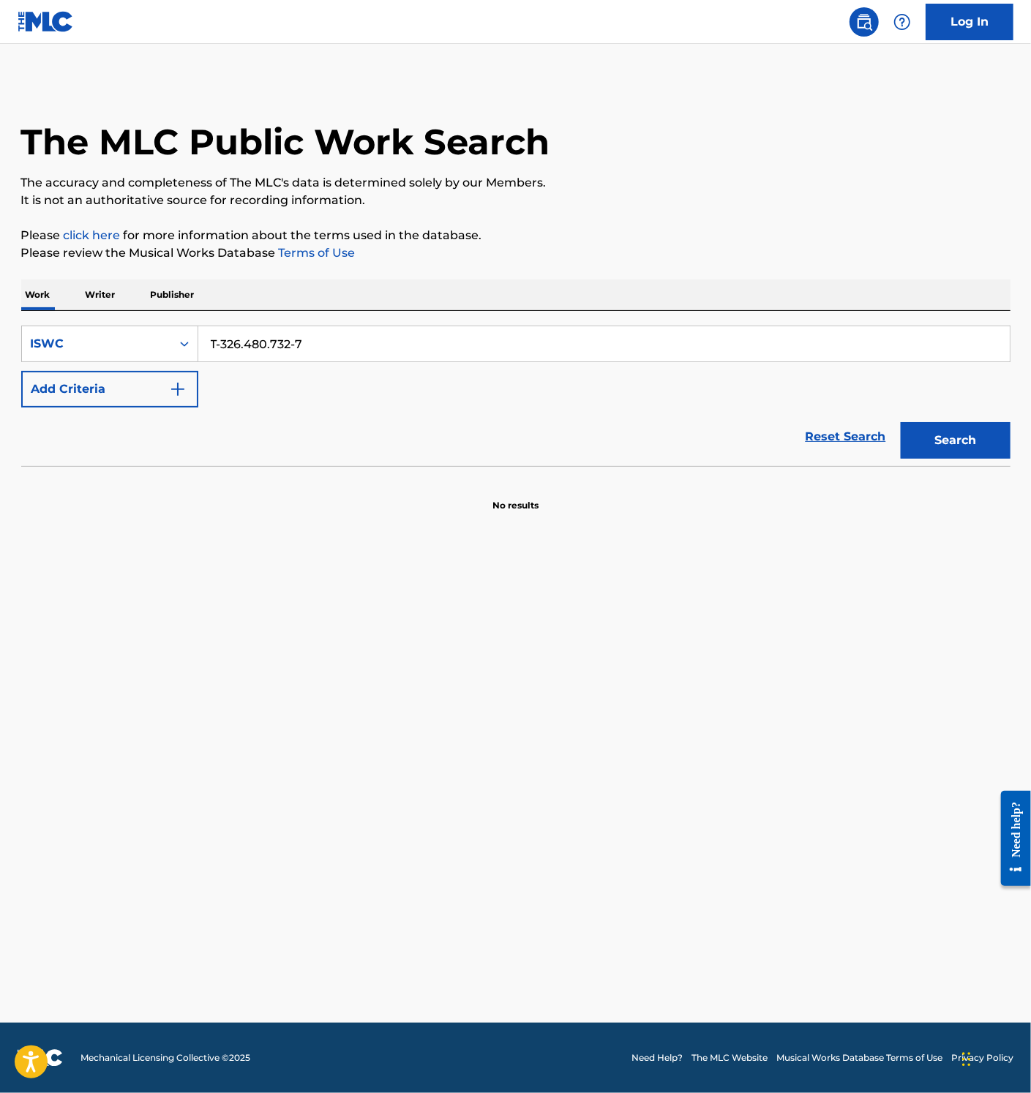
click at [964, 440] on button "Search" at bounding box center [956, 440] width 110 height 37
drag, startPoint x: 279, startPoint y: 338, endPoint x: 296, endPoint y: 350, distance: 21.1
click at [279, 338] on input "T-326.480.732-7" at bounding box center [604, 343] width 812 height 35
click at [932, 425] on button "Search" at bounding box center [956, 440] width 110 height 37
drag, startPoint x: 249, startPoint y: 341, endPoint x: 312, endPoint y: 375, distance: 71.4
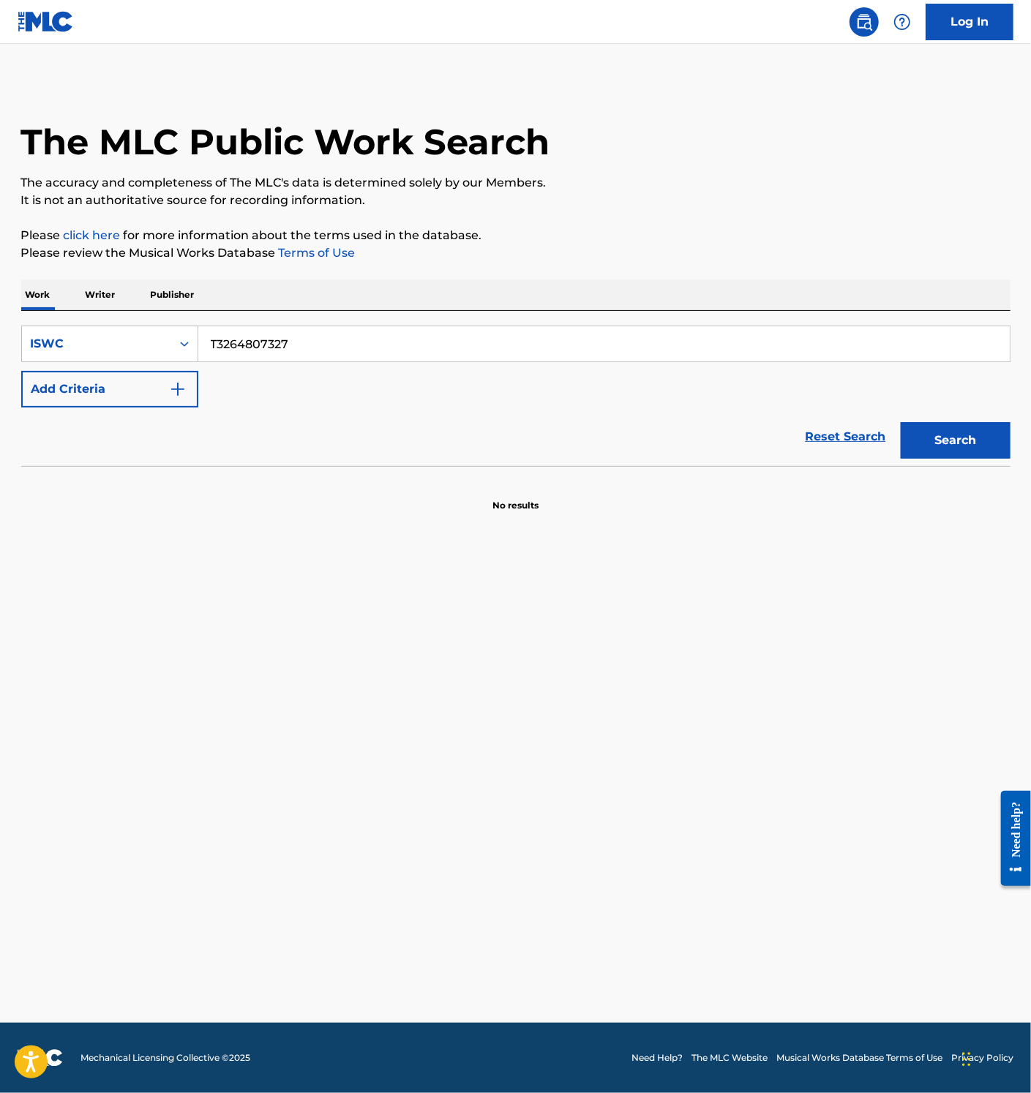
click at [247, 341] on input "T3264807327" at bounding box center [604, 343] width 812 height 35
click at [931, 440] on button "Search" at bounding box center [956, 440] width 110 height 37
click at [250, 369] on div "SearchWithCriteria457419ad-f88a-4a62-8394-7038f1f13ae1 ISWC T3264807269 Add Cri…" at bounding box center [515, 367] width 989 height 82
click at [270, 347] on input "T3264807269" at bounding box center [604, 343] width 812 height 35
click at [985, 441] on button "Search" at bounding box center [956, 440] width 110 height 37
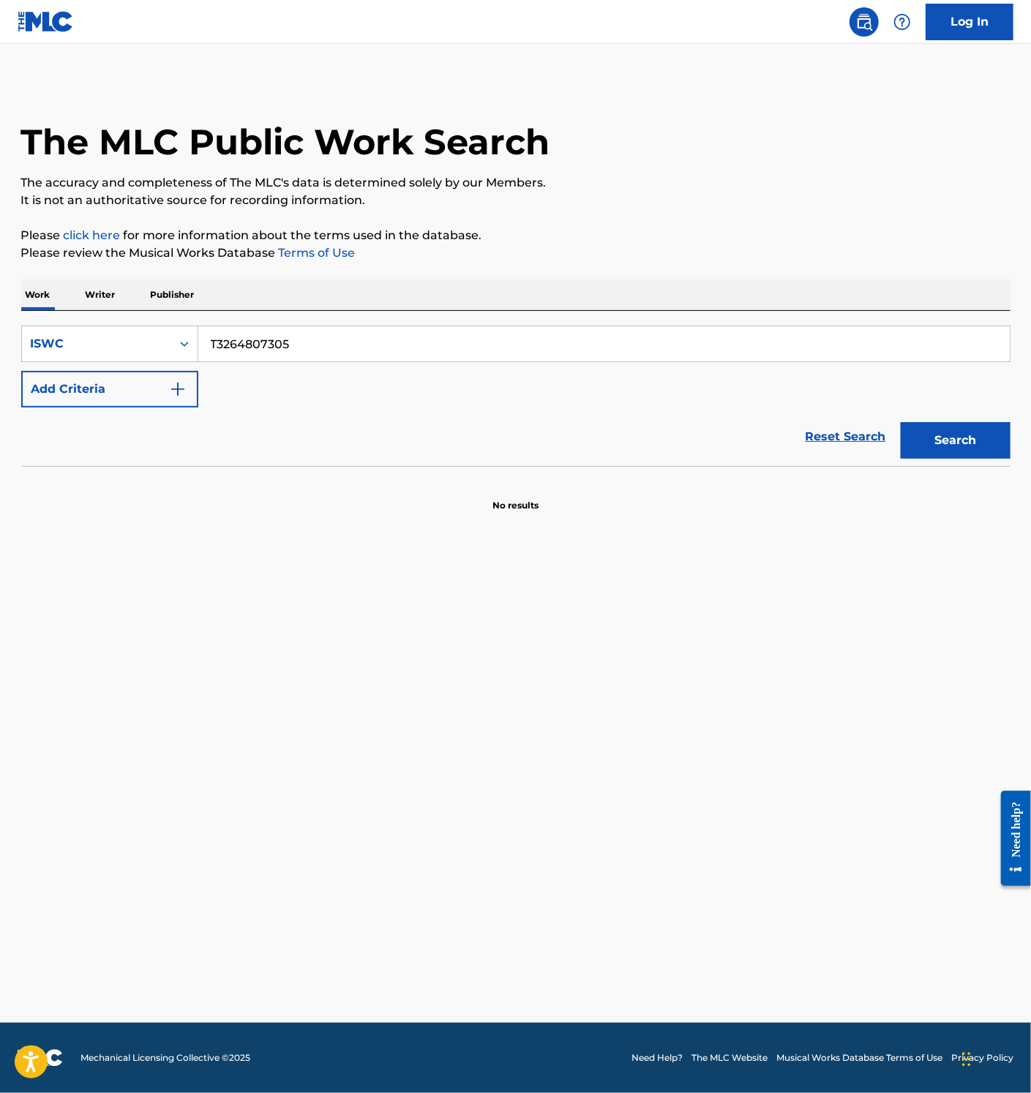
click at [273, 352] on input "T3264807305" at bounding box center [604, 343] width 812 height 35
click at [992, 437] on button "Search" at bounding box center [956, 440] width 110 height 37
click at [293, 352] on input "T3264763391" at bounding box center [604, 343] width 812 height 35
click at [970, 441] on button "Search" at bounding box center [956, 440] width 110 height 37
click at [253, 341] on input "T3273960348" at bounding box center [604, 343] width 812 height 35
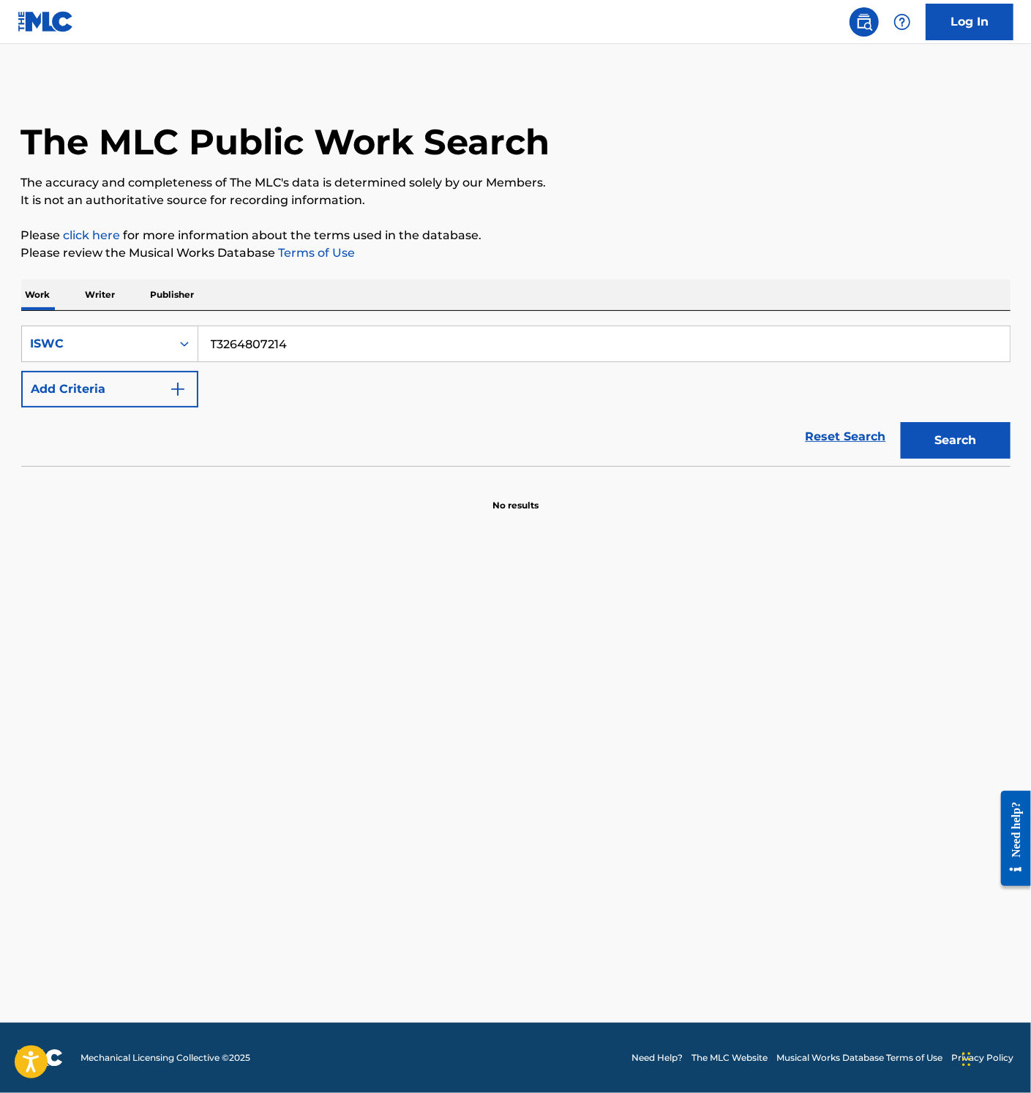
click at [938, 446] on button "Search" at bounding box center [956, 440] width 110 height 37
click at [253, 355] on input "T3264807214" at bounding box center [604, 343] width 812 height 35
click at [962, 437] on button "Search" at bounding box center [956, 440] width 110 height 37
click at [310, 345] on input "T3264821894" at bounding box center [604, 343] width 812 height 35
click at [929, 446] on button "Search" at bounding box center [956, 440] width 110 height 37
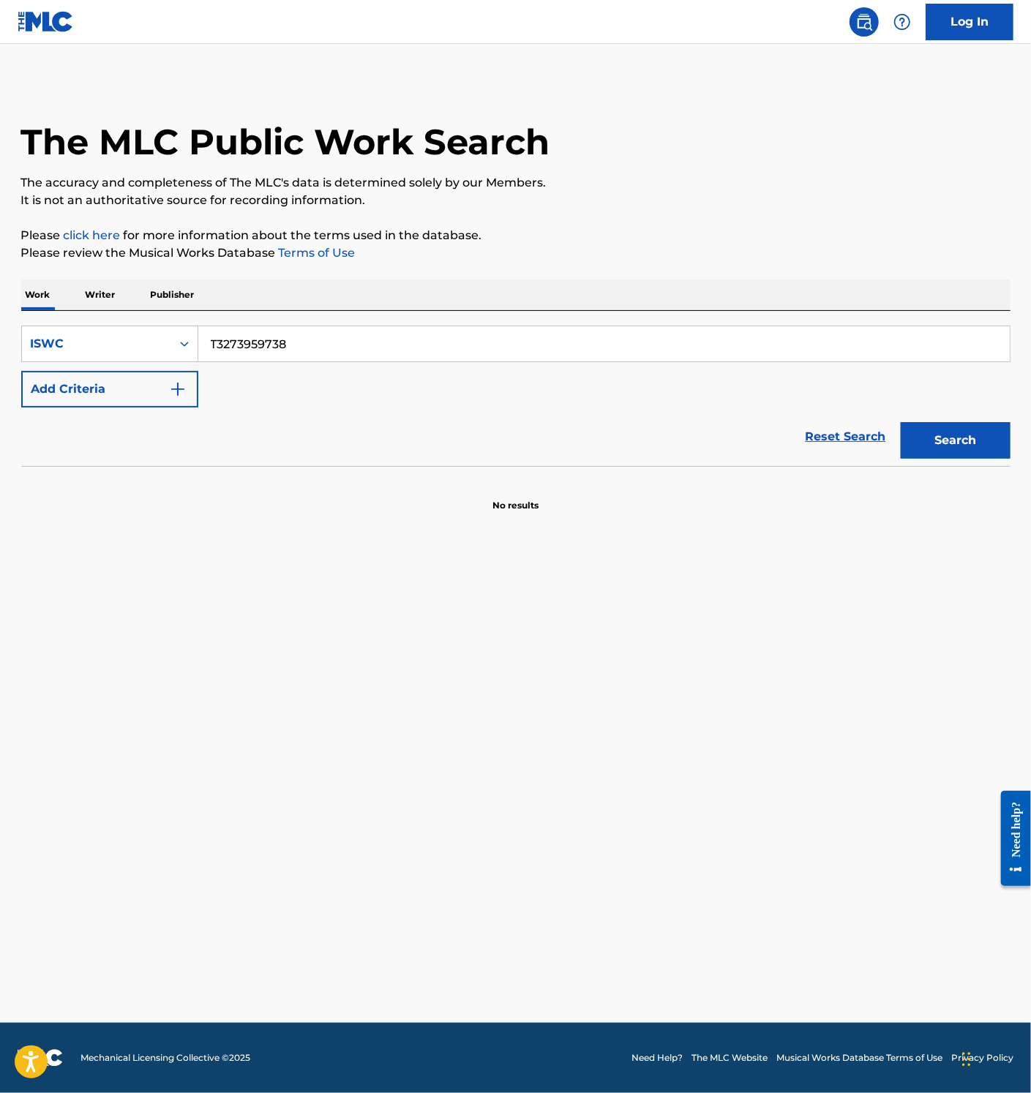
click at [276, 348] on input "T3273959738" at bounding box center [604, 343] width 812 height 35
click at [967, 438] on button "Search" at bounding box center [956, 440] width 110 height 37
click at [288, 341] on input "T3264763302" at bounding box center [604, 343] width 812 height 35
type input "T3264822466"
click at [949, 440] on button "Search" at bounding box center [956, 440] width 110 height 37
